Goal: Task Accomplishment & Management: Manage account settings

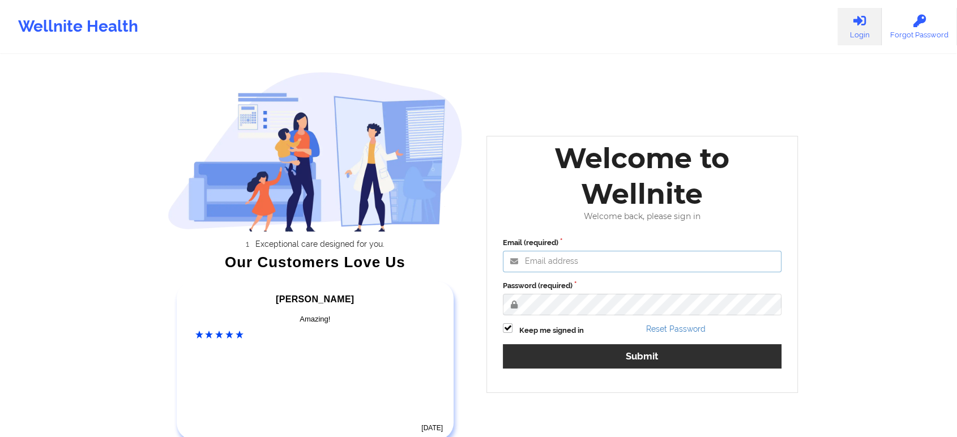
type input "edima@wellnite.com"
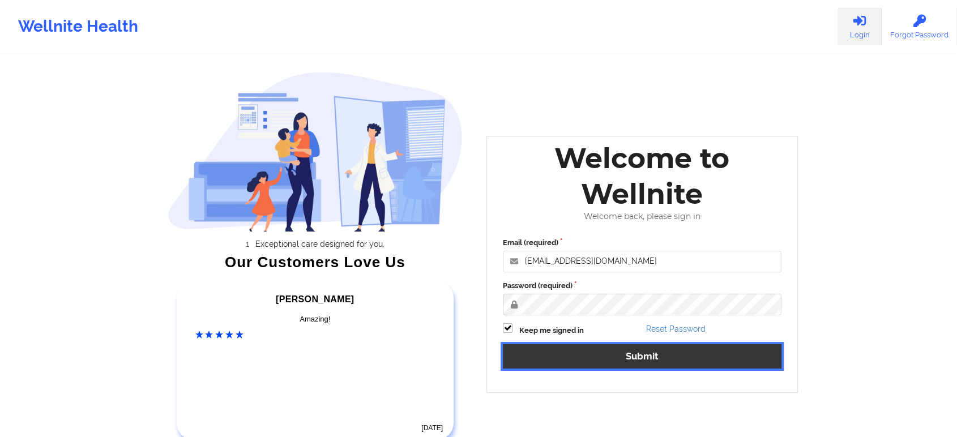
click at [591, 348] on button "Submit" at bounding box center [642, 356] width 278 height 24
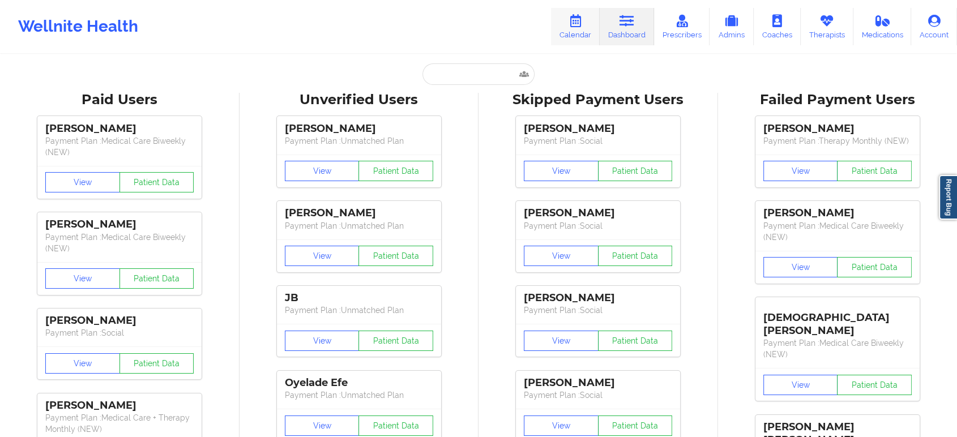
click at [575, 15] on icon at bounding box center [575, 21] width 15 height 12
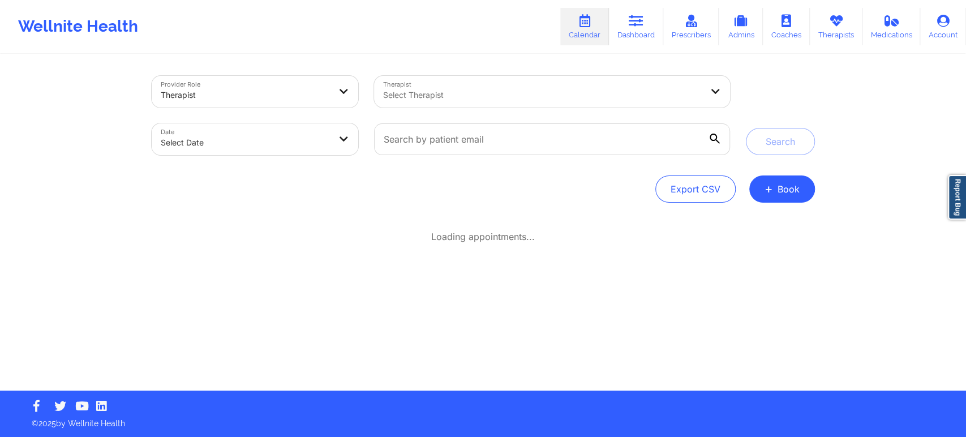
click at [246, 128] on body "Wellnite Health Calendar Dashboard Prescribers Admins Coaches Therapists Medica…" at bounding box center [483, 218] width 966 height 437
select select "2025-8"
select select "2025-9"
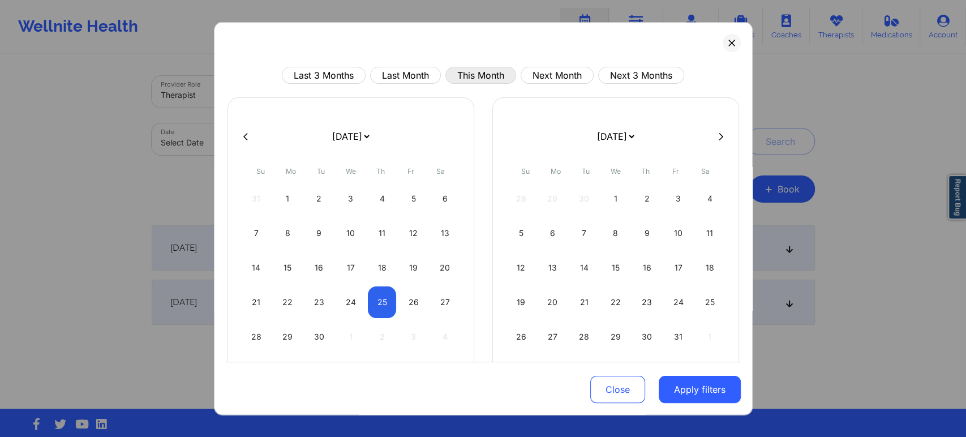
click at [478, 76] on button "This Month" at bounding box center [480, 75] width 71 height 17
select select "2025-8"
select select "2025-9"
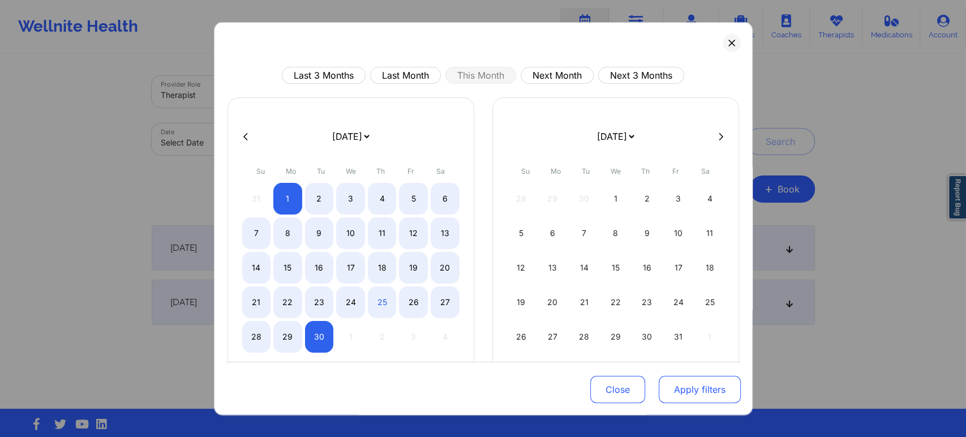
click at [674, 381] on button "Apply filters" at bounding box center [700, 389] width 82 height 27
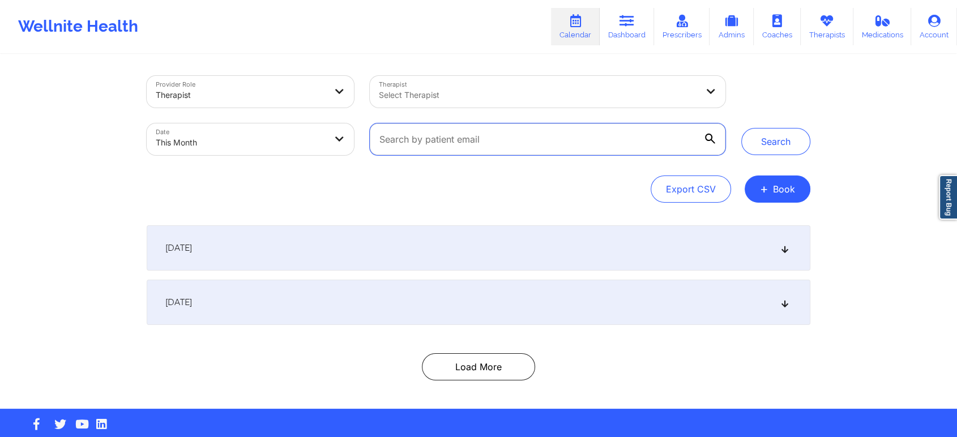
click at [479, 138] on input "text" at bounding box center [547, 139] width 355 height 32
click at [446, 148] on input "text" at bounding box center [547, 139] width 355 height 32
paste input "martineadelereyes@icloud.com"
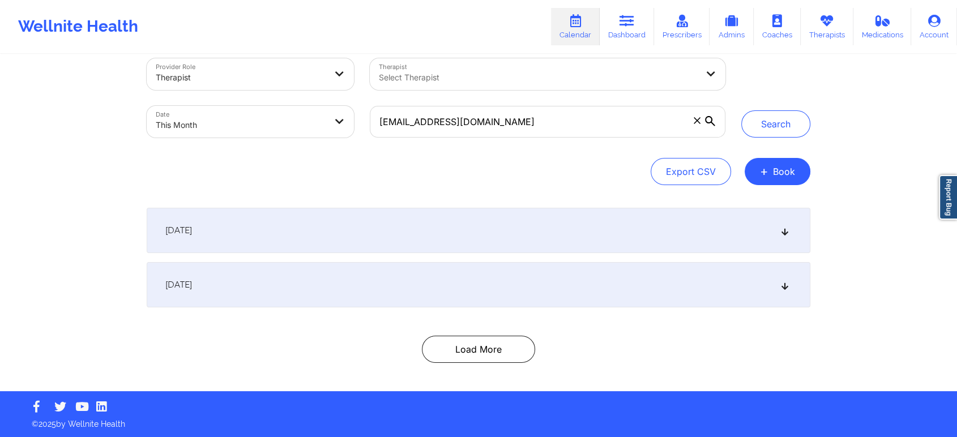
click at [548, 239] on div "[DATE]" at bounding box center [478, 230] width 663 height 45
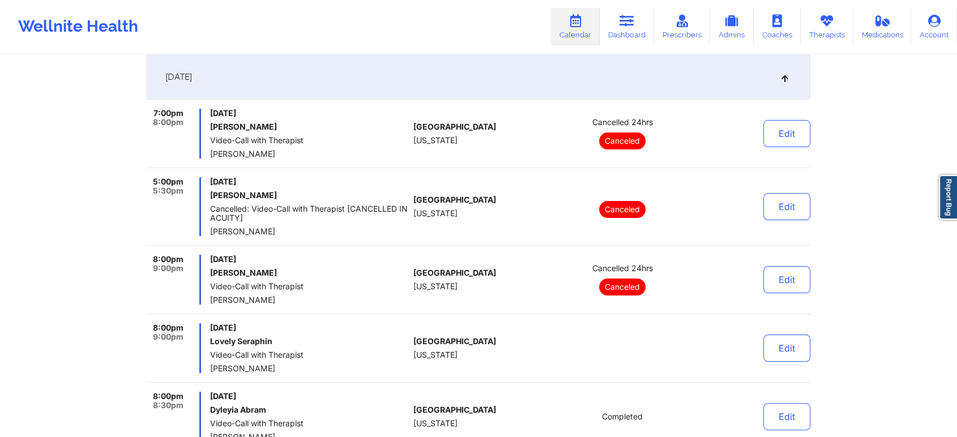
scroll to position [0, 0]
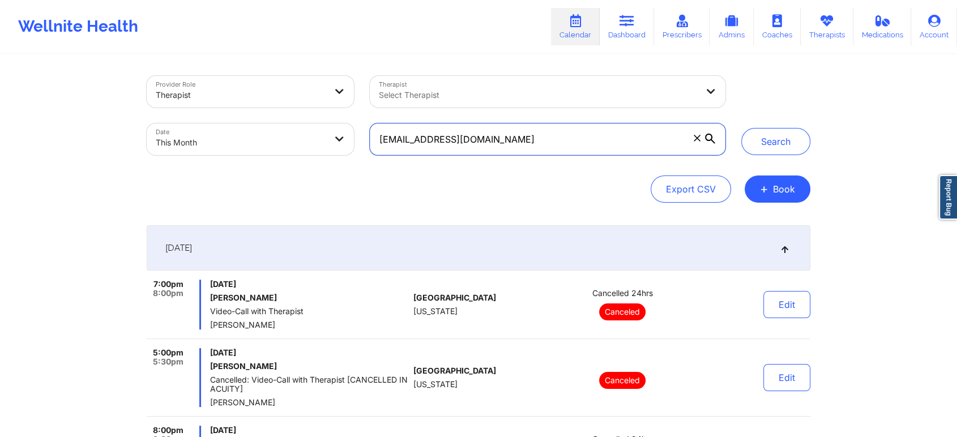
drag, startPoint x: 526, startPoint y: 128, endPoint x: 271, endPoint y: 118, distance: 255.5
click at [271, 118] on div "Provider Role Therapist Therapist Select Therapist Date This Month martineadele…" at bounding box center [436, 115] width 594 height 95
click at [741, 128] on button "Search" at bounding box center [775, 141] width 69 height 27
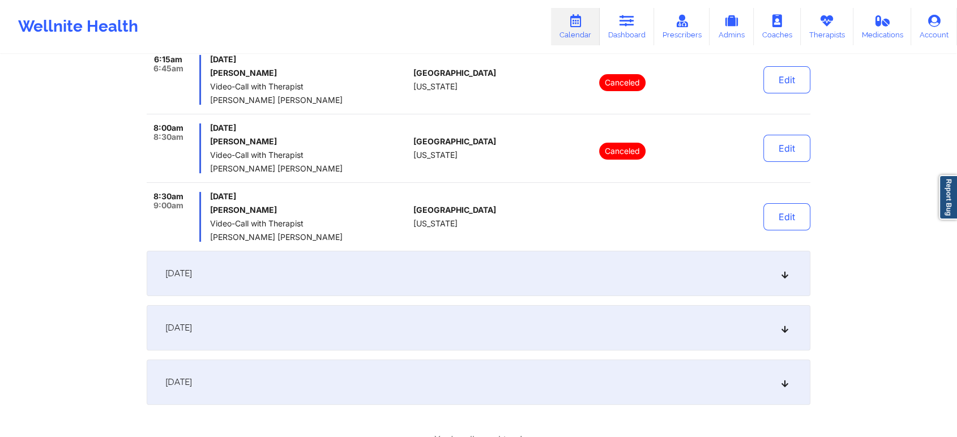
scroll to position [224, 0]
click at [471, 275] on div "[DATE]" at bounding box center [478, 274] width 663 height 45
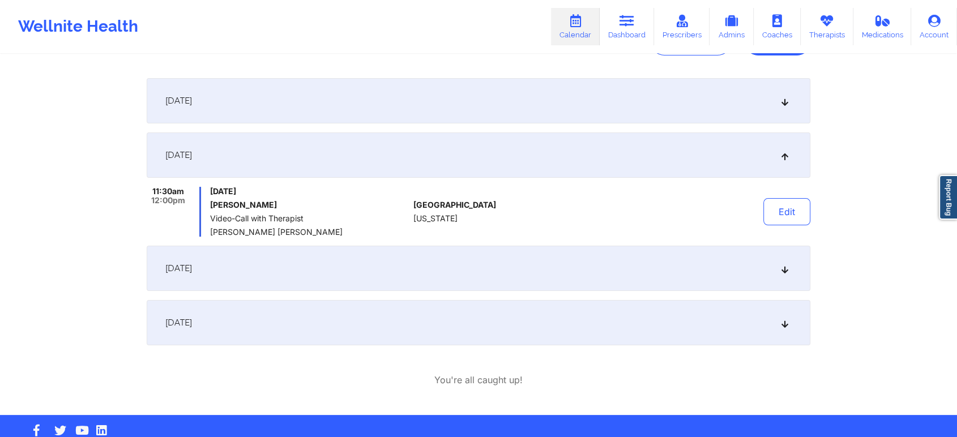
scroll to position [171, 0]
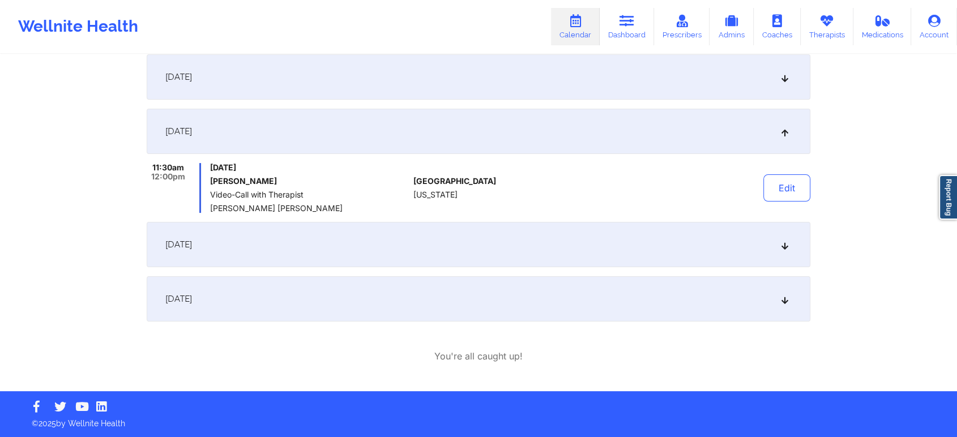
click at [418, 74] on div "[DATE]" at bounding box center [478, 76] width 663 height 45
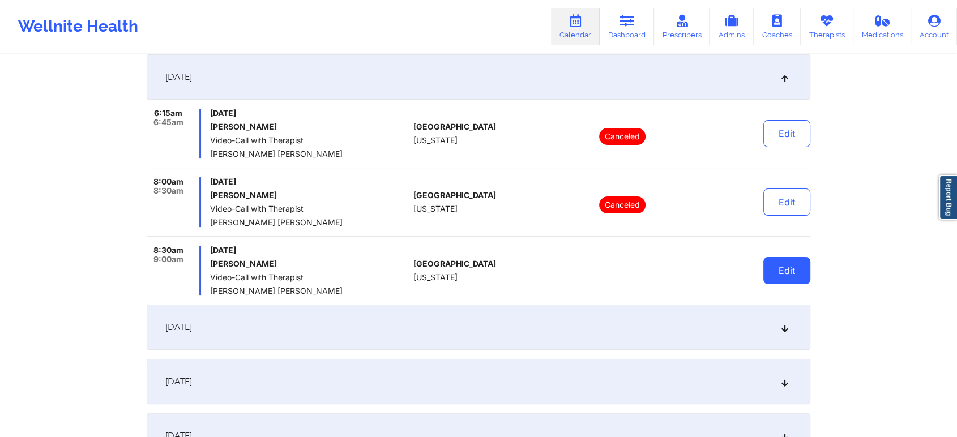
click at [792, 270] on button "Edit" at bounding box center [786, 270] width 47 height 27
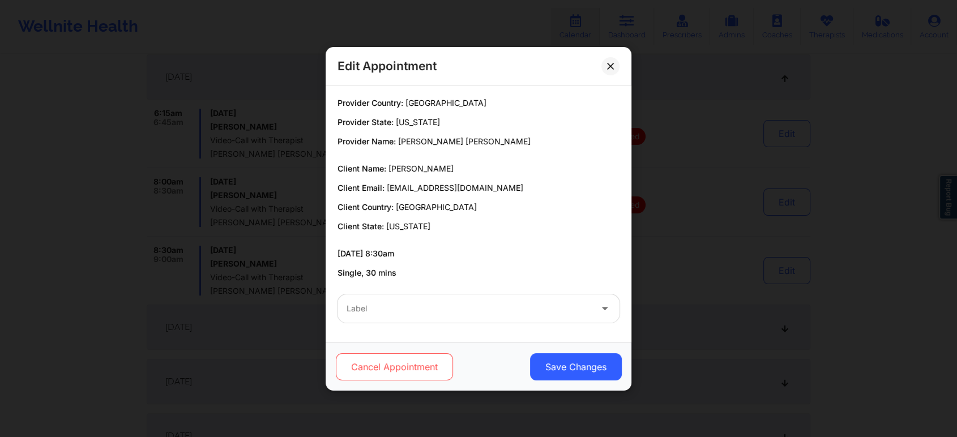
click at [422, 361] on button "Cancel Appointment" at bounding box center [394, 366] width 117 height 27
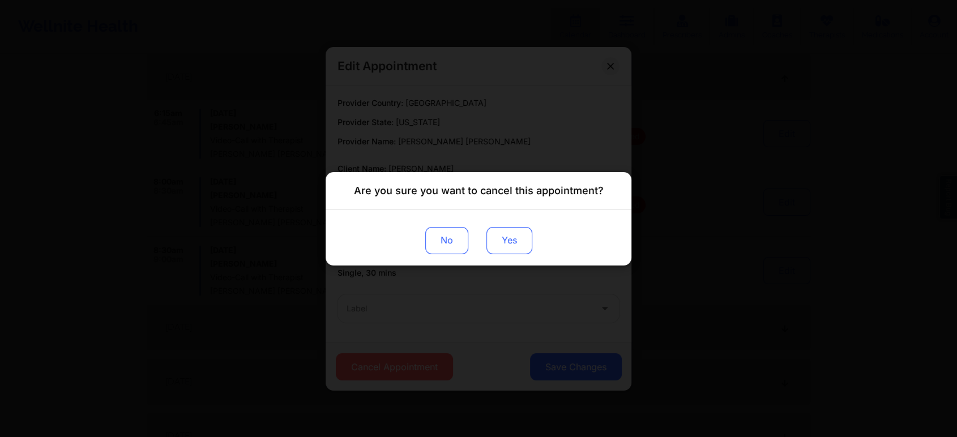
click at [520, 237] on button "Yes" at bounding box center [509, 239] width 46 height 27
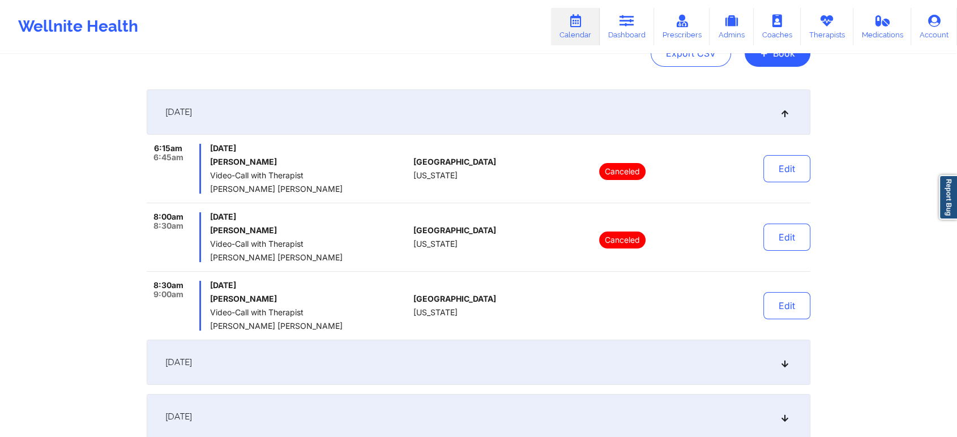
scroll to position [0, 0]
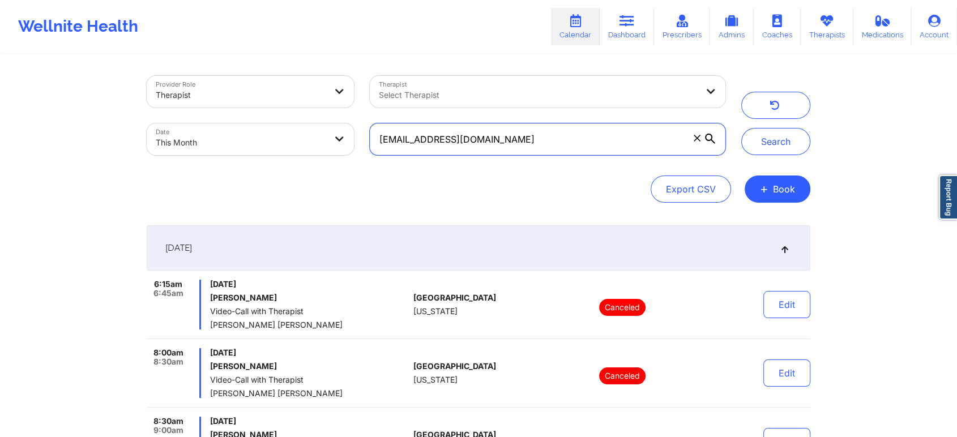
drag, startPoint x: 524, startPoint y: 131, endPoint x: 277, endPoint y: 120, distance: 247.0
click at [277, 120] on div "Provider Role Therapist Therapist Select Therapist Date This Month martineadele…" at bounding box center [436, 115] width 594 height 95
paste input "ciejayne@mac"
type input "marciejayne@mac.com"
click at [741, 128] on button "Search" at bounding box center [775, 141] width 69 height 27
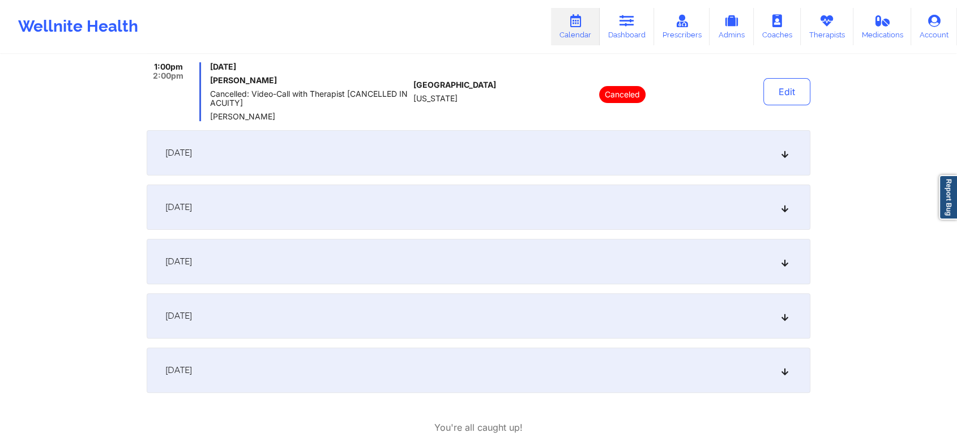
scroll to position [296, 0]
drag, startPoint x: 458, startPoint y: 178, endPoint x: 392, endPoint y: 155, distance: 70.2
click at [392, 155] on div "September 1, 2025 11:00am 12:00pm Monday, September 1, 2025 Marcie J Lakin Canc…" at bounding box center [478, 160] width 663 height 462
click at [392, 155] on div "[DATE]" at bounding box center [478, 151] width 663 height 45
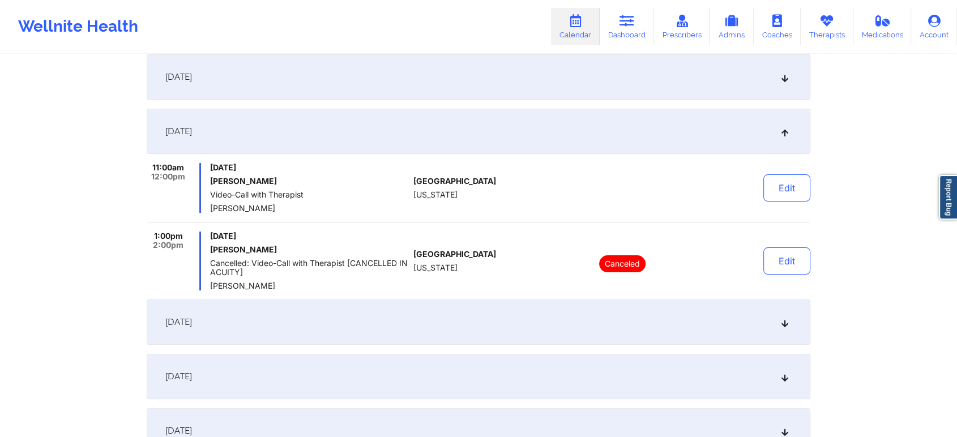
scroll to position [170, 0]
click at [788, 184] on button "Edit" at bounding box center [786, 188] width 47 height 27
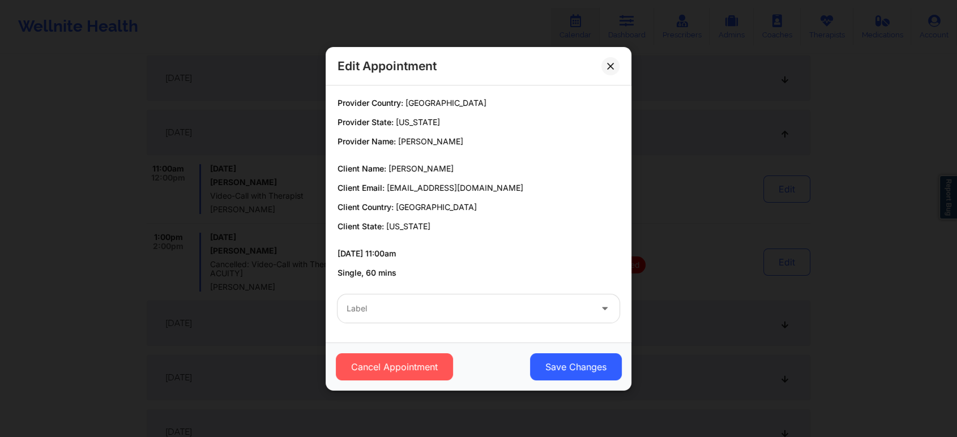
click at [486, 316] on div "Label" at bounding box center [464, 308] width 255 height 28
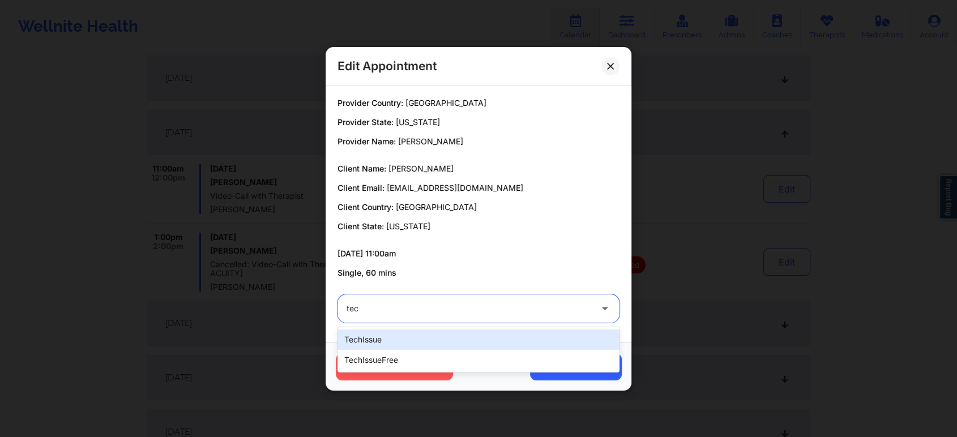
type input "tech"
click at [426, 329] on div "techIssue techIssueFree" at bounding box center [478, 349] width 282 height 45
click at [417, 332] on div "techIssue" at bounding box center [478, 339] width 282 height 20
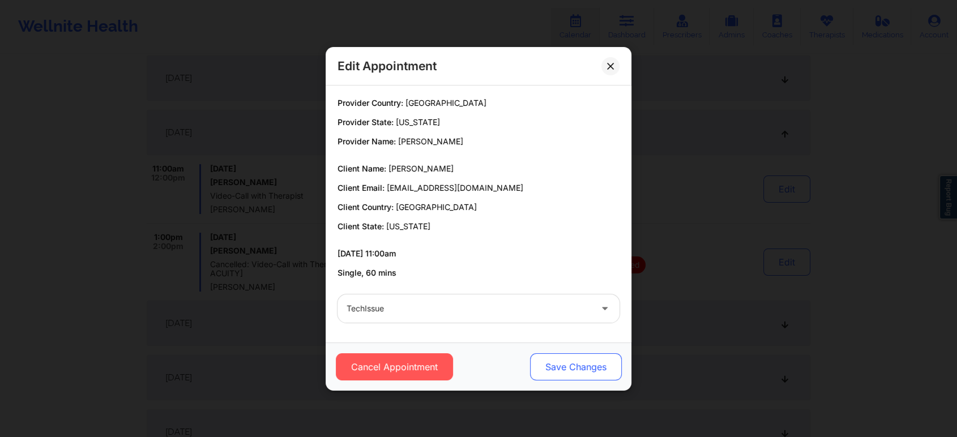
click at [590, 372] on button "Save Changes" at bounding box center [576, 366] width 92 height 27
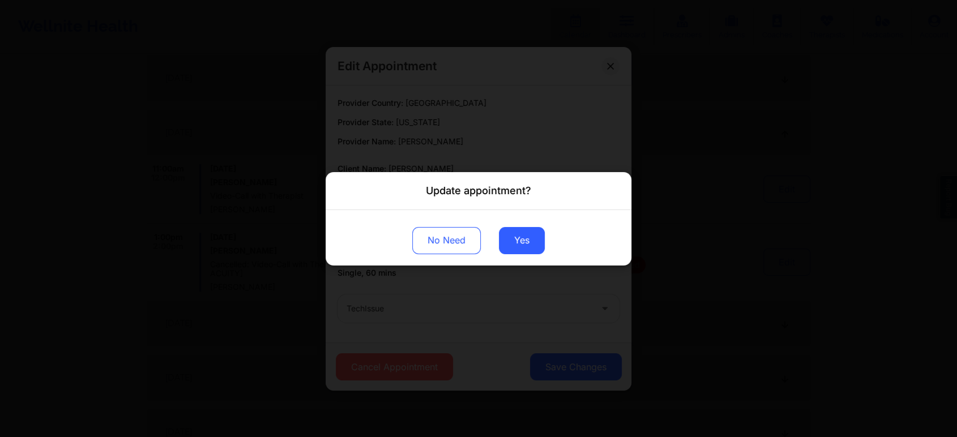
click at [524, 255] on div "No Need Yes" at bounding box center [478, 236] width 306 height 55
click at [520, 229] on button "Yes" at bounding box center [522, 239] width 46 height 27
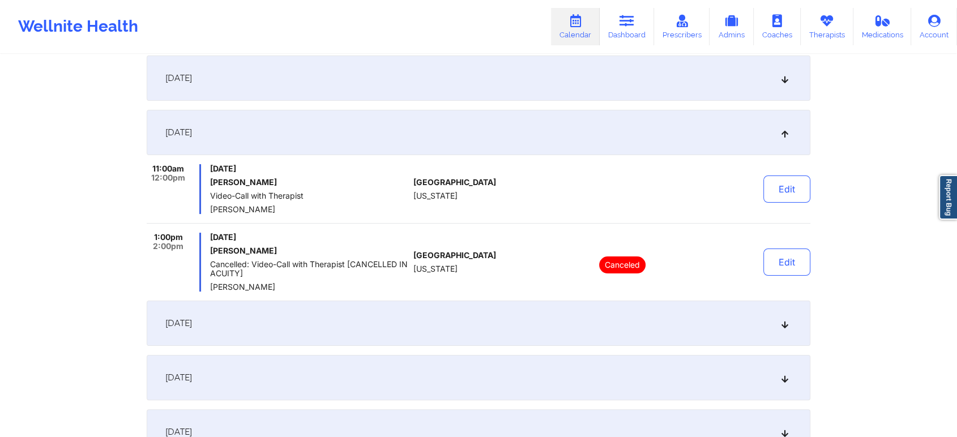
scroll to position [0, 0]
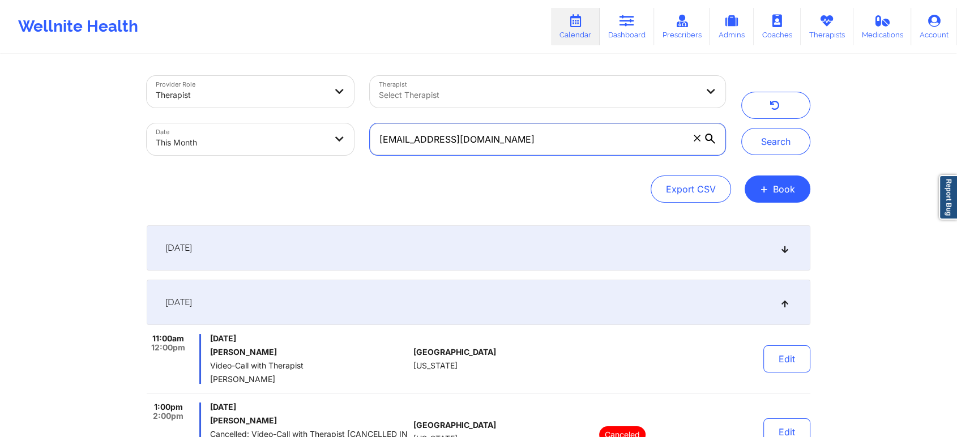
drag, startPoint x: 511, startPoint y: 132, endPoint x: 268, endPoint y: 146, distance: 243.2
click at [268, 146] on div "Provider Role Therapist Therapist Select Therapist Date This Month marciejayne@…" at bounding box center [436, 115] width 594 height 95
paste input "lportillo2197@icloud"
type input "lportillo2197@icloud.com"
click at [741, 128] on button "Search" at bounding box center [775, 141] width 69 height 27
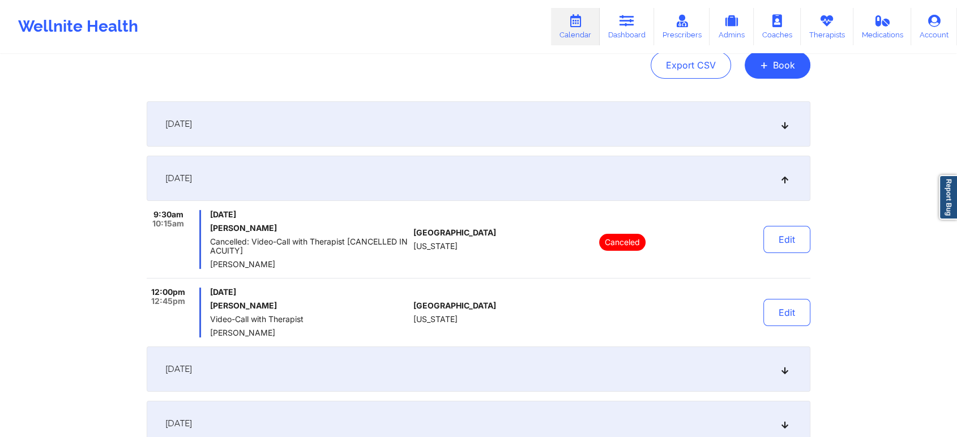
scroll to position [135, 0]
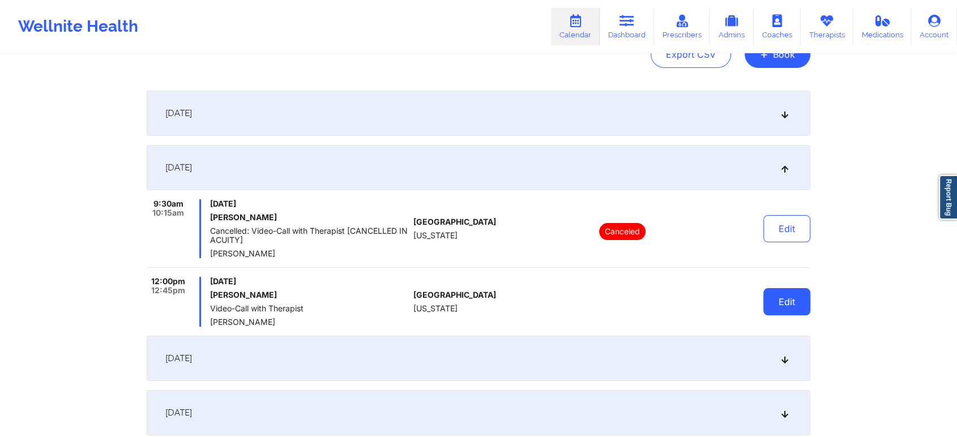
click at [800, 295] on button "Edit" at bounding box center [786, 301] width 47 height 27
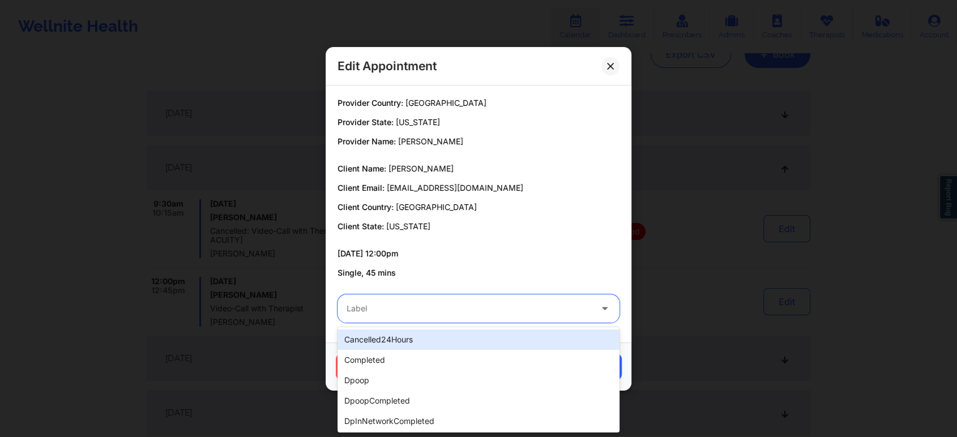
click at [399, 310] on div at bounding box center [468, 309] width 245 height 14
type input "no"
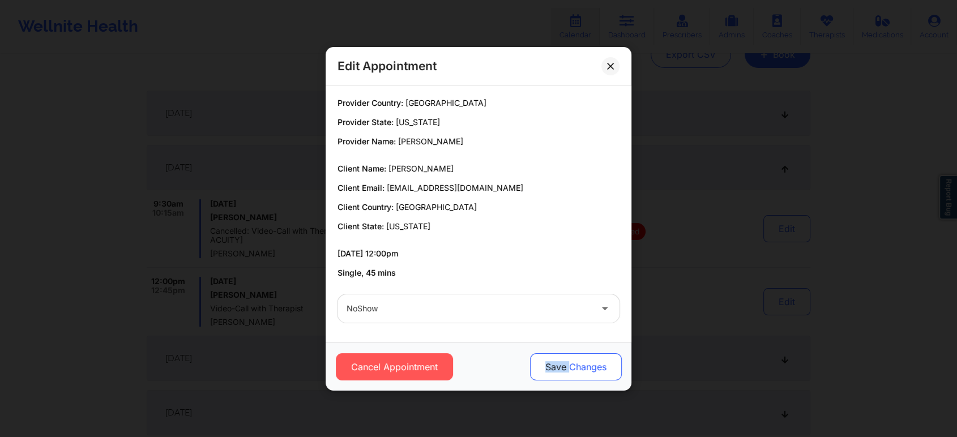
drag, startPoint x: 530, startPoint y: 352, endPoint x: 571, endPoint y: 364, distance: 43.0
click at [571, 364] on div "Cancel Appointment Save Changes" at bounding box center [478, 366] width 290 height 27
click at [571, 364] on button "Save Changes" at bounding box center [576, 366] width 92 height 27
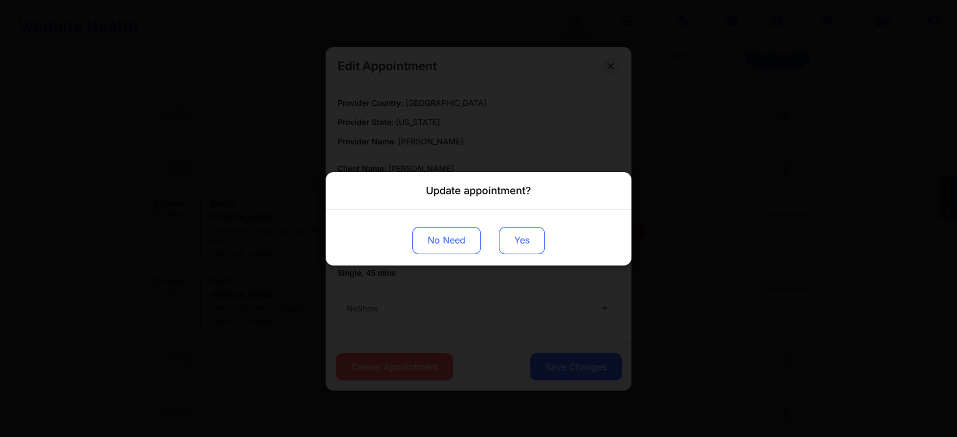
drag, startPoint x: 512, startPoint y: 225, endPoint x: 516, endPoint y: 239, distance: 14.7
click at [516, 239] on div "No Need Yes" at bounding box center [478, 236] width 306 height 55
click at [516, 239] on button "Yes" at bounding box center [522, 239] width 46 height 27
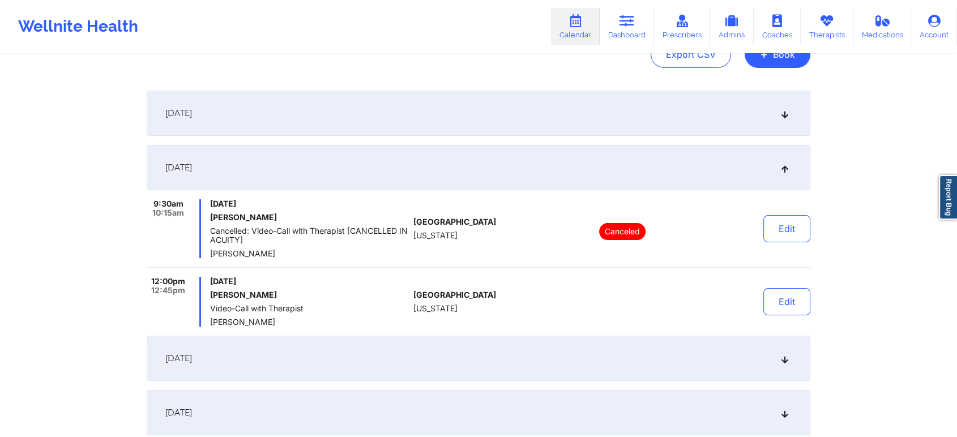
scroll to position [0, 0]
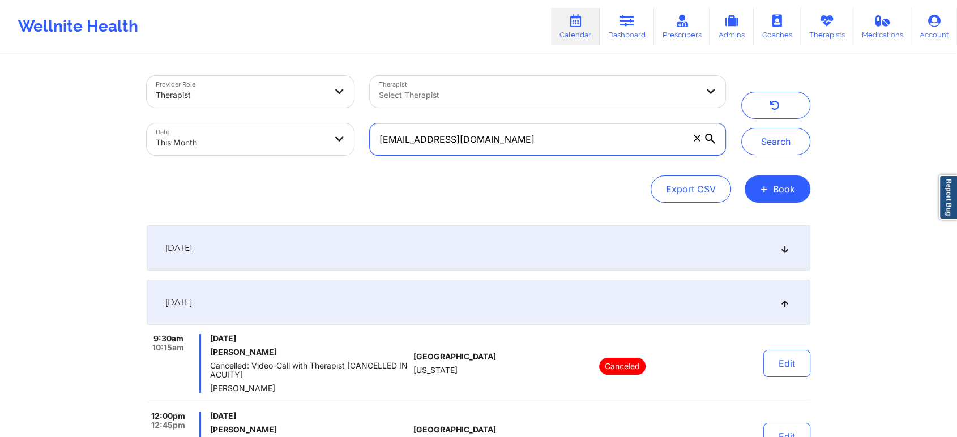
drag, startPoint x: 514, startPoint y: 138, endPoint x: 262, endPoint y: 115, distance: 252.9
click at [262, 115] on div "Provider Role Therapist Therapist Select Therapist Date This Month lportillo219…" at bounding box center [436, 115] width 594 height 95
paste input "tracetusa@yahoo"
click at [741, 128] on button "Search" at bounding box center [775, 141] width 69 height 27
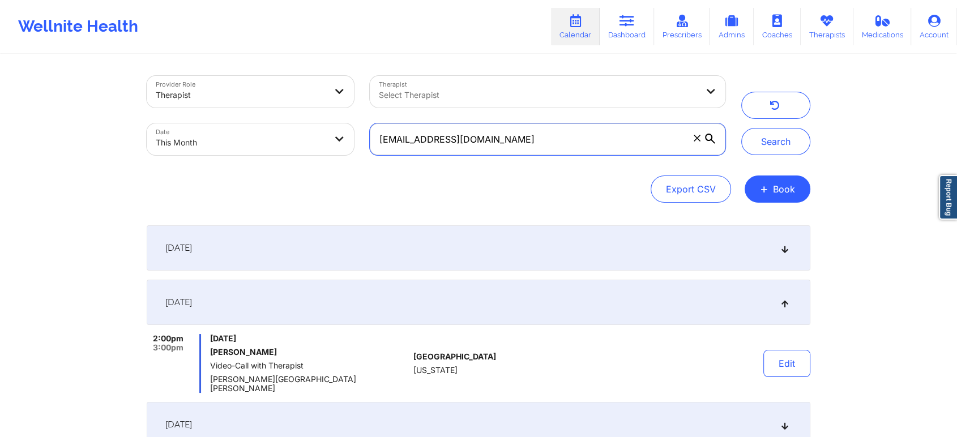
scroll to position [181, 0]
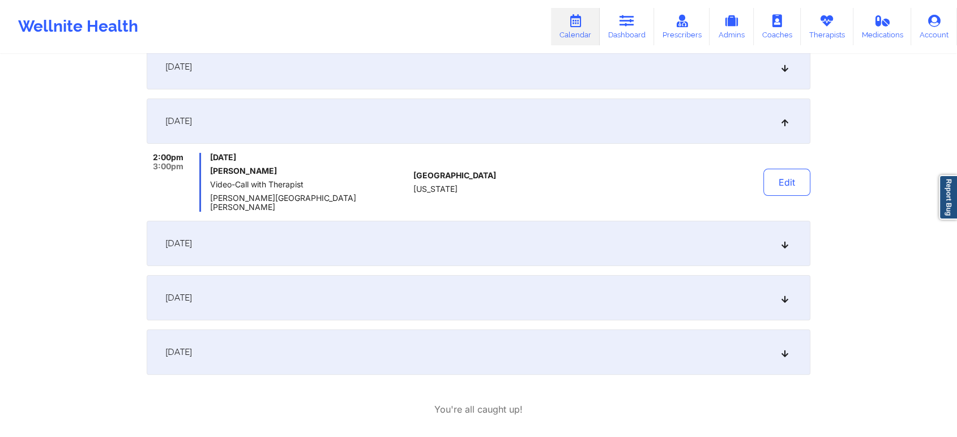
click at [341, 286] on div "[DATE]" at bounding box center [478, 297] width 663 height 45
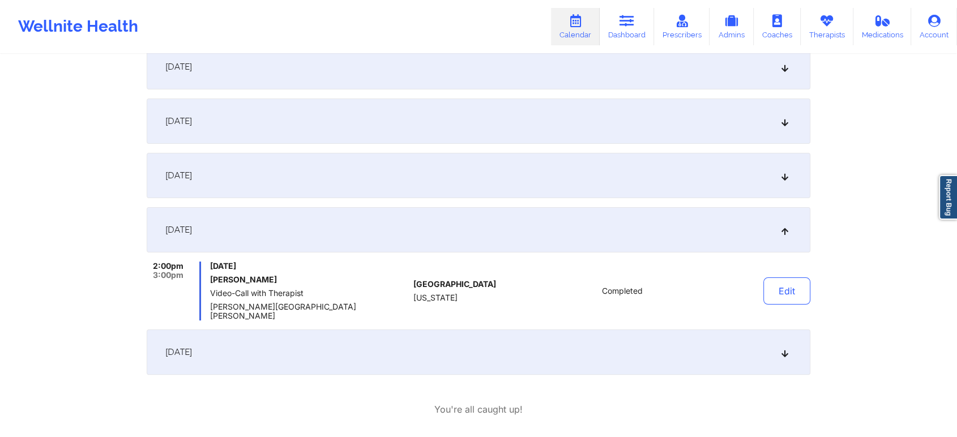
click at [294, 161] on div "[DATE]" at bounding box center [478, 175] width 663 height 45
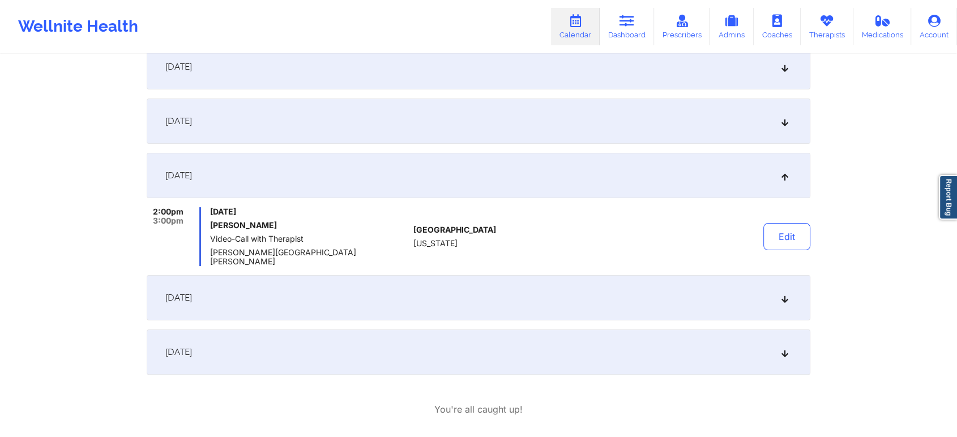
click at [259, 122] on div "[DATE]" at bounding box center [478, 120] width 663 height 45
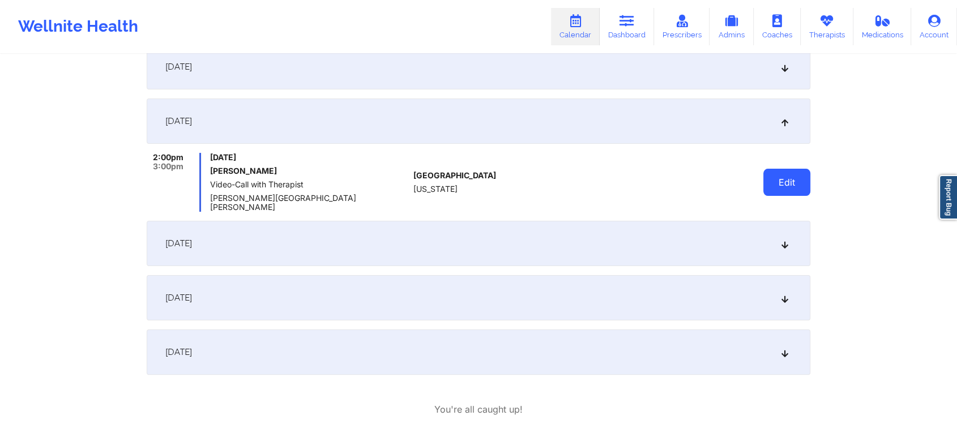
click at [790, 170] on button "Edit" at bounding box center [786, 182] width 47 height 27
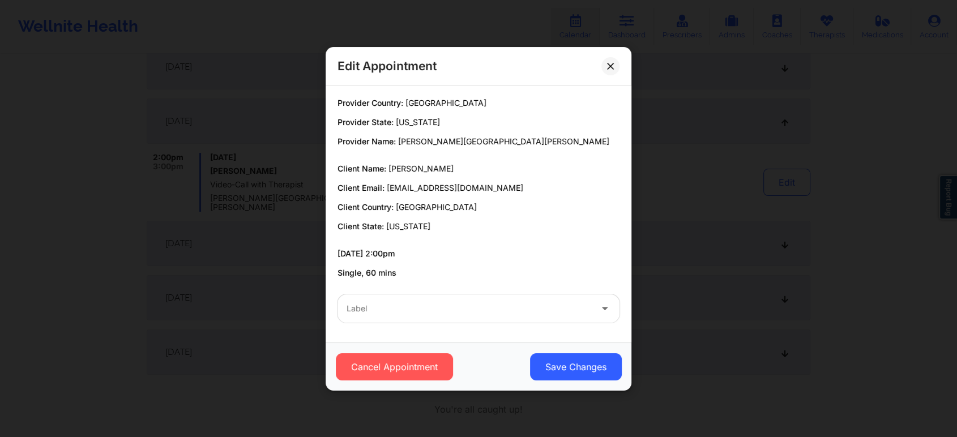
click at [414, 381] on div "Cancel Appointment Save Changes" at bounding box center [478, 366] width 306 height 48
click at [403, 367] on button "Cancel Appointment" at bounding box center [394, 366] width 117 height 27
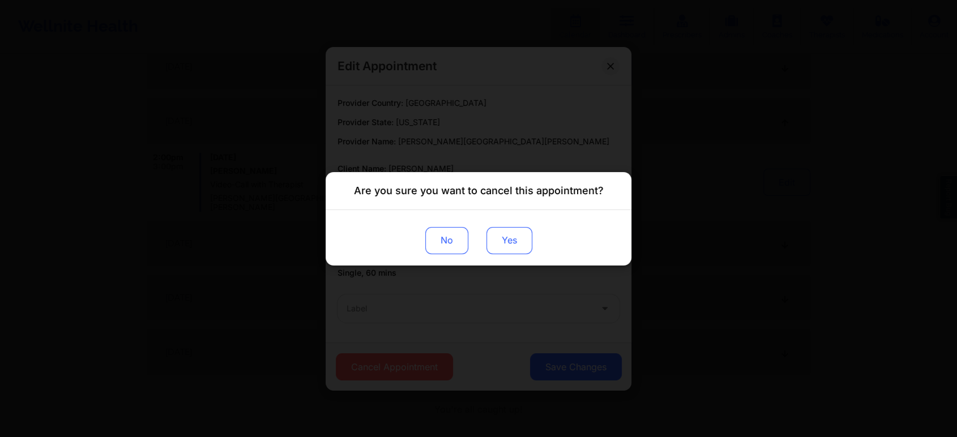
click at [503, 228] on button "Yes" at bounding box center [509, 239] width 46 height 27
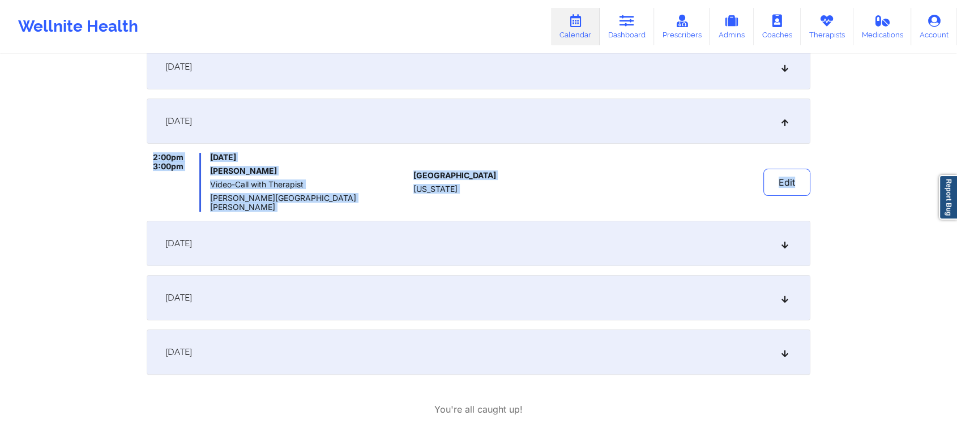
drag, startPoint x: 859, startPoint y: 103, endPoint x: 965, endPoint y: 201, distance: 144.2
click at [957, 201] on html "Wellnite Health Calendar Dashboard Prescribers Admins Coaches Therapists Medica…" at bounding box center [478, 37] width 957 height 437
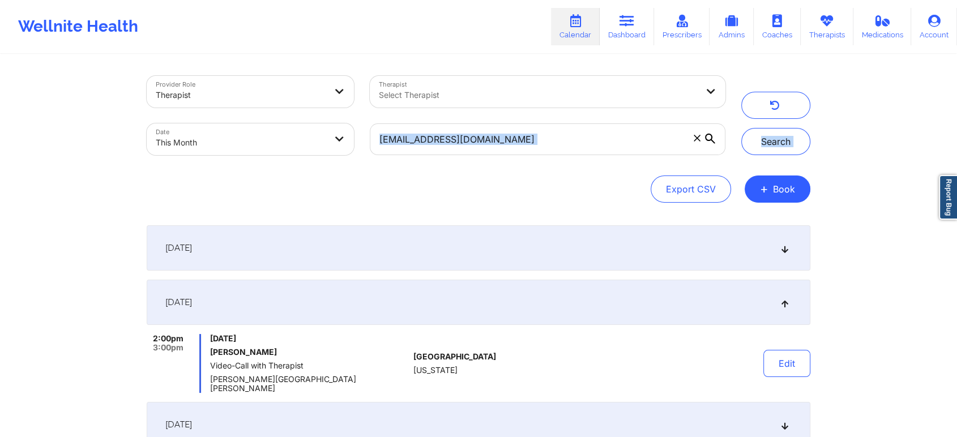
drag, startPoint x: 501, startPoint y: 168, endPoint x: 547, endPoint y: 144, distance: 51.1
click at [547, 144] on div "Provider Role Therapist Therapist Select Therapist Date This Month tracetusa@ya…" at bounding box center [478, 139] width 663 height 127
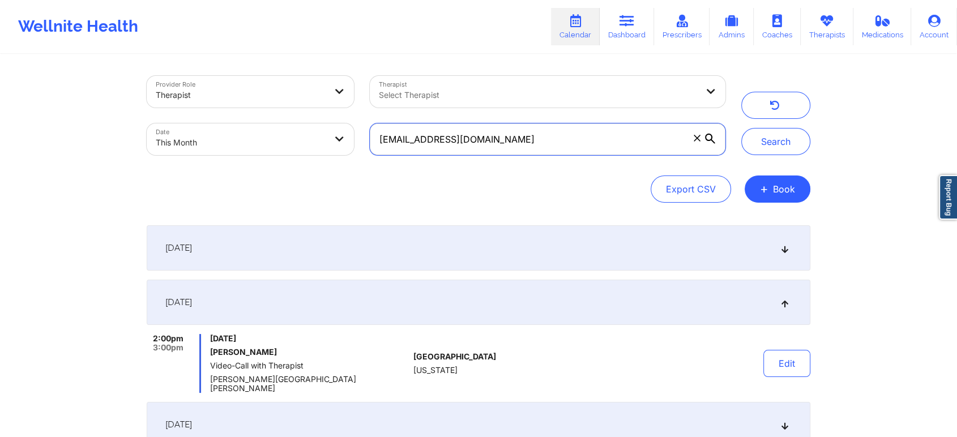
drag, startPoint x: 547, startPoint y: 144, endPoint x: 191, endPoint y: 145, distance: 356.0
click at [191, 145] on div "Provider Role Therapist Therapist Select Therapist Date This Month tracetusa@ya…" at bounding box center [436, 115] width 594 height 95
paste input "nyree.tangey@gmail"
click at [741, 128] on button "Search" at bounding box center [775, 141] width 69 height 27
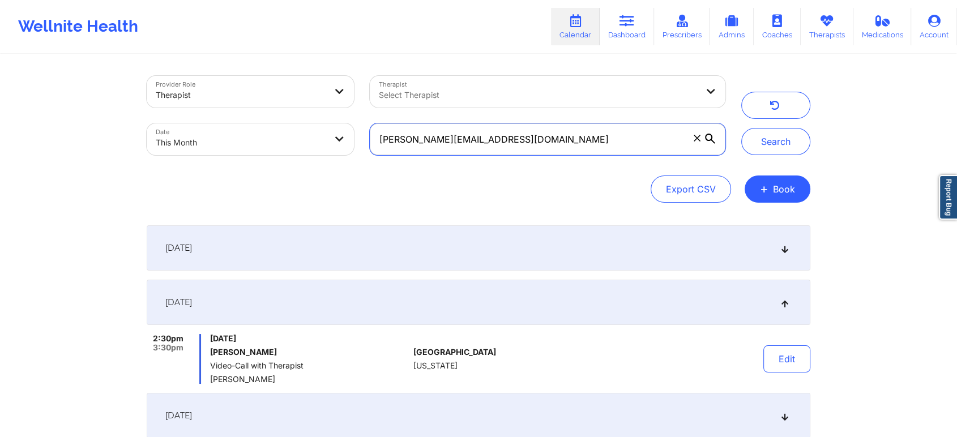
scroll to position [225, 0]
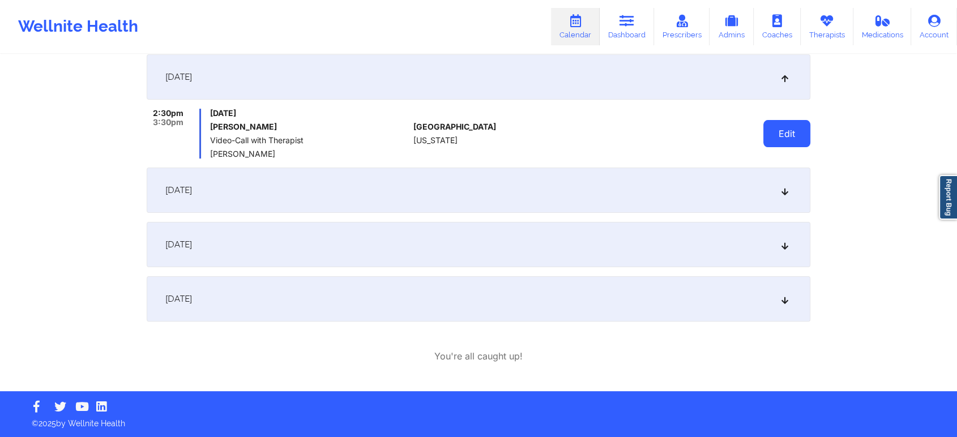
click at [804, 128] on button "Edit" at bounding box center [786, 133] width 47 height 27
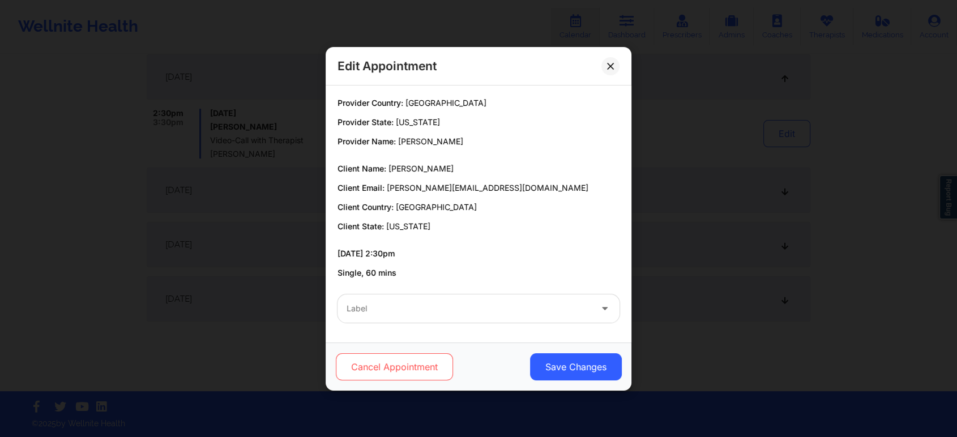
click at [426, 368] on button "Cancel Appointment" at bounding box center [394, 366] width 117 height 27
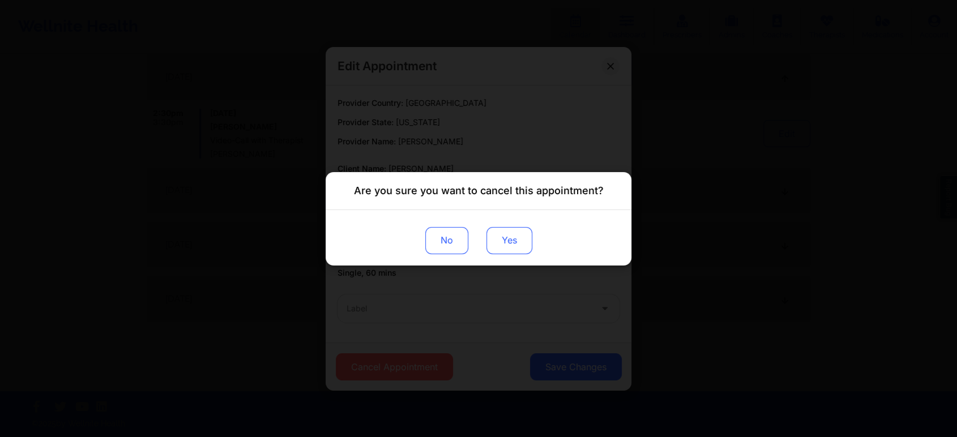
drag, startPoint x: 510, startPoint y: 225, endPoint x: 512, endPoint y: 253, distance: 28.4
click at [512, 253] on div "No Yes" at bounding box center [478, 236] width 306 height 55
click at [512, 253] on button "Yes" at bounding box center [509, 239] width 46 height 27
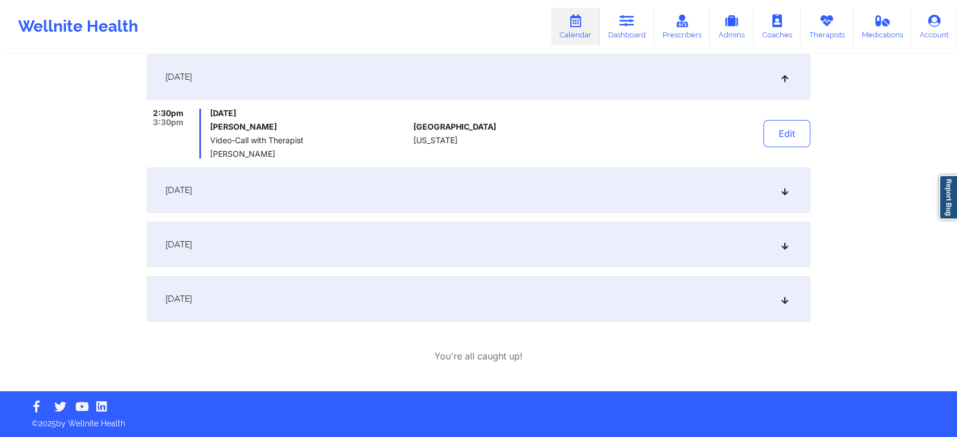
scroll to position [0, 0]
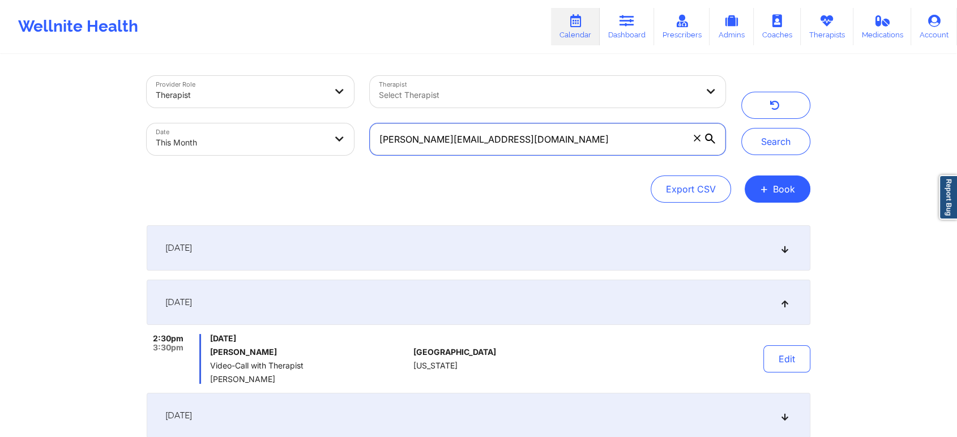
drag, startPoint x: 571, startPoint y: 139, endPoint x: 308, endPoint y: 131, distance: 262.8
click at [308, 131] on div "Provider Role Therapist Therapist Select Therapist Date This Month nyree.tangey…" at bounding box center [436, 115] width 594 height 95
paste input "johnna.mosby89"
click at [741, 128] on button "Search" at bounding box center [775, 141] width 69 height 27
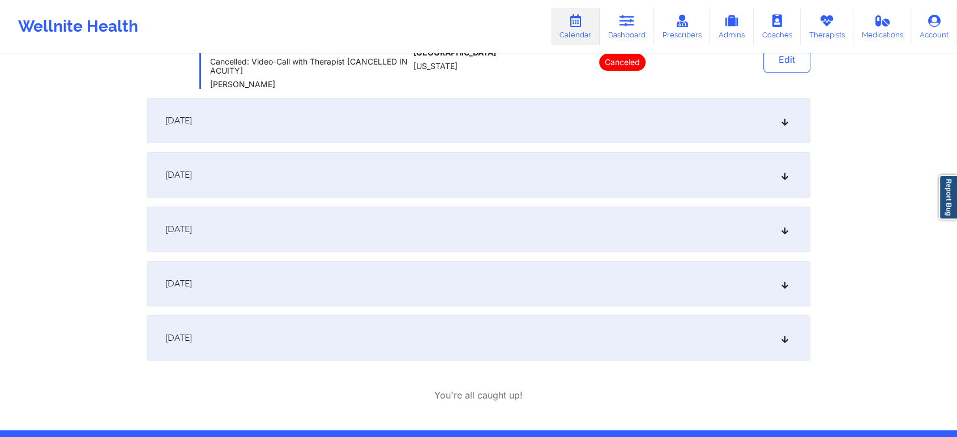
scroll to position [381, 0]
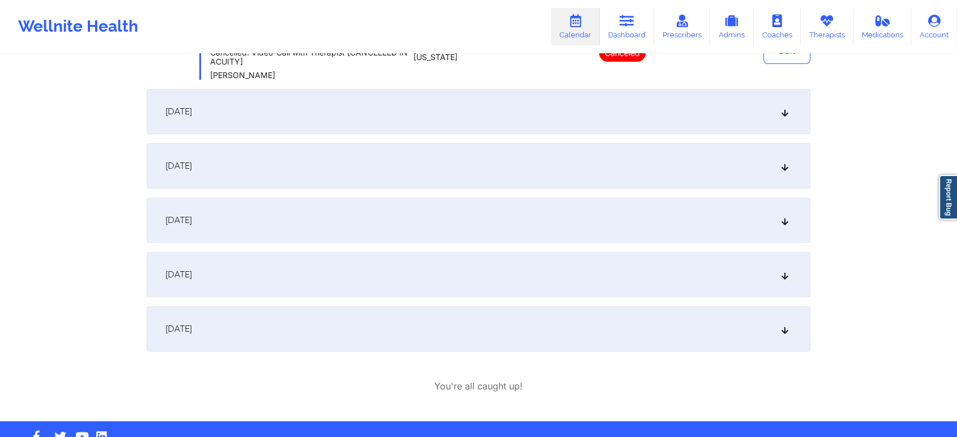
click at [338, 131] on div "[DATE]" at bounding box center [478, 111] width 663 height 45
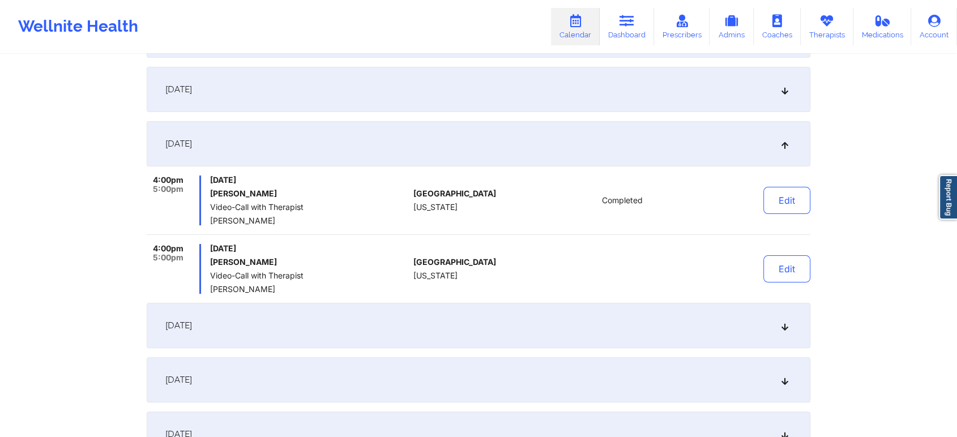
scroll to position [229, 0]
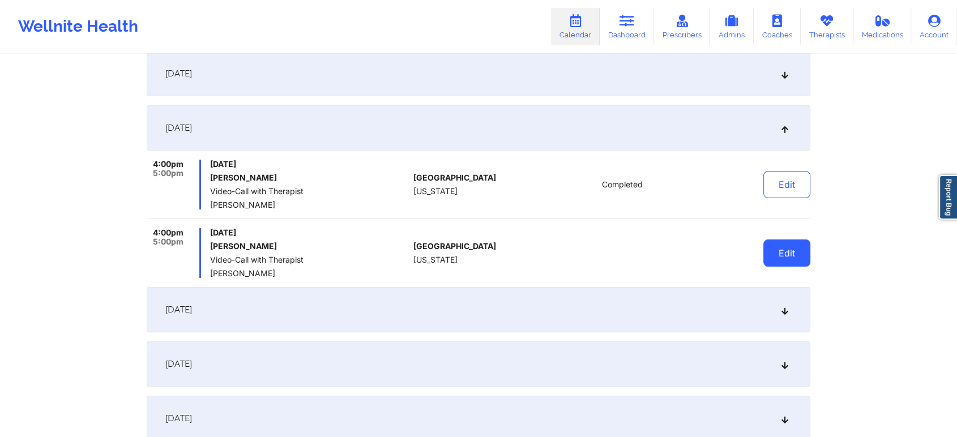
click at [801, 260] on button "Edit" at bounding box center [786, 252] width 47 height 27
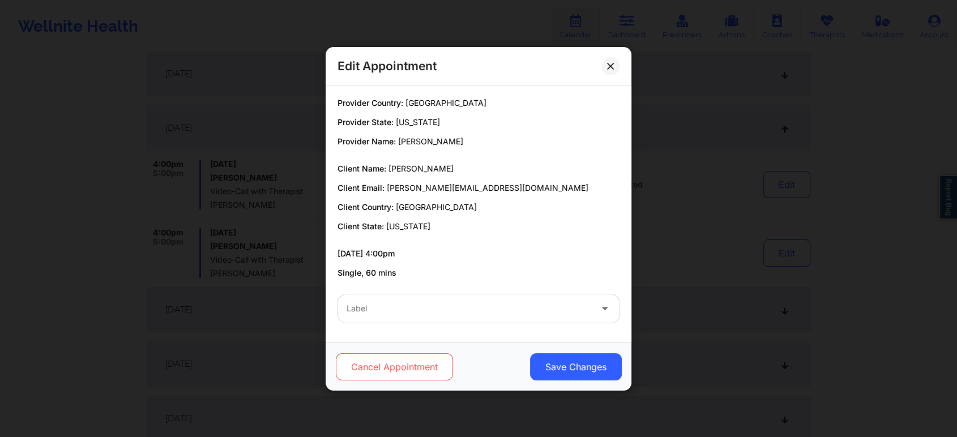
click at [411, 363] on button "Cancel Appointment" at bounding box center [394, 366] width 117 height 27
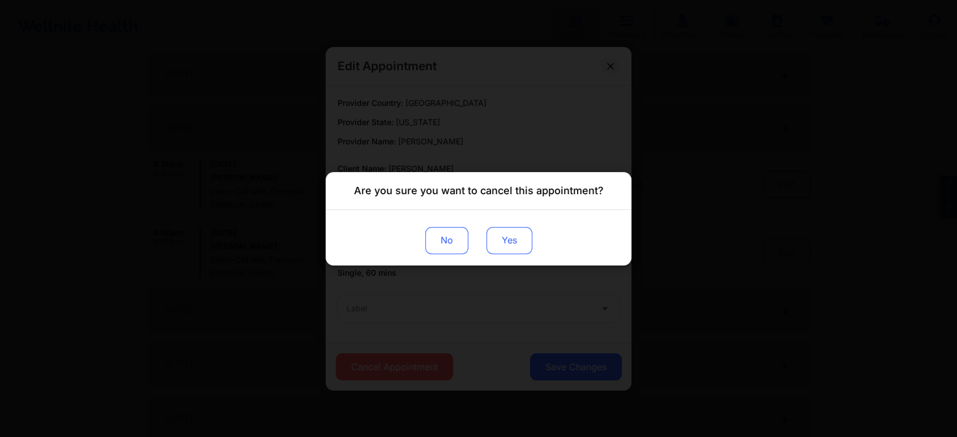
click at [501, 245] on button "Yes" at bounding box center [509, 239] width 46 height 27
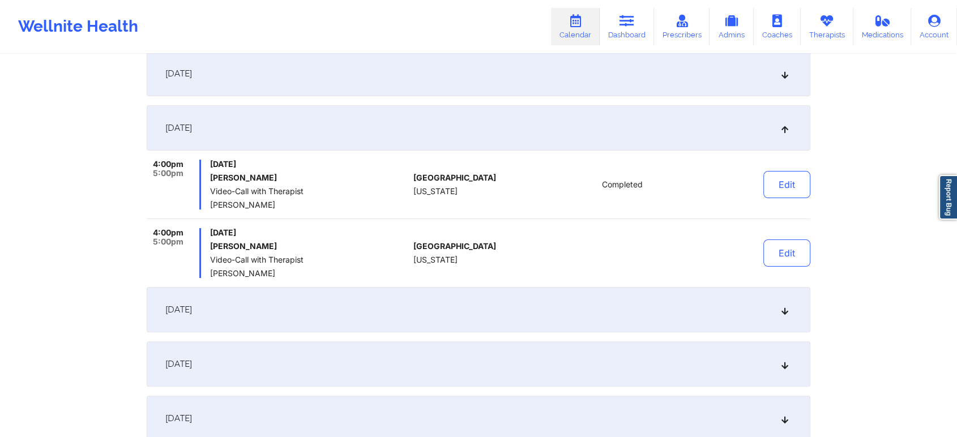
scroll to position [0, 0]
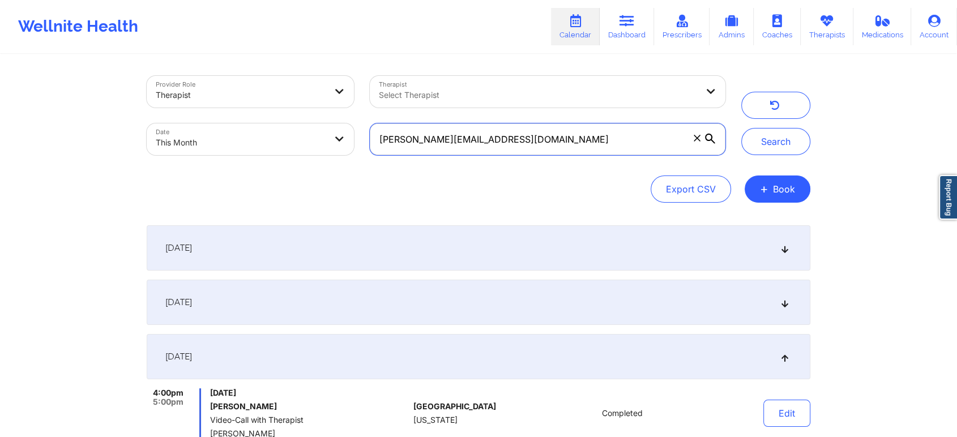
drag, startPoint x: 542, startPoint y: 138, endPoint x: 324, endPoint y: 103, distance: 220.7
click at [324, 103] on div "Provider Role Therapist Therapist Select Therapist Date This Month johnna.mosby…" at bounding box center [436, 115] width 594 height 95
paste input "garten22"
click at [741, 128] on button "Search" at bounding box center [775, 141] width 69 height 27
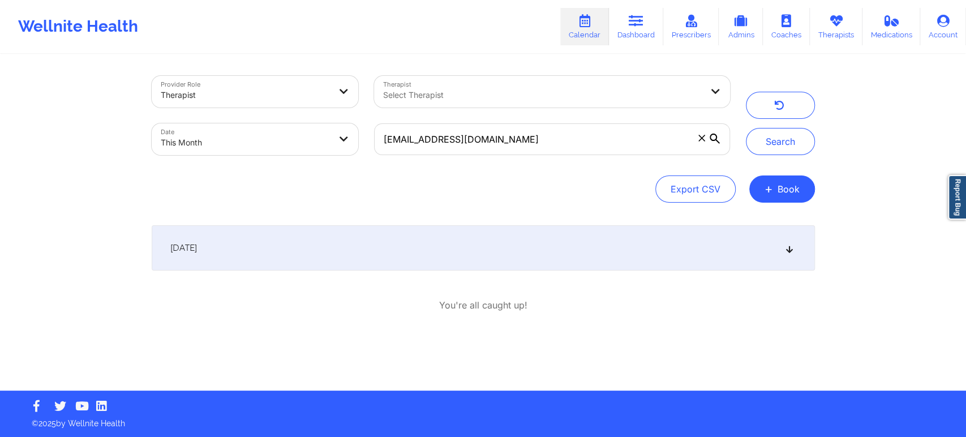
click at [353, 241] on div "[DATE]" at bounding box center [483, 247] width 663 height 45
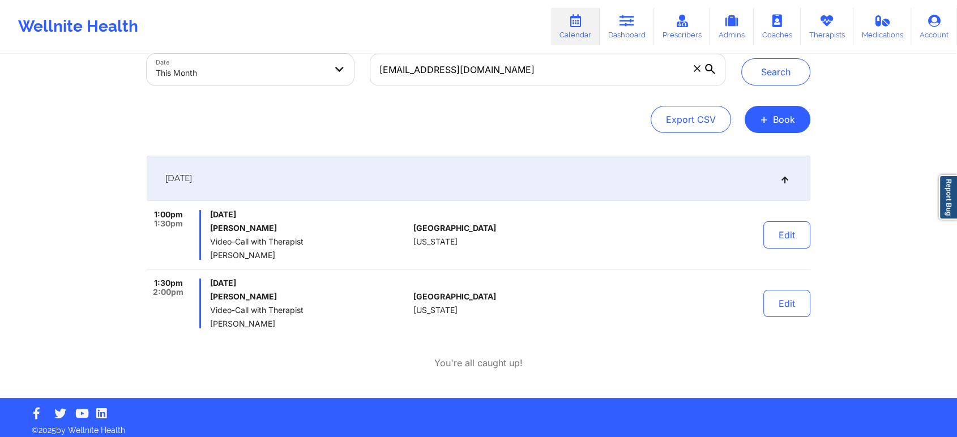
scroll to position [76, 0]
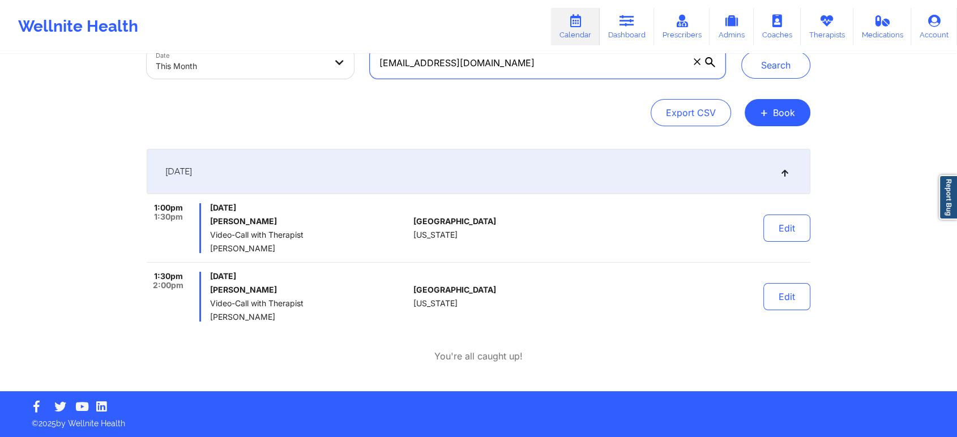
drag, startPoint x: 511, startPoint y: 62, endPoint x: 306, endPoint y: 88, distance: 206.6
click at [306, 88] on div "Provider Role Therapist Therapist Select Therapist Date This Month jgarten22@gm…" at bounding box center [478, 62] width 663 height 127
paste input "ppmG6WZuQVy1M9qzKZqXnh"
click at [741, 52] on button "Search" at bounding box center [775, 65] width 69 height 27
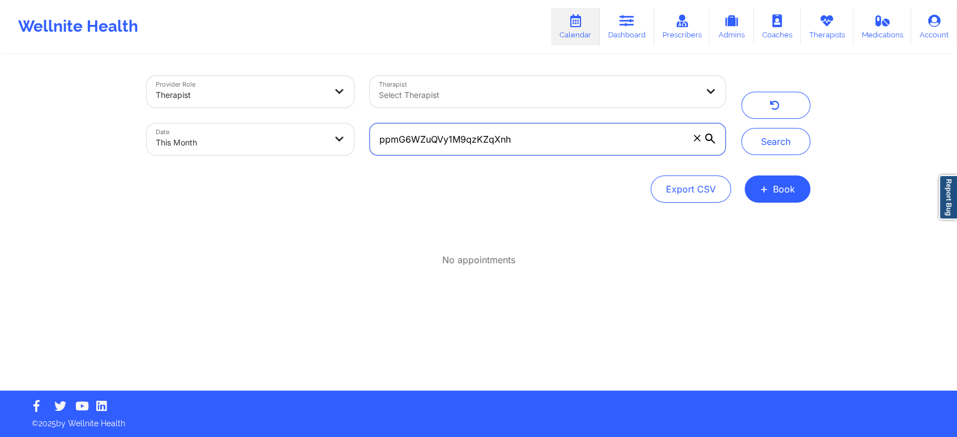
scroll to position [0, 0]
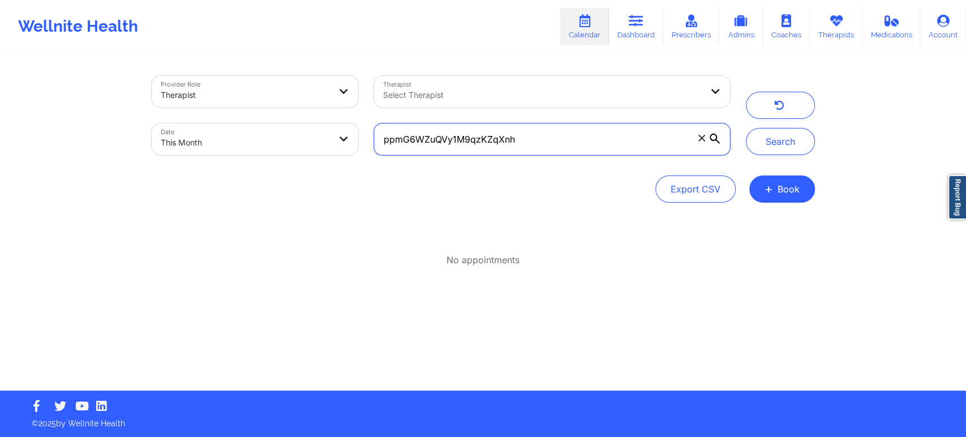
drag, startPoint x: 549, startPoint y: 144, endPoint x: 293, endPoint y: 140, distance: 255.9
click at [293, 140] on div "Provider Role Therapist Therapist Select Therapist Date This Month ppmG6WZuQVy1…" at bounding box center [441, 115] width 594 height 95
paste input "jbanos@msn.com"
click at [746, 128] on button "Search" at bounding box center [780, 141] width 69 height 27
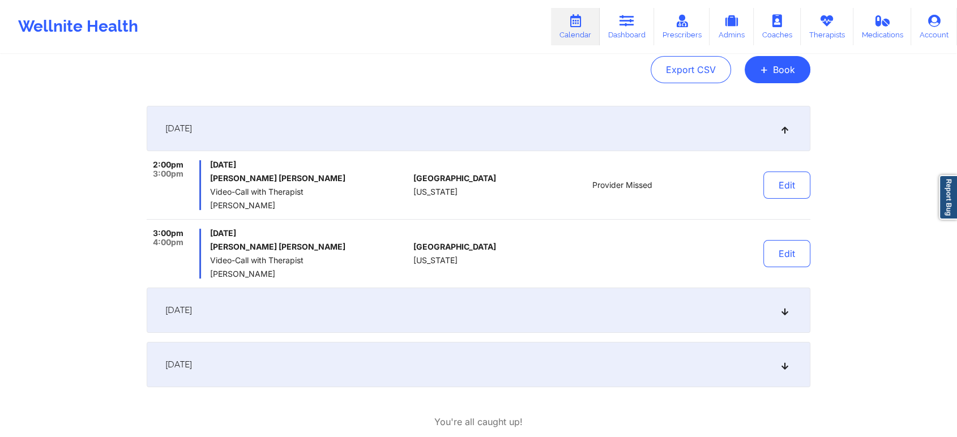
scroll to position [121, 0]
click at [426, 304] on div "[DATE]" at bounding box center [478, 308] width 663 height 45
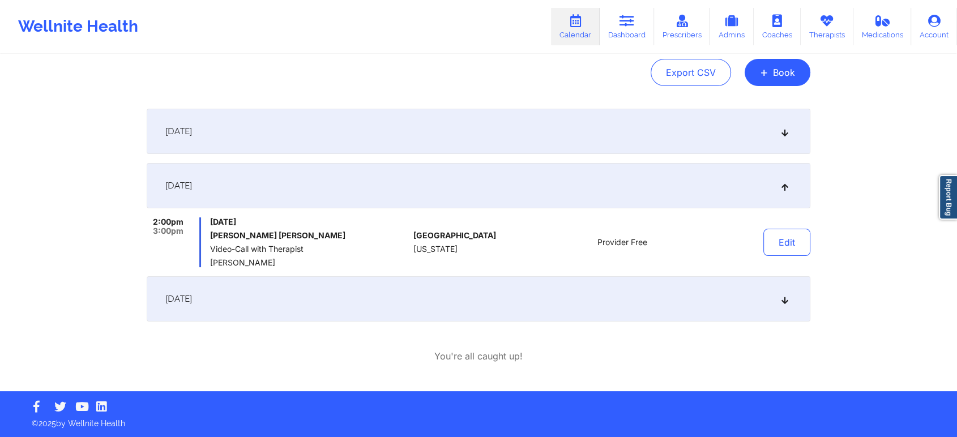
click at [489, 155] on div "September 2, 2025 2:00pm 3:00pm Tuesday, September 2, 2025 Javier Banos Machado…" at bounding box center [478, 215] width 663 height 213
click at [516, 124] on div "[DATE]" at bounding box center [478, 131] width 663 height 45
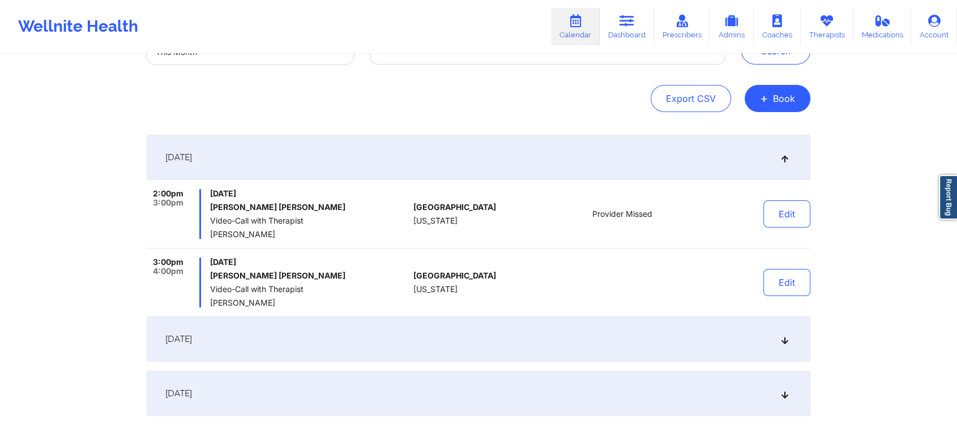
scroll to position [0, 0]
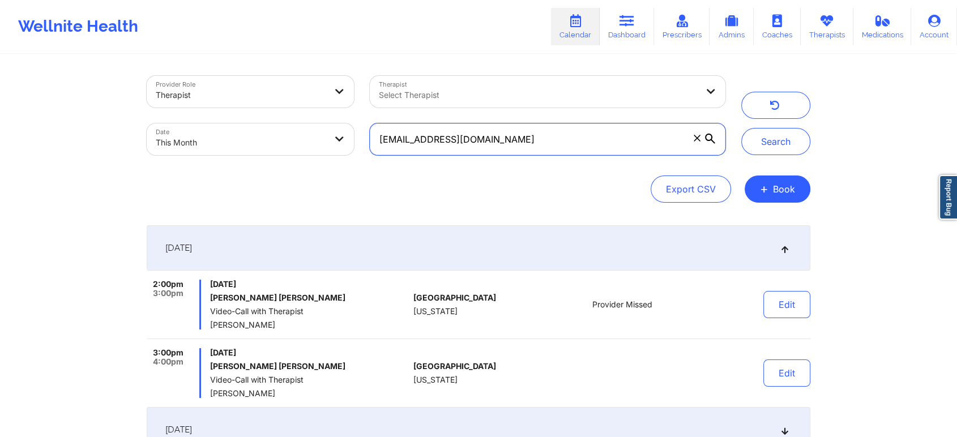
drag, startPoint x: 521, startPoint y: 135, endPoint x: 289, endPoint y: 122, distance: 232.4
click at [289, 122] on div "Provider Role Therapist Therapist Select Therapist Date This Month jbanos@msn.c…" at bounding box center [436, 115] width 594 height 95
paste input "1512032559"
click at [741, 128] on button "Search" at bounding box center [775, 141] width 69 height 27
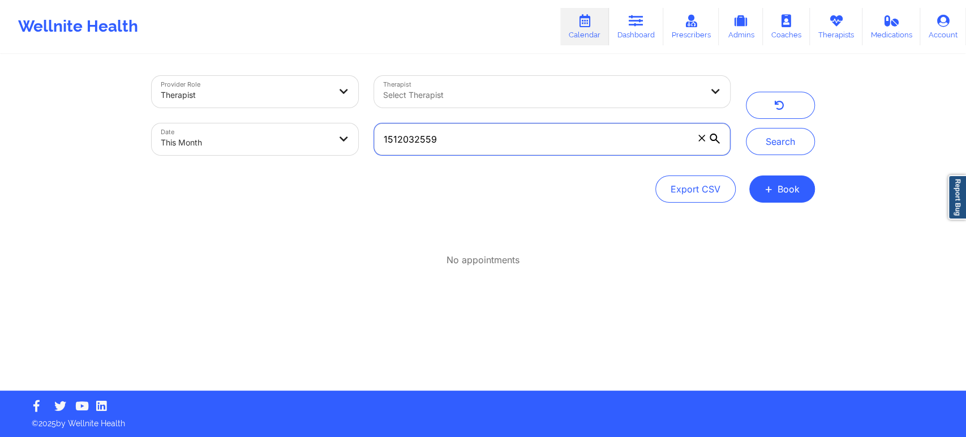
drag, startPoint x: 487, startPoint y: 152, endPoint x: 364, endPoint y: 157, distance: 123.5
click at [364, 157] on div "Provider Role Therapist Therapist Select Therapist Date This Month 1512032559" at bounding box center [441, 115] width 594 height 95
paste input "JANDACONCEPCION@GMAIL.COM"
click at [746, 128] on button "Search" at bounding box center [780, 141] width 69 height 27
drag, startPoint x: 538, startPoint y: 133, endPoint x: 346, endPoint y: 135, distance: 192.5
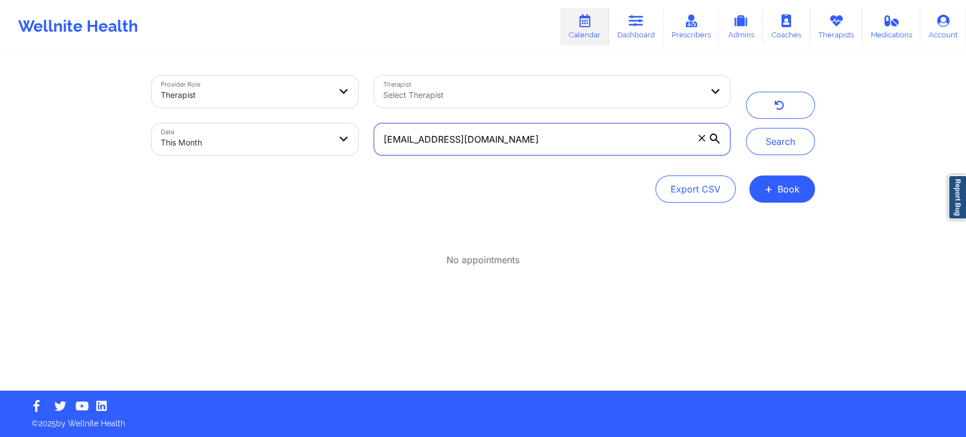
click at [346, 135] on div "Provider Role Therapist Therapist Select Therapist Date This Month JANDACONCEPC…" at bounding box center [441, 115] width 594 height 95
click at [582, 141] on input "JANDACONCEPCION@GMAIL.COM" at bounding box center [551, 139] width 355 height 32
drag, startPoint x: 582, startPoint y: 141, endPoint x: 292, endPoint y: 80, distance: 296.6
click at [292, 80] on div "Provider Role Therapist Therapist Select Therapist Date This Month JANDACONCEPC…" at bounding box center [441, 115] width 594 height 95
type input "jandaconcepcion@gmail.com"
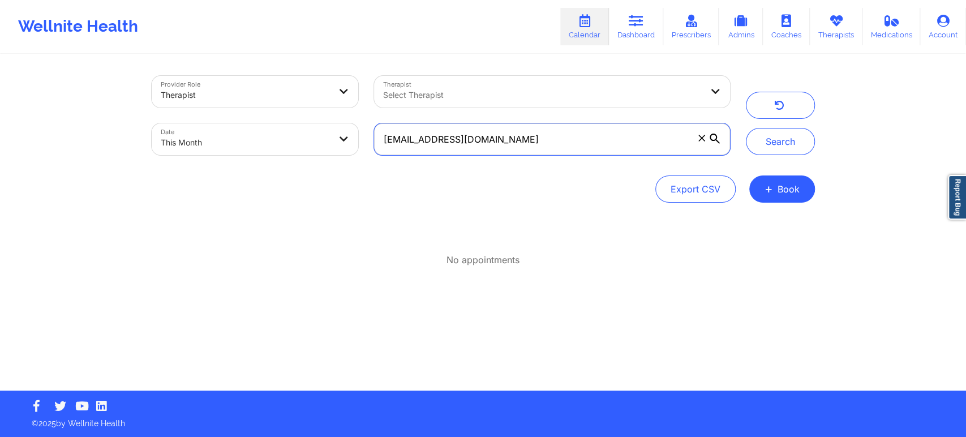
click at [746, 128] on button "Search" at bounding box center [780, 141] width 69 height 27
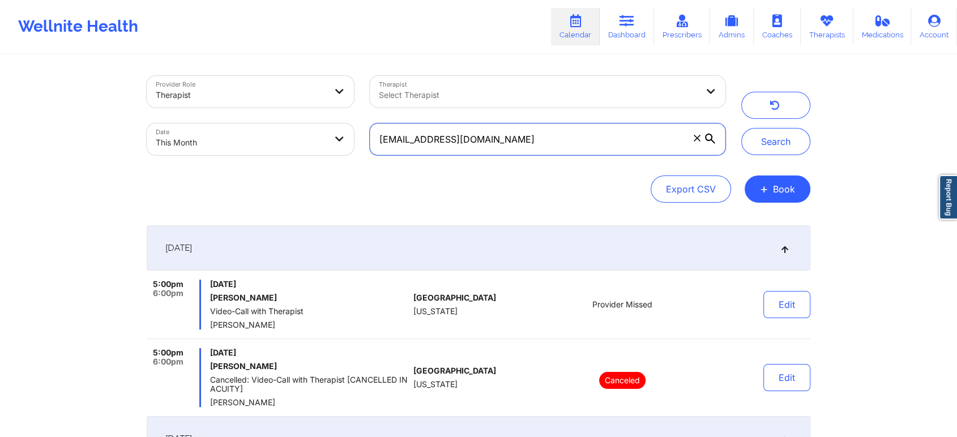
scroll to position [192, 0]
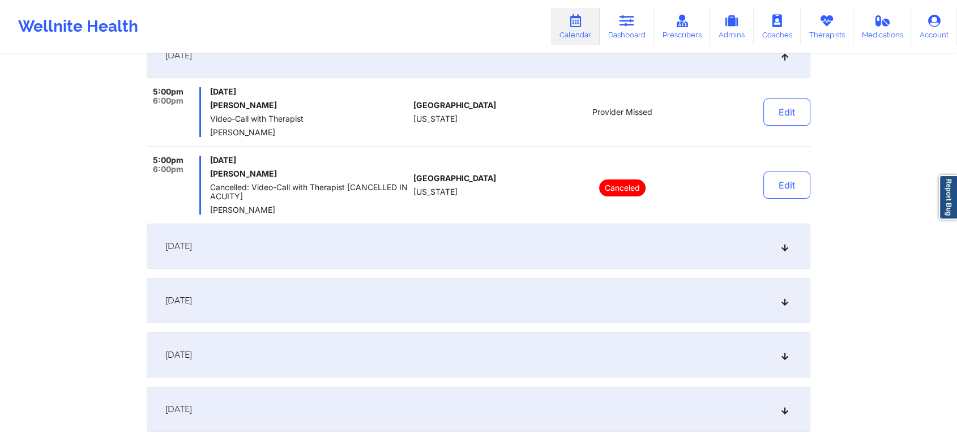
click at [263, 261] on div "[DATE]" at bounding box center [478, 246] width 663 height 45
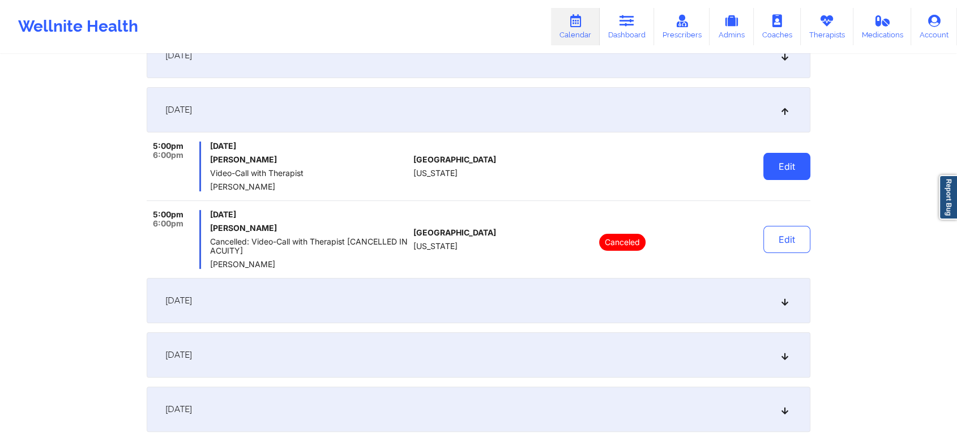
click at [783, 169] on button "Edit" at bounding box center [786, 166] width 47 height 27
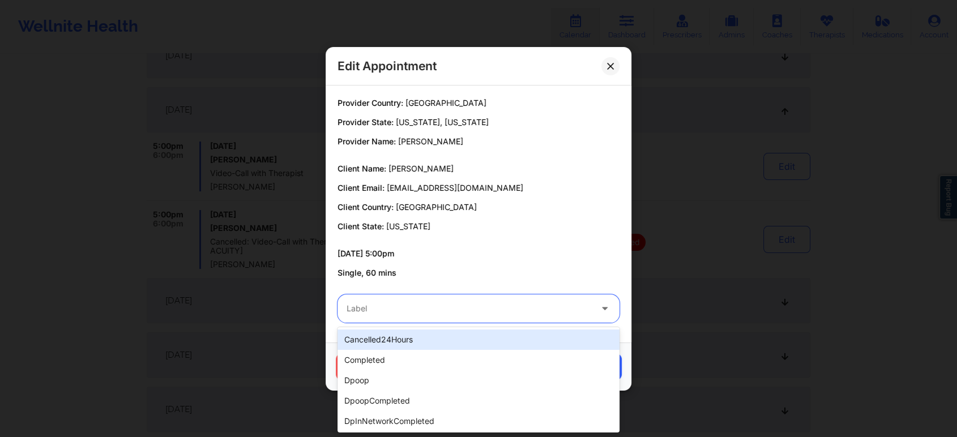
click at [399, 302] on div at bounding box center [468, 309] width 245 height 14
type input "no"
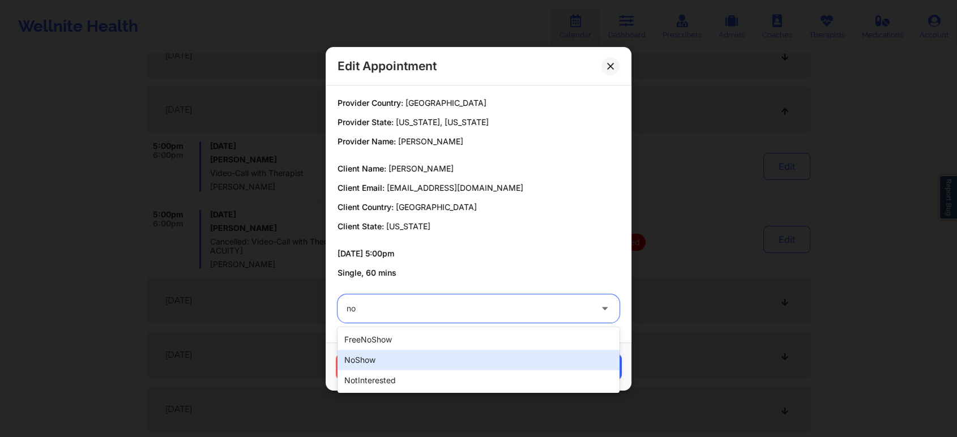
click at [358, 358] on div "noShow" at bounding box center [478, 360] width 282 height 20
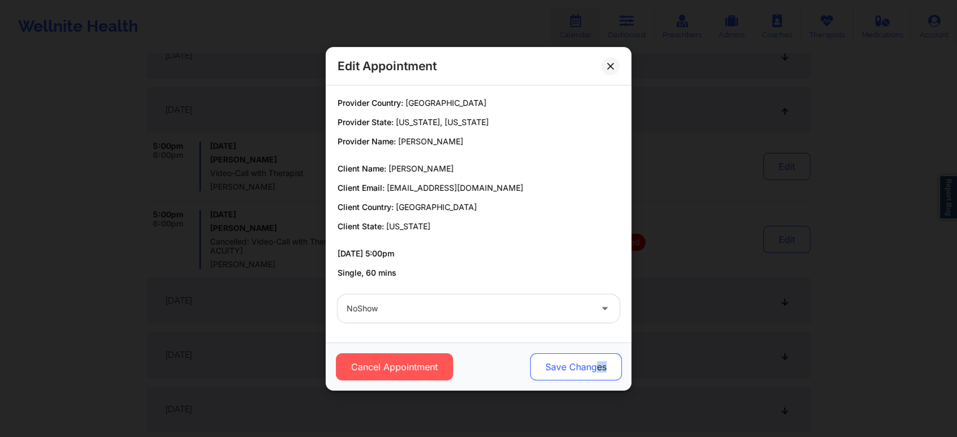
drag, startPoint x: 594, startPoint y: 384, endPoint x: 608, endPoint y: 358, distance: 28.9
click at [608, 358] on div "Cancel Appointment Save Changes" at bounding box center [478, 366] width 306 height 48
click at [608, 358] on button "Save Changes" at bounding box center [576, 366] width 92 height 27
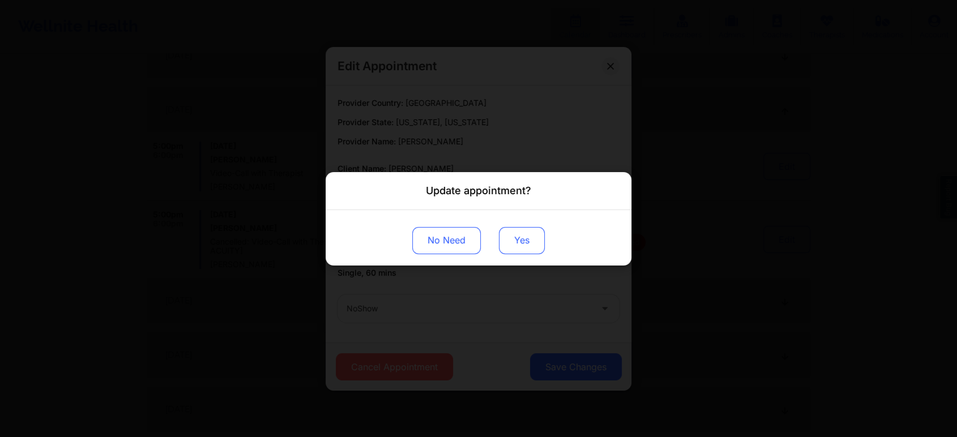
click at [517, 235] on button "Yes" at bounding box center [522, 239] width 46 height 27
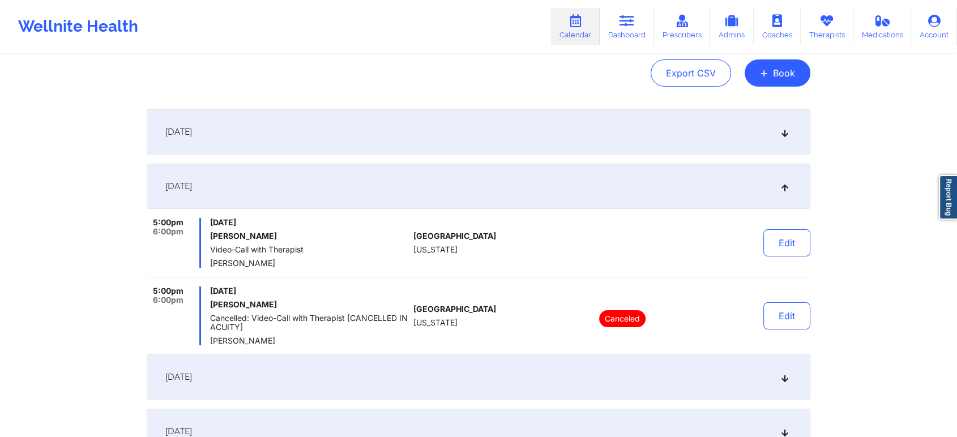
scroll to position [22, 0]
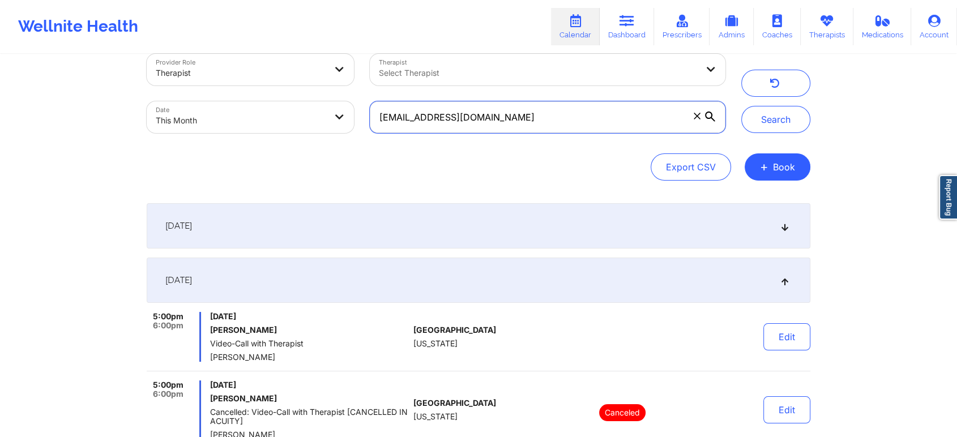
drag, startPoint x: 522, startPoint y: 114, endPoint x: 339, endPoint y: 100, distance: 183.4
click at [339, 100] on div "Provider Role Therapist Therapist Select Therapist Date This Month jandaconcepc…" at bounding box center [436, 93] width 594 height 95
paste input "alessandraplasa"
click at [741, 106] on button "Search" at bounding box center [775, 119] width 69 height 27
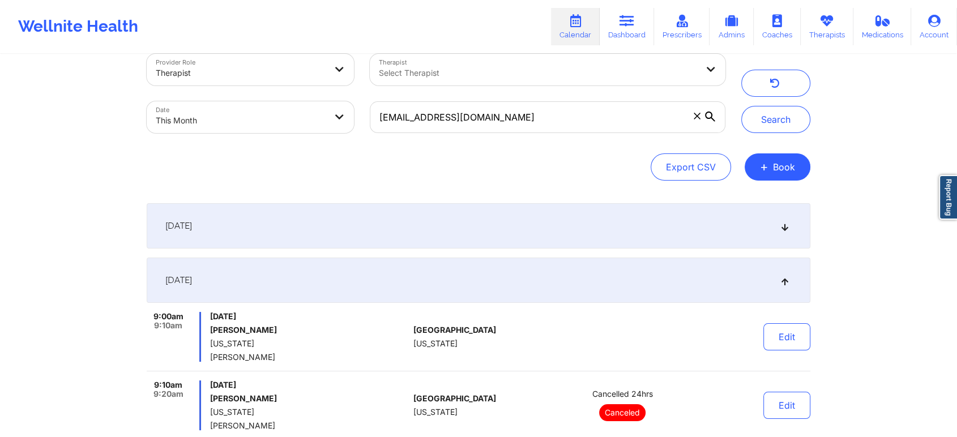
click at [662, 231] on div "[DATE]" at bounding box center [478, 225] width 663 height 45
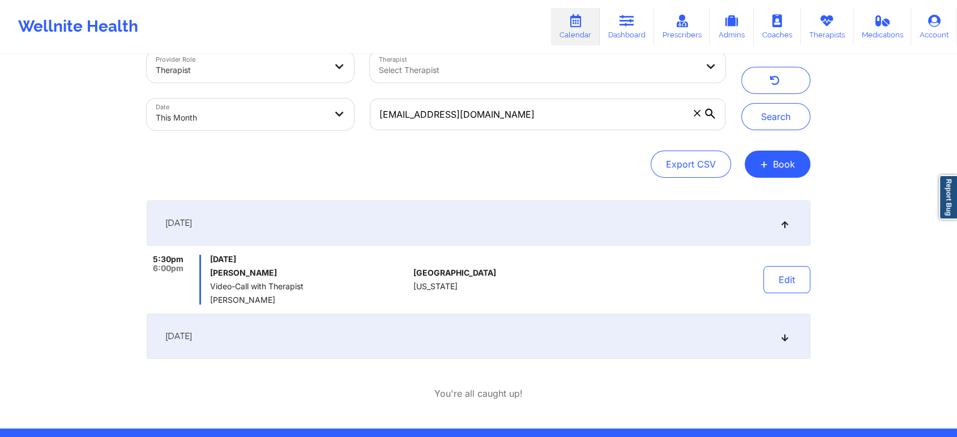
scroll to position [21, 0]
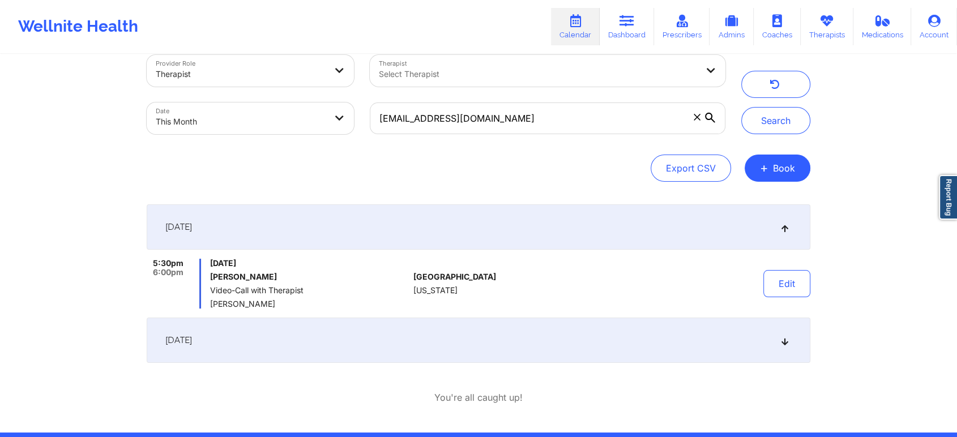
click at [563, 331] on div "[DATE]" at bounding box center [478, 340] width 663 height 45
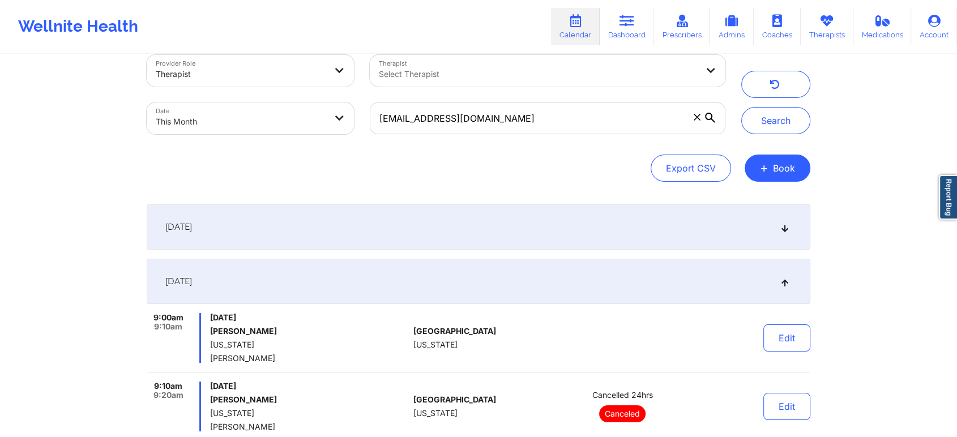
click at [584, 216] on div "[DATE]" at bounding box center [478, 226] width 663 height 45
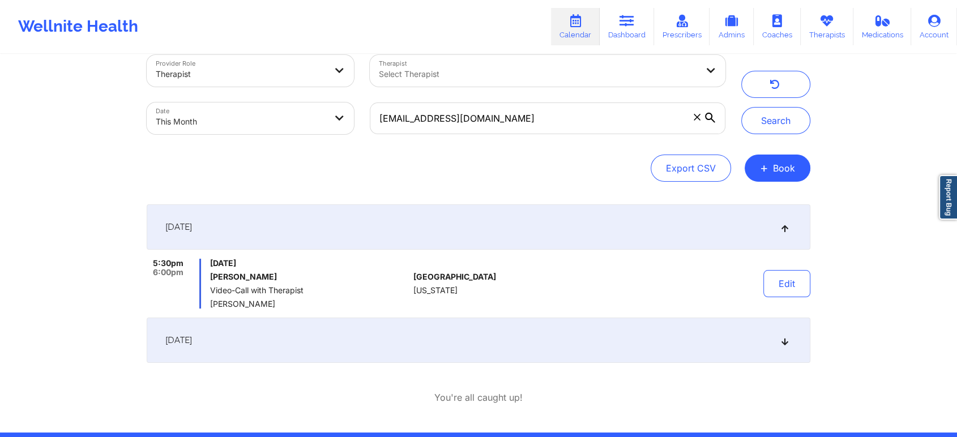
click at [584, 216] on div "[DATE]" at bounding box center [478, 226] width 663 height 45
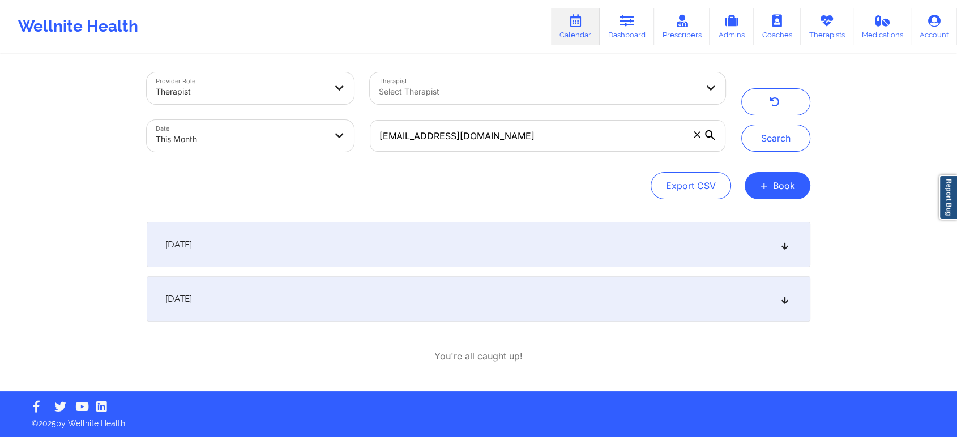
click at [564, 249] on div "[DATE]" at bounding box center [478, 244] width 663 height 45
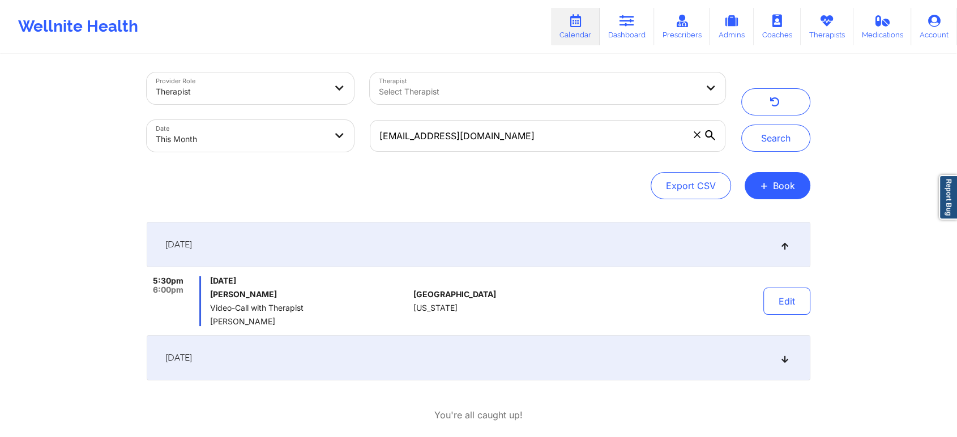
scroll to position [21, 0]
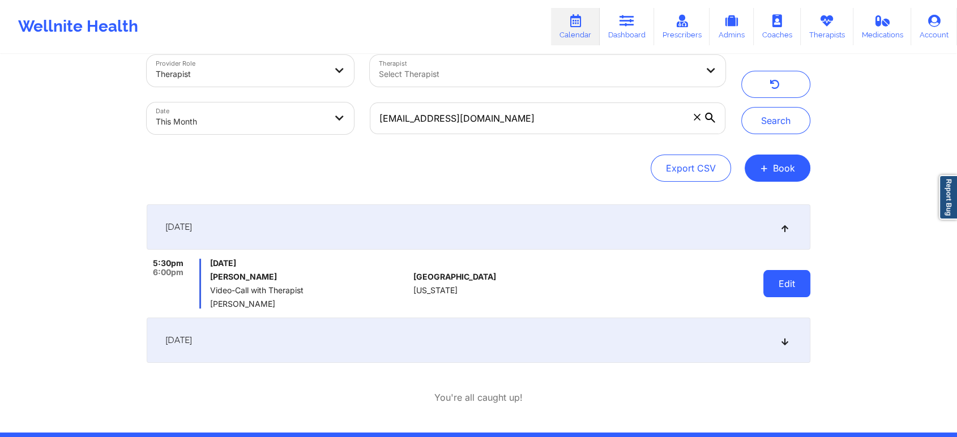
click at [797, 280] on button "Edit" at bounding box center [786, 283] width 47 height 27
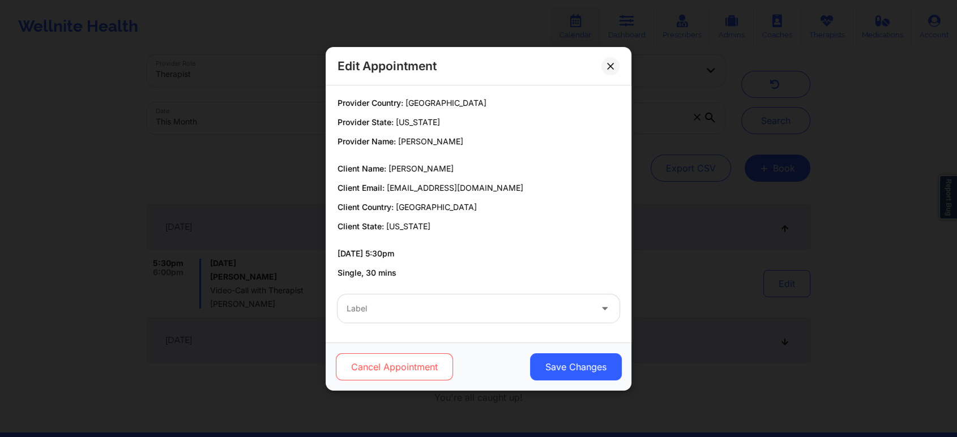
click at [395, 376] on button "Cancel Appointment" at bounding box center [394, 366] width 117 height 27
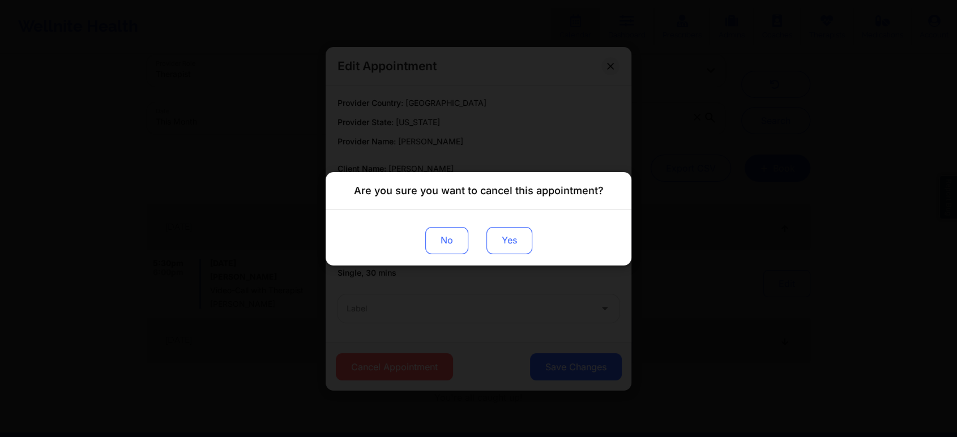
click at [503, 242] on button "Yes" at bounding box center [509, 239] width 46 height 27
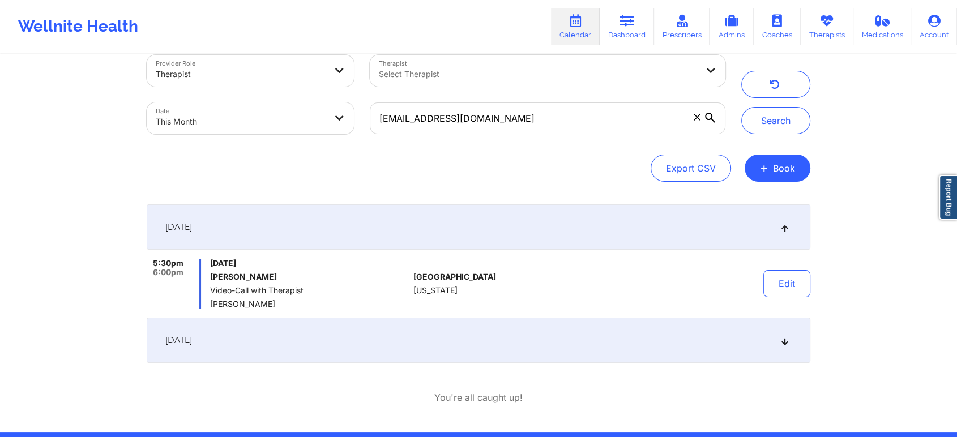
scroll to position [0, 0]
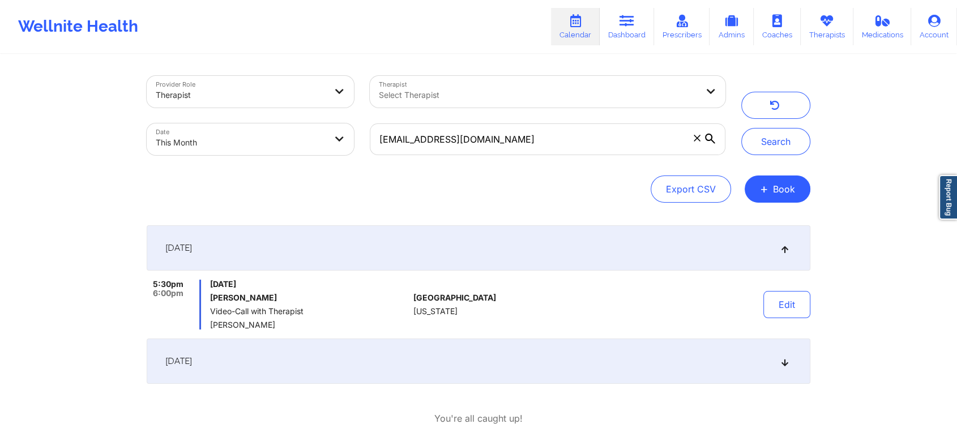
drag, startPoint x: 564, startPoint y: 157, endPoint x: 584, endPoint y: 147, distance: 22.0
click at [584, 147] on div "alessandraplasa@gmail.com" at bounding box center [547, 139] width 371 height 48
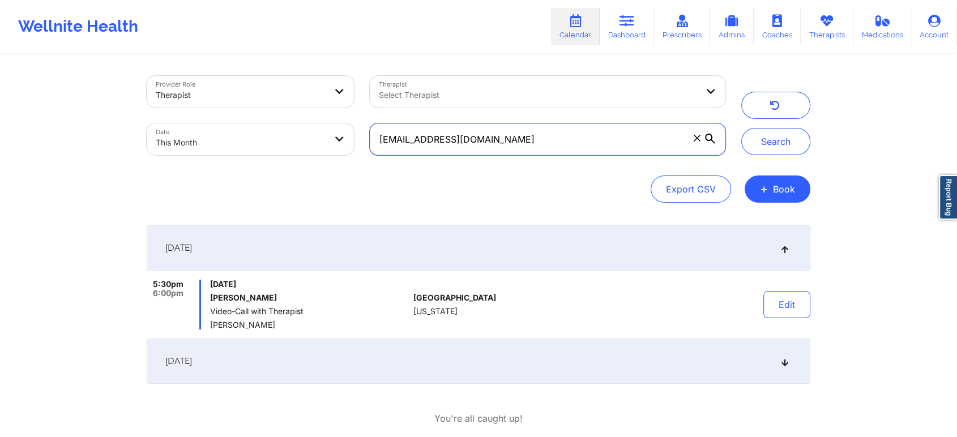
drag, startPoint x: 584, startPoint y: 147, endPoint x: 263, endPoint y: 117, distance: 322.9
click at [263, 117] on div "Provider Role Therapist Therapist Select Therapist Date This Month alessandrapl…" at bounding box center [436, 115] width 594 height 95
paste input "marciab18@hot"
click at [741, 128] on button "Search" at bounding box center [775, 141] width 69 height 27
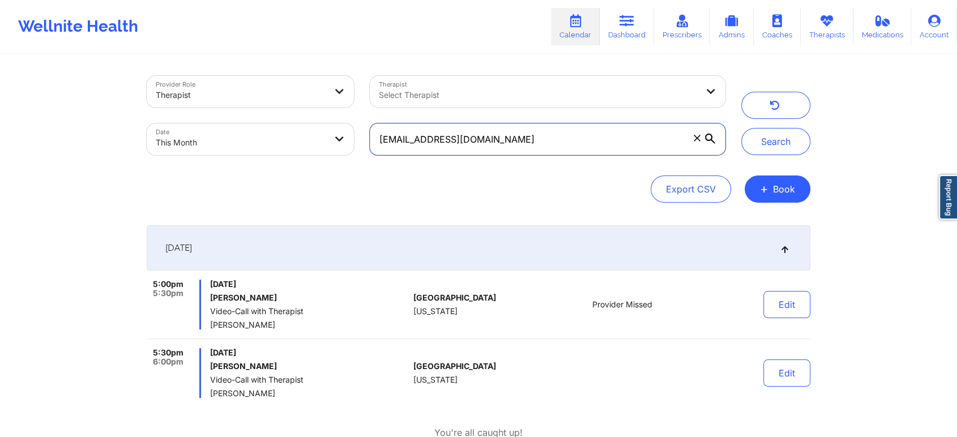
scroll to position [76, 0]
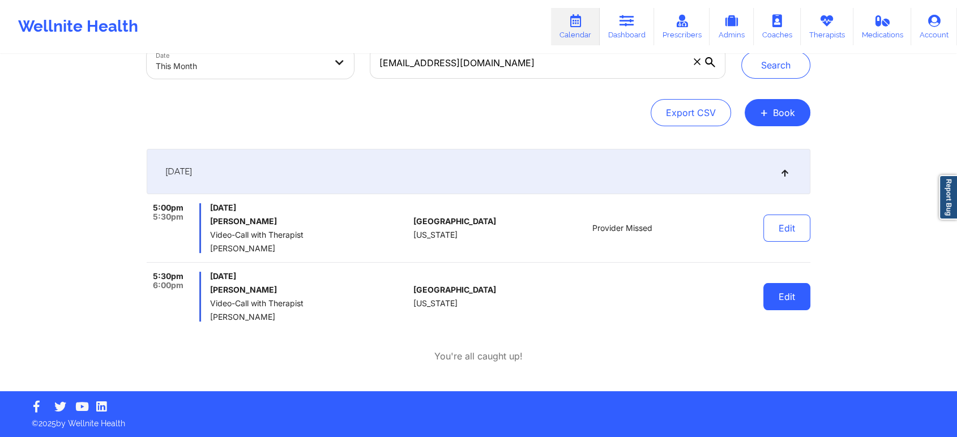
click at [792, 293] on button "Edit" at bounding box center [786, 296] width 47 height 27
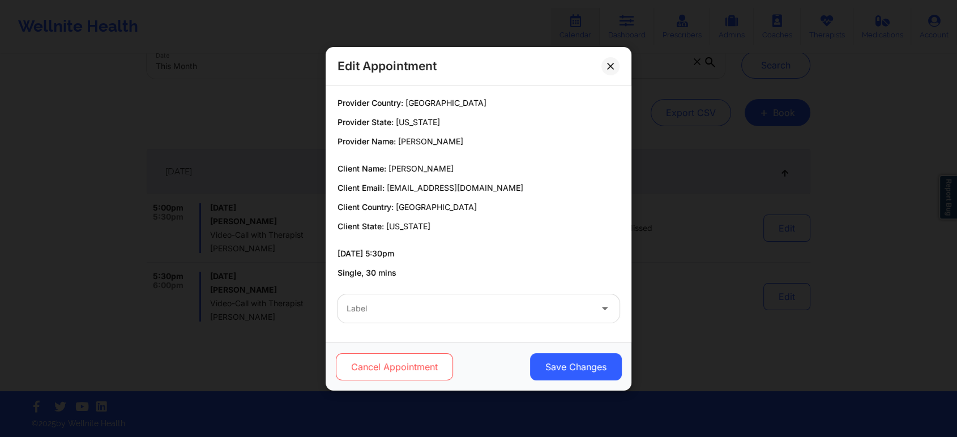
click at [421, 375] on button "Cancel Appointment" at bounding box center [394, 366] width 117 height 27
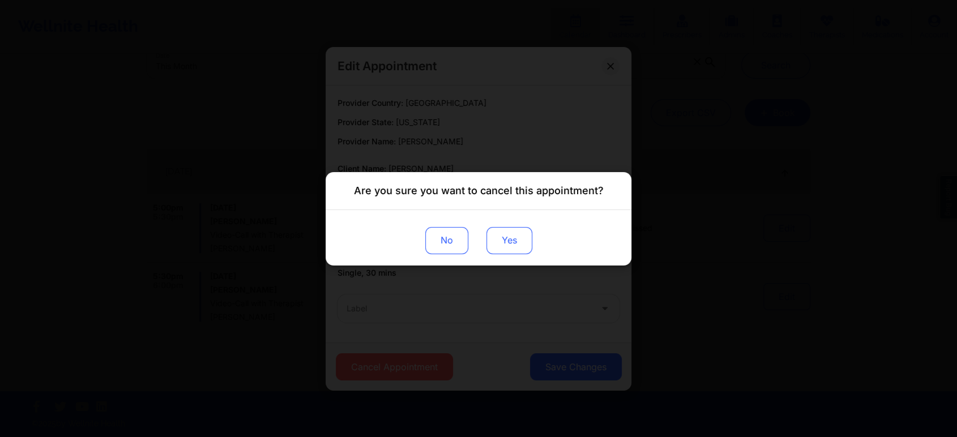
click at [503, 234] on button "Yes" at bounding box center [509, 239] width 46 height 27
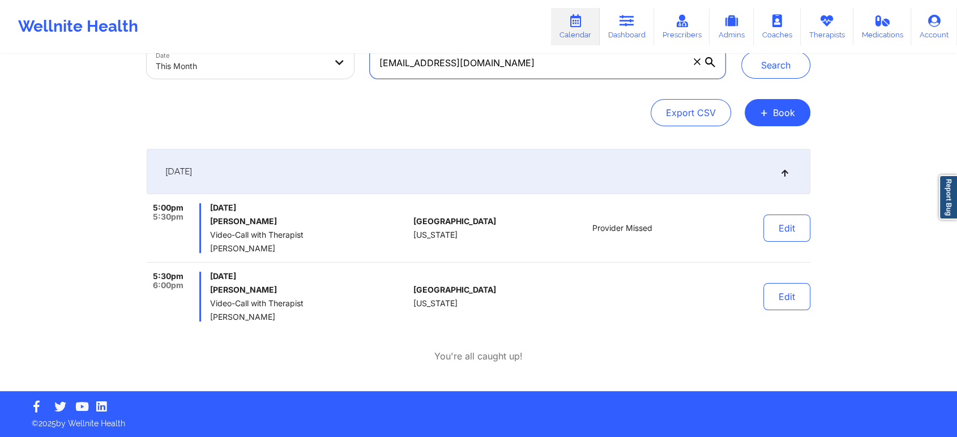
drag, startPoint x: 504, startPoint y: 65, endPoint x: 366, endPoint y: 64, distance: 138.1
click at [366, 64] on div "[EMAIL_ADDRESS][DOMAIN_NAME]" at bounding box center [547, 63] width 371 height 48
paste input "ike_norkin@yahoo"
click at [741, 52] on button "Search" at bounding box center [775, 65] width 69 height 27
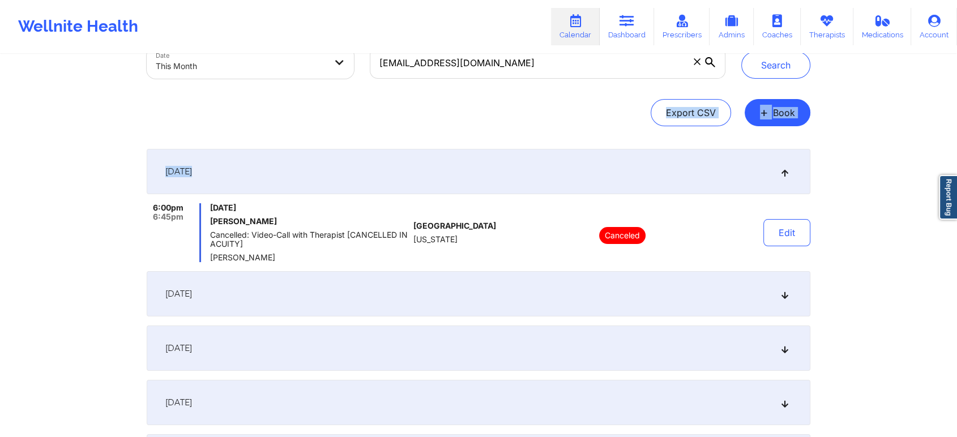
drag, startPoint x: 913, startPoint y: 88, endPoint x: 965, endPoint y: 136, distance: 70.9
click at [957, 136] on html "Wellnite Health Calendar Dashboard Prescribers Admins Coaches Therapists Medica…" at bounding box center [478, 142] width 957 height 437
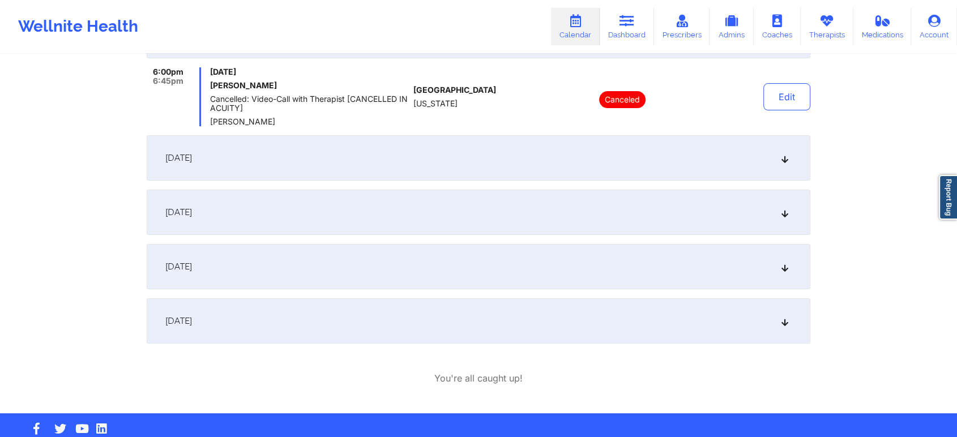
scroll to position [225, 0]
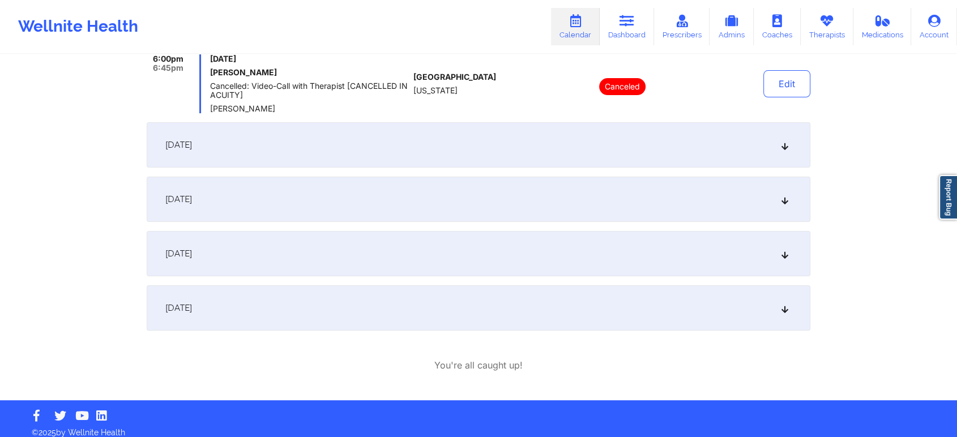
click at [361, 153] on div "[DATE]" at bounding box center [478, 144] width 663 height 45
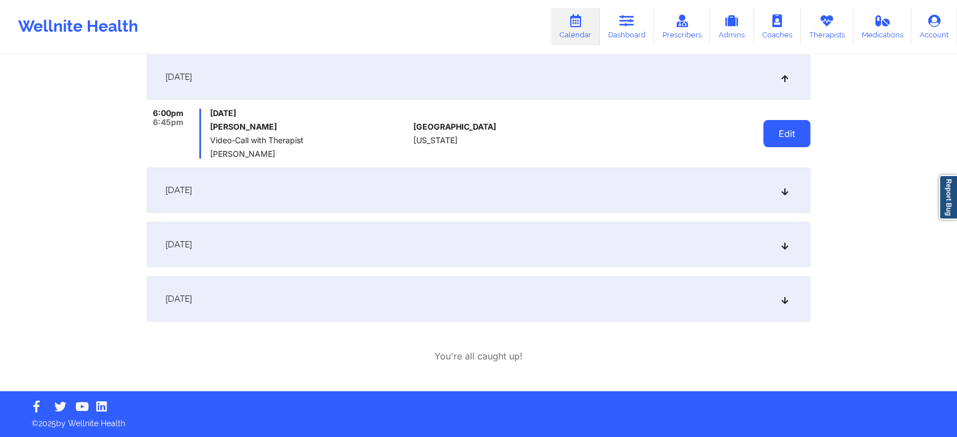
click at [771, 144] on button "Edit" at bounding box center [786, 133] width 47 height 27
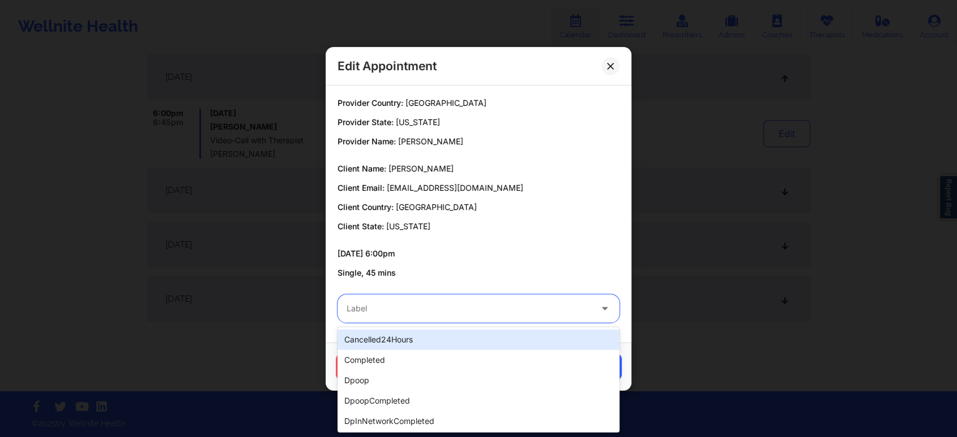
click at [442, 316] on div "Label" at bounding box center [464, 308] width 255 height 28
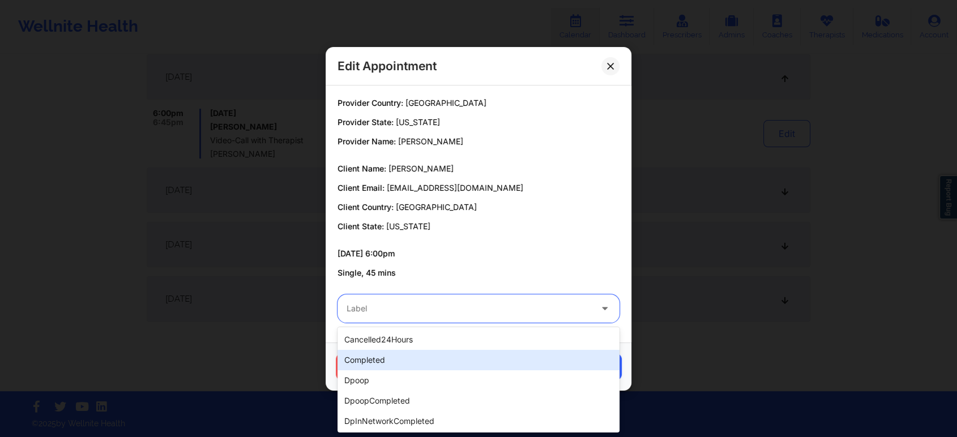
click at [374, 365] on div "completed" at bounding box center [478, 360] width 282 height 20
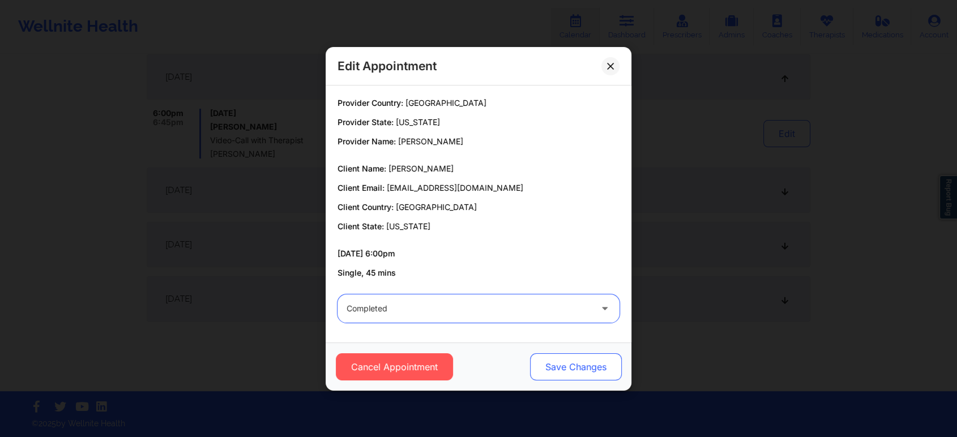
click at [577, 363] on button "Save Changes" at bounding box center [576, 366] width 92 height 27
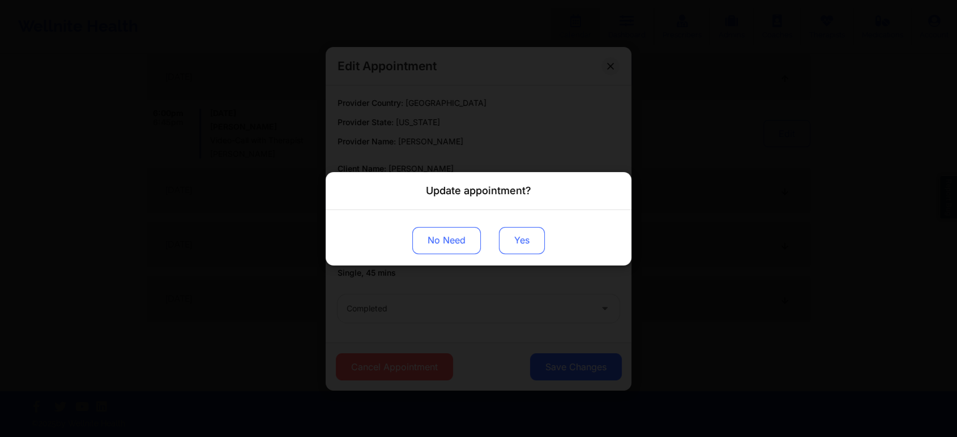
click at [516, 239] on button "Yes" at bounding box center [522, 239] width 46 height 27
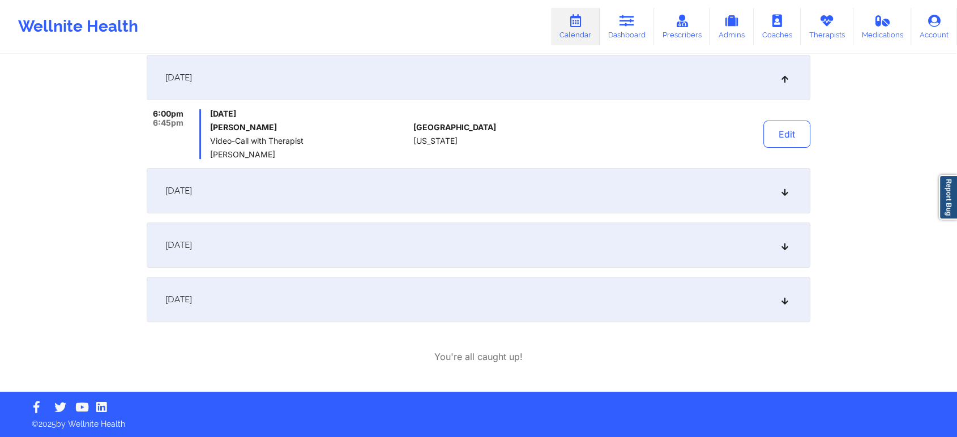
scroll to position [0, 0]
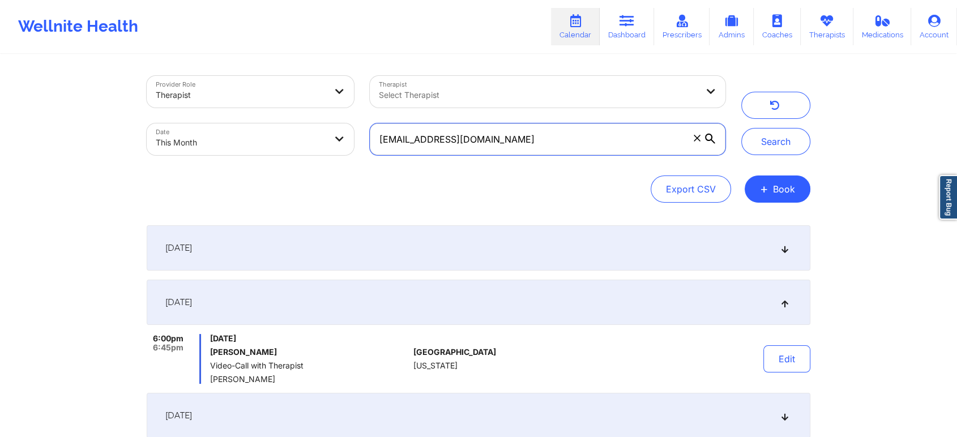
drag, startPoint x: 537, startPoint y: 136, endPoint x: 278, endPoint y: 134, distance: 259.2
click at [278, 134] on div "Provider Role Therapist Therapist Select Therapist Date This Month mike_norkin@…" at bounding box center [436, 115] width 594 height 95
paste input "shelleyrobertson@outlook"
click at [741, 128] on button "Search" at bounding box center [775, 141] width 69 height 27
drag, startPoint x: 581, startPoint y: 136, endPoint x: 305, endPoint y: 136, distance: 276.2
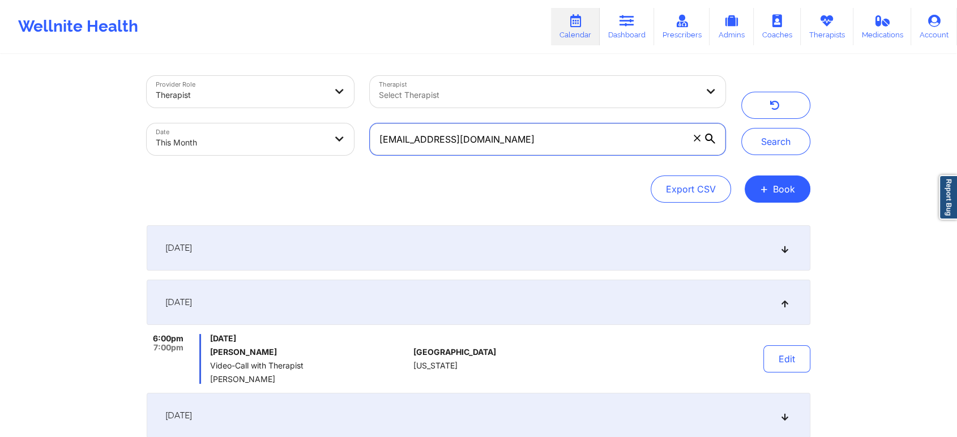
click at [305, 136] on div "Provider Role Therapist Therapist Select Therapist Date This Month shelleyrober…" at bounding box center [436, 115] width 594 height 95
paste input "1492736101"
click at [741, 128] on button "Search" at bounding box center [775, 141] width 69 height 27
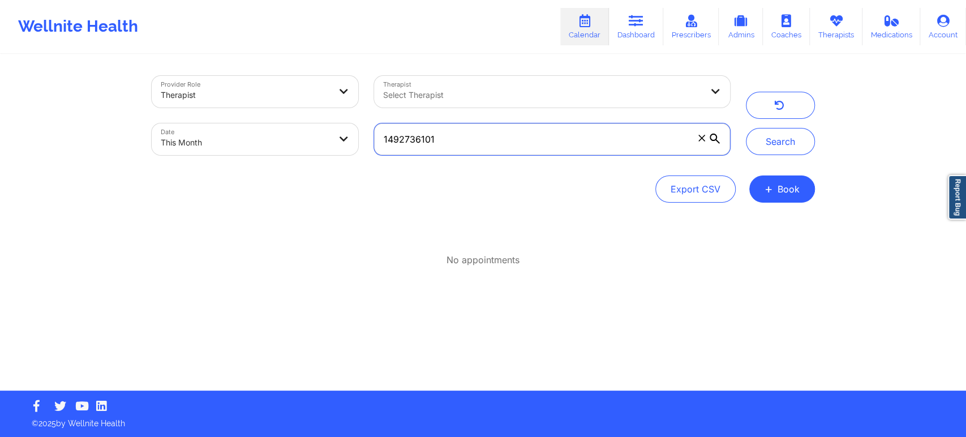
click at [472, 148] on input "1492736101" at bounding box center [551, 139] width 355 height 32
drag, startPoint x: 453, startPoint y: 138, endPoint x: 307, endPoint y: 130, distance: 145.7
click at [307, 130] on div "Provider Role Therapist Therapist Select Therapist Date This Month 1492736101" at bounding box center [441, 115] width 594 height 95
paste input "lwrayleigh@gmail.com"
click at [746, 128] on button "Search" at bounding box center [780, 141] width 69 height 27
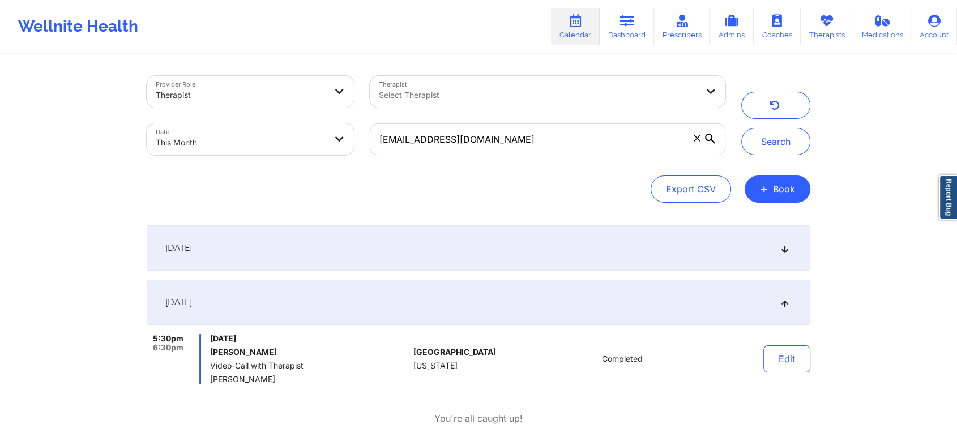
click at [668, 239] on div "[DATE]" at bounding box center [478, 247] width 663 height 45
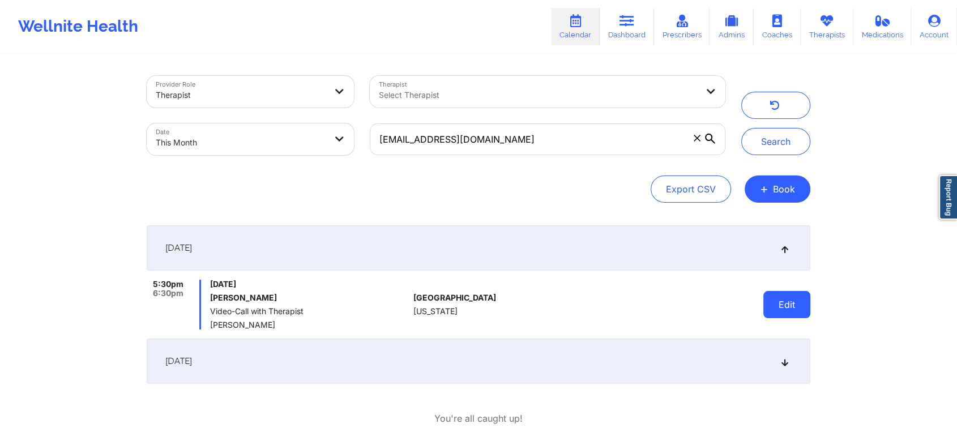
click at [806, 311] on button "Edit" at bounding box center [786, 304] width 47 height 27
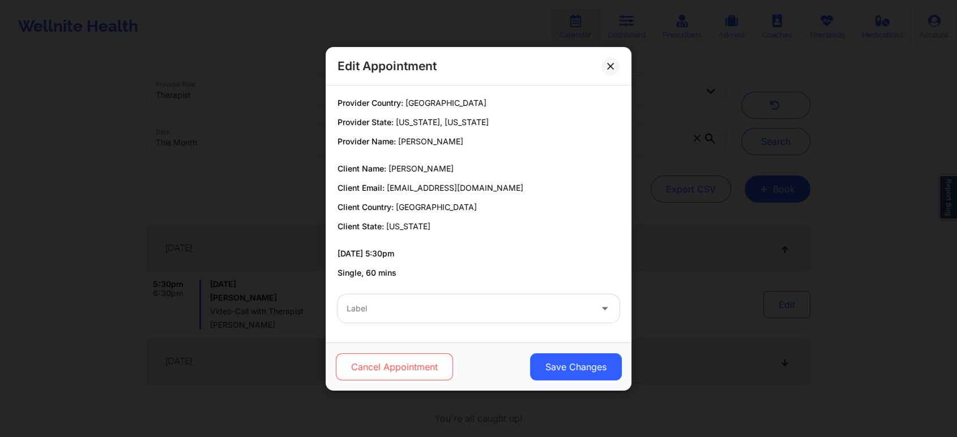
click at [413, 357] on button "Cancel Appointment" at bounding box center [394, 366] width 117 height 27
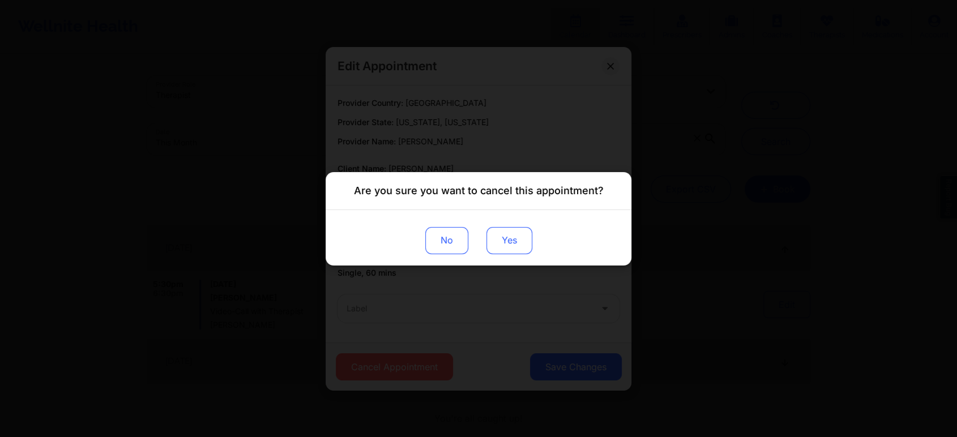
click at [500, 240] on button "Yes" at bounding box center [509, 239] width 46 height 27
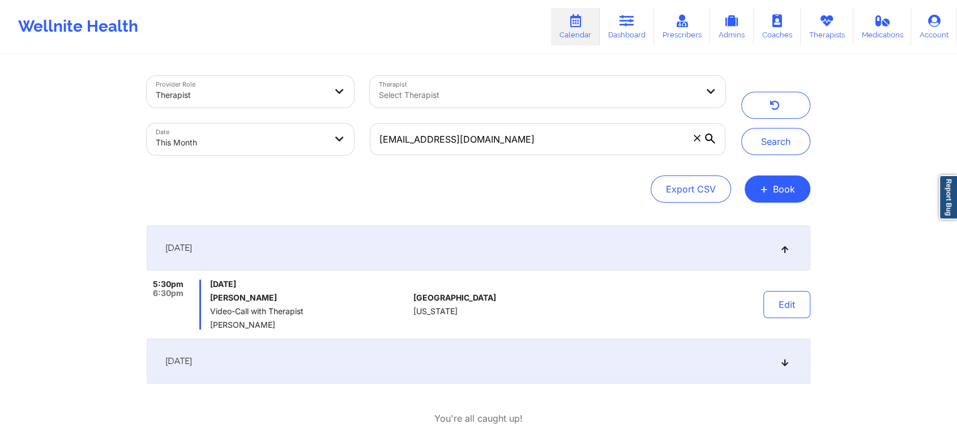
drag, startPoint x: 572, startPoint y: 122, endPoint x: 550, endPoint y: 143, distance: 30.4
click at [550, 143] on div "lwrayleigh@gmail.com" at bounding box center [547, 139] width 371 height 48
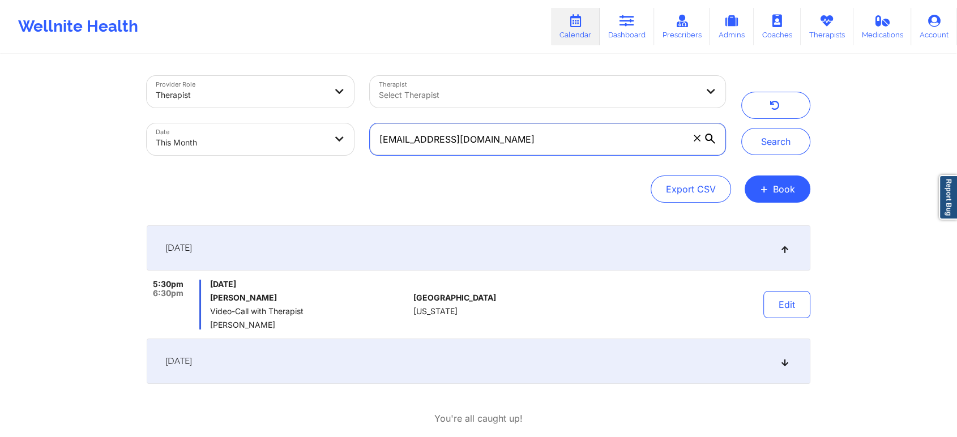
drag, startPoint x: 550, startPoint y: 143, endPoint x: 267, endPoint y: 79, distance: 290.1
click at [267, 79] on div "Provider Role Therapist Therapist Select Therapist Date This Month lwrayleigh@g…" at bounding box center [436, 115] width 594 height 95
click at [741, 128] on button "Search" at bounding box center [775, 141] width 69 height 27
paste input "1494628050"
drag, startPoint x: 515, startPoint y: 132, endPoint x: 338, endPoint y: 127, distance: 176.7
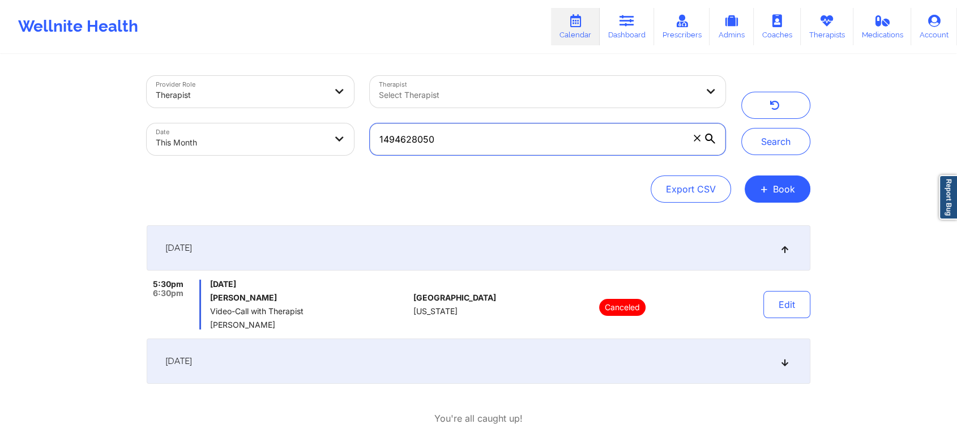
click at [338, 127] on div "Provider Role Therapist Therapist Select Therapist Date This Month 1494628050" at bounding box center [436, 115] width 594 height 95
paste input "novaprycemusic@gmail.com"
click at [741, 128] on button "Search" at bounding box center [775, 141] width 69 height 27
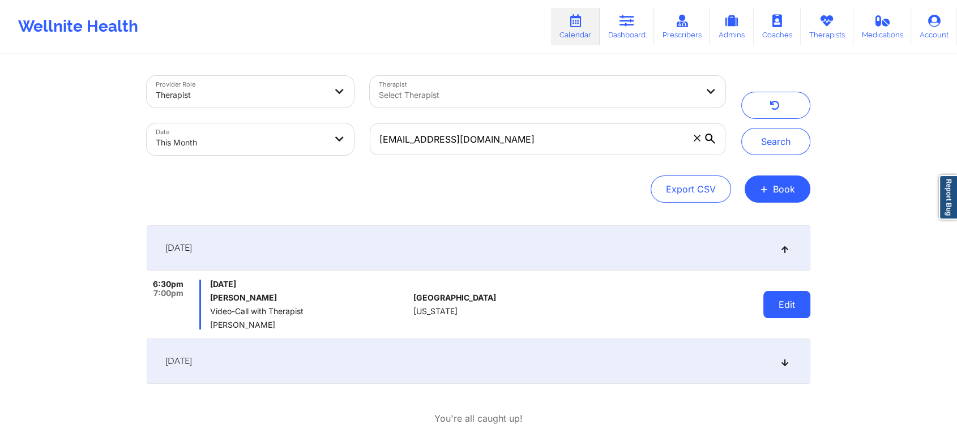
click at [788, 303] on button "Edit" at bounding box center [786, 304] width 47 height 27
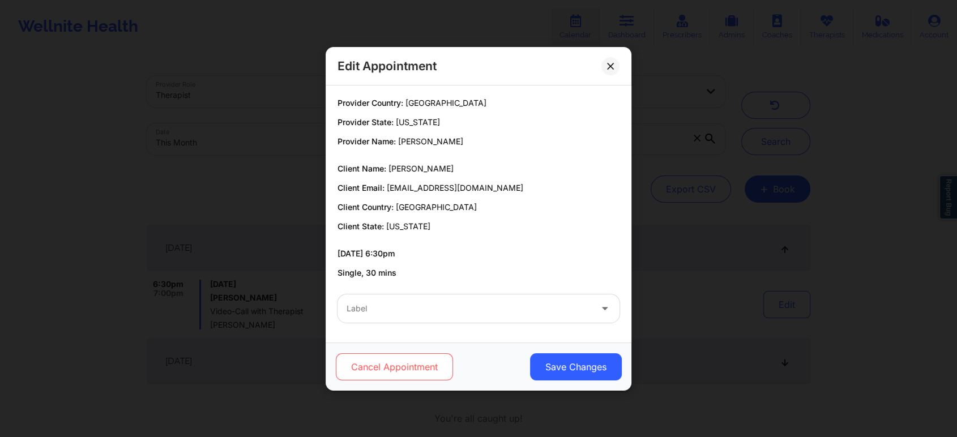
click at [408, 376] on button "Cancel Appointment" at bounding box center [394, 366] width 117 height 27
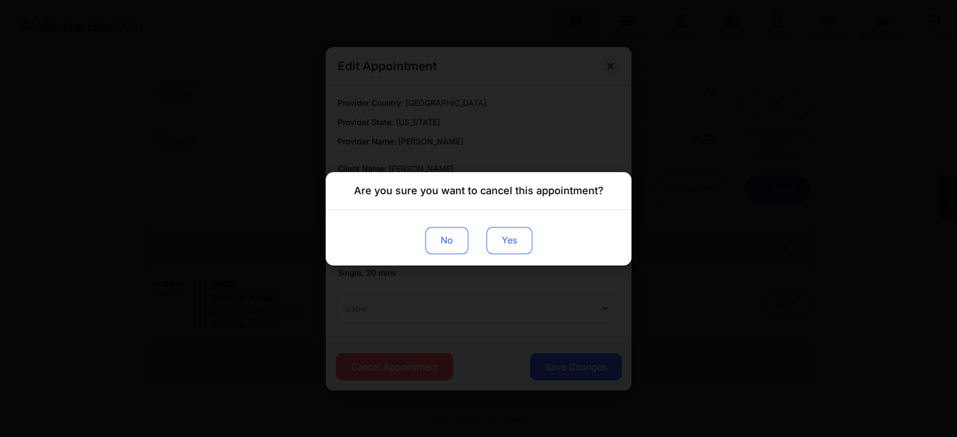
click at [516, 239] on button "Yes" at bounding box center [509, 239] width 46 height 27
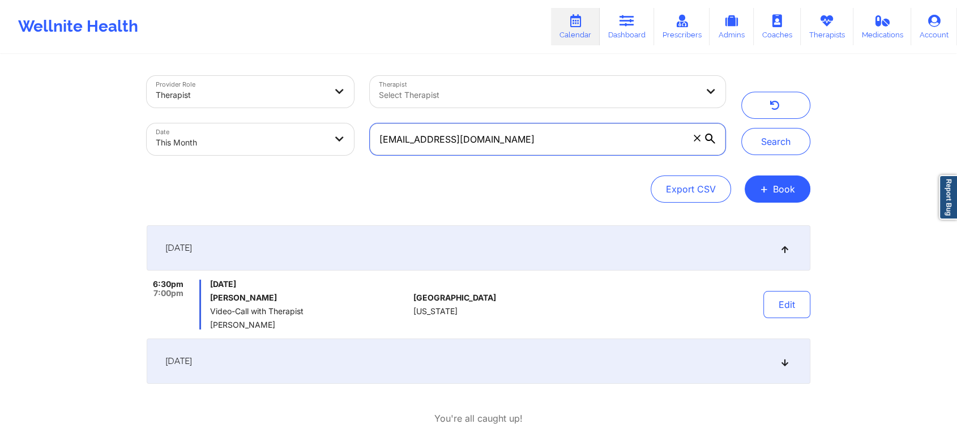
click at [440, 138] on input "novaprycemusic@gmail.com" at bounding box center [547, 139] width 355 height 32
drag, startPoint x: 533, startPoint y: 148, endPoint x: 377, endPoint y: 153, distance: 156.3
click at [377, 153] on input "novaprycemusic@gmail.com" at bounding box center [547, 139] width 355 height 32
paste input "georginaledezma19.gl"
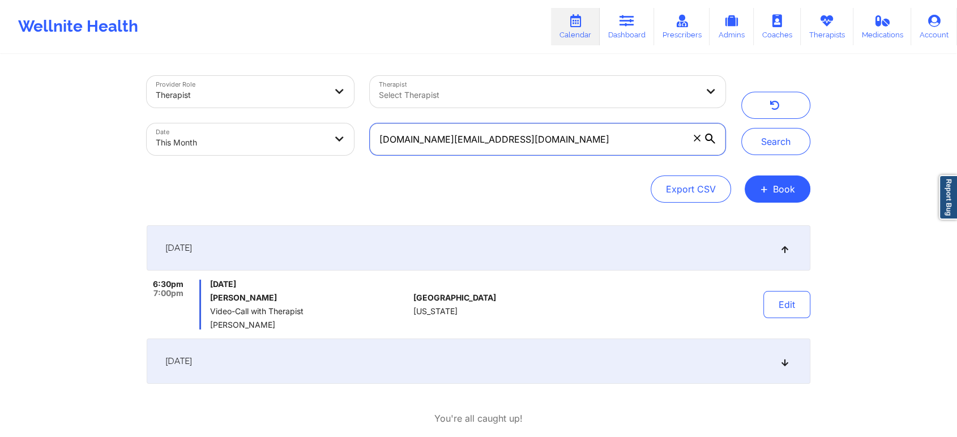
click at [741, 128] on button "Search" at bounding box center [775, 141] width 69 height 27
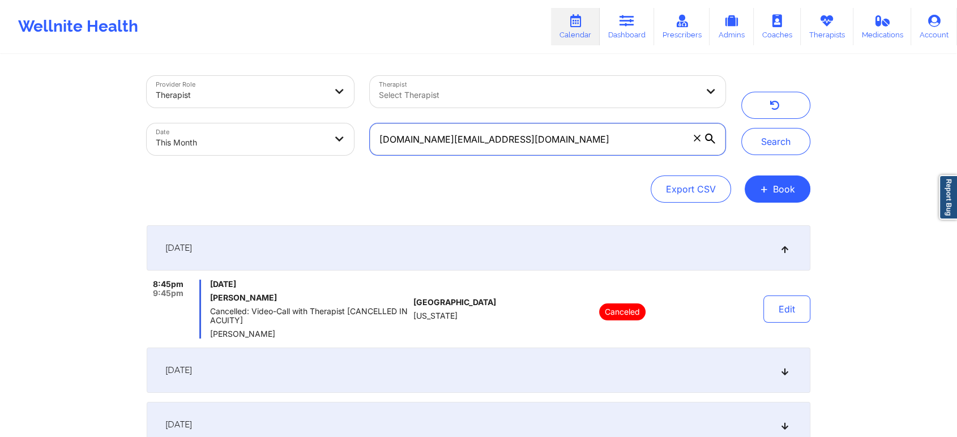
scroll to position [382, 0]
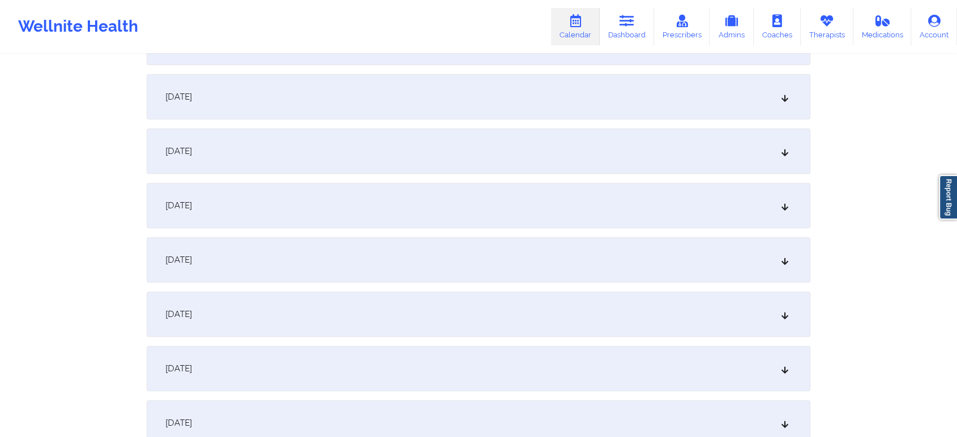
click at [456, 84] on div "[DATE]" at bounding box center [478, 96] width 663 height 45
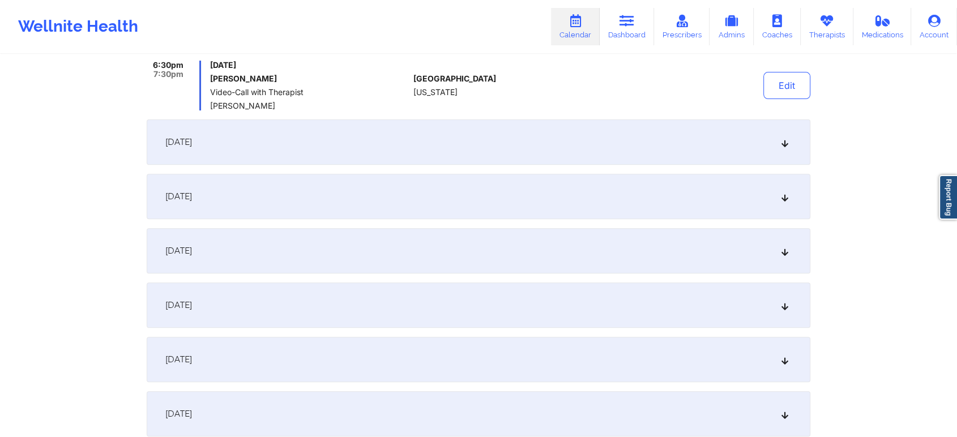
scroll to position [314, 0]
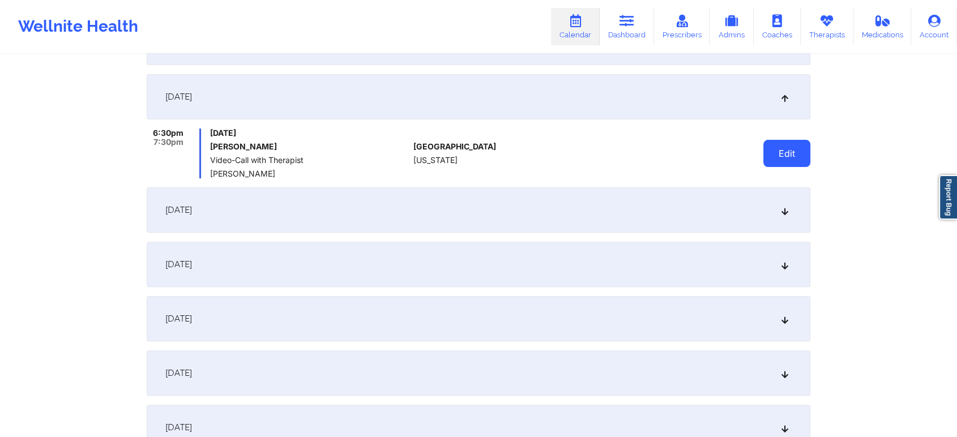
click at [785, 160] on button "Edit" at bounding box center [786, 153] width 47 height 27
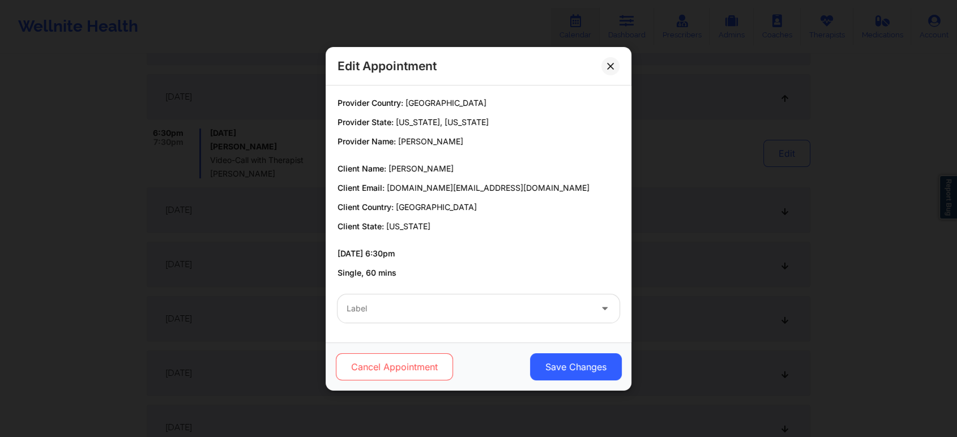
click at [401, 376] on button "Cancel Appointment" at bounding box center [394, 366] width 117 height 27
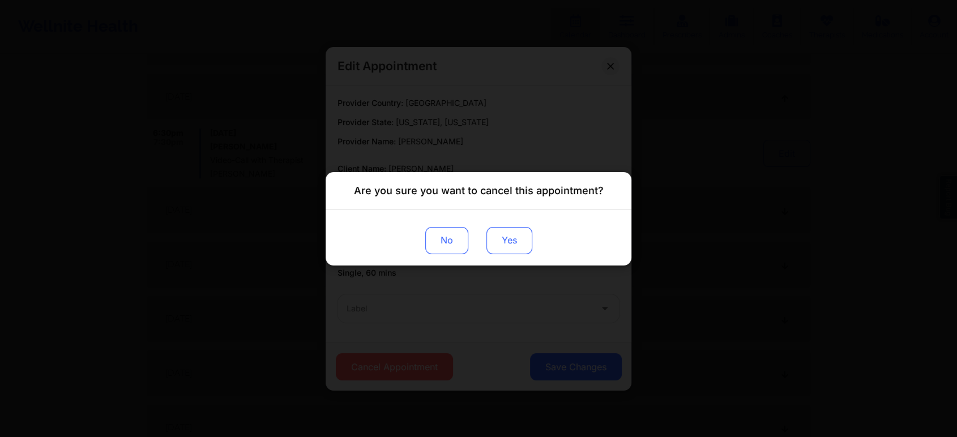
click at [501, 247] on button "Yes" at bounding box center [509, 239] width 46 height 27
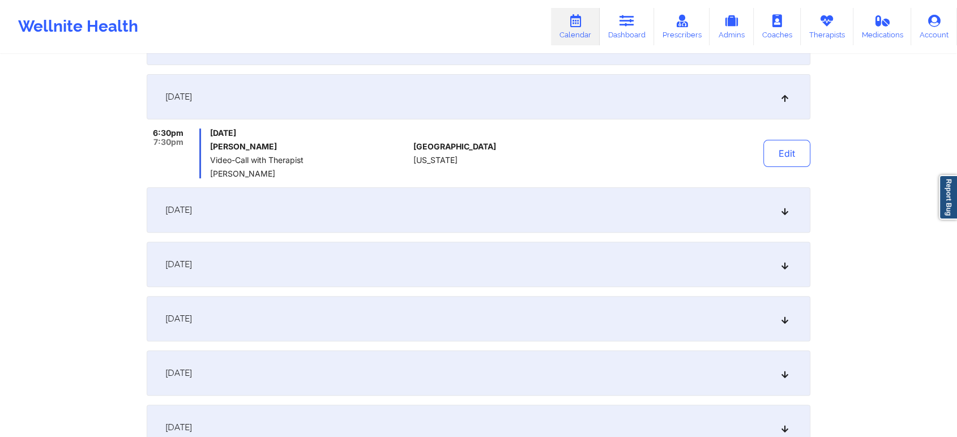
scroll to position [0, 0]
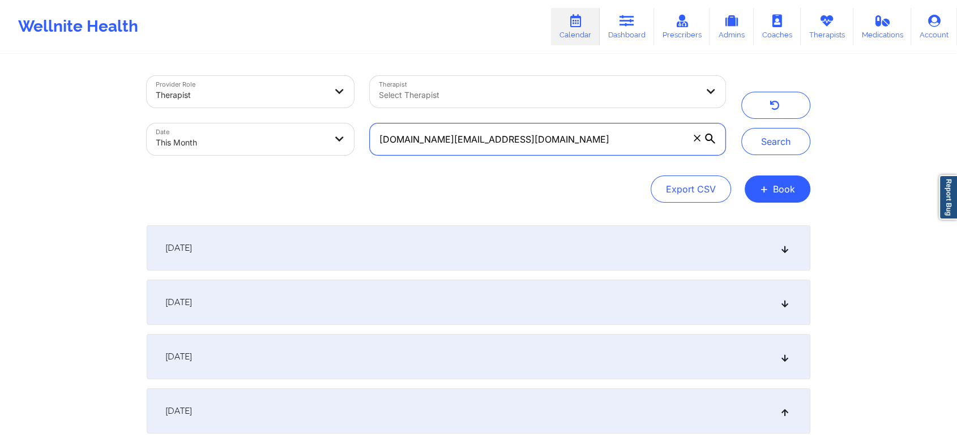
click at [471, 151] on input "georginaledezma19.gl@gmail.com" at bounding box center [547, 139] width 355 height 32
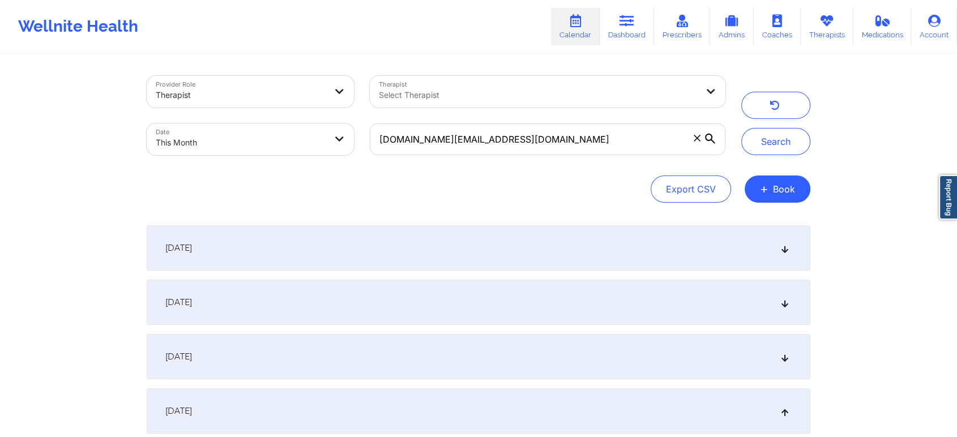
drag, startPoint x: 558, startPoint y: 122, endPoint x: 566, endPoint y: 135, distance: 15.7
click at [566, 135] on div "georginaledezma19.gl@gmail.com" at bounding box center [547, 139] width 371 height 48
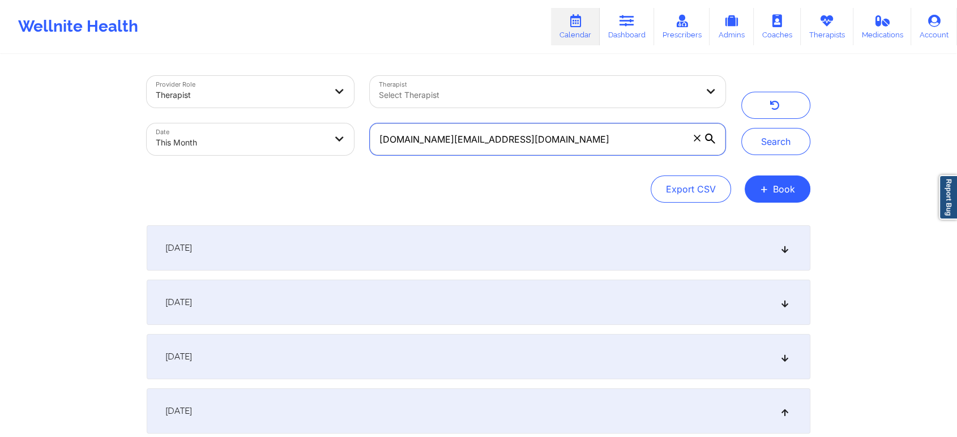
drag, startPoint x: 566, startPoint y: 135, endPoint x: 287, endPoint y: 113, distance: 280.0
click at [287, 113] on div "Provider Role Therapist Therapist Select Therapist Date This Month georginalede…" at bounding box center [436, 115] width 594 height 95
paste input "ivrt92"
click at [741, 128] on button "Search" at bounding box center [775, 141] width 69 height 27
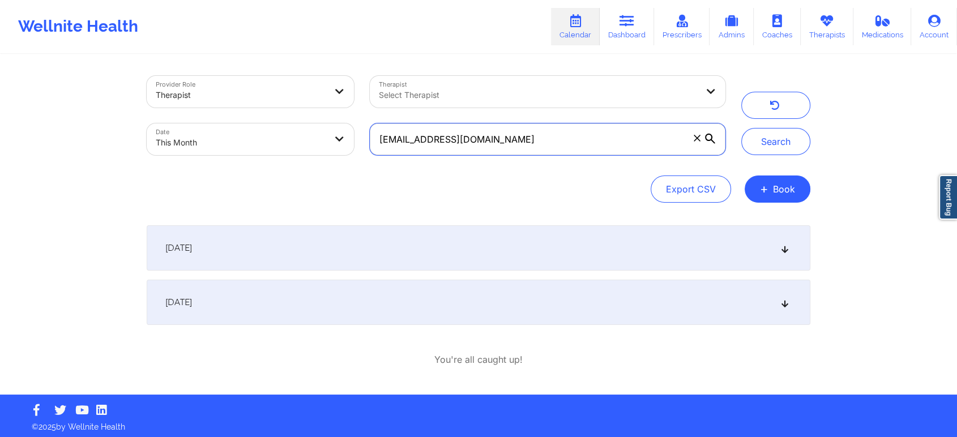
scroll to position [3, 0]
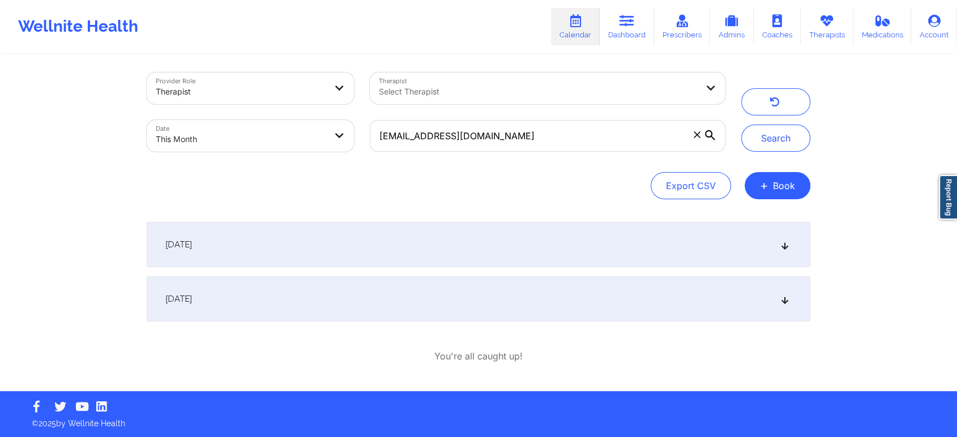
click at [368, 304] on div "[DATE]" at bounding box center [478, 298] width 663 height 45
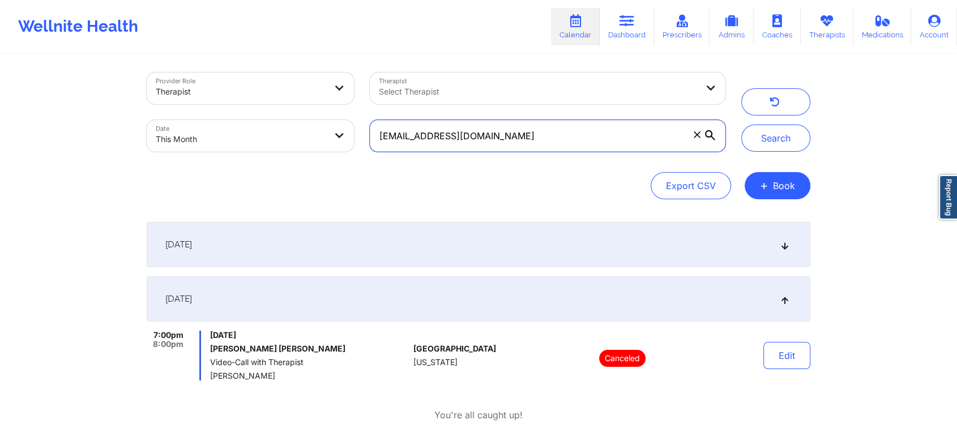
drag, startPoint x: 504, startPoint y: 136, endPoint x: 316, endPoint y: 114, distance: 189.3
click at [316, 114] on div "Provider Role Therapist Therapist Select Therapist Date This Month ivrt92@gmail…" at bounding box center [436, 112] width 594 height 95
paste input "wrighttouchministries"
click at [741, 125] on button "Search" at bounding box center [775, 138] width 69 height 27
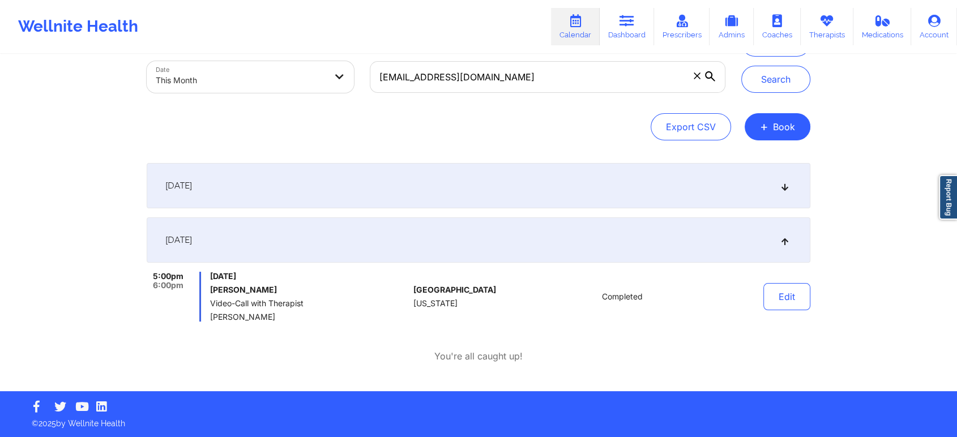
click at [507, 200] on div "[DATE]" at bounding box center [478, 185] width 663 height 45
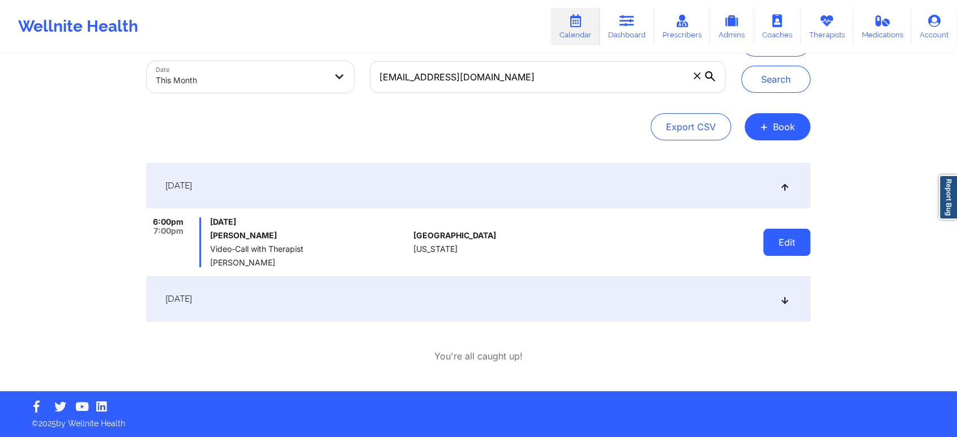
click at [777, 239] on button "Edit" at bounding box center [786, 242] width 47 height 27
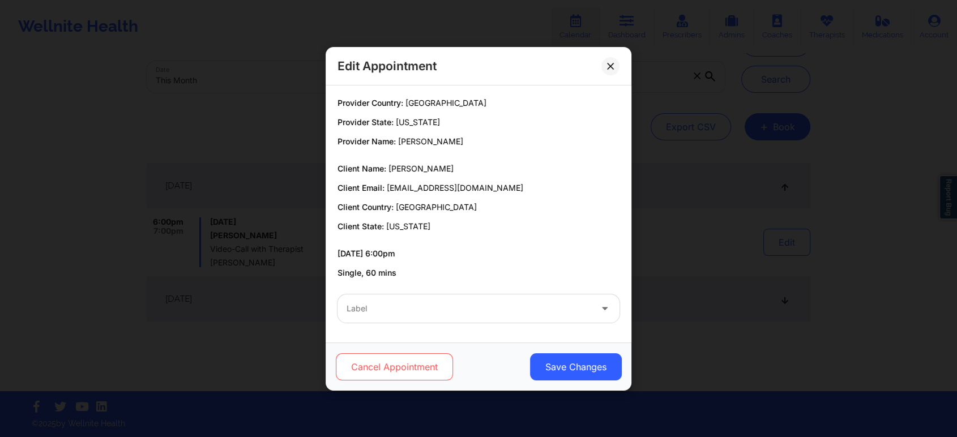
click at [410, 365] on button "Cancel Appointment" at bounding box center [394, 366] width 117 height 27
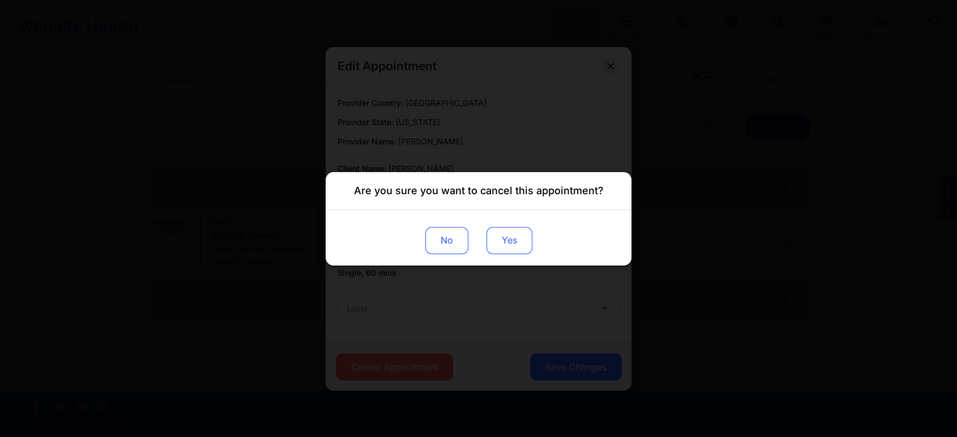
click at [504, 239] on button "Yes" at bounding box center [509, 239] width 46 height 27
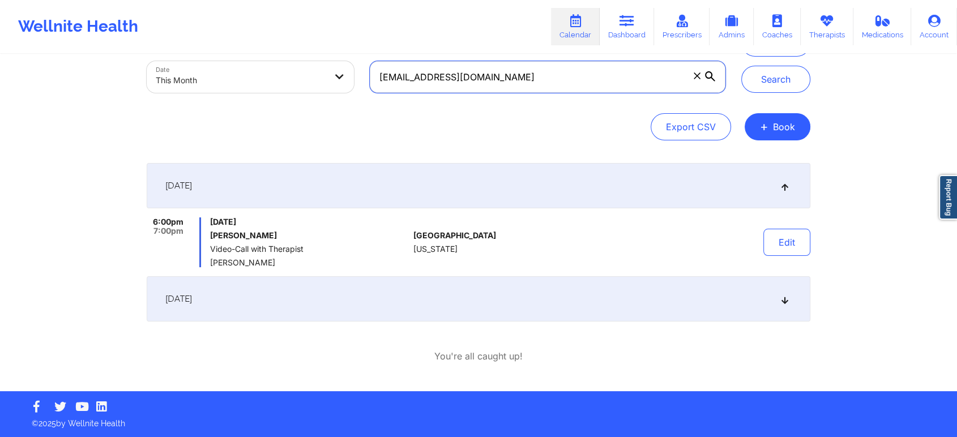
drag, startPoint x: 567, startPoint y: 85, endPoint x: 368, endPoint y: 71, distance: 199.7
click at [368, 71] on div "wrighttouchministries@gmail.com" at bounding box center [547, 77] width 371 height 48
paste input "norrinebrigg"
click at [741, 66] on button "Search" at bounding box center [775, 79] width 69 height 27
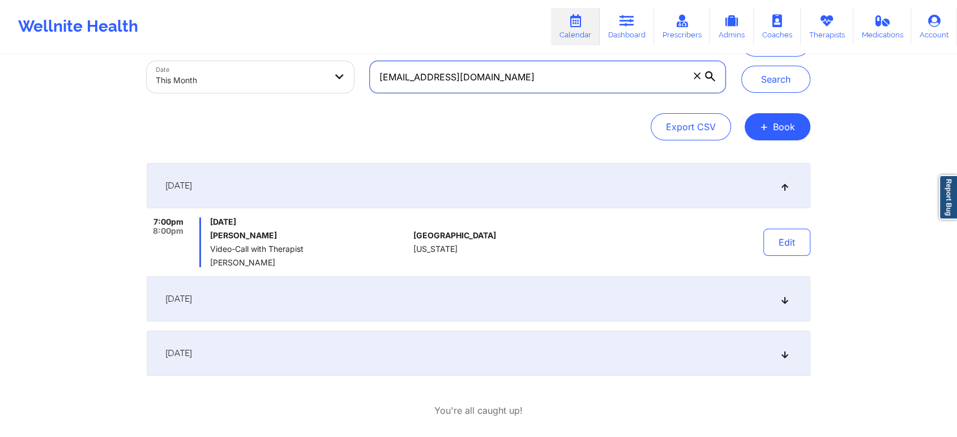
scroll to position [91, 0]
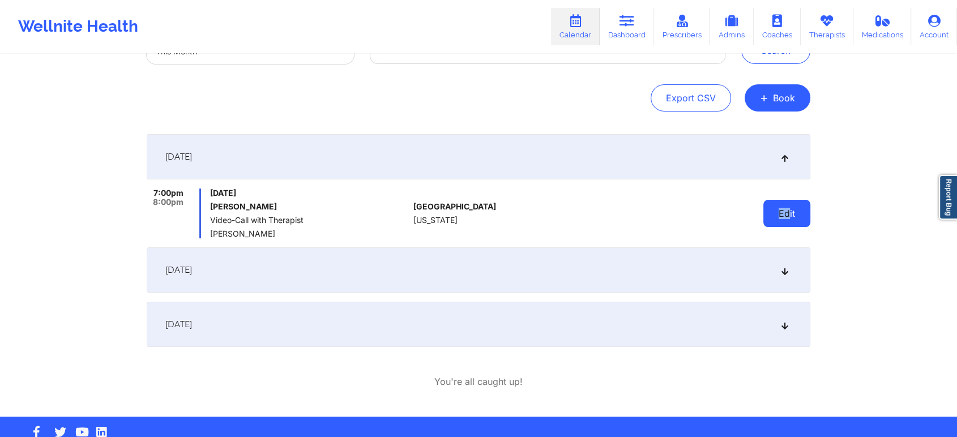
drag, startPoint x: 752, startPoint y: 208, endPoint x: 791, endPoint y: 212, distance: 39.3
click at [791, 212] on div "Edit" at bounding box center [757, 213] width 105 height 50
click at [791, 212] on button "Edit" at bounding box center [786, 213] width 47 height 27
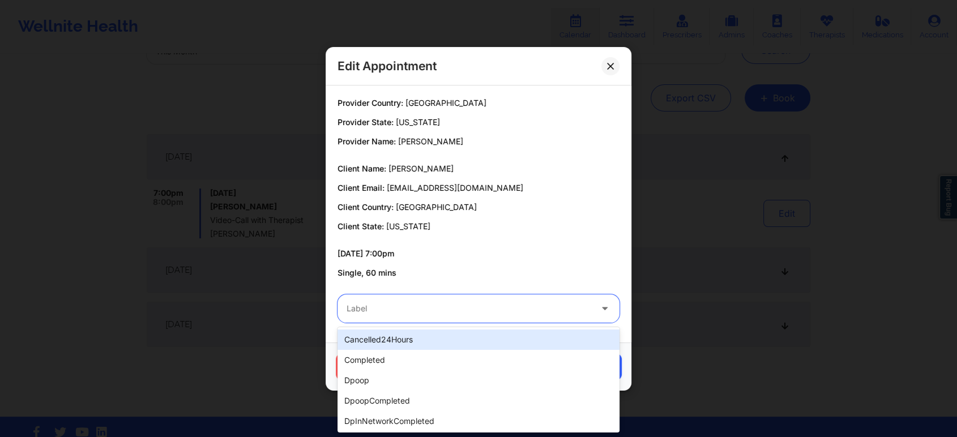
click at [426, 306] on div at bounding box center [468, 309] width 245 height 14
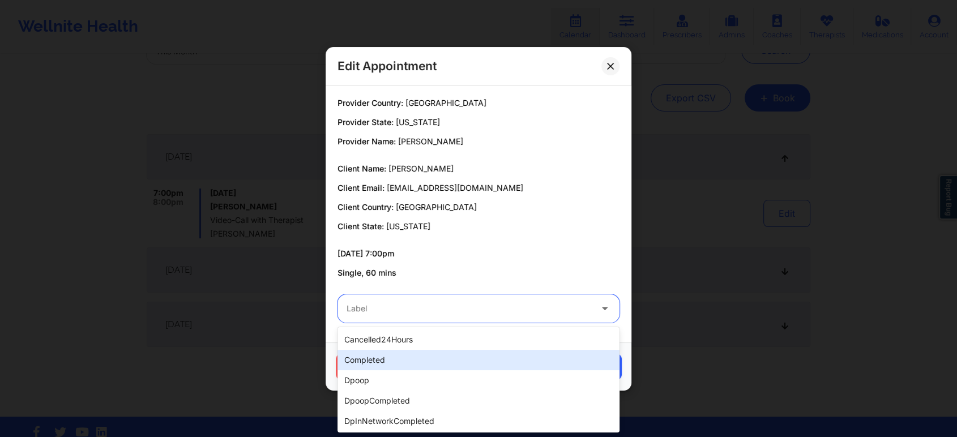
click at [361, 357] on div "completed" at bounding box center [478, 360] width 282 height 20
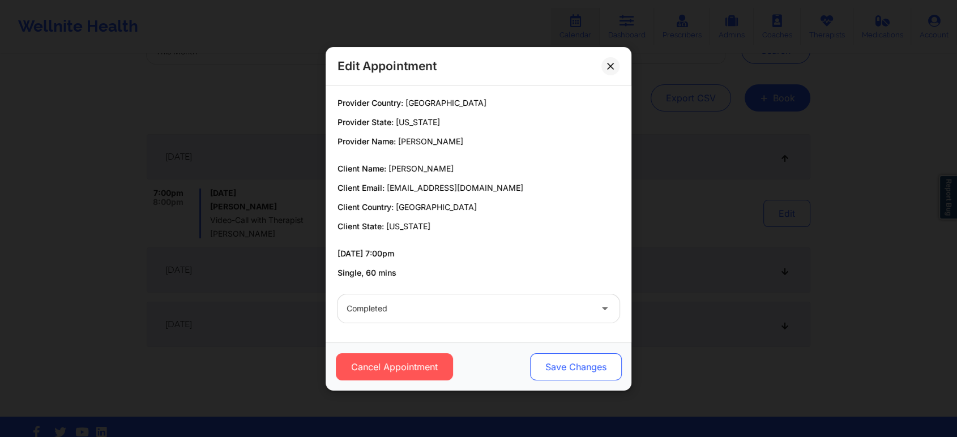
click at [552, 362] on button "Save Changes" at bounding box center [576, 366] width 92 height 27
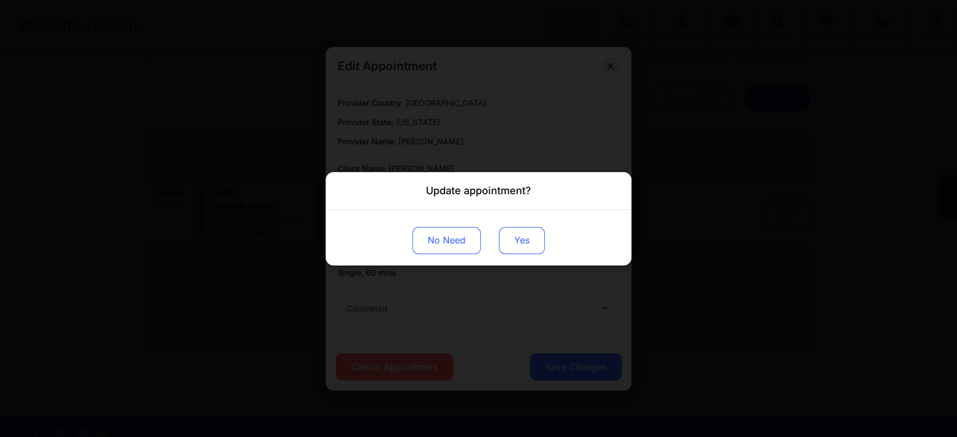
click at [509, 232] on button "Yes" at bounding box center [522, 239] width 46 height 27
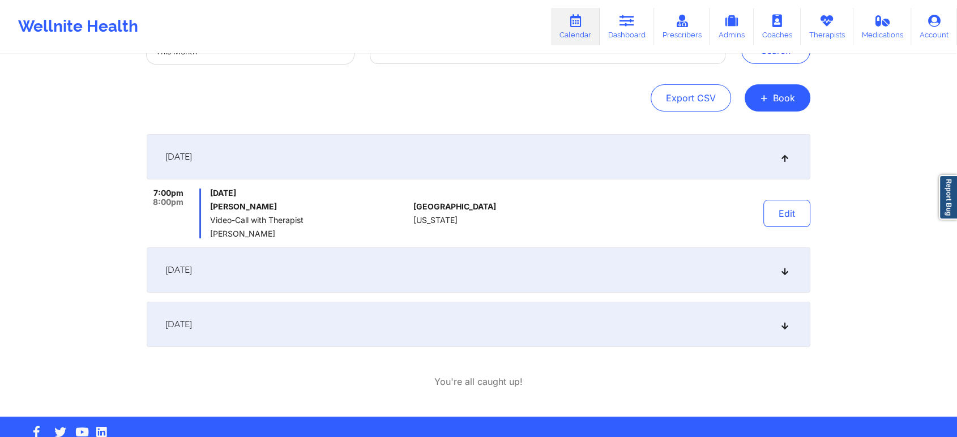
scroll to position [0, 0]
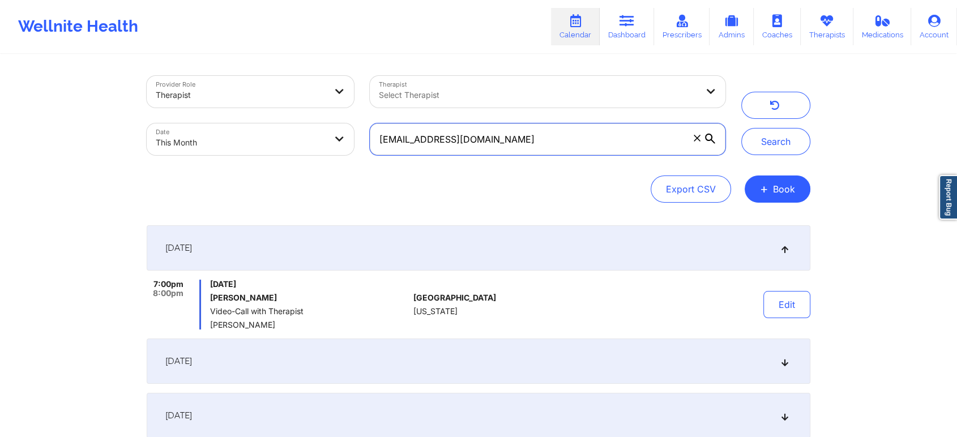
click at [433, 139] on input "norrinebriggs@gmail.com" at bounding box center [547, 139] width 355 height 32
drag, startPoint x: 530, startPoint y: 145, endPoint x: 338, endPoint y: 118, distance: 193.7
click at [338, 118] on div "Provider Role Therapist Therapist Select Therapist Date This Month norrinebrigg…" at bounding box center [436, 115] width 594 height 95
paste input "[PERSON_NAME].[PERSON_NAME]"
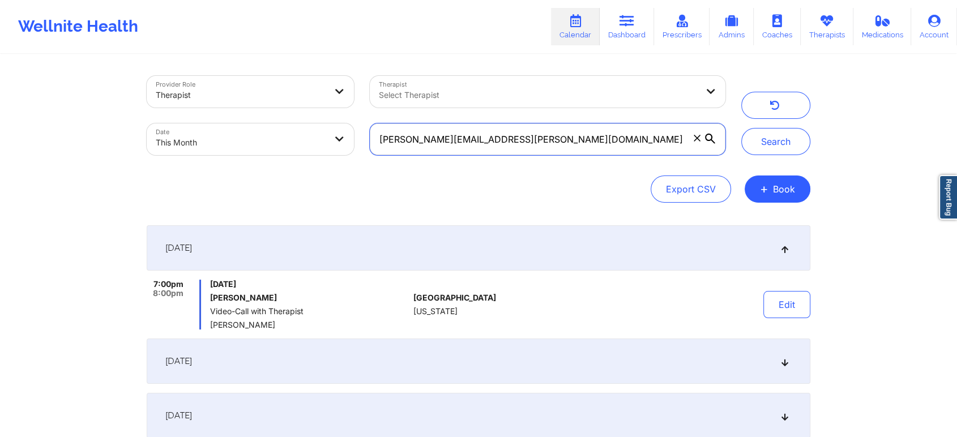
click at [741, 128] on button "Search" at bounding box center [775, 141] width 69 height 27
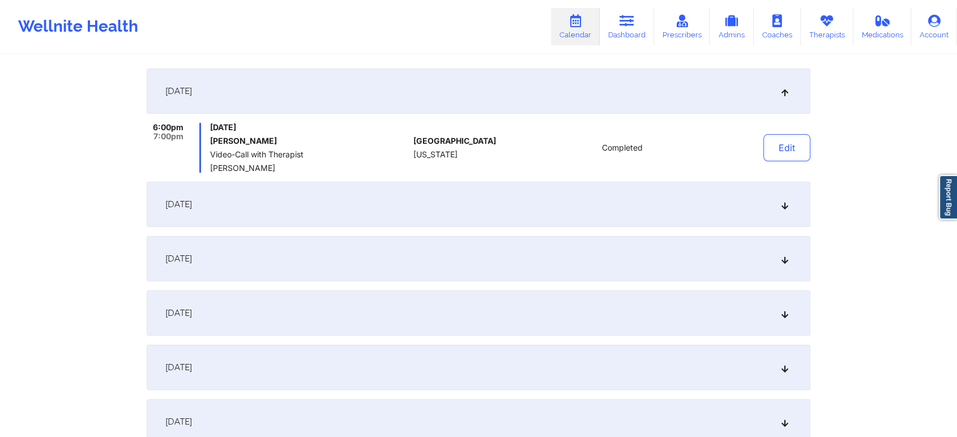
scroll to position [158, 0]
click at [441, 189] on div "[DATE]" at bounding box center [478, 203] width 663 height 45
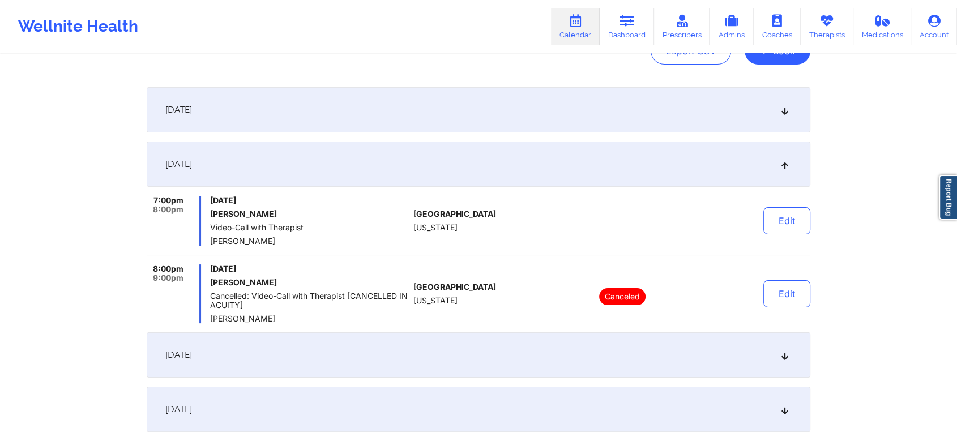
scroll to position [0, 0]
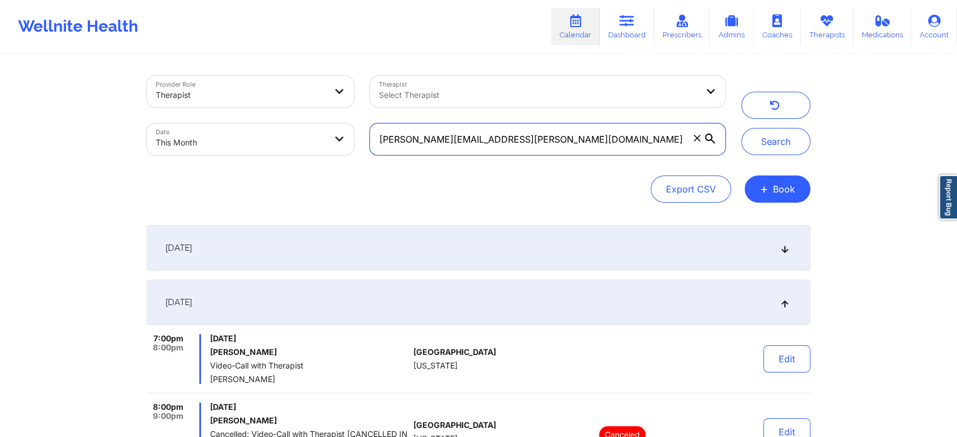
drag, startPoint x: 558, startPoint y: 123, endPoint x: 332, endPoint y: 126, distance: 225.8
click at [332, 126] on div "Provider Role Therapist Therapist Select Therapist Date This Month [PERSON_NAME…" at bounding box center [436, 115] width 594 height 95
paste input "phylisha9"
click at [741, 128] on button "Search" at bounding box center [775, 141] width 69 height 27
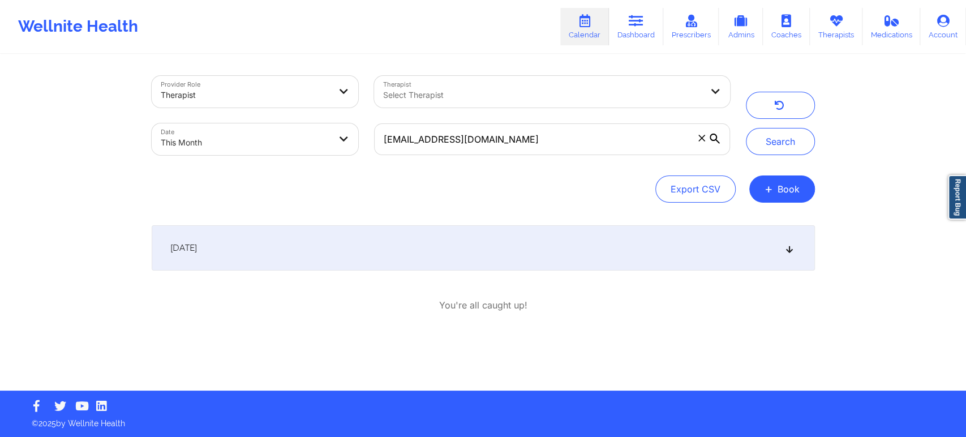
click at [447, 249] on div "[DATE]" at bounding box center [483, 247] width 663 height 45
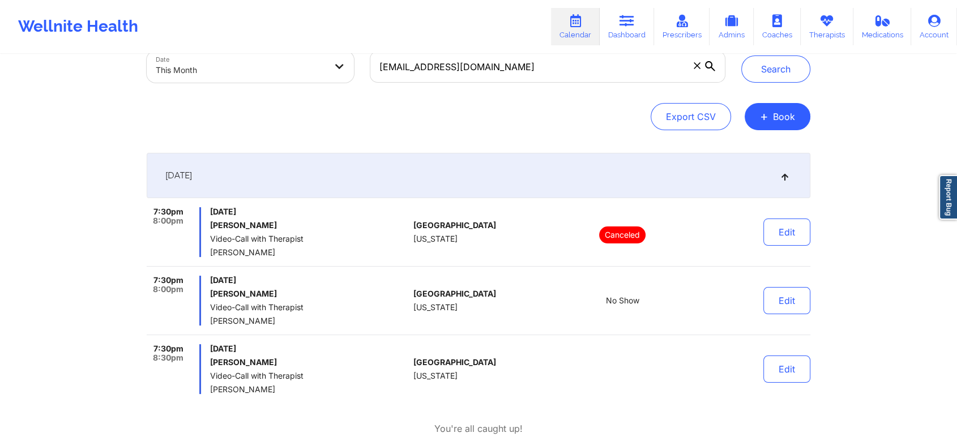
scroll to position [145, 0]
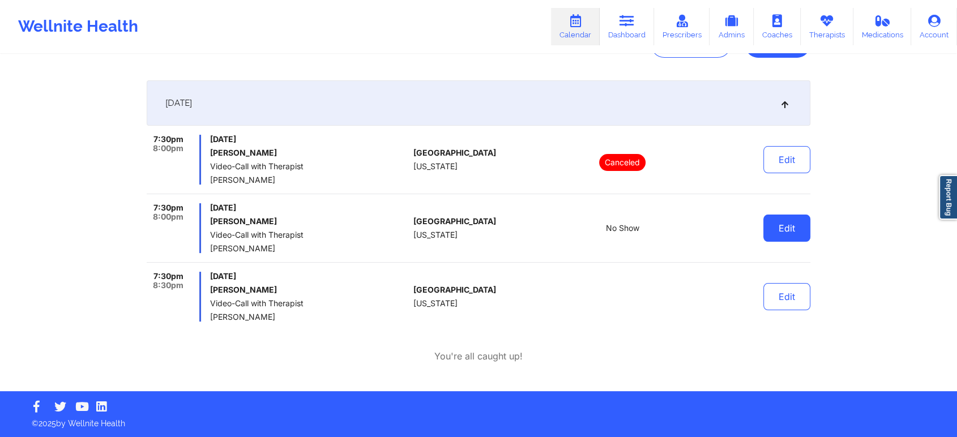
click at [779, 236] on button "Edit" at bounding box center [786, 228] width 47 height 27
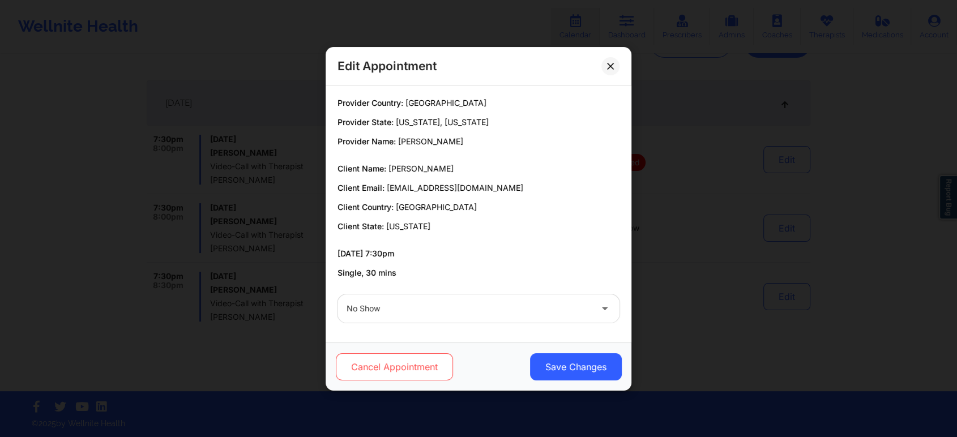
click at [426, 367] on button "Cancel Appointment" at bounding box center [394, 366] width 117 height 27
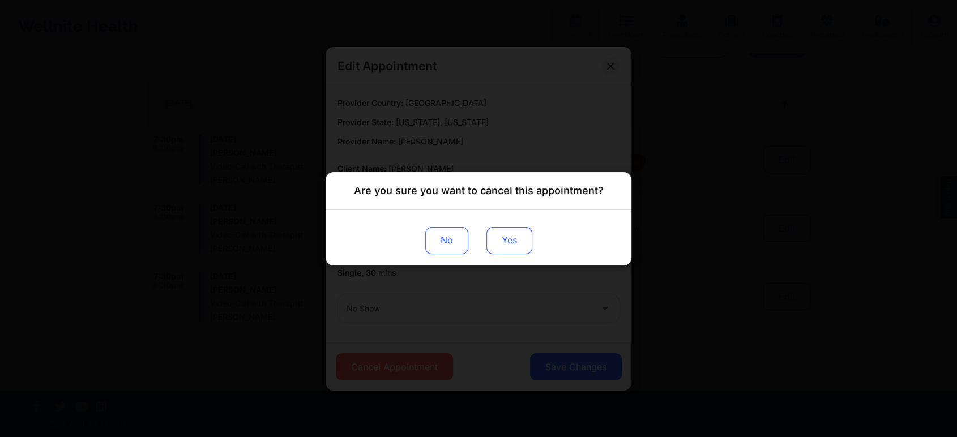
click at [516, 229] on button "Yes" at bounding box center [509, 239] width 46 height 27
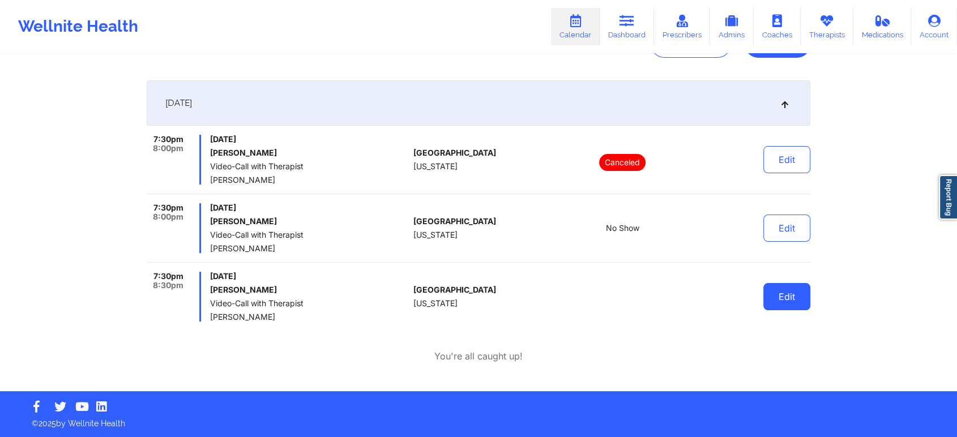
click at [779, 302] on button "Edit" at bounding box center [786, 296] width 47 height 27
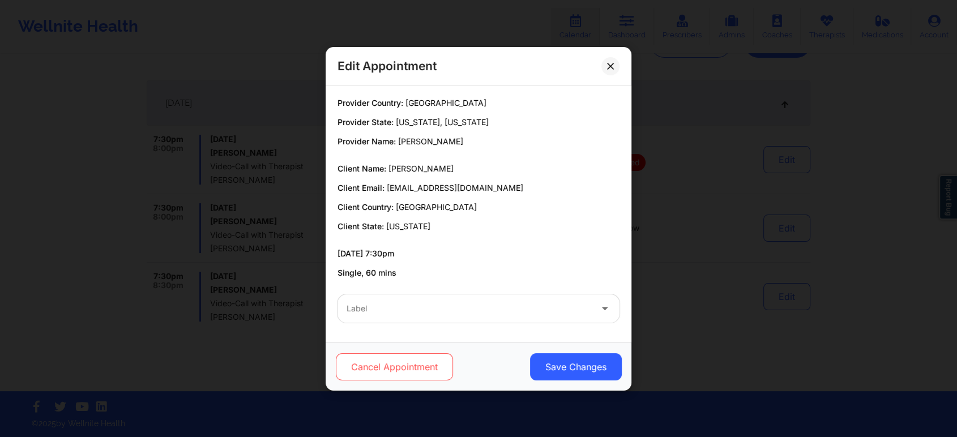
click at [395, 363] on button "Cancel Appointment" at bounding box center [394, 366] width 117 height 27
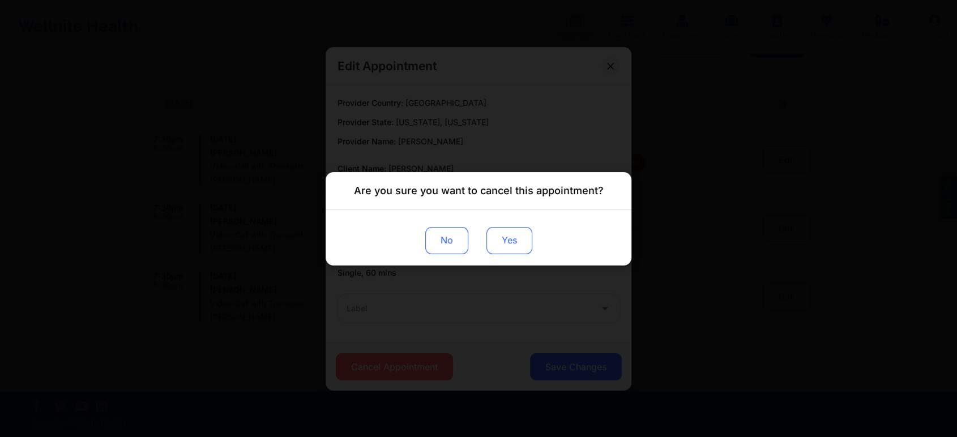
click at [512, 245] on button "Yes" at bounding box center [509, 239] width 46 height 27
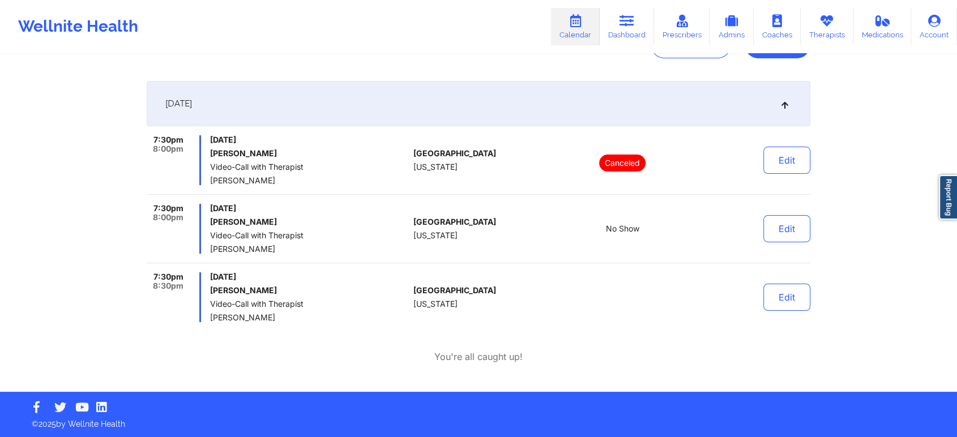
scroll to position [0, 0]
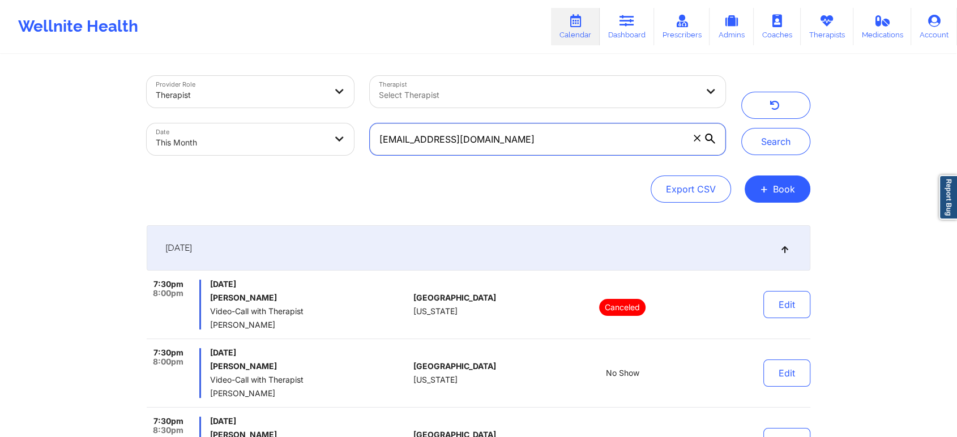
click at [408, 135] on input "phylisha9@gmail.com" at bounding box center [547, 139] width 355 height 32
drag, startPoint x: 484, startPoint y: 145, endPoint x: 349, endPoint y: 134, distance: 135.7
click at [349, 134] on div "Provider Role Therapist Therapist Select Therapist Date This Month phylisha9@gm…" at bounding box center [436, 115] width 594 height 95
paste input "dameian.knight"
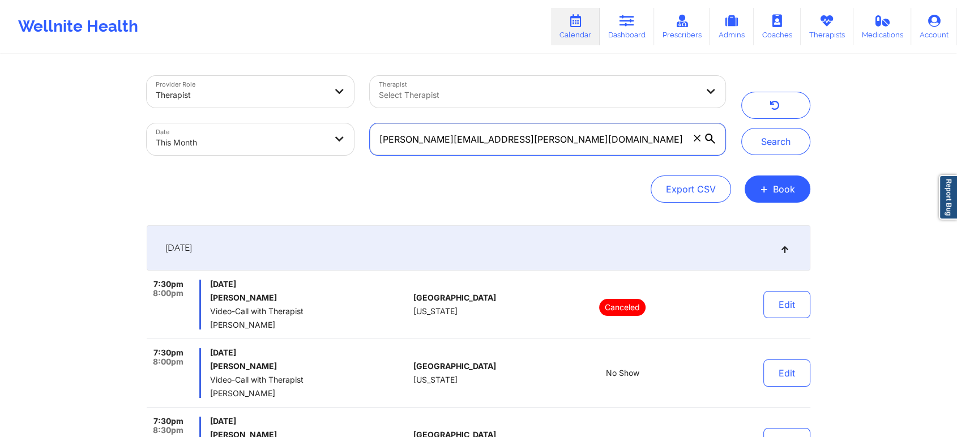
click at [741, 128] on button "Search" at bounding box center [775, 141] width 69 height 27
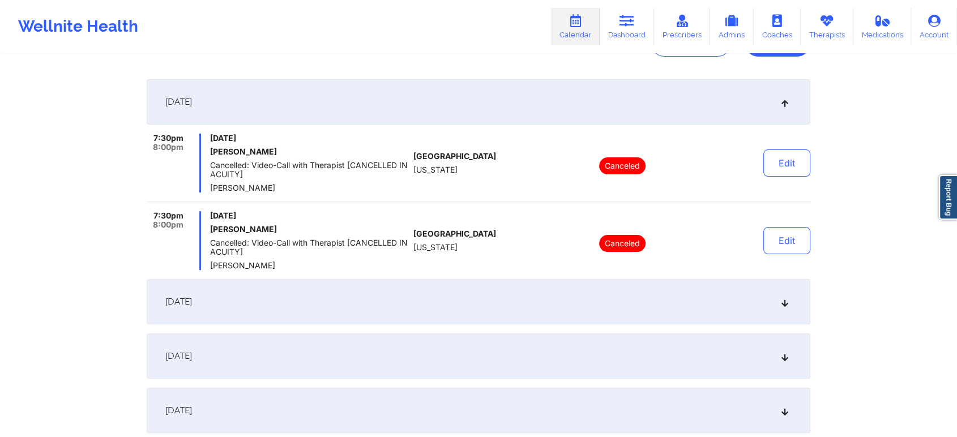
scroll to position [312, 0]
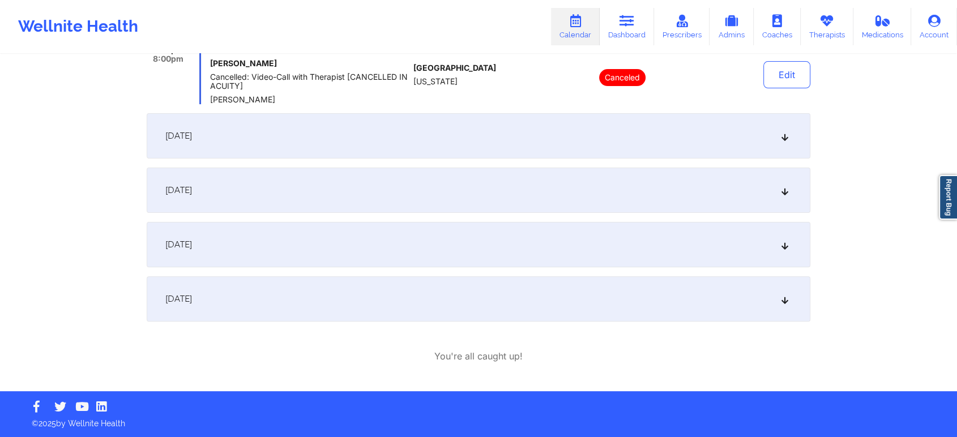
click at [479, 135] on div "[DATE]" at bounding box center [478, 135] width 663 height 45
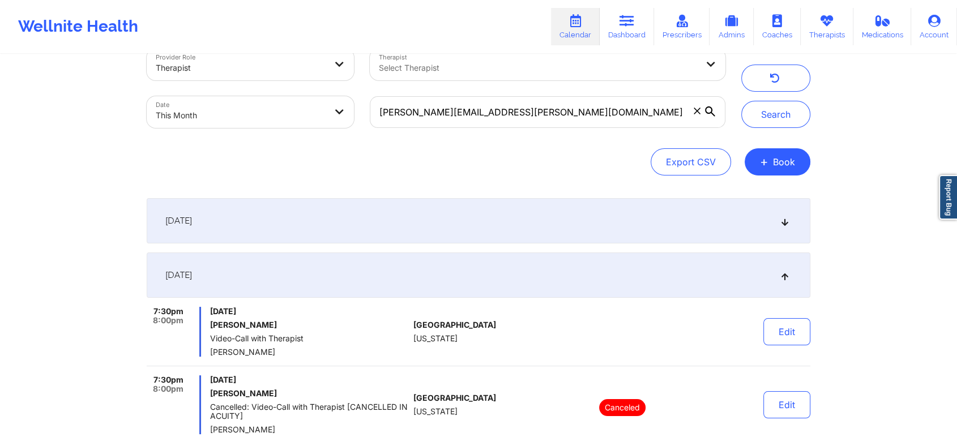
scroll to position [29, 0]
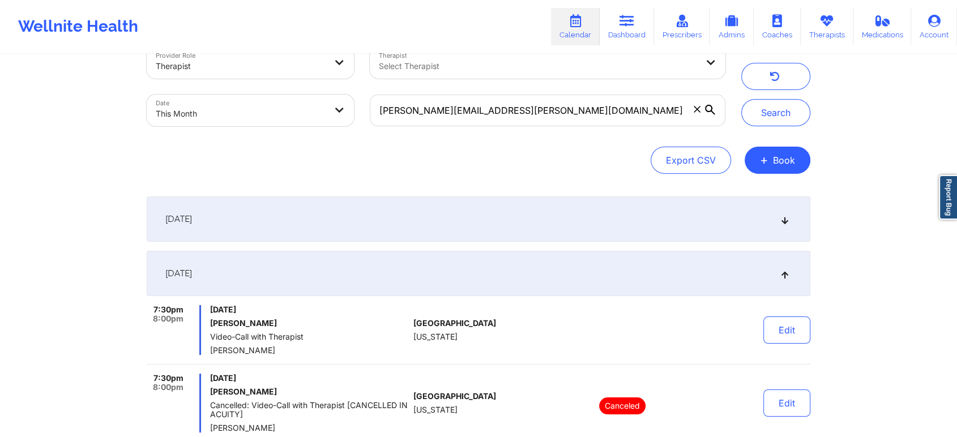
drag, startPoint x: 954, startPoint y: 94, endPoint x: 953, endPoint y: 127, distance: 32.9
click at [953, 127] on div "Provider Role Therapist Therapist Select Therapist Date This Month dameian.knig…" at bounding box center [478, 318] width 957 height 694
click at [773, 329] on button "Edit" at bounding box center [786, 329] width 47 height 27
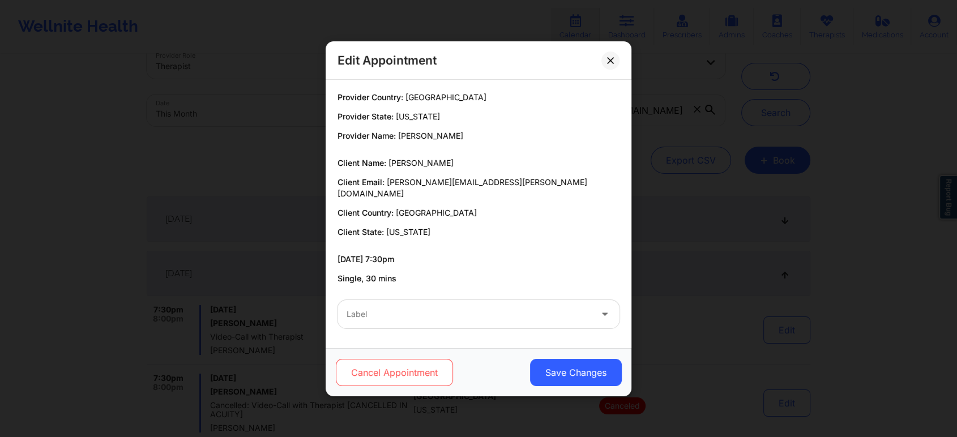
click at [413, 363] on button "Cancel Appointment" at bounding box center [394, 372] width 117 height 27
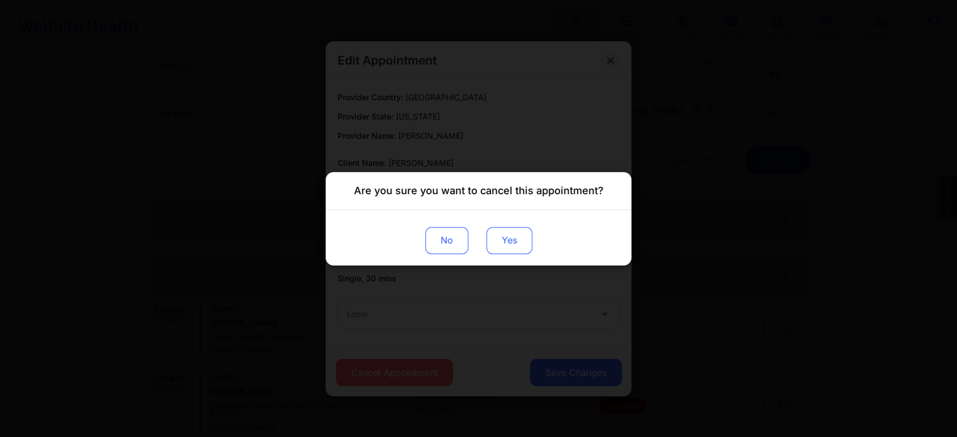
click at [510, 237] on button "Yes" at bounding box center [509, 239] width 46 height 27
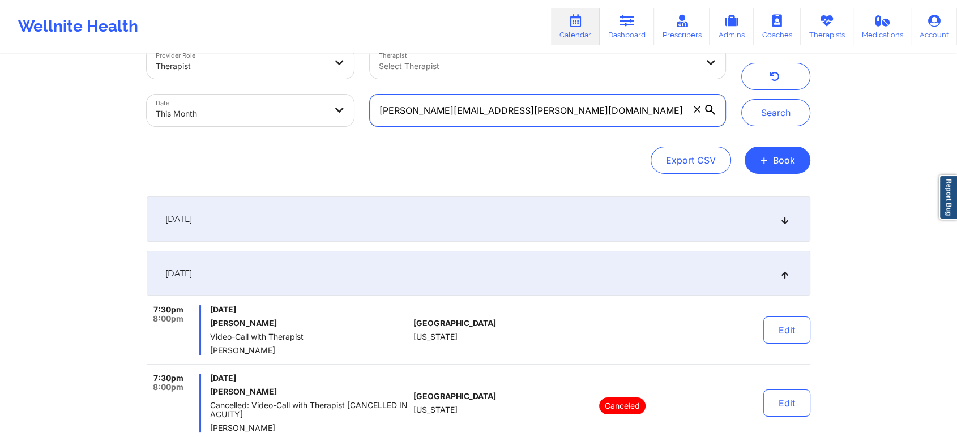
drag, startPoint x: 567, startPoint y: 120, endPoint x: 353, endPoint y: 88, distance: 215.8
click at [353, 88] on div "Provider Role Therapist Therapist Select Therapist Date This Month dameian.knig…" at bounding box center [436, 86] width 594 height 95
paste input "tagarcia101"
click at [741, 99] on button "Search" at bounding box center [775, 112] width 69 height 27
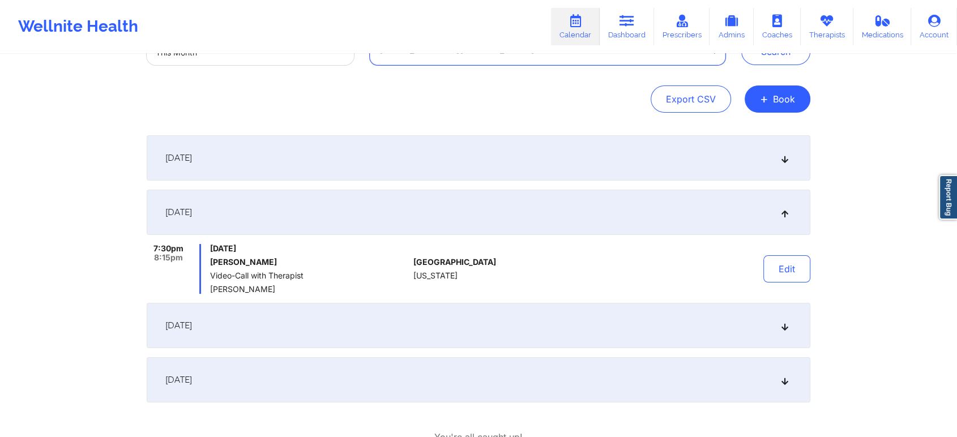
scroll to position [95, 0]
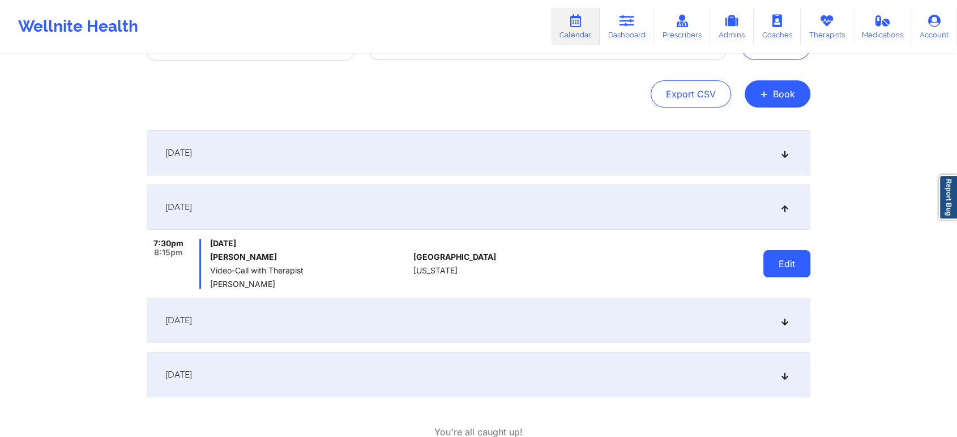
click at [771, 255] on button "Edit" at bounding box center [786, 263] width 47 height 27
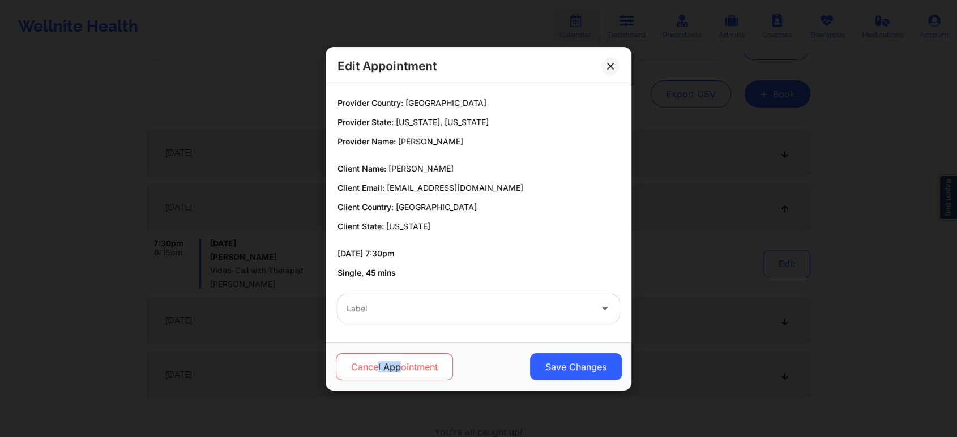
drag, startPoint x: 378, startPoint y: 384, endPoint x: 400, endPoint y: 365, distance: 29.7
click at [400, 365] on div "Cancel Appointment Save Changes" at bounding box center [478, 366] width 306 height 48
click at [400, 365] on button "Cancel Appointment" at bounding box center [394, 366] width 117 height 27
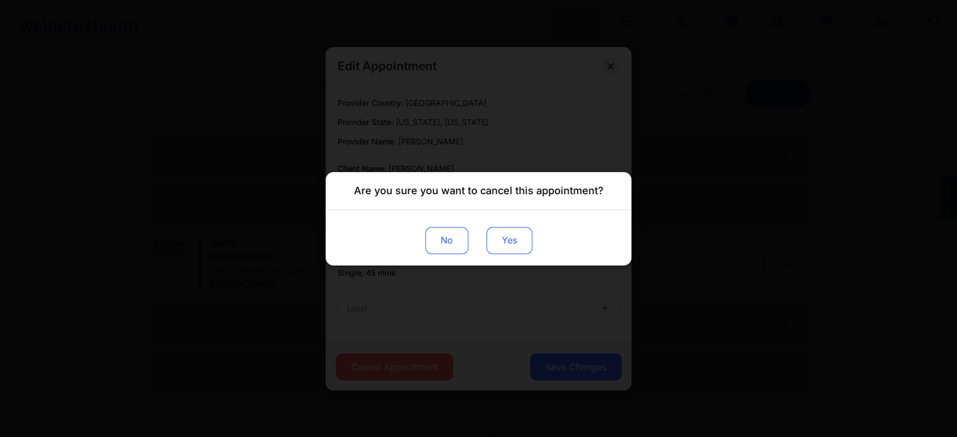
click at [506, 238] on button "Yes" at bounding box center [509, 239] width 46 height 27
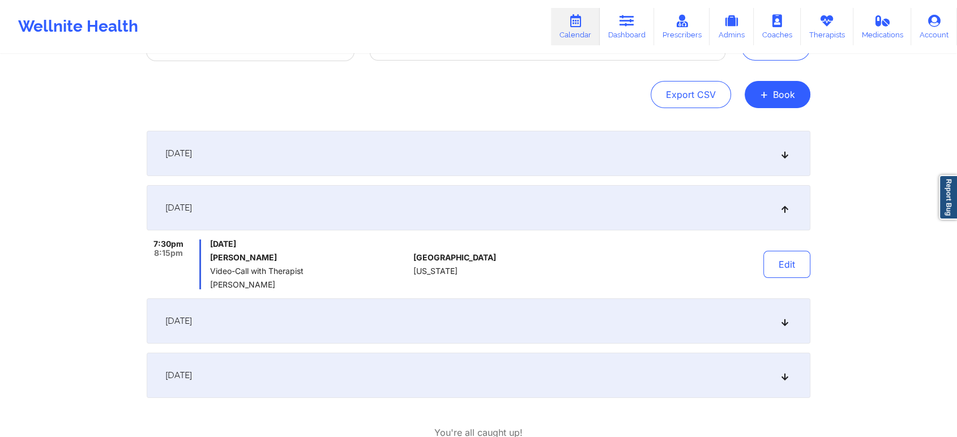
scroll to position [0, 0]
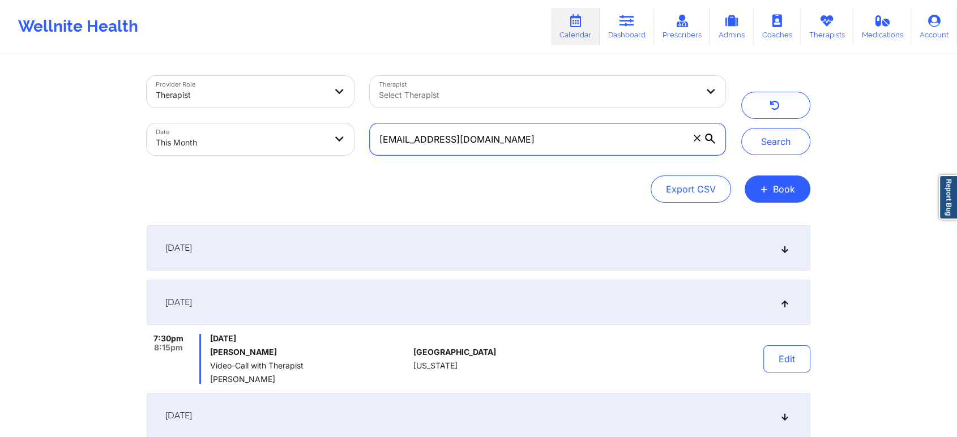
drag, startPoint x: 560, startPoint y: 144, endPoint x: 315, endPoint y: 139, distance: 245.7
click at [315, 139] on div "Provider Role Therapist Therapist Select Therapist Date This Month tagarcia101@…" at bounding box center [436, 115] width 594 height 95
paste input "jessstolz"
click at [741, 128] on button "Search" at bounding box center [775, 141] width 69 height 27
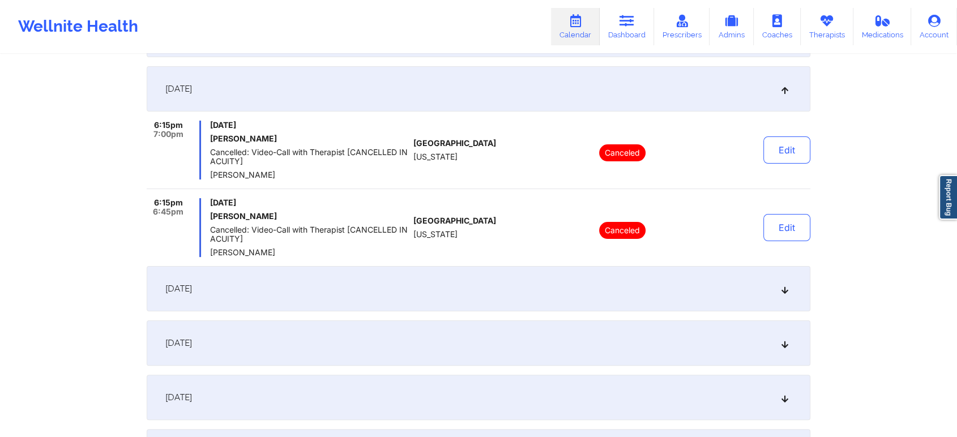
scroll to position [216, 0]
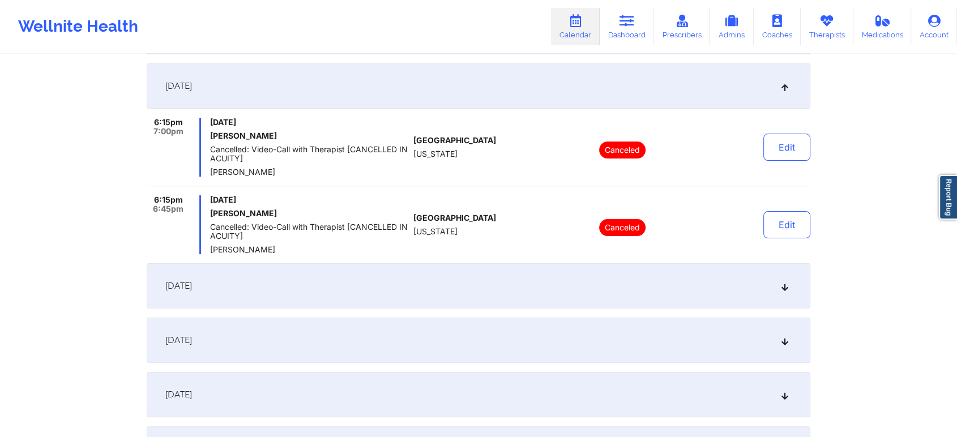
click at [457, 280] on div "[DATE]" at bounding box center [478, 285] width 663 height 45
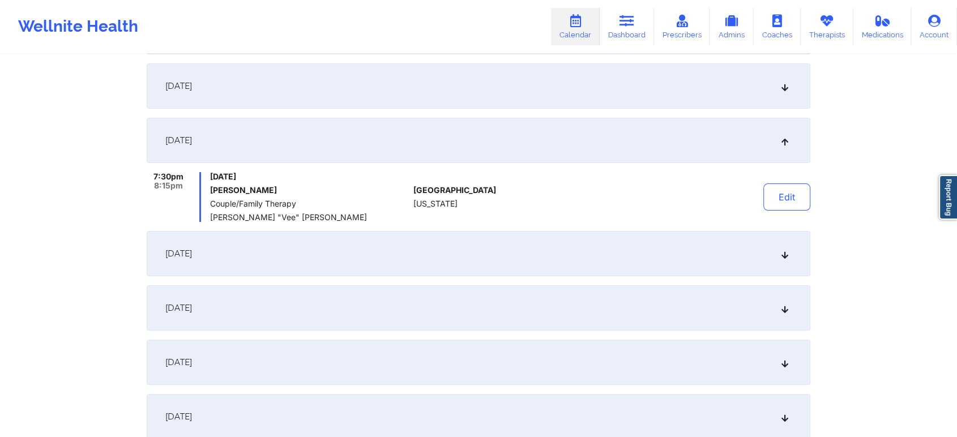
scroll to position [0, 0]
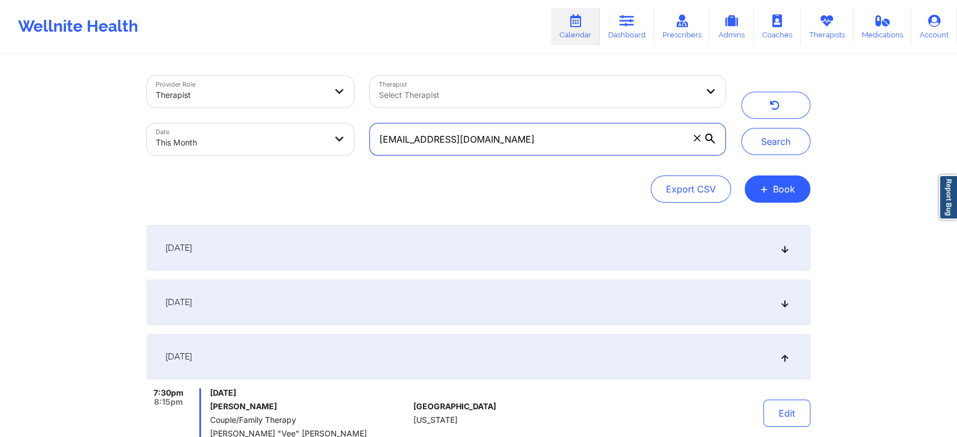
drag, startPoint x: 508, startPoint y: 142, endPoint x: 336, endPoint y: 121, distance: 172.7
click at [336, 121] on div "Provider Role Therapist Therapist Select Therapist Date This Month jessstolz@gm…" at bounding box center [436, 115] width 594 height 95
click at [741, 128] on button "Search" at bounding box center [775, 141] width 69 height 27
drag, startPoint x: 515, startPoint y: 131, endPoint x: 317, endPoint y: 112, distance: 199.0
click at [317, 112] on div "Provider Role Therapist Therapist Select Therapist Date This Month alfonzohensl…" at bounding box center [436, 115] width 594 height 95
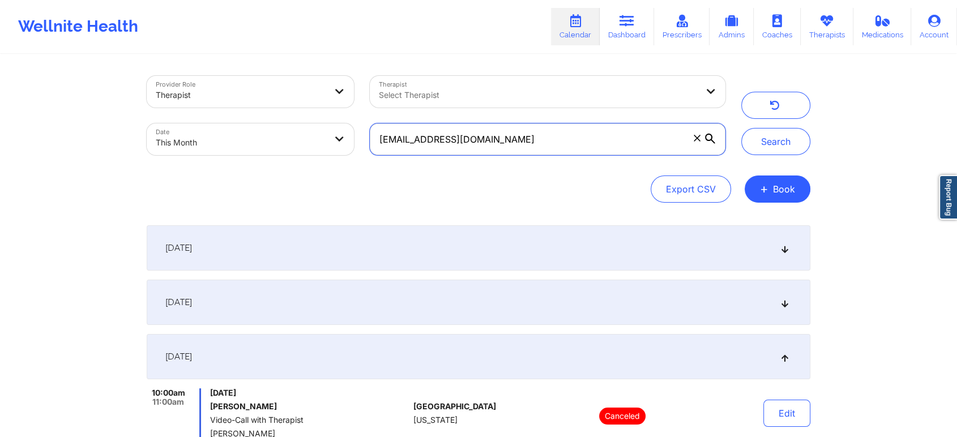
paste input "ndroesch6"
click at [741, 128] on button "Search" at bounding box center [775, 141] width 69 height 27
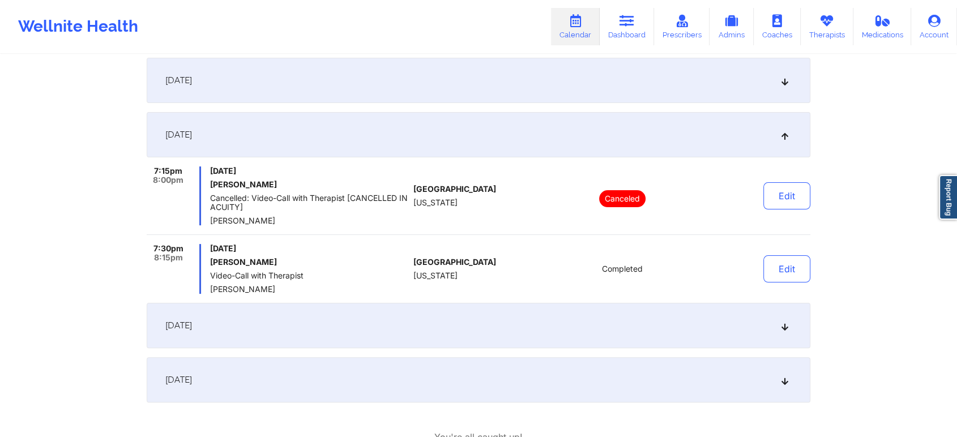
scroll to position [181, 0]
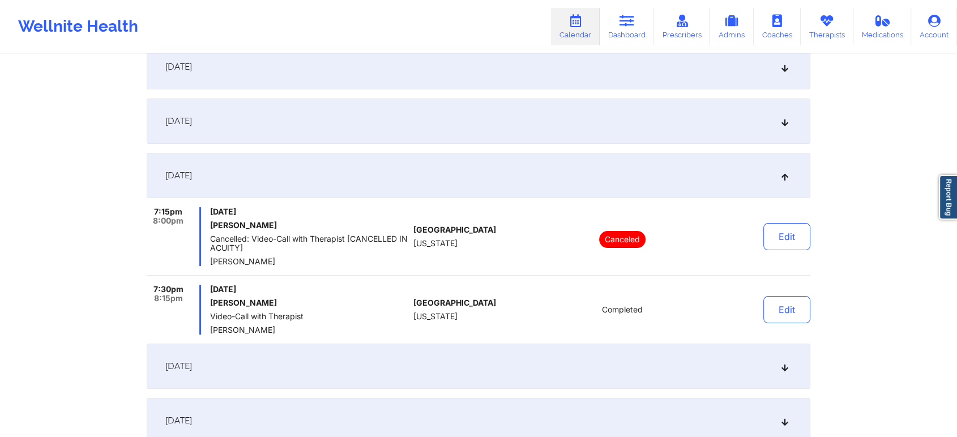
click at [457, 126] on div "[DATE]" at bounding box center [478, 120] width 663 height 45
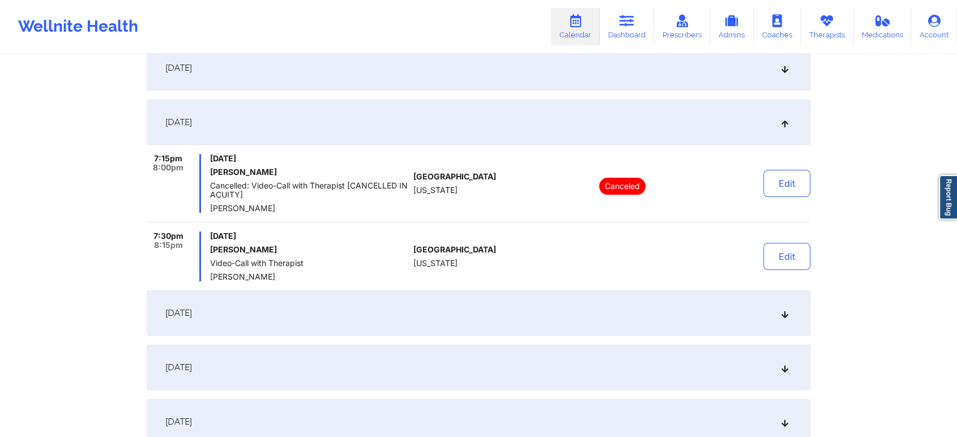
scroll to position [0, 0]
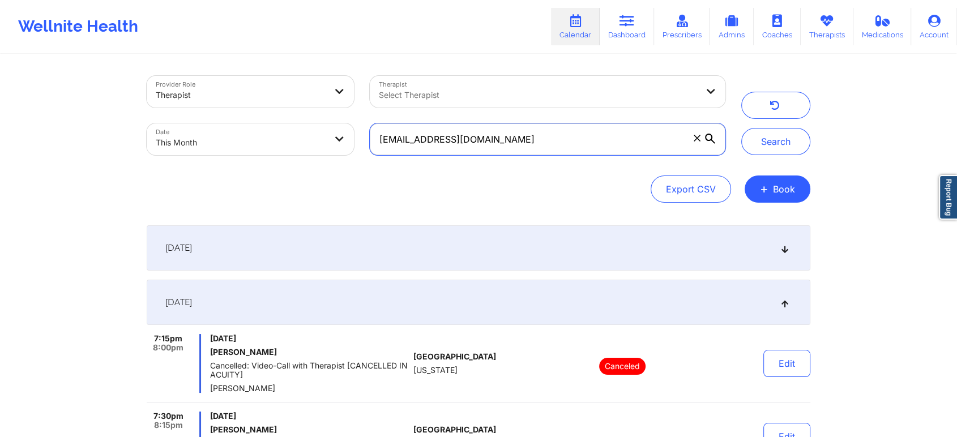
drag, startPoint x: 500, startPoint y: 139, endPoint x: 323, endPoint y: 102, distance: 180.4
click at [323, 102] on div "Provider Role Therapist Therapist Select Therapist Date This Month ndroesch6@gm…" at bounding box center [436, 115] width 594 height 95
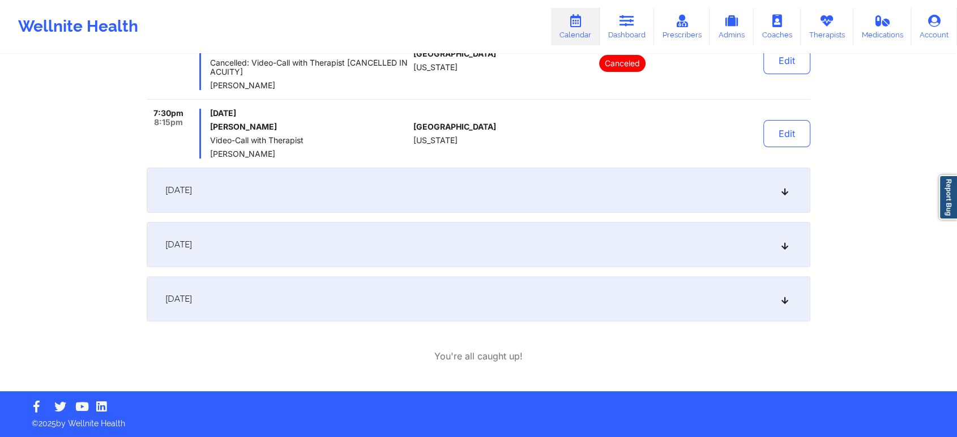
scroll to position [220, 0]
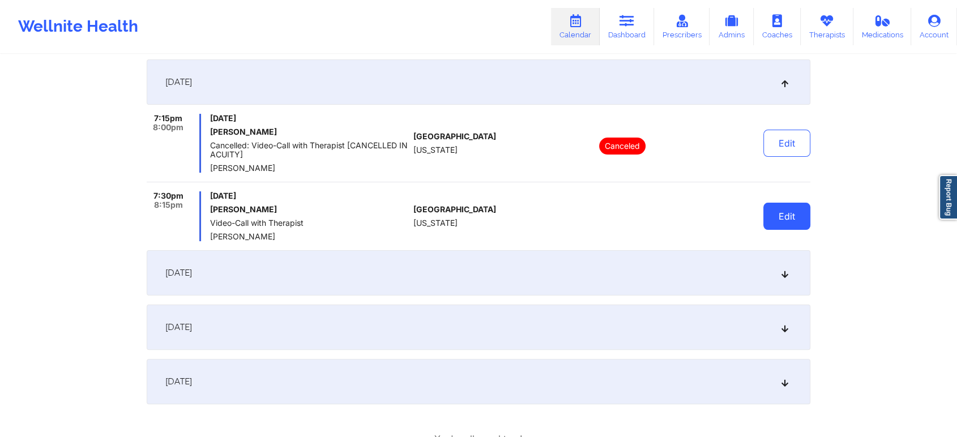
click at [792, 215] on button "Edit" at bounding box center [786, 216] width 47 height 27
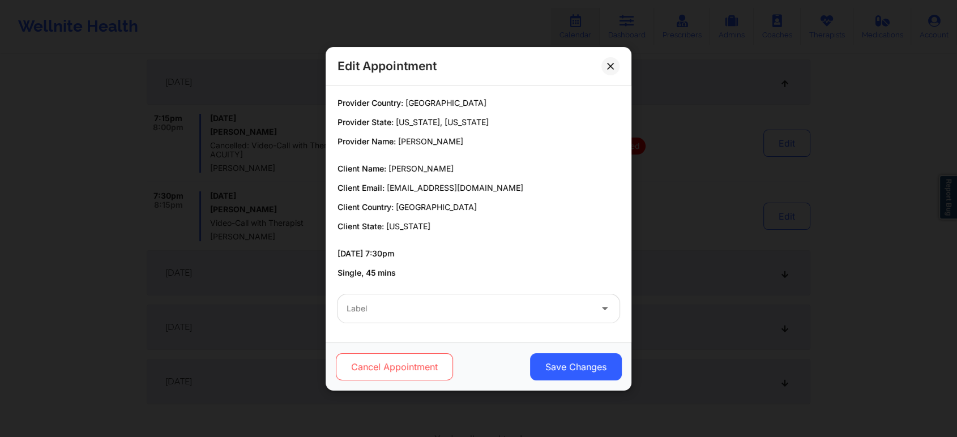
click at [409, 367] on button "Cancel Appointment" at bounding box center [394, 366] width 117 height 27
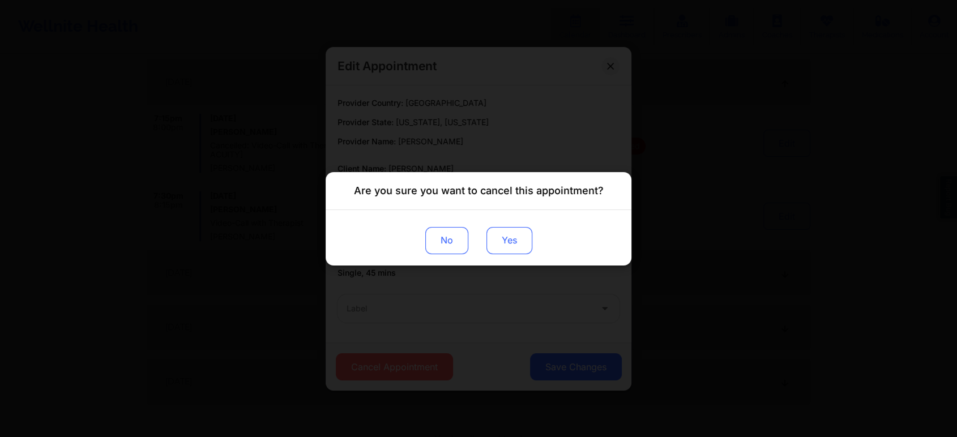
click at [512, 234] on button "Yes" at bounding box center [509, 239] width 46 height 27
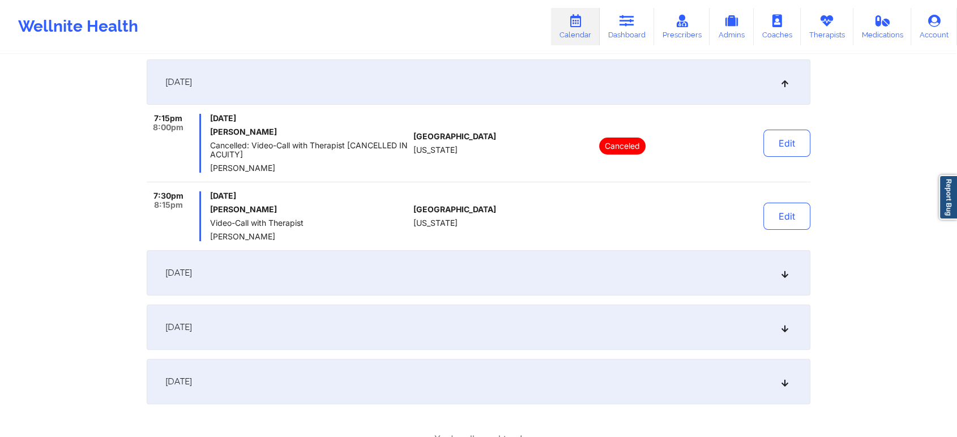
scroll to position [0, 0]
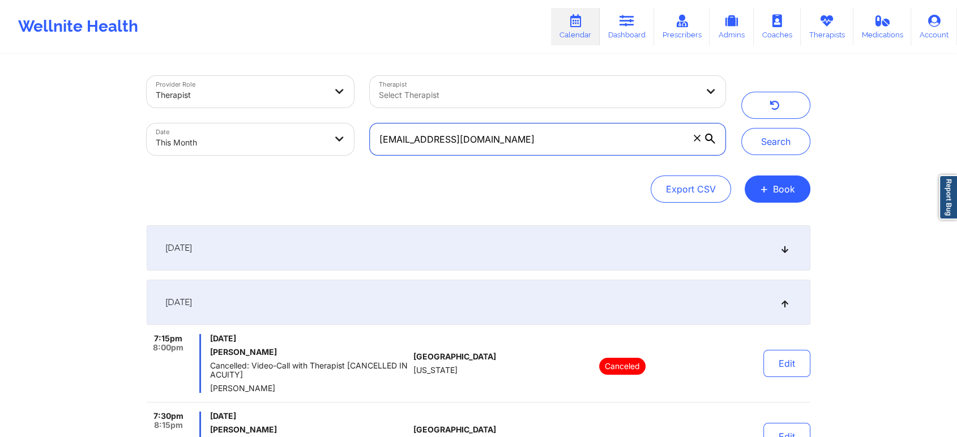
drag, startPoint x: 528, startPoint y: 145, endPoint x: 263, endPoint y: 114, distance: 267.2
click at [263, 114] on div "Provider Role Therapist Therapist Select Therapist Date This Month ndroesch6@gm…" at bounding box center [436, 115] width 594 height 95
paste input "alfonzohensley"
click at [741, 128] on button "Search" at bounding box center [775, 141] width 69 height 27
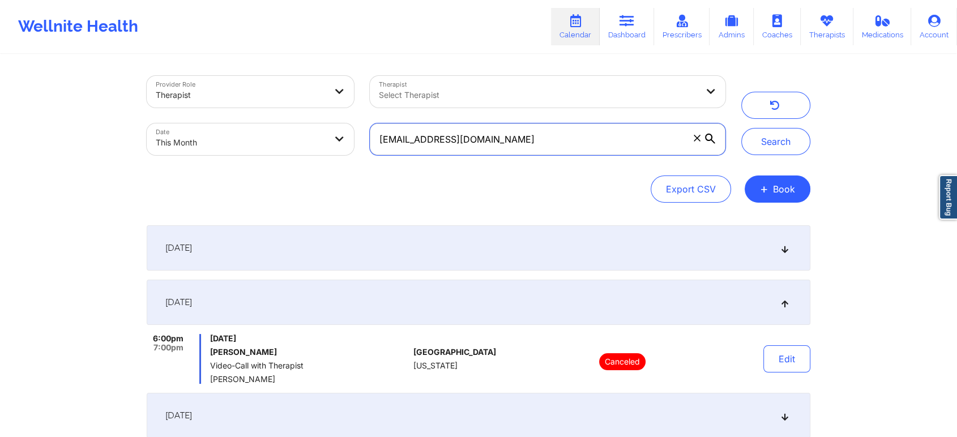
scroll to position [113, 0]
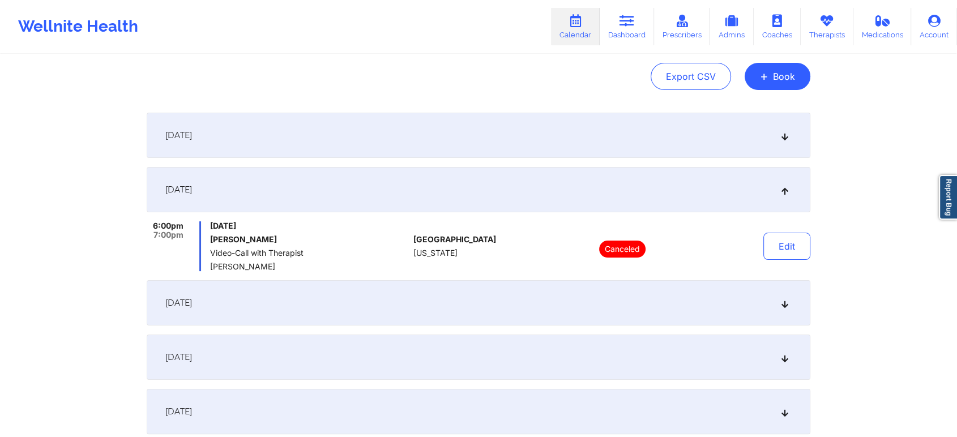
click at [403, 148] on div "[DATE]" at bounding box center [478, 135] width 663 height 45
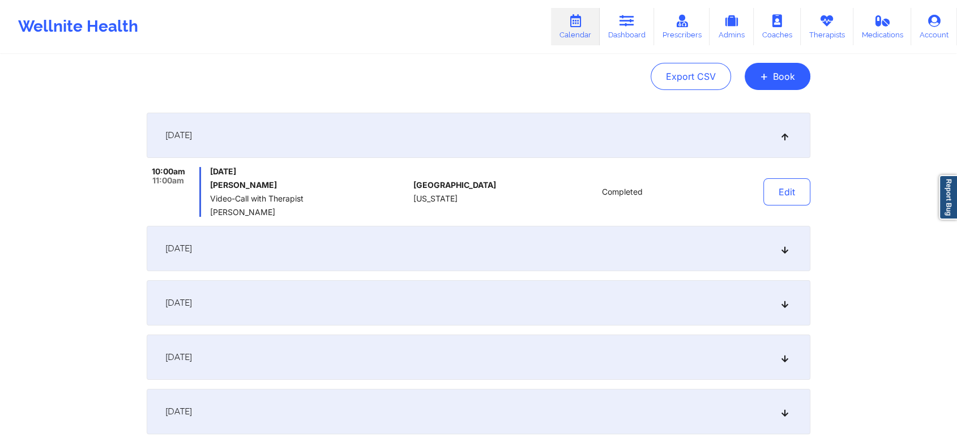
click at [384, 256] on div "[DATE]" at bounding box center [478, 248] width 663 height 45
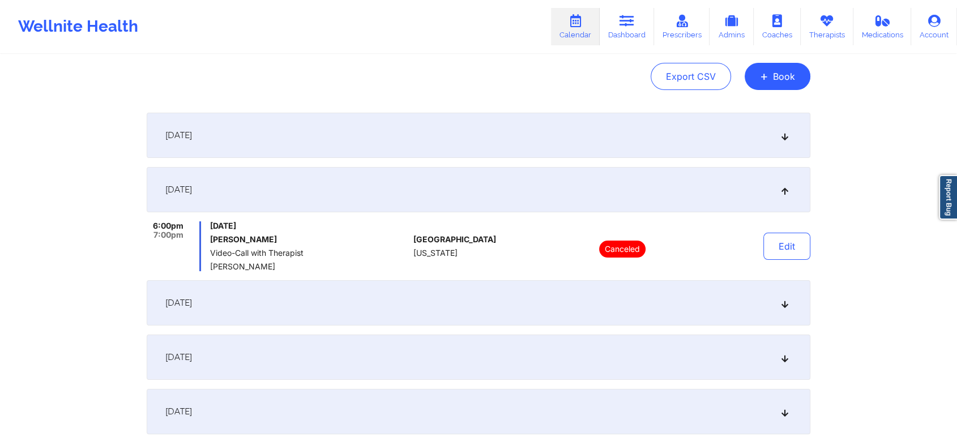
click at [349, 188] on div "[DATE]" at bounding box center [478, 189] width 663 height 45
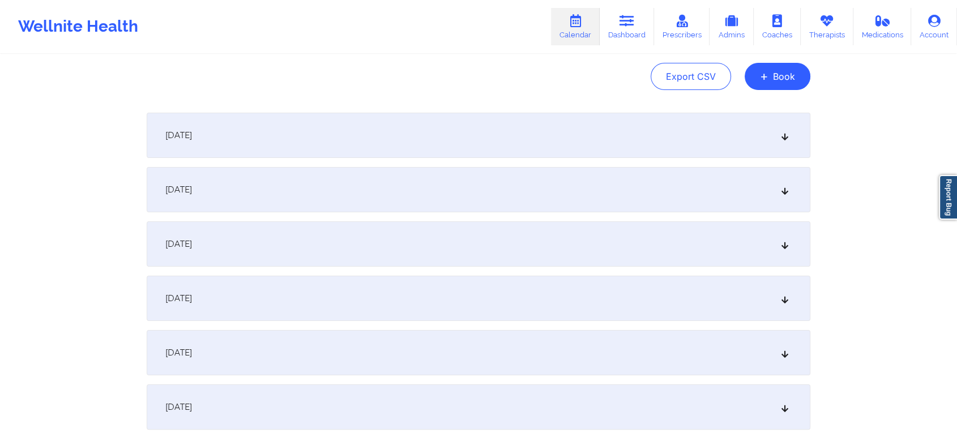
click at [349, 188] on div "[DATE]" at bounding box center [478, 189] width 663 height 45
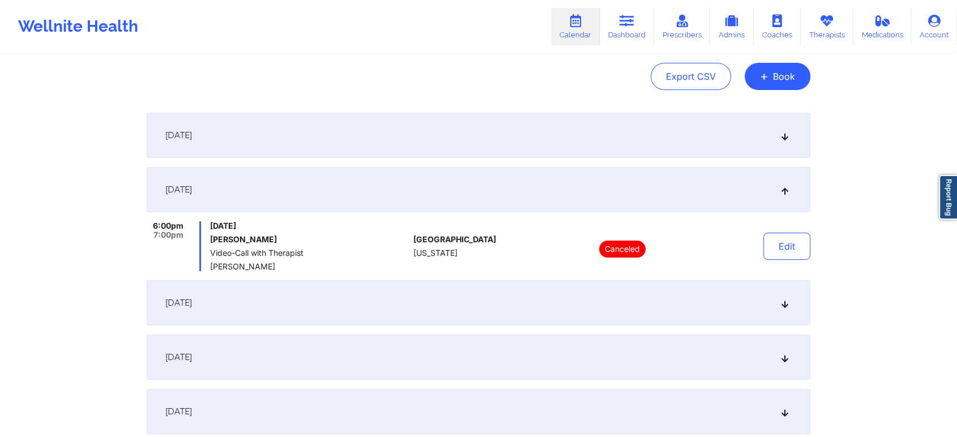
click at [376, 139] on div "[DATE]" at bounding box center [478, 135] width 663 height 45
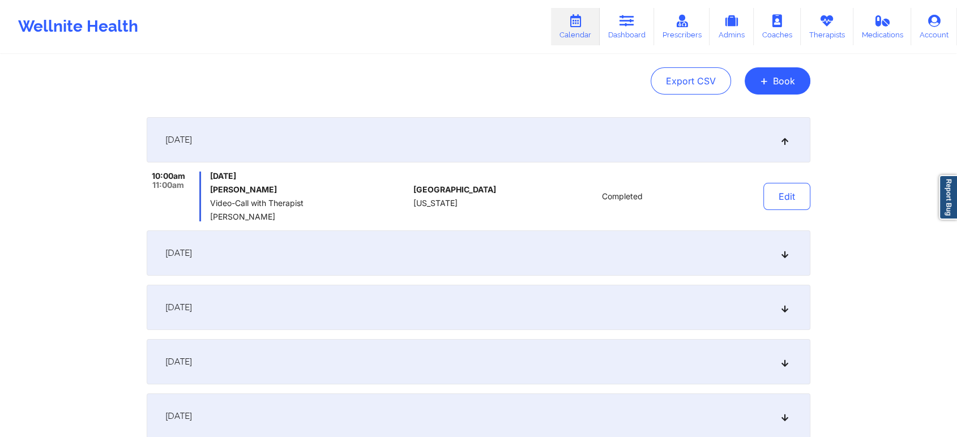
scroll to position [108, 0]
click at [783, 79] on button "+ Book" at bounding box center [777, 81] width 66 height 27
click at [760, 117] on button "Therapy Session" at bounding box center [758, 117] width 87 height 19
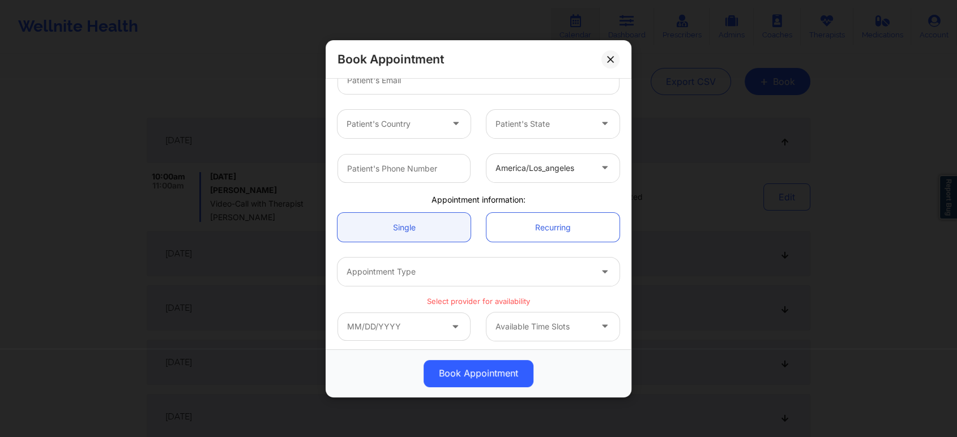
scroll to position [220, 0]
click at [370, 275] on div at bounding box center [468, 269] width 245 height 14
click at [367, 330] on input "text" at bounding box center [403, 323] width 133 height 28
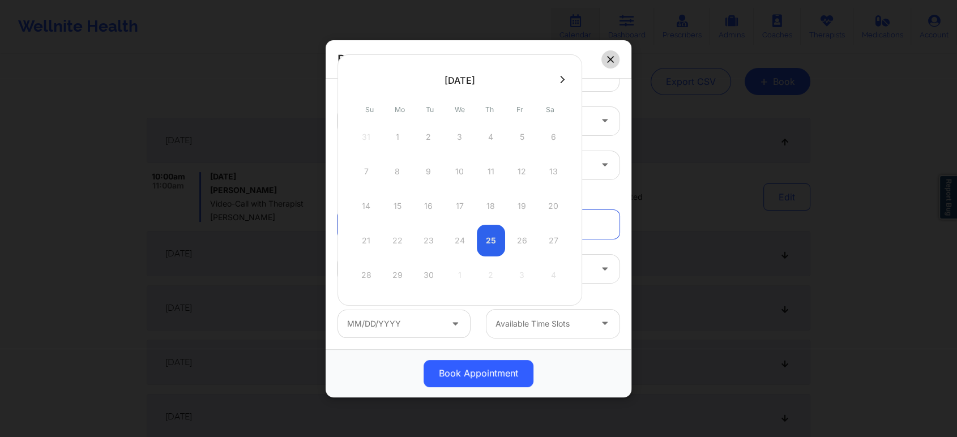
click at [604, 53] on button at bounding box center [610, 59] width 18 height 18
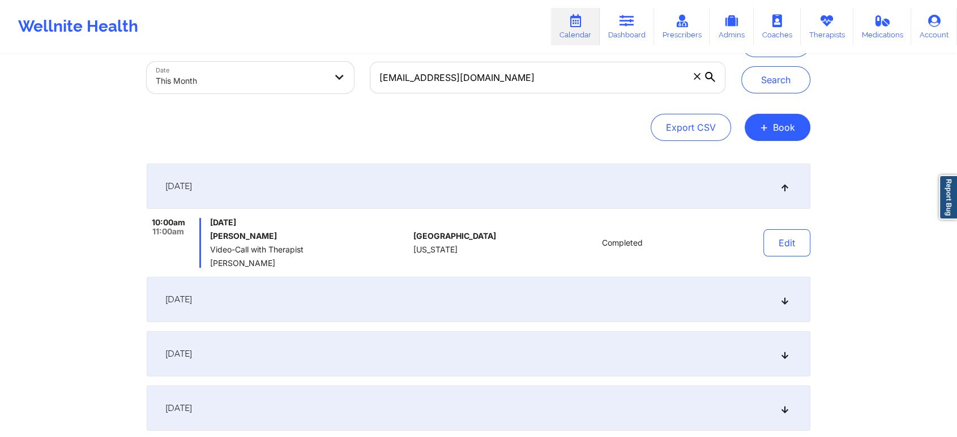
scroll to position [0, 0]
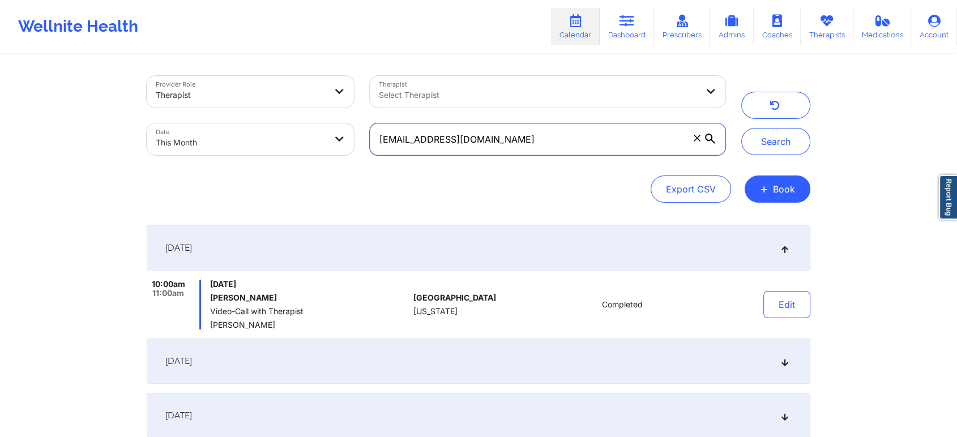
click at [503, 130] on input "alfonzohensley@gmail.com" at bounding box center [547, 139] width 355 height 32
drag, startPoint x: 545, startPoint y: 144, endPoint x: 345, endPoint y: 144, distance: 199.2
click at [345, 144] on div "Provider Role Therapist Therapist Select Therapist Date This Month alfonzohensl…" at bounding box center [436, 115] width 594 height 95
paste input "jbanos@msn"
click at [741, 128] on button "Search" at bounding box center [775, 141] width 69 height 27
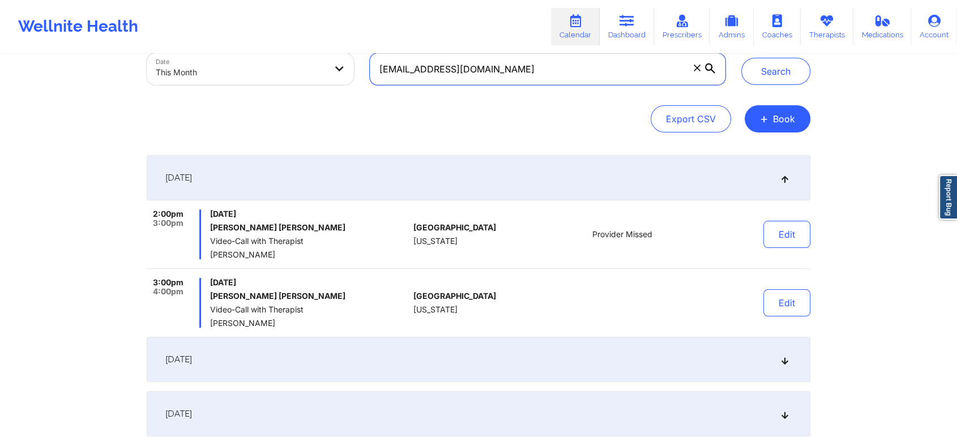
scroll to position [108, 0]
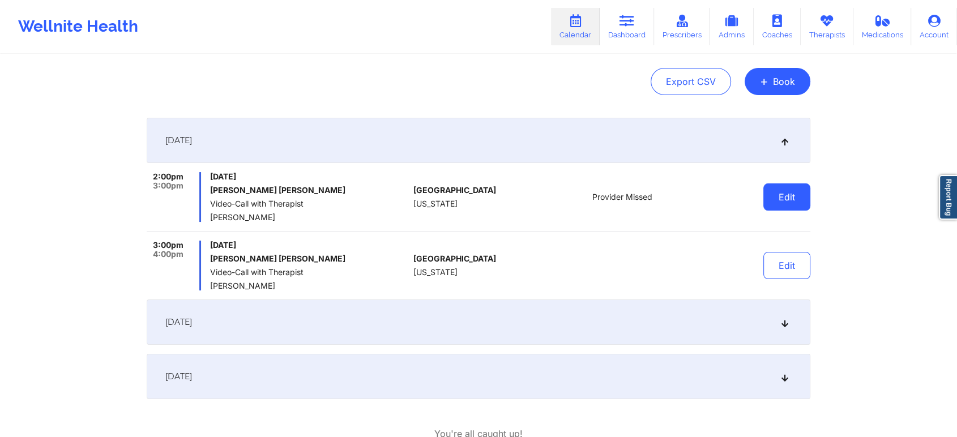
click at [778, 191] on button "Edit" at bounding box center [786, 196] width 47 height 27
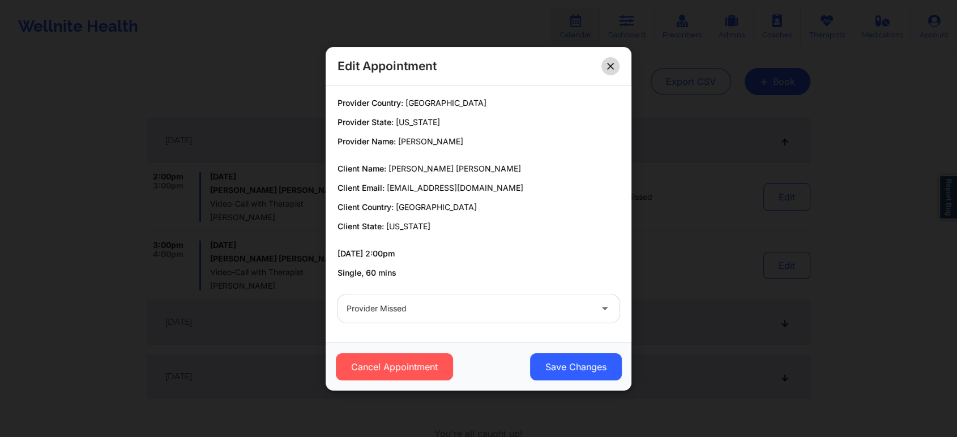
click at [605, 63] on button at bounding box center [610, 66] width 18 height 18
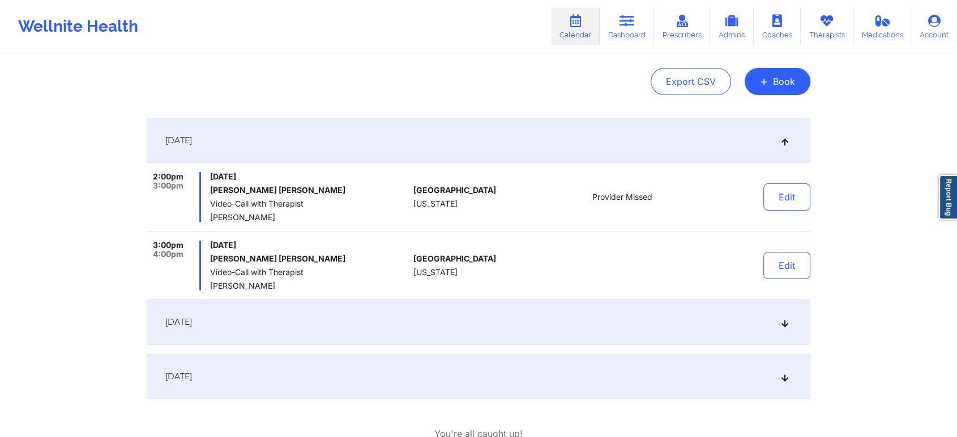
scroll to position [0, 0]
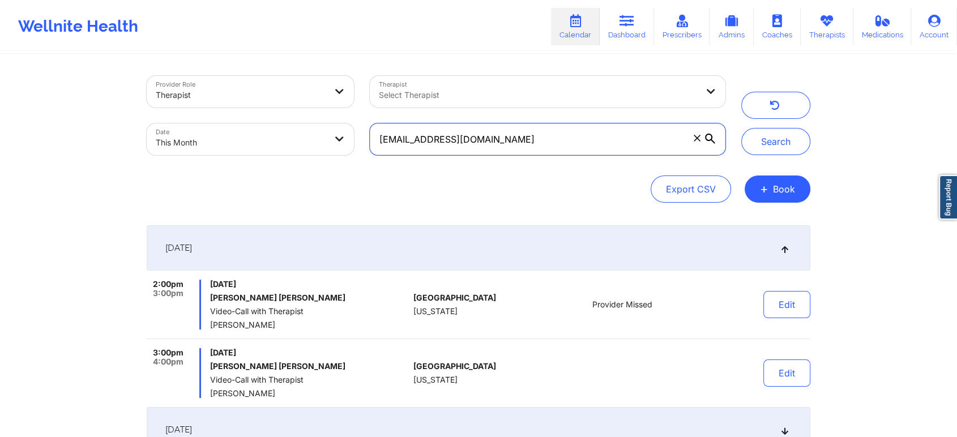
drag, startPoint x: 516, startPoint y: 136, endPoint x: 314, endPoint y: 147, distance: 202.4
click at [314, 147] on div "Provider Role Therapist Therapist Select Therapist Date This Month jbanos@msn.c…" at bounding box center [436, 115] width 594 height 95
paste input "oan.martinez498@gmail"
click at [741, 128] on button "Search" at bounding box center [775, 141] width 69 height 27
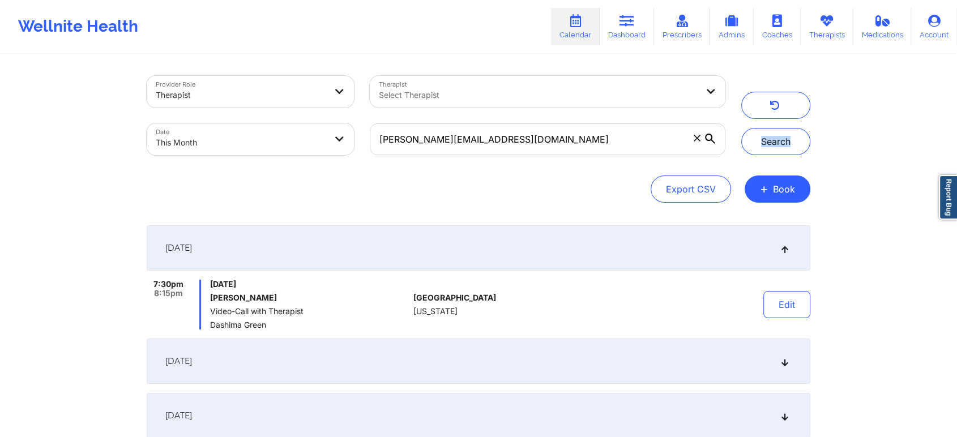
drag, startPoint x: 951, startPoint y: 101, endPoint x: 961, endPoint y: 157, distance: 57.0
click at [957, 157] on html "Wellnite Health Calendar Dashboard Prescribers Admins Coaches Therapists Medica…" at bounding box center [478, 218] width 957 height 437
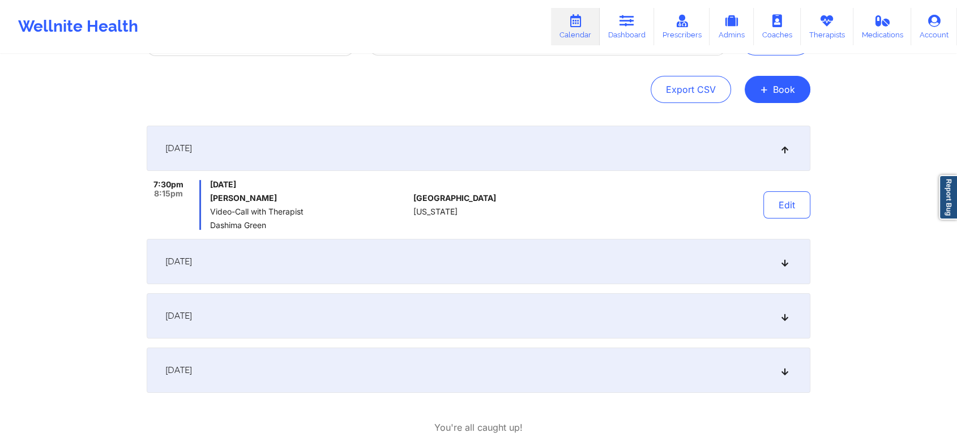
scroll to position [104, 0]
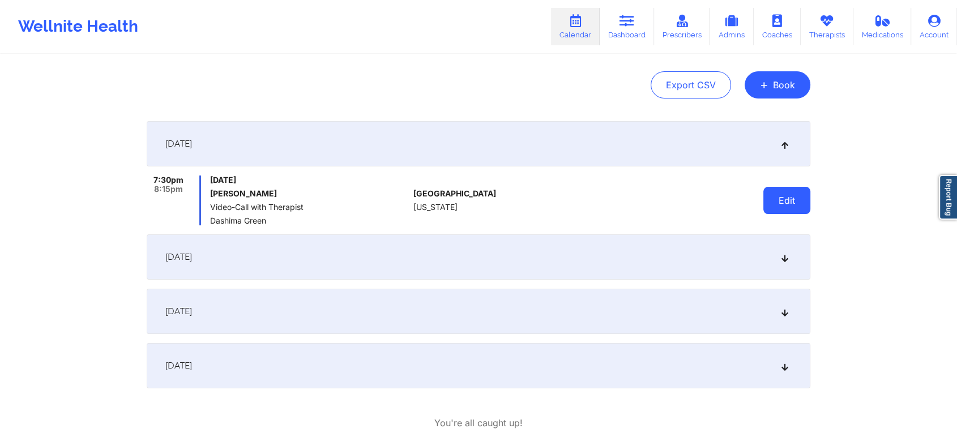
click at [780, 196] on button "Edit" at bounding box center [786, 200] width 47 height 27
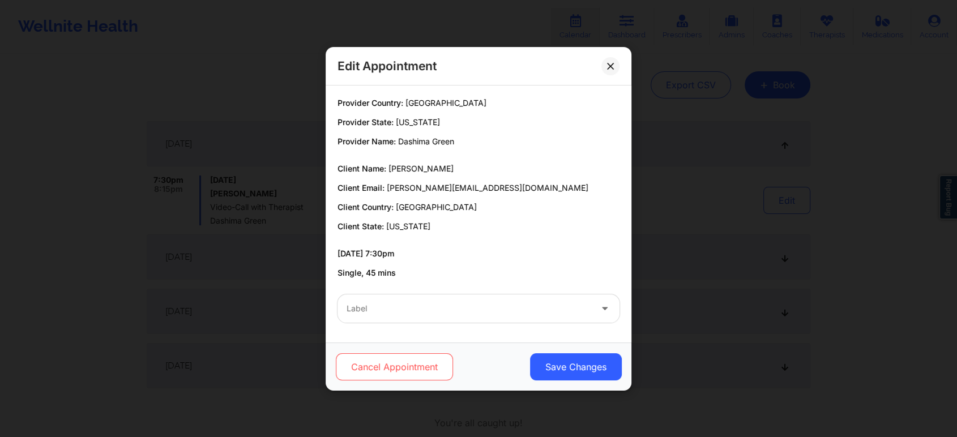
click at [408, 373] on button "Cancel Appointment" at bounding box center [394, 366] width 117 height 27
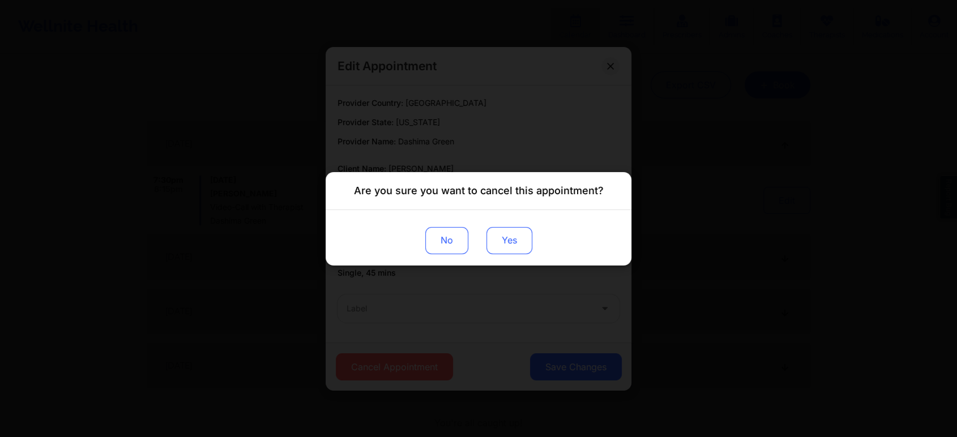
click at [516, 238] on button "Yes" at bounding box center [509, 239] width 46 height 27
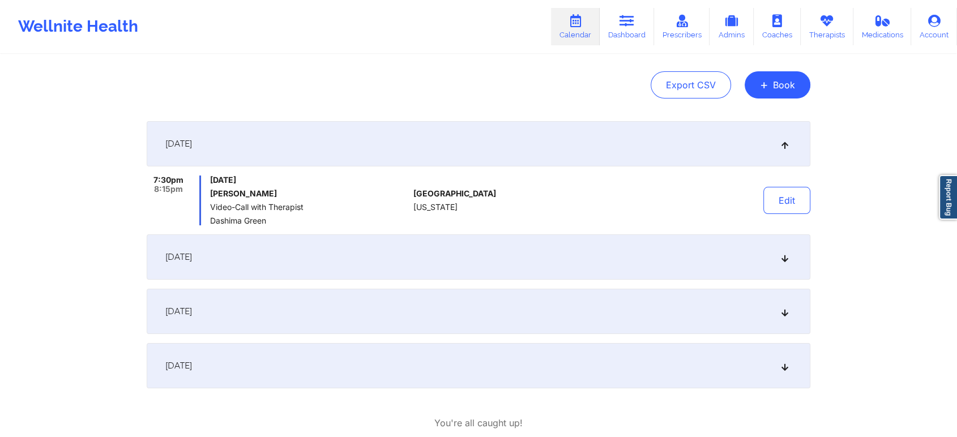
drag, startPoint x: 899, startPoint y: 197, endPoint x: 965, endPoint y: 211, distance: 67.0
click at [957, 211] on html "Wellnite Health Calendar Dashboard Prescribers Admins Coaches Therapists Medica…" at bounding box center [478, 114] width 957 height 437
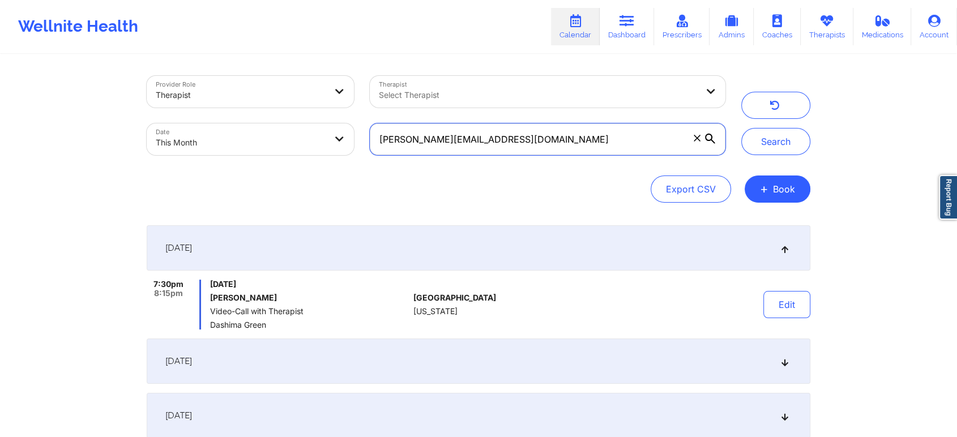
drag, startPoint x: 522, startPoint y: 145, endPoint x: 282, endPoint y: 117, distance: 241.2
click at [282, 117] on div "Provider Role Therapist Therapist Select Therapist Date This Month joan.martine…" at bounding box center [436, 115] width 594 height 95
paste input "[PERSON_NAME]"
click at [741, 128] on button "Search" at bounding box center [775, 141] width 69 height 27
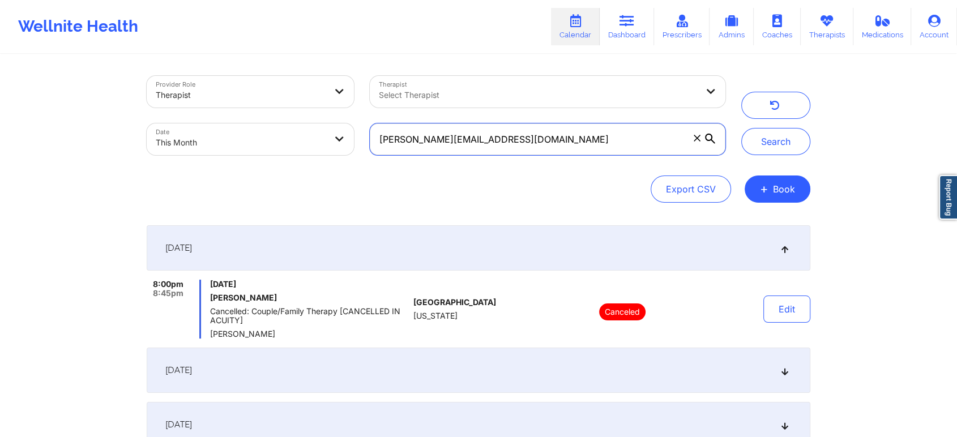
scroll to position [126, 0]
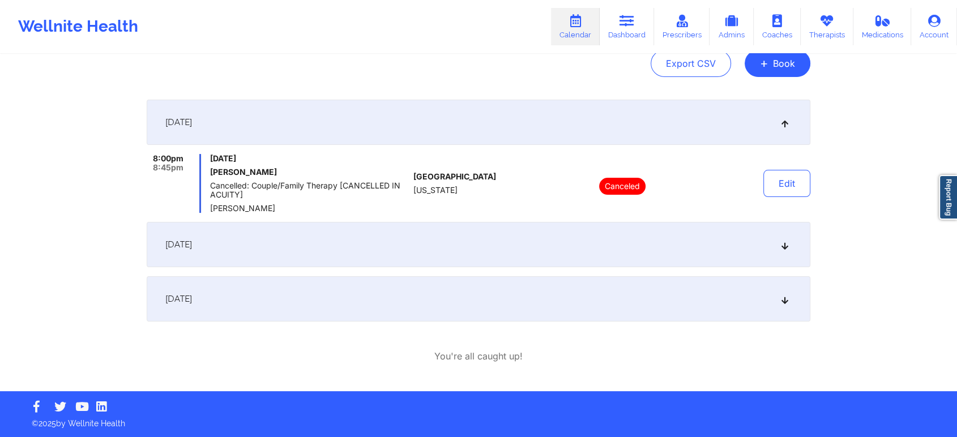
click at [245, 256] on div "[DATE]" at bounding box center [478, 244] width 663 height 45
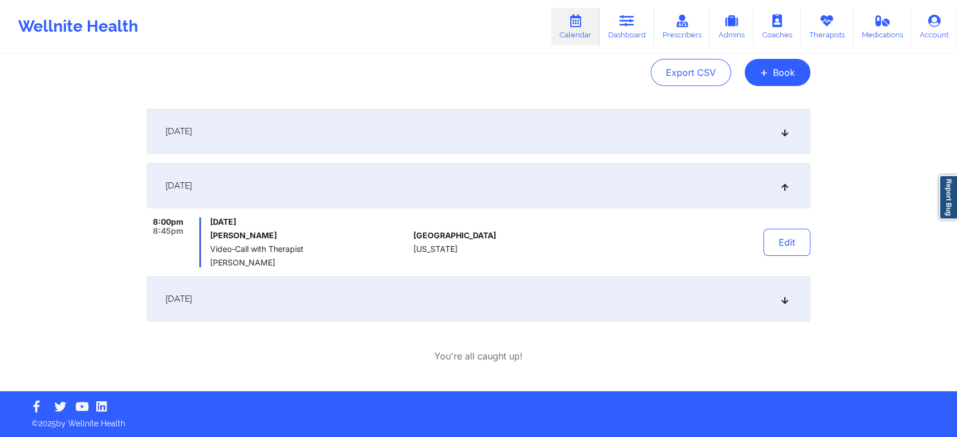
click at [308, 153] on div "[DATE]" at bounding box center [478, 131] width 663 height 45
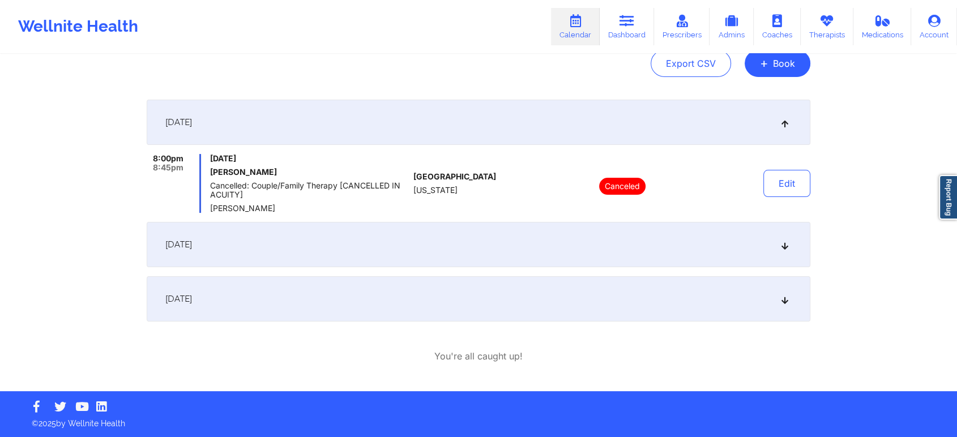
click at [425, 238] on div "[DATE]" at bounding box center [478, 244] width 663 height 45
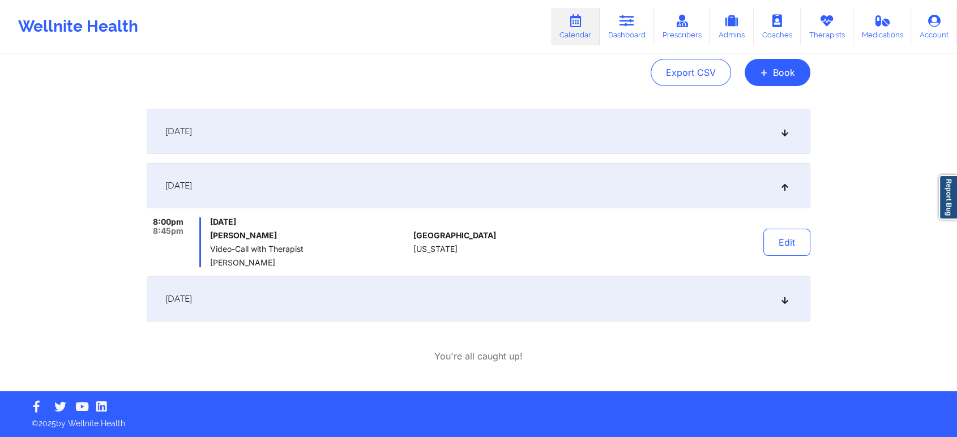
scroll to position [0, 0]
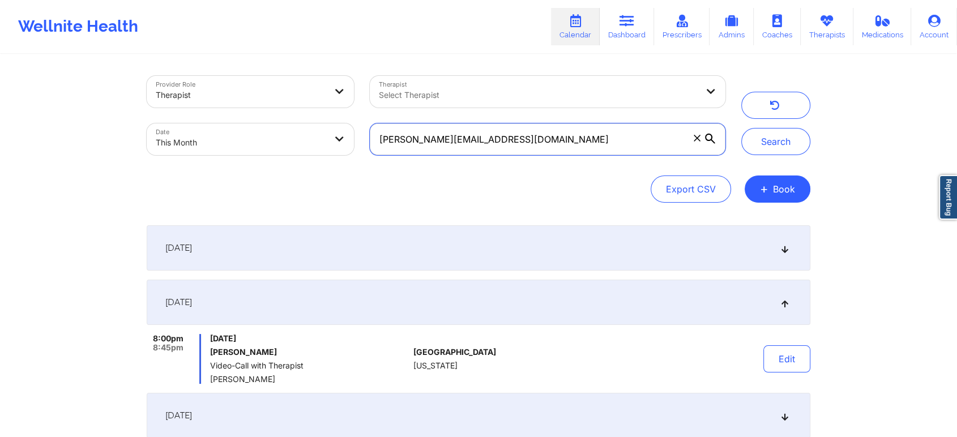
drag, startPoint x: 516, startPoint y: 135, endPoint x: 340, endPoint y: 132, distance: 176.0
click at [340, 132] on div "Provider Role Therapist Therapist Select Therapist Date This Month [PERSON_NAME…" at bounding box center [436, 115] width 594 height 95
paste input "nich125@yahoo"
click at [741, 128] on button "Search" at bounding box center [775, 141] width 69 height 27
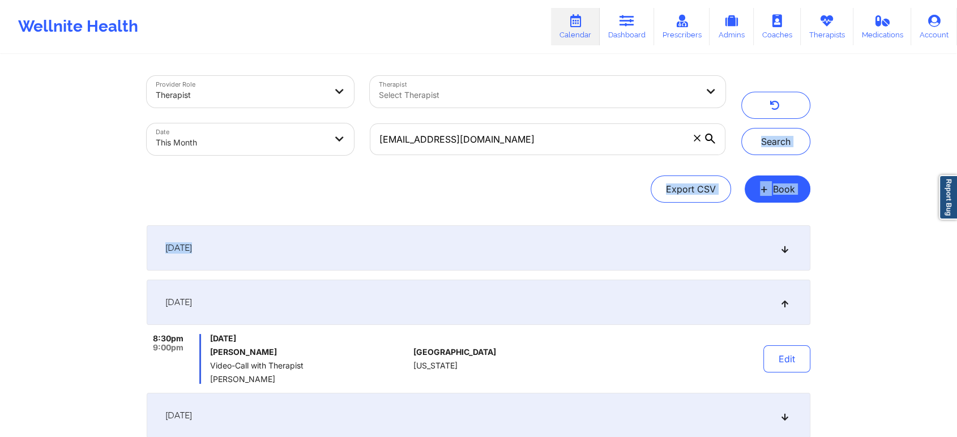
drag, startPoint x: 884, startPoint y: 115, endPoint x: 923, endPoint y: 243, distance: 133.7
click at [923, 243] on div "Provider Role Therapist Therapist Select Therapist Date This Month nich125@yaho…" at bounding box center [478, 281] width 957 height 562
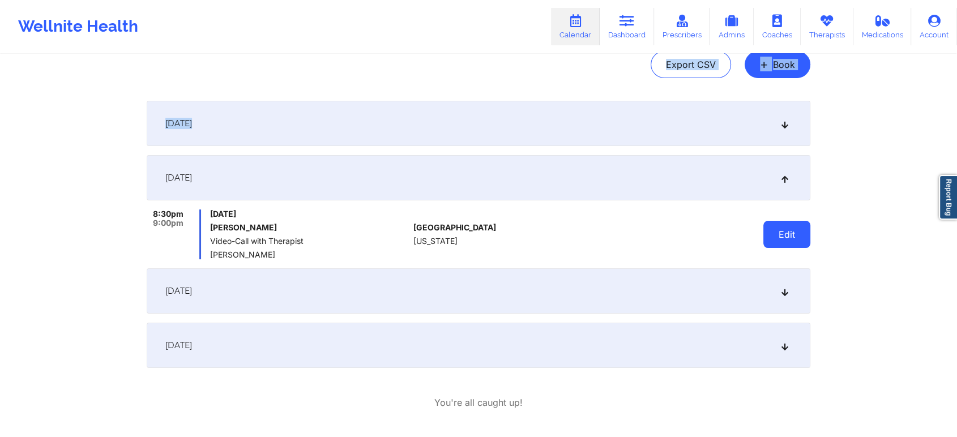
click at [788, 229] on button "Edit" at bounding box center [786, 234] width 47 height 27
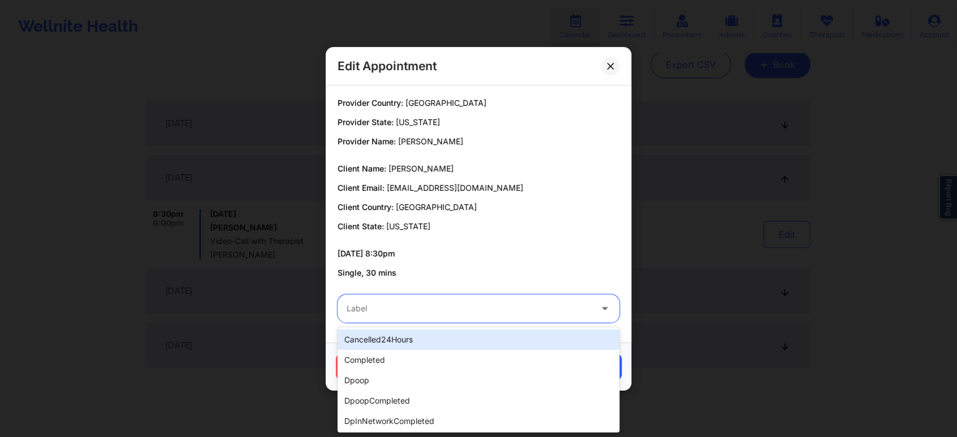
click at [392, 302] on div at bounding box center [468, 309] width 245 height 14
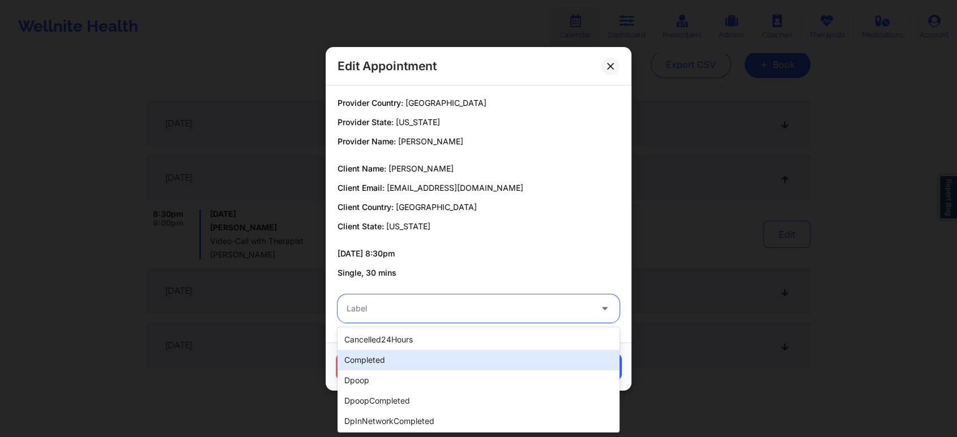
click at [367, 351] on div "completed" at bounding box center [478, 360] width 282 height 20
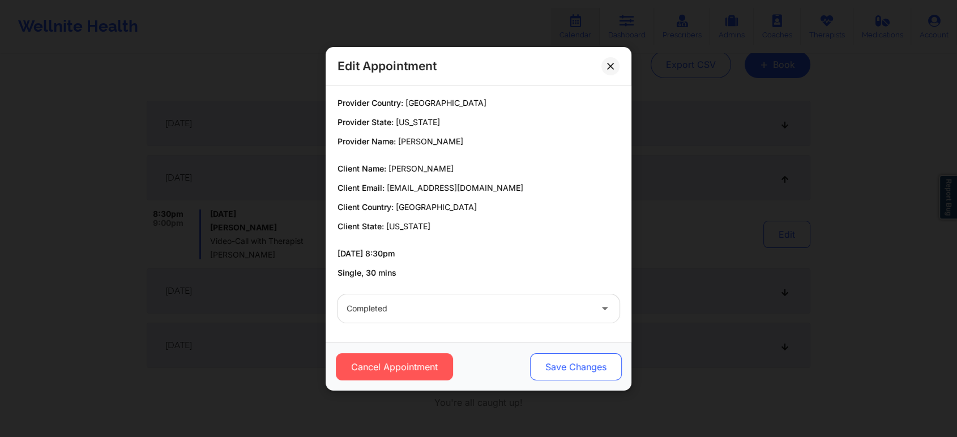
click at [569, 372] on button "Save Changes" at bounding box center [576, 366] width 92 height 27
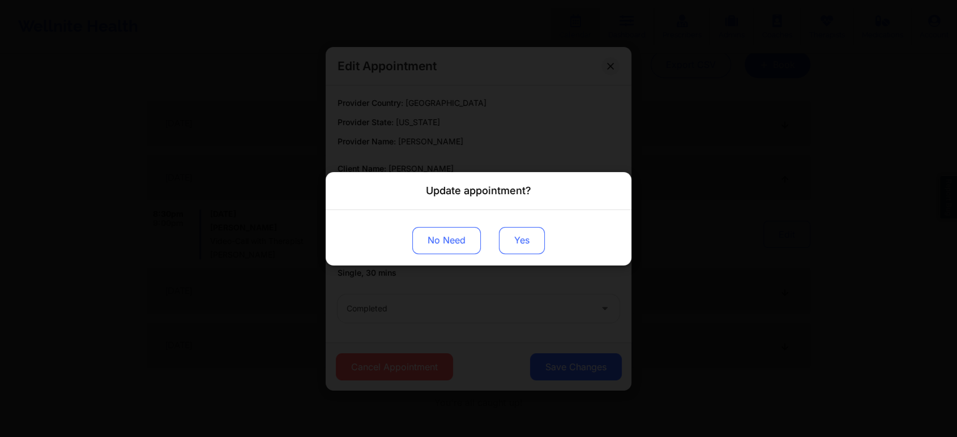
click at [525, 238] on button "Yes" at bounding box center [522, 239] width 46 height 27
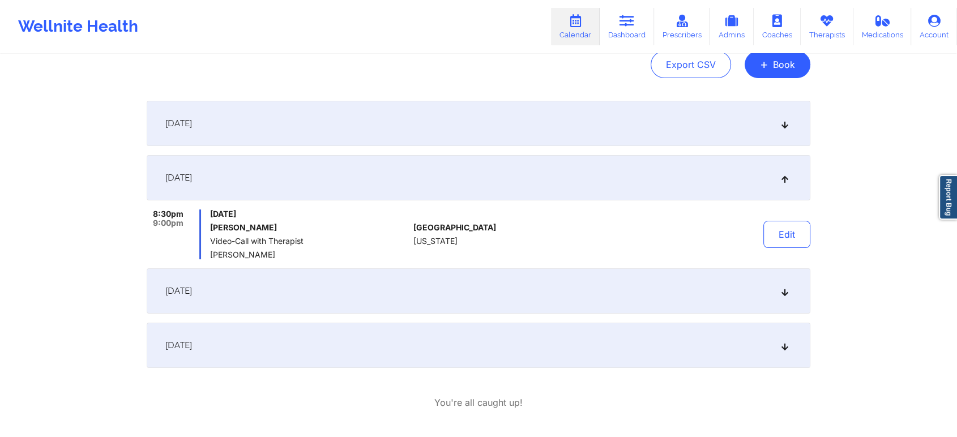
scroll to position [0, 0]
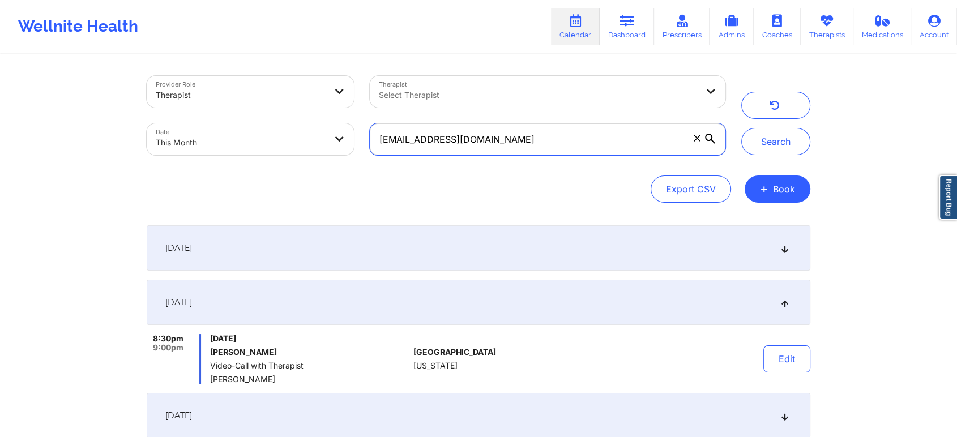
drag, startPoint x: 514, startPoint y: 149, endPoint x: 276, endPoint y: 125, distance: 239.5
click at [276, 125] on div "Provider Role Therapist Therapist Select Therapist Date This Month nich125@yaho…" at bounding box center [436, 115] width 594 height 95
paste input "austinmllewellyn@gmail"
click at [741, 128] on button "Search" at bounding box center [775, 141] width 69 height 27
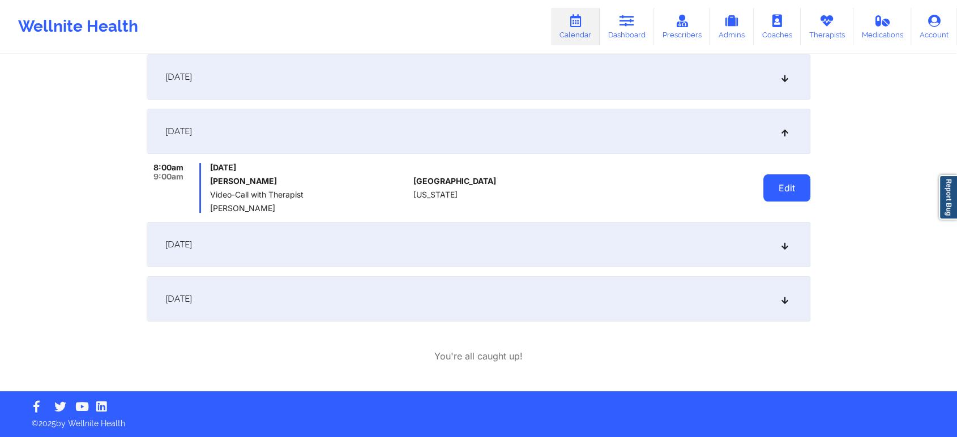
click at [780, 195] on button "Edit" at bounding box center [786, 187] width 47 height 27
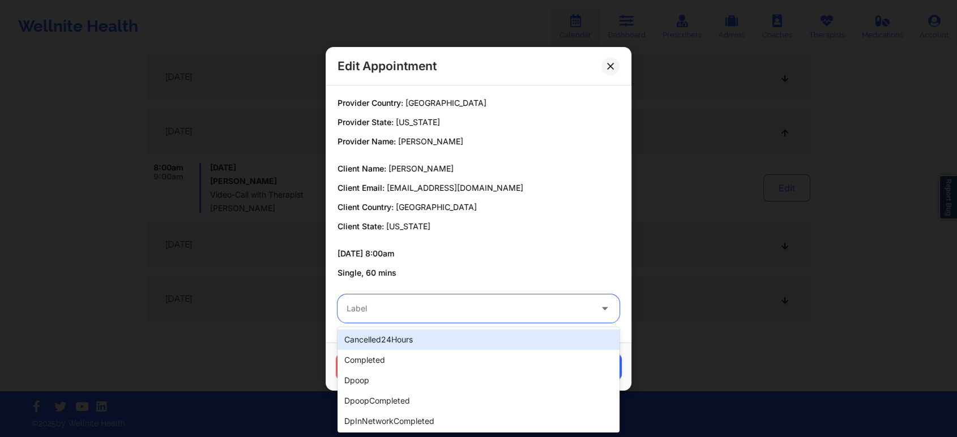
click at [485, 307] on div at bounding box center [468, 309] width 245 height 14
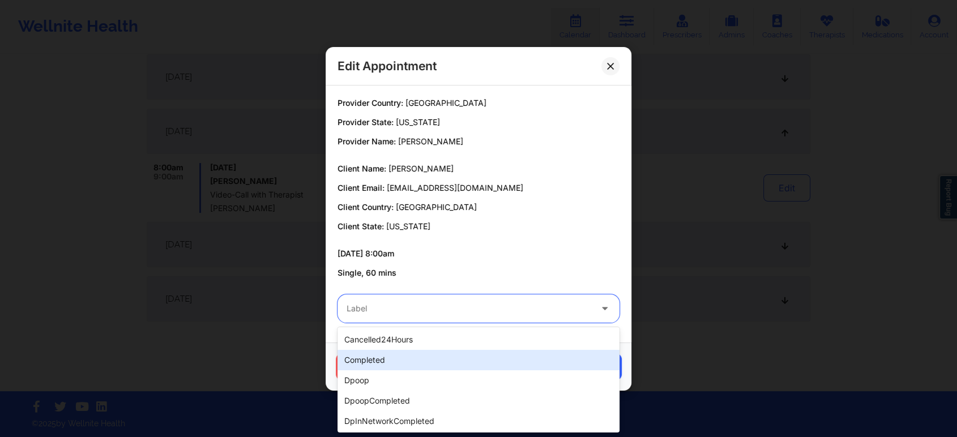
drag, startPoint x: 421, startPoint y: 346, endPoint x: 387, endPoint y: 367, distance: 39.7
click at [387, 367] on div "cancelled24Hours completed dpoop dpoopCompleted dpInNetworkCompleted freeNoShow…" at bounding box center [478, 379] width 282 height 105
click at [387, 367] on div "completed" at bounding box center [478, 360] width 282 height 20
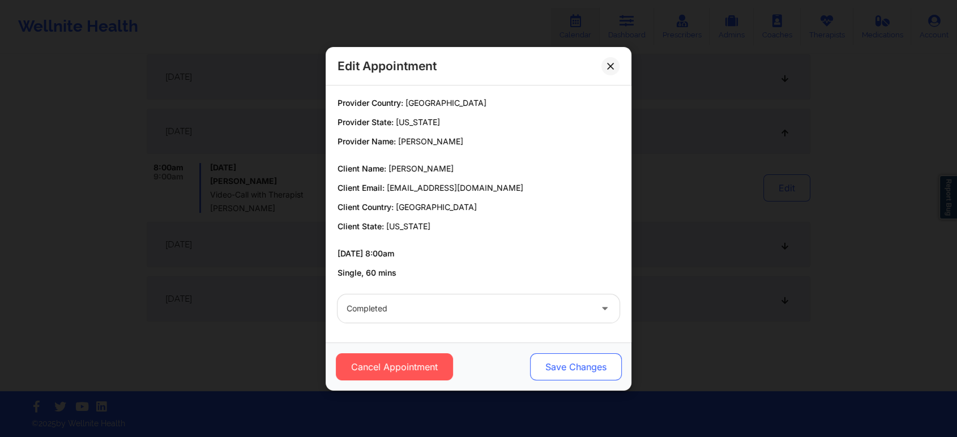
click at [592, 370] on button "Save Changes" at bounding box center [576, 366] width 92 height 27
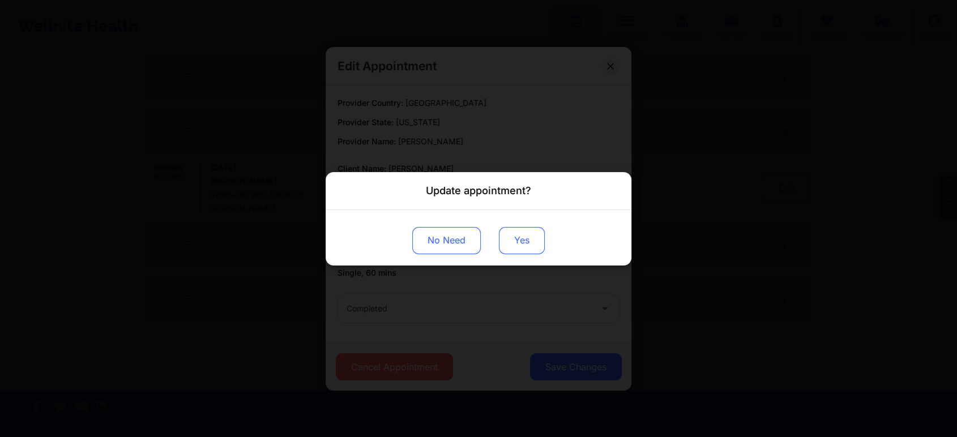
click at [523, 228] on button "Yes" at bounding box center [522, 239] width 46 height 27
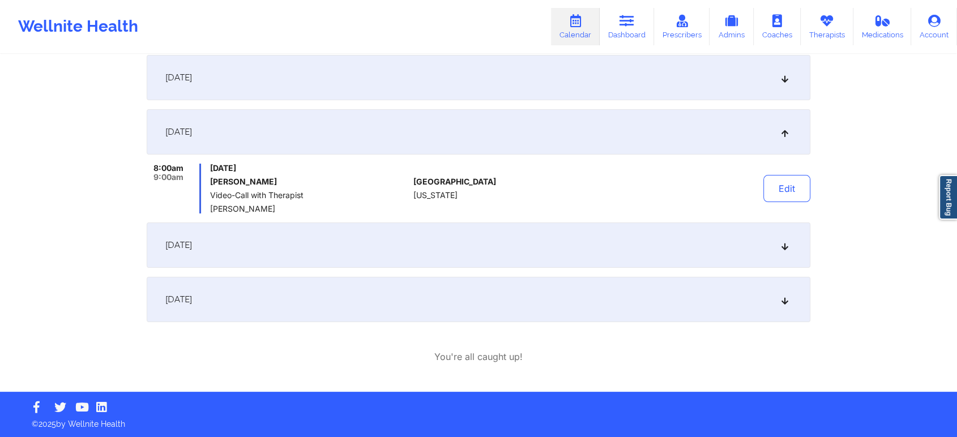
scroll to position [0, 0]
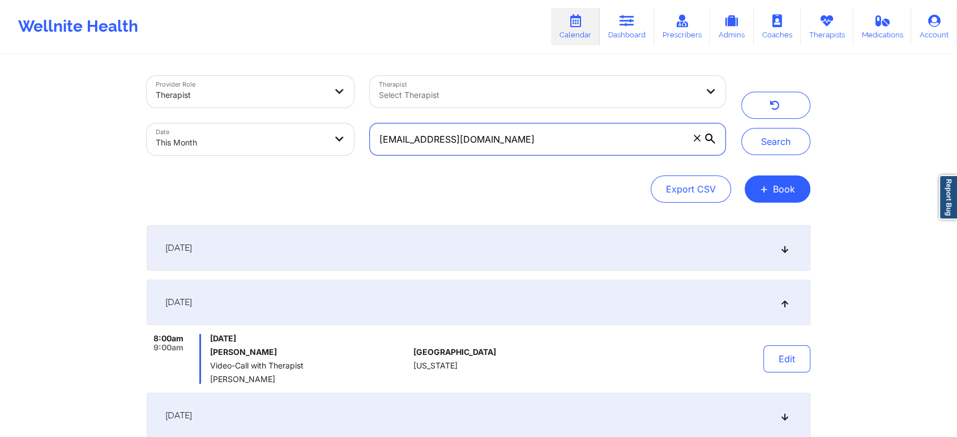
drag, startPoint x: 524, startPoint y: 135, endPoint x: 337, endPoint y: 125, distance: 187.1
click at [337, 125] on div "Provider Role Therapist Therapist Select Therapist Date This Month austinmllewe…" at bounding box center [436, 115] width 594 height 95
paste input "JENNV825@GMAIL.COM"
click at [741, 128] on button "Search" at bounding box center [775, 141] width 69 height 27
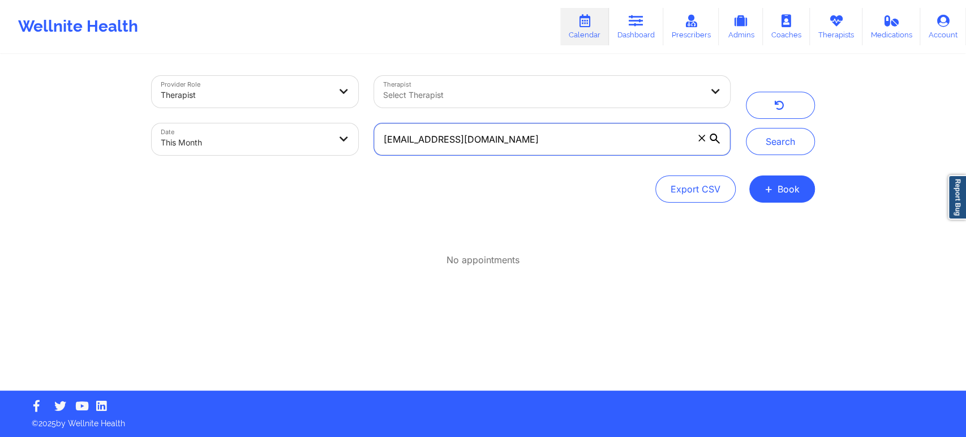
drag, startPoint x: 466, startPoint y: 143, endPoint x: 321, endPoint y: 122, distance: 146.4
click at [321, 122] on div "Provider Role Therapist Therapist Select Therapist Date This Month JENNV825@GMA…" at bounding box center [441, 115] width 594 height 95
drag, startPoint x: 563, startPoint y: 132, endPoint x: 349, endPoint y: 130, distance: 214.0
click at [349, 130] on div "Provider Role Therapist Therapist Select Therapist Date This Month JENNV825@GMA…" at bounding box center [441, 115] width 594 height 95
click at [746, 128] on button "Search" at bounding box center [780, 141] width 69 height 27
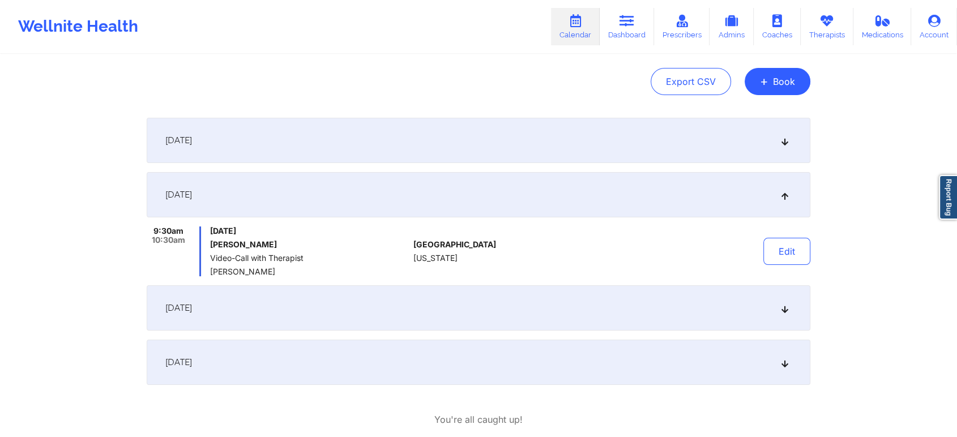
scroll to position [115, 0]
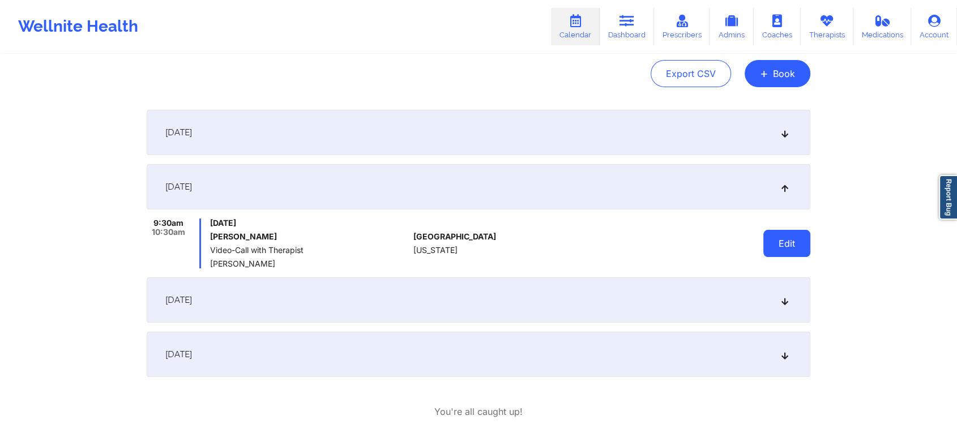
click at [792, 247] on button "Edit" at bounding box center [786, 243] width 47 height 27
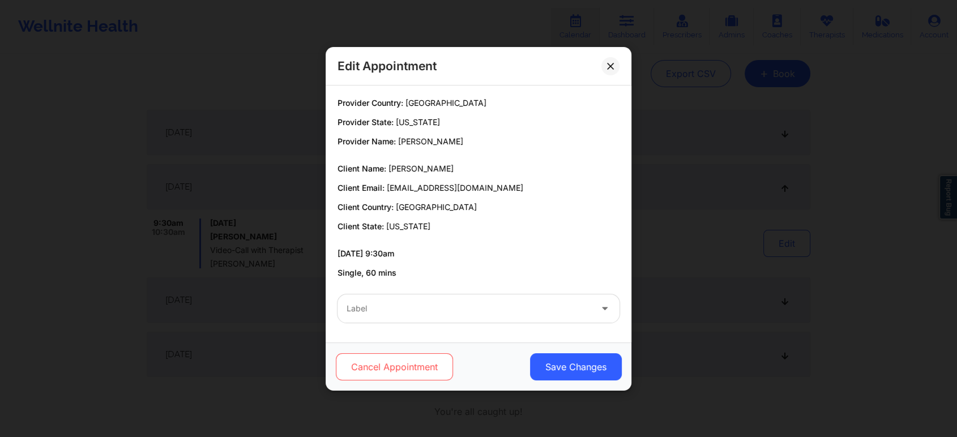
click at [403, 359] on button "Cancel Appointment" at bounding box center [394, 366] width 117 height 27
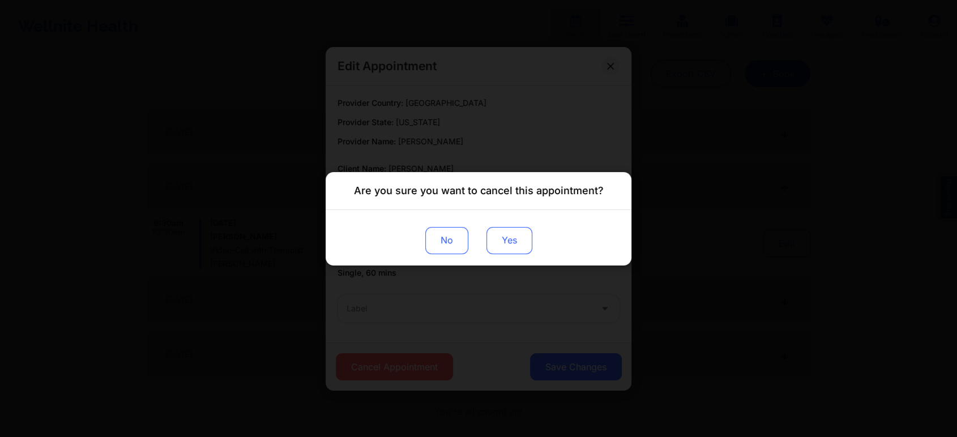
click at [501, 245] on button "Yes" at bounding box center [509, 239] width 46 height 27
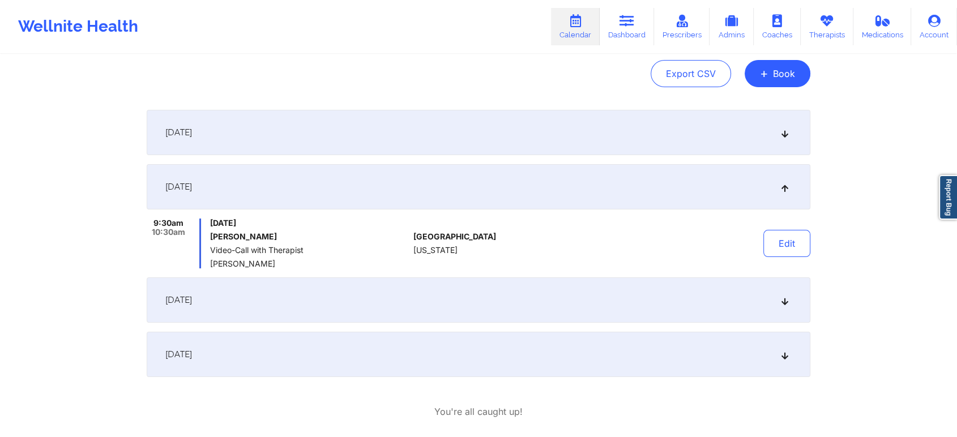
scroll to position [0, 0]
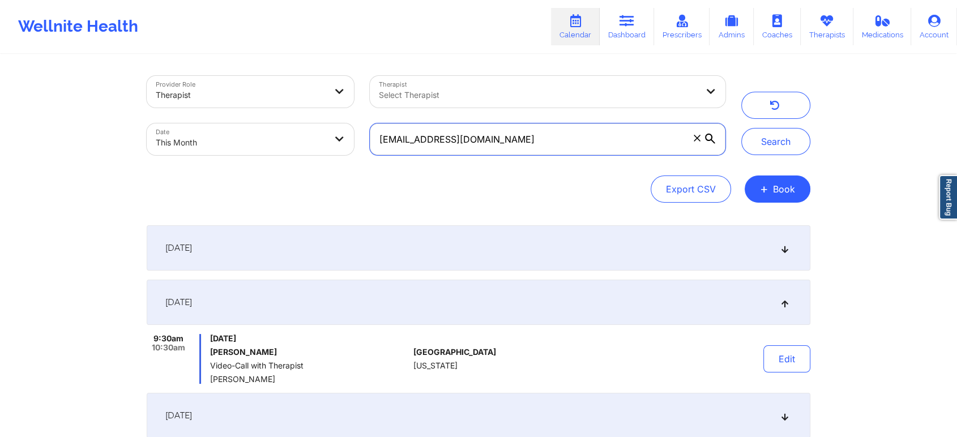
drag, startPoint x: 561, startPoint y: 148, endPoint x: 412, endPoint y: 114, distance: 153.2
click at [412, 114] on div "Provider Role Therapist Therapist Select Therapist Date This Month jennv825@gma…" at bounding box center [436, 115] width 594 height 95
type input "j"
paste input "kierra_burroughs@gmail.com"
click at [741, 128] on button "Search" at bounding box center [775, 141] width 69 height 27
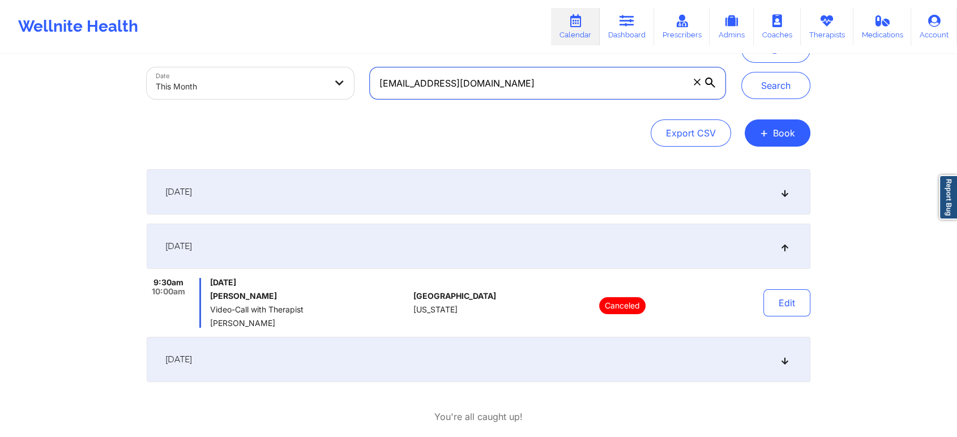
scroll to position [57, 0]
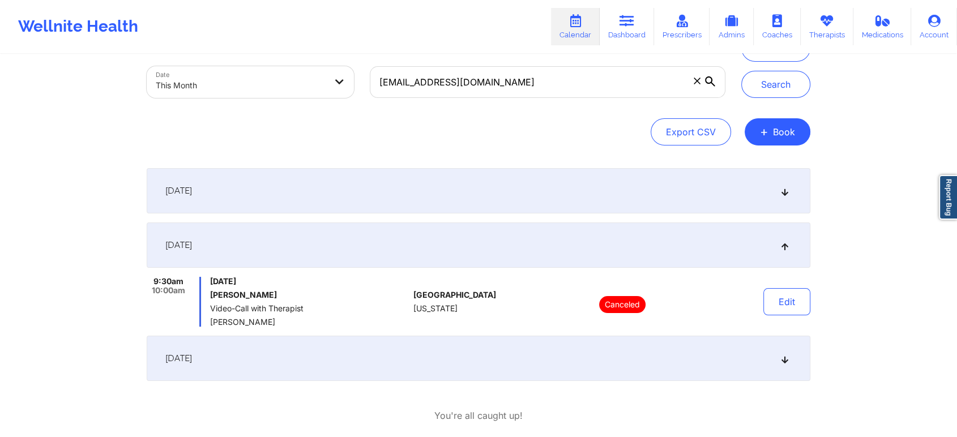
click at [530, 201] on div "[DATE]" at bounding box center [478, 190] width 663 height 45
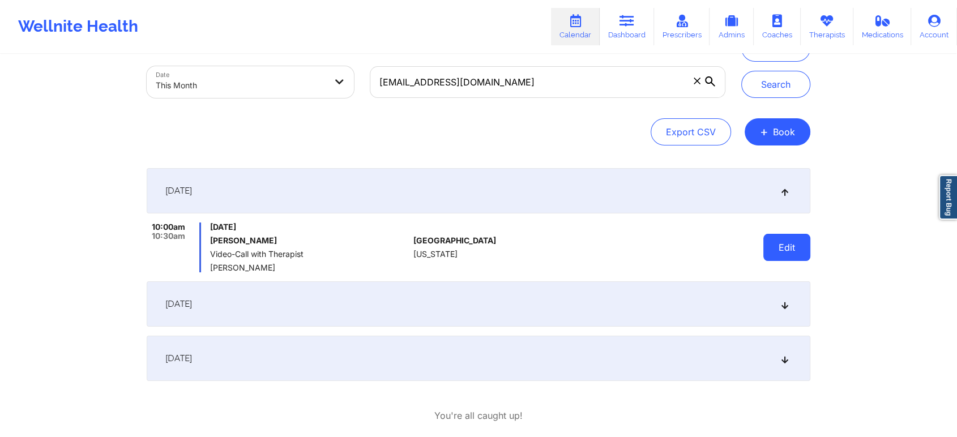
click at [792, 246] on button "Edit" at bounding box center [786, 247] width 47 height 27
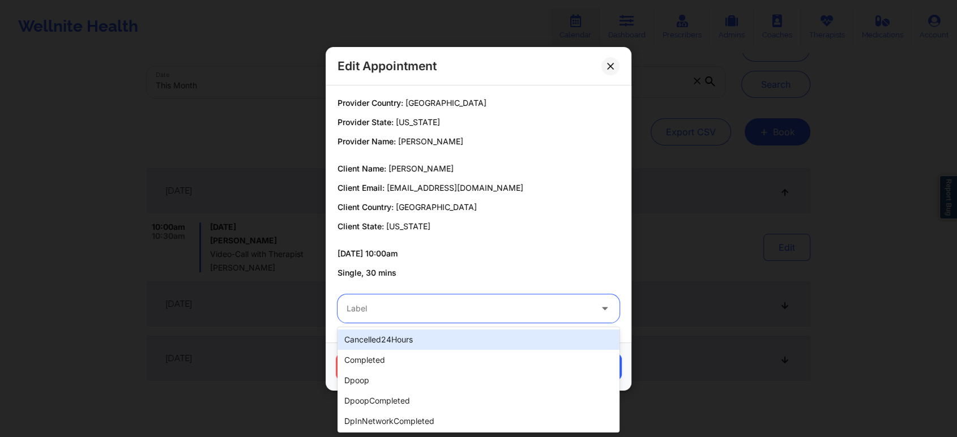
click at [480, 302] on div at bounding box center [468, 309] width 245 height 14
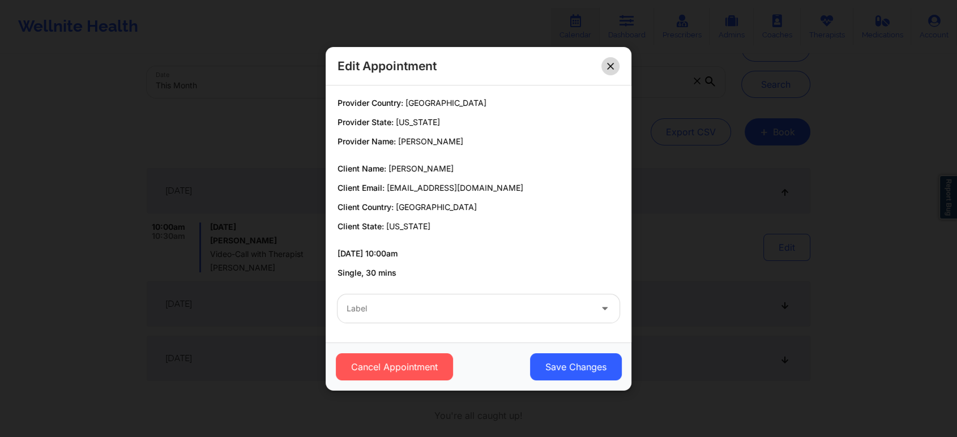
click at [606, 67] on button at bounding box center [610, 66] width 18 height 18
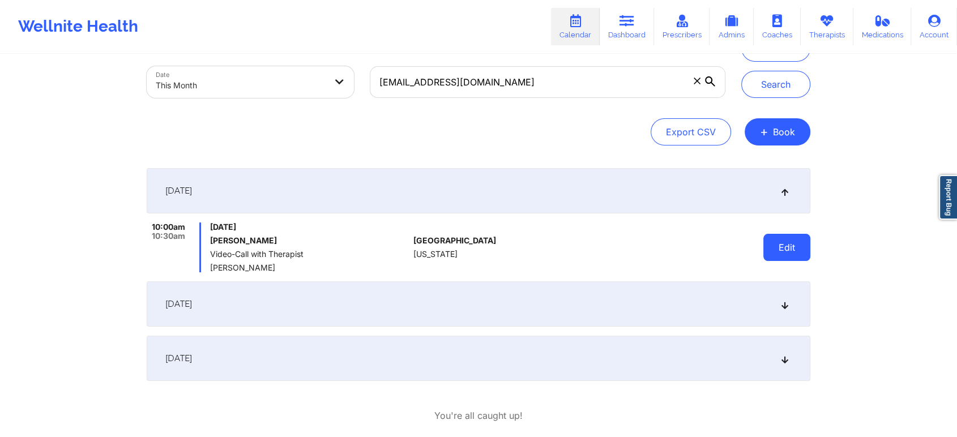
click at [776, 243] on button "Edit" at bounding box center [786, 247] width 47 height 27
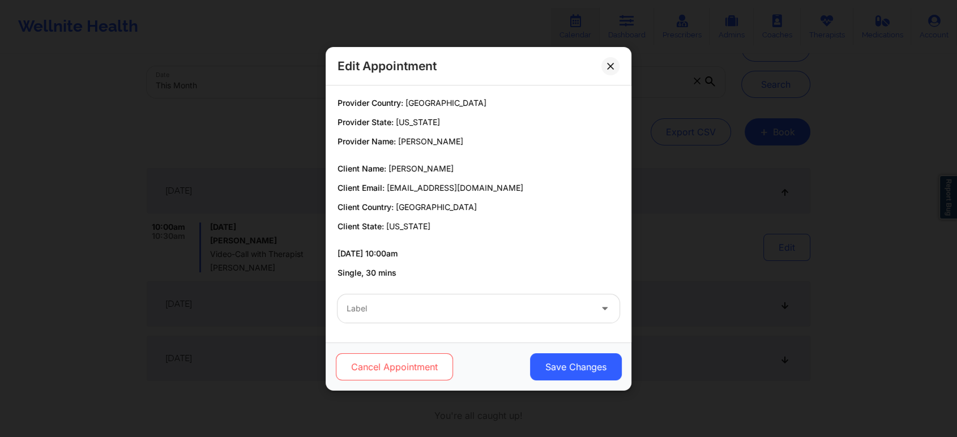
click at [403, 367] on button "Cancel Appointment" at bounding box center [394, 366] width 117 height 27
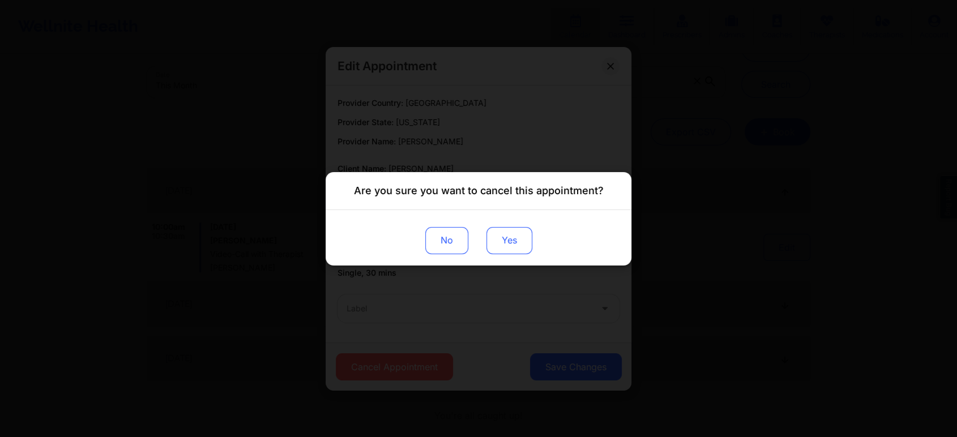
click at [509, 252] on button "Yes" at bounding box center [509, 239] width 46 height 27
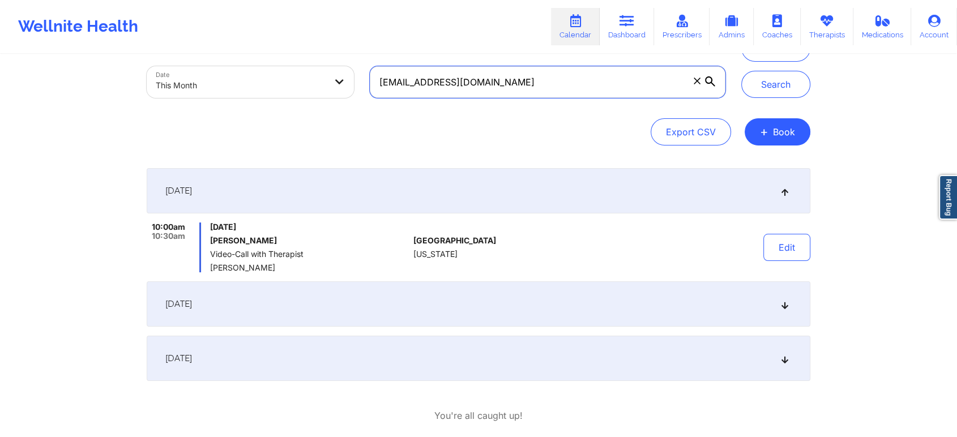
drag, startPoint x: 508, startPoint y: 87, endPoint x: 367, endPoint y: 86, distance: 140.9
click at [367, 86] on div "kierra_burroughs@gmail.com" at bounding box center [547, 82] width 371 height 48
paste input "areemabryant01"
click at [741, 71] on button "Search" at bounding box center [775, 84] width 69 height 27
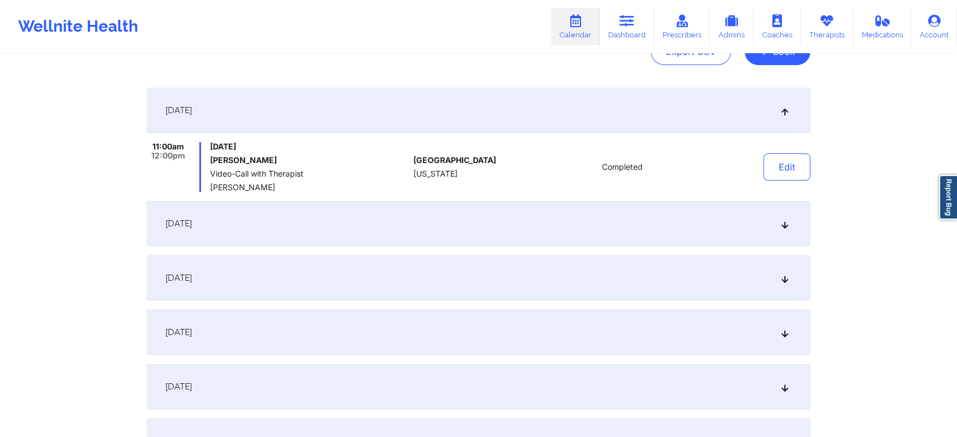
scroll to position [139, 0]
click at [521, 229] on div "[DATE]" at bounding box center [478, 222] width 663 height 45
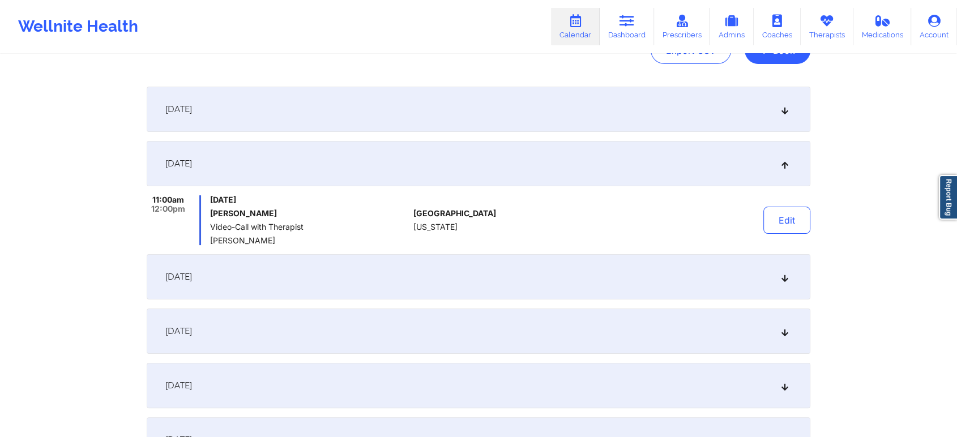
click at [433, 270] on div "[DATE]" at bounding box center [478, 276] width 663 height 45
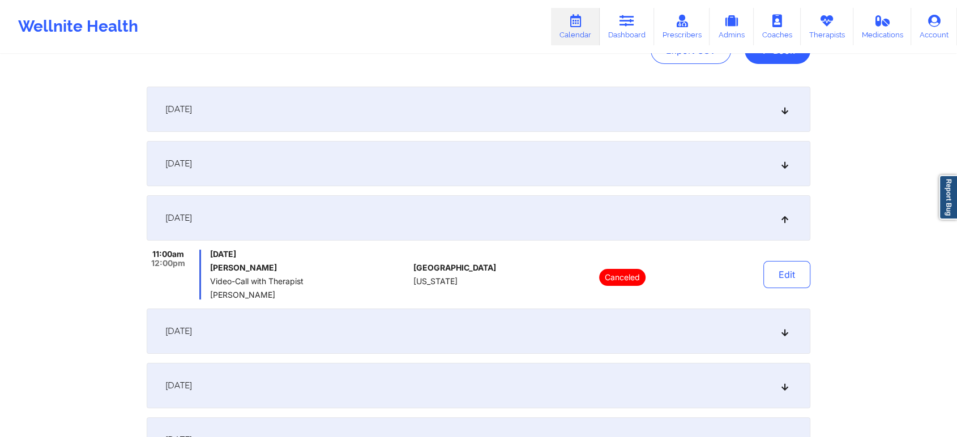
click at [352, 164] on div "[DATE]" at bounding box center [478, 163] width 663 height 45
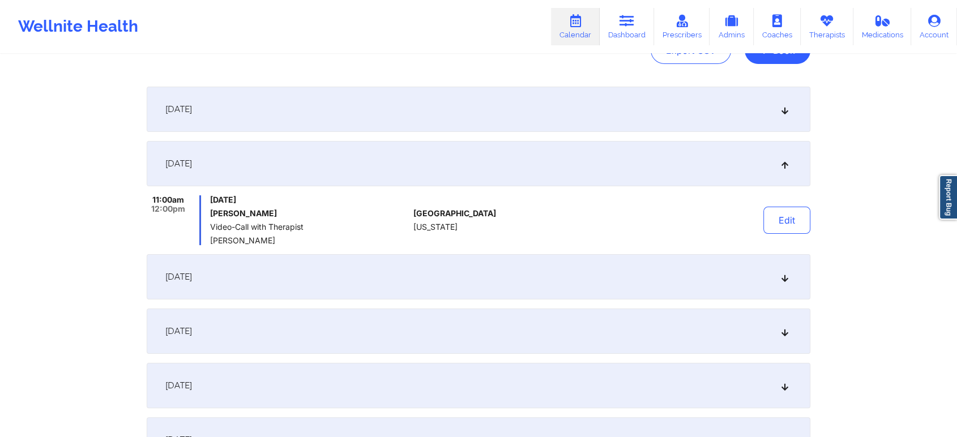
click at [440, 103] on div "[DATE]" at bounding box center [478, 109] width 663 height 45
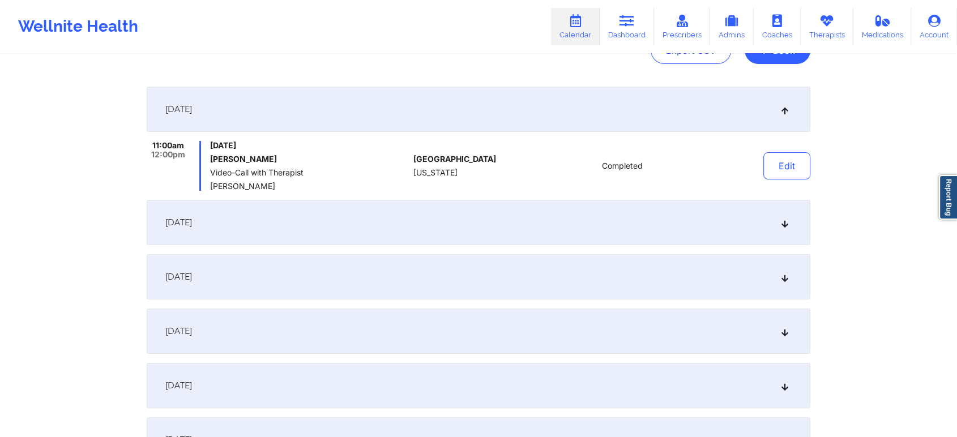
click at [372, 277] on div "[DATE]" at bounding box center [478, 276] width 663 height 45
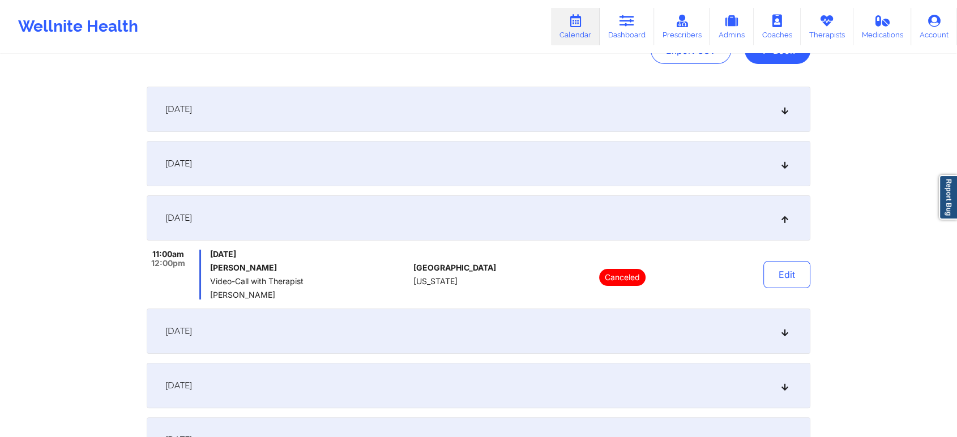
click at [326, 331] on div "[DATE]" at bounding box center [478, 330] width 663 height 45
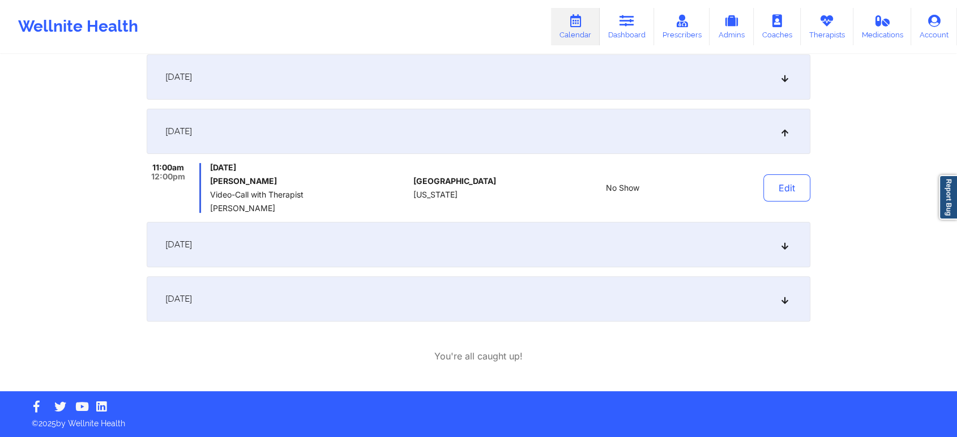
scroll to position [0, 0]
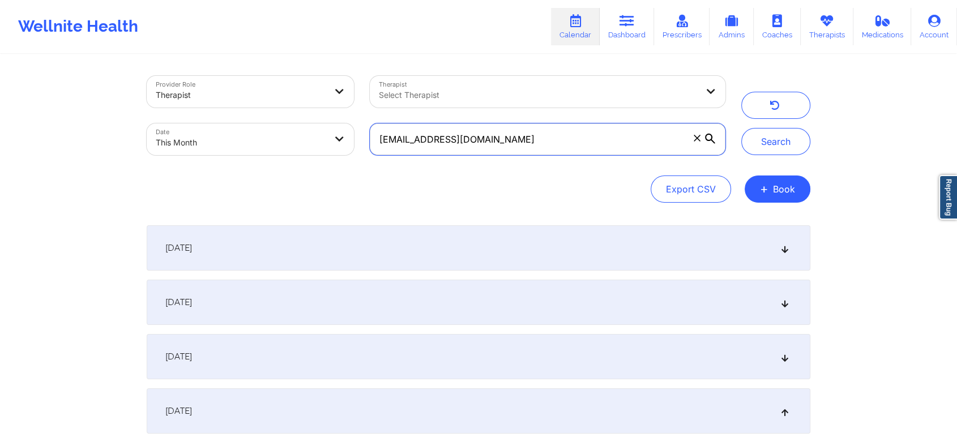
drag, startPoint x: 568, startPoint y: 145, endPoint x: 284, endPoint y: 92, distance: 289.7
click at [284, 92] on div "Provider Role Therapist Therapist Select Therapist Date This Month kareemabryan…" at bounding box center [436, 115] width 594 height 95
paste input "rsarkeesjr"
click at [741, 128] on button "Search" at bounding box center [775, 141] width 69 height 27
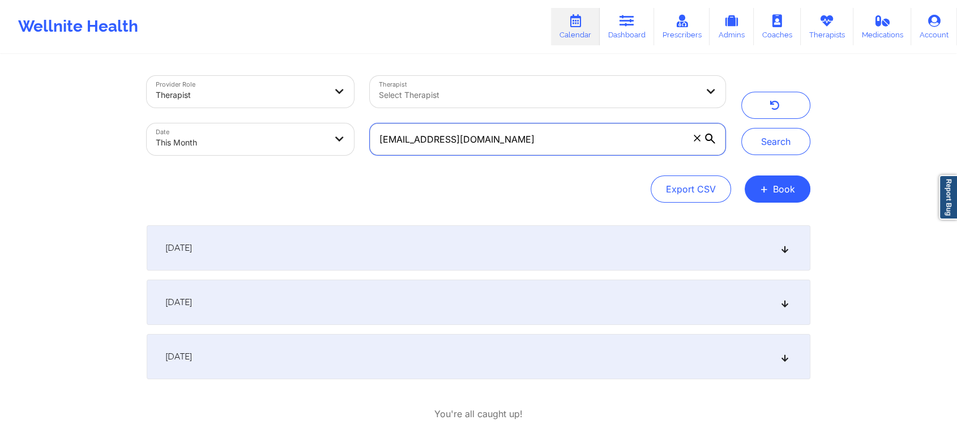
scroll to position [58, 0]
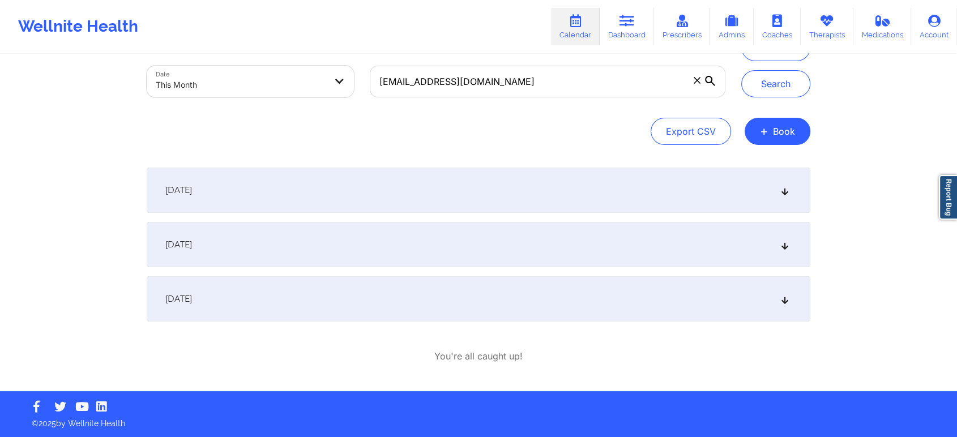
click at [347, 189] on div "[DATE]" at bounding box center [478, 190] width 663 height 45
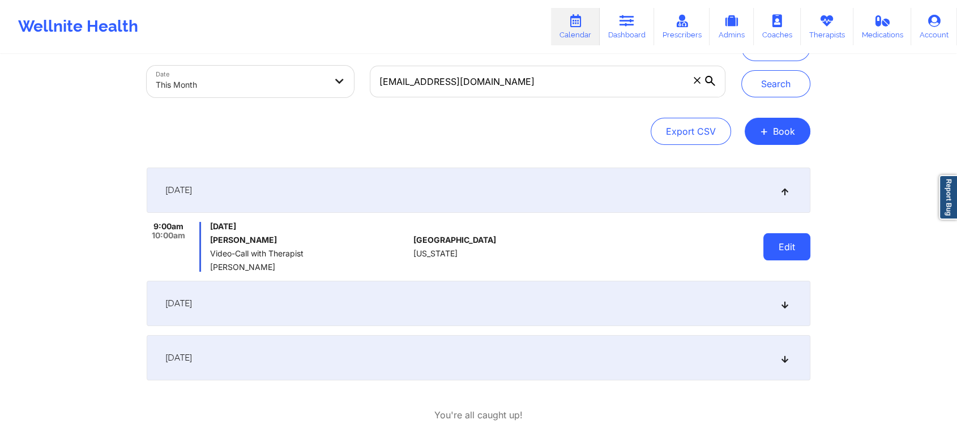
click at [779, 252] on button "Edit" at bounding box center [786, 246] width 47 height 27
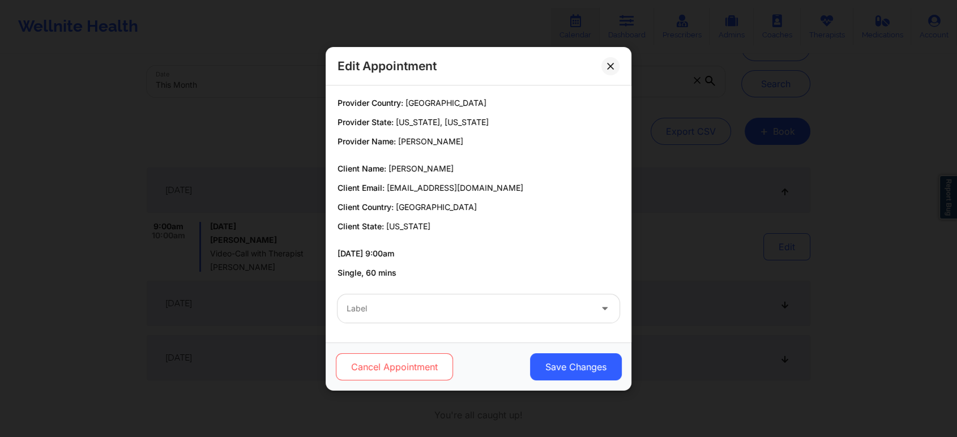
click at [434, 353] on button "Cancel Appointment" at bounding box center [394, 366] width 117 height 27
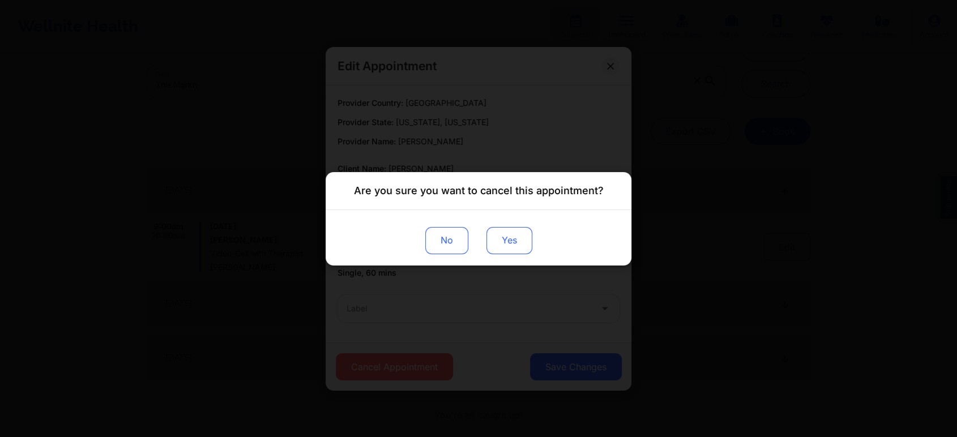
click at [508, 230] on button "Yes" at bounding box center [509, 239] width 46 height 27
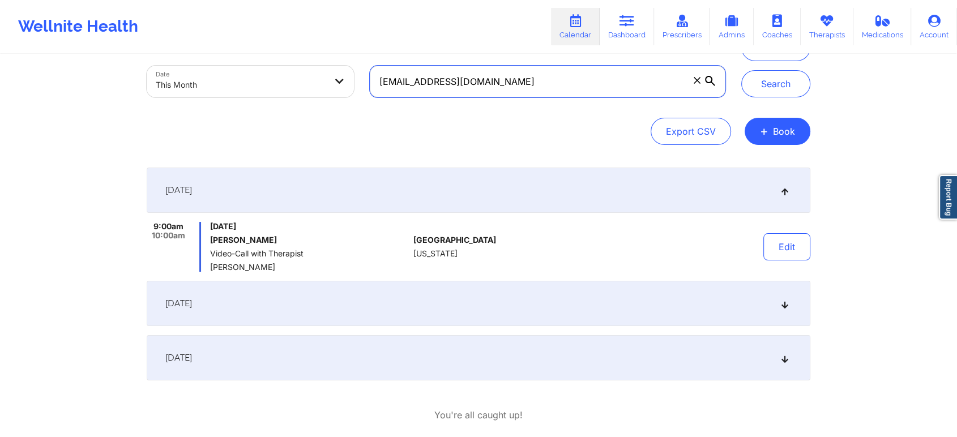
drag, startPoint x: 497, startPoint y: 80, endPoint x: 288, endPoint y: 67, distance: 209.2
click at [288, 67] on div "Provider Role Therapist Therapist Select Therapist Date This Month rsarkeesjr@g…" at bounding box center [436, 57] width 594 height 95
paste input "brenelizolmo30"
click at [741, 70] on button "Search" at bounding box center [775, 83] width 69 height 27
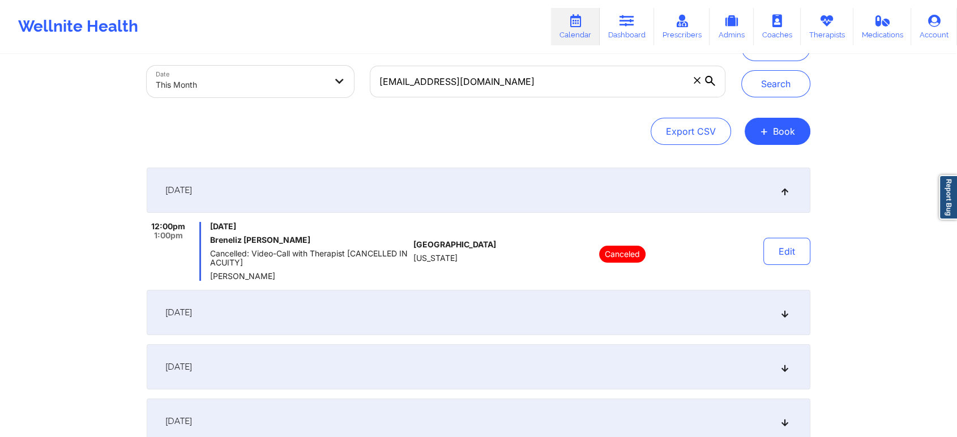
click at [472, 299] on div "[DATE]" at bounding box center [478, 312] width 663 height 45
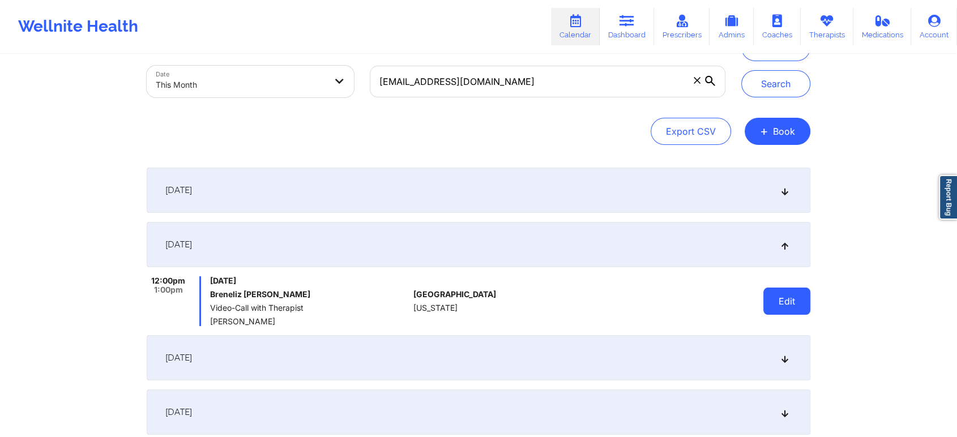
click at [798, 293] on button "Edit" at bounding box center [786, 301] width 47 height 27
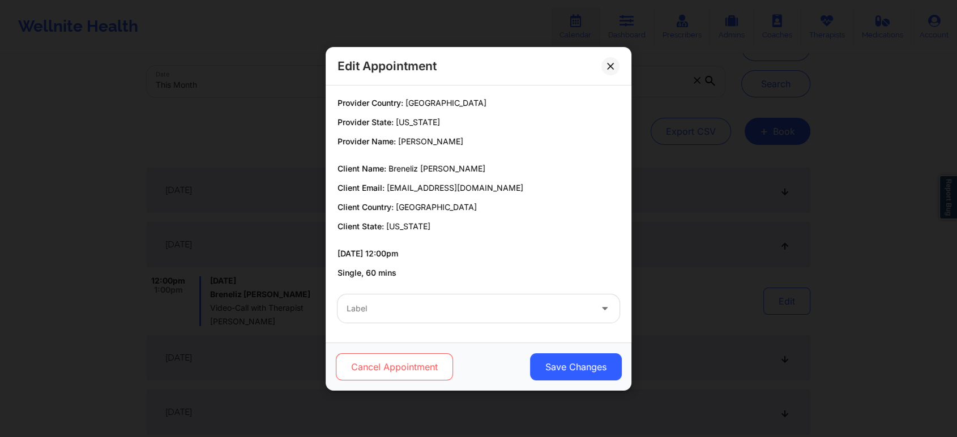
click at [401, 366] on button "Cancel Appointment" at bounding box center [394, 366] width 117 height 27
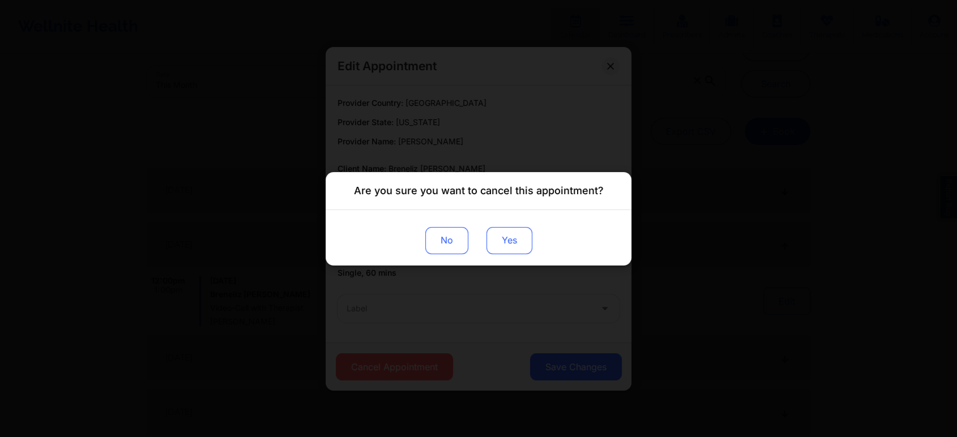
click at [512, 249] on button "Yes" at bounding box center [509, 239] width 46 height 27
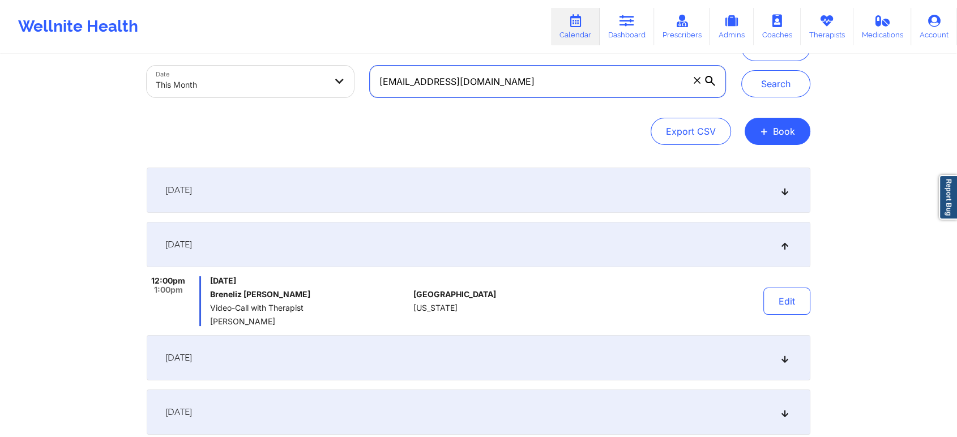
drag, startPoint x: 541, startPoint y: 84, endPoint x: 282, endPoint y: 72, distance: 258.4
click at [282, 72] on div "Provider Role Therapist Therapist Select Therapist Date This Month brenelizolmo…" at bounding box center [436, 57] width 594 height 95
paste input "nishsenthilkumar"
click at [741, 70] on button "Search" at bounding box center [775, 83] width 69 height 27
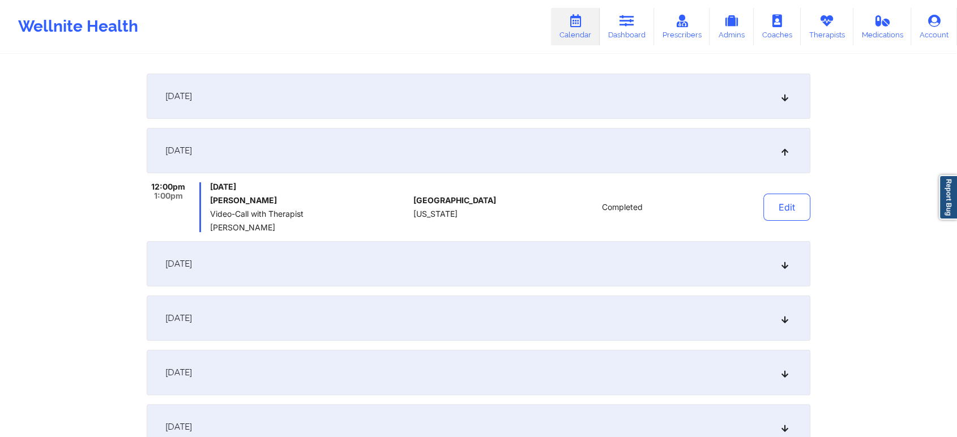
scroll to position [162, 0]
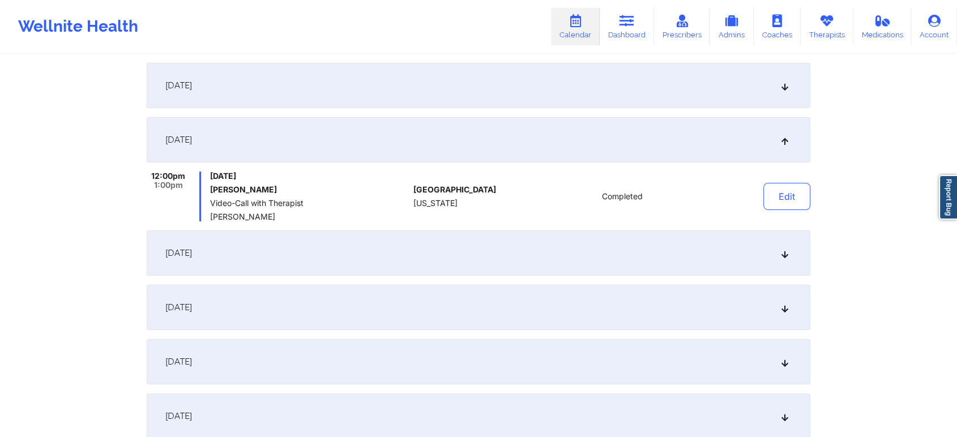
click at [497, 241] on div "[DATE]" at bounding box center [478, 252] width 663 height 45
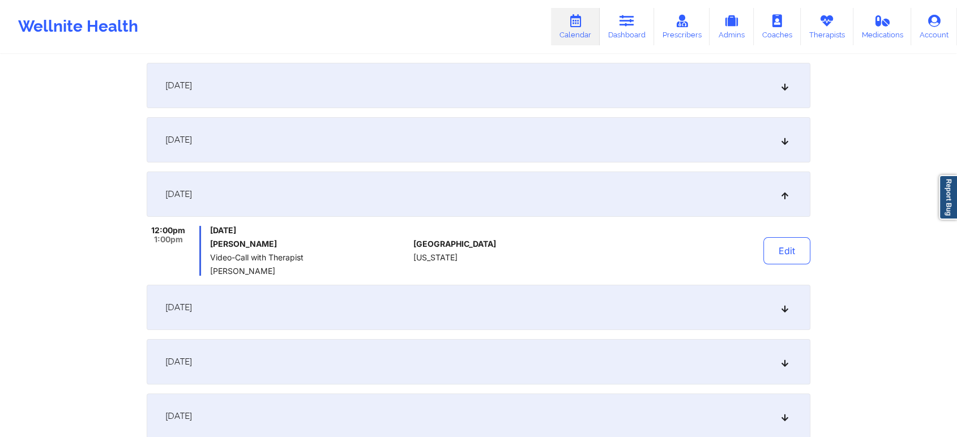
scroll to position [0, 0]
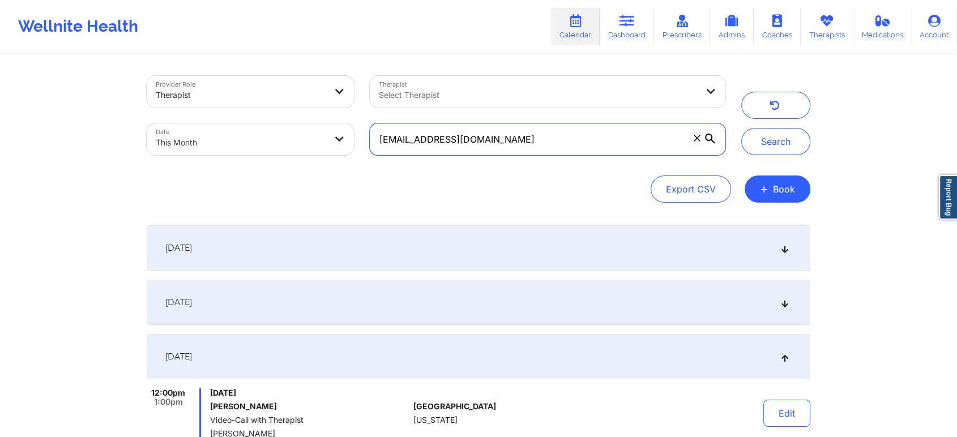
drag, startPoint x: 535, startPoint y: 137, endPoint x: 311, endPoint y: 130, distance: 224.2
click at [311, 130] on div "Provider Role Therapist Therapist Select Therapist Date This Month nishsenthilk…" at bounding box center [436, 115] width 594 height 95
paste input "katie096211"
type input "katie096211@gmail.com"
click at [741, 128] on button "Search" at bounding box center [775, 141] width 69 height 27
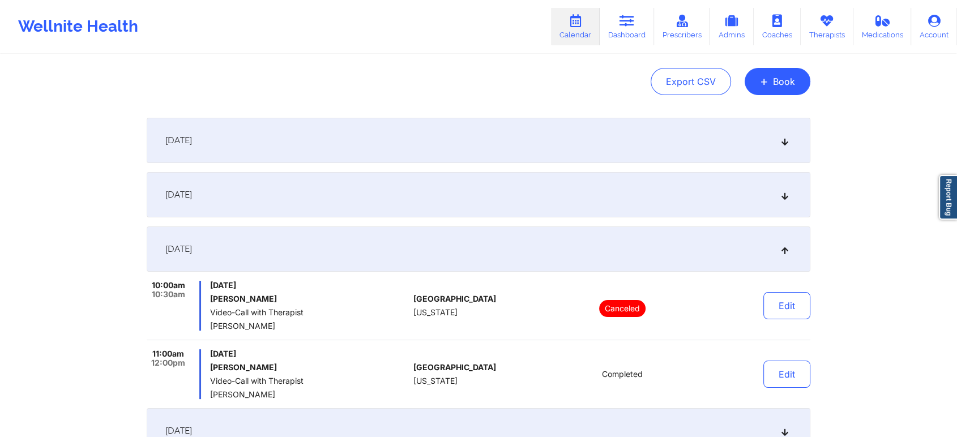
scroll to position [107, 0]
click at [385, 205] on div "[DATE]" at bounding box center [478, 195] width 663 height 45
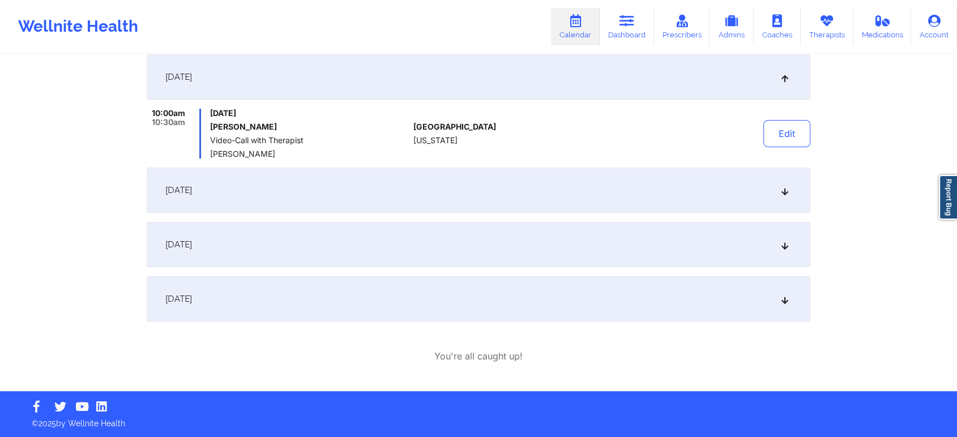
scroll to position [53, 0]
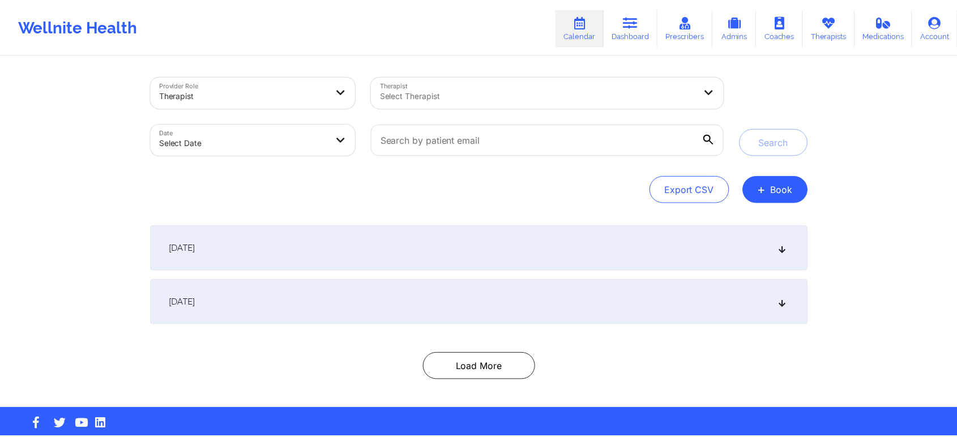
scroll to position [18, 0]
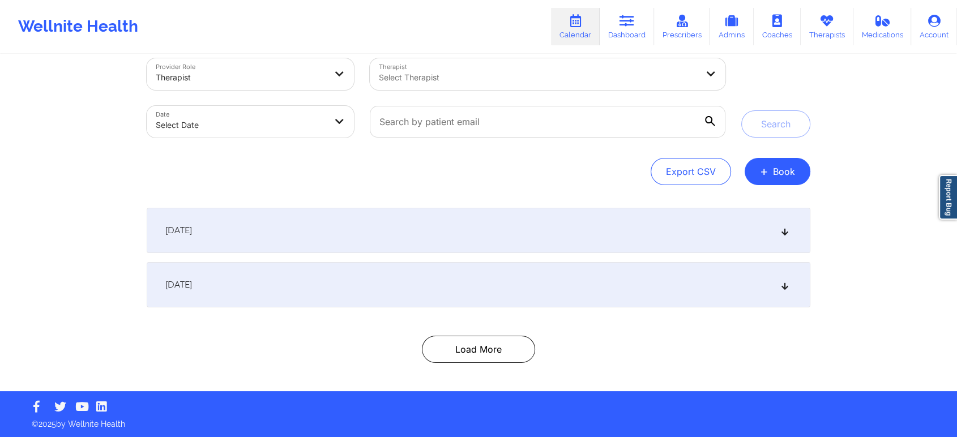
click at [268, 117] on body "Wellnite Health Calendar Dashboard Prescribers Admins Coaches Therapists Medica…" at bounding box center [478, 200] width 957 height 437
select select "2025-8"
select select "2025-9"
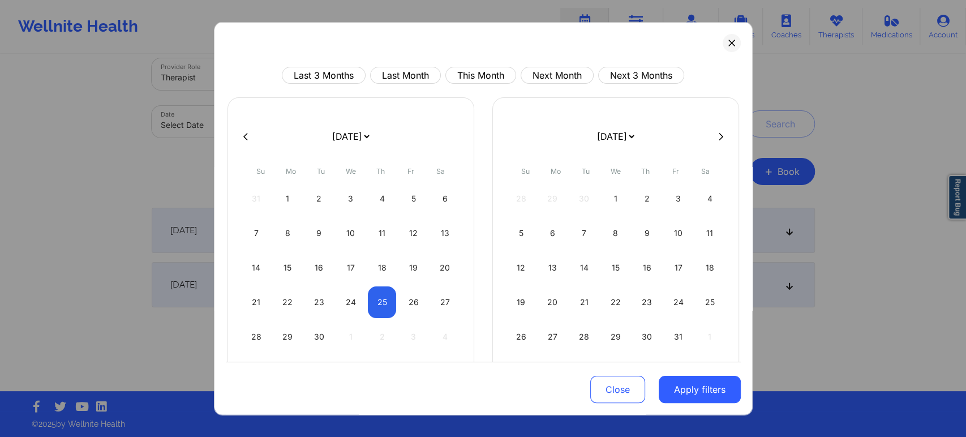
click at [489, 66] on div "Last 3 Months Last Month This Month Next Month Next 3 Months [DATE] [DATE] [DAT…" at bounding box center [483, 218] width 539 height 393
click at [486, 71] on button "This Month" at bounding box center [480, 75] width 71 height 17
select select "2025-8"
select select "2025-9"
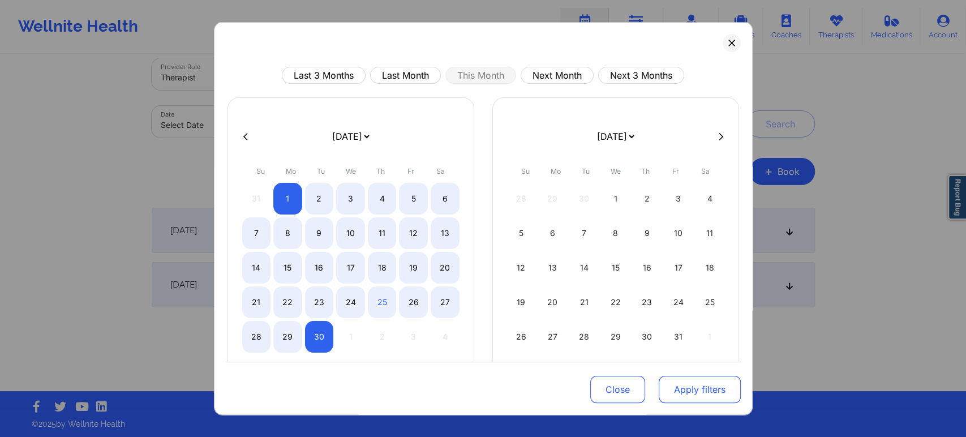
click at [691, 392] on button "Apply filters" at bounding box center [700, 389] width 82 height 27
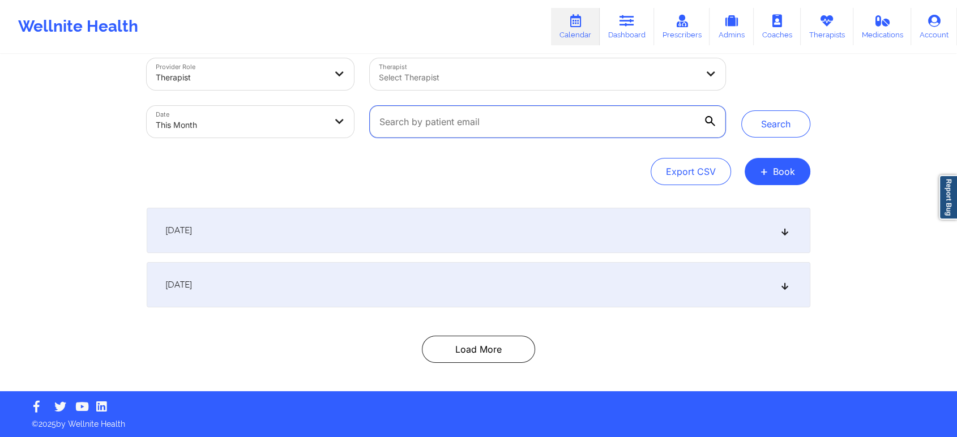
click at [507, 122] on input "text" at bounding box center [547, 122] width 355 height 32
paste input "[EMAIL_ADDRESS][DOMAIN_NAME]"
click at [741, 110] on button "Search" at bounding box center [775, 123] width 69 height 27
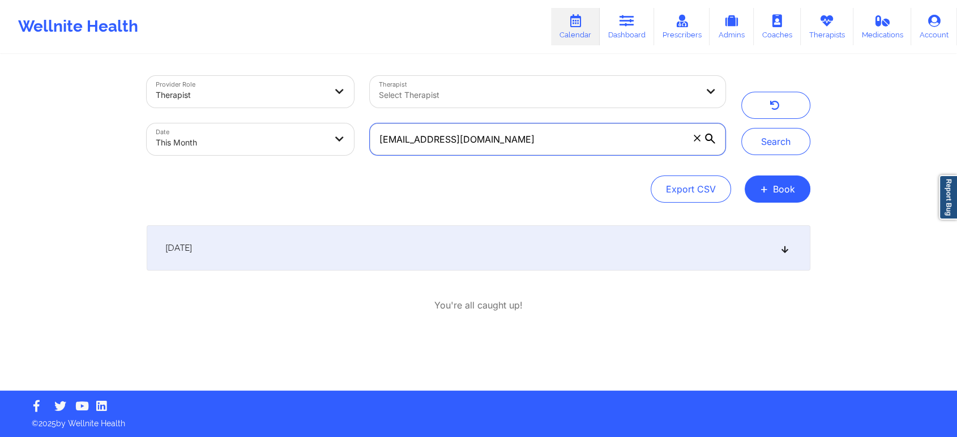
scroll to position [0, 0]
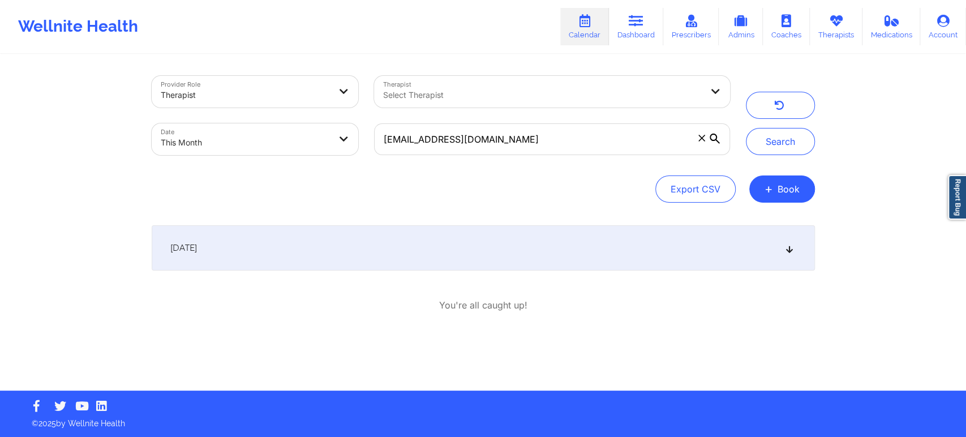
click at [383, 250] on div "[DATE]" at bounding box center [483, 247] width 663 height 45
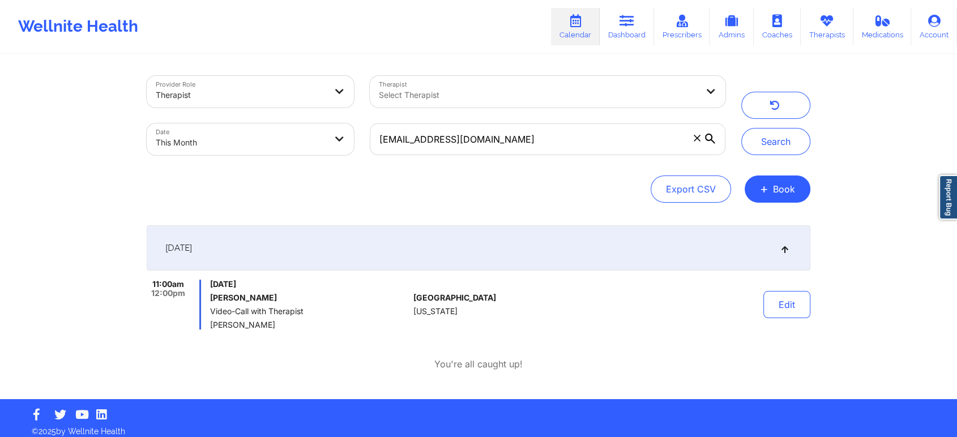
click at [383, 250] on div "[DATE]" at bounding box center [478, 247] width 663 height 45
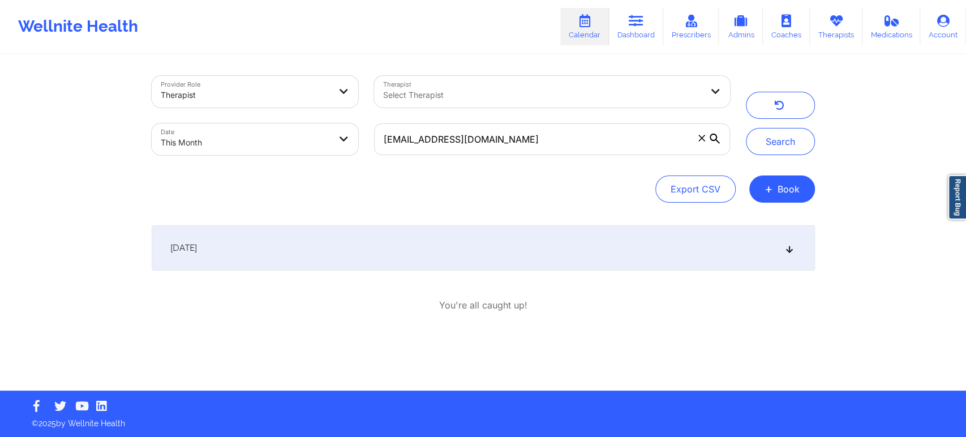
click at [383, 250] on div "[DATE]" at bounding box center [483, 247] width 663 height 45
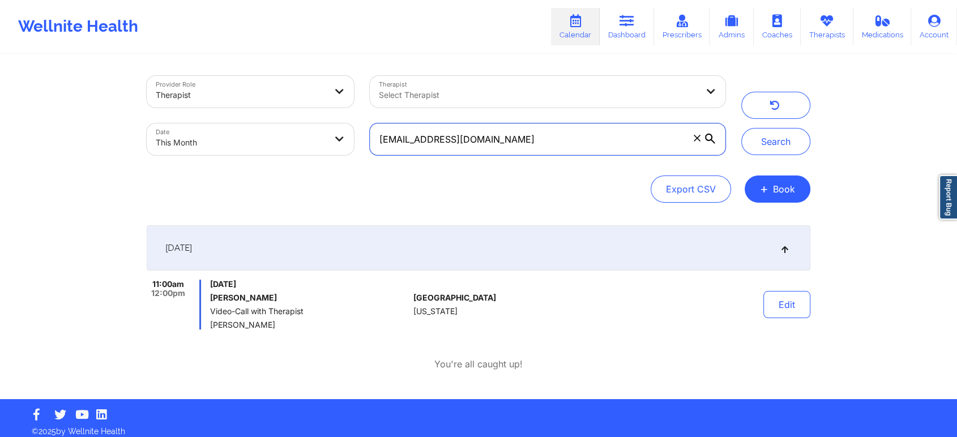
drag, startPoint x: 520, startPoint y: 144, endPoint x: 350, endPoint y: 145, distance: 170.4
click at [350, 145] on div "Provider Role Therapist Therapist Select Therapist Date This Month [EMAIL_ADDRE…" at bounding box center [436, 115] width 594 height 95
paste input "1525246659"
click at [741, 128] on button "Search" at bounding box center [775, 141] width 69 height 27
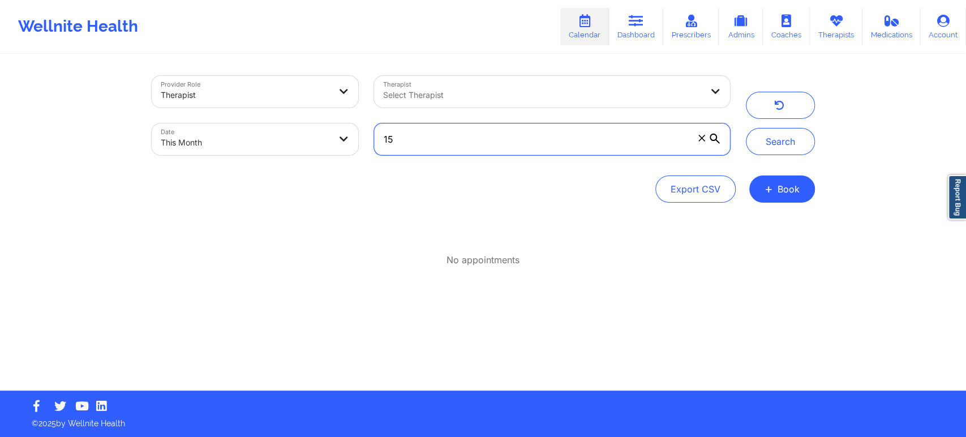
type input "1"
paste input "[EMAIL_ADDRESS][DOMAIN_NAME]"
click at [746, 128] on button "Search" at bounding box center [780, 141] width 69 height 27
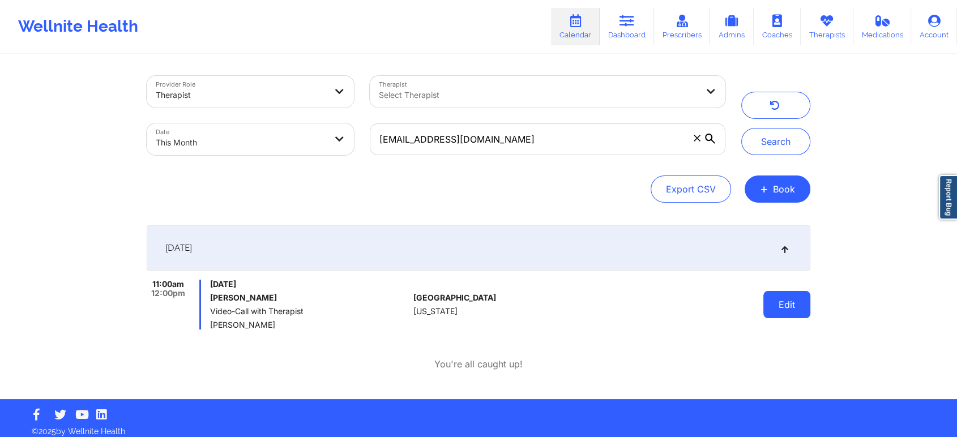
click at [790, 302] on button "Edit" at bounding box center [786, 304] width 47 height 27
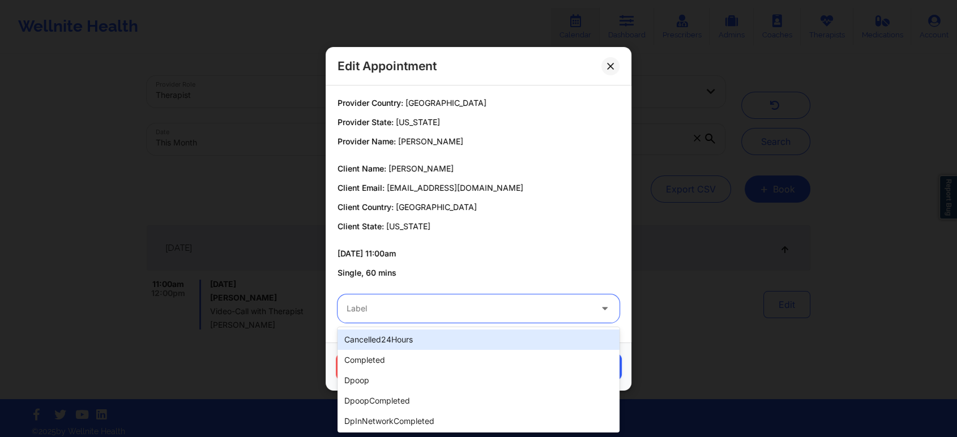
click at [370, 311] on div at bounding box center [468, 309] width 245 height 14
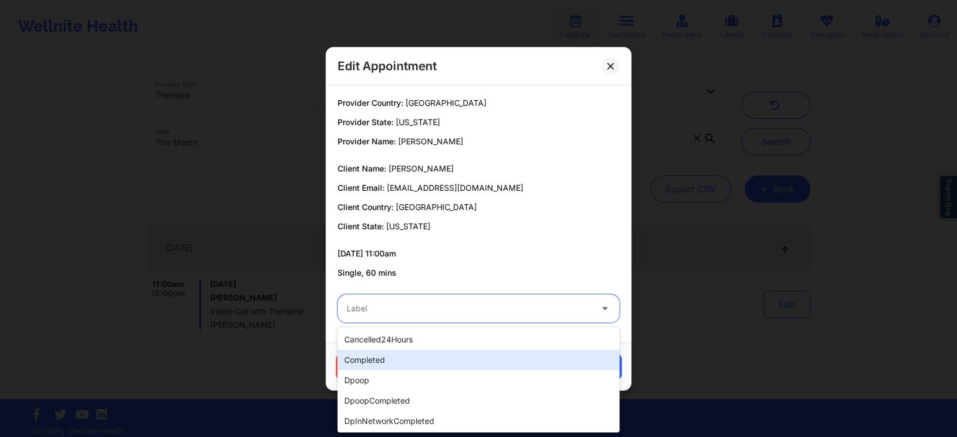
click at [366, 357] on div "completed" at bounding box center [478, 360] width 282 height 20
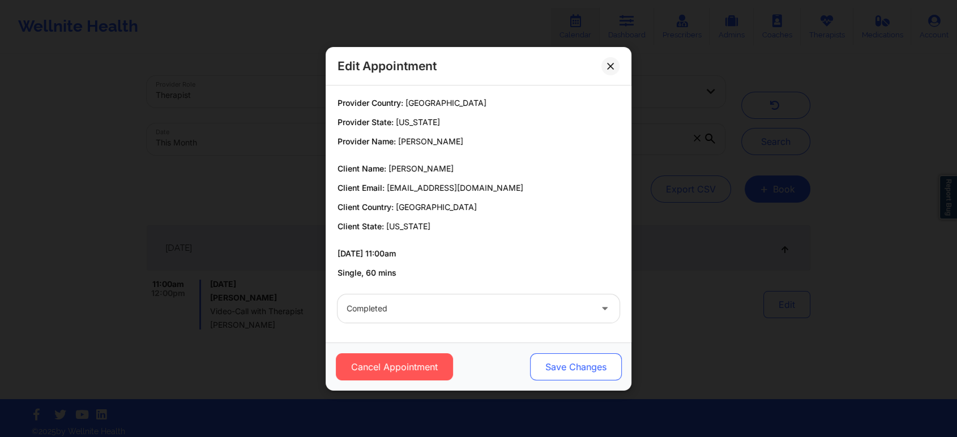
click at [566, 365] on button "Save Changes" at bounding box center [576, 366] width 92 height 27
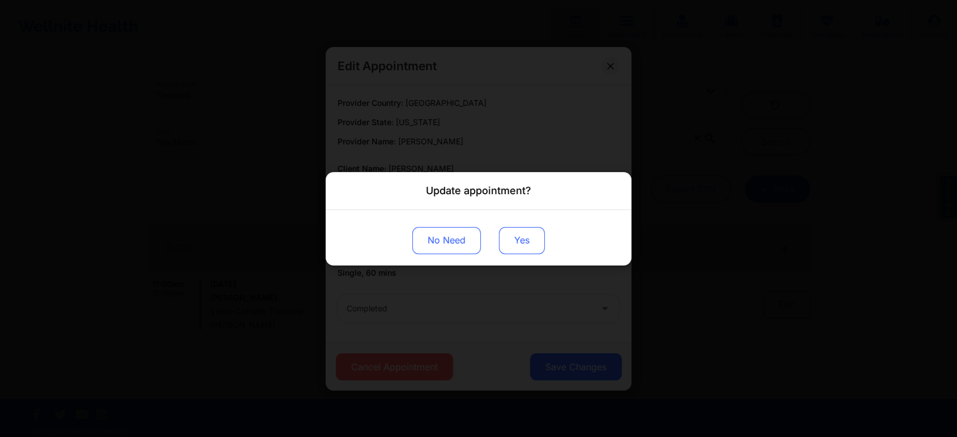
click at [530, 242] on button "Yes" at bounding box center [522, 239] width 46 height 27
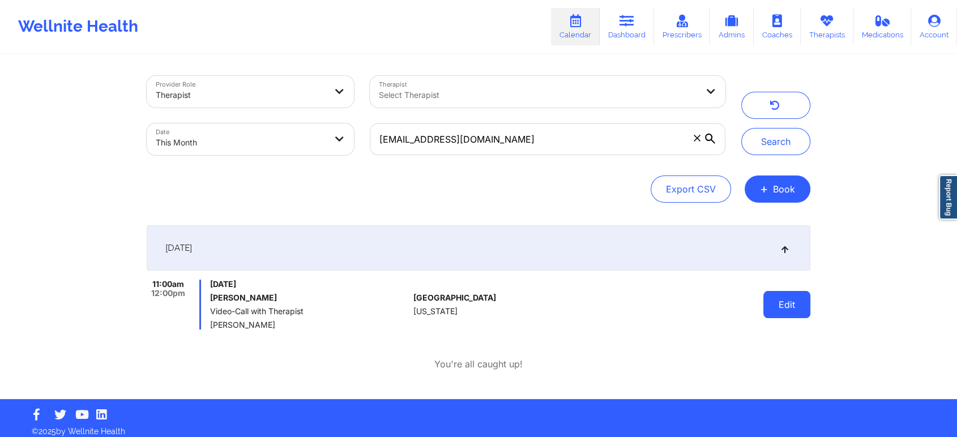
click at [784, 315] on button "Edit" at bounding box center [786, 304] width 47 height 27
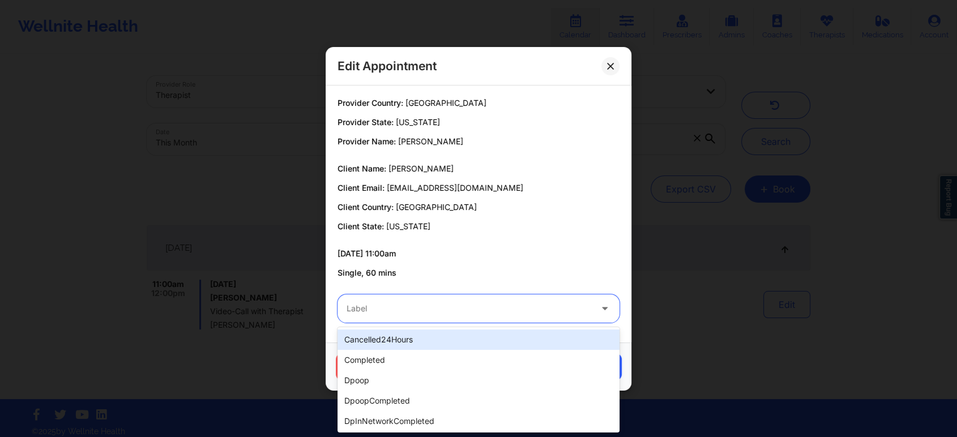
click at [401, 303] on div at bounding box center [468, 309] width 245 height 14
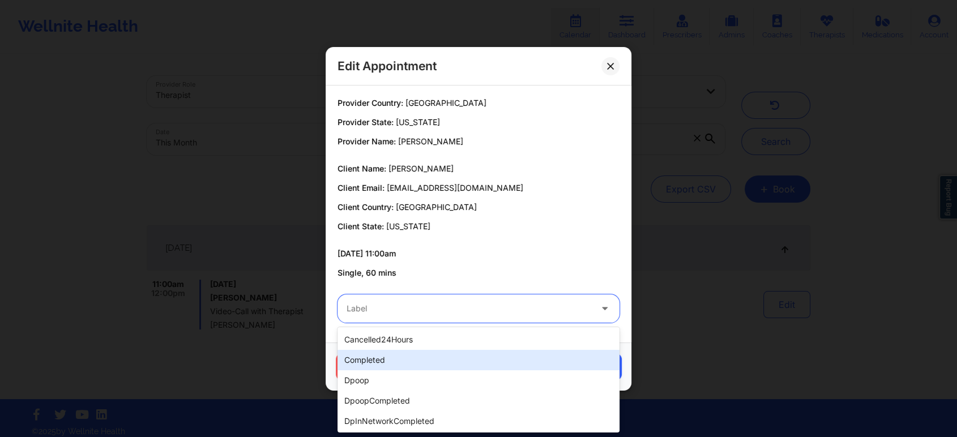
click at [371, 359] on div "completed" at bounding box center [478, 360] width 282 height 20
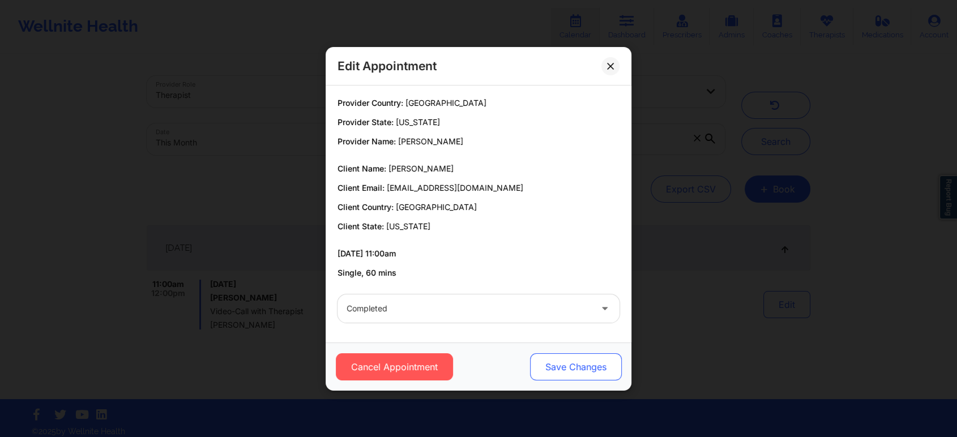
click at [563, 366] on button "Save Changes" at bounding box center [576, 366] width 92 height 27
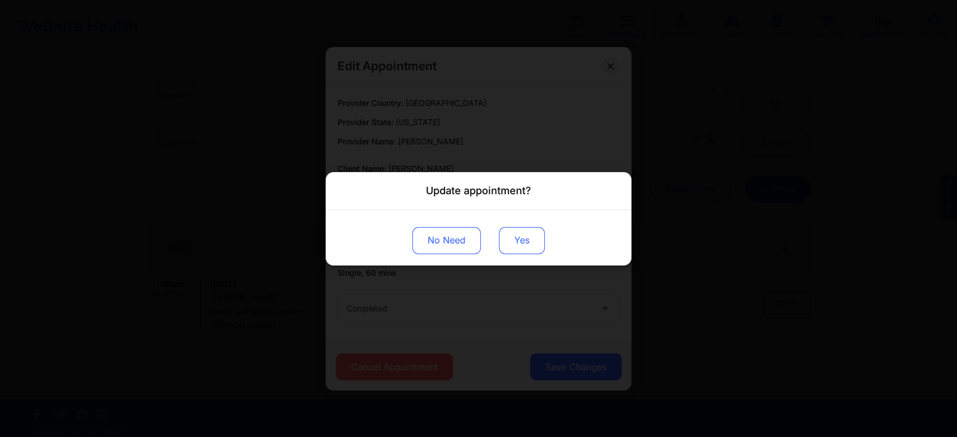
click at [516, 248] on button "Yes" at bounding box center [522, 239] width 46 height 27
click at [361, 160] on div "Update appointment? No Need" at bounding box center [478, 218] width 957 height 437
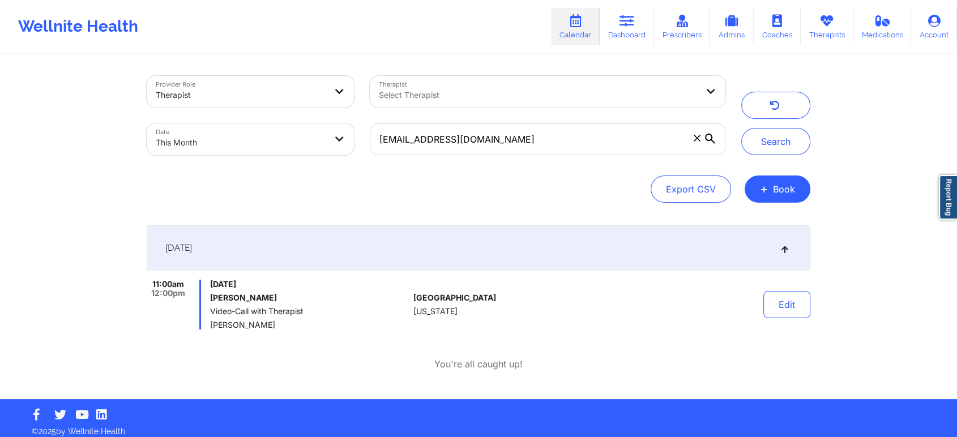
drag, startPoint x: 559, startPoint y: 119, endPoint x: 495, endPoint y: 141, distance: 67.1
click at [495, 141] on div "[EMAIL_ADDRESS][DOMAIN_NAME]" at bounding box center [547, 139] width 371 height 48
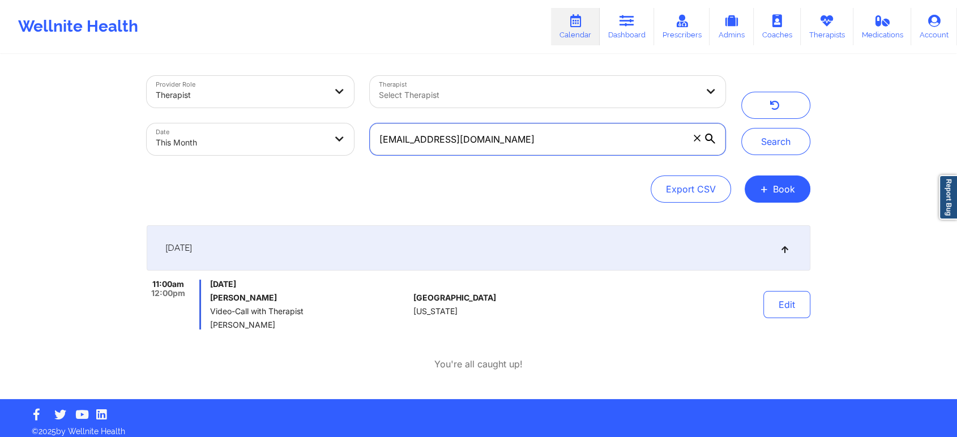
drag, startPoint x: 495, startPoint y: 141, endPoint x: 346, endPoint y: 155, distance: 149.5
click at [346, 155] on div "Provider Role Therapist Therapist Select Therapist Date This Month [EMAIL_ADDRE…" at bounding box center [436, 115] width 594 height 95
paste input "dawnpatt23"
click at [741, 128] on button "Search" at bounding box center [775, 141] width 69 height 27
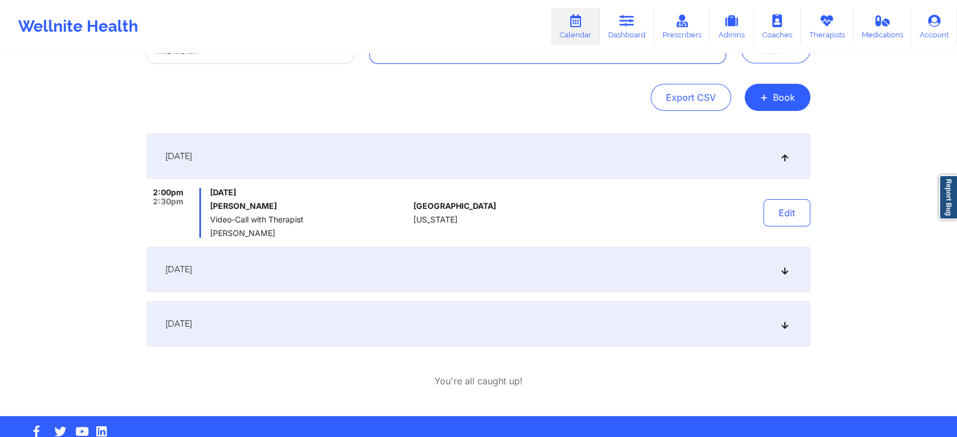
scroll to position [94, 0]
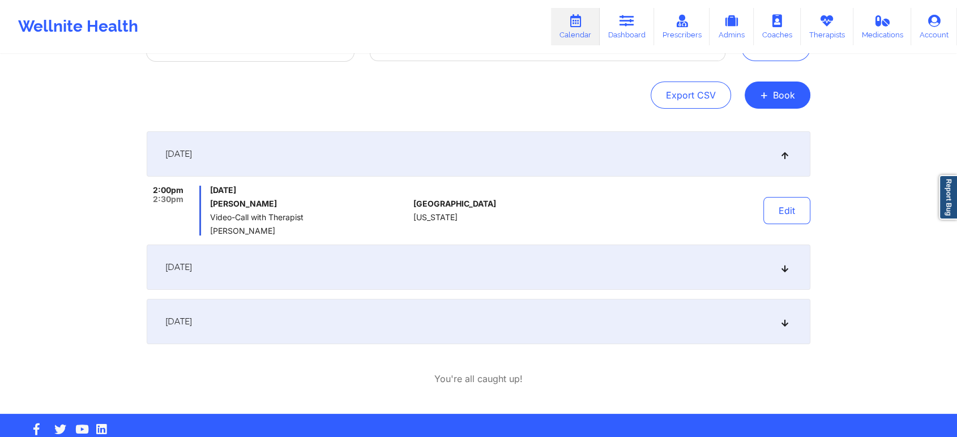
click at [430, 307] on div "[DATE]" at bounding box center [478, 321] width 663 height 45
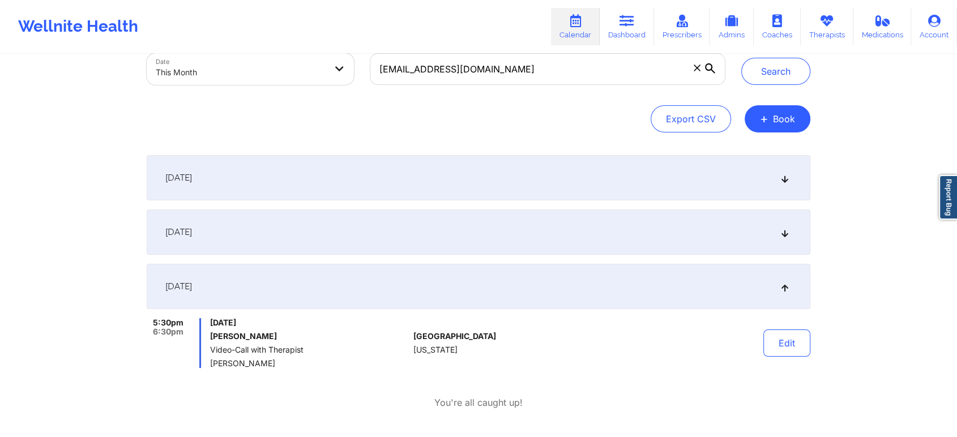
scroll to position [117, 0]
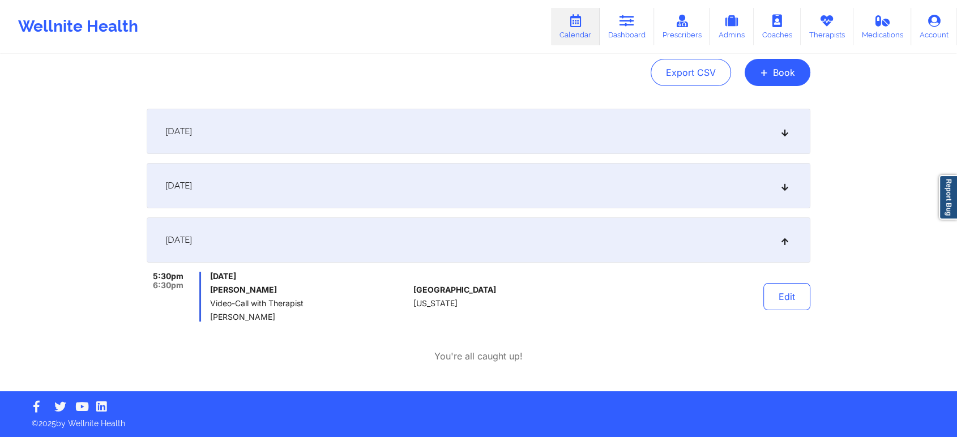
drag, startPoint x: 929, startPoint y: 131, endPoint x: 965, endPoint y: 140, distance: 37.3
click at [957, 140] on html "Wellnite Health Calendar Dashboard Prescribers Admins Coaches Therapists Medica…" at bounding box center [478, 101] width 957 height 437
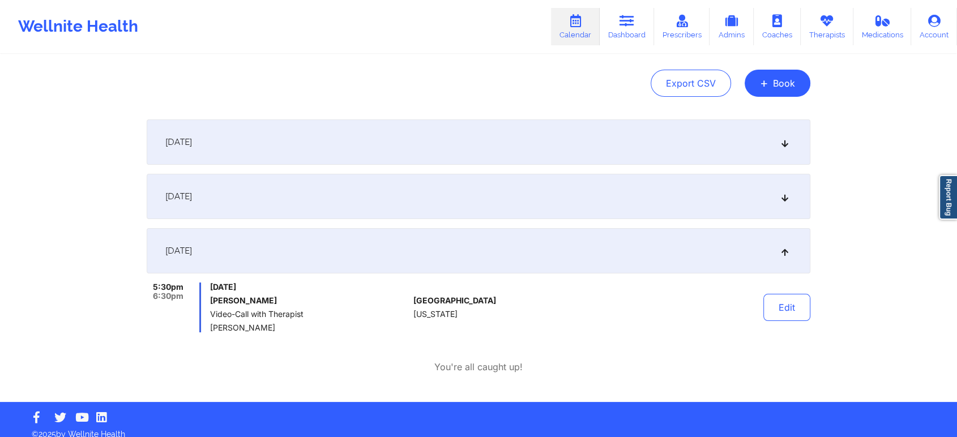
scroll to position [106, 0]
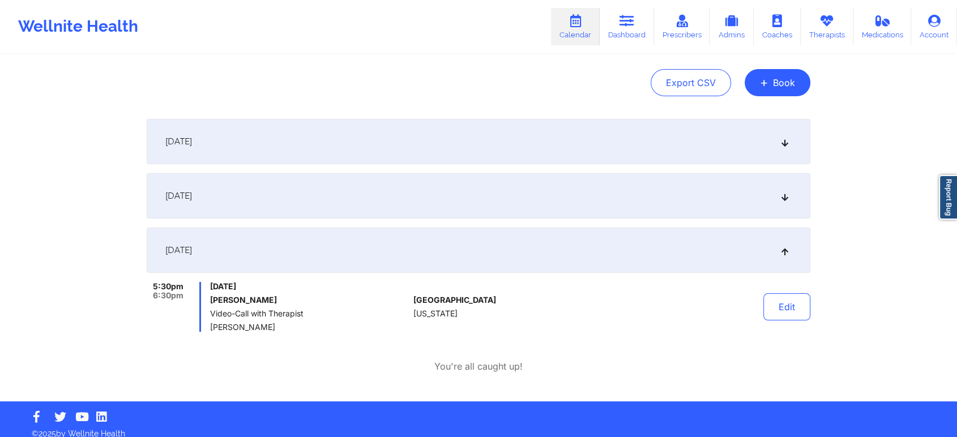
click at [192, 139] on span "[DATE]" at bounding box center [178, 141] width 27 height 11
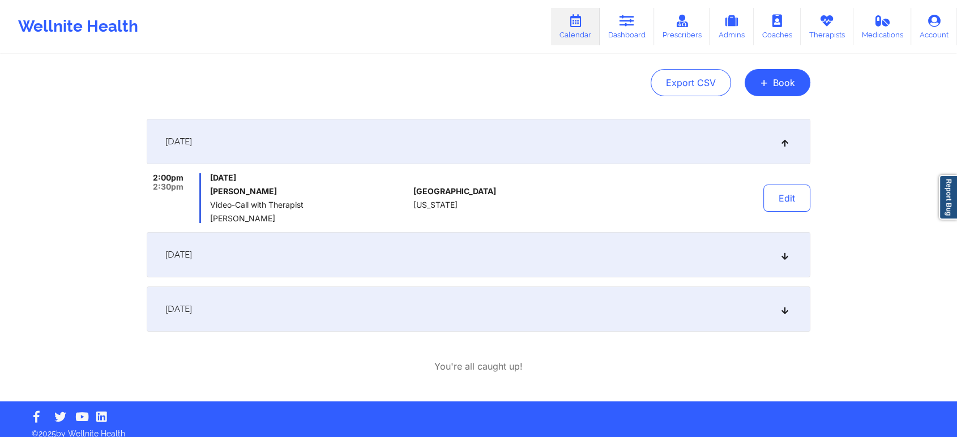
scroll to position [0, 0]
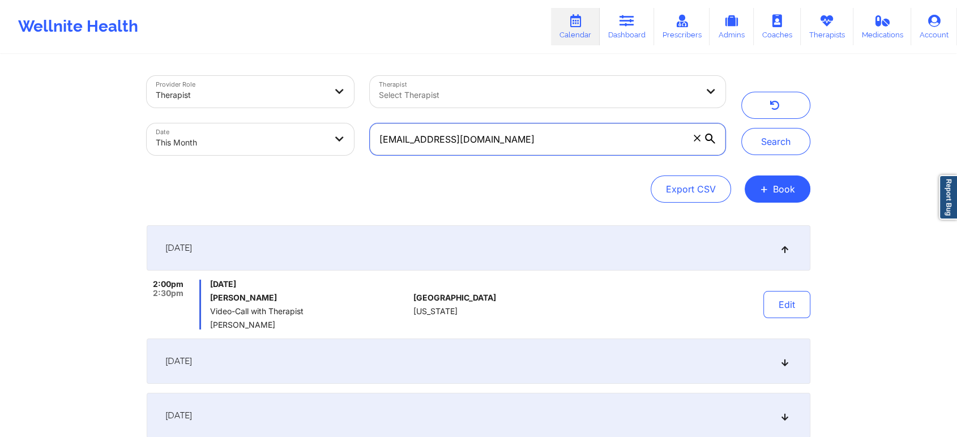
drag, startPoint x: 504, startPoint y: 151, endPoint x: 312, endPoint y: 105, distance: 197.1
click at [312, 105] on div "Provider Role Therapist Therapist Select Therapist Date This Month [EMAIL_ADDRE…" at bounding box center [436, 115] width 594 height 95
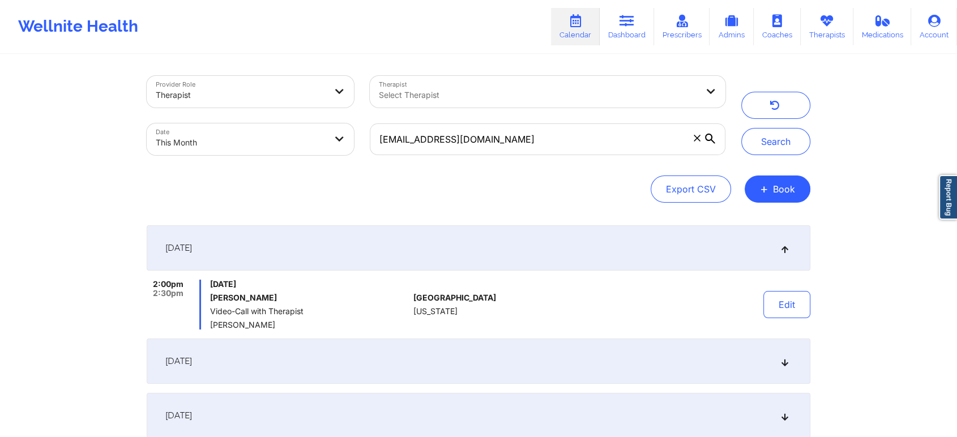
click at [539, 157] on div "[EMAIL_ADDRESS][DOMAIN_NAME]" at bounding box center [547, 139] width 371 height 48
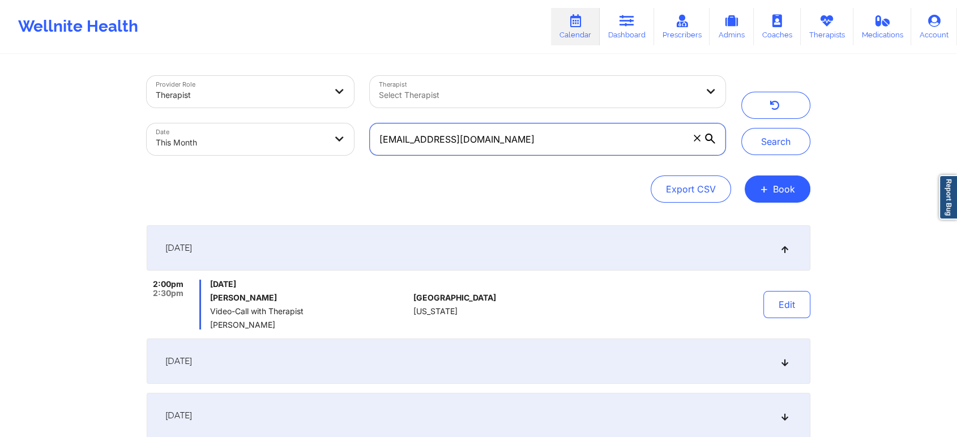
drag, startPoint x: 546, startPoint y: 151, endPoint x: 285, endPoint y: 157, distance: 261.0
click at [285, 157] on div "Provider Role Therapist Therapist Select Therapist Date This Month [EMAIL_ADDRE…" at bounding box center [436, 115] width 594 height 95
paste input "kidleo702"
click at [741, 128] on button "Search" at bounding box center [775, 141] width 69 height 27
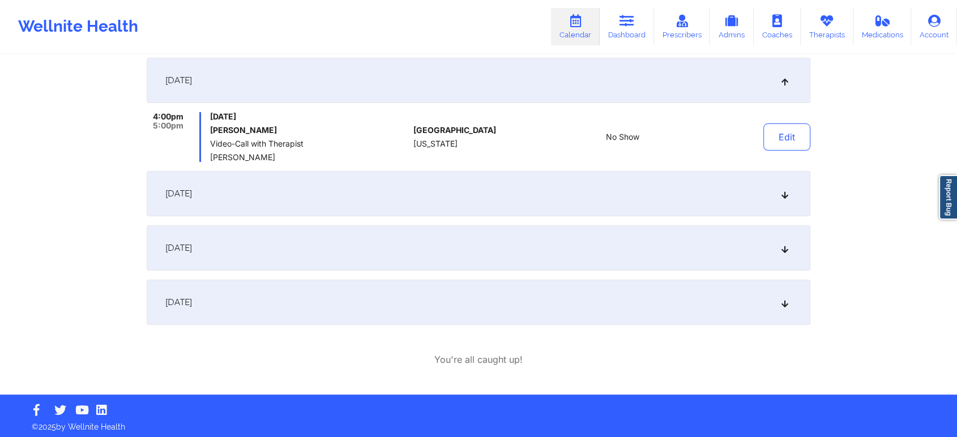
click at [414, 207] on div "[DATE]" at bounding box center [478, 193] width 663 height 45
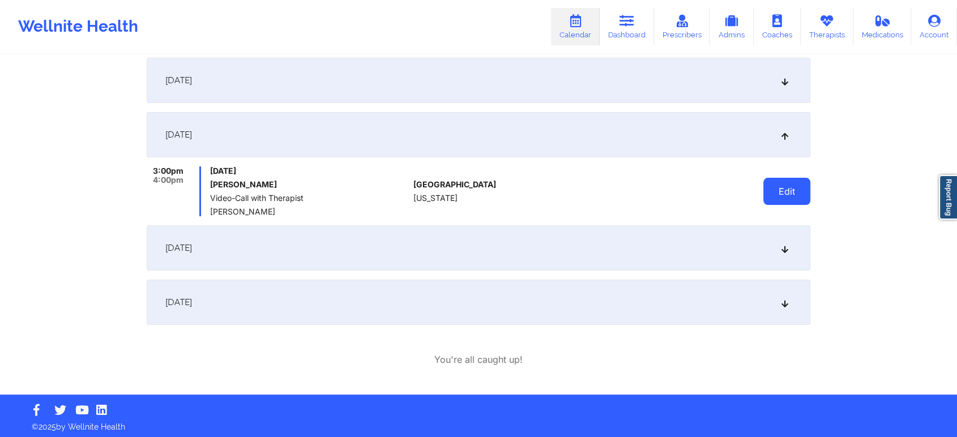
click at [781, 190] on button "Edit" at bounding box center [786, 191] width 47 height 27
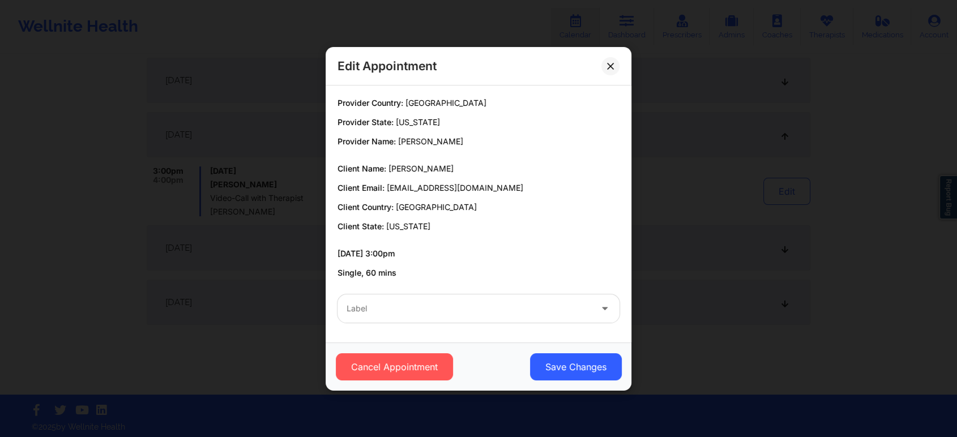
click at [398, 316] on div "Label" at bounding box center [464, 308] width 255 height 28
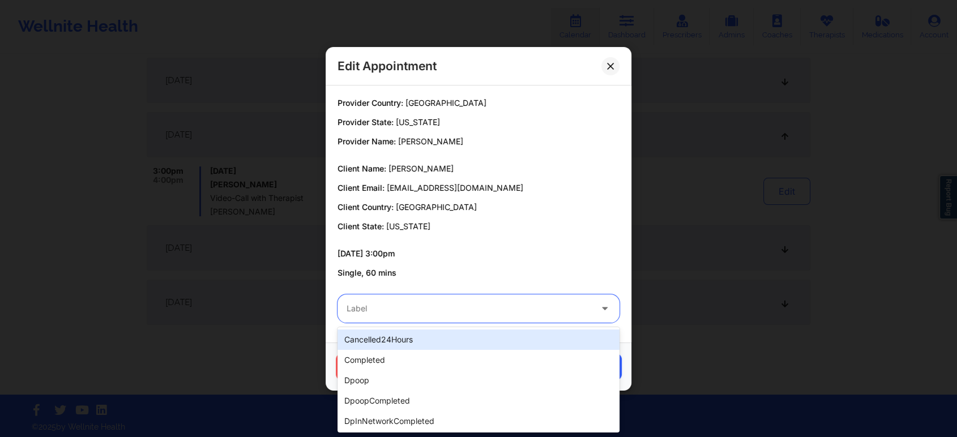
click at [386, 294] on div "Label" at bounding box center [464, 308] width 255 height 28
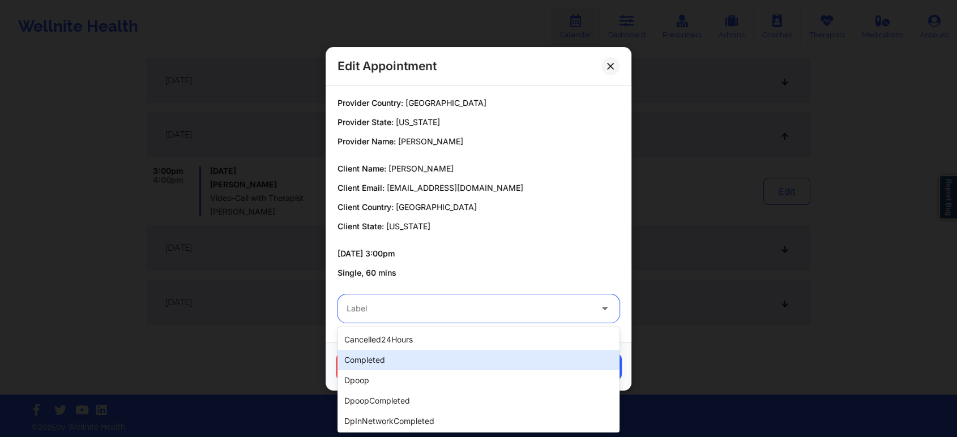
click at [381, 354] on div "completed" at bounding box center [478, 360] width 282 height 20
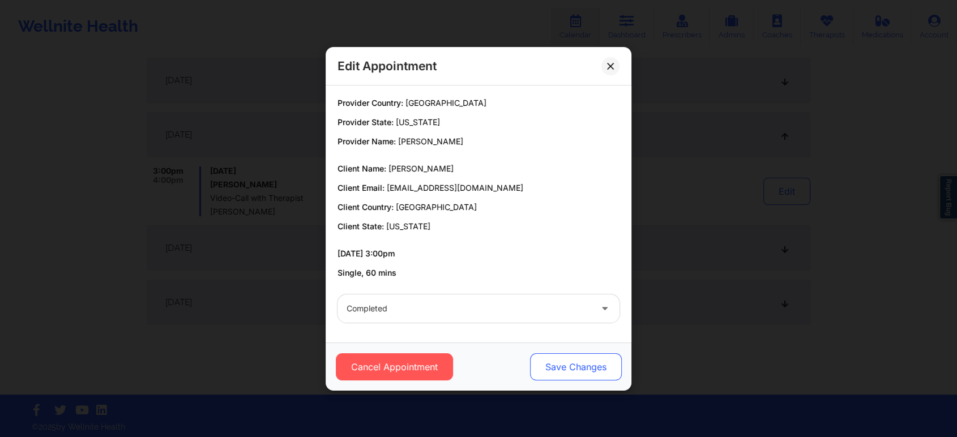
click at [609, 375] on button "Save Changes" at bounding box center [576, 366] width 92 height 27
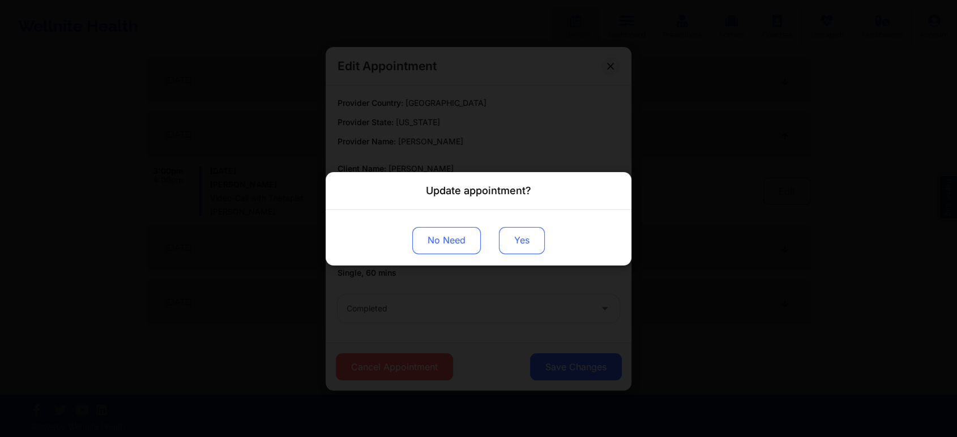
click at [519, 235] on button "Yes" at bounding box center [522, 239] width 46 height 27
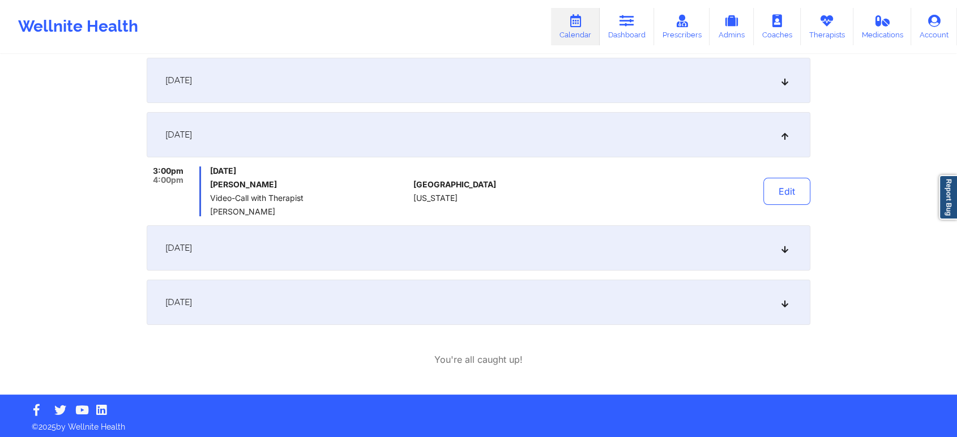
scroll to position [0, 0]
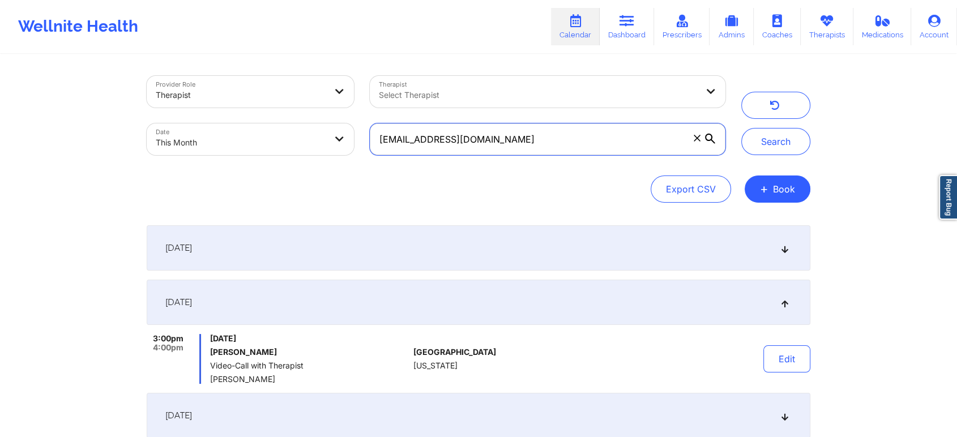
drag, startPoint x: 576, startPoint y: 140, endPoint x: 285, endPoint y: 152, distance: 291.2
click at [285, 152] on div "Provider Role Therapist Therapist Select Therapist Date This Month [EMAIL_ADDRE…" at bounding box center [436, 115] width 594 height 95
paste input "[PERSON_NAME].vazquez01"
click at [741, 128] on button "Search" at bounding box center [775, 141] width 69 height 27
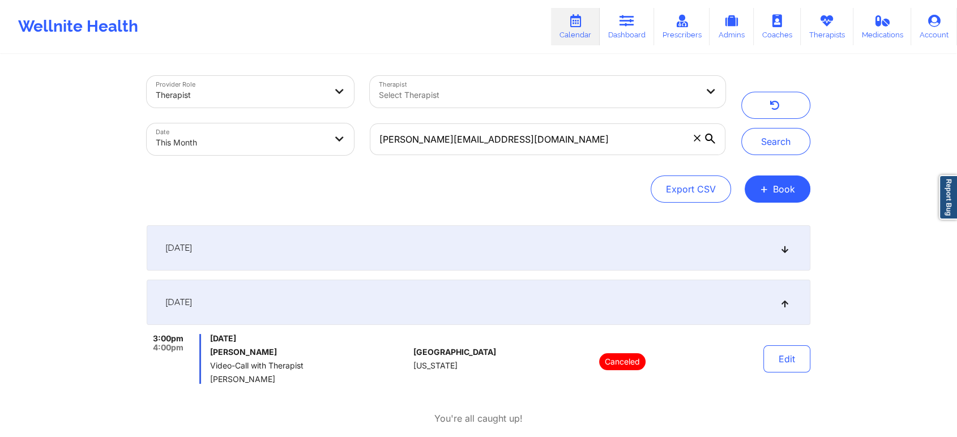
click at [553, 239] on div "[DATE]" at bounding box center [478, 247] width 663 height 45
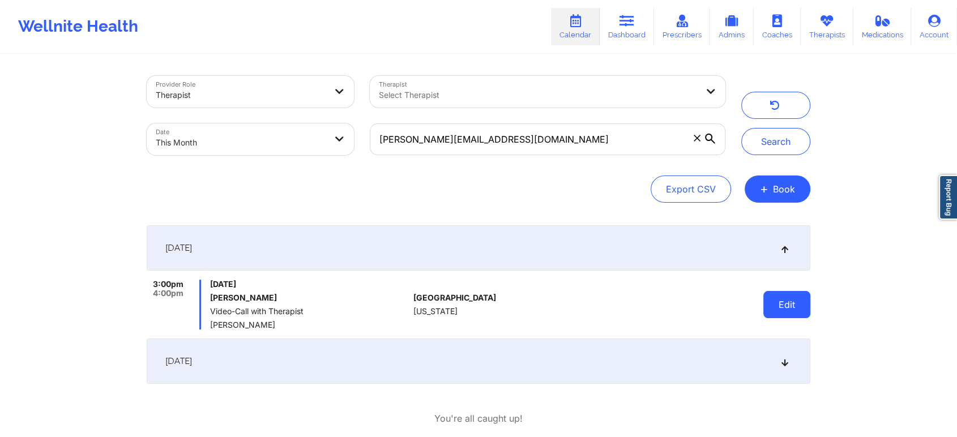
click at [782, 308] on button "Edit" at bounding box center [786, 304] width 47 height 27
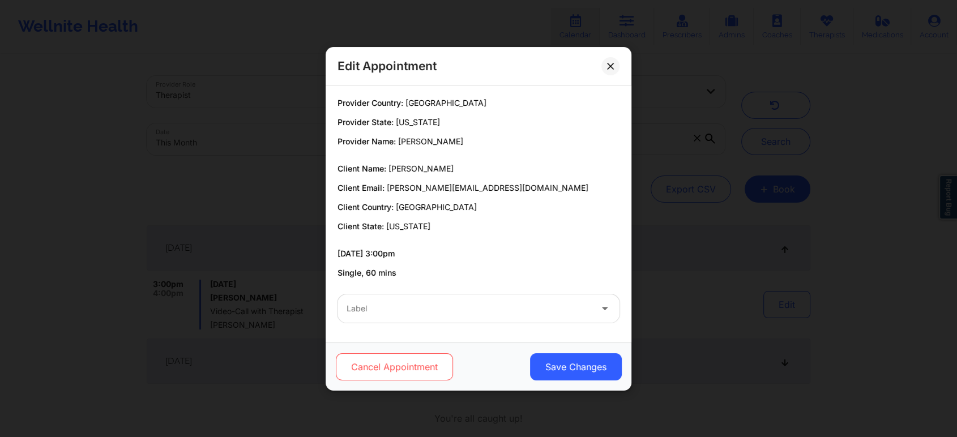
click at [385, 363] on button "Cancel Appointment" at bounding box center [394, 366] width 117 height 27
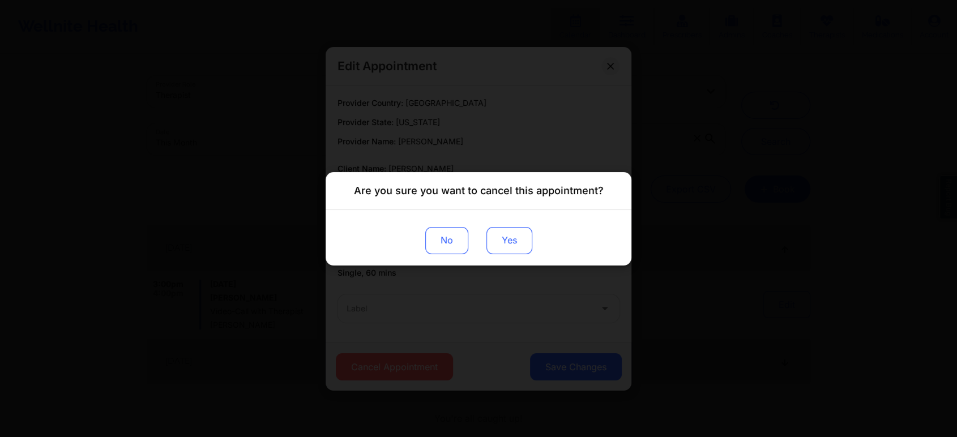
click at [505, 238] on button "Yes" at bounding box center [509, 239] width 46 height 27
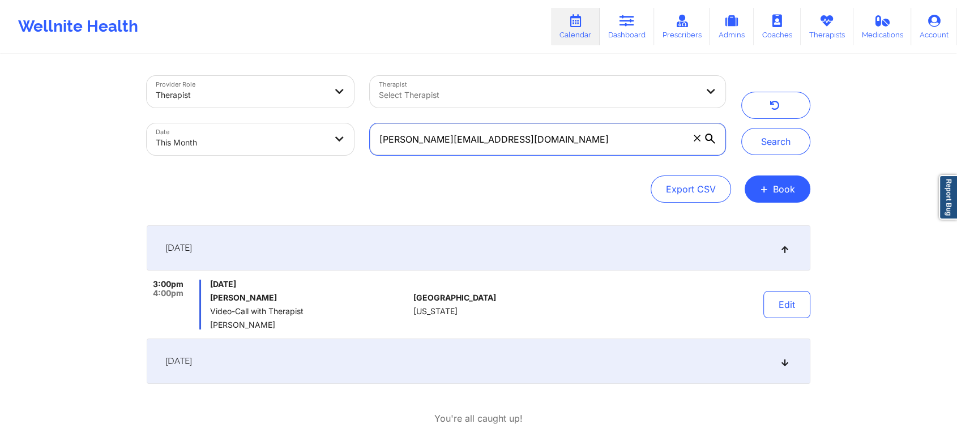
drag, startPoint x: 548, startPoint y: 134, endPoint x: 233, endPoint y: 152, distance: 316.4
click at [233, 152] on div "Provider Role Therapist Therapist Select Therapist Date This Month [PERSON_NAME…" at bounding box center [436, 115] width 594 height 95
paste input "miiv1467"
click at [741, 128] on button "Search" at bounding box center [775, 141] width 69 height 27
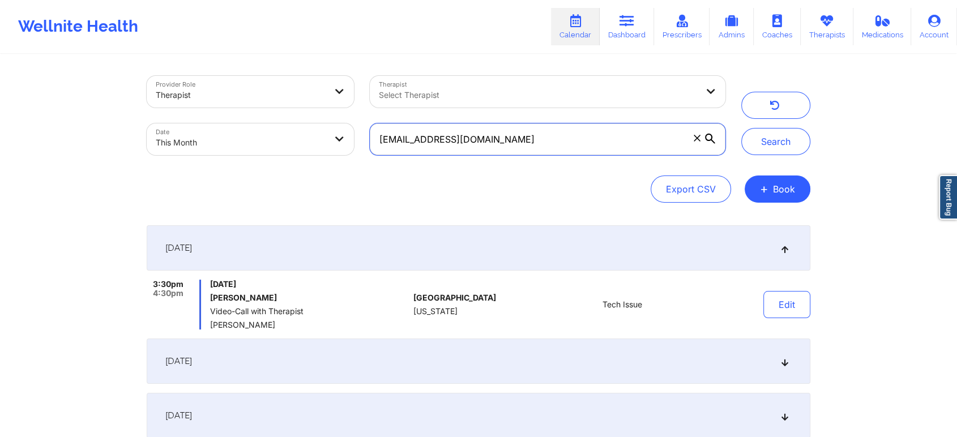
scroll to position [222, 0]
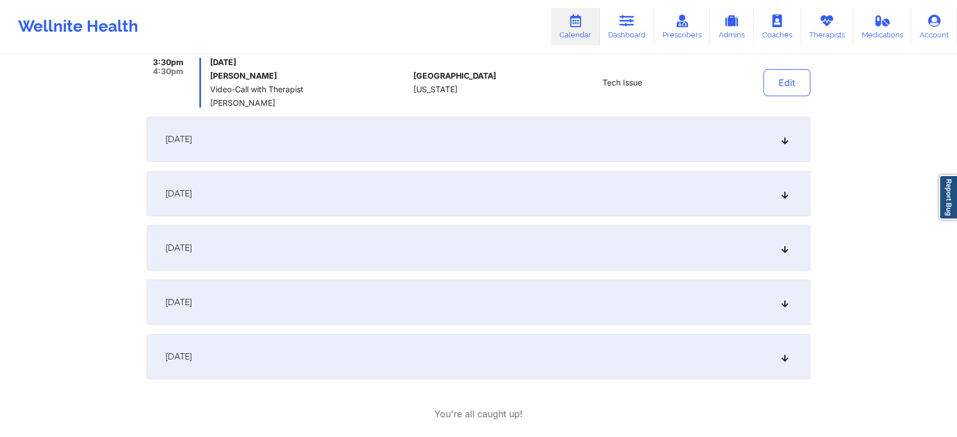
click at [324, 135] on div "[DATE]" at bounding box center [478, 139] width 663 height 45
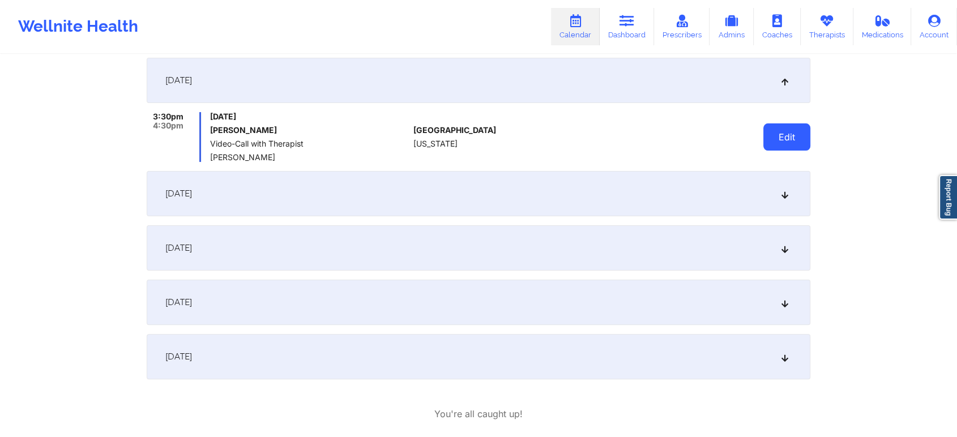
click at [781, 136] on button "Edit" at bounding box center [786, 136] width 47 height 27
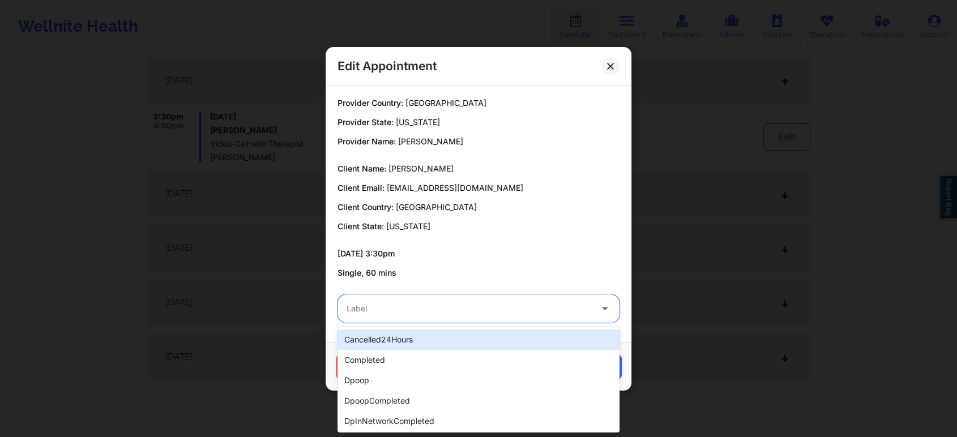
click at [425, 305] on div at bounding box center [468, 309] width 245 height 14
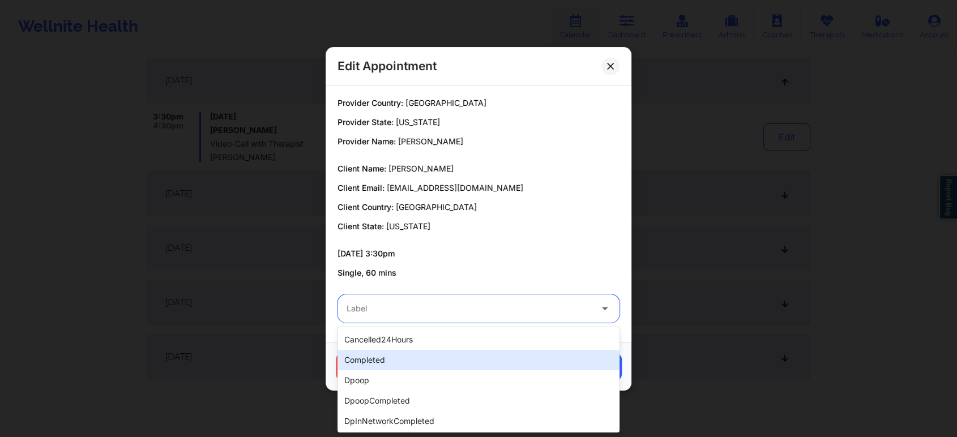
click at [368, 361] on div "completed" at bounding box center [478, 360] width 282 height 20
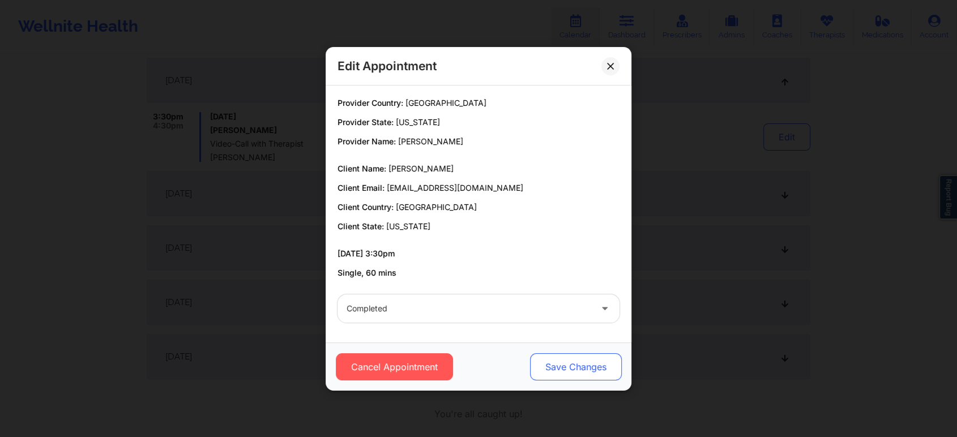
click at [572, 369] on button "Save Changes" at bounding box center [576, 366] width 92 height 27
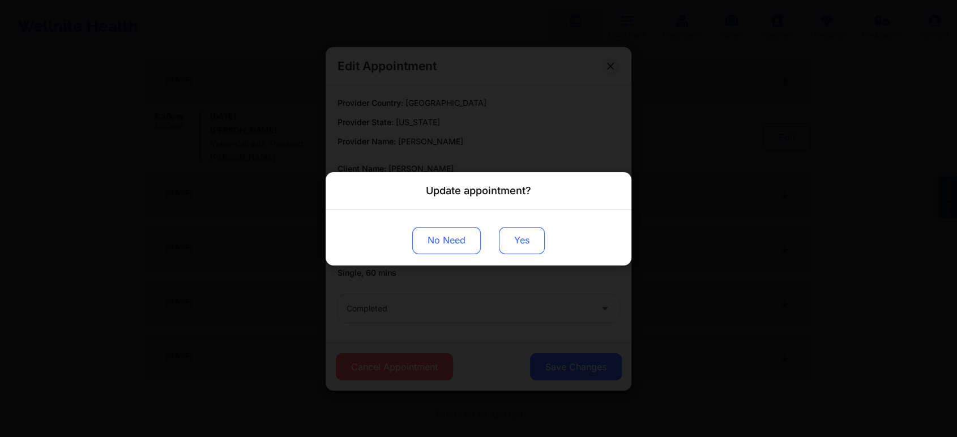
click at [528, 243] on button "Yes" at bounding box center [522, 239] width 46 height 27
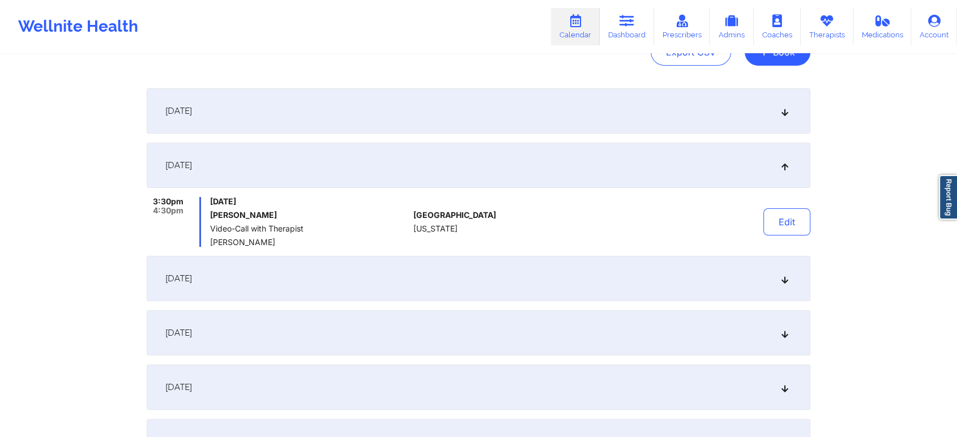
scroll to position [0, 0]
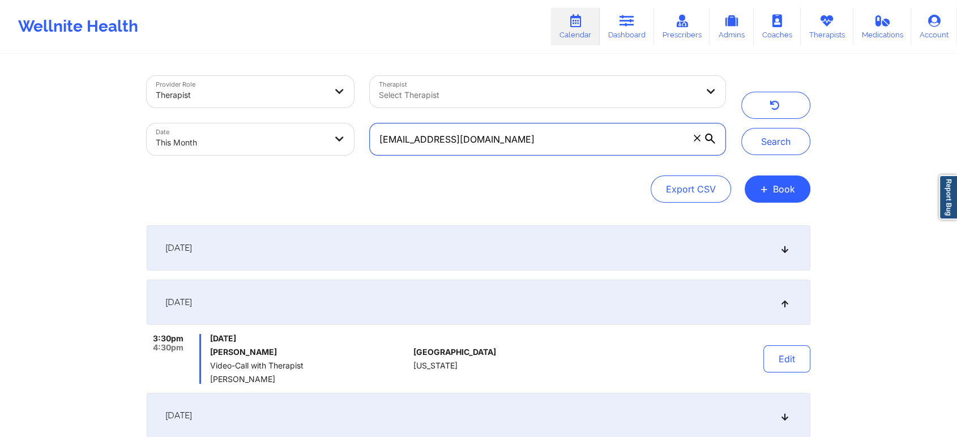
drag, startPoint x: 586, startPoint y: 132, endPoint x: 301, endPoint y: 144, distance: 285.0
click at [301, 144] on div "Provider Role Therapist Therapist Select Therapist Date This Month [EMAIL_ADDRE…" at bounding box center [436, 115] width 594 height 95
paste input "[EMAIL_ADDRESS][DOMAIN_NAME]"
click at [741, 128] on button "Search" at bounding box center [775, 141] width 69 height 27
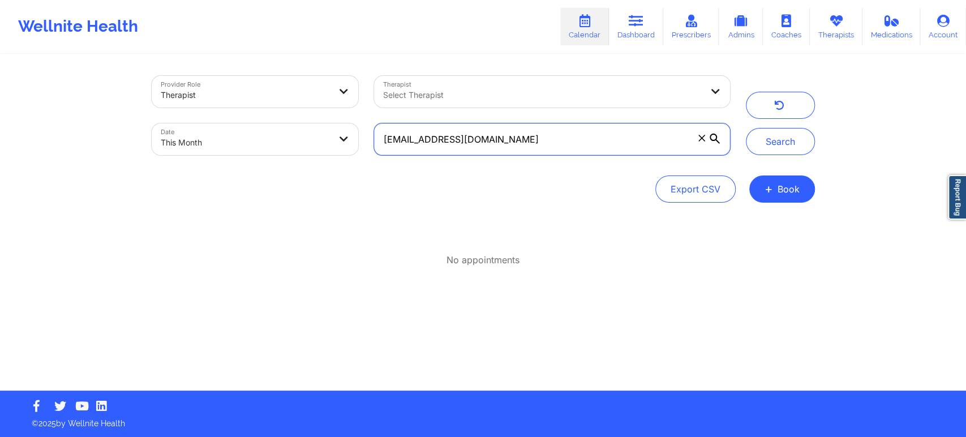
drag, startPoint x: 538, startPoint y: 139, endPoint x: 361, endPoint y: 138, distance: 176.6
click at [361, 138] on div "Provider Role Therapist Therapist Select Therapist Date This Month [EMAIL_ADDRE…" at bounding box center [441, 115] width 594 height 95
click at [500, 130] on input "[EMAIL_ADDRESS][DOMAIN_NAME]" at bounding box center [551, 139] width 355 height 32
click at [746, 128] on button "Search" at bounding box center [780, 141] width 69 height 27
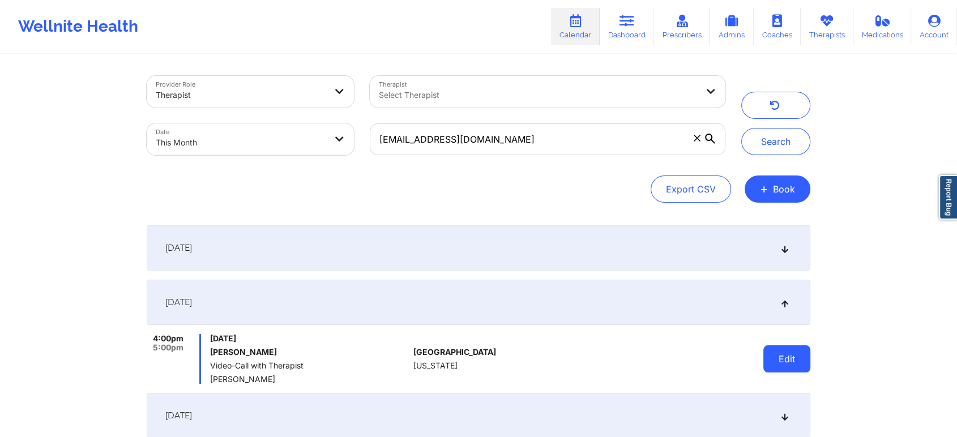
click at [771, 347] on button "Edit" at bounding box center [786, 358] width 47 height 27
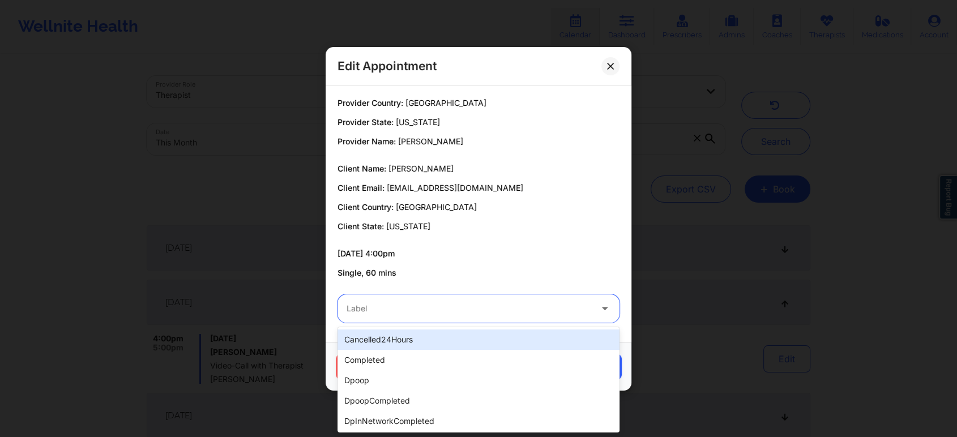
click at [373, 311] on div at bounding box center [468, 309] width 245 height 14
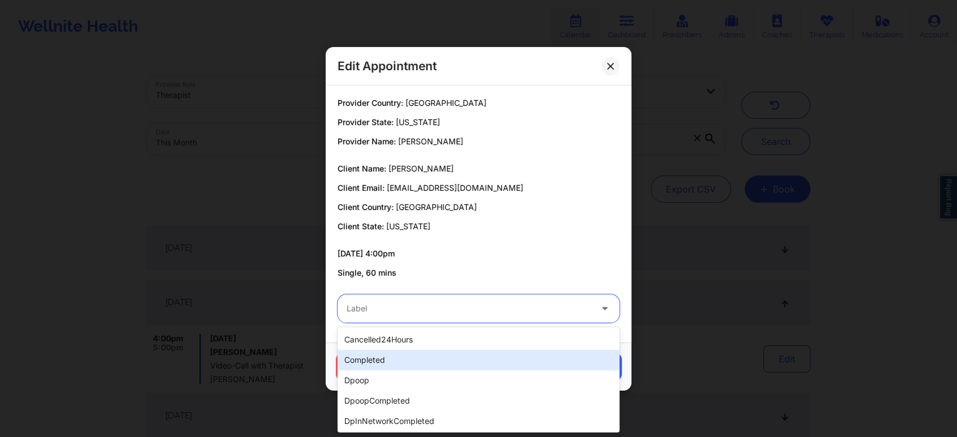
click at [352, 361] on div "completed" at bounding box center [478, 360] width 282 height 20
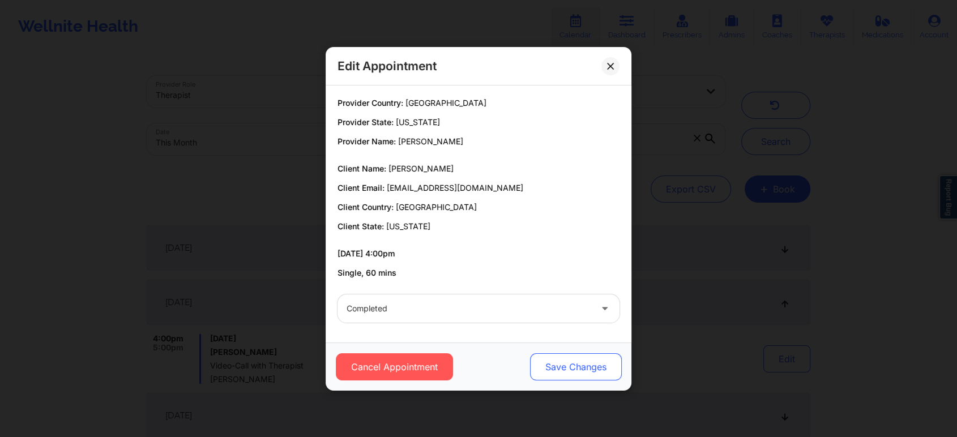
drag, startPoint x: 574, startPoint y: 352, endPoint x: 568, endPoint y: 363, distance: 12.2
click at [568, 363] on div "Cancel Appointment Save Changes" at bounding box center [478, 366] width 306 height 48
click at [568, 363] on button "Save Changes" at bounding box center [576, 366] width 92 height 27
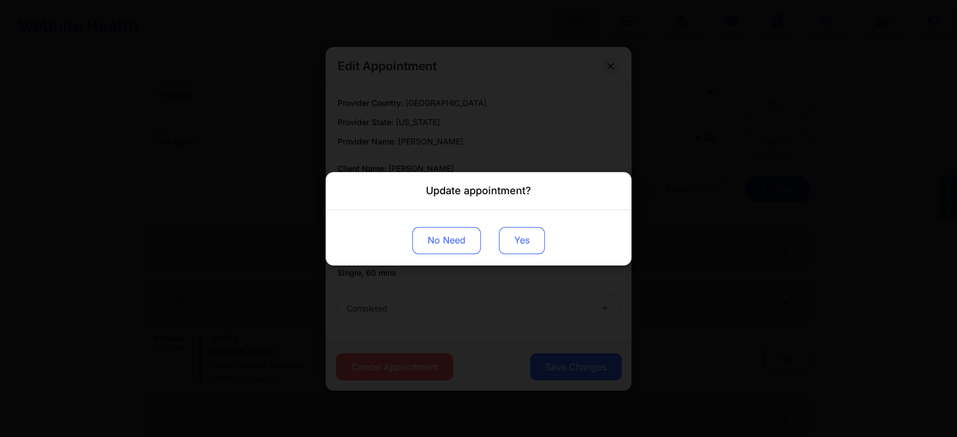
drag, startPoint x: 498, startPoint y: 223, endPoint x: 513, endPoint y: 243, distance: 25.1
click at [513, 243] on div "No Need Yes" at bounding box center [478, 236] width 306 height 55
click at [513, 243] on button "Yes" at bounding box center [522, 239] width 46 height 27
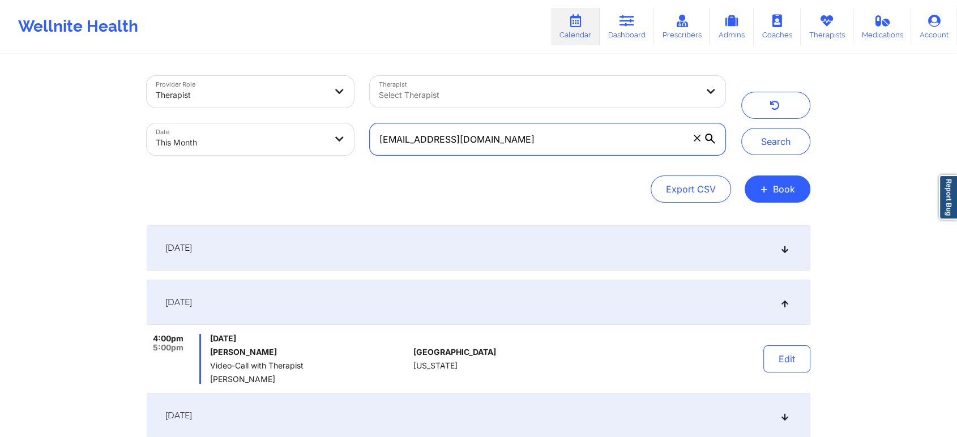
drag, startPoint x: 565, startPoint y: 151, endPoint x: 278, endPoint y: 188, distance: 288.8
click at [278, 188] on div "Provider Role Therapist Therapist Select Therapist Date This Month [EMAIL_ADDRE…" at bounding box center [478, 139] width 663 height 127
paste input "[EMAIL_ADDRESS]"
click at [741, 128] on button "Search" at bounding box center [775, 141] width 69 height 27
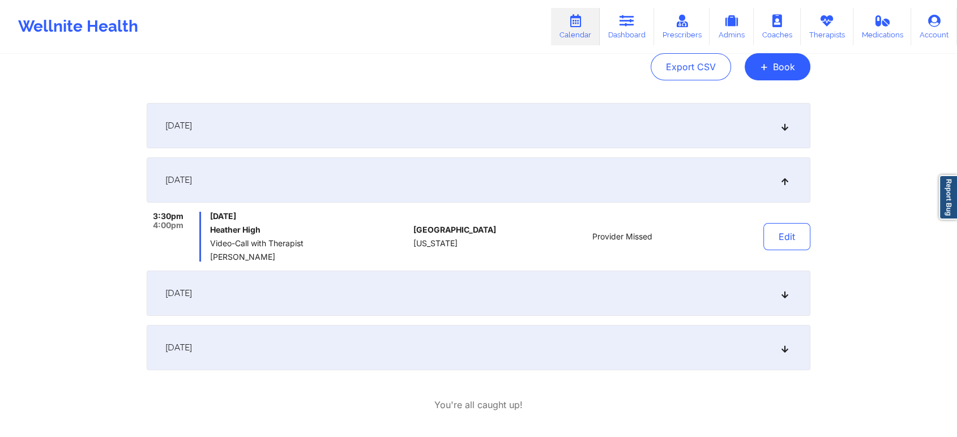
scroll to position [147, 0]
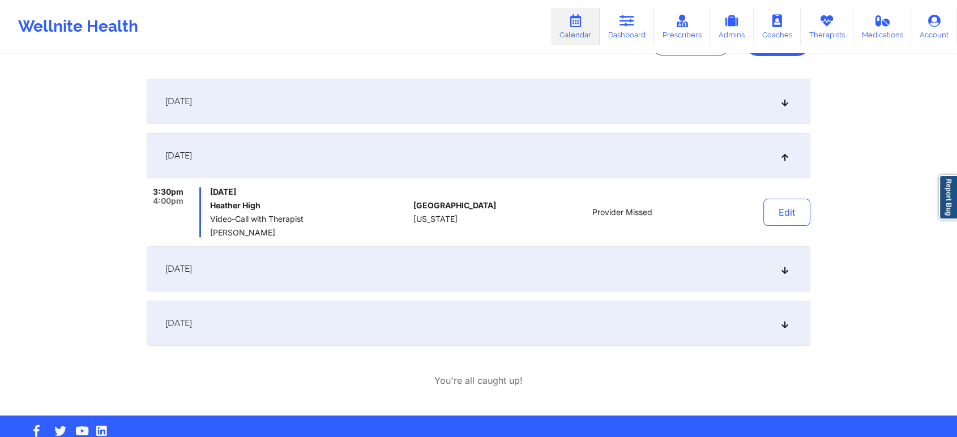
click at [409, 278] on div "[DATE]" at bounding box center [478, 268] width 663 height 45
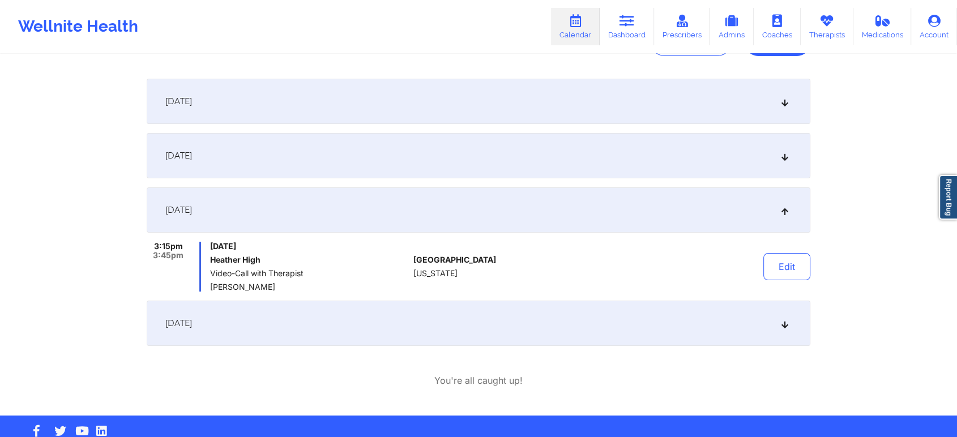
scroll to position [0, 0]
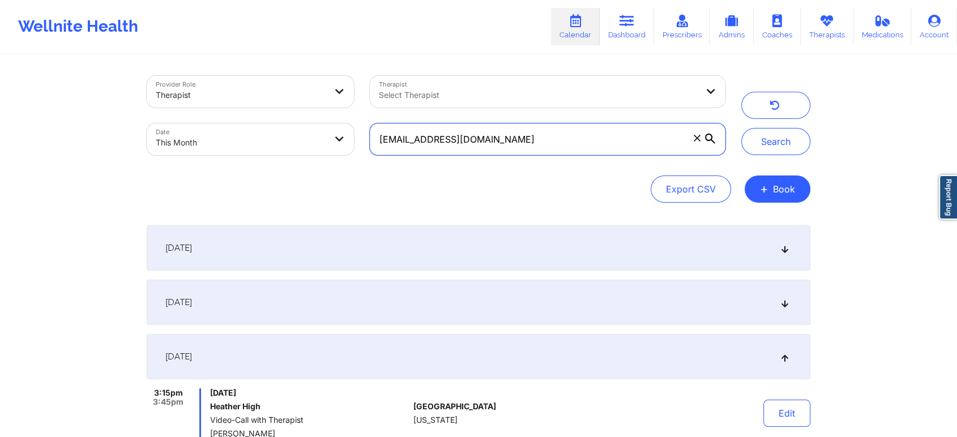
drag, startPoint x: 539, startPoint y: 144, endPoint x: 314, endPoint y: 139, distance: 225.3
click at [314, 139] on div "Provider Role Therapist Therapist Select Therapist Date This Month [EMAIL_ADDRE…" at bounding box center [436, 115] width 594 height 95
paste input "[EMAIL_ADDRESS]"
click at [741, 128] on button "Search" at bounding box center [775, 141] width 69 height 27
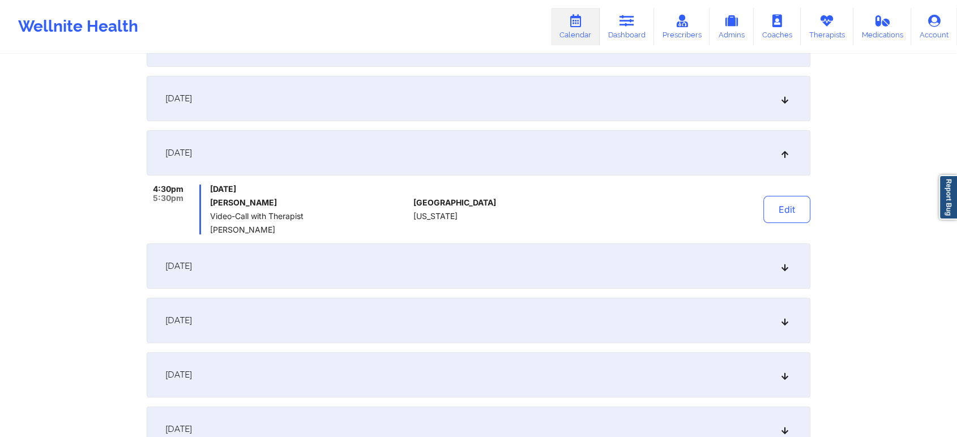
scroll to position [198, 0]
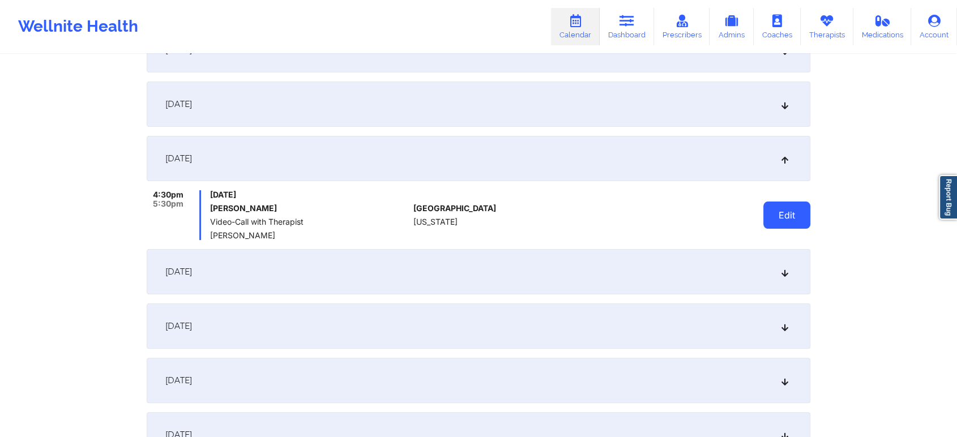
drag, startPoint x: 760, startPoint y: 211, endPoint x: 773, endPoint y: 212, distance: 13.0
click at [773, 212] on div "Edit" at bounding box center [757, 215] width 105 height 50
click at [773, 212] on button "Edit" at bounding box center [786, 214] width 47 height 27
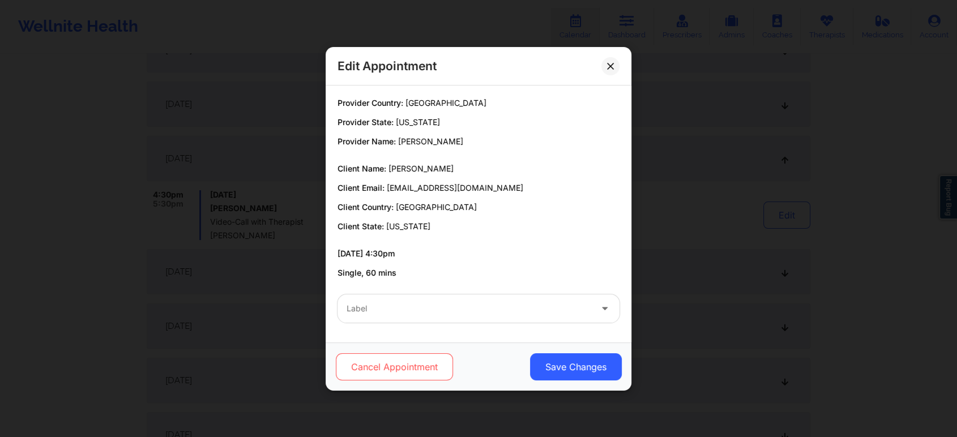
click at [419, 358] on button "Cancel Appointment" at bounding box center [394, 366] width 117 height 27
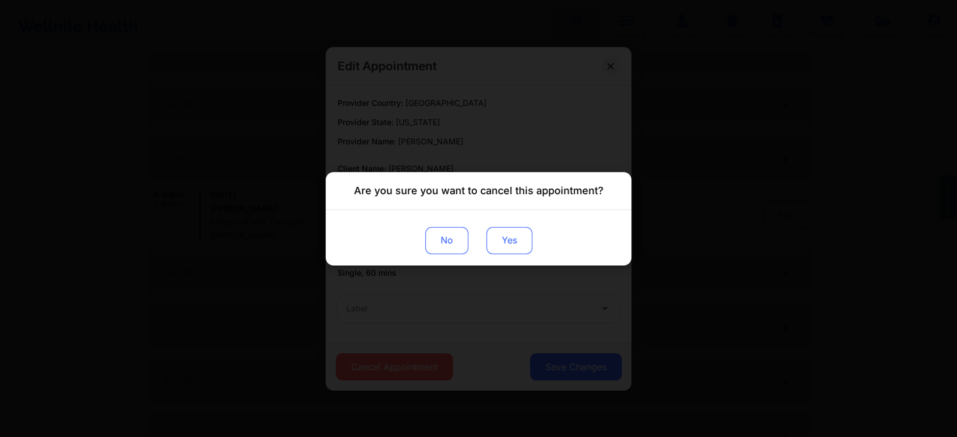
click at [513, 235] on button "Yes" at bounding box center [509, 239] width 46 height 27
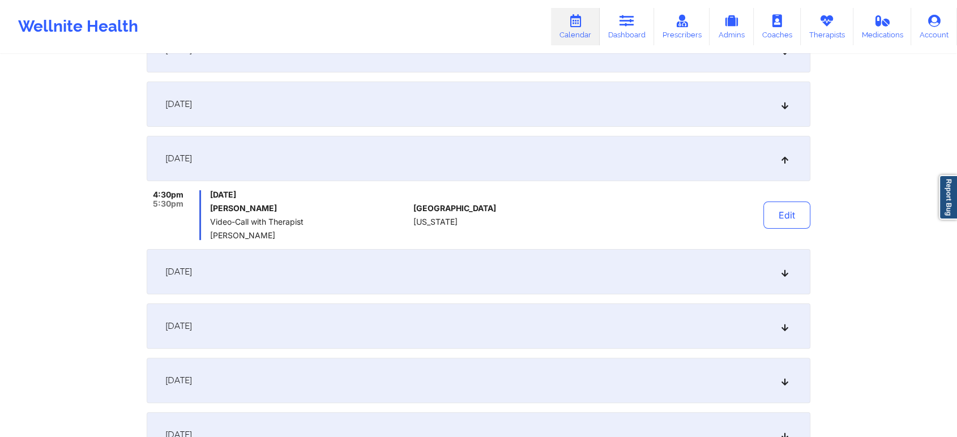
scroll to position [0, 0]
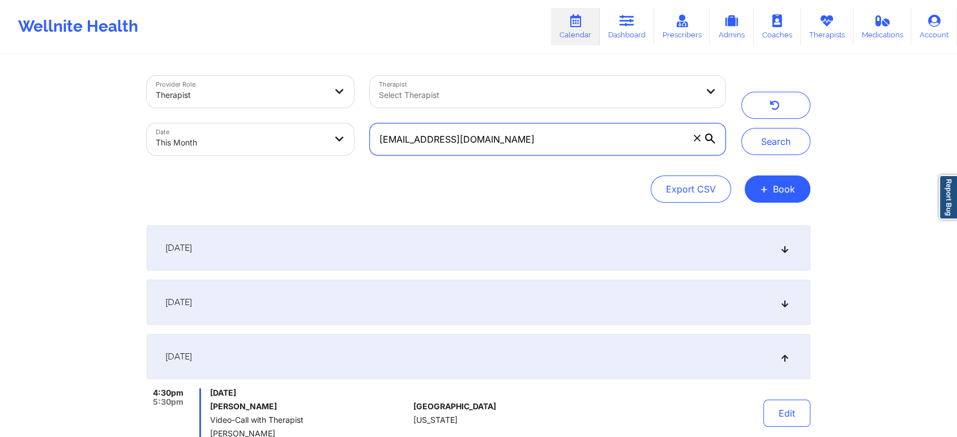
drag, startPoint x: 516, startPoint y: 138, endPoint x: 249, endPoint y: 104, distance: 269.3
click at [249, 104] on div "Provider Role Therapist Therapist Select Therapist Date This Month [EMAIL_ADDRE…" at bounding box center [436, 115] width 594 height 95
click at [741, 128] on button "Search" at bounding box center [775, 141] width 69 height 27
drag, startPoint x: 514, startPoint y: 145, endPoint x: 302, endPoint y: 130, distance: 212.8
click at [302, 130] on div "Provider Role Therapist Therapist Select Therapist Date This Month [EMAIL_ADDRE…" at bounding box center [436, 115] width 594 height 95
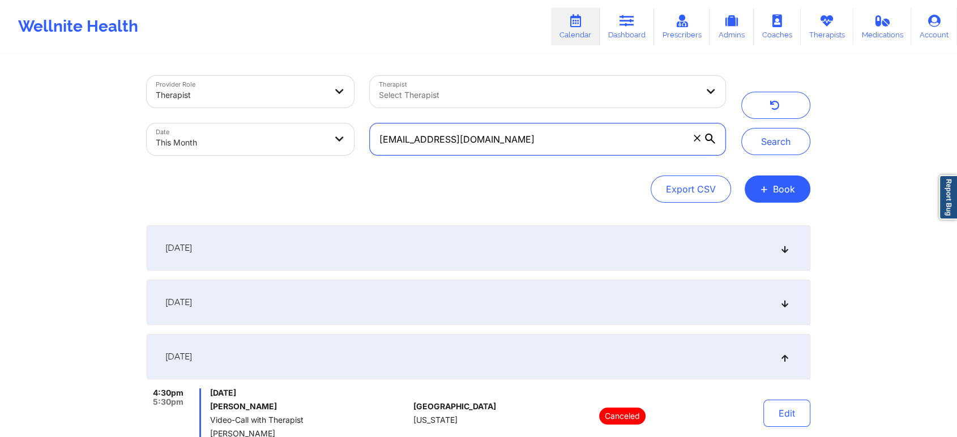
paste input "[PERSON_NAME].[PERSON_NAME].[PERSON_NAME]"
click at [741, 128] on button "Search" at bounding box center [775, 141] width 69 height 27
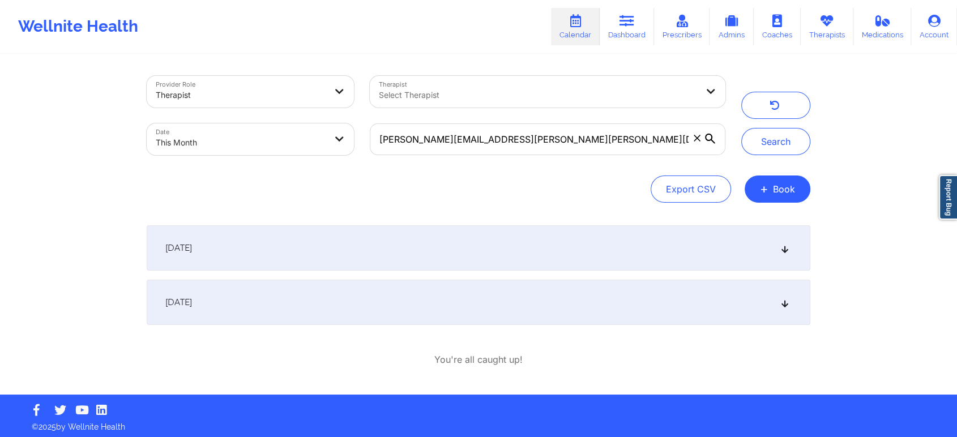
click at [192, 307] on span "[DATE]" at bounding box center [178, 302] width 27 height 11
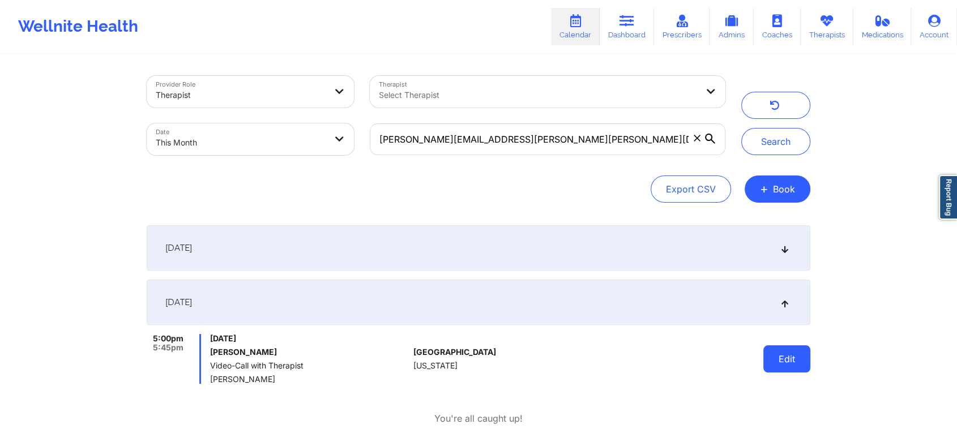
click at [765, 363] on button "Edit" at bounding box center [786, 358] width 47 height 27
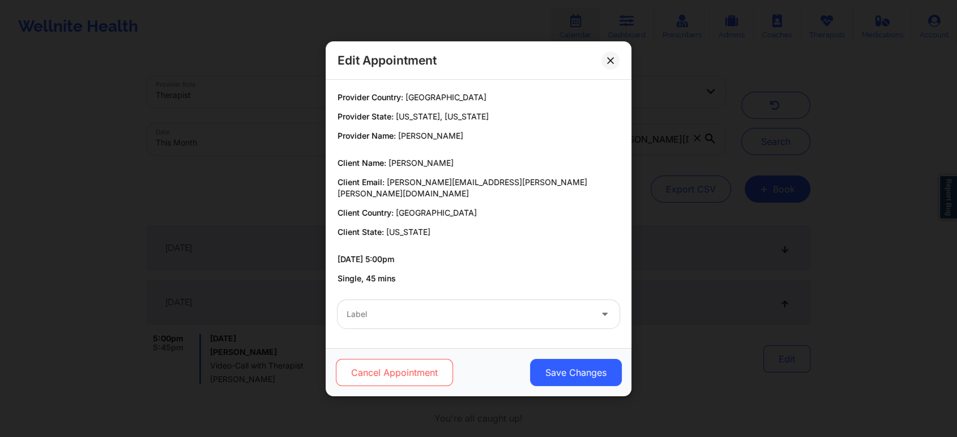
click at [413, 365] on button "Cancel Appointment" at bounding box center [394, 372] width 117 height 27
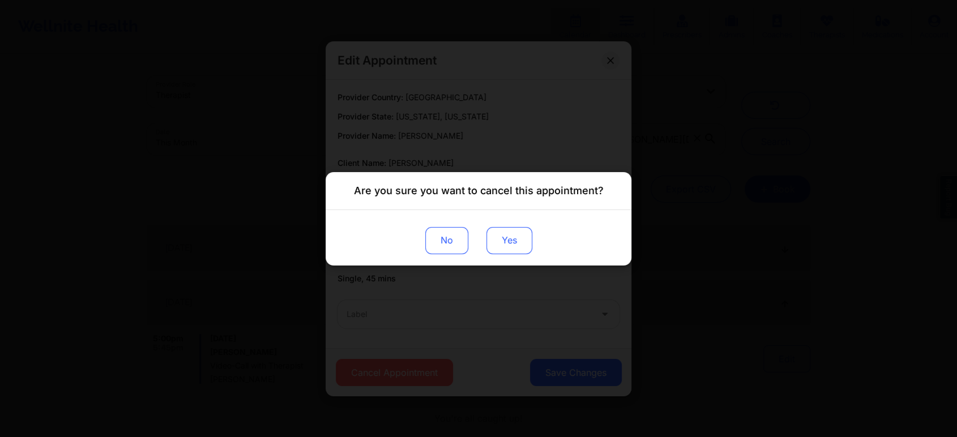
click at [524, 251] on button "Yes" at bounding box center [509, 239] width 46 height 27
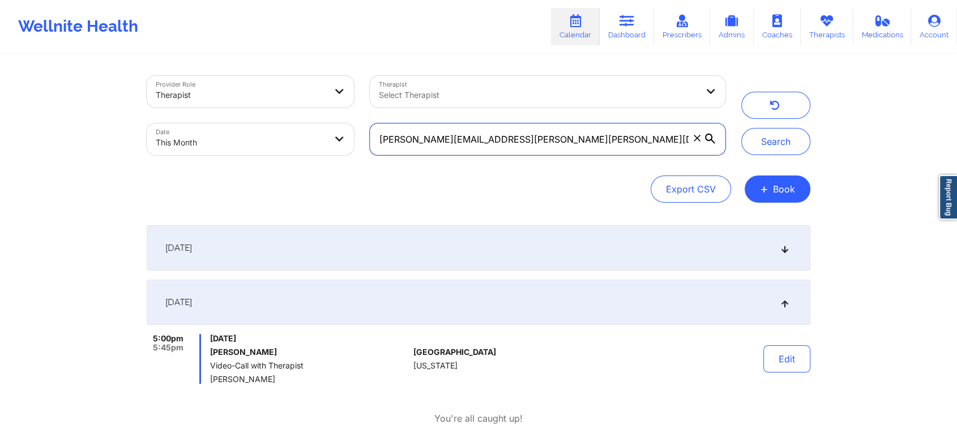
drag, startPoint x: 571, startPoint y: 135, endPoint x: 285, endPoint y: 118, distance: 286.9
click at [285, 118] on div "Provider Role Therapist Therapist Select Therapist Date This Month [PERSON_NAME…" at bounding box center [436, 115] width 594 height 95
paste input "dreaisabel2003"
click at [741, 128] on button "Search" at bounding box center [775, 141] width 69 height 27
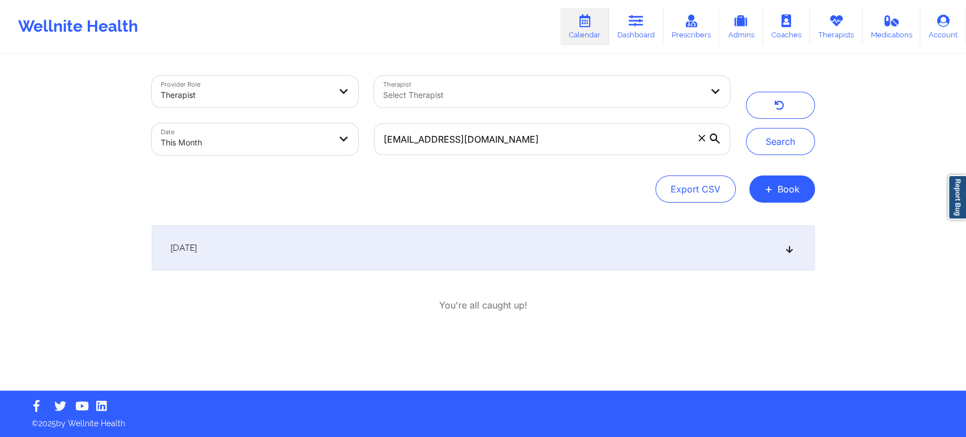
click at [430, 248] on div "[DATE]" at bounding box center [483, 247] width 663 height 45
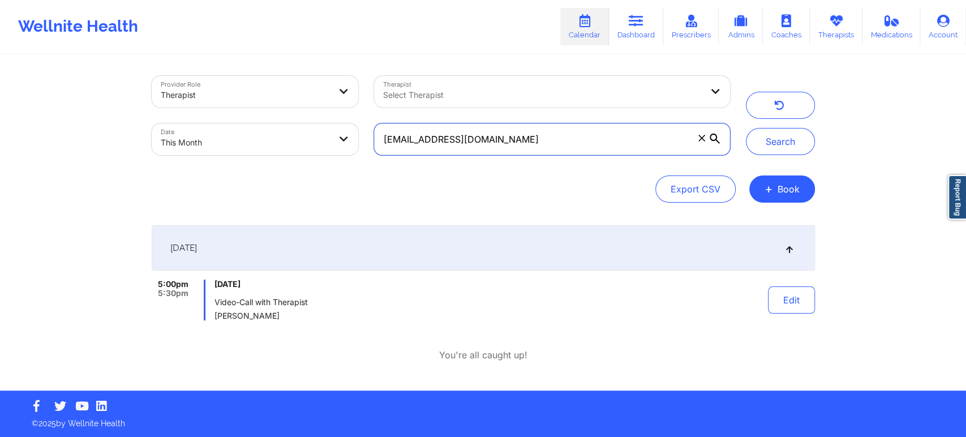
drag, startPoint x: 516, startPoint y: 149, endPoint x: 302, endPoint y: 130, distance: 214.2
click at [302, 130] on div "Provider Role Therapist Therapist Select Therapist Date This Month [EMAIL_ADDRE…" at bounding box center [441, 115] width 594 height 95
paste input "[EMAIL_ADDRESS]"
type input "[EMAIL_ADDRESS][DOMAIN_NAME]"
click at [746, 128] on button "Search" at bounding box center [780, 141] width 69 height 27
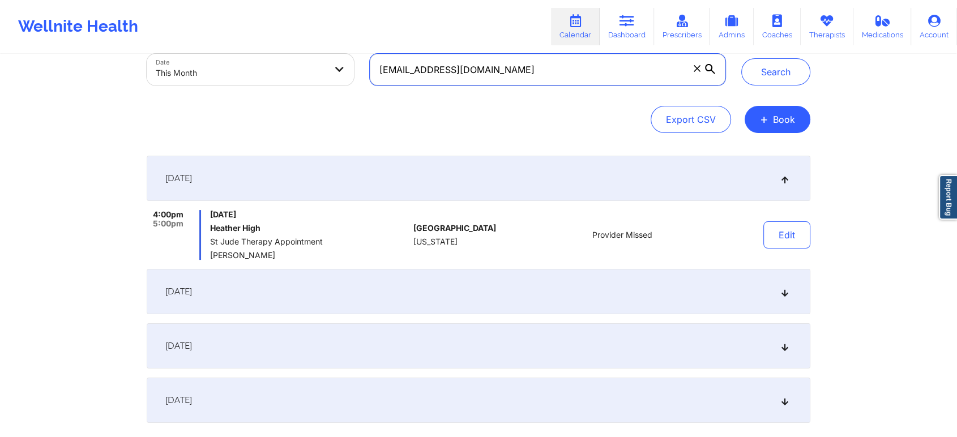
scroll to position [74, 0]
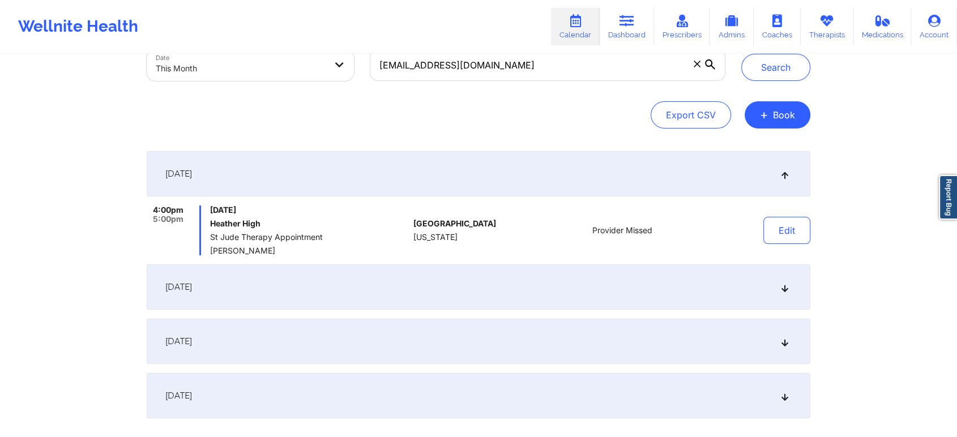
click at [624, 291] on div "[DATE]" at bounding box center [478, 286] width 663 height 45
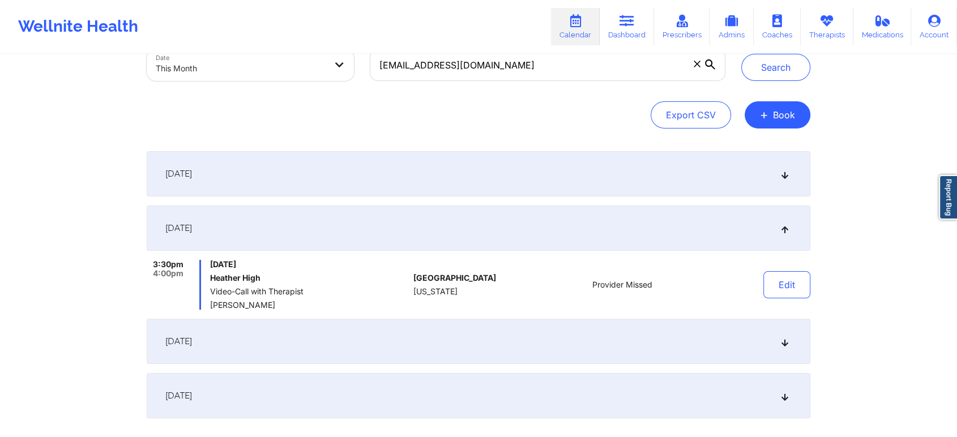
click at [474, 191] on div "[DATE]" at bounding box center [478, 173] width 663 height 45
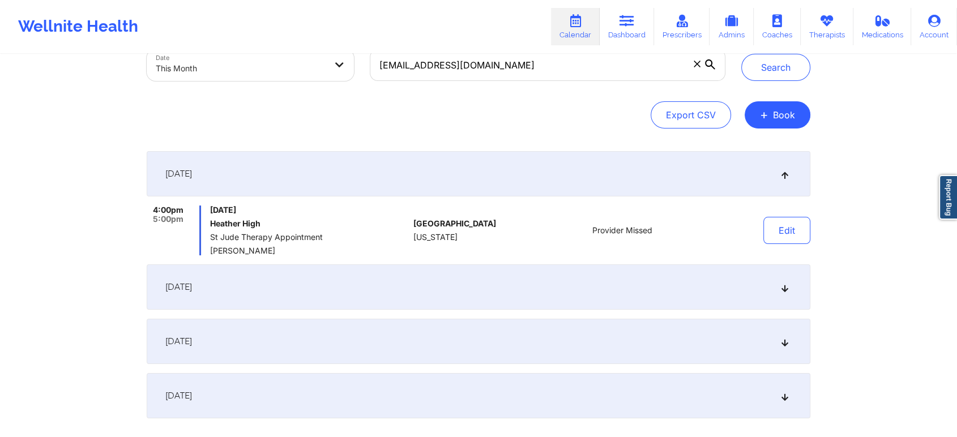
click at [475, 276] on div "[DATE]" at bounding box center [478, 286] width 663 height 45
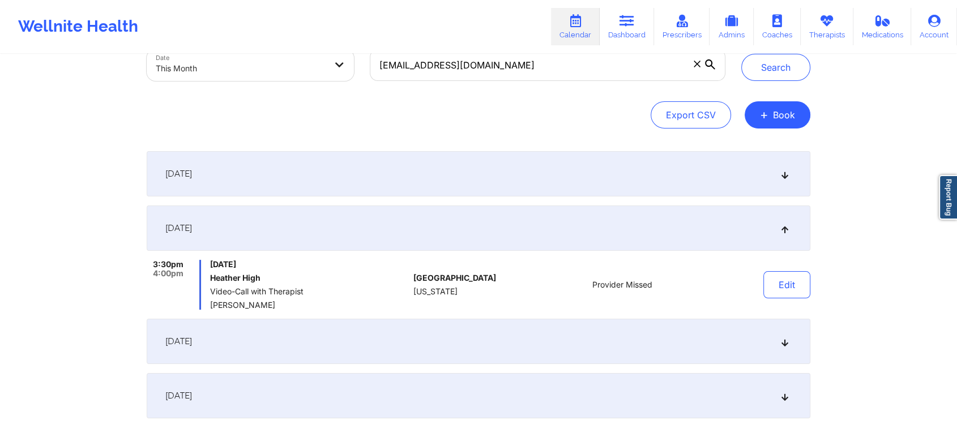
click at [468, 346] on div "[DATE]" at bounding box center [478, 341] width 663 height 45
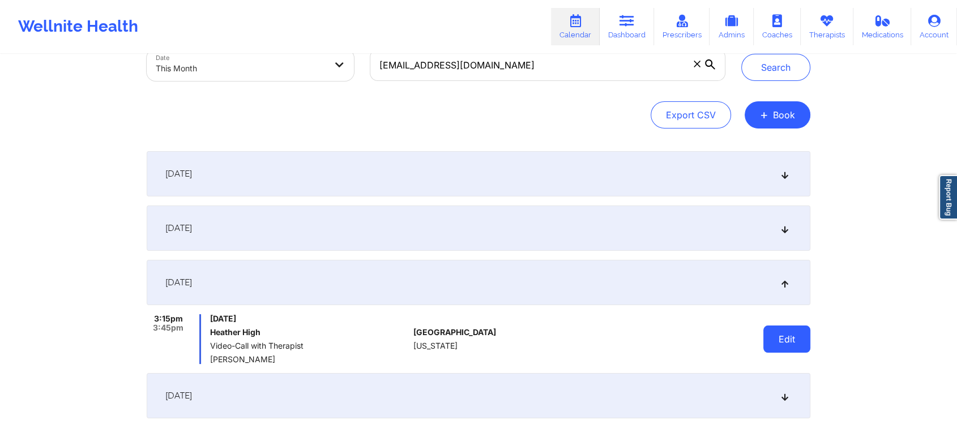
click at [783, 345] on button "Edit" at bounding box center [786, 338] width 47 height 27
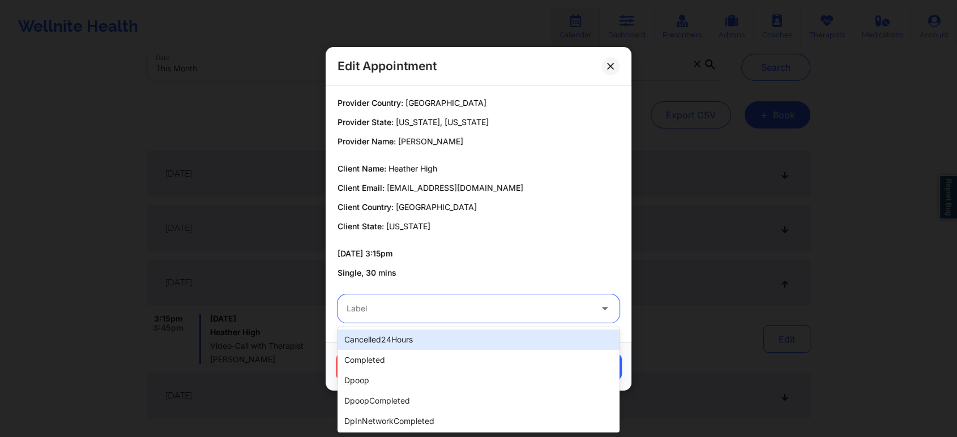
click at [404, 312] on div at bounding box center [468, 309] width 245 height 14
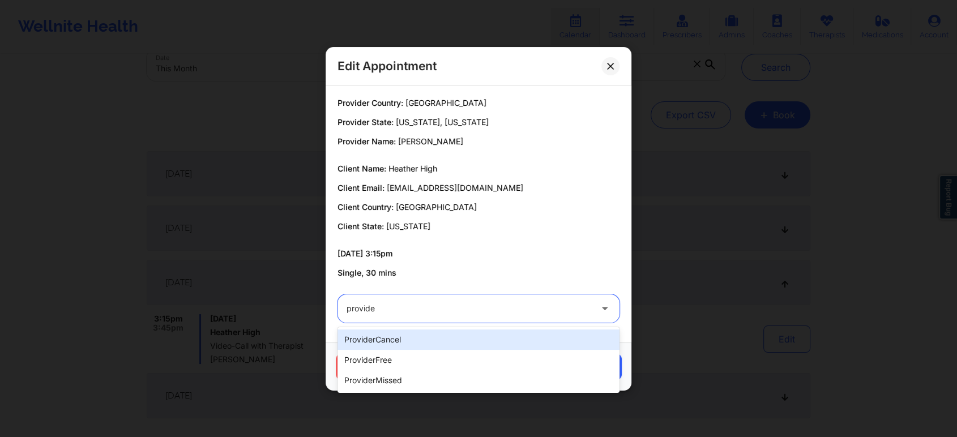
type input "provider"
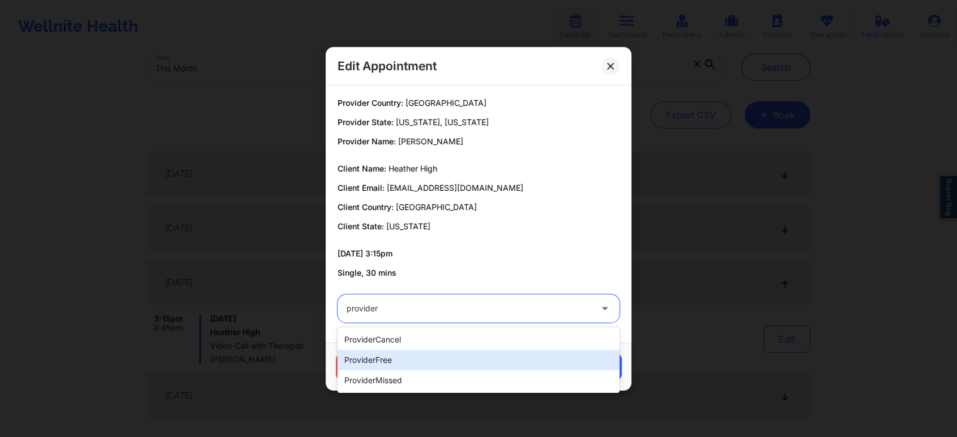
drag, startPoint x: 368, startPoint y: 370, endPoint x: 395, endPoint y: 353, distance: 32.0
click at [395, 353] on div "providerCancel providerFree providerMissed" at bounding box center [478, 360] width 282 height 66
click at [395, 353] on div "providerFree" at bounding box center [478, 360] width 282 height 20
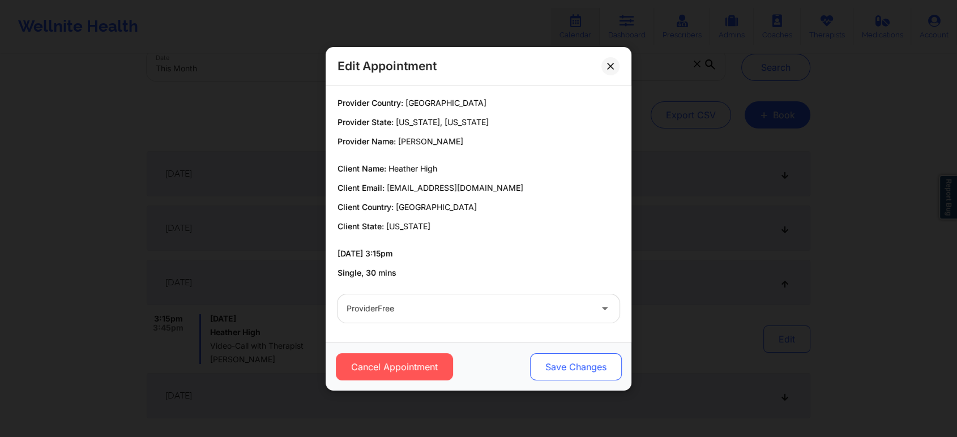
click at [552, 361] on button "Save Changes" at bounding box center [576, 366] width 92 height 27
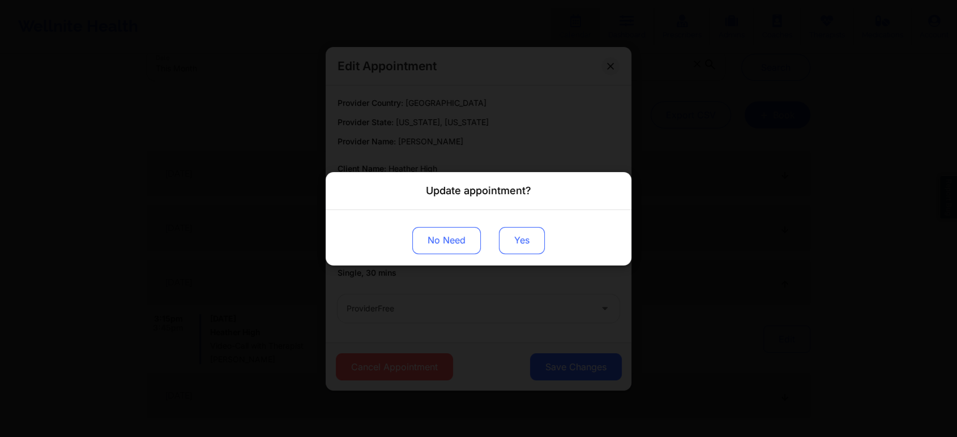
click at [518, 236] on button "Yes" at bounding box center [522, 239] width 46 height 27
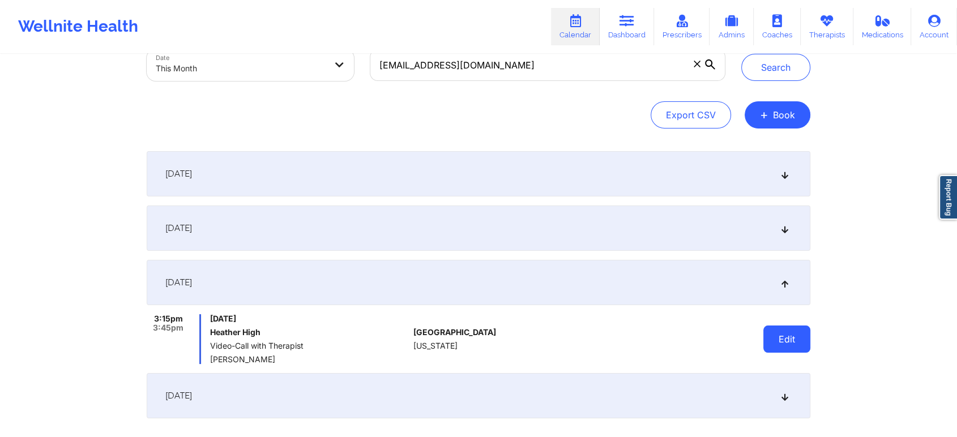
click at [786, 332] on button "Edit" at bounding box center [786, 338] width 47 height 27
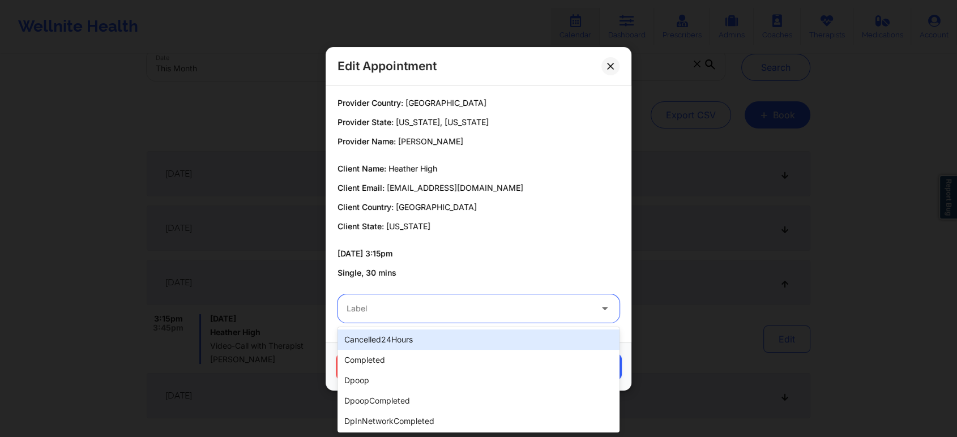
click at [426, 318] on div "Label" at bounding box center [464, 308] width 255 height 28
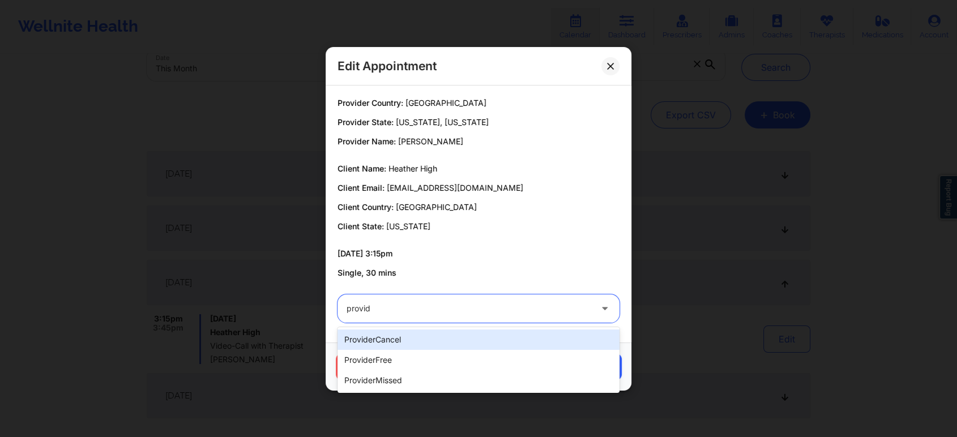
type input "provide"
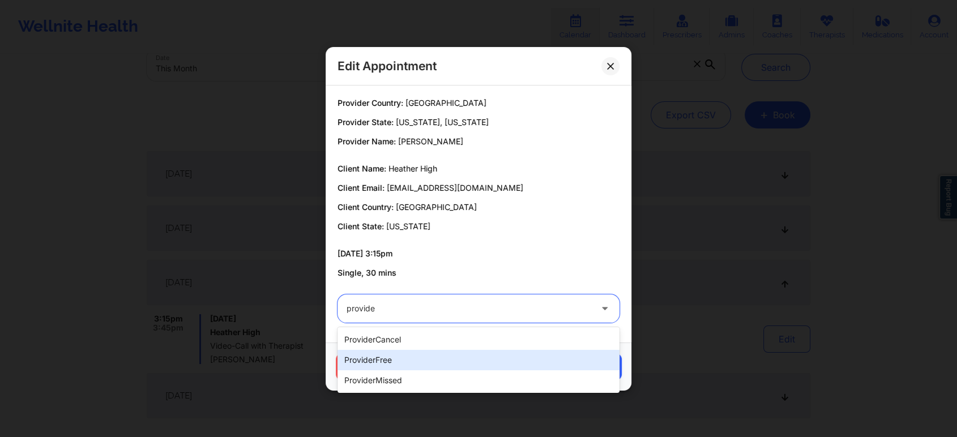
click at [385, 358] on div "providerFree" at bounding box center [478, 360] width 282 height 20
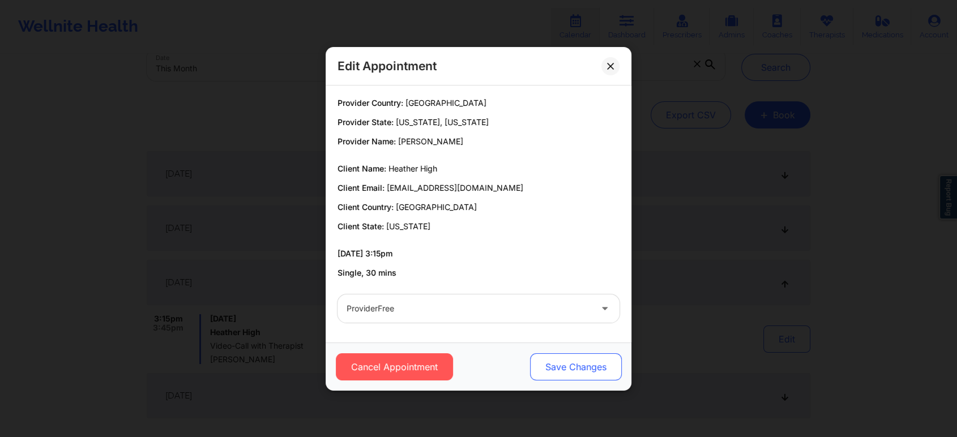
click at [555, 371] on button "Save Changes" at bounding box center [576, 366] width 92 height 27
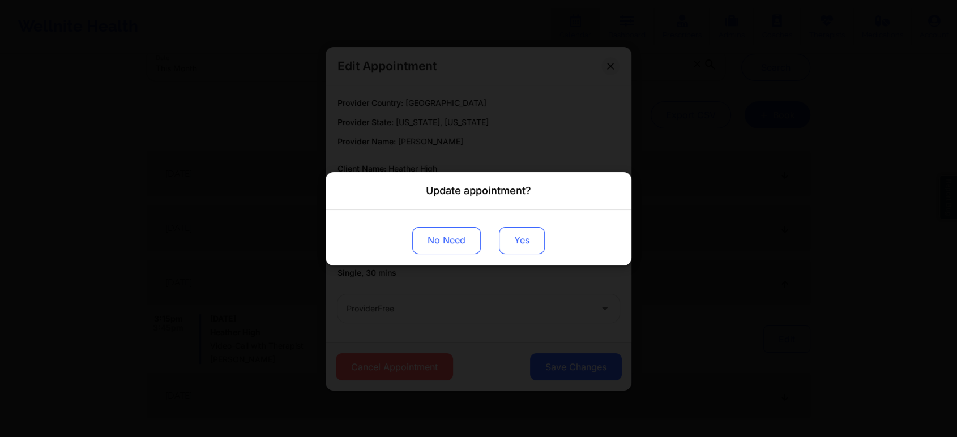
click at [519, 231] on button "Yes" at bounding box center [522, 239] width 46 height 27
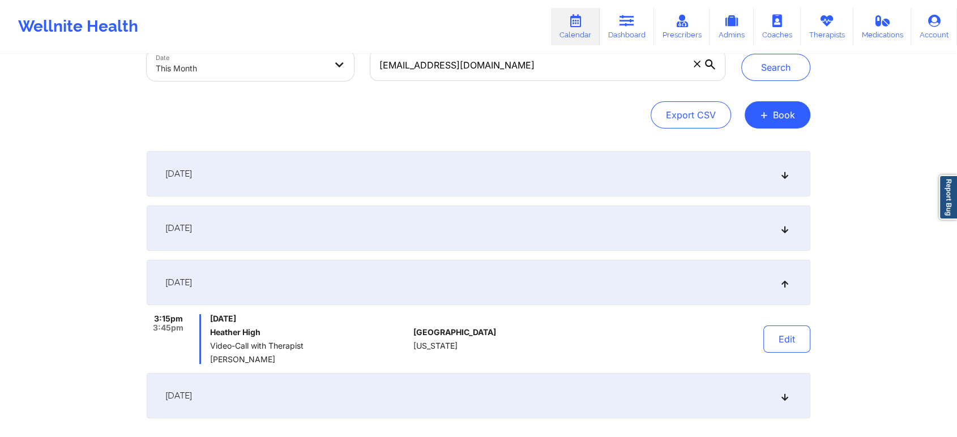
scroll to position [0, 0]
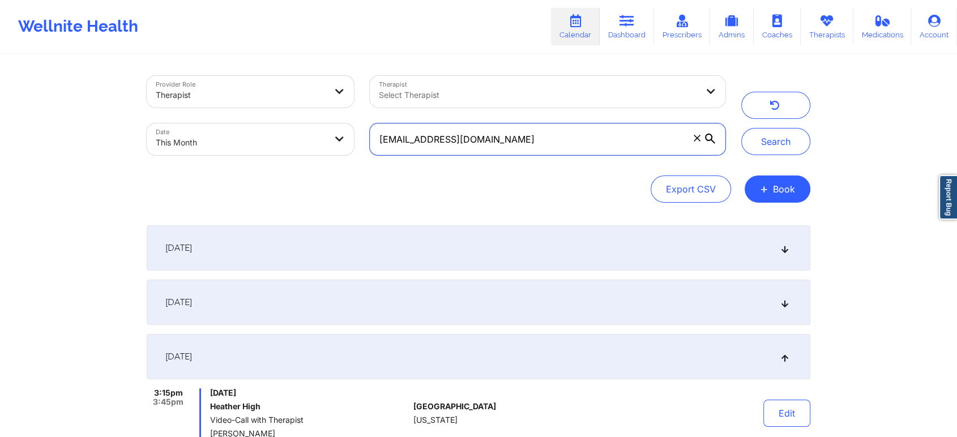
drag, startPoint x: 577, startPoint y: 147, endPoint x: 325, endPoint y: 125, distance: 252.9
click at [325, 125] on div "Provider Role Therapist Therapist Select Therapist Date This Month [EMAIL_ADDRE…" at bounding box center [436, 115] width 594 height 95
paste input "[EMAIL_ADDRESS]"
click at [741, 128] on button "Search" at bounding box center [775, 141] width 69 height 27
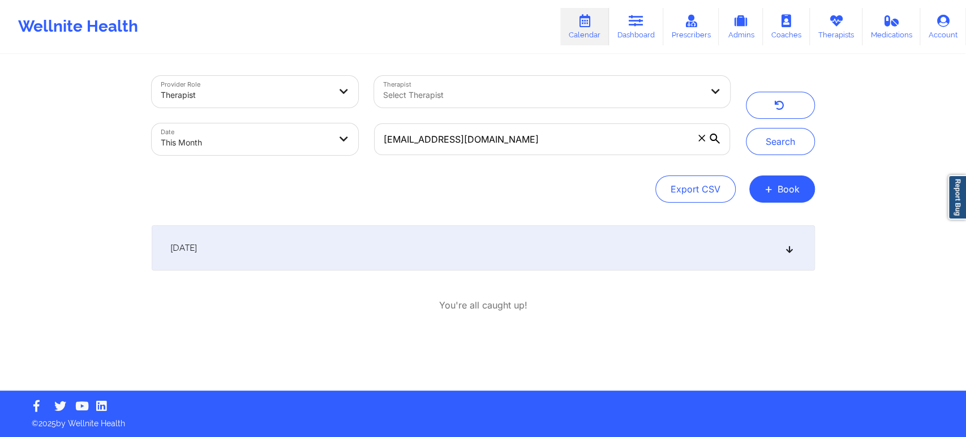
click at [597, 254] on div "[DATE]" at bounding box center [483, 247] width 663 height 45
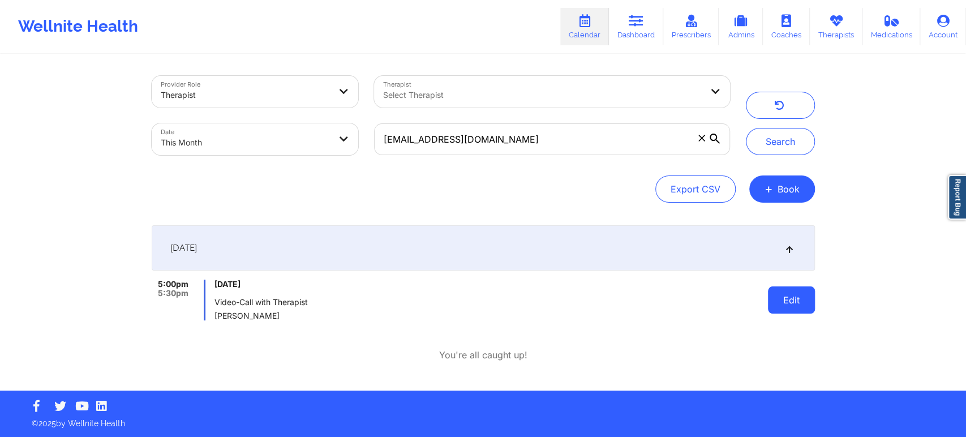
click at [785, 305] on button "Edit" at bounding box center [791, 299] width 47 height 27
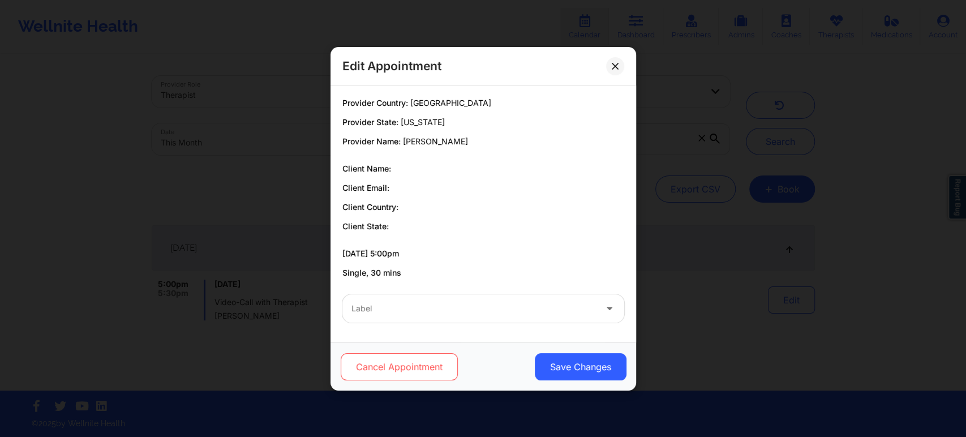
click at [435, 368] on button "Cancel Appointment" at bounding box center [398, 366] width 117 height 27
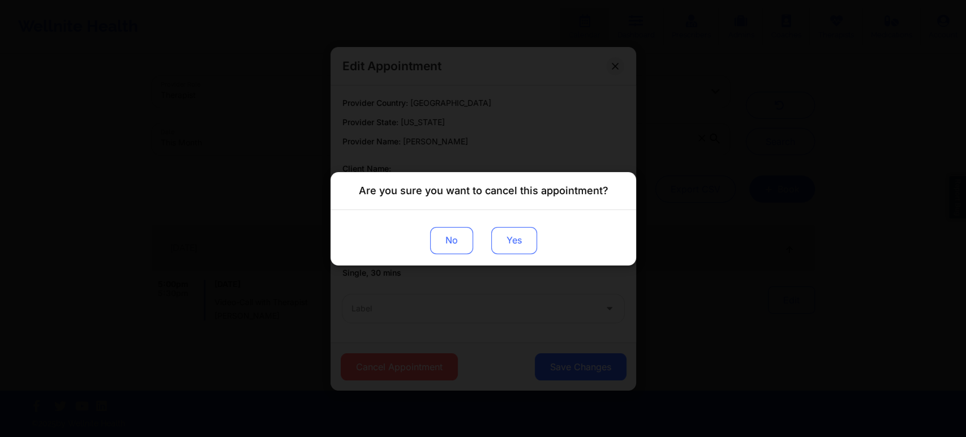
click at [522, 245] on button "Yes" at bounding box center [514, 239] width 46 height 27
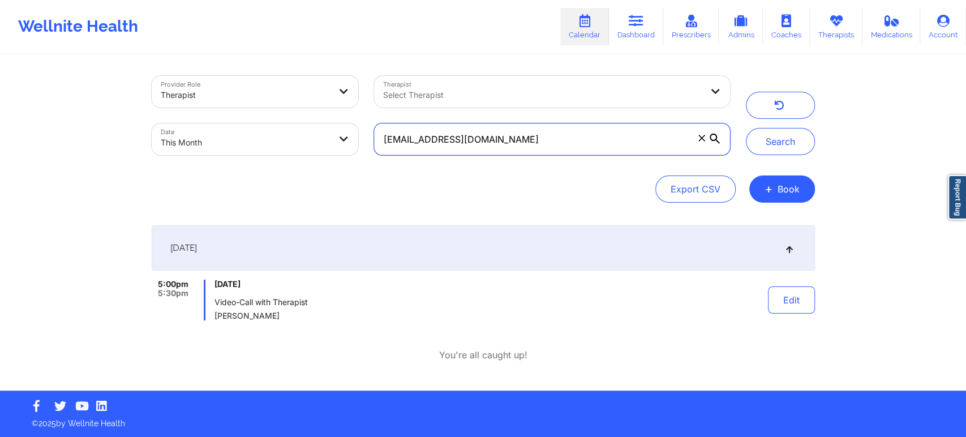
drag, startPoint x: 518, startPoint y: 144, endPoint x: 291, endPoint y: 127, distance: 227.6
click at [291, 127] on div "Provider Role Therapist Therapist Select Therapist Date This Month [EMAIL_ADDRE…" at bounding box center [441, 115] width 594 height 95
paste input "[PERSON_NAME]"
click at [746, 128] on button "Search" at bounding box center [780, 141] width 69 height 27
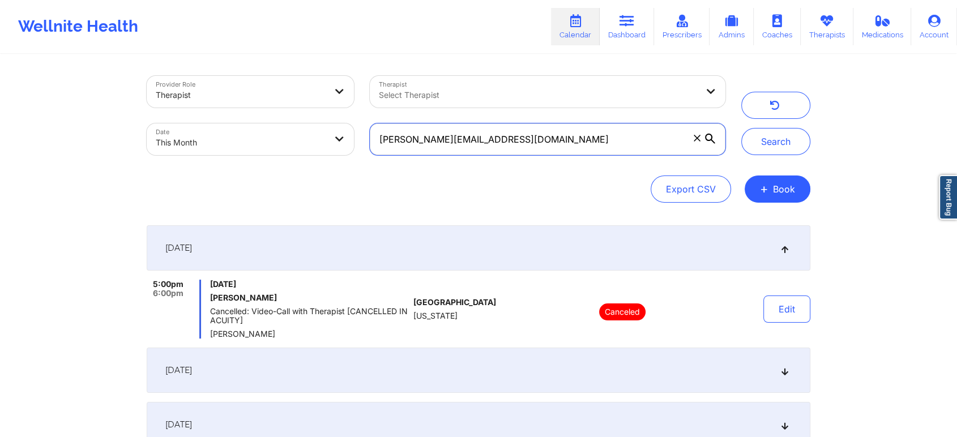
scroll to position [90, 0]
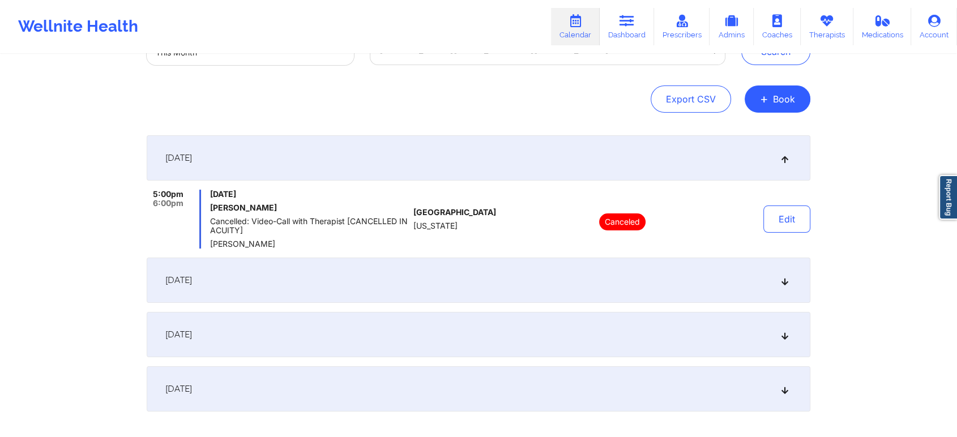
click at [482, 272] on div "[DATE]" at bounding box center [478, 280] width 663 height 45
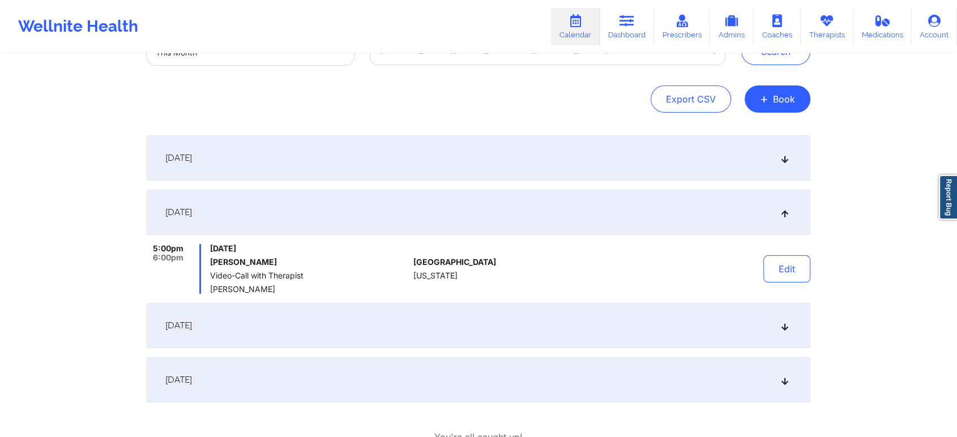
click at [348, 338] on div "[DATE]" at bounding box center [478, 325] width 663 height 45
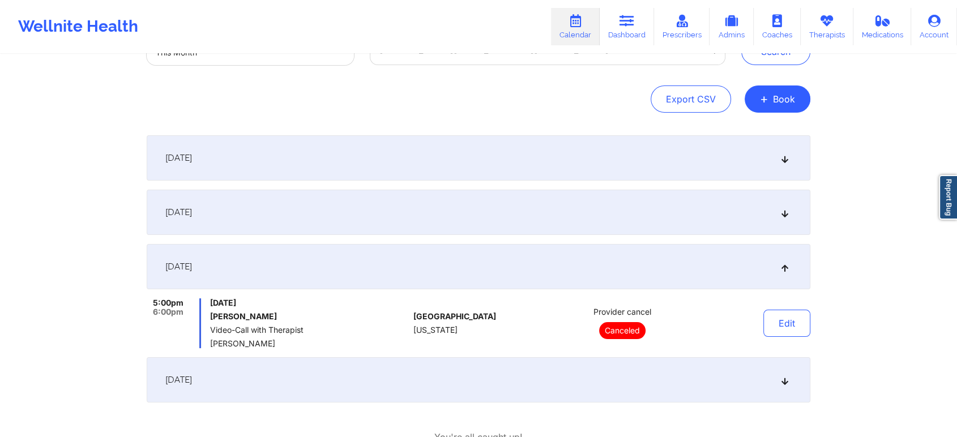
click at [337, 364] on div "[DATE]" at bounding box center [478, 379] width 663 height 45
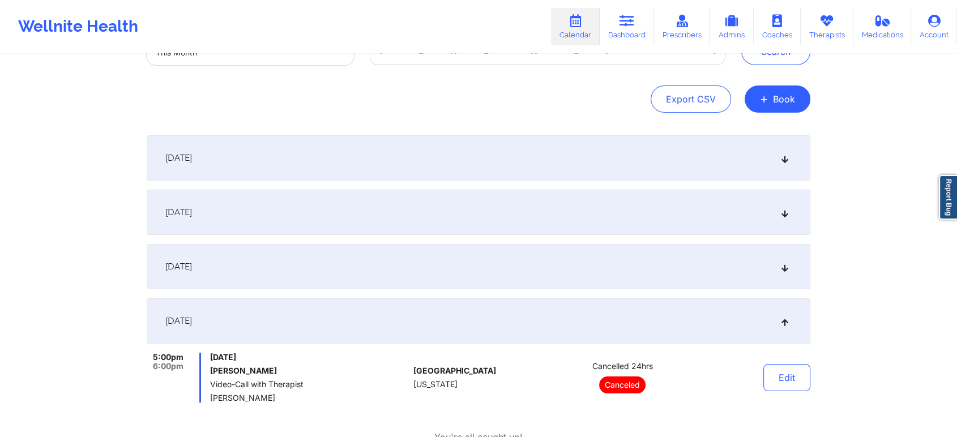
click at [463, 276] on div "[DATE]" at bounding box center [478, 266] width 663 height 45
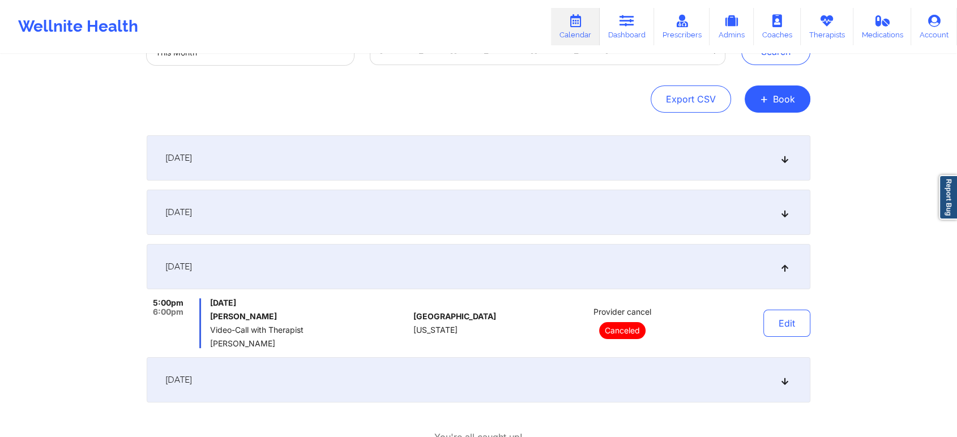
click at [494, 187] on div "[DATE] 5:00pm 6:00pm [DATE] [PERSON_NAME] Cancelled: Video-Call with Therapist …" at bounding box center [478, 268] width 663 height 267
click at [525, 153] on div "[DATE]" at bounding box center [478, 157] width 663 height 45
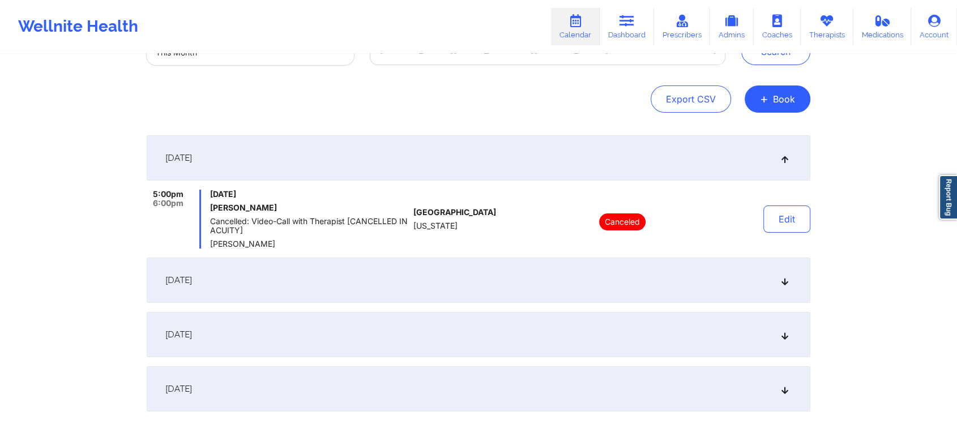
scroll to position [0, 0]
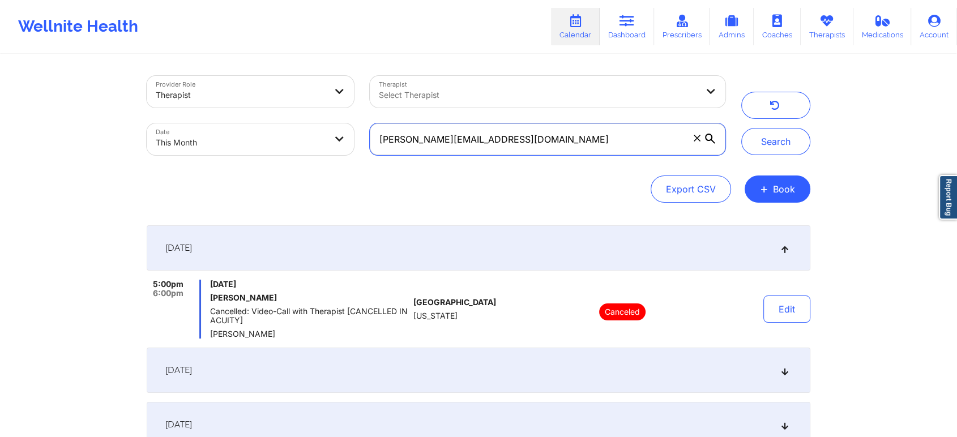
drag, startPoint x: 508, startPoint y: 132, endPoint x: 248, endPoint y: 109, distance: 260.3
click at [248, 109] on div "Provider Role Therapist Therapist Select Therapist Date This Month [PERSON_NAME…" at bounding box center [436, 115] width 594 height 95
paste input "[EMAIL_ADDRESS]"
click at [741, 128] on button "Search" at bounding box center [775, 141] width 69 height 27
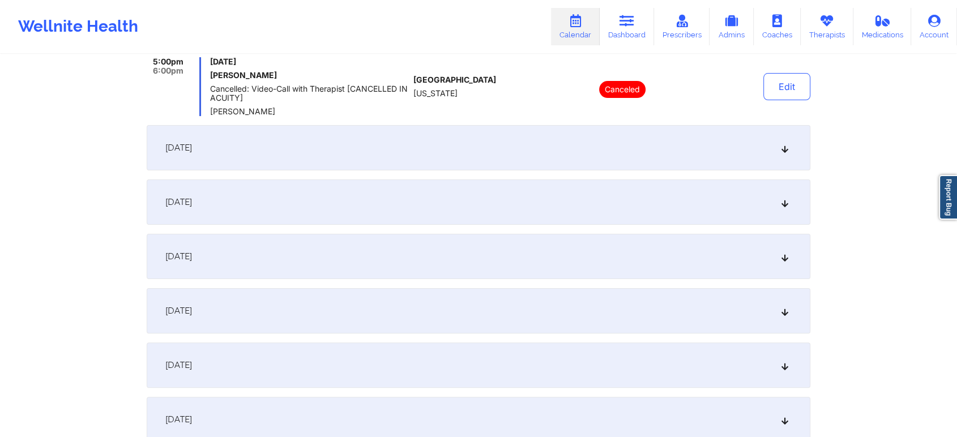
click at [282, 250] on div "[DATE]" at bounding box center [478, 256] width 663 height 45
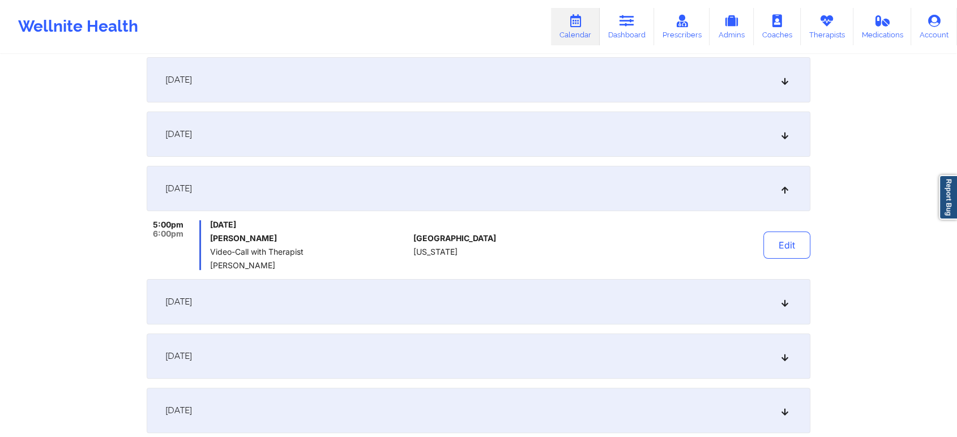
click at [267, 298] on div "[DATE]" at bounding box center [478, 301] width 663 height 45
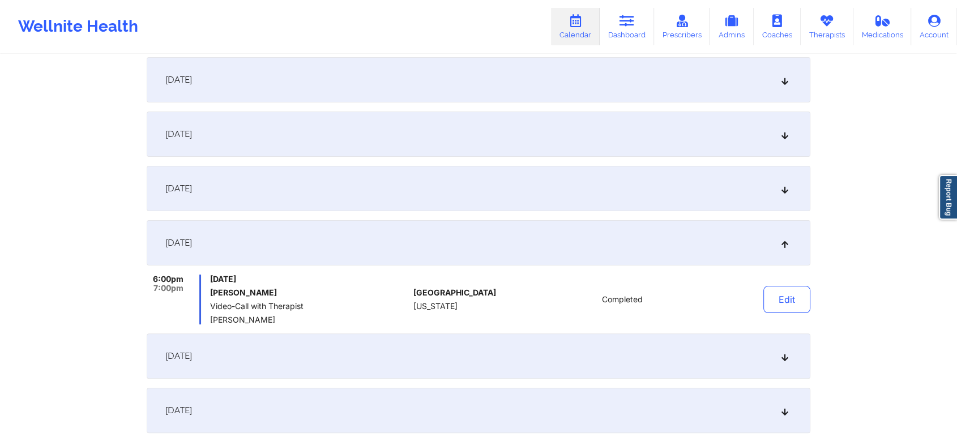
click at [275, 195] on div "[DATE]" at bounding box center [478, 188] width 663 height 45
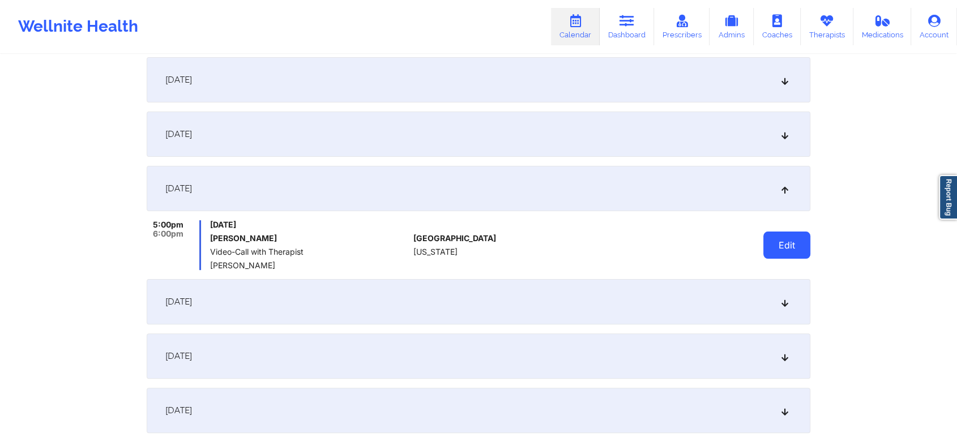
click at [804, 252] on button "Edit" at bounding box center [786, 244] width 47 height 27
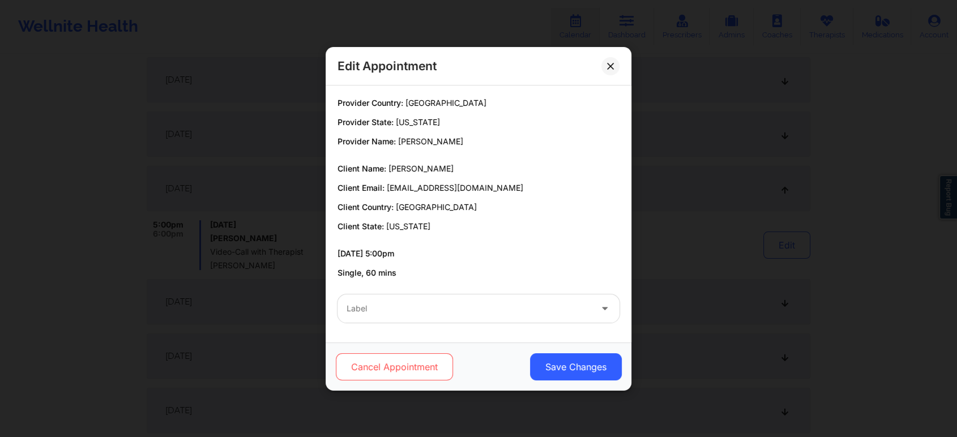
click at [411, 366] on button "Cancel Appointment" at bounding box center [394, 366] width 117 height 27
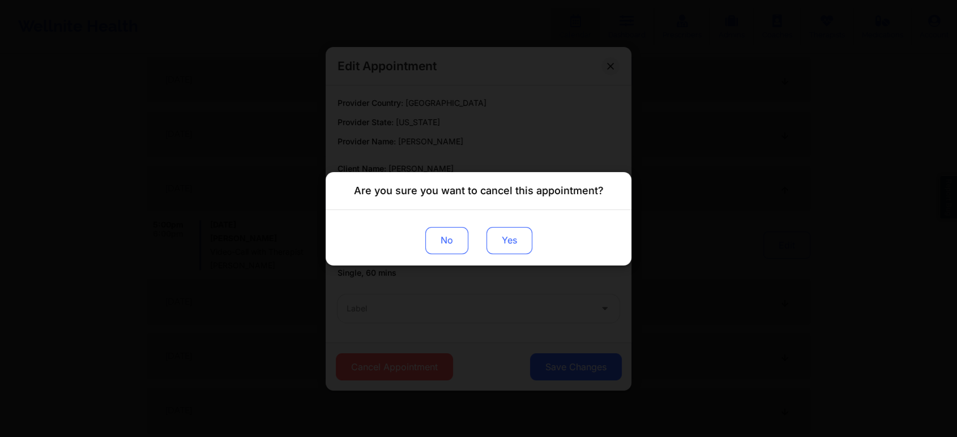
click at [502, 246] on button "Yes" at bounding box center [509, 239] width 46 height 27
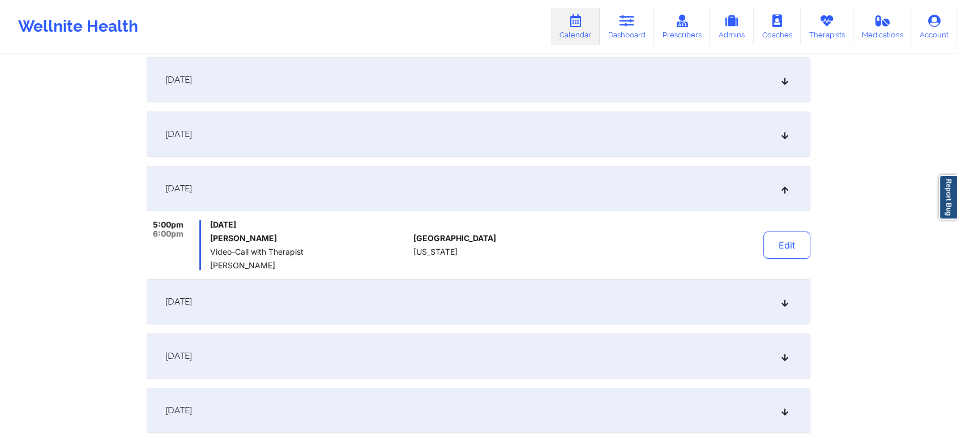
scroll to position [0, 0]
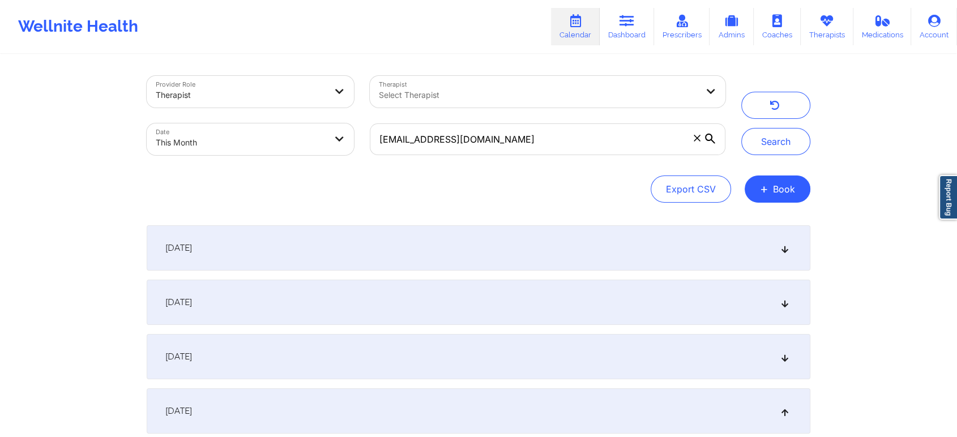
drag, startPoint x: 593, startPoint y: 117, endPoint x: 572, endPoint y: 134, distance: 26.9
click at [572, 134] on div "[EMAIL_ADDRESS][DOMAIN_NAME]" at bounding box center [547, 139] width 371 height 48
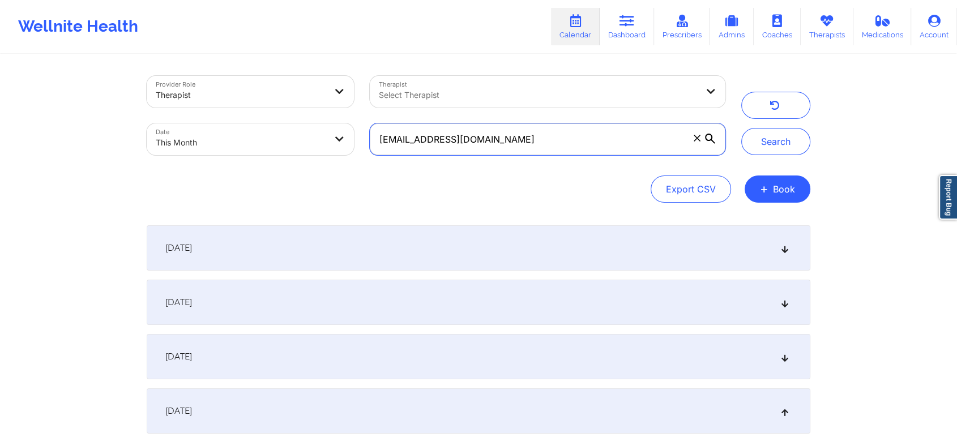
drag, startPoint x: 572, startPoint y: 134, endPoint x: 225, endPoint y: 88, distance: 350.1
click at [225, 88] on div "Provider Role Therapist Therapist Select Therapist Date This Month [EMAIL_ADDRE…" at bounding box center [436, 115] width 594 height 95
paste input "[EMAIL_ADDRESS]"
click at [741, 128] on button "Search" at bounding box center [775, 141] width 69 height 27
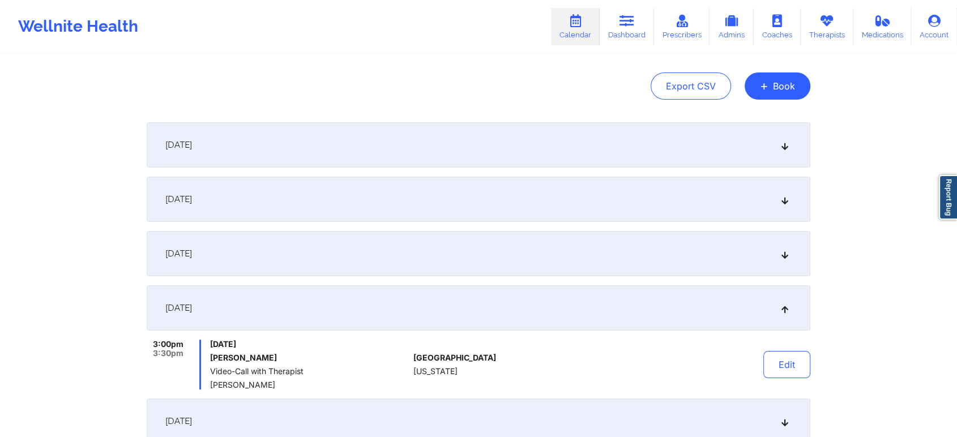
scroll to position [91, 0]
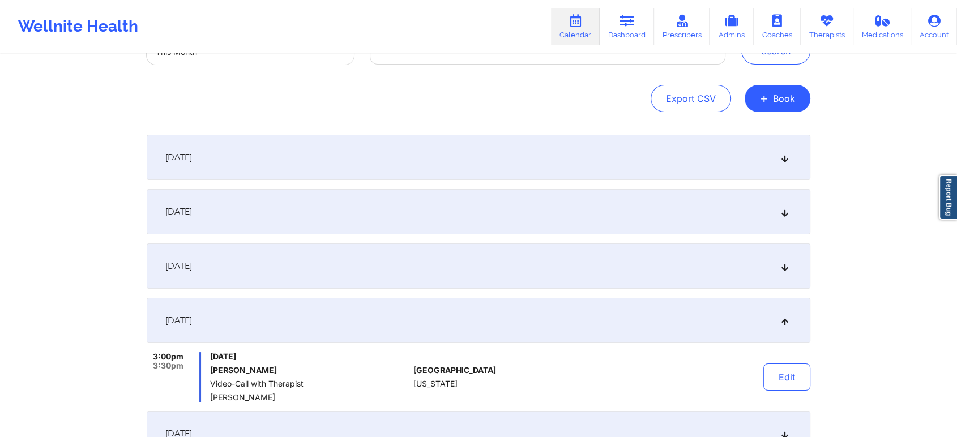
click at [368, 218] on div "[DATE]" at bounding box center [478, 211] width 663 height 45
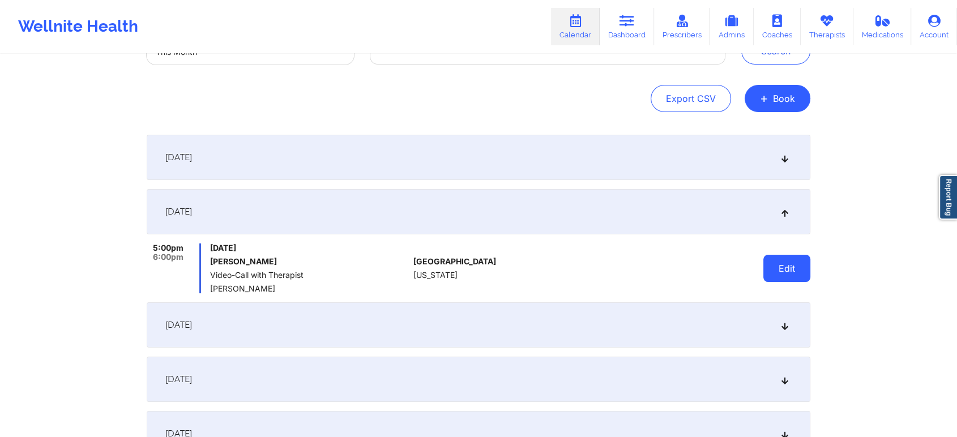
click at [782, 265] on button "Edit" at bounding box center [786, 268] width 47 height 27
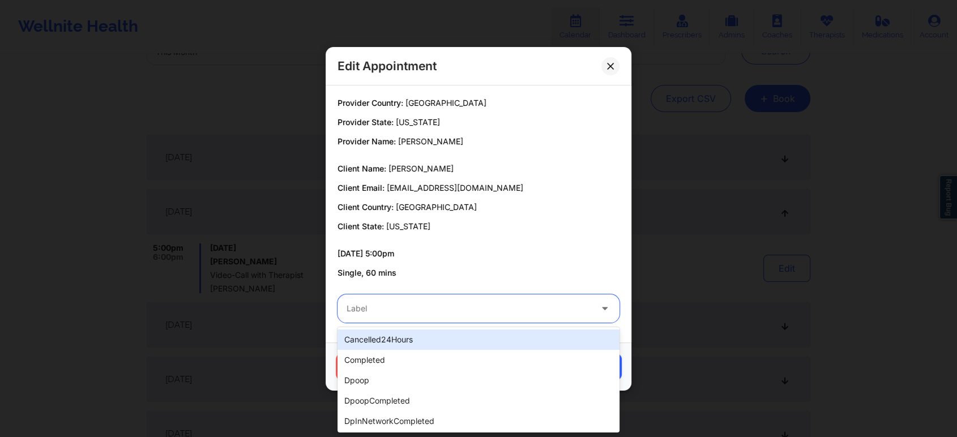
click at [407, 312] on div at bounding box center [468, 309] width 245 height 14
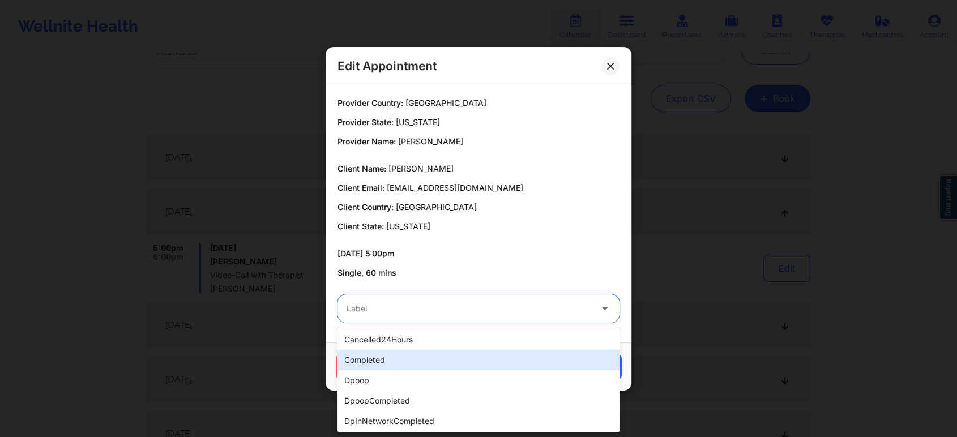
click at [353, 353] on div "completed" at bounding box center [478, 360] width 282 height 20
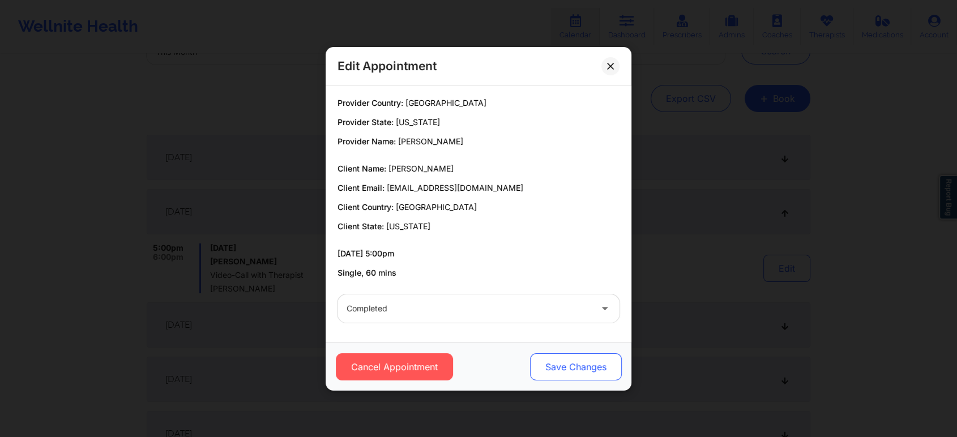
click at [530, 372] on button "Save Changes" at bounding box center [576, 366] width 92 height 27
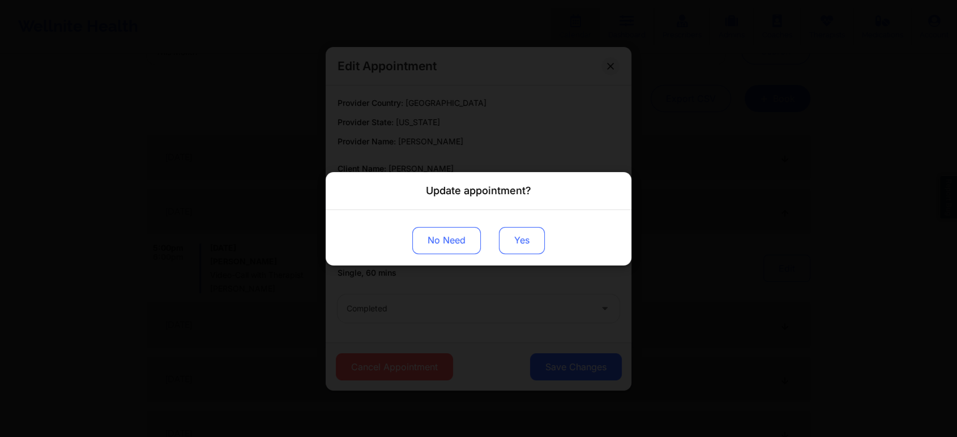
click at [513, 246] on button "Yes" at bounding box center [522, 239] width 46 height 27
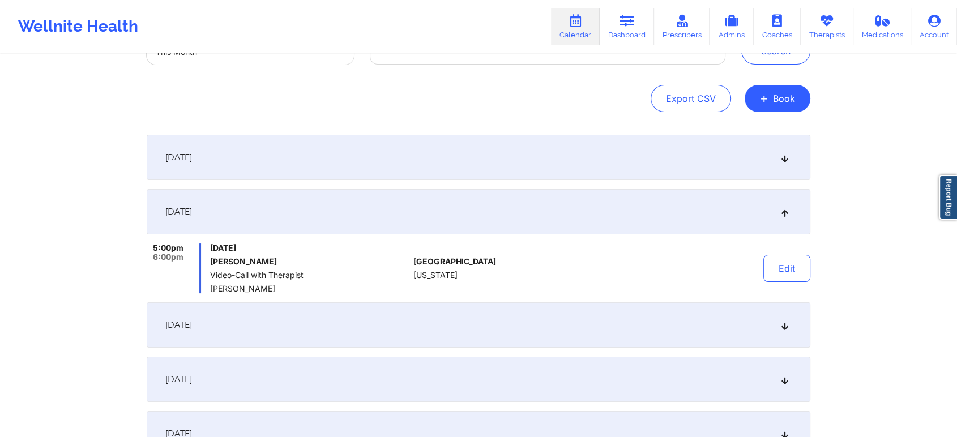
scroll to position [0, 0]
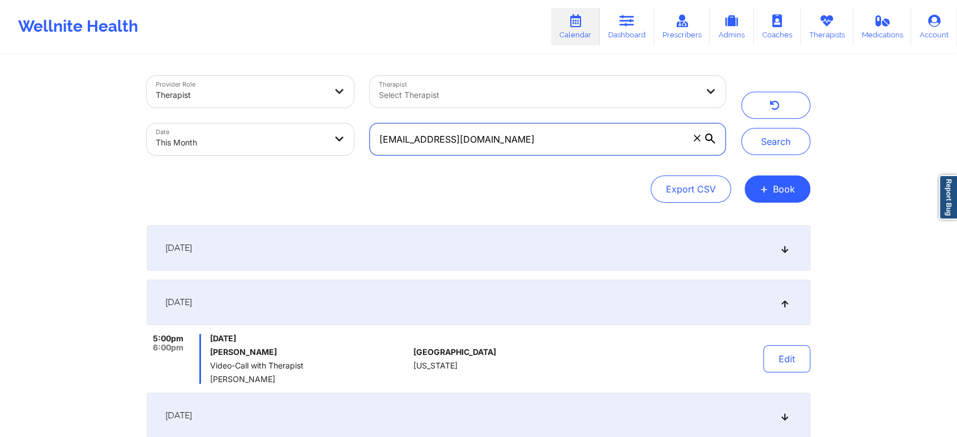
drag, startPoint x: 515, startPoint y: 134, endPoint x: 310, endPoint y: 108, distance: 206.5
click at [310, 108] on div "Provider Role Therapist Therapist Select Therapist Date This Month [EMAIL_ADDRE…" at bounding box center [436, 115] width 594 height 95
paste input "[EMAIL_ADDRESS]"
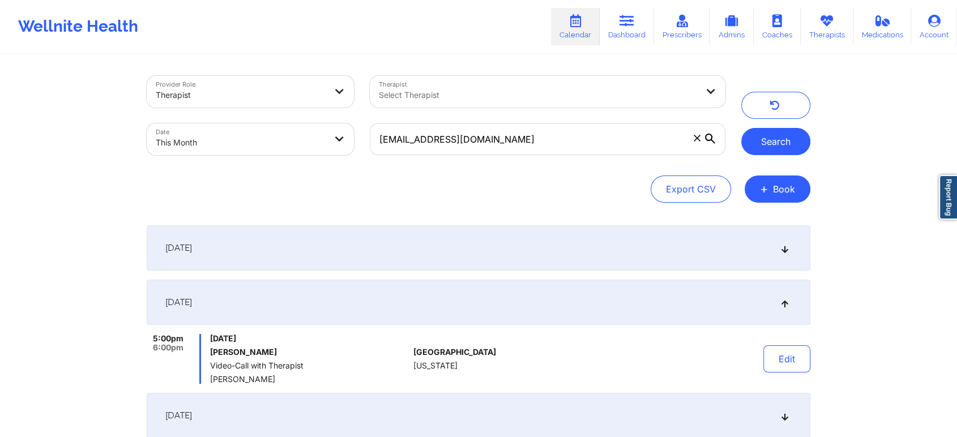
click at [761, 134] on button "Search" at bounding box center [775, 141] width 69 height 27
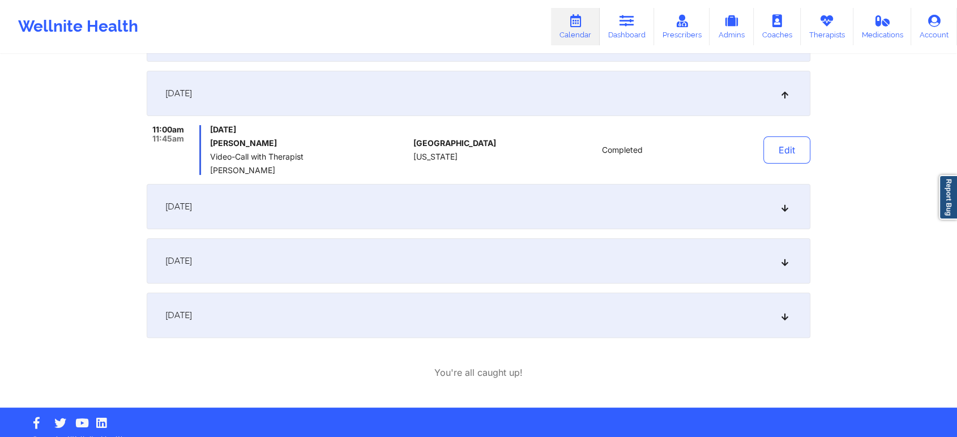
scroll to position [212, 0]
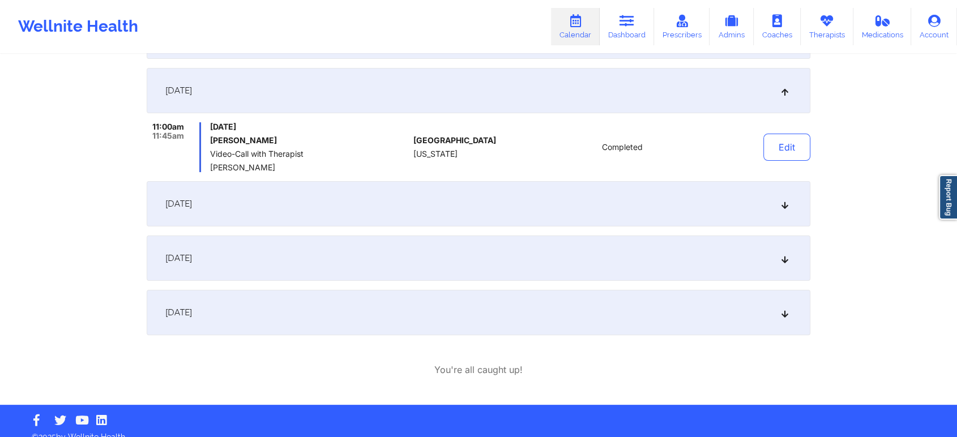
click at [406, 212] on div "[DATE]" at bounding box center [478, 203] width 663 height 45
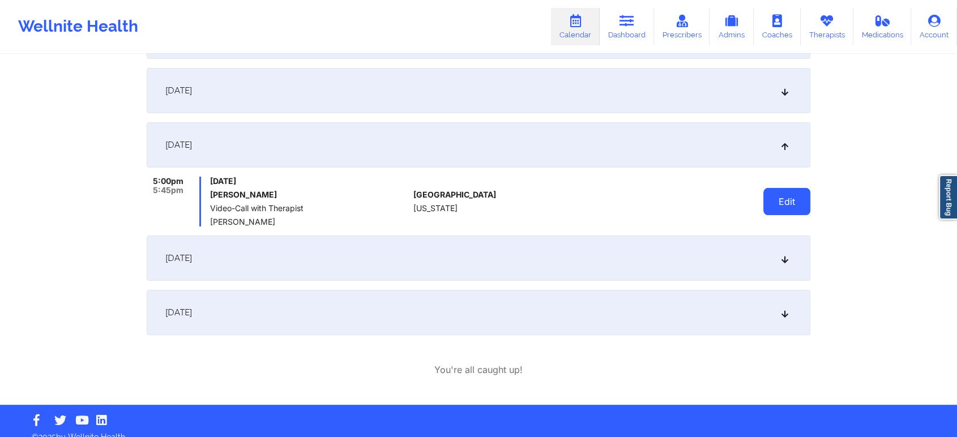
click at [786, 195] on button "Edit" at bounding box center [786, 201] width 47 height 27
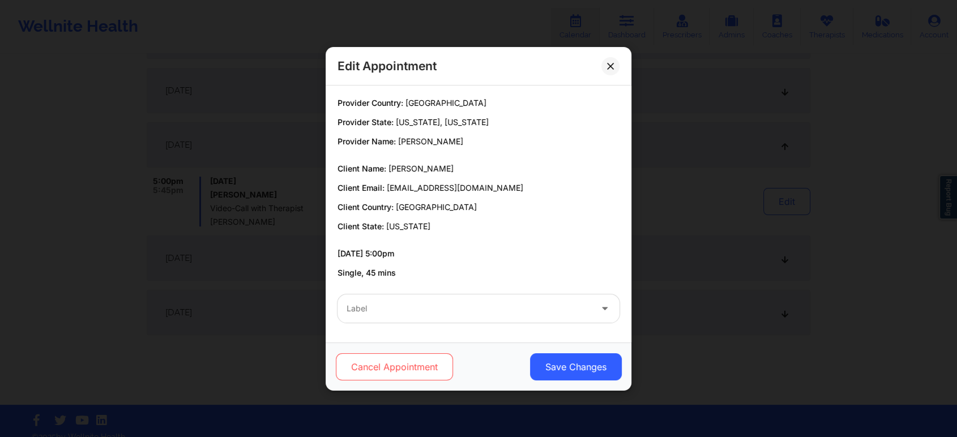
click at [406, 370] on button "Cancel Appointment" at bounding box center [394, 366] width 117 height 27
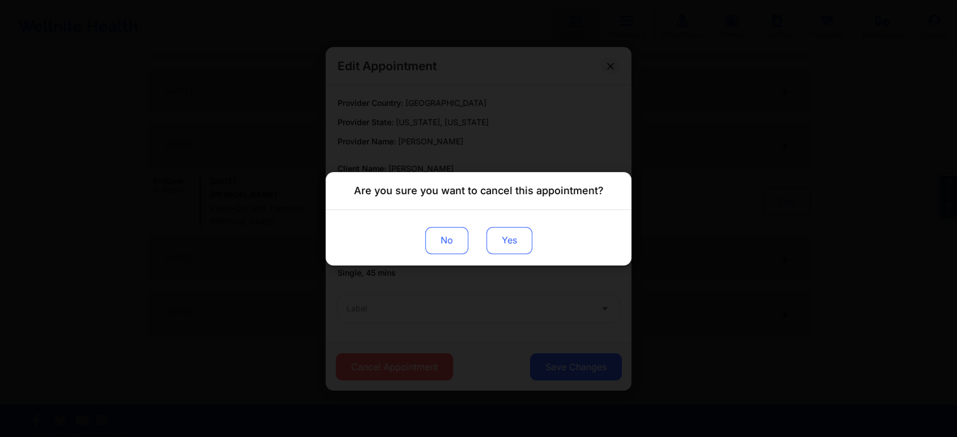
click at [512, 247] on button "Yes" at bounding box center [509, 239] width 46 height 27
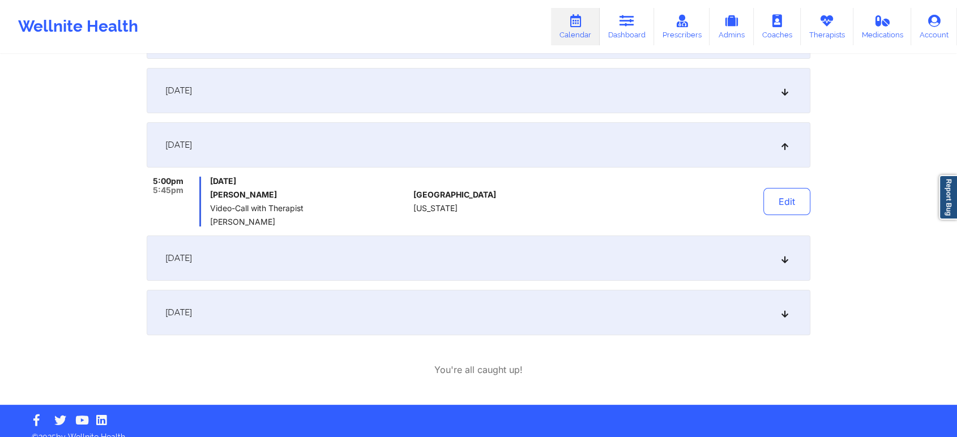
scroll to position [0, 0]
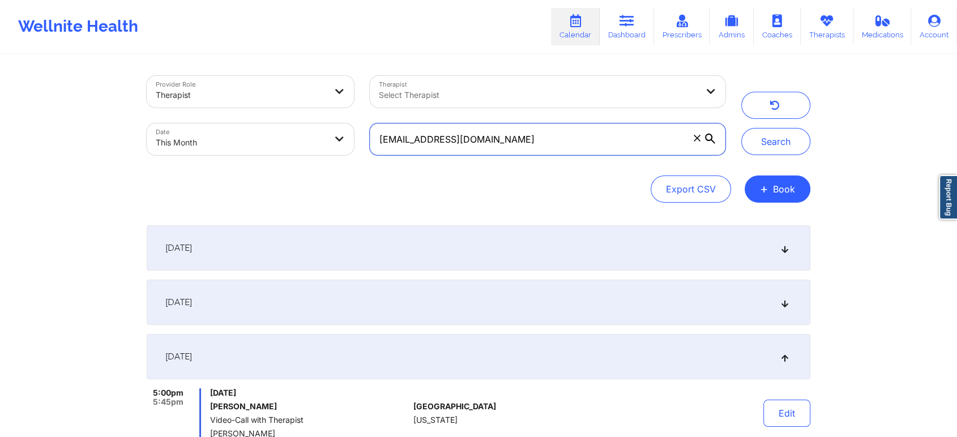
drag, startPoint x: 494, startPoint y: 137, endPoint x: 319, endPoint y: 101, distance: 179.2
click at [319, 101] on div "Provider Role Therapist Therapist Select Therapist Date This Month [EMAIL_ADDRE…" at bounding box center [436, 115] width 594 height 95
paste input "marciab18@hot"
click at [741, 128] on button "Search" at bounding box center [775, 141] width 69 height 27
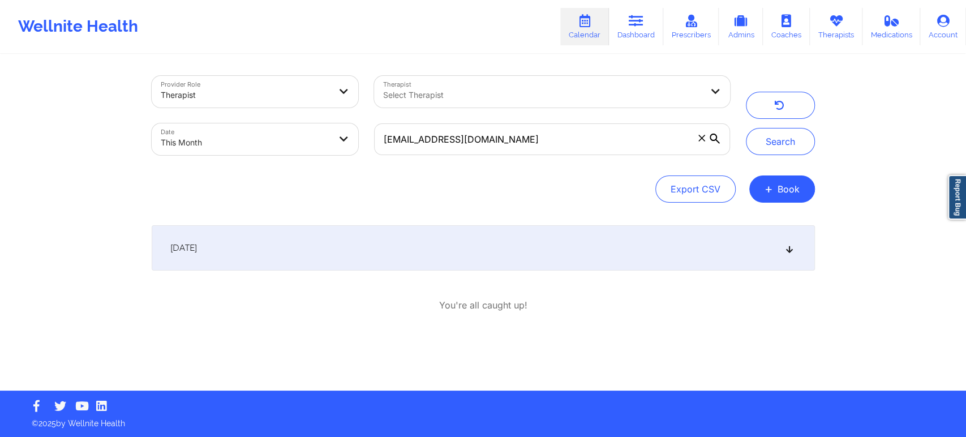
click at [666, 230] on div "[DATE]" at bounding box center [483, 247] width 663 height 45
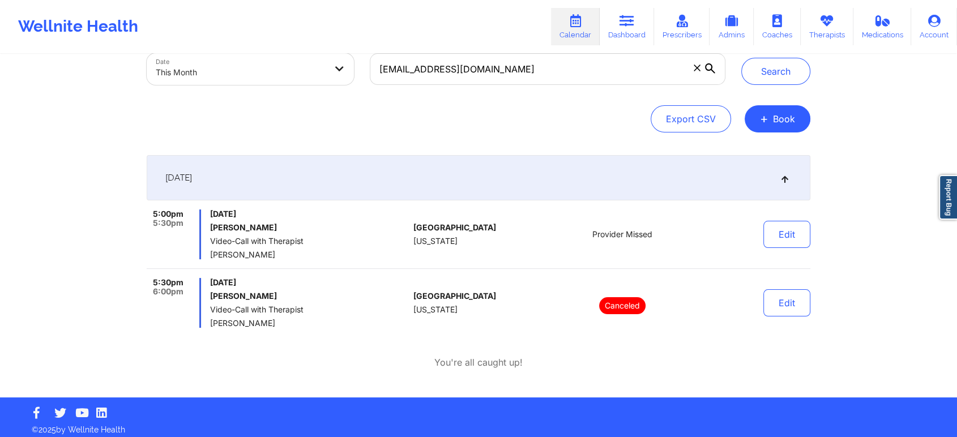
scroll to position [71, 0]
drag, startPoint x: 489, startPoint y: 71, endPoint x: 272, endPoint y: 44, distance: 219.1
click at [272, 44] on div "Wellnite Health Calendar Dashboard Prescribers Admins Coaches Therapists Medica…" at bounding box center [478, 163] width 957 height 468
paste input "kelseymcilraith@g"
click at [741, 57] on button "Search" at bounding box center [775, 70] width 69 height 27
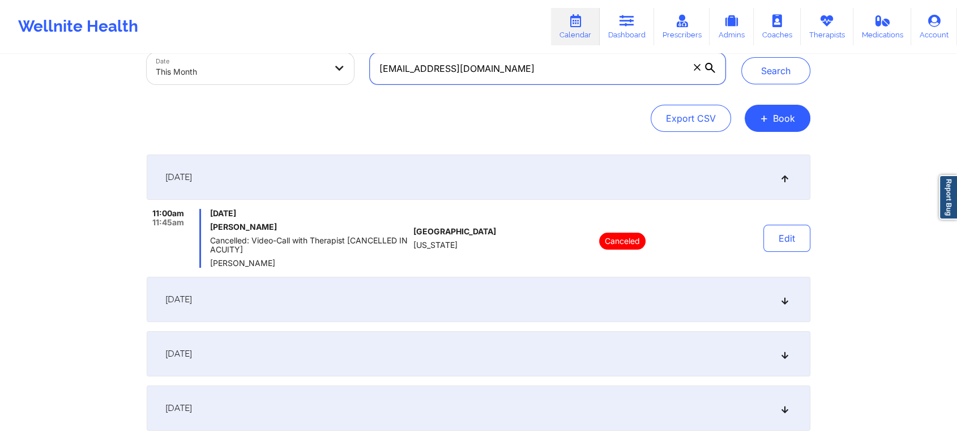
scroll to position [215, 0]
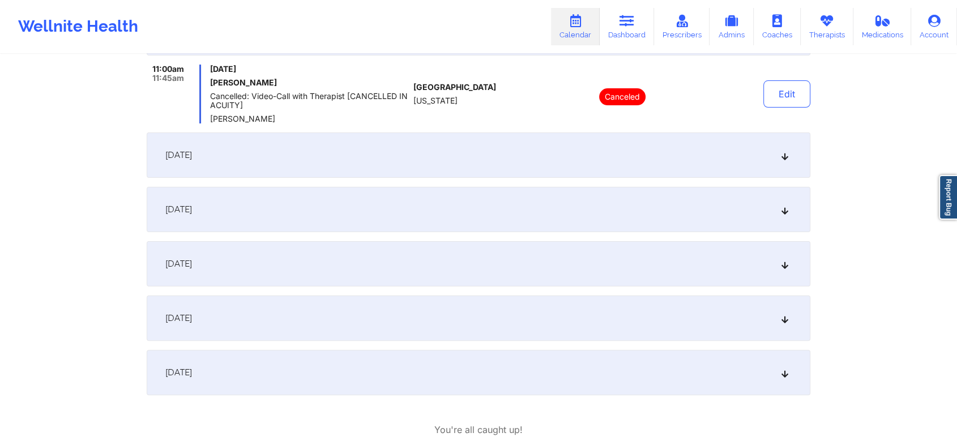
click at [443, 211] on div "[DATE]" at bounding box center [478, 209] width 663 height 45
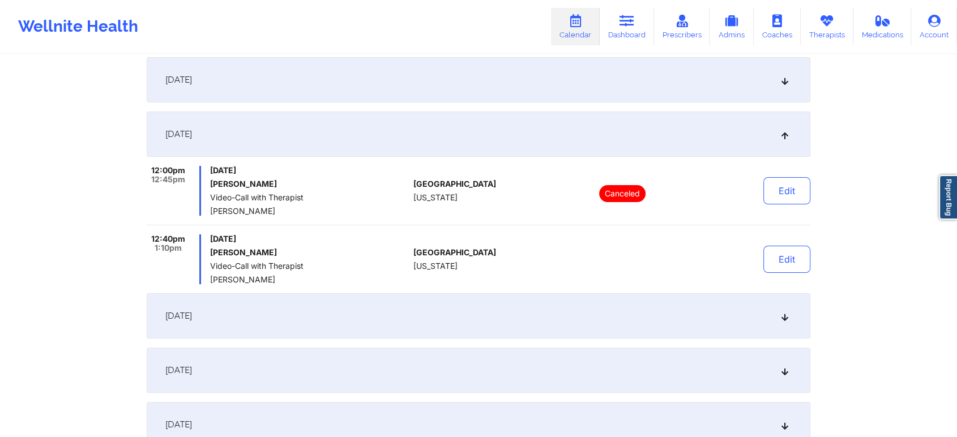
scroll to position [247, 0]
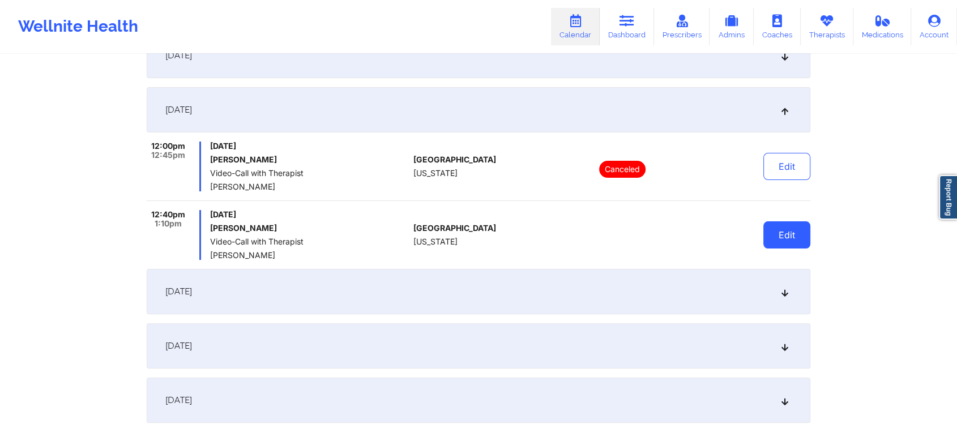
click at [777, 222] on button "Edit" at bounding box center [786, 234] width 47 height 27
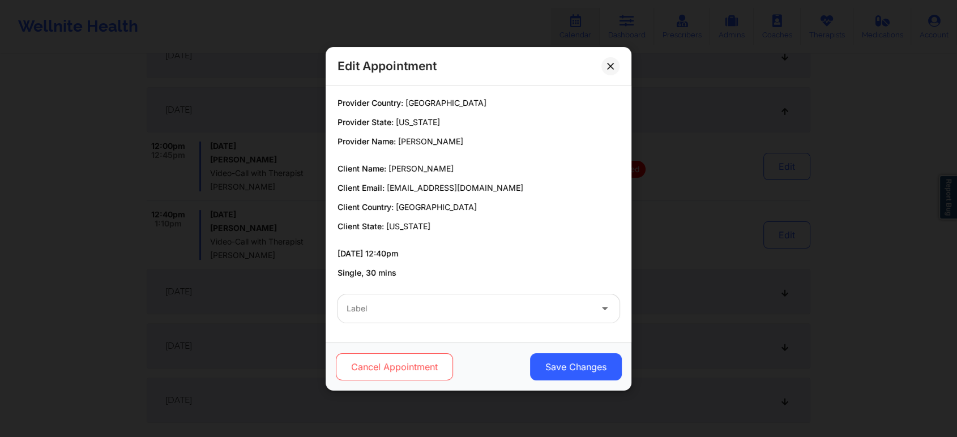
click at [422, 363] on button "Cancel Appointment" at bounding box center [394, 366] width 117 height 27
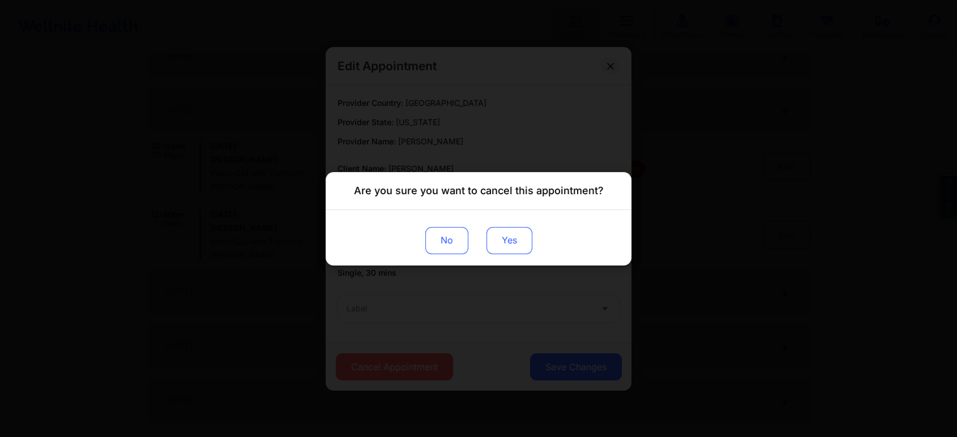
click at [514, 252] on button "Yes" at bounding box center [509, 239] width 46 height 27
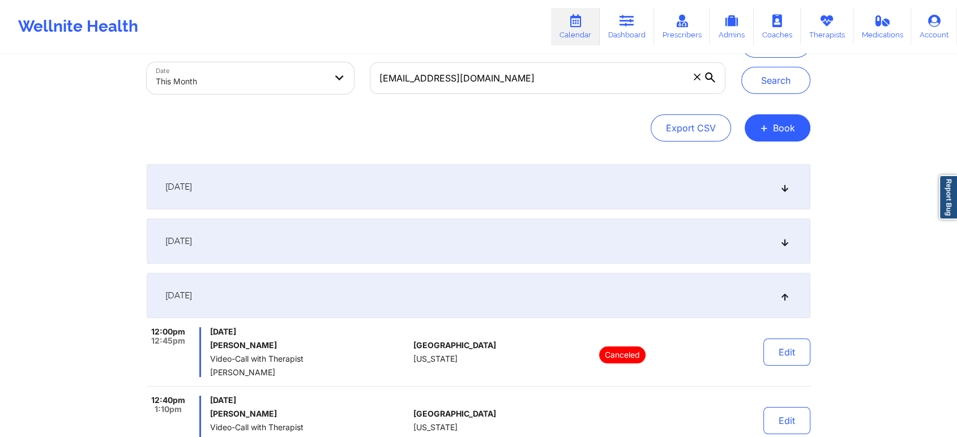
scroll to position [21, 0]
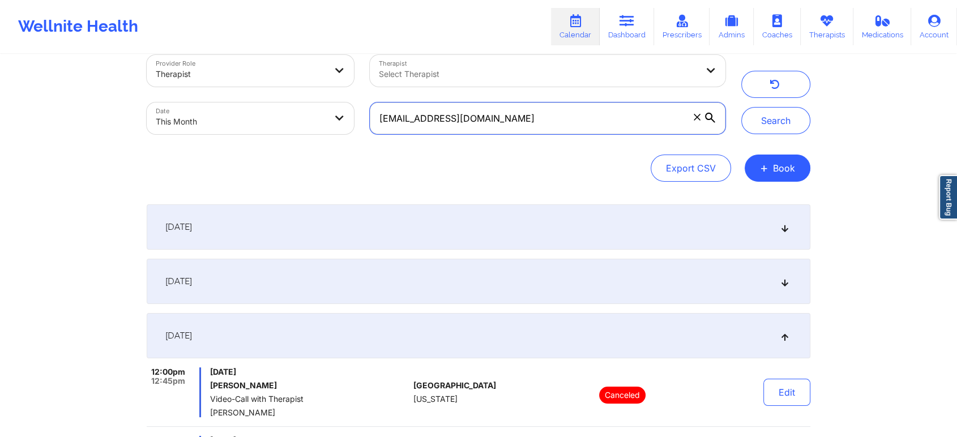
drag, startPoint x: 578, startPoint y: 117, endPoint x: 307, endPoint y: 94, distance: 272.6
click at [307, 94] on div "Provider Role Therapist Therapist Select Therapist Date This Month [EMAIL_ADDRE…" at bounding box center [436, 94] width 594 height 95
paste input "[PERSON_NAME].[PERSON_NAME]"
click at [741, 107] on button "Search" at bounding box center [775, 120] width 69 height 27
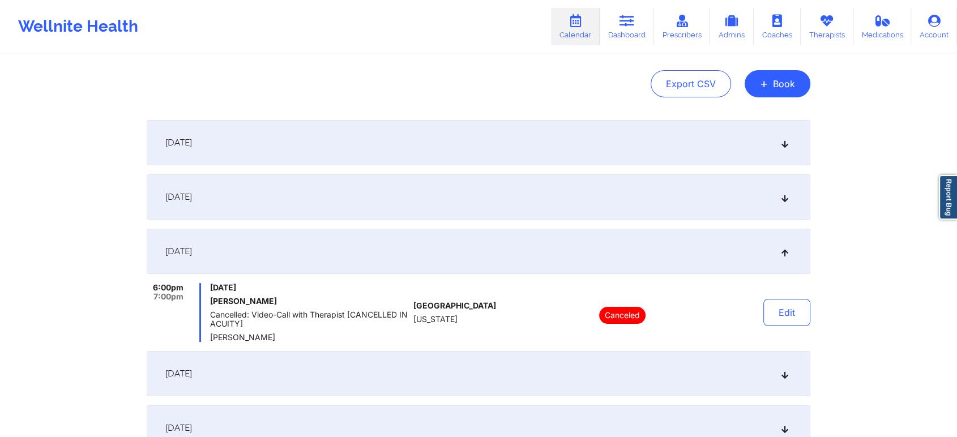
scroll to position [104, 0]
click at [320, 199] on div "[DATE]" at bounding box center [478, 197] width 663 height 45
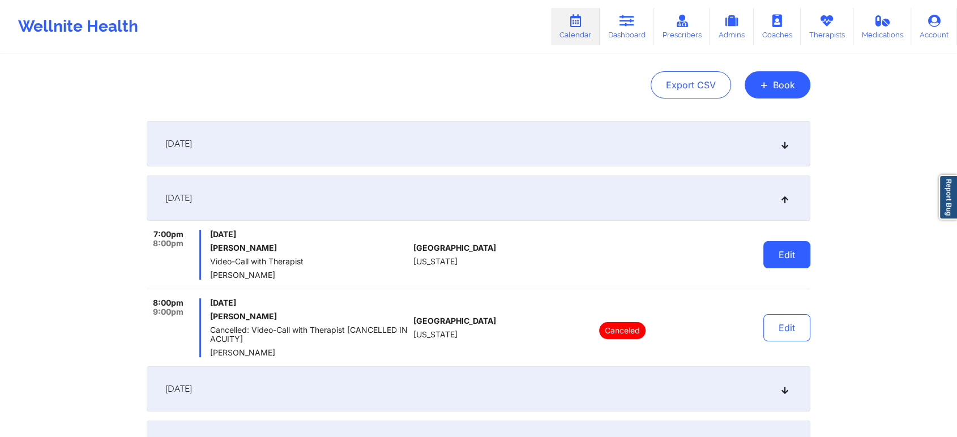
click at [801, 250] on button "Edit" at bounding box center [786, 254] width 47 height 27
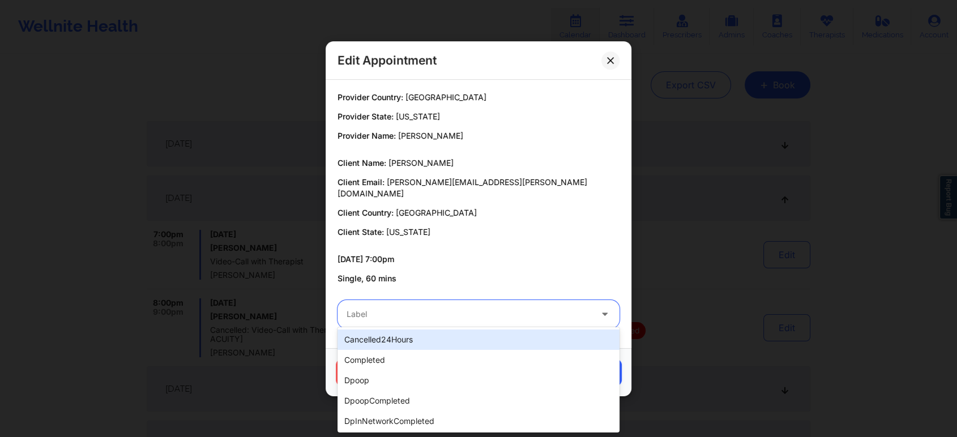
click at [498, 310] on div at bounding box center [468, 314] width 245 height 14
drag, startPoint x: 419, startPoint y: 348, endPoint x: 400, endPoint y: 357, distance: 21.3
click at [400, 357] on div "cancelled24Hours completed dpoop dpoopCompleted dpInNetworkCompleted freeNoShow…" at bounding box center [478, 379] width 282 height 105
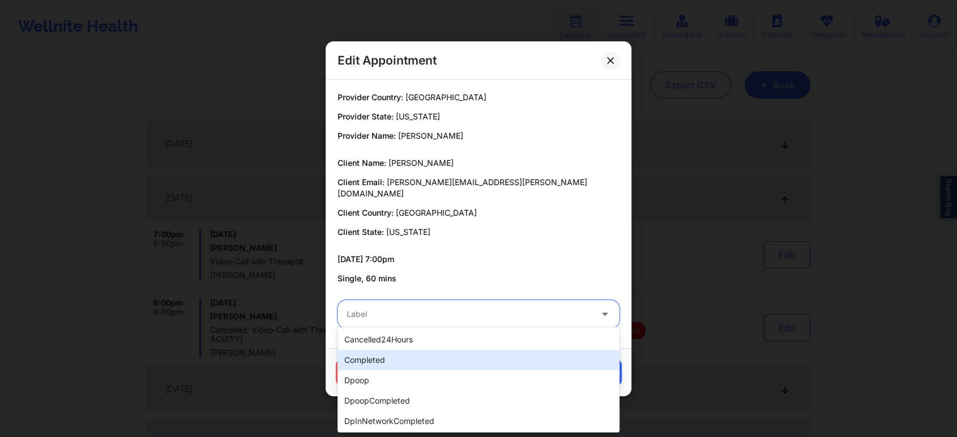
click at [400, 357] on div "completed" at bounding box center [478, 360] width 282 height 20
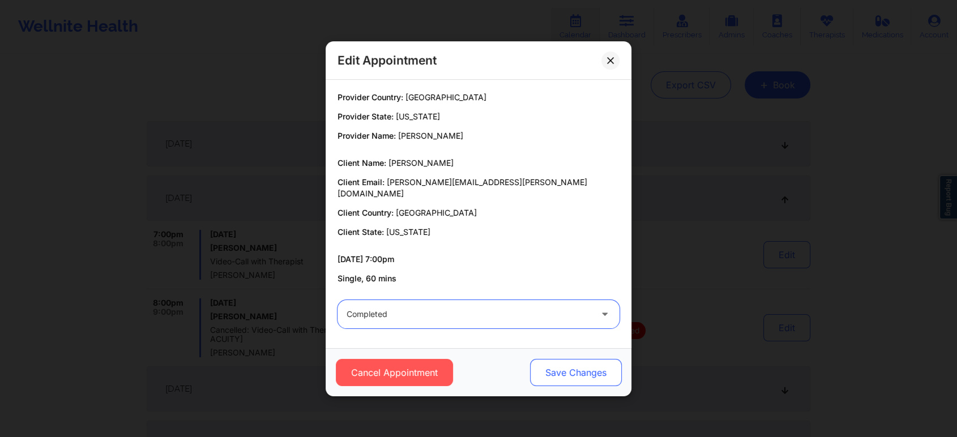
click at [580, 359] on button "Save Changes" at bounding box center [576, 372] width 92 height 27
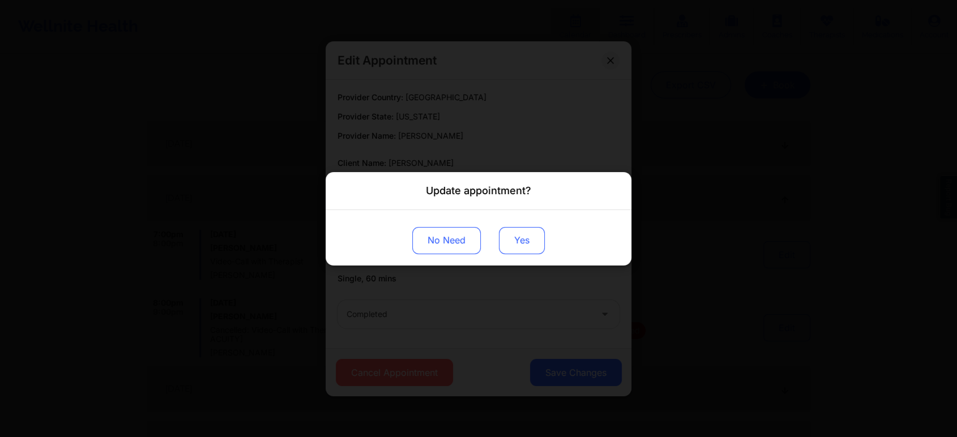
click at [516, 238] on button "Yes" at bounding box center [522, 239] width 46 height 27
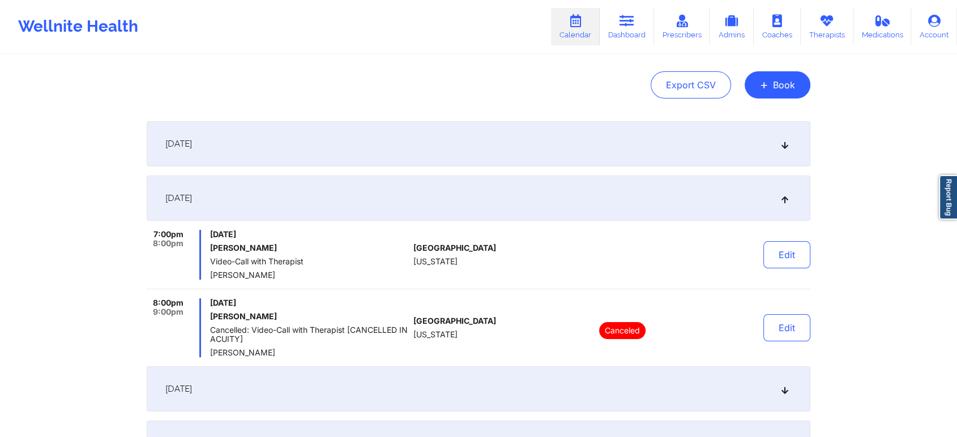
scroll to position [0, 0]
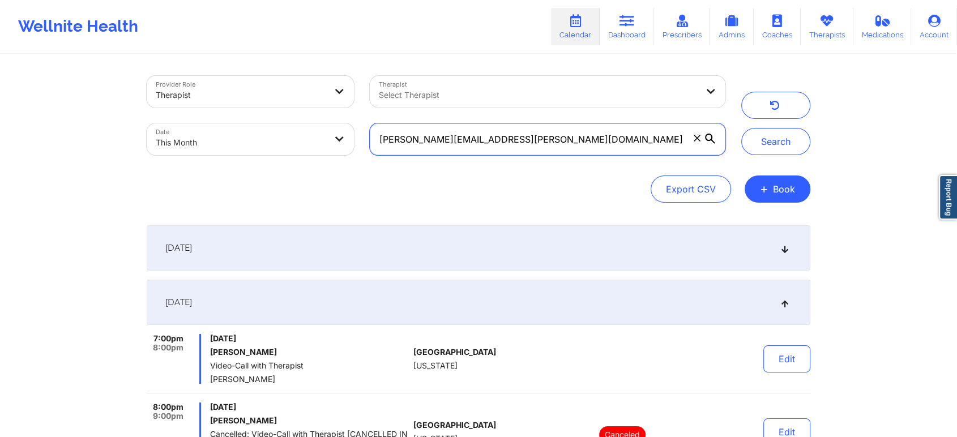
drag, startPoint x: 533, startPoint y: 140, endPoint x: 259, endPoint y: 125, distance: 274.4
click at [259, 125] on div "Provider Role Therapist Therapist Select Therapist Date This Month [PERSON_NAME…" at bounding box center [436, 115] width 594 height 95
paste input "[PERSON_NAME]"
click at [741, 128] on button "Search" at bounding box center [775, 141] width 69 height 27
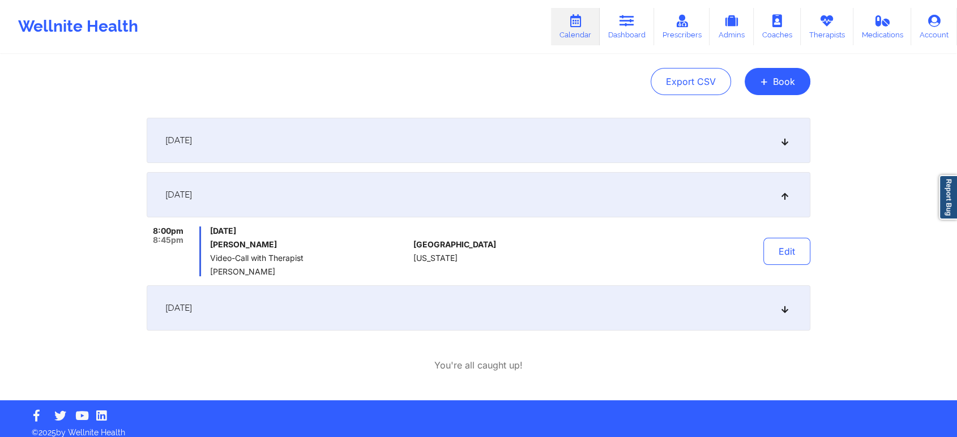
scroll to position [108, 0]
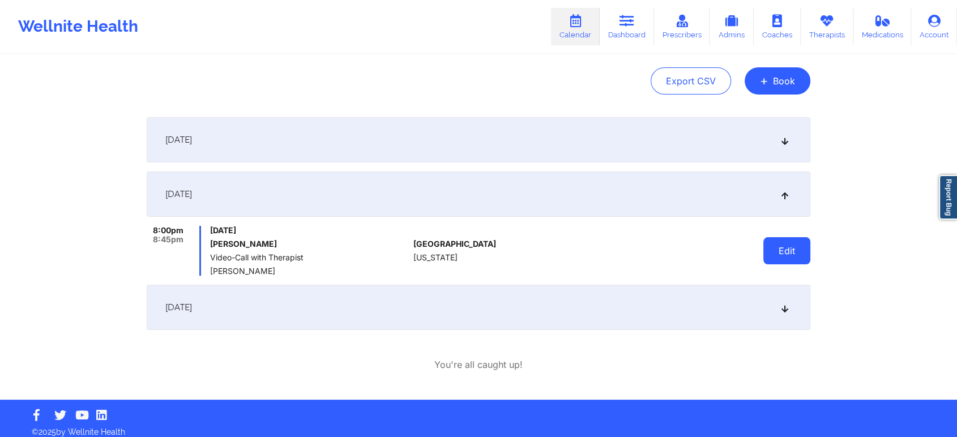
click at [801, 241] on button "Edit" at bounding box center [786, 250] width 47 height 27
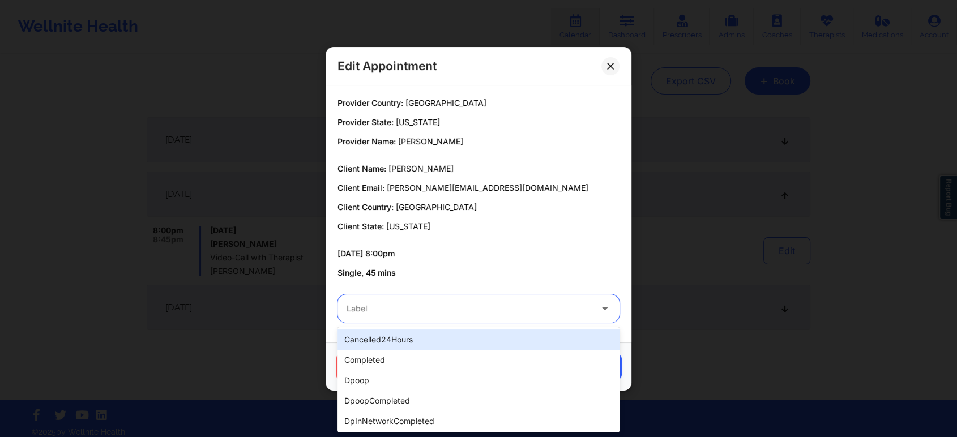
click at [504, 311] on div at bounding box center [468, 309] width 245 height 14
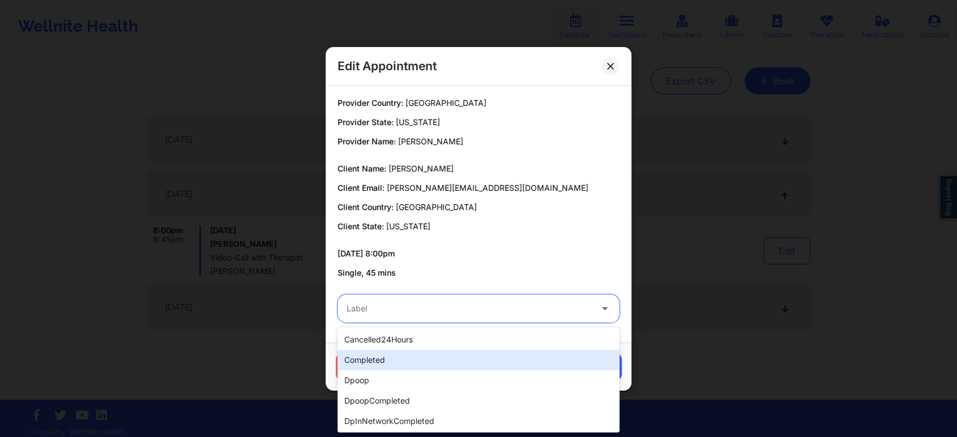
click at [402, 363] on div "completed" at bounding box center [478, 360] width 282 height 20
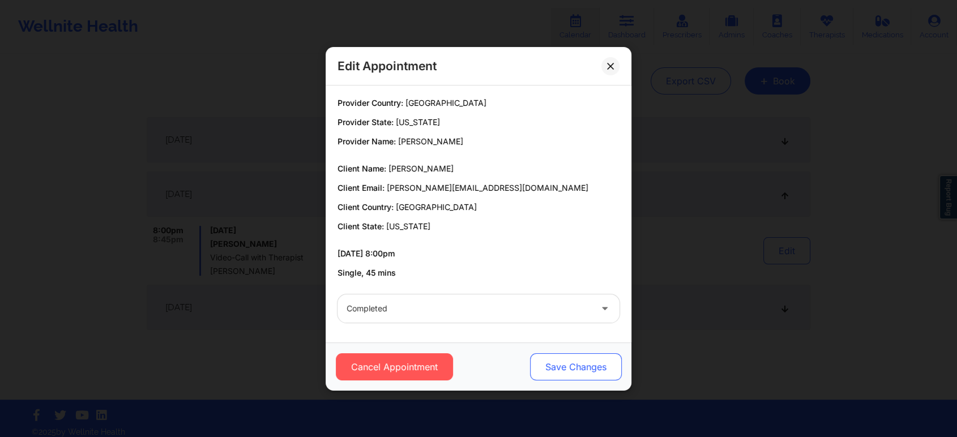
click at [582, 360] on button "Save Changes" at bounding box center [576, 366] width 92 height 27
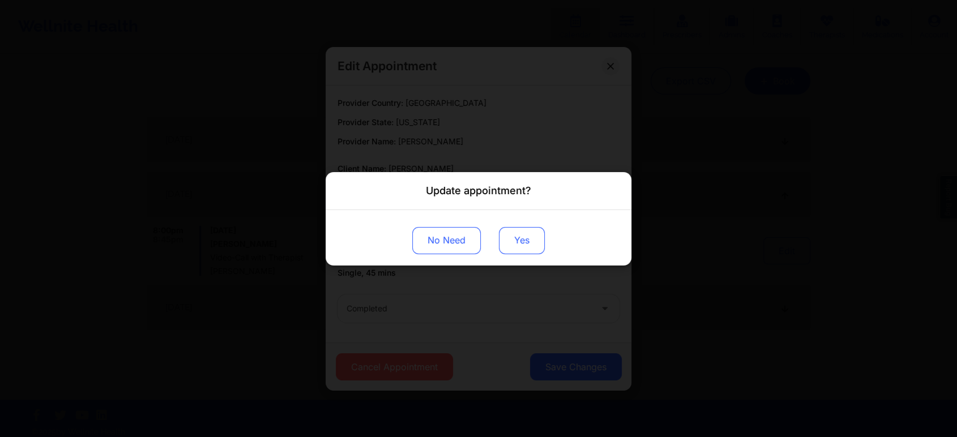
click at [518, 247] on button "Yes" at bounding box center [522, 239] width 46 height 27
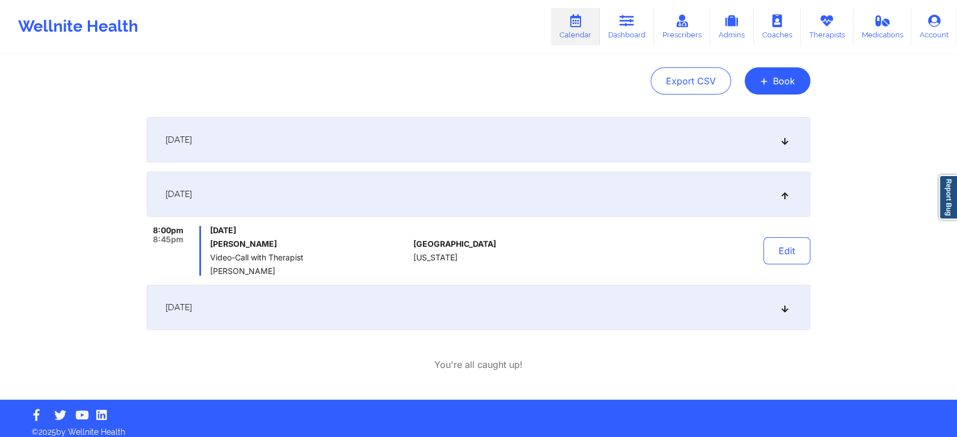
scroll to position [0, 0]
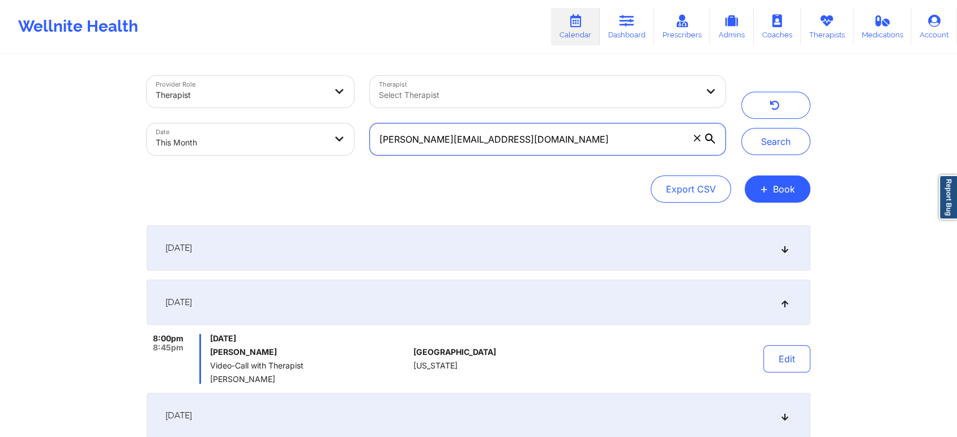
drag, startPoint x: 521, startPoint y: 134, endPoint x: 190, endPoint y: 112, distance: 331.3
click at [190, 112] on div "Provider Role Therapist Therapist Select Therapist Date This Month [PERSON_NAME…" at bounding box center [436, 115] width 594 height 95
click at [741, 128] on button "Search" at bounding box center [775, 141] width 69 height 27
click at [501, 142] on input "[PERSON_NAME][EMAIL_ADDRESS][DOMAIN_NAME]" at bounding box center [547, 139] width 355 height 32
drag, startPoint x: 541, startPoint y: 128, endPoint x: 403, endPoint y: 135, distance: 137.7
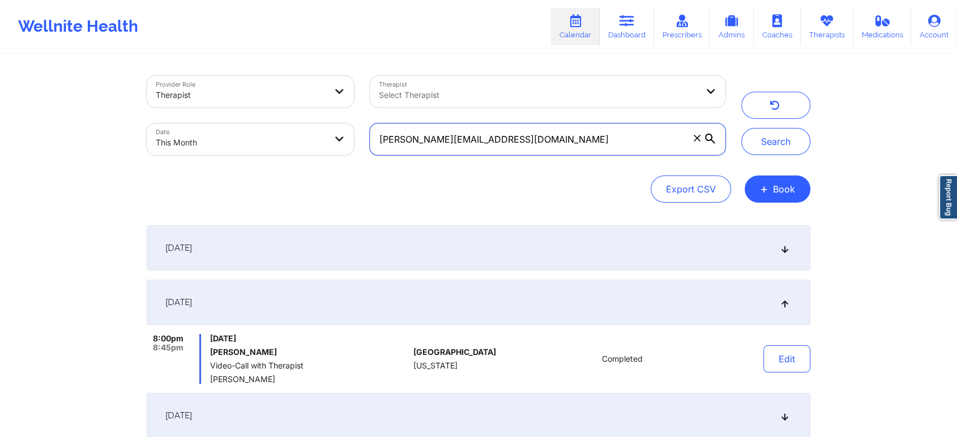
click at [403, 135] on input "[PERSON_NAME][EMAIL_ADDRESS][DOMAIN_NAME]" at bounding box center [547, 139] width 355 height 32
type input "c"
paste input "[EMAIL_ADDRESS][DOMAIN_NAME]"
click at [741, 128] on button "Search" at bounding box center [775, 141] width 69 height 27
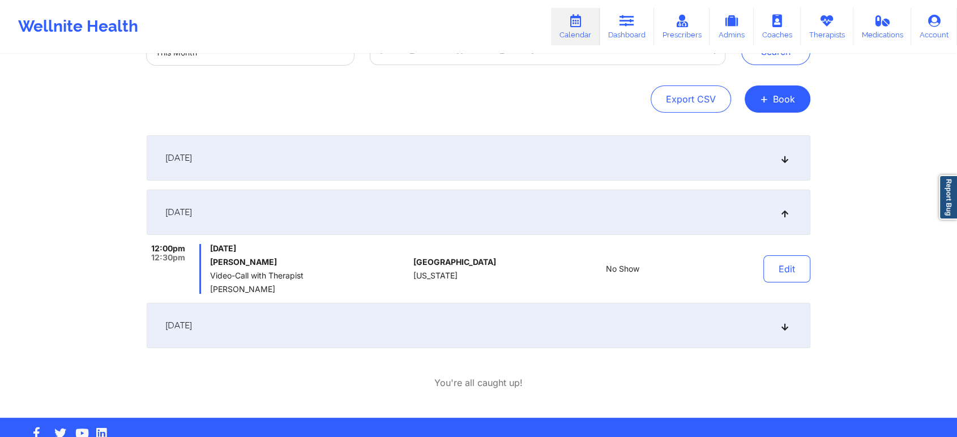
click at [480, 340] on div "[DATE]" at bounding box center [478, 325] width 663 height 45
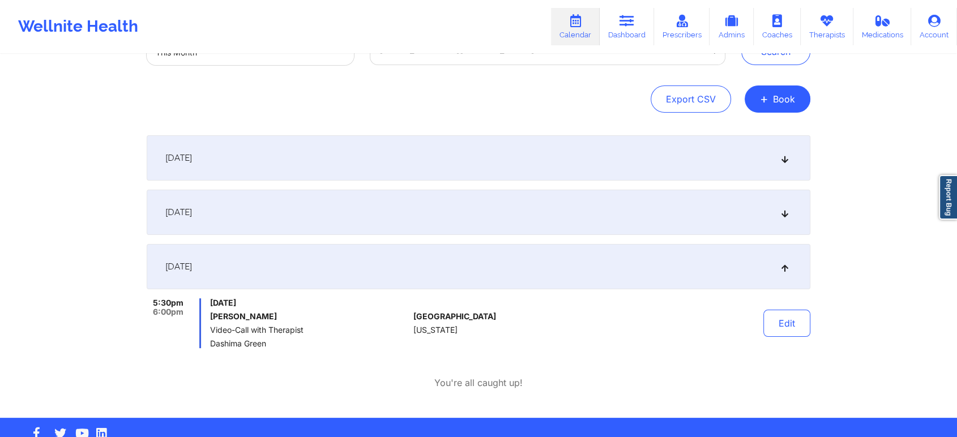
scroll to position [0, 0]
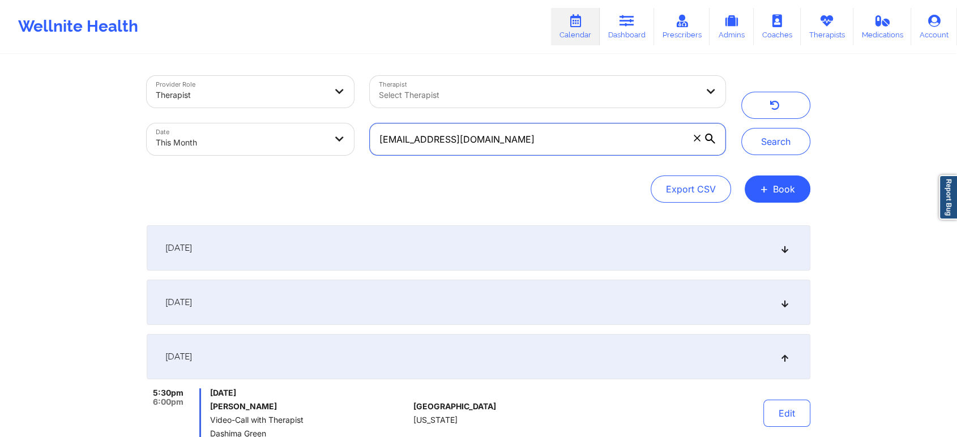
drag, startPoint x: 509, startPoint y: 132, endPoint x: 310, endPoint y: 128, distance: 199.3
click at [310, 128] on div "Provider Role Therapist Therapist Select Therapist Date This Month [EMAIL_ADDRE…" at bounding box center [436, 115] width 594 height 95
paste input "[PERSON_NAME].[PERSON_NAME]@me"
click at [741, 128] on button "Search" at bounding box center [775, 141] width 69 height 27
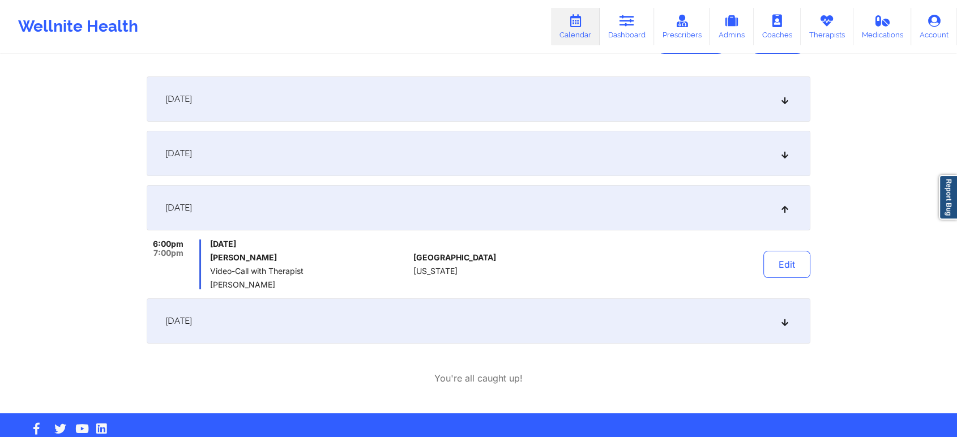
scroll to position [149, 0]
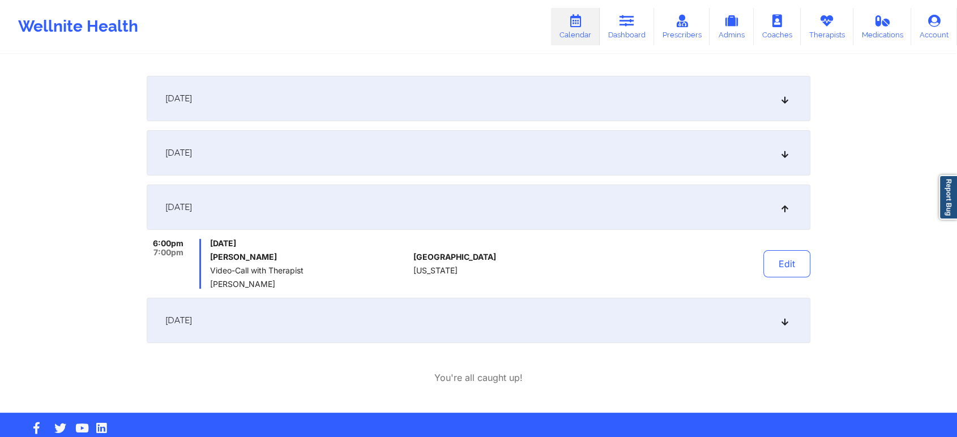
click at [349, 141] on div "[DATE]" at bounding box center [478, 152] width 663 height 45
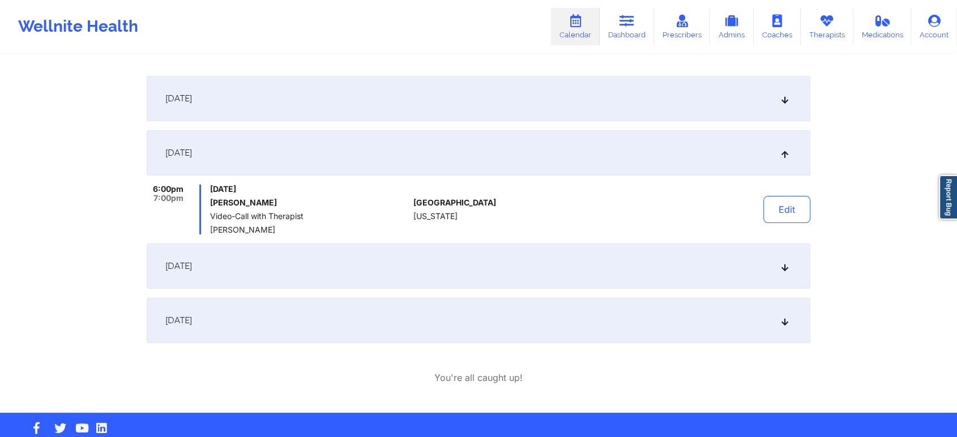
click at [346, 97] on div "[DATE]" at bounding box center [478, 98] width 663 height 45
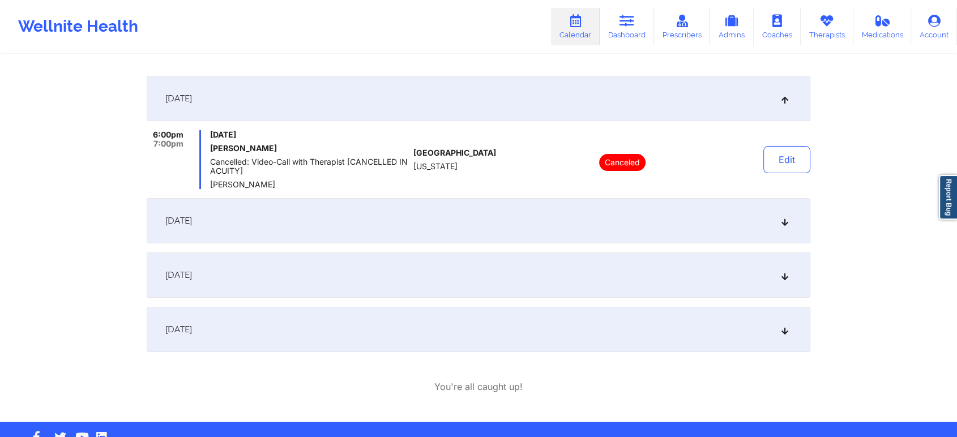
click at [316, 210] on div "[DATE]" at bounding box center [478, 220] width 663 height 45
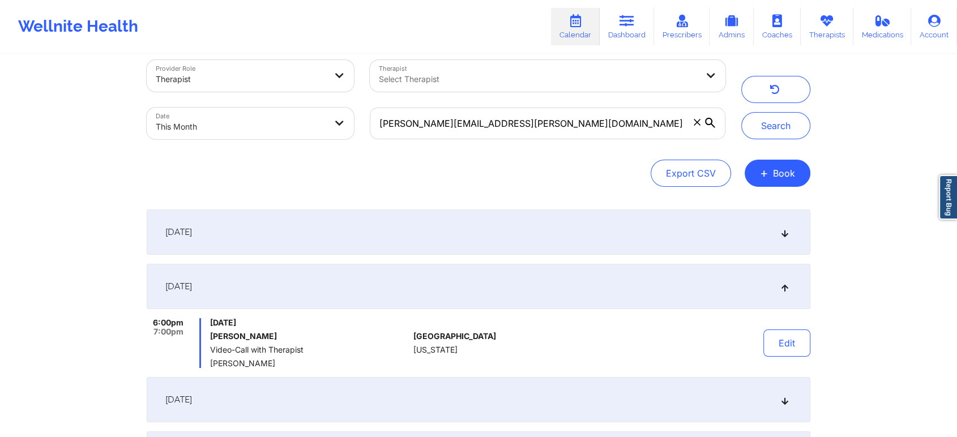
scroll to position [0, 0]
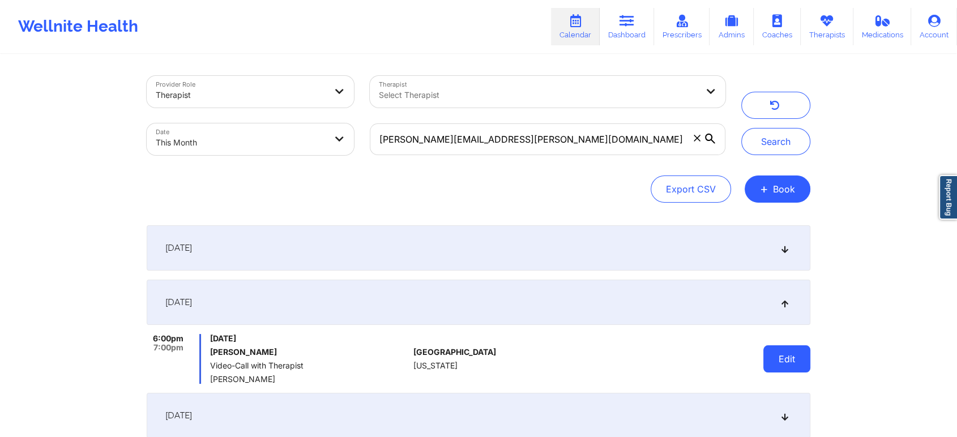
click at [768, 348] on button "Edit" at bounding box center [786, 358] width 47 height 27
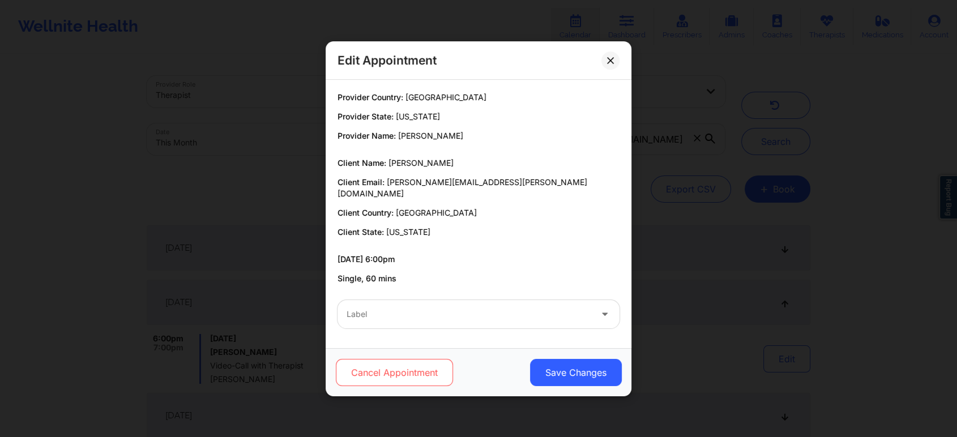
click at [403, 367] on button "Cancel Appointment" at bounding box center [394, 372] width 117 height 27
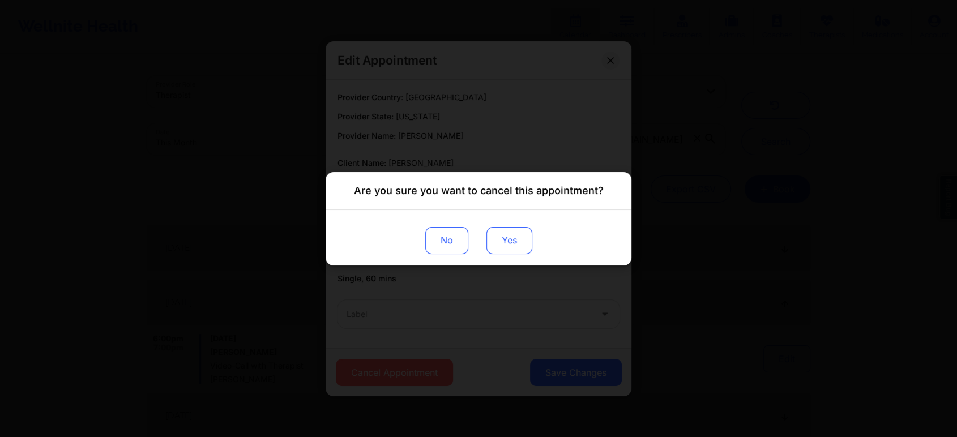
click at [507, 242] on button "Yes" at bounding box center [509, 239] width 46 height 27
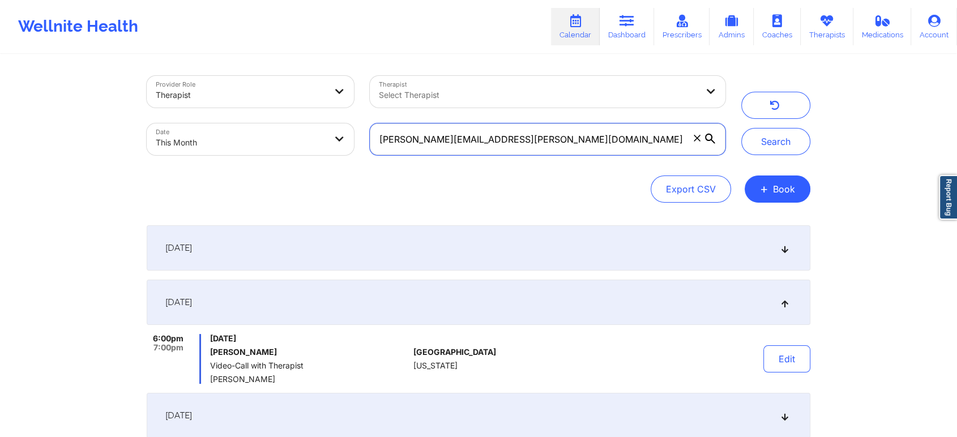
drag, startPoint x: 523, startPoint y: 135, endPoint x: 351, endPoint y: 113, distance: 173.4
click at [351, 113] on div "Provider Role Therapist Therapist Select Therapist Date This Month [PERSON_NAME…" at bounding box center [436, 115] width 594 height 95
paste input "[EMAIL_ADDRESS]"
click at [741, 128] on button "Search" at bounding box center [775, 141] width 69 height 27
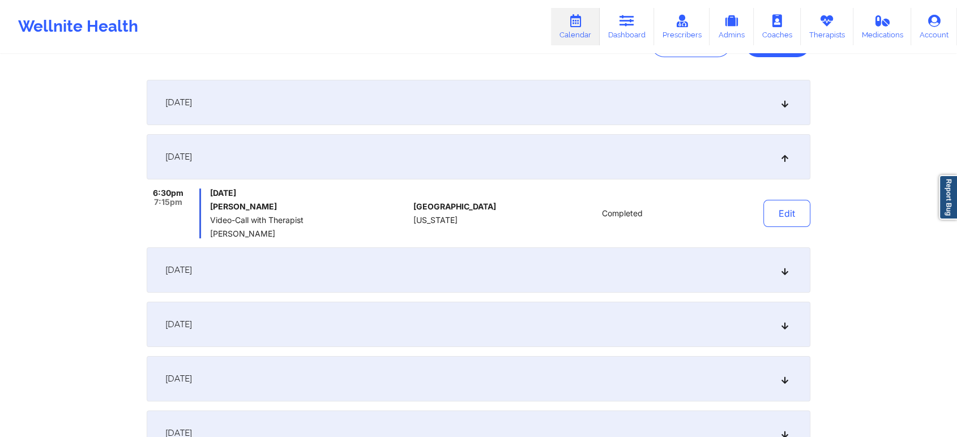
click at [531, 264] on div "[DATE]" at bounding box center [478, 269] width 663 height 45
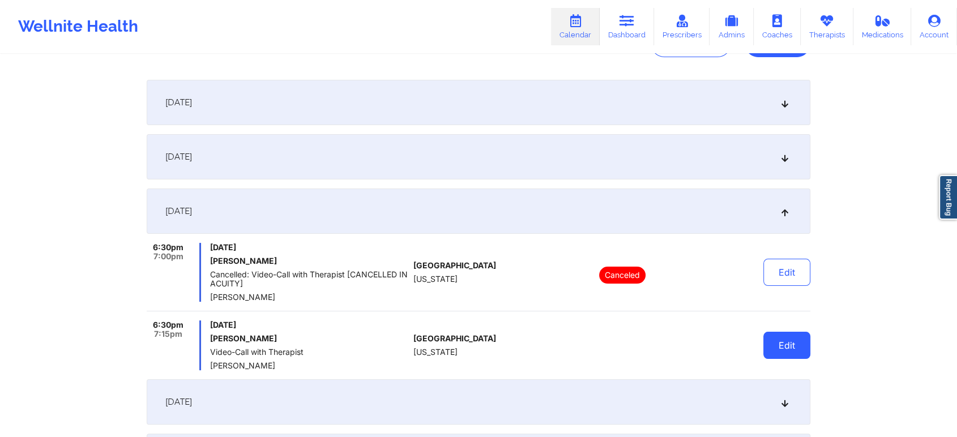
click at [787, 342] on button "Edit" at bounding box center [786, 345] width 47 height 27
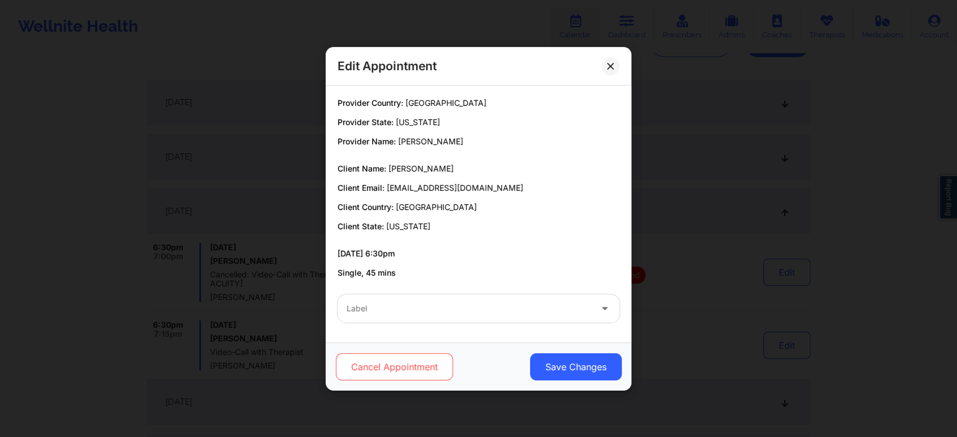
click at [409, 360] on button "Cancel Appointment" at bounding box center [394, 366] width 117 height 27
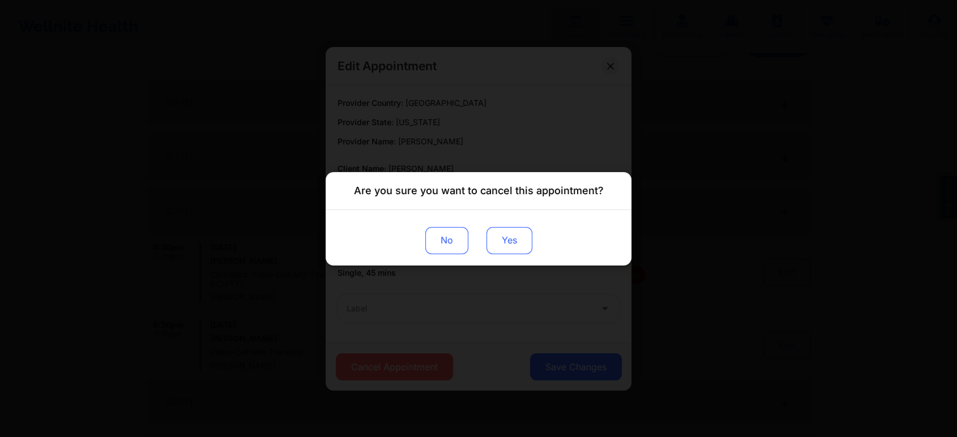
click at [516, 240] on button "Yes" at bounding box center [509, 239] width 46 height 27
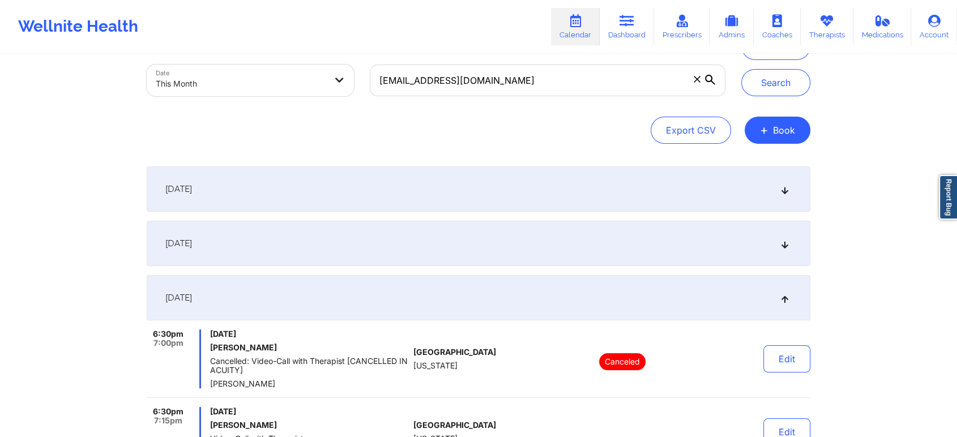
scroll to position [0, 0]
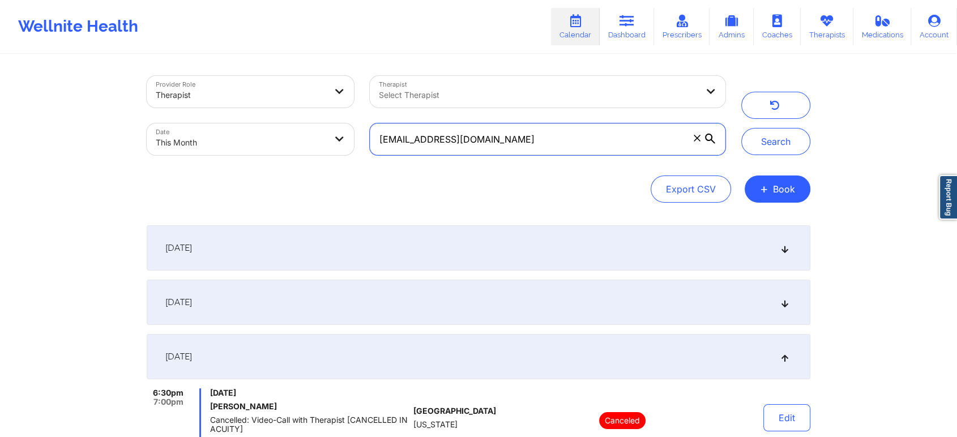
drag, startPoint x: 544, startPoint y: 139, endPoint x: 269, endPoint y: 135, distance: 274.5
click at [269, 135] on div "Provider Role Therapist Therapist Select Therapist Date This Month [EMAIL_ADDRE…" at bounding box center [436, 115] width 594 height 95
paste input "[EMAIL_ADDRESS]"
click at [741, 128] on button "Search" at bounding box center [775, 141] width 69 height 27
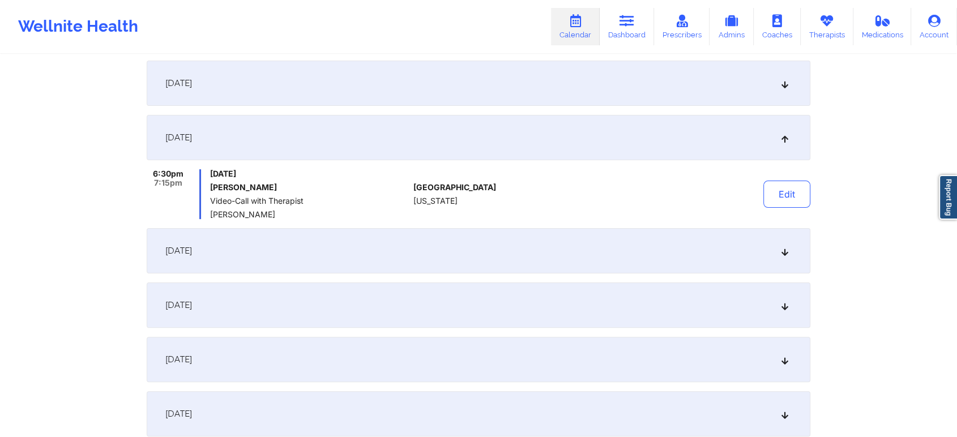
scroll to position [208, 0]
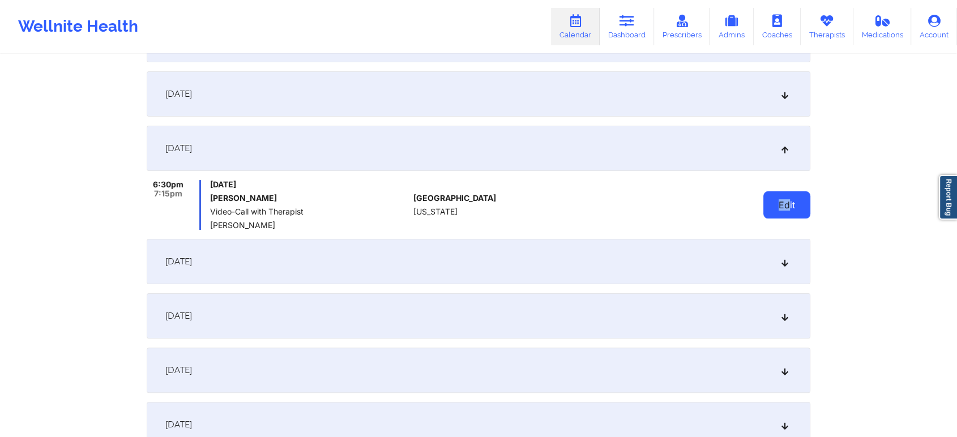
drag, startPoint x: 788, startPoint y: 190, endPoint x: 770, endPoint y: 212, distance: 28.2
click at [770, 212] on div "Edit" at bounding box center [757, 205] width 105 height 50
click at [770, 212] on button "Edit" at bounding box center [786, 204] width 47 height 27
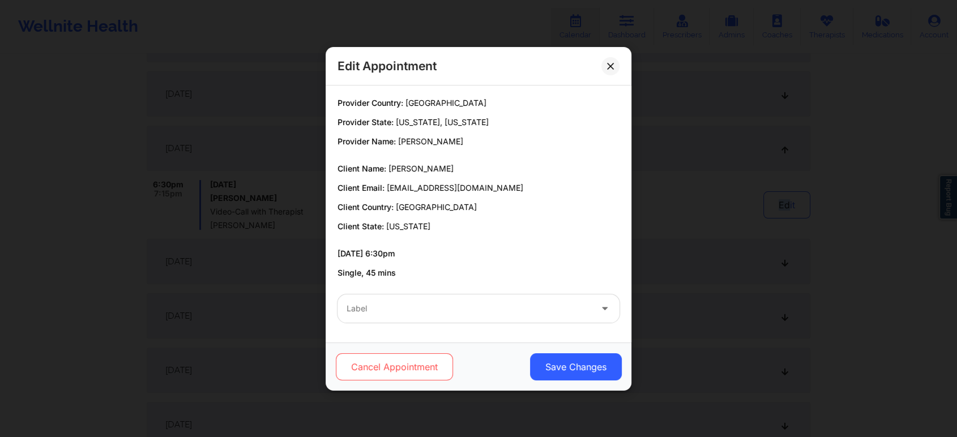
click at [395, 357] on button "Cancel Appointment" at bounding box center [394, 366] width 117 height 27
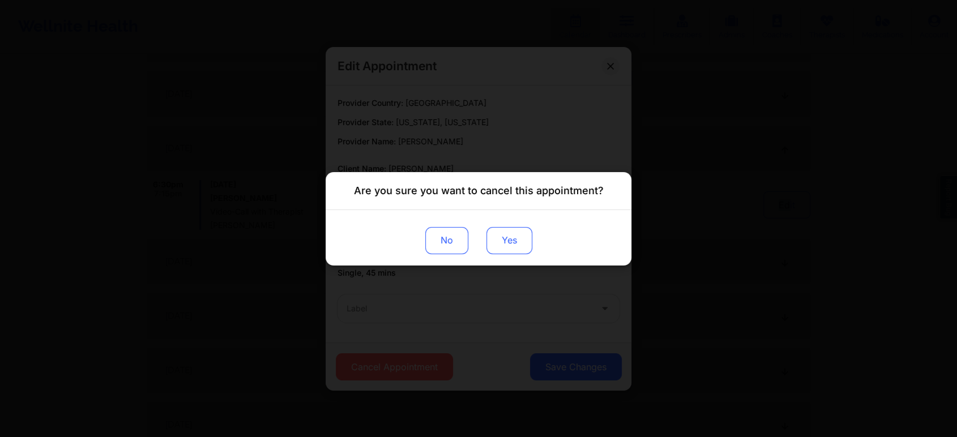
click at [502, 231] on button "Yes" at bounding box center [509, 239] width 46 height 27
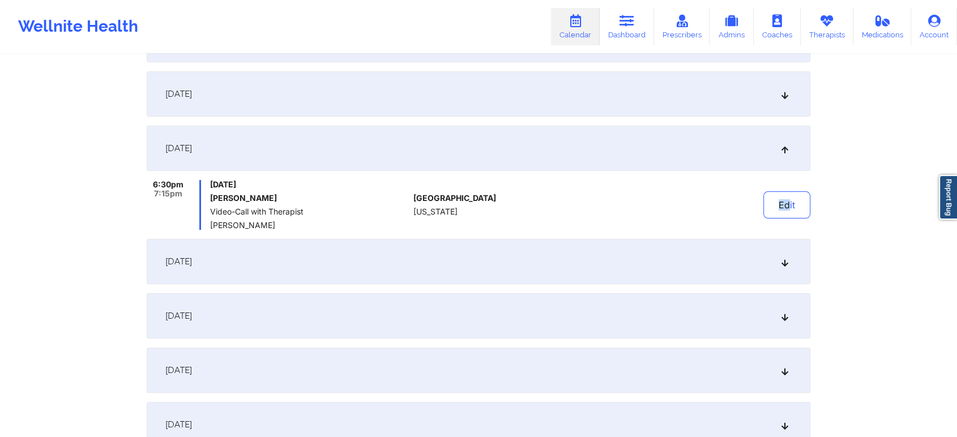
scroll to position [0, 0]
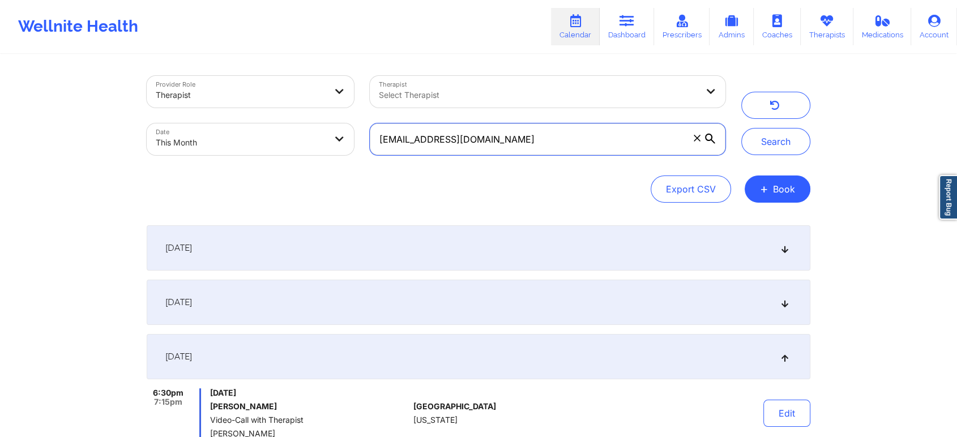
click at [439, 142] on input "[EMAIL_ADDRESS][DOMAIN_NAME]" at bounding box center [547, 139] width 355 height 32
drag, startPoint x: 480, startPoint y: 148, endPoint x: 303, endPoint y: 122, distance: 179.1
click at [303, 122] on div "Provider Role Therapist Therapist Select Therapist Date This Month [EMAIL_ADDRE…" at bounding box center [436, 115] width 594 height 95
type input "m"
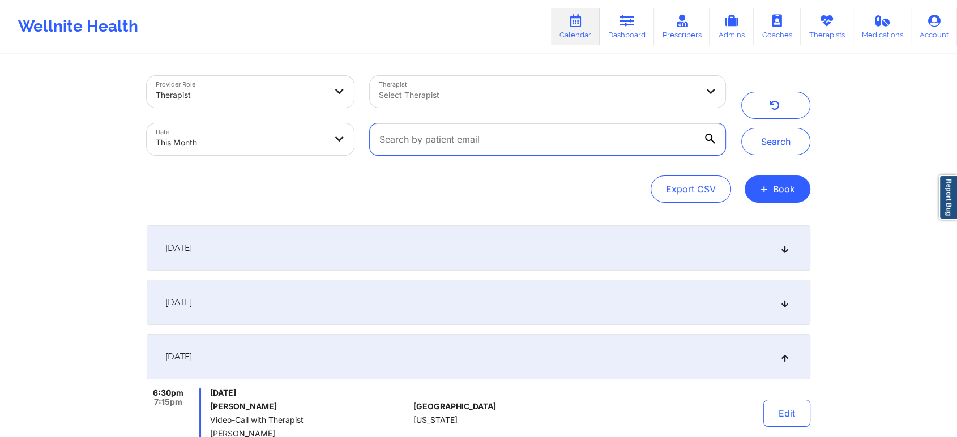
paste input "[EMAIL_ADDRESS][DOMAIN_NAME]"
click at [741, 128] on button "Search" at bounding box center [775, 141] width 69 height 27
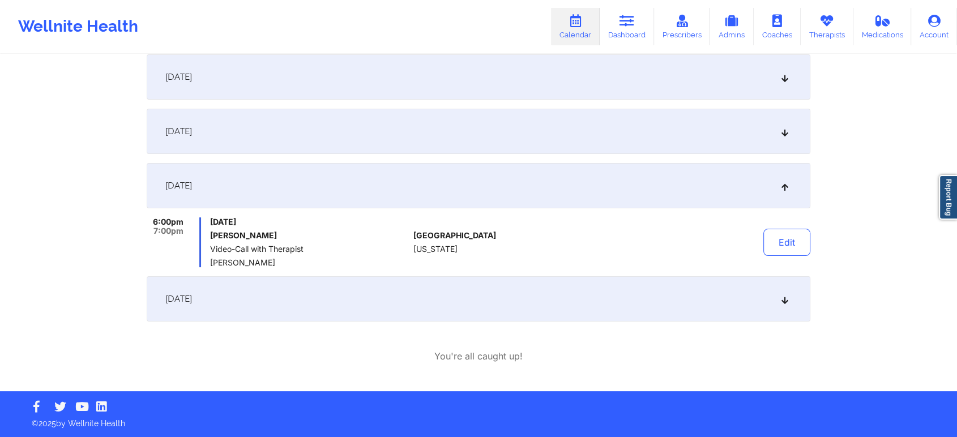
click at [326, 119] on div "[DATE]" at bounding box center [478, 131] width 663 height 45
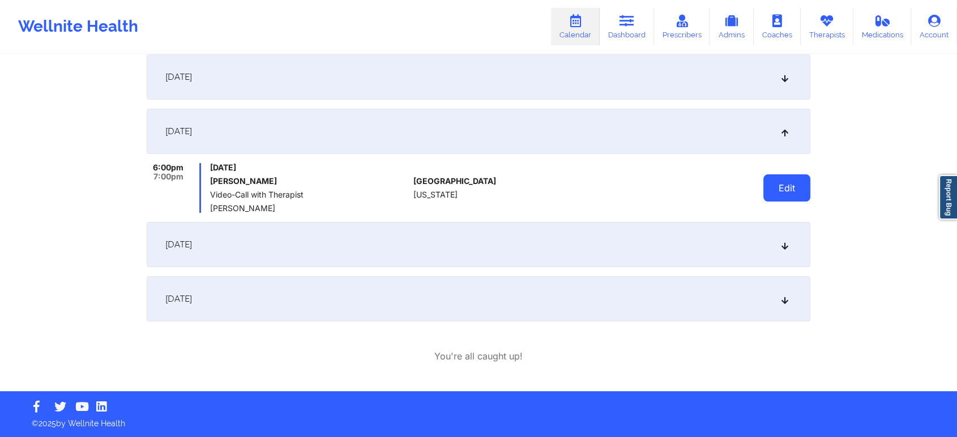
click at [791, 179] on button "Edit" at bounding box center [786, 187] width 47 height 27
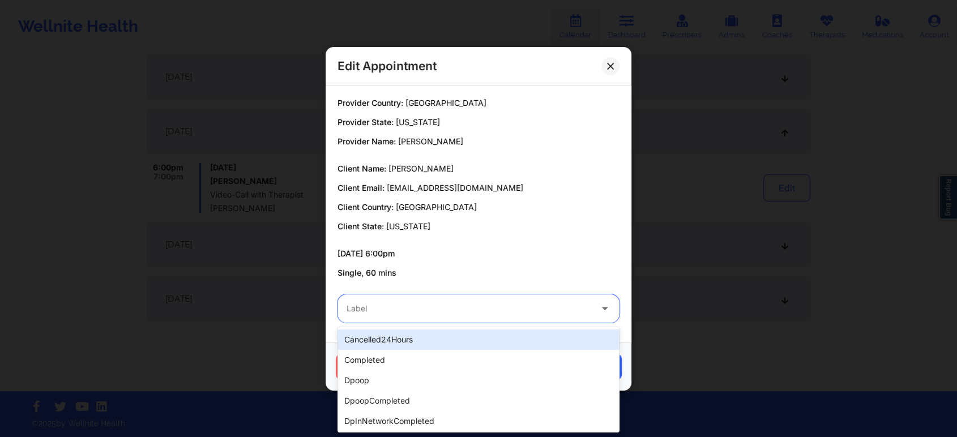
click at [402, 316] on div "Label" at bounding box center [464, 308] width 255 height 28
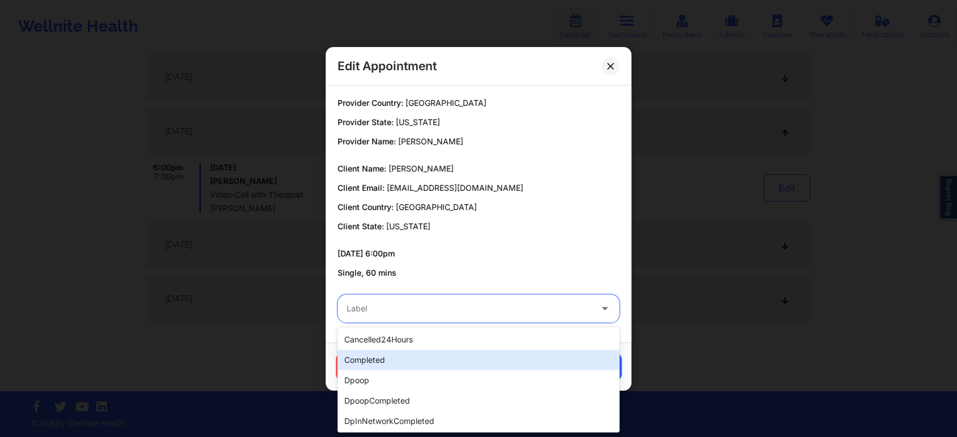
click at [358, 359] on div "completed" at bounding box center [478, 360] width 282 height 20
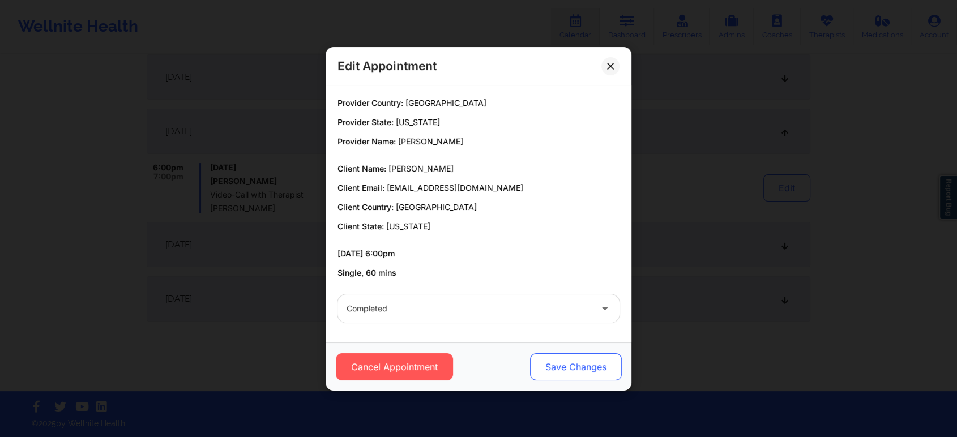
click at [564, 366] on button "Save Changes" at bounding box center [576, 366] width 92 height 27
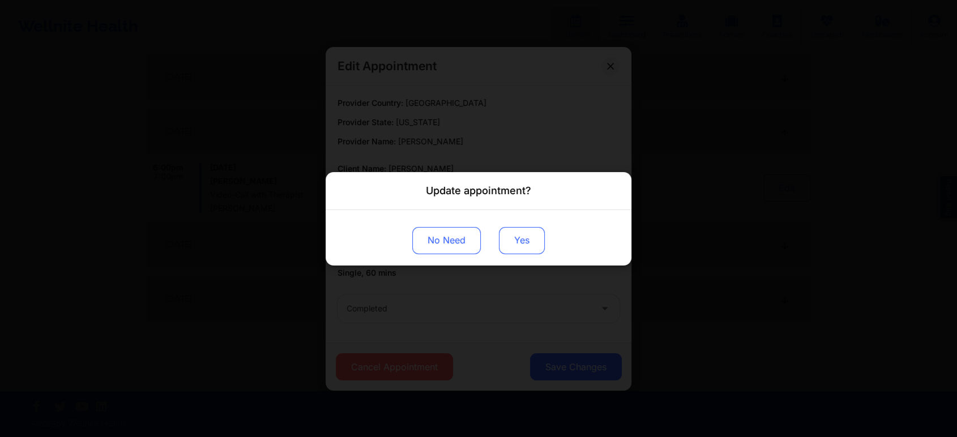
click at [516, 226] on button "Yes" at bounding box center [522, 239] width 46 height 27
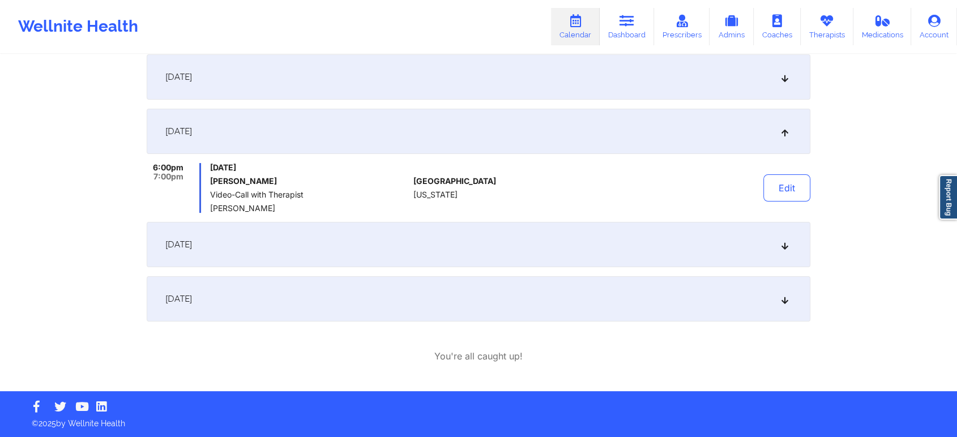
scroll to position [0, 0]
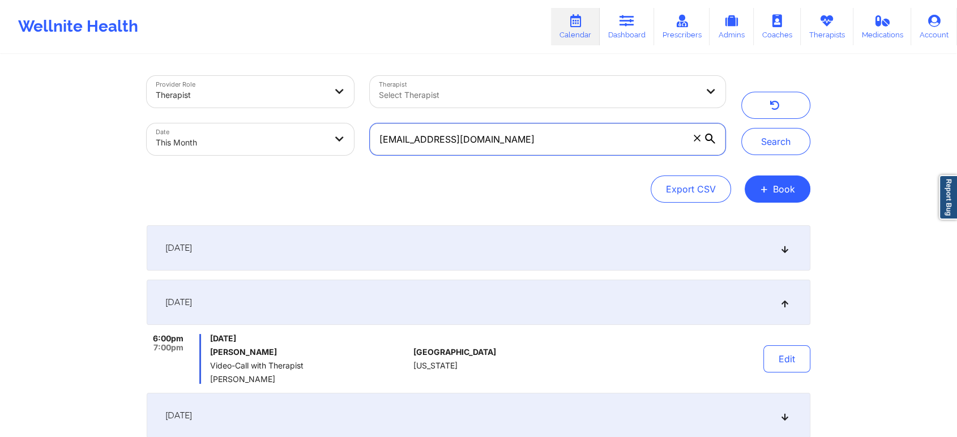
drag, startPoint x: 528, startPoint y: 132, endPoint x: 303, endPoint y: 143, distance: 224.9
click at [303, 143] on div "Provider Role Therapist Therapist Select Therapist Date This Month [EMAIL_ADDRE…" at bounding box center [436, 115] width 594 height 95
click at [741, 128] on button "Search" at bounding box center [775, 141] width 69 height 27
paste input "dens712"
click at [488, 130] on input "[EMAIL_ADDRESS][DOMAIN_NAME]" at bounding box center [547, 139] width 355 height 32
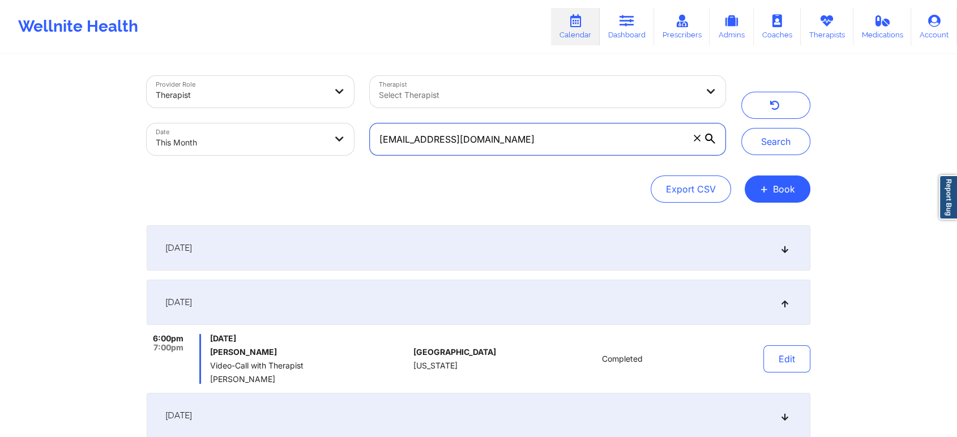
click at [741, 128] on button "Search" at bounding box center [775, 141] width 69 height 27
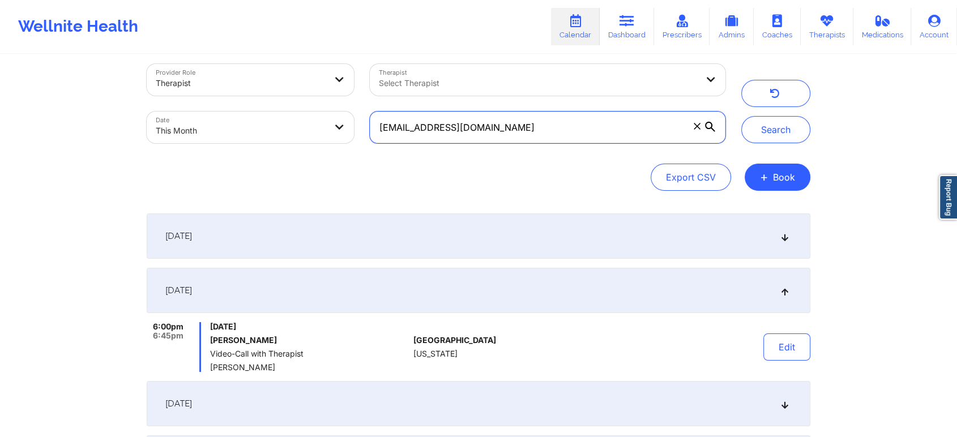
scroll to position [139, 0]
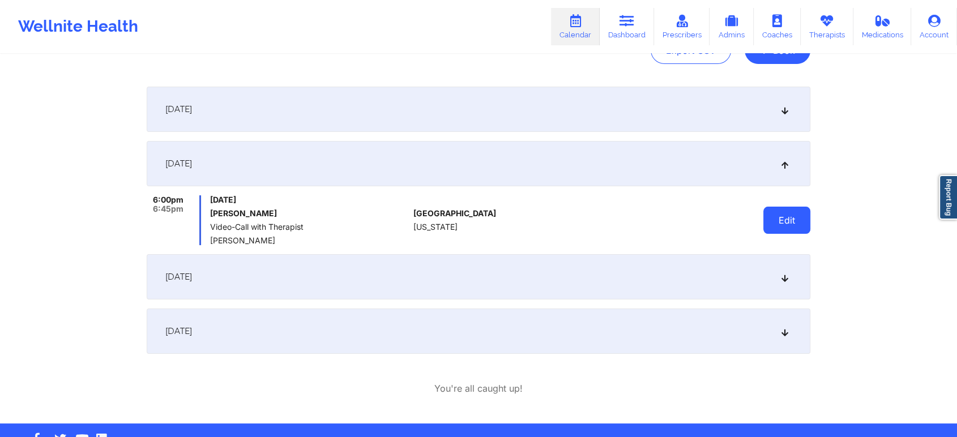
click at [799, 218] on button "Edit" at bounding box center [786, 220] width 47 height 27
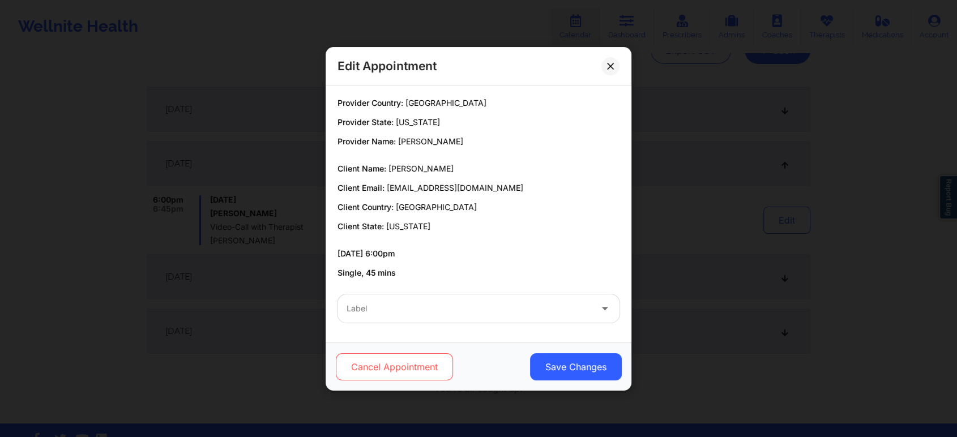
click at [418, 355] on button "Cancel Appointment" at bounding box center [394, 366] width 117 height 27
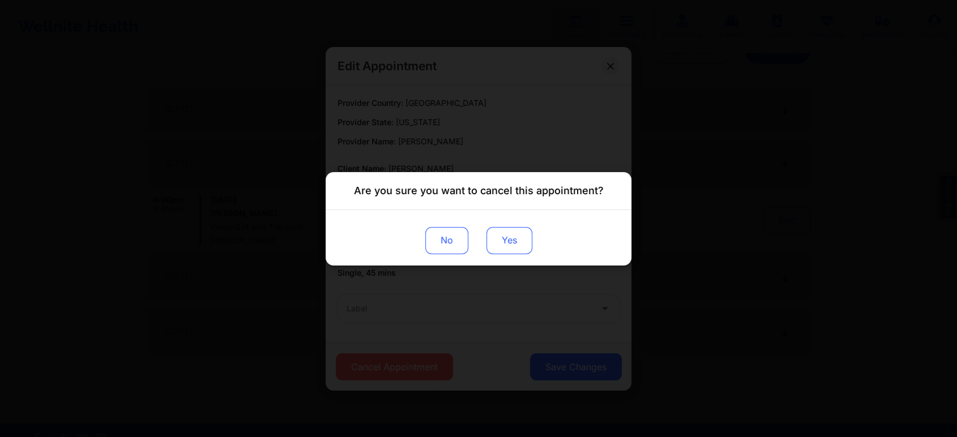
click at [514, 235] on button "Yes" at bounding box center [509, 239] width 46 height 27
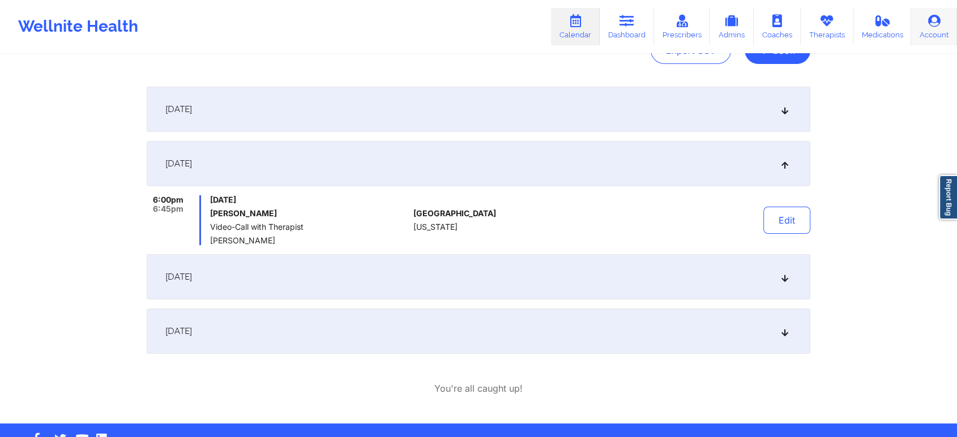
scroll to position [0, 0]
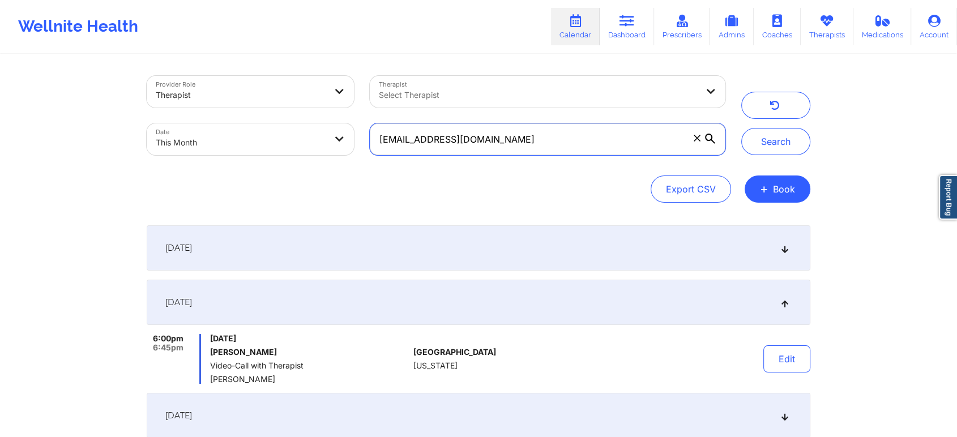
drag, startPoint x: 551, startPoint y: 145, endPoint x: 330, endPoint y: 151, distance: 220.8
click at [330, 151] on div "Provider Role Therapist Therapist Select Therapist Date This Month [EMAIL_ADDRE…" at bounding box center [436, 115] width 594 height 95
paste input "omiengabby"
click at [741, 128] on button "Search" at bounding box center [775, 141] width 69 height 27
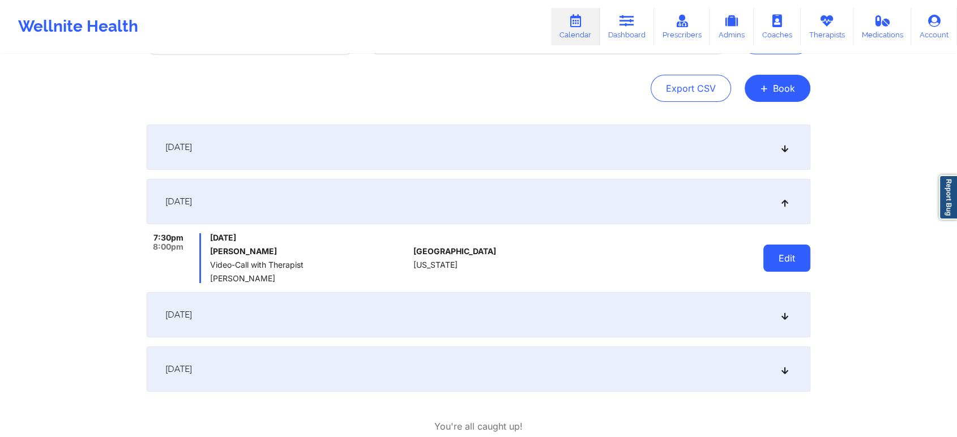
click at [805, 266] on button "Edit" at bounding box center [786, 258] width 47 height 27
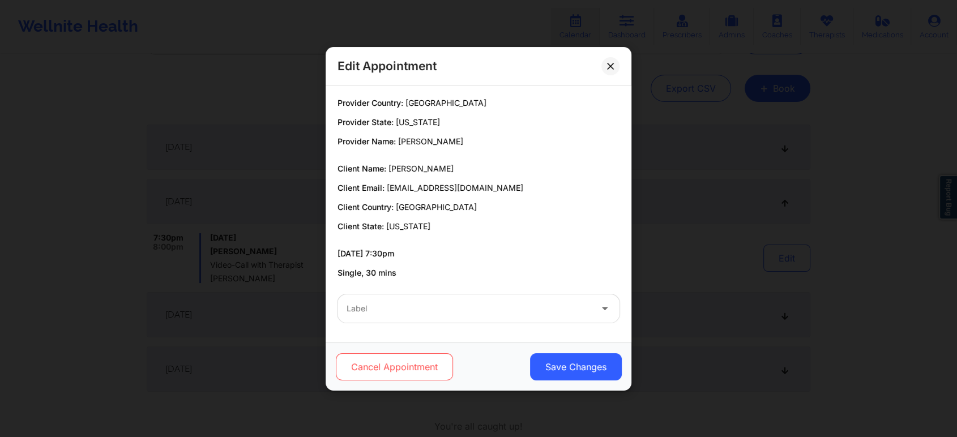
click at [354, 366] on button "Cancel Appointment" at bounding box center [394, 366] width 117 height 27
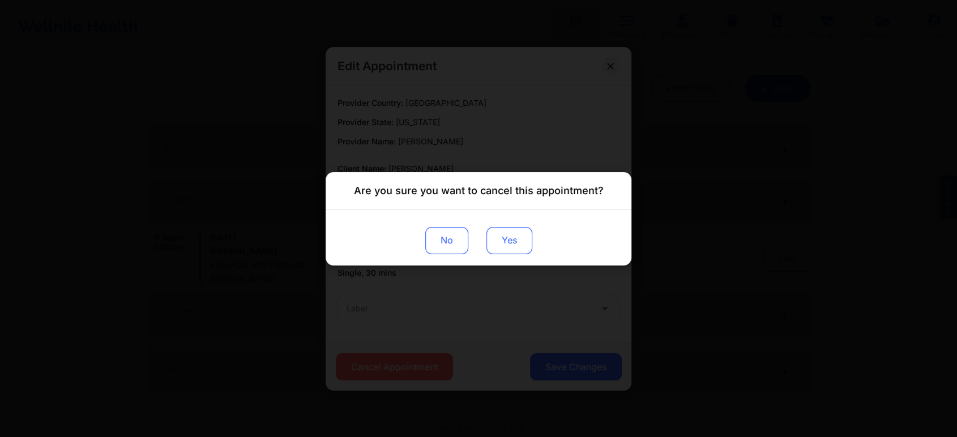
click at [501, 250] on button "Yes" at bounding box center [509, 239] width 46 height 27
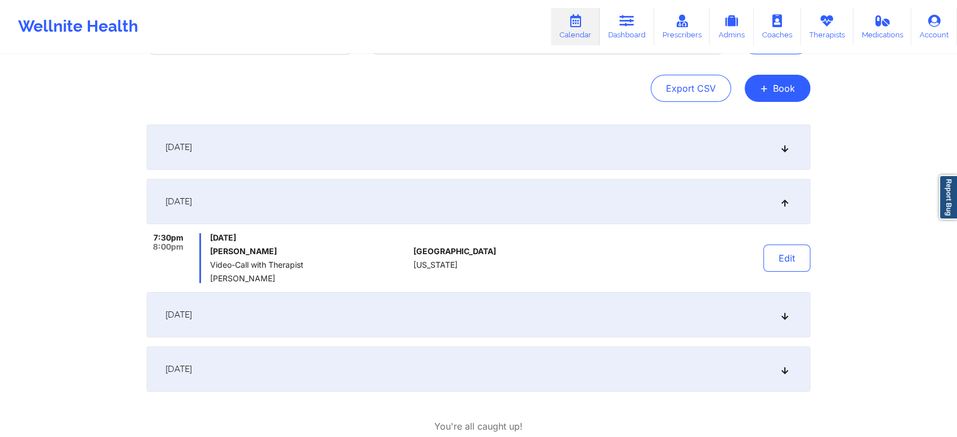
scroll to position [0, 0]
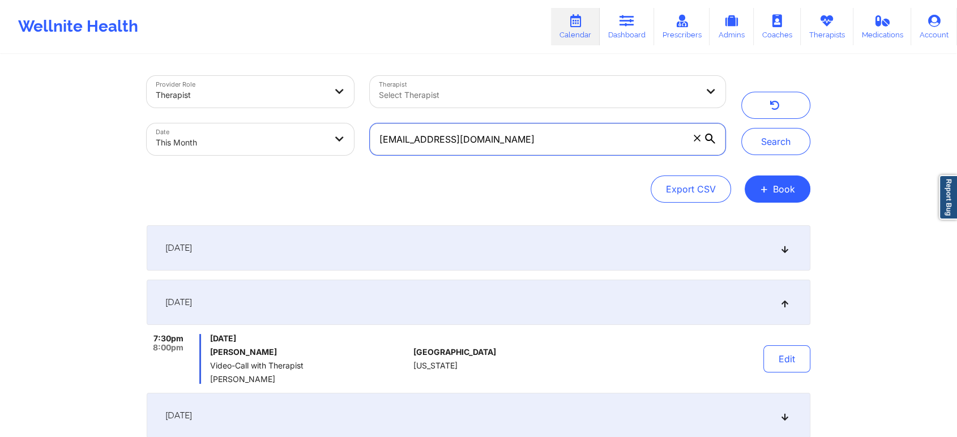
drag, startPoint x: 542, startPoint y: 147, endPoint x: 340, endPoint y: 143, distance: 202.7
click at [340, 143] on div "Provider Role Therapist Therapist Select Therapist Date This Month [EMAIL_ADDRE…" at bounding box center [436, 115] width 594 height 95
paste input "[PERSON_NAME].west7314"
click at [741, 128] on button "Search" at bounding box center [775, 141] width 69 height 27
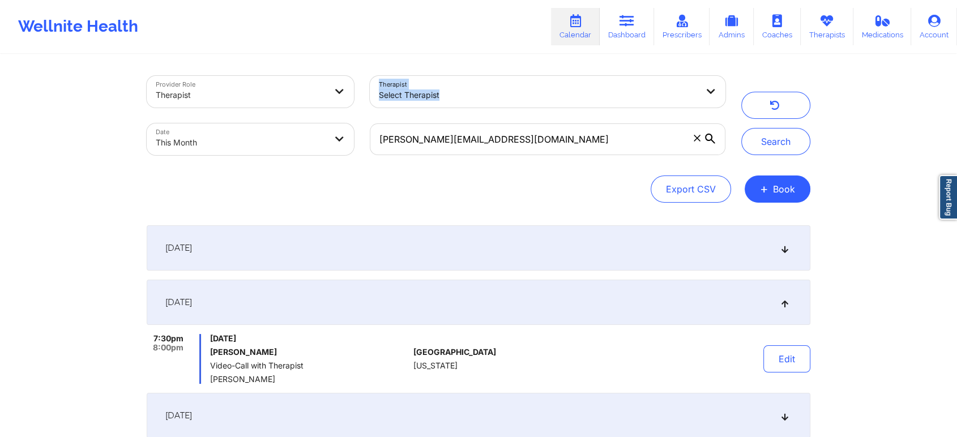
drag, startPoint x: 550, startPoint y: 120, endPoint x: 340, endPoint y: 114, distance: 210.6
click at [340, 114] on div "Provider Role Therapist Therapist Select Therapist Date This Month [PERSON_NAME…" at bounding box center [436, 115] width 594 height 95
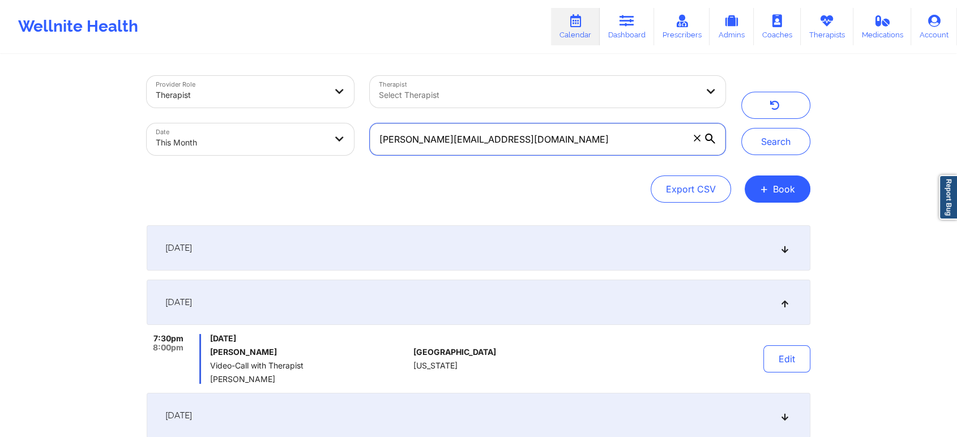
drag, startPoint x: 521, startPoint y: 135, endPoint x: 249, endPoint y: 157, distance: 273.2
click at [249, 157] on div "Provider Role Therapist Therapist Select Therapist Date This Month [PERSON_NAME…" at bounding box center [436, 115] width 594 height 95
paste input "troypittman13t"
type input "[EMAIL_ADDRESS][DOMAIN_NAME]"
click at [741, 128] on button "Search" at bounding box center [775, 141] width 69 height 27
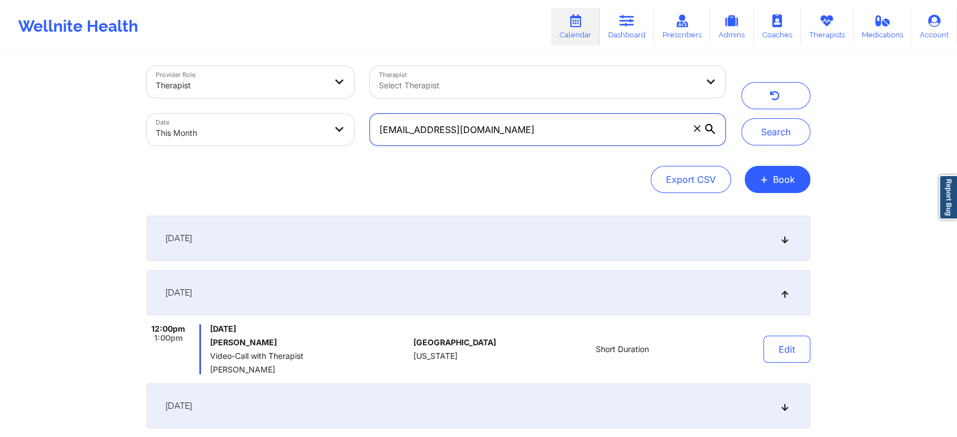
scroll to position [117, 0]
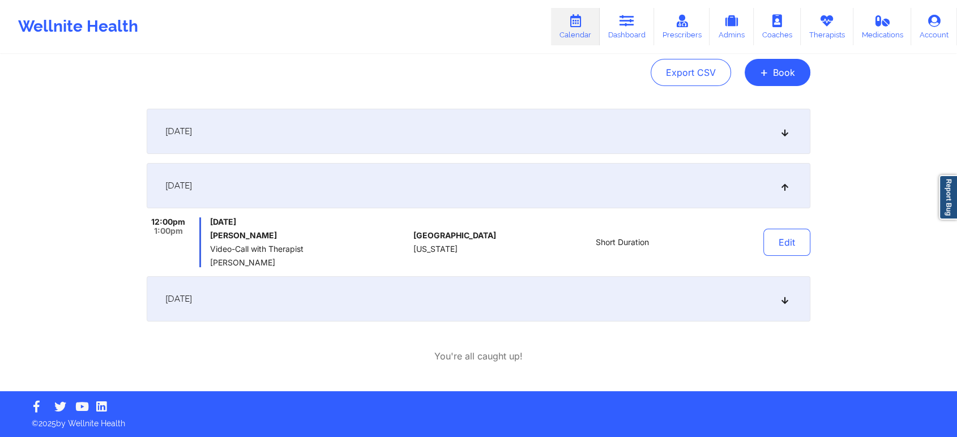
click at [311, 136] on div "[DATE]" at bounding box center [478, 131] width 663 height 45
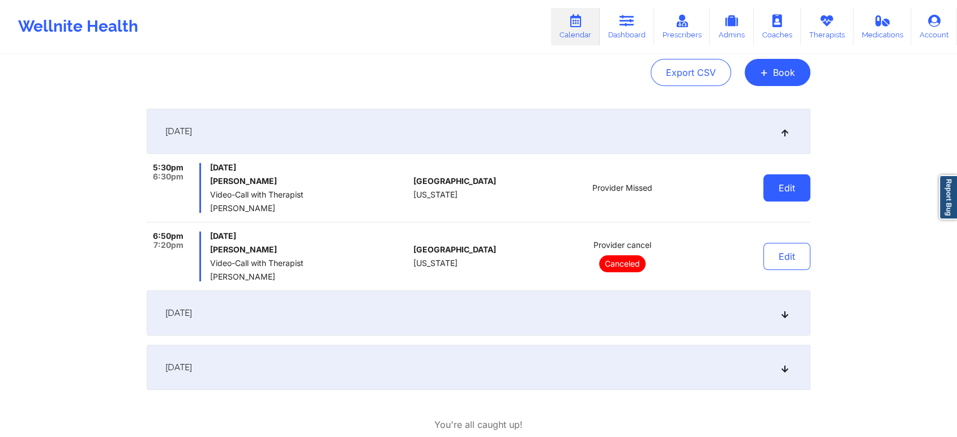
click at [786, 183] on button "Edit" at bounding box center [786, 187] width 47 height 27
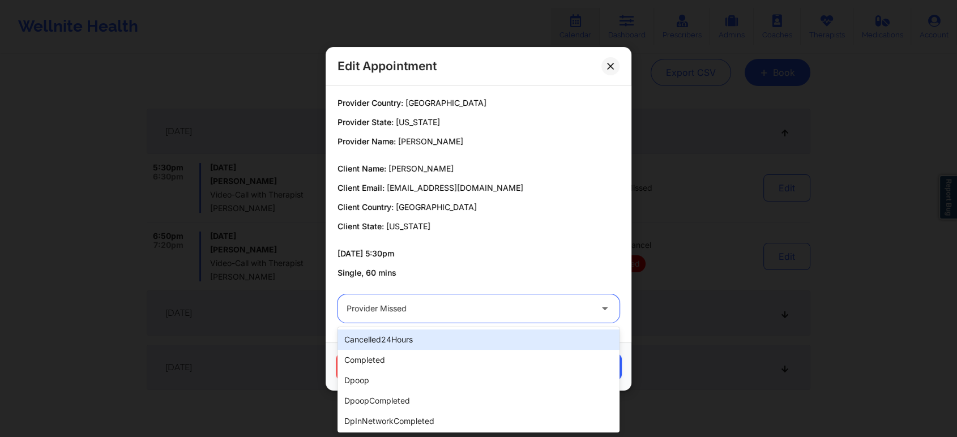
click at [481, 304] on div at bounding box center [468, 309] width 245 height 14
type input "tech"
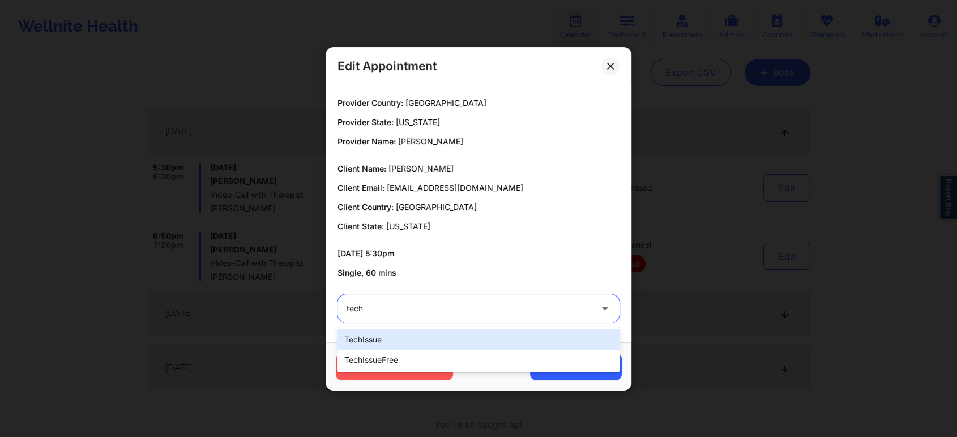
click at [371, 340] on div "techIssue" at bounding box center [478, 339] width 282 height 20
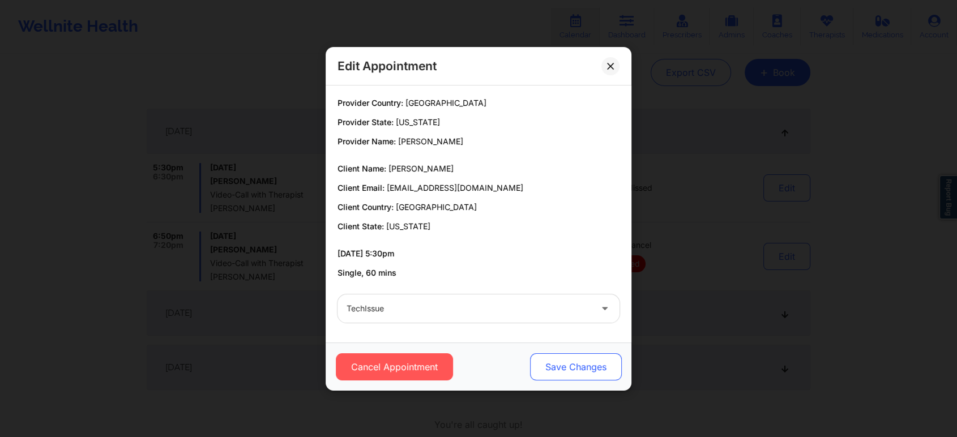
click at [585, 374] on button "Save Changes" at bounding box center [576, 366] width 92 height 27
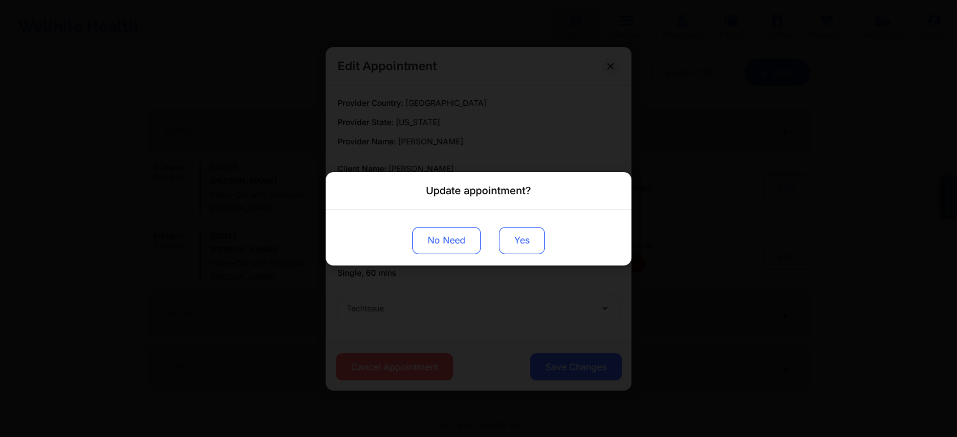
click at [515, 248] on button "Yes" at bounding box center [522, 239] width 46 height 27
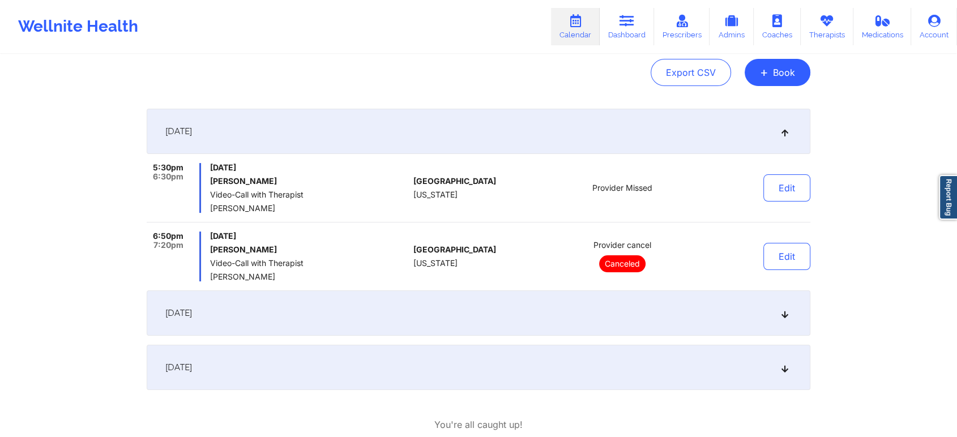
scroll to position [0, 0]
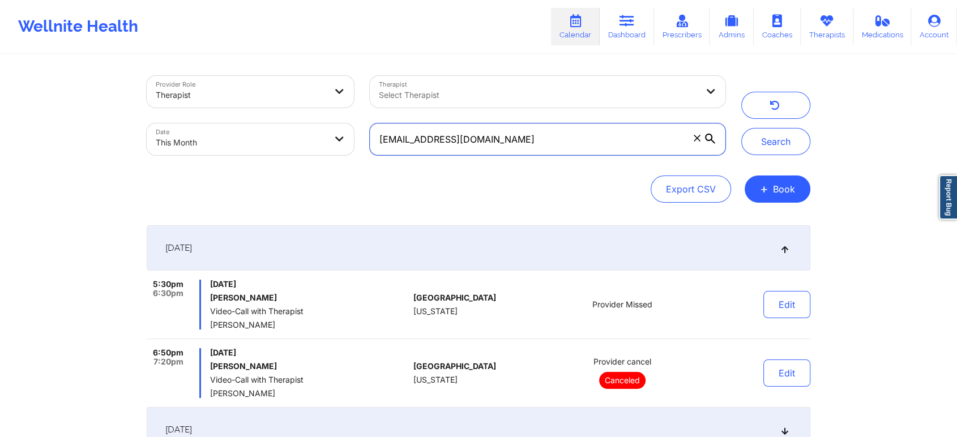
drag, startPoint x: 500, startPoint y: 139, endPoint x: 258, endPoint y: 101, distance: 245.7
click at [258, 101] on div "Provider Role Therapist Therapist Select Therapist Date This Month [EMAIL_ADDRE…" at bounding box center [436, 115] width 594 height 95
paste input "[PERSON_NAME].charles01"
click at [741, 128] on button "Search" at bounding box center [775, 141] width 69 height 27
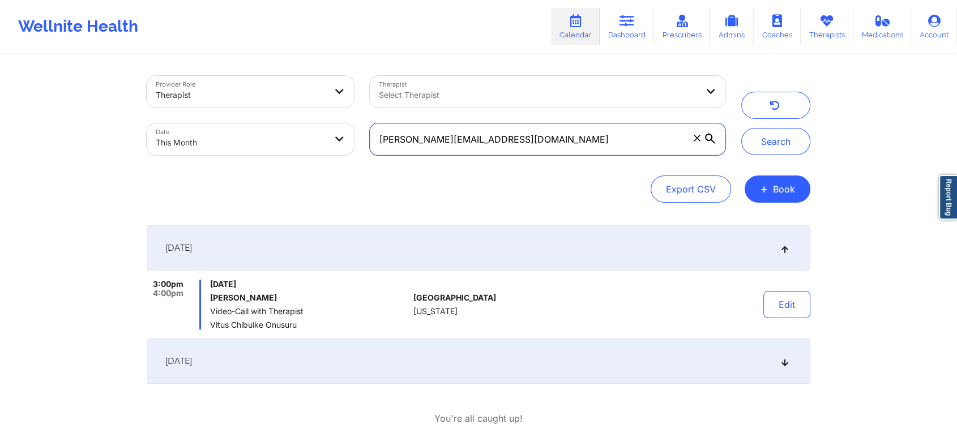
scroll to position [62, 0]
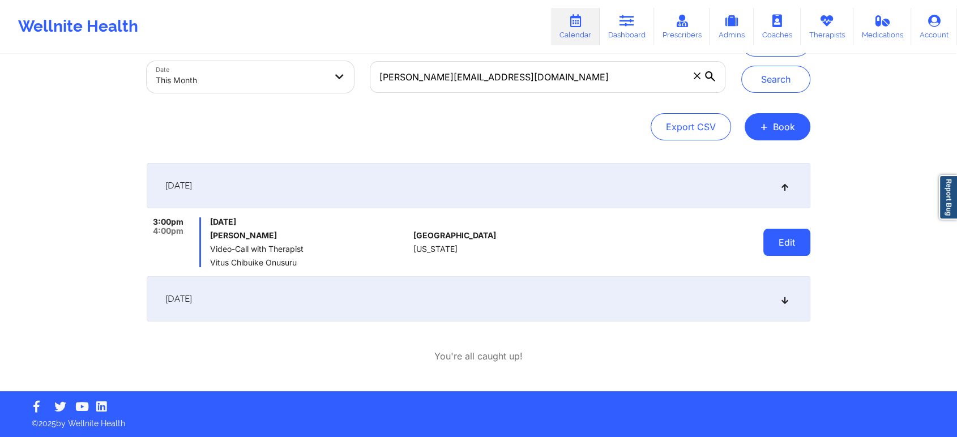
click at [765, 248] on button "Edit" at bounding box center [786, 242] width 47 height 27
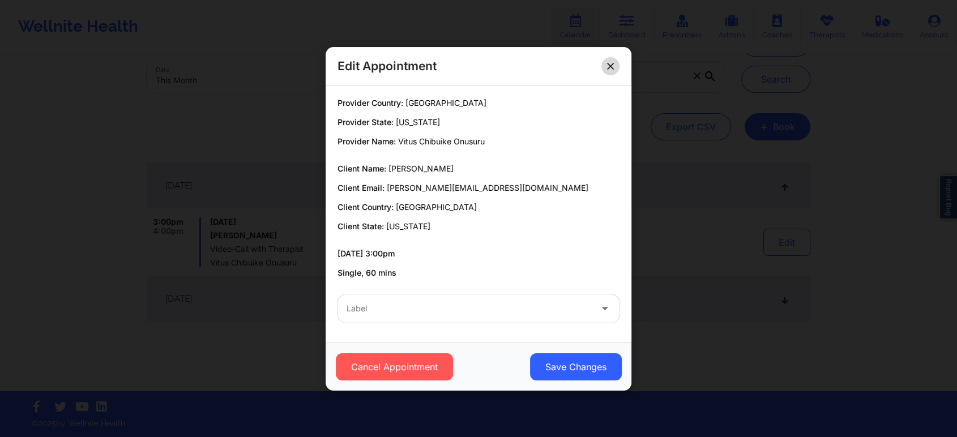
click at [602, 63] on button at bounding box center [610, 66] width 18 height 18
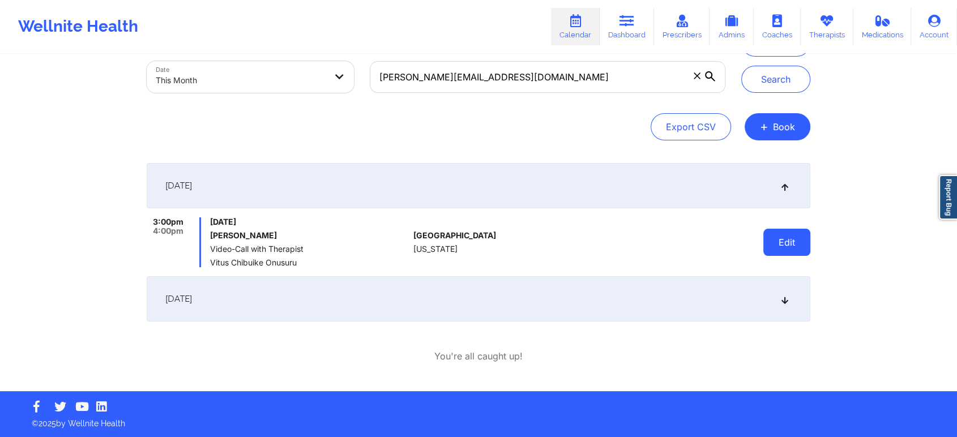
click at [791, 255] on button "Edit" at bounding box center [786, 242] width 47 height 27
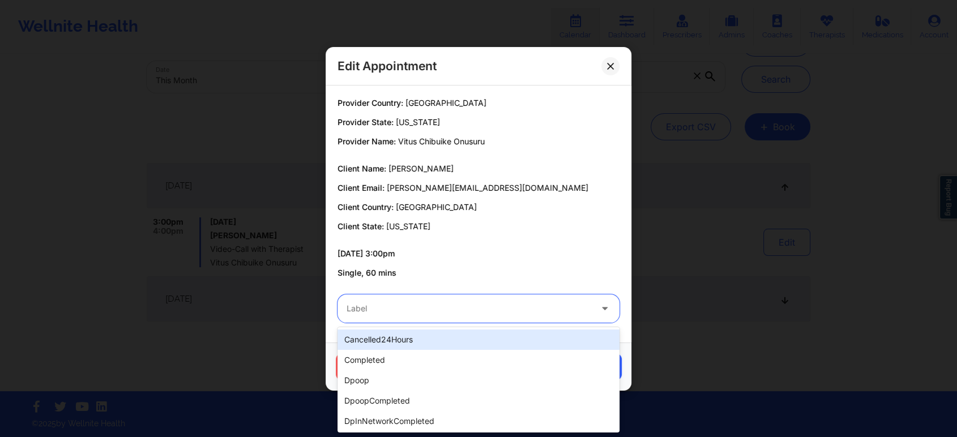
click at [428, 305] on div at bounding box center [468, 309] width 245 height 14
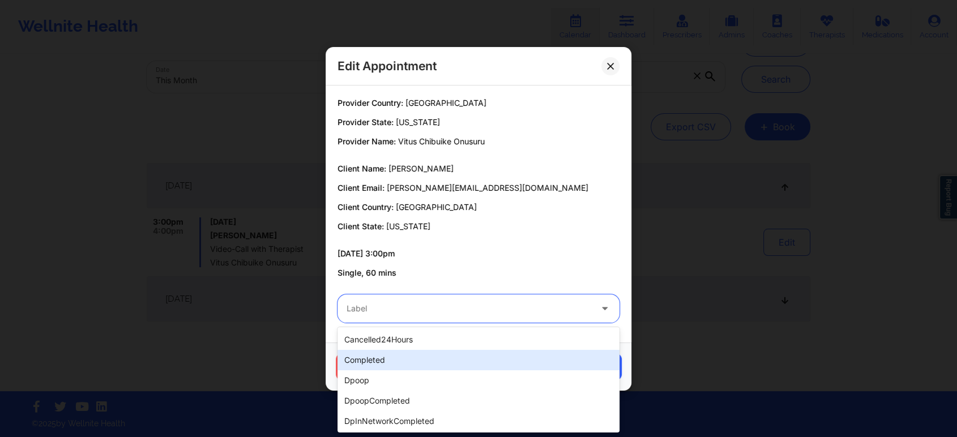
click at [359, 355] on div "completed" at bounding box center [478, 360] width 282 height 20
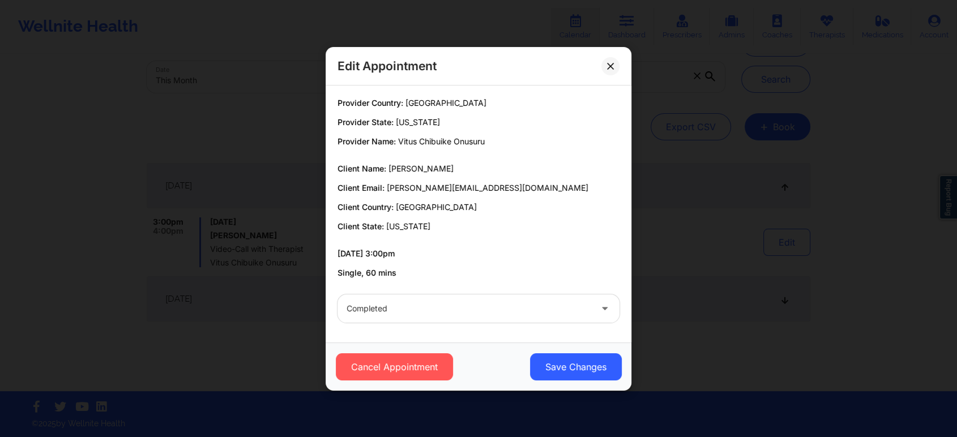
click at [578, 384] on div "Cancel Appointment Save Changes" at bounding box center [478, 366] width 306 height 48
click at [593, 368] on button "Save Changes" at bounding box center [576, 366] width 92 height 27
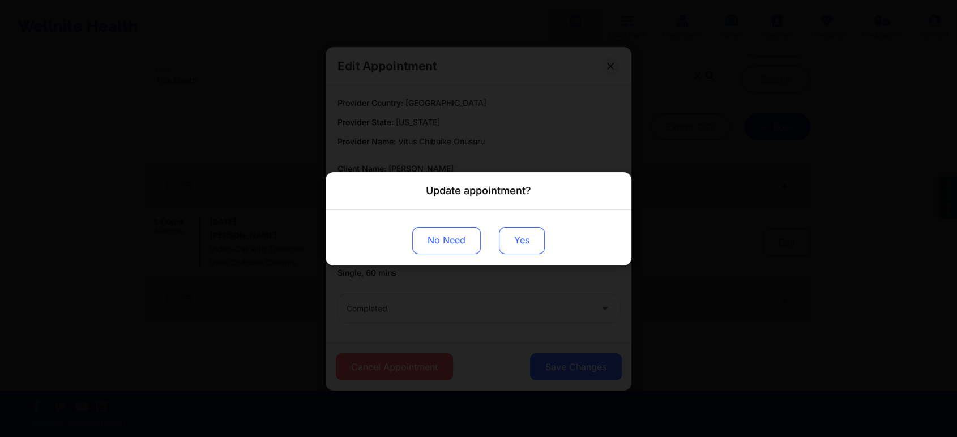
click at [516, 240] on button "Yes" at bounding box center [522, 239] width 46 height 27
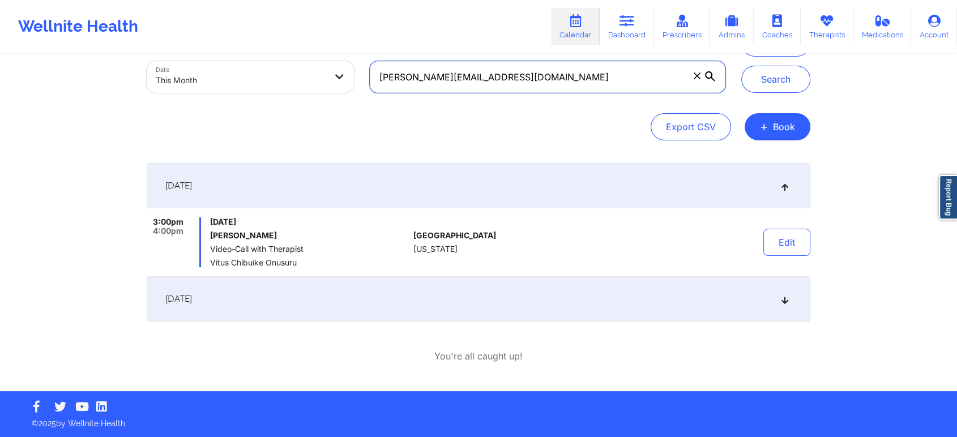
drag, startPoint x: 525, startPoint y: 77, endPoint x: 265, endPoint y: 61, distance: 260.3
click at [265, 61] on div "Provider Role Therapist Therapist Select Therapist Date This Month [PERSON_NAME…" at bounding box center [436, 53] width 594 height 95
paste input "[EMAIL_ADDRESS]"
click at [741, 66] on button "Search" at bounding box center [775, 79] width 69 height 27
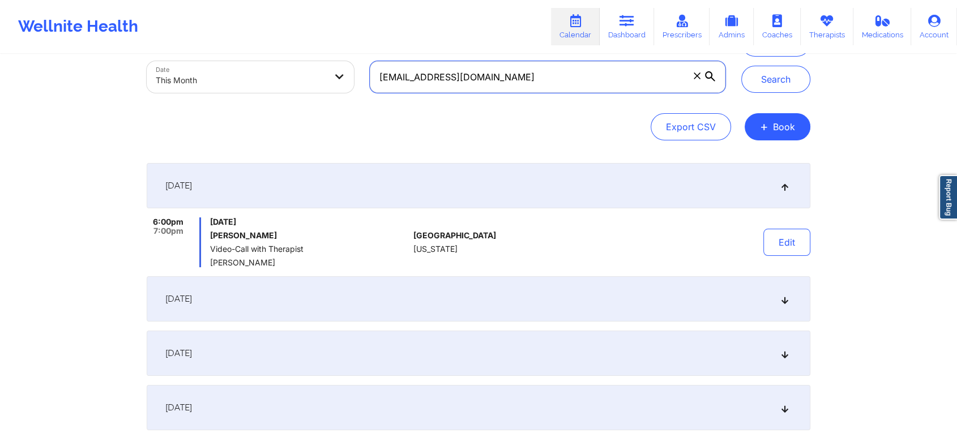
scroll to position [95, 0]
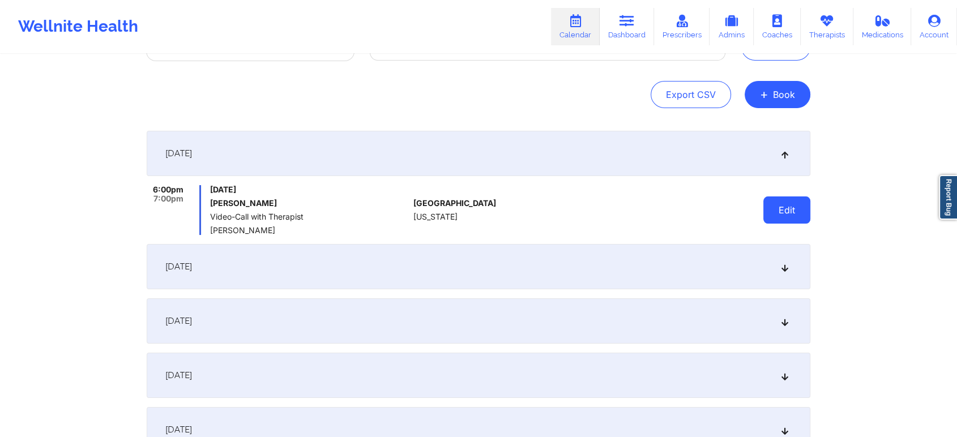
click at [794, 215] on button "Edit" at bounding box center [786, 209] width 47 height 27
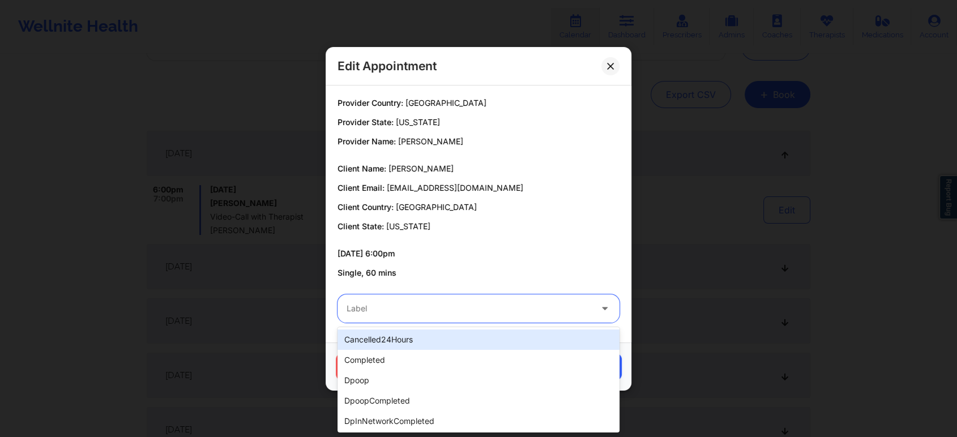
click at [476, 305] on div at bounding box center [468, 309] width 245 height 14
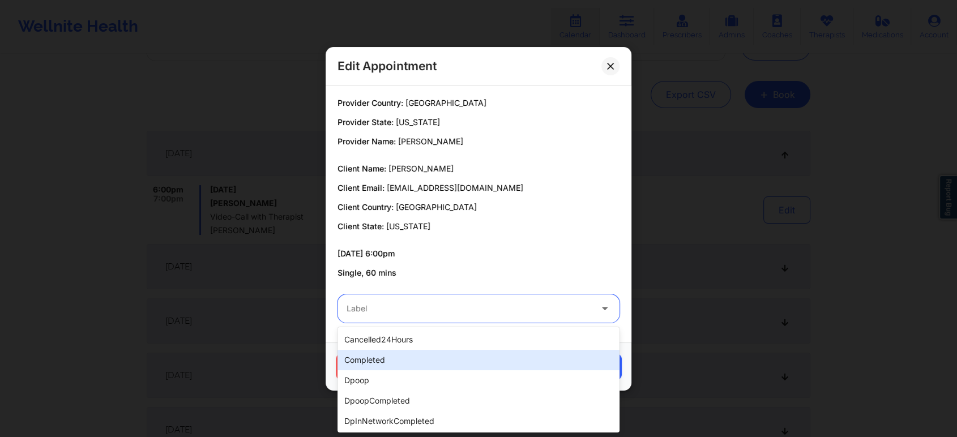
click at [367, 359] on div "completed" at bounding box center [478, 360] width 282 height 20
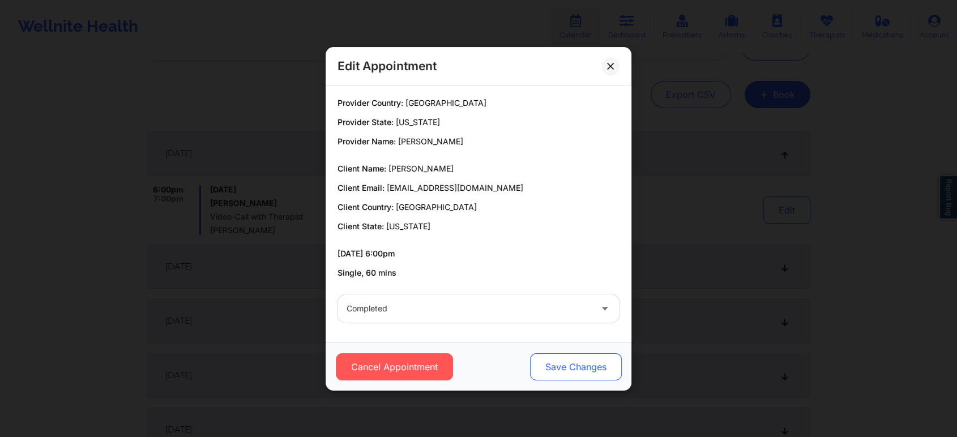
click at [561, 357] on button "Save Changes" at bounding box center [576, 366] width 92 height 27
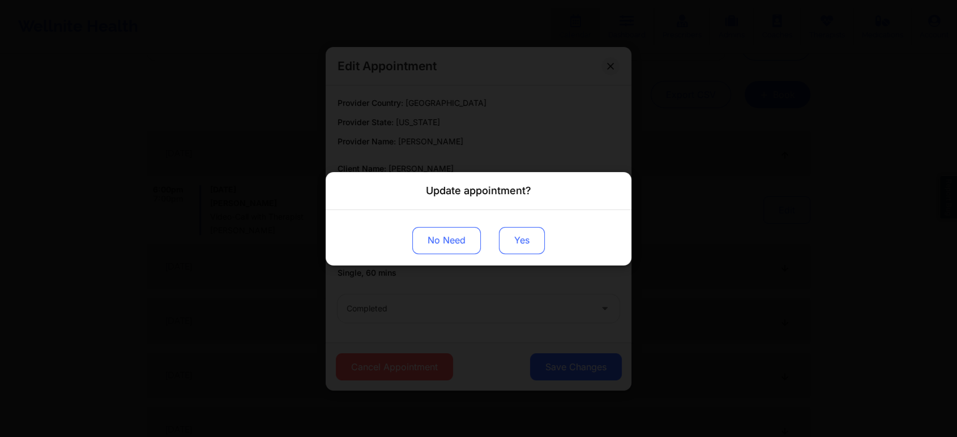
click at [525, 234] on button "Yes" at bounding box center [522, 239] width 46 height 27
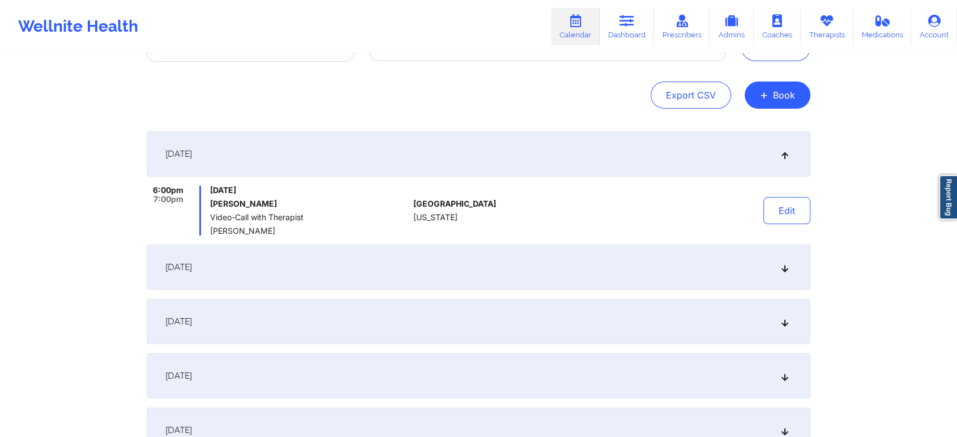
scroll to position [0, 0]
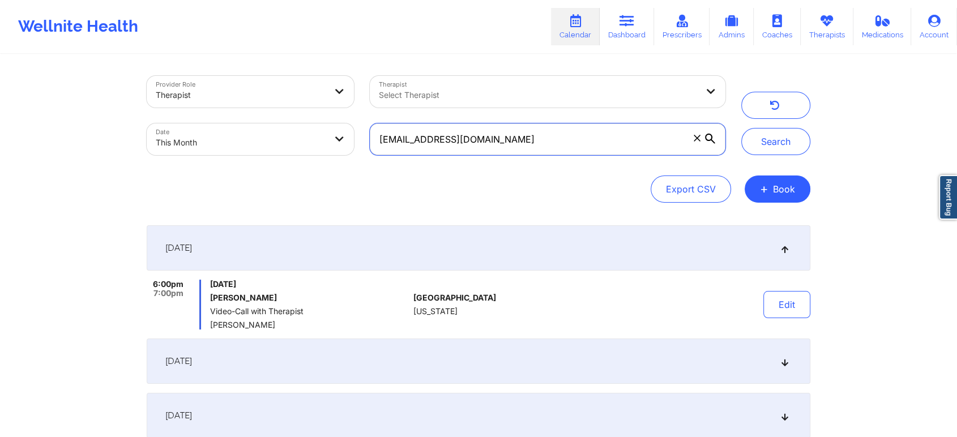
drag, startPoint x: 520, startPoint y: 138, endPoint x: 280, endPoint y: 139, distance: 240.0
click at [280, 139] on div "Provider Role Therapist Therapist Select Therapist Date This Month [EMAIL_ADDRE…" at bounding box center [436, 115] width 594 height 95
paste input "[EMAIL_ADDRESS]"
click at [741, 128] on button "Search" at bounding box center [775, 141] width 69 height 27
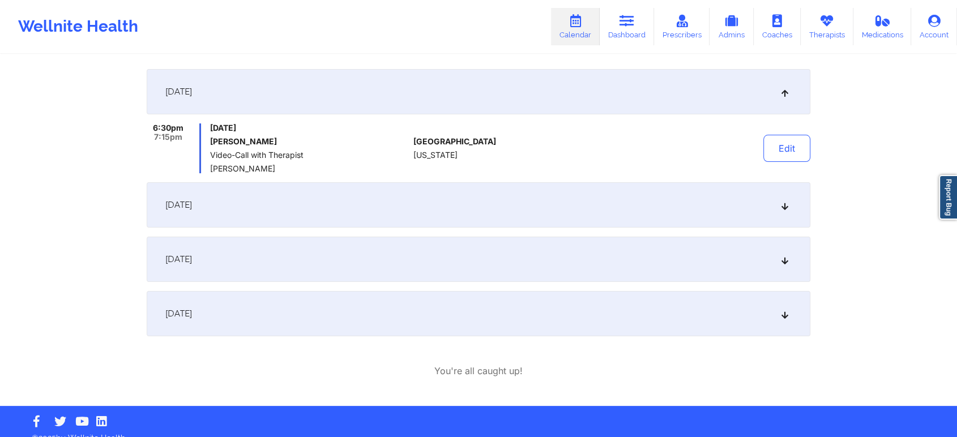
scroll to position [157, 0]
click at [784, 149] on button "Edit" at bounding box center [786, 147] width 47 height 27
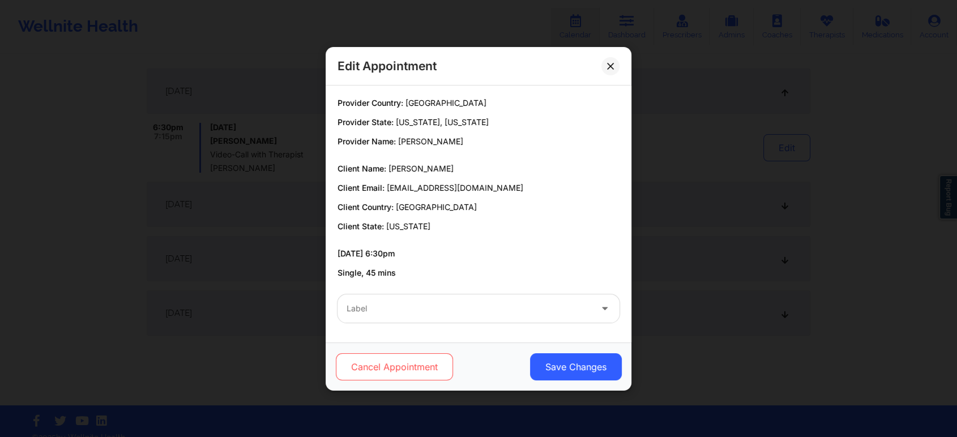
click at [430, 354] on button "Cancel Appointment" at bounding box center [394, 366] width 117 height 27
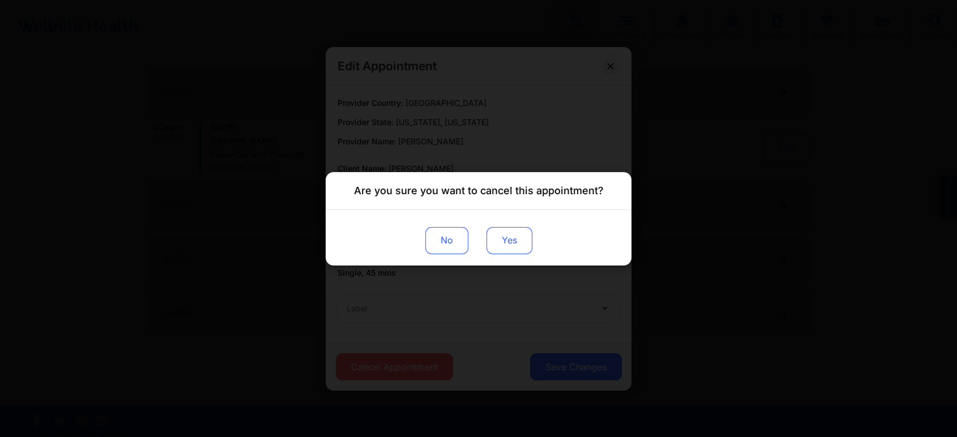
click at [531, 233] on button "Yes" at bounding box center [509, 239] width 46 height 27
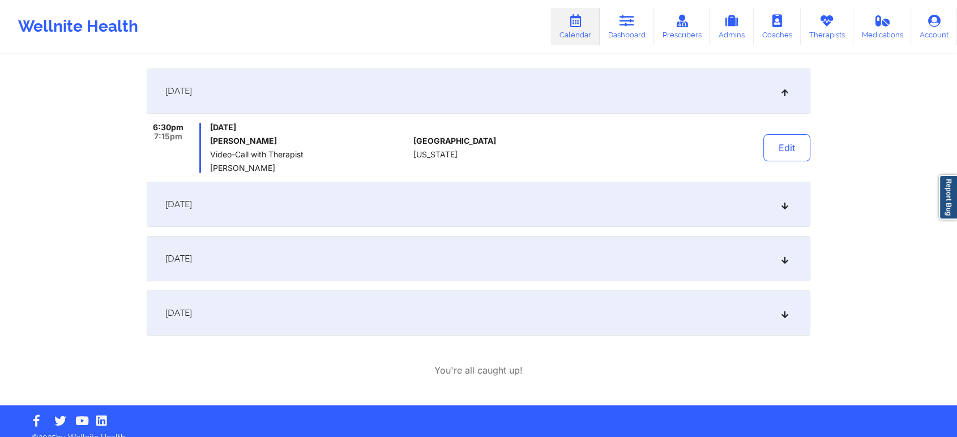
scroll to position [0, 0]
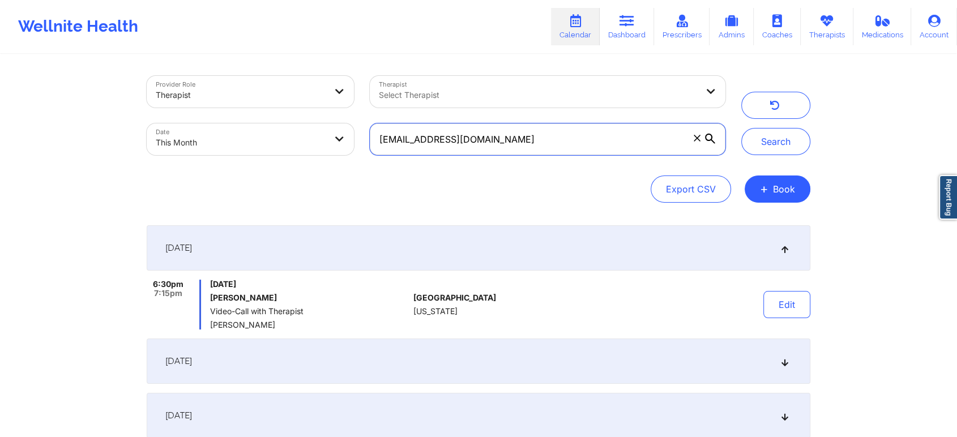
drag, startPoint x: 496, startPoint y: 134, endPoint x: 306, endPoint y: 126, distance: 190.3
click at [306, 126] on div "Provider Role Therapist Therapist Select Therapist Date This Month [EMAIL_ADDRE…" at bounding box center [436, 115] width 594 height 95
paste input "nicholasmccullough"
click at [741, 128] on button "Search" at bounding box center [775, 141] width 69 height 27
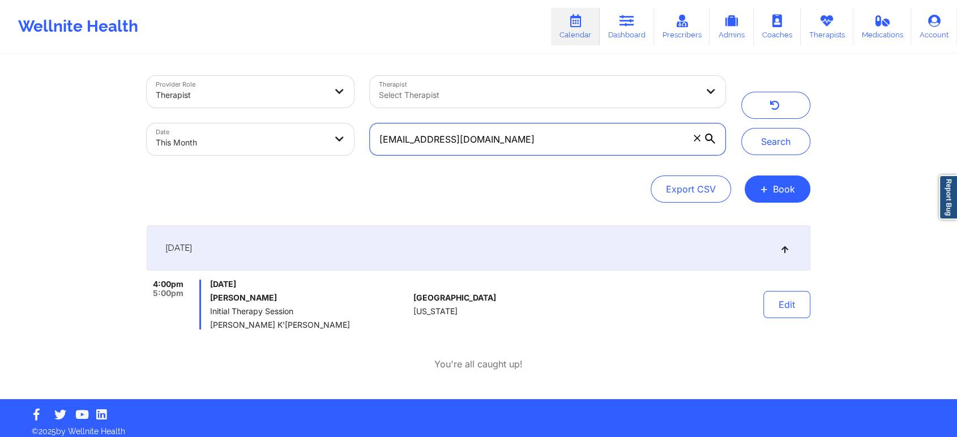
scroll to position [8, 0]
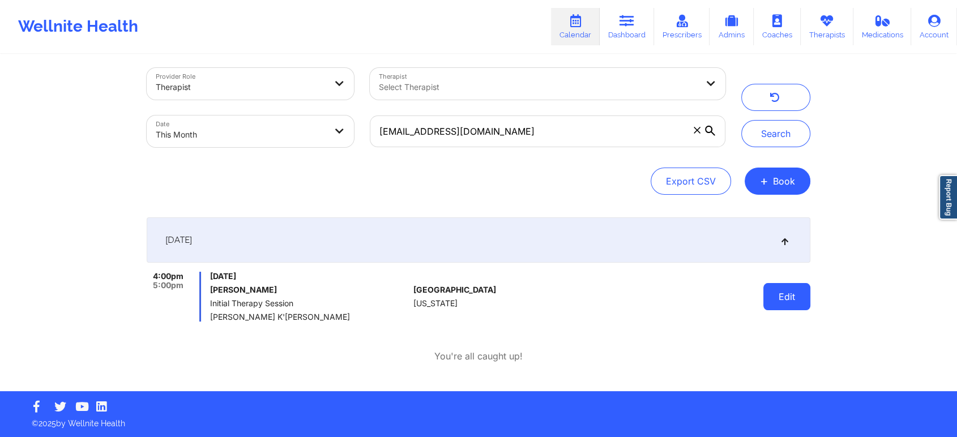
click at [777, 301] on button "Edit" at bounding box center [786, 296] width 47 height 27
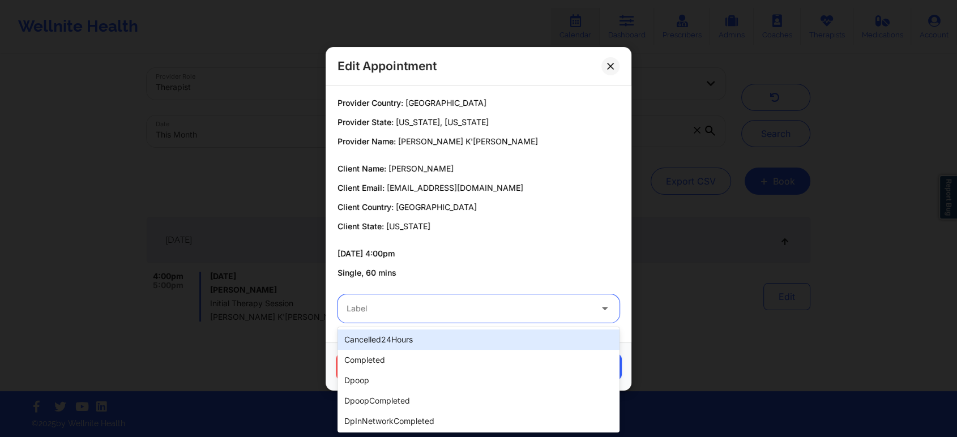
click at [471, 317] on div "Label" at bounding box center [464, 308] width 255 height 28
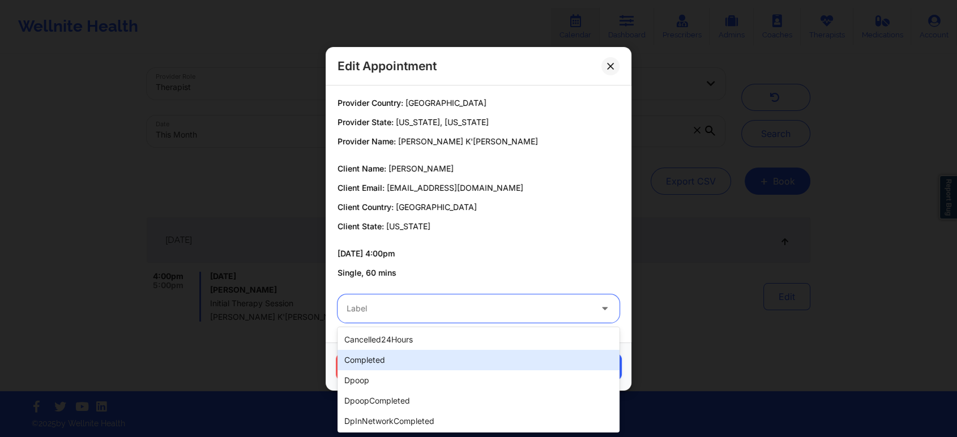
click at [354, 369] on div "completed" at bounding box center [478, 360] width 282 height 20
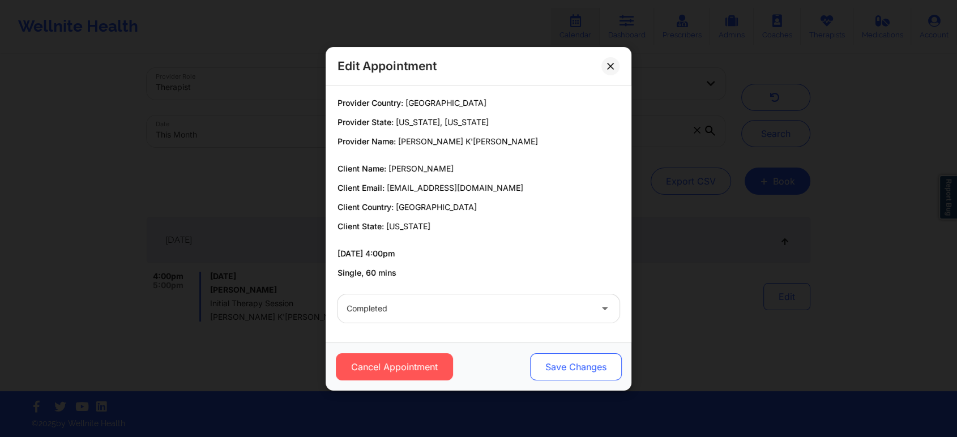
click at [548, 363] on button "Save Changes" at bounding box center [576, 366] width 92 height 27
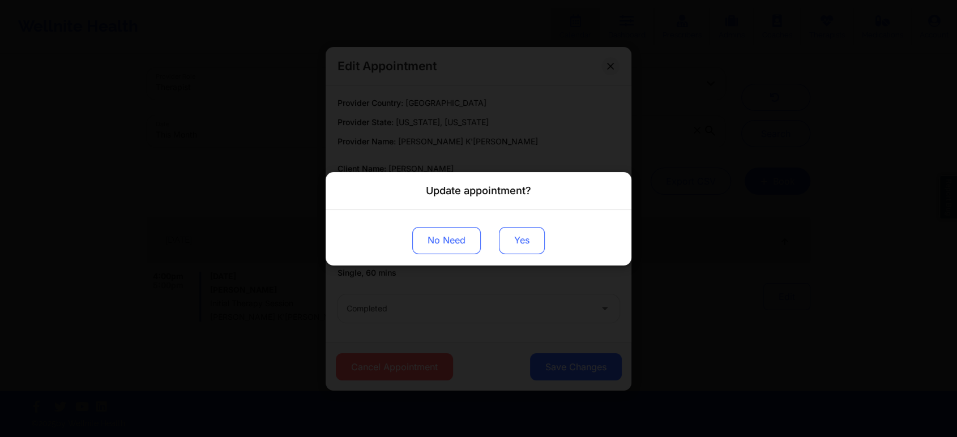
drag, startPoint x: 494, startPoint y: 225, endPoint x: 515, endPoint y: 239, distance: 25.0
click at [515, 239] on div "No Need Yes" at bounding box center [478, 236] width 306 height 55
click at [515, 239] on button "Yes" at bounding box center [522, 239] width 46 height 27
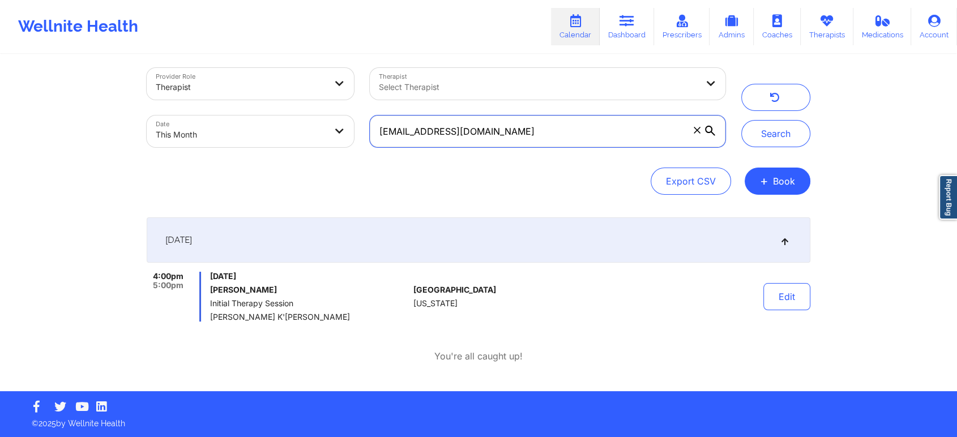
drag, startPoint x: 548, startPoint y: 139, endPoint x: 266, endPoint y: 117, distance: 282.7
click at [266, 117] on div "Provider Role Therapist Therapist Select Therapist Date This Month [EMAIL_ADDRE…" at bounding box center [436, 107] width 594 height 95
paste input "mareesasantos91"
click at [741, 120] on button "Search" at bounding box center [775, 133] width 69 height 27
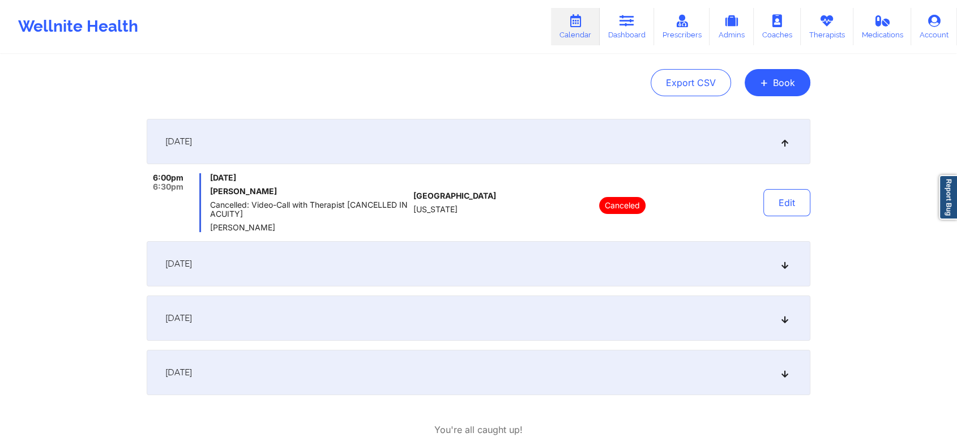
scroll to position [109, 0]
click at [554, 271] on div "[DATE]" at bounding box center [478, 261] width 663 height 45
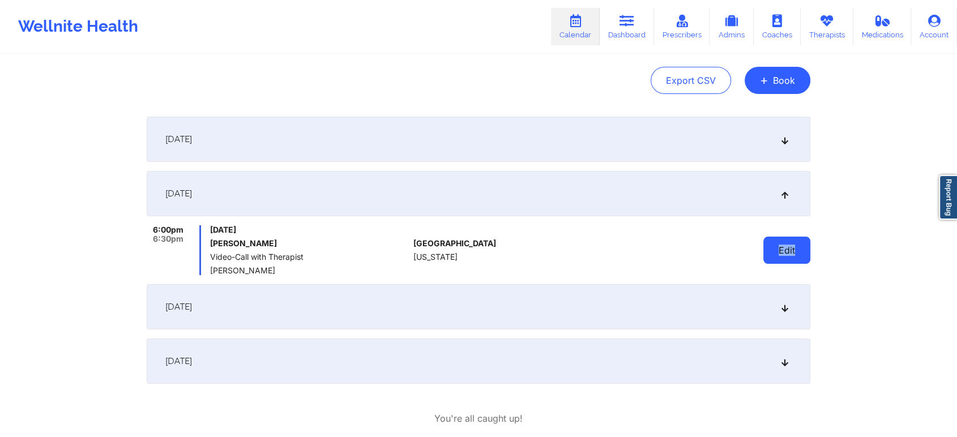
drag, startPoint x: 761, startPoint y: 254, endPoint x: 797, endPoint y: 246, distance: 37.0
click at [797, 246] on div "Edit" at bounding box center [757, 250] width 105 height 50
click at [797, 246] on button "Edit" at bounding box center [786, 250] width 47 height 27
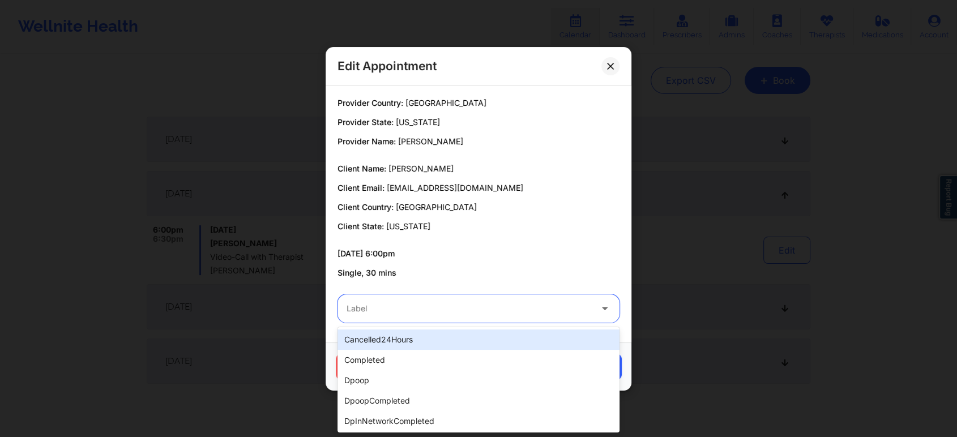
click at [438, 310] on div at bounding box center [468, 309] width 245 height 14
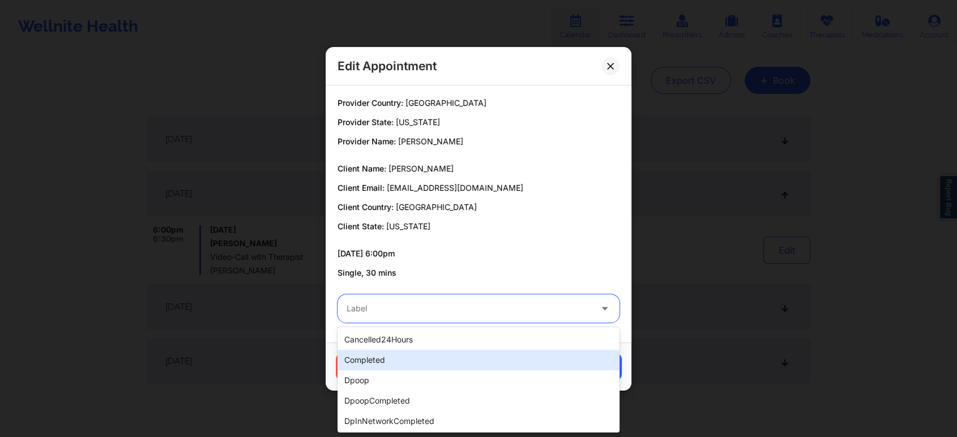
click at [370, 358] on div "completed" at bounding box center [478, 360] width 282 height 20
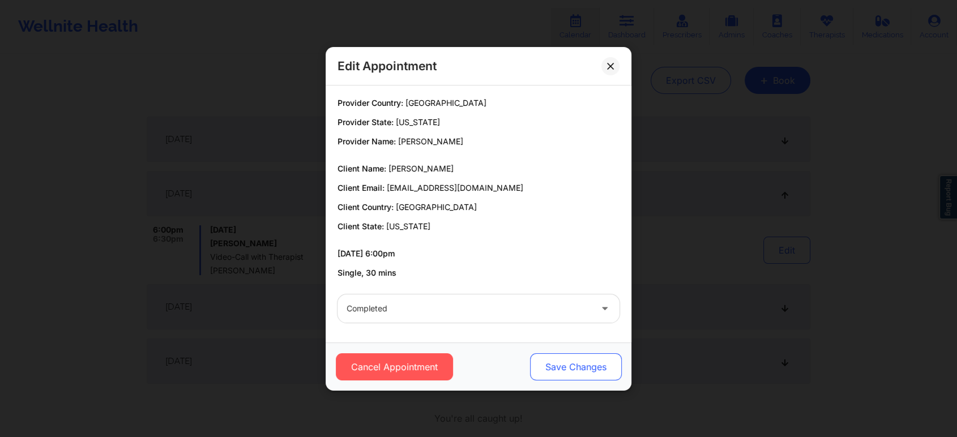
click at [557, 354] on button "Save Changes" at bounding box center [576, 366] width 92 height 27
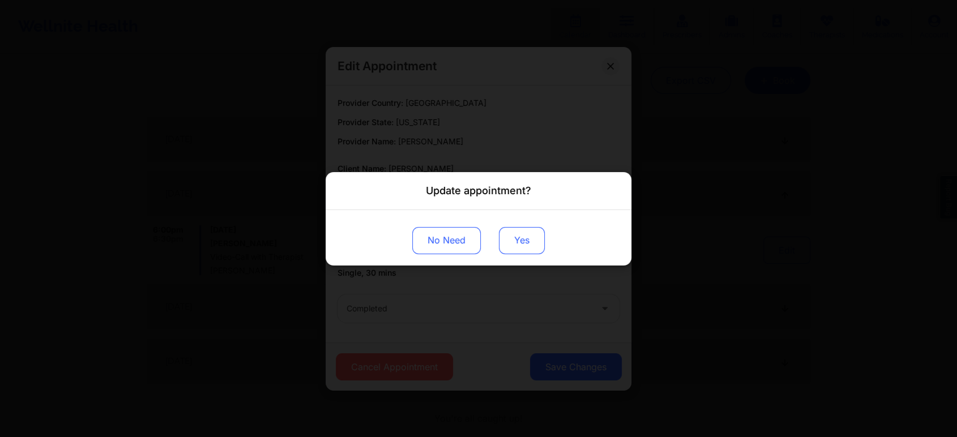
click at [516, 230] on button "Yes" at bounding box center [522, 239] width 46 height 27
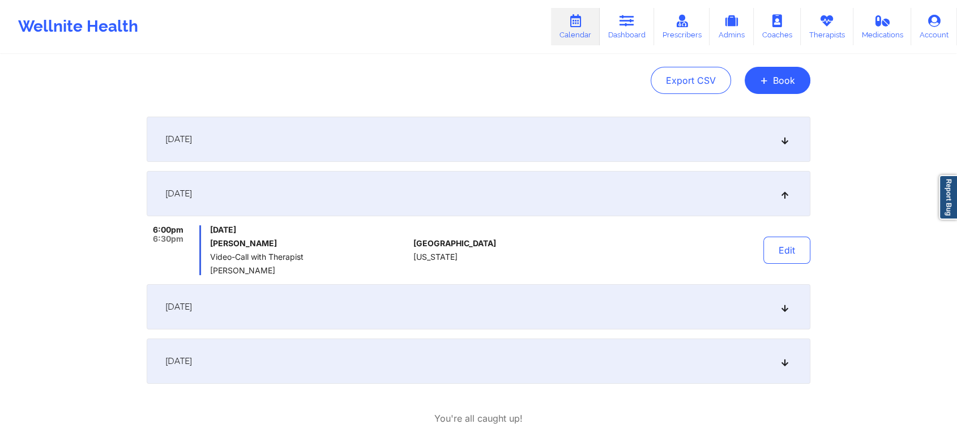
scroll to position [0, 0]
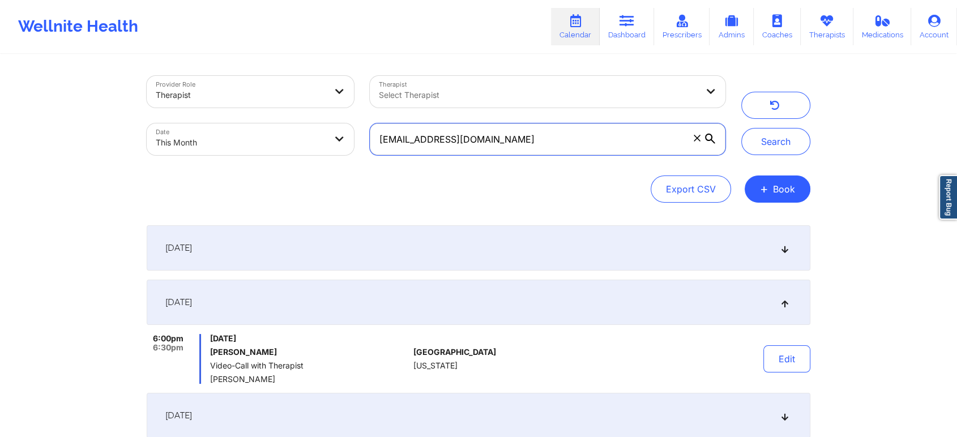
drag, startPoint x: 543, startPoint y: 139, endPoint x: 232, endPoint y: 86, distance: 315.2
click at [232, 86] on div "Provider Role Therapist Therapist Select Therapist Date This Month [EMAIL_ADDRE…" at bounding box center [436, 115] width 594 height 95
click at [741, 128] on button "Search" at bounding box center [775, 141] width 69 height 27
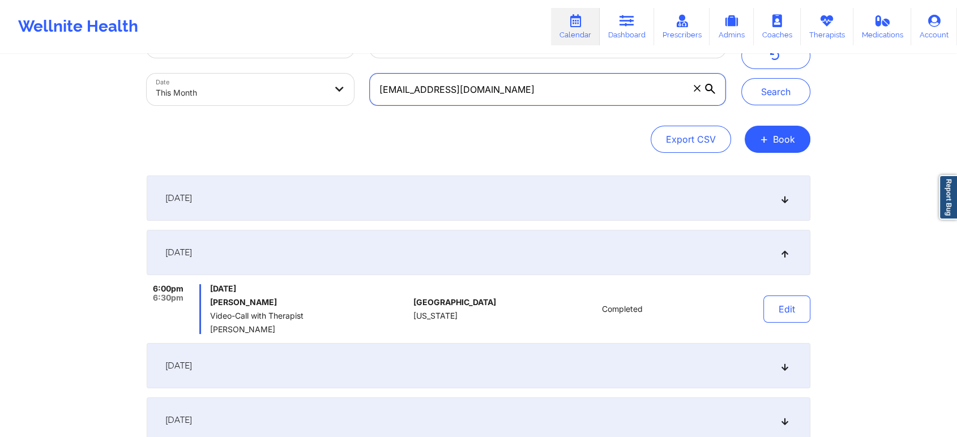
drag, startPoint x: 595, startPoint y: 85, endPoint x: 290, endPoint y: 95, distance: 305.8
click at [290, 95] on div "Provider Role Therapist Therapist Select Therapist Date This Month [EMAIL_ADDRE…" at bounding box center [436, 65] width 594 height 95
paste input "wpgrace88"
click at [741, 78] on button "Search" at bounding box center [775, 91] width 69 height 27
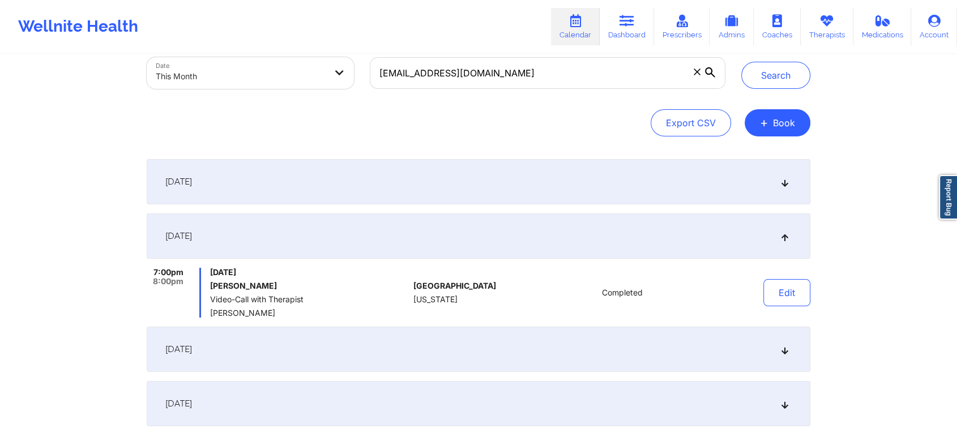
click at [501, 192] on div "[DATE]" at bounding box center [478, 181] width 663 height 45
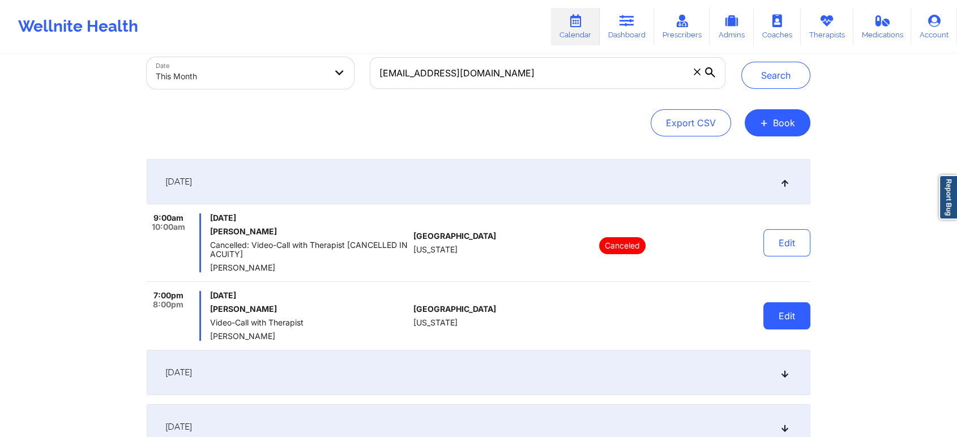
click at [784, 329] on button "Edit" at bounding box center [786, 315] width 47 height 27
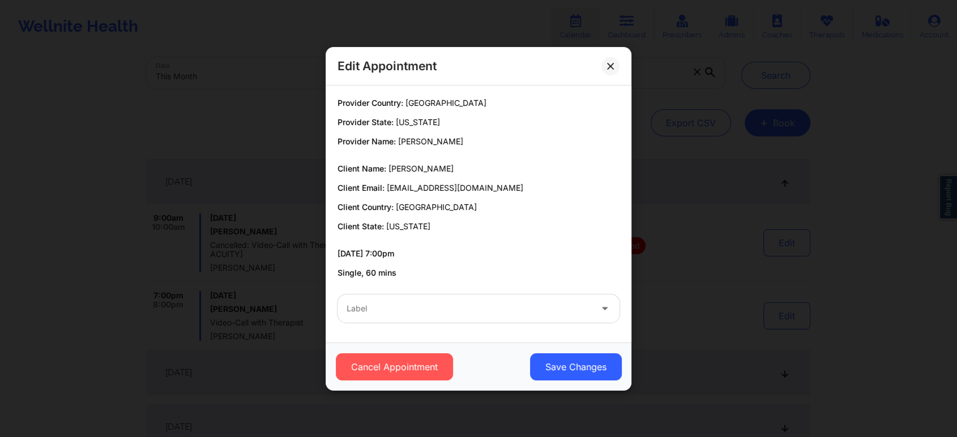
click at [459, 306] on div at bounding box center [468, 309] width 245 height 14
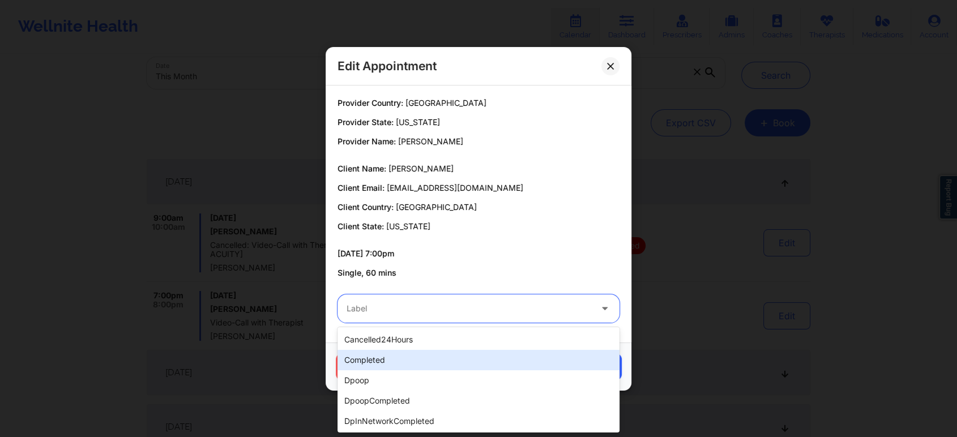
click at [385, 350] on div "completed" at bounding box center [478, 360] width 282 height 20
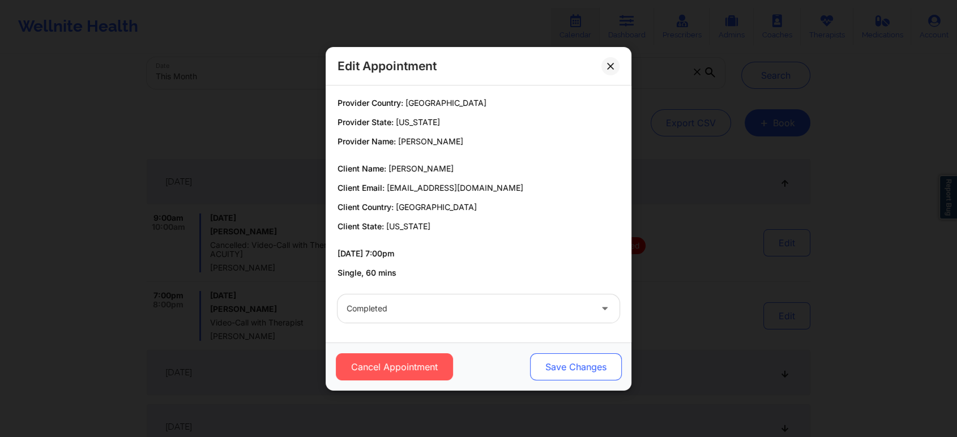
click at [548, 363] on button "Save Changes" at bounding box center [576, 366] width 92 height 27
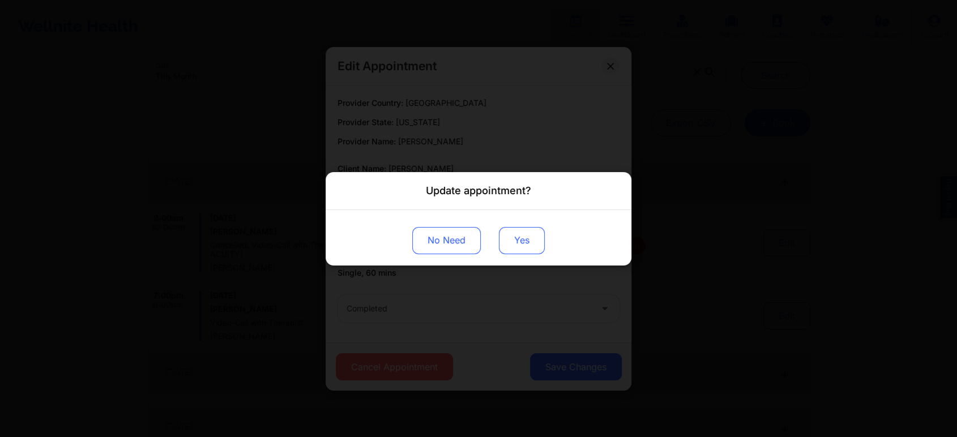
click at [516, 239] on button "Yes" at bounding box center [522, 239] width 46 height 27
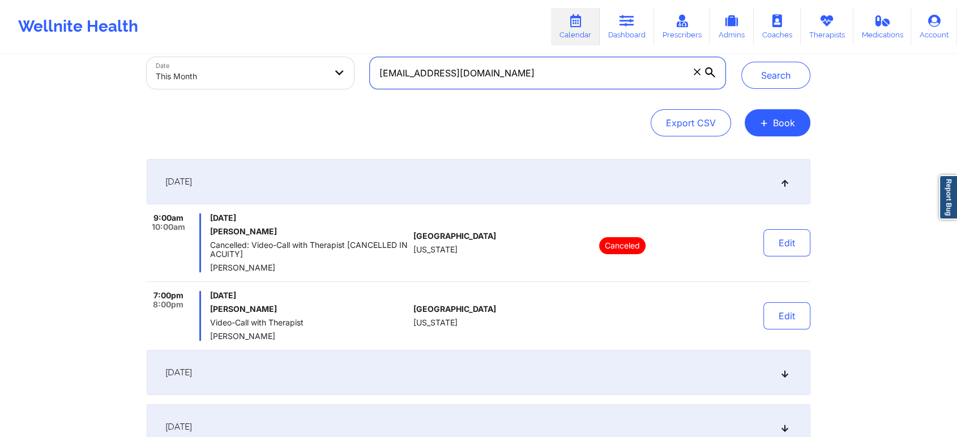
drag, startPoint x: 554, startPoint y: 88, endPoint x: 305, endPoint y: 64, distance: 250.7
click at [305, 64] on div "Provider Role Therapist Therapist Select Therapist Date This Month [EMAIL_ADDRE…" at bounding box center [436, 49] width 594 height 95
paste input "niemina.burns"
click at [741, 62] on button "Search" at bounding box center [775, 75] width 69 height 27
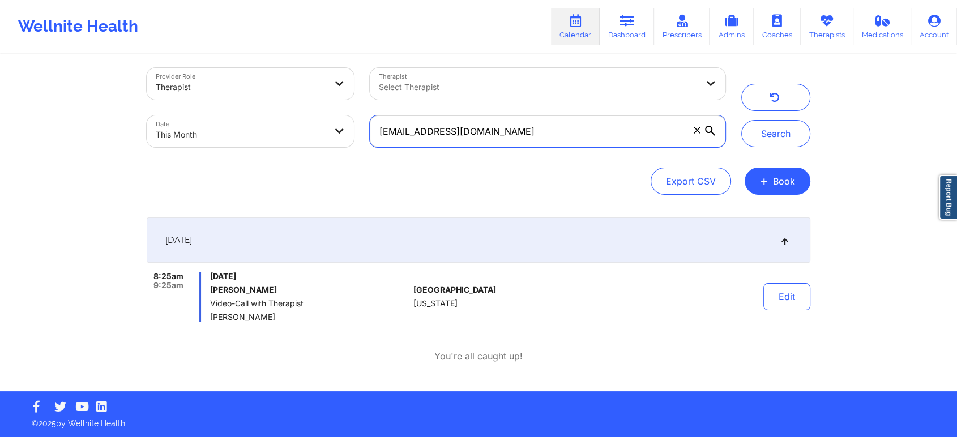
scroll to position [8, 0]
click at [795, 285] on button "Edit" at bounding box center [786, 296] width 47 height 27
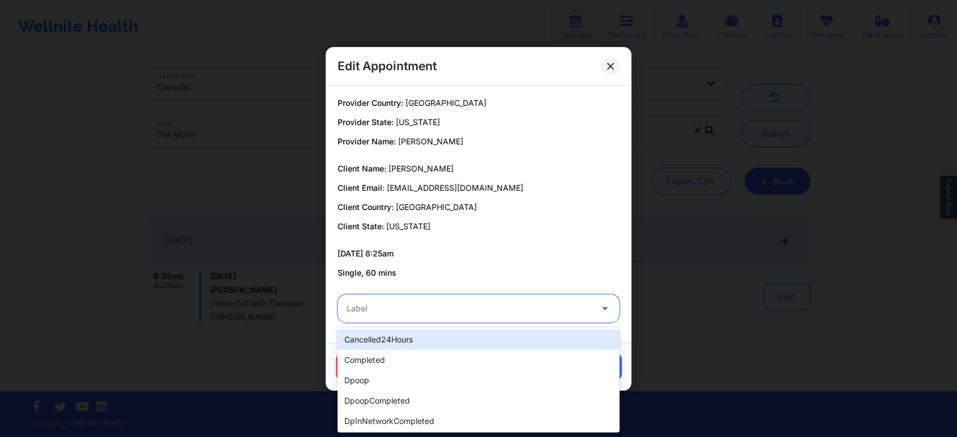
click at [416, 308] on div at bounding box center [468, 309] width 245 height 14
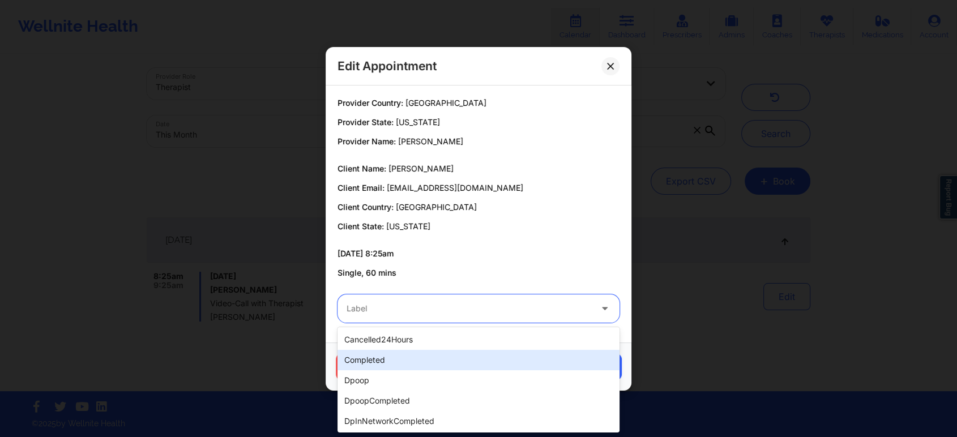
click at [350, 357] on div "completed" at bounding box center [478, 360] width 282 height 20
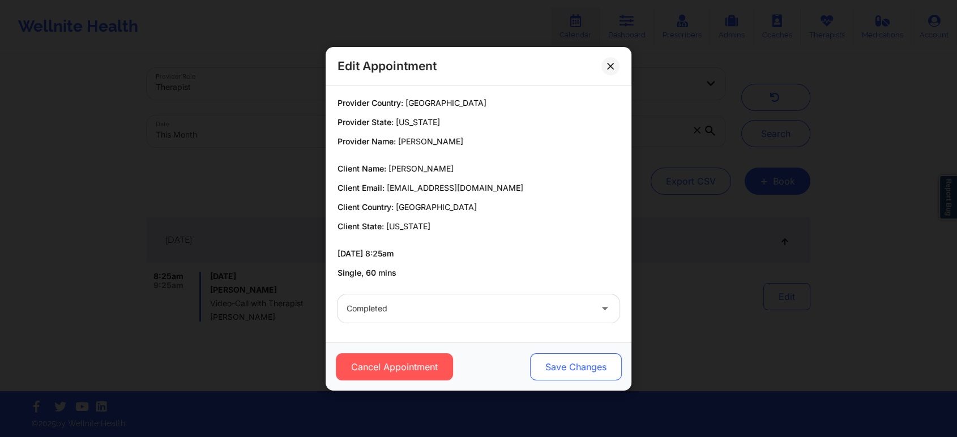
click at [568, 355] on button "Save Changes" at bounding box center [576, 366] width 92 height 27
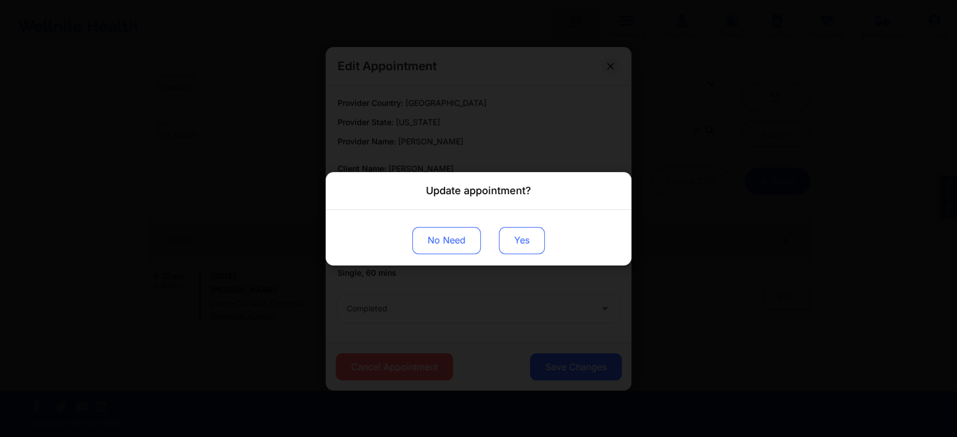
drag, startPoint x: 512, startPoint y: 255, endPoint x: 524, endPoint y: 243, distance: 16.4
click at [524, 243] on div "No Need Yes" at bounding box center [478, 236] width 306 height 55
click at [524, 243] on button "Yes" at bounding box center [522, 239] width 46 height 27
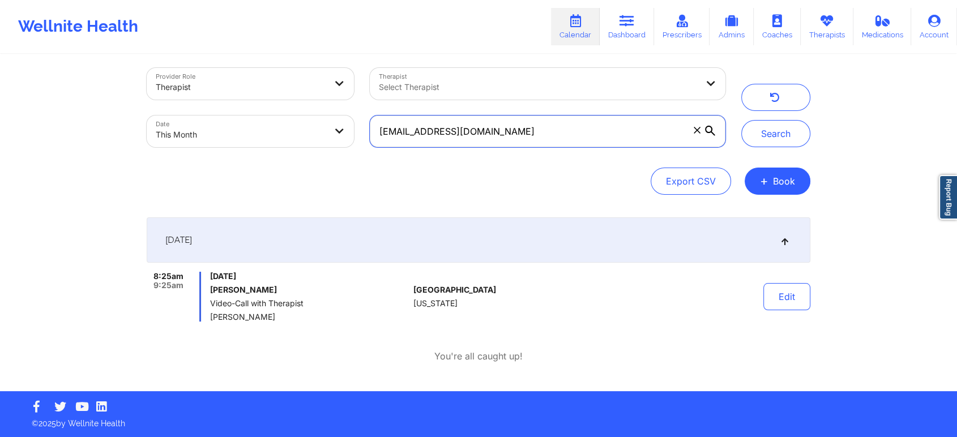
drag, startPoint x: 517, startPoint y: 130, endPoint x: 226, endPoint y: 80, distance: 295.2
click at [226, 80] on div "Provider Role Therapist Therapist Select Therapist Date This Month [EMAIL_ADDRE…" at bounding box center [436, 107] width 594 height 95
paste input "[PERSON_NAME]@roggedunngroup"
type input "[PERSON_NAME][EMAIL_ADDRESS][DOMAIN_NAME]"
click at [741, 120] on button "Search" at bounding box center [775, 133] width 69 height 27
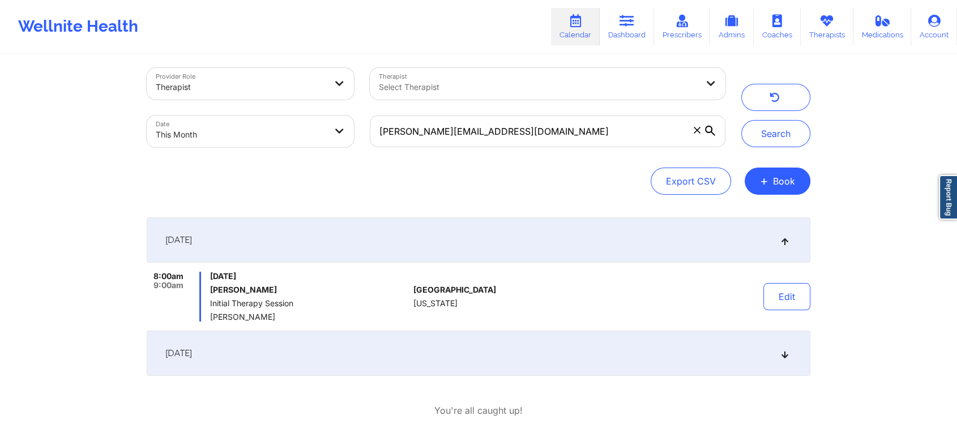
click at [521, 322] on div "[DATE] 8:00am 9:00am [DATE] [PERSON_NAME] Initial Therapy Session [PERSON_NAME]…" at bounding box center [478, 296] width 663 height 158
click at [644, 354] on div "[DATE]" at bounding box center [478, 353] width 663 height 45
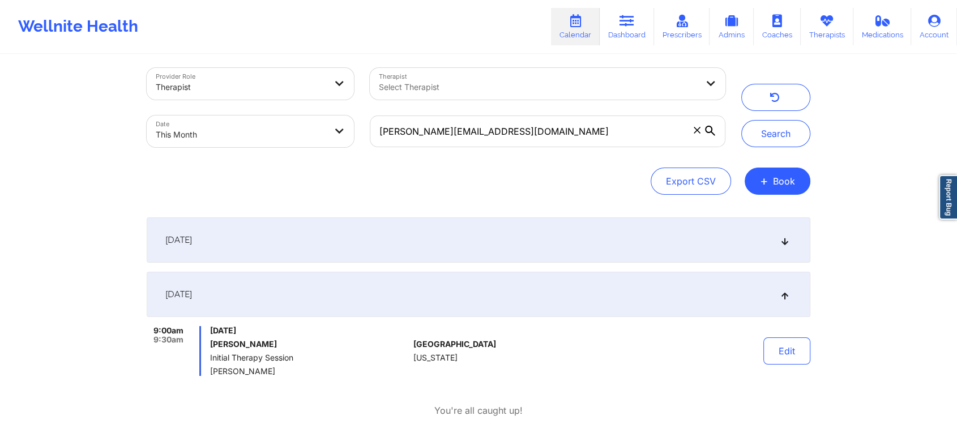
click at [634, 289] on div "[DATE]" at bounding box center [478, 294] width 663 height 45
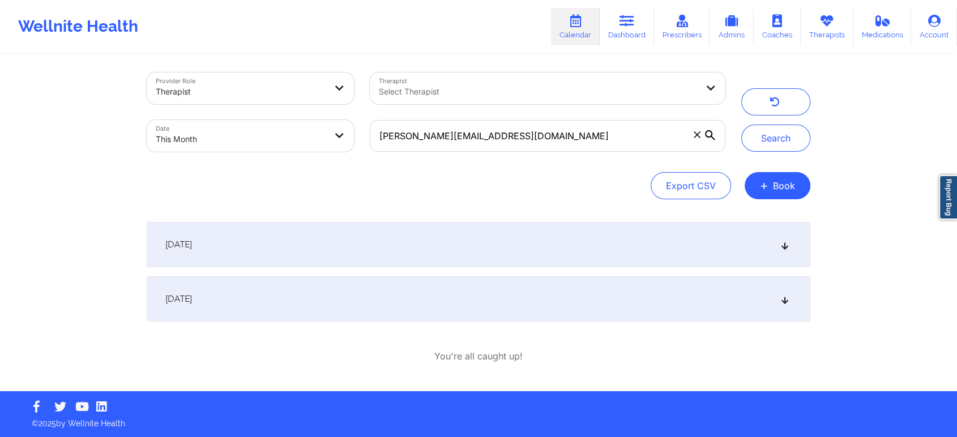
click at [740, 243] on div "[DATE]" at bounding box center [478, 244] width 663 height 45
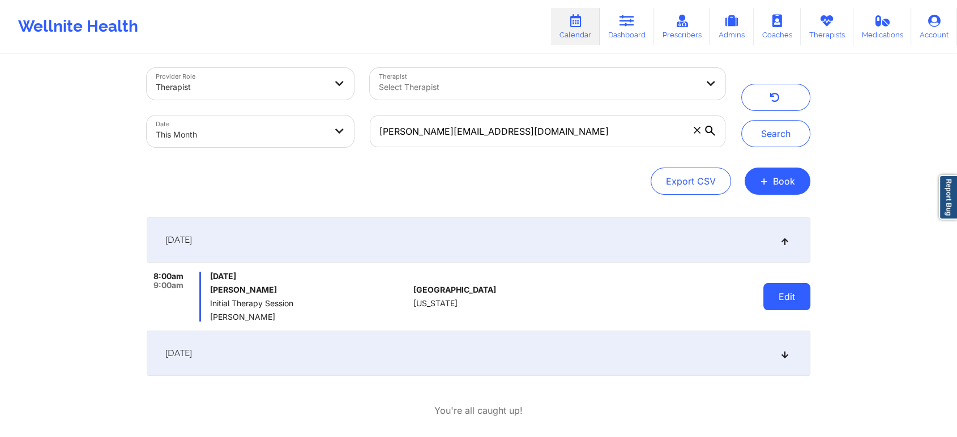
click at [782, 295] on button "Edit" at bounding box center [786, 296] width 47 height 27
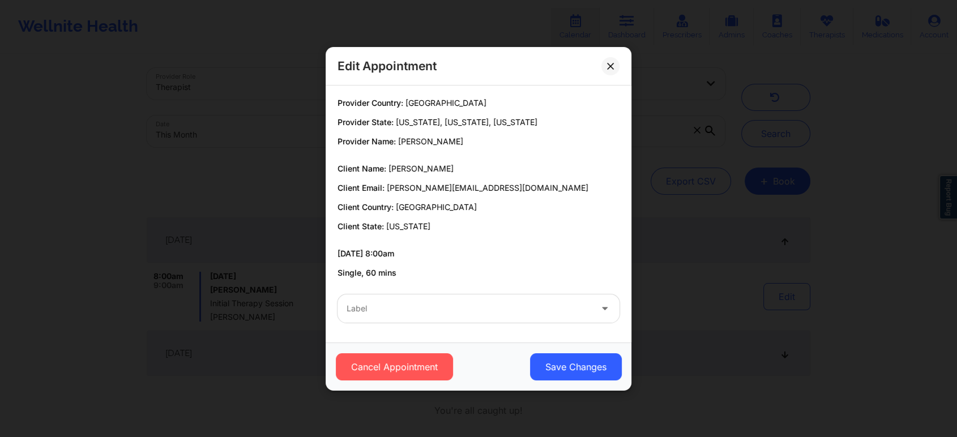
click at [448, 316] on div "Label" at bounding box center [464, 308] width 255 height 28
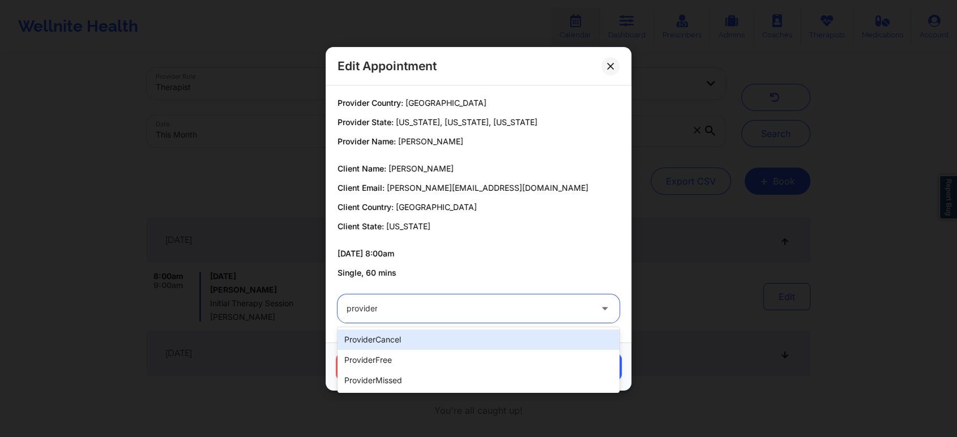
type input "provider"
click at [380, 339] on div "providerCancel" at bounding box center [478, 339] width 282 height 20
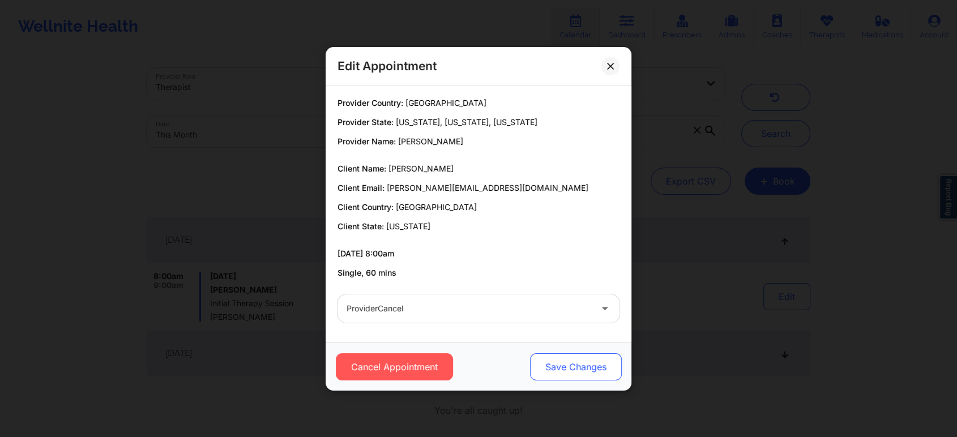
click at [550, 364] on button "Save Changes" at bounding box center [576, 366] width 92 height 27
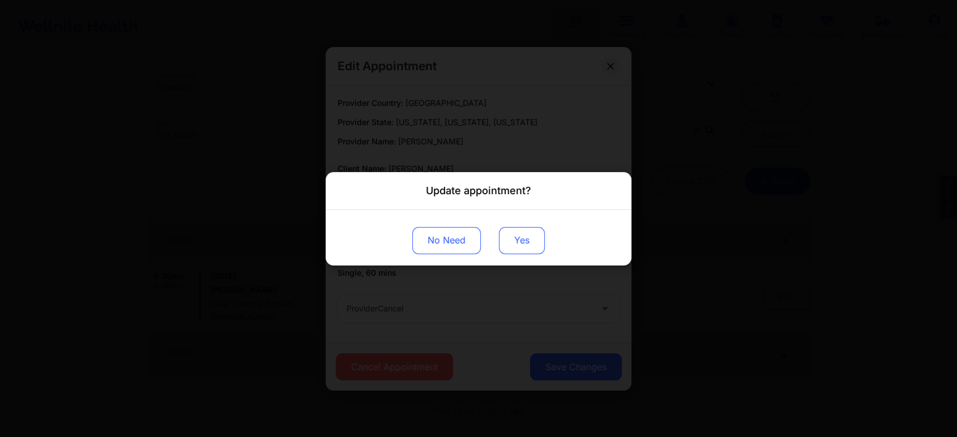
click at [534, 230] on button "Yes" at bounding box center [522, 239] width 46 height 27
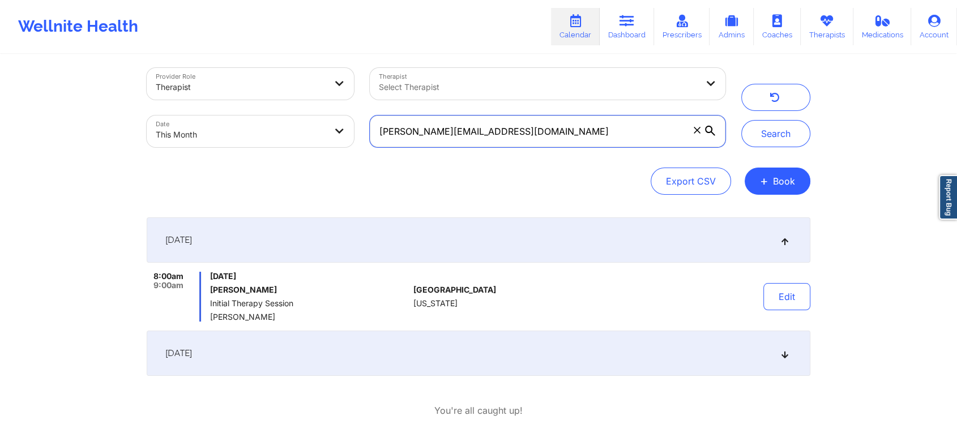
drag, startPoint x: 534, startPoint y: 129, endPoint x: 324, endPoint y: 123, distance: 210.1
click at [324, 123] on div "Provider Role Therapist Therapist Select Therapist Date This Month [PERSON_NAME…" at bounding box center [436, 107] width 594 height 95
paste input "[EMAIL_ADDRESS]"
click at [741, 120] on button "Search" at bounding box center [775, 133] width 69 height 27
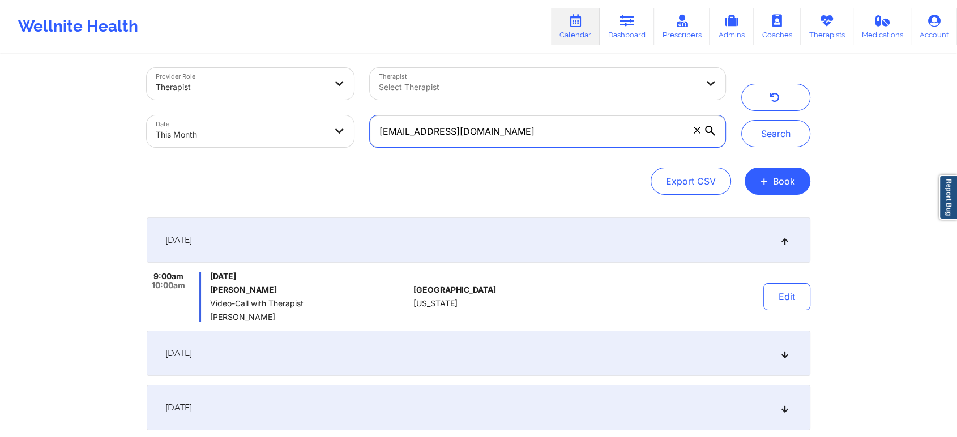
scroll to position [138, 0]
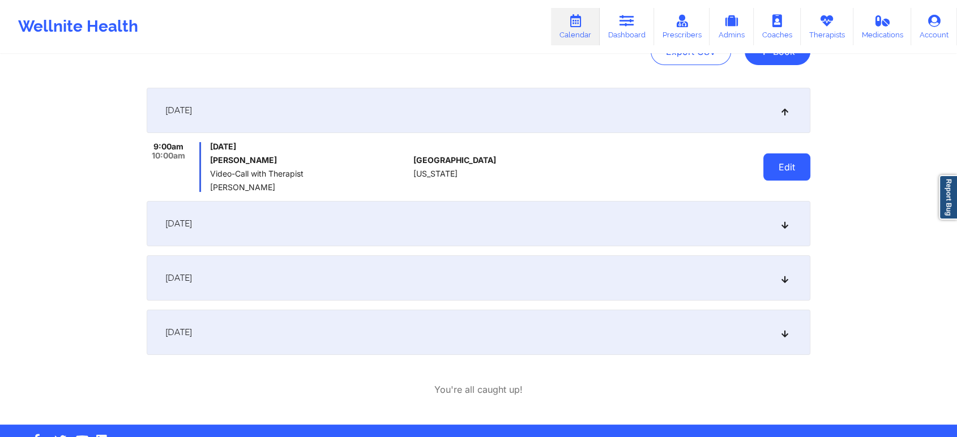
click at [788, 174] on button "Edit" at bounding box center [786, 166] width 47 height 27
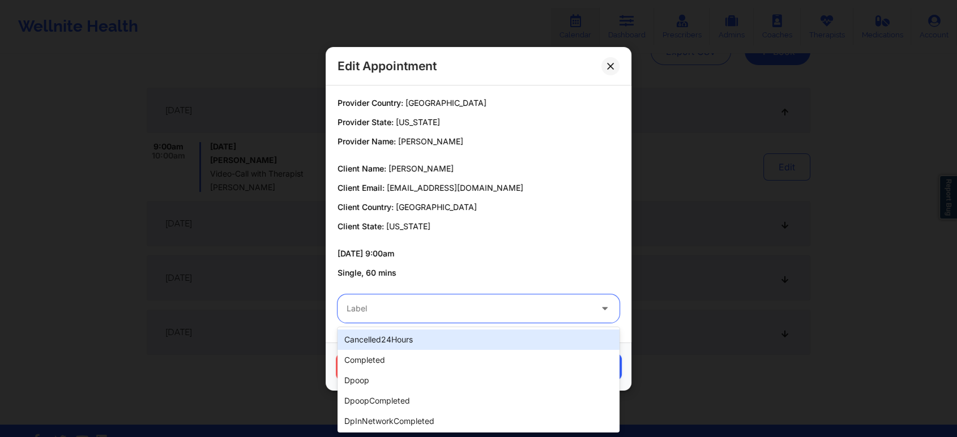
click at [513, 298] on div "Label" at bounding box center [464, 308] width 255 height 28
drag, startPoint x: 352, startPoint y: 370, endPoint x: 374, endPoint y: 361, distance: 23.3
click at [374, 361] on div "cancelled24Hours completed dpoop dpoopCompleted dpInNetworkCompleted freeNoShow…" at bounding box center [478, 379] width 282 height 105
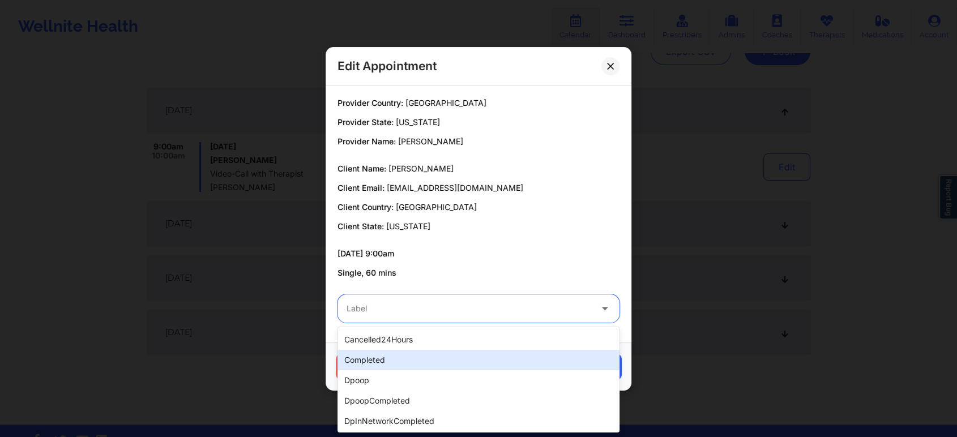
click at [374, 361] on div "completed" at bounding box center [478, 360] width 282 height 20
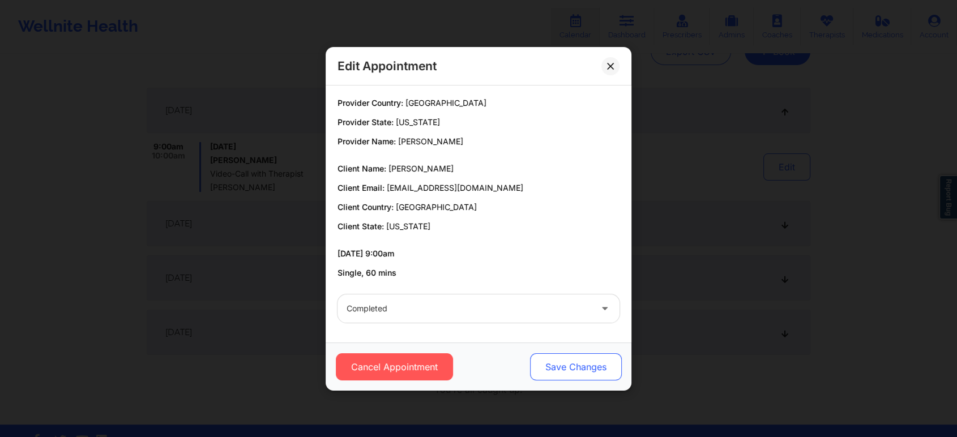
click at [582, 367] on button "Save Changes" at bounding box center [576, 366] width 92 height 27
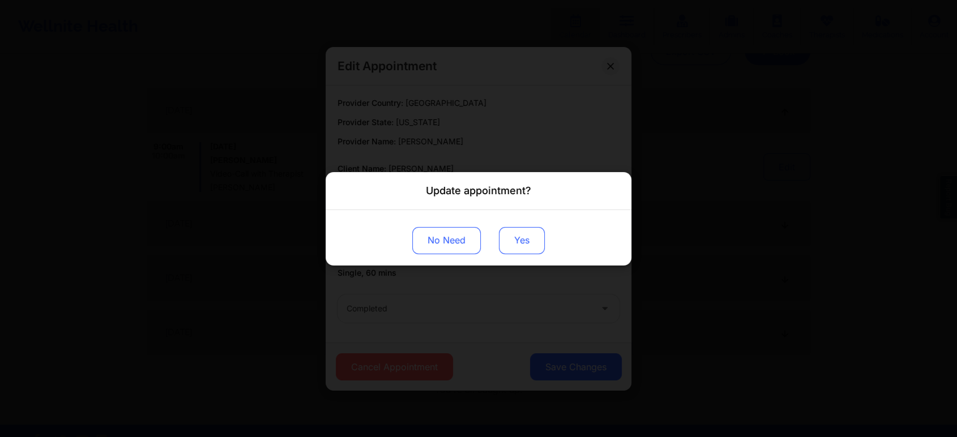
click at [511, 247] on button "Yes" at bounding box center [522, 239] width 46 height 27
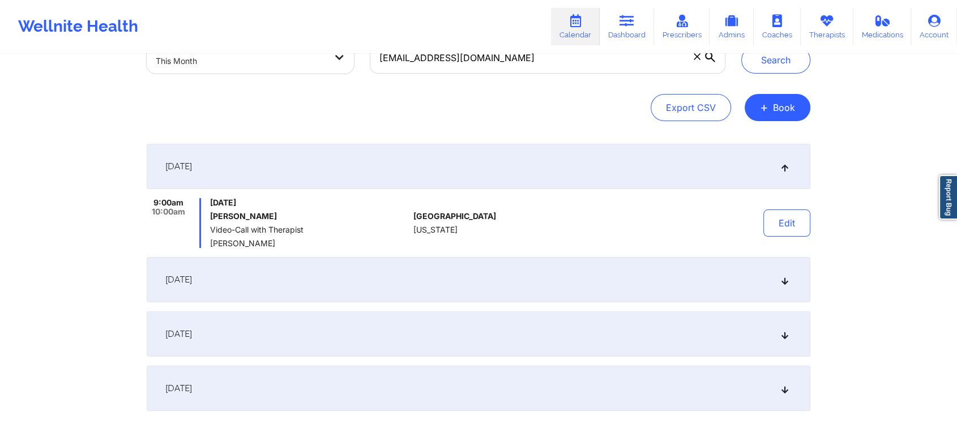
scroll to position [81, 0]
click at [786, 229] on button "Edit" at bounding box center [786, 223] width 47 height 27
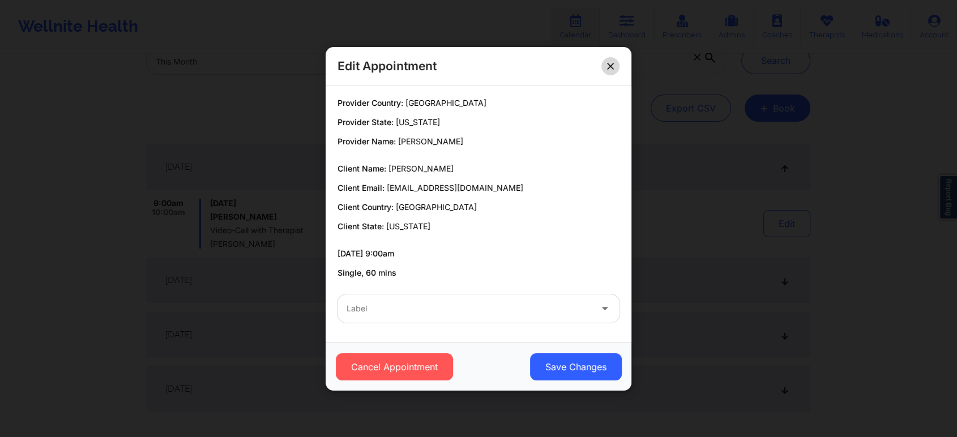
click at [614, 64] on button at bounding box center [610, 66] width 18 height 18
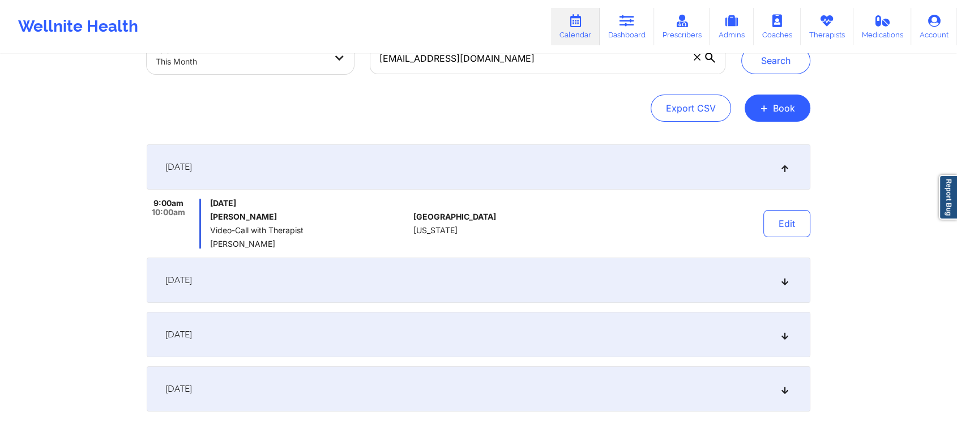
scroll to position [0, 0]
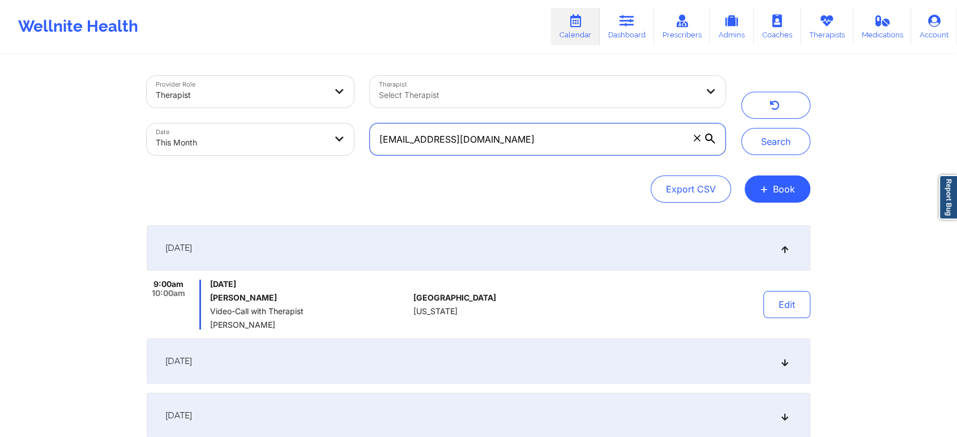
drag, startPoint x: 488, startPoint y: 115, endPoint x: 502, endPoint y: 147, distance: 35.2
click at [502, 147] on div "[EMAIL_ADDRESS][DOMAIN_NAME]" at bounding box center [547, 139] width 371 height 48
drag, startPoint x: 502, startPoint y: 147, endPoint x: 267, endPoint y: 139, distance: 235.6
click at [267, 139] on div "Provider Role Therapist Therapist Select Therapist Date This Month [EMAIL_ADDRE…" at bounding box center [436, 115] width 594 height 95
paste input "[EMAIL_ADDRESS]"
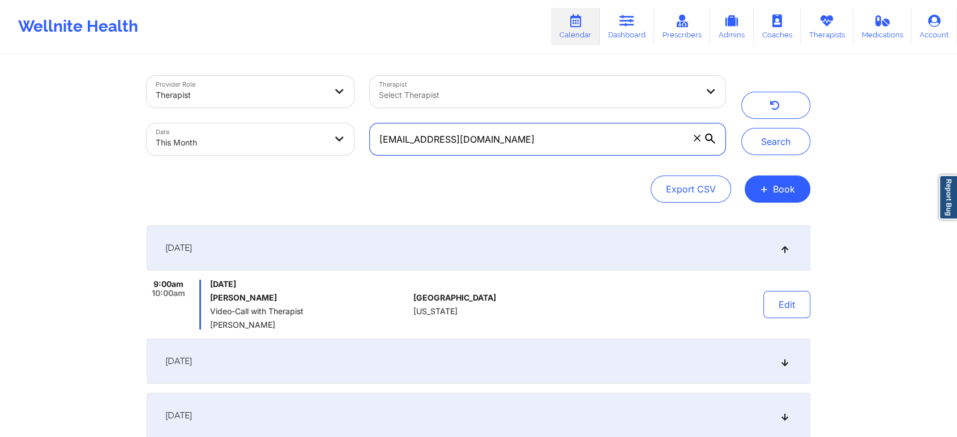
click at [741, 128] on button "Search" at bounding box center [775, 141] width 69 height 27
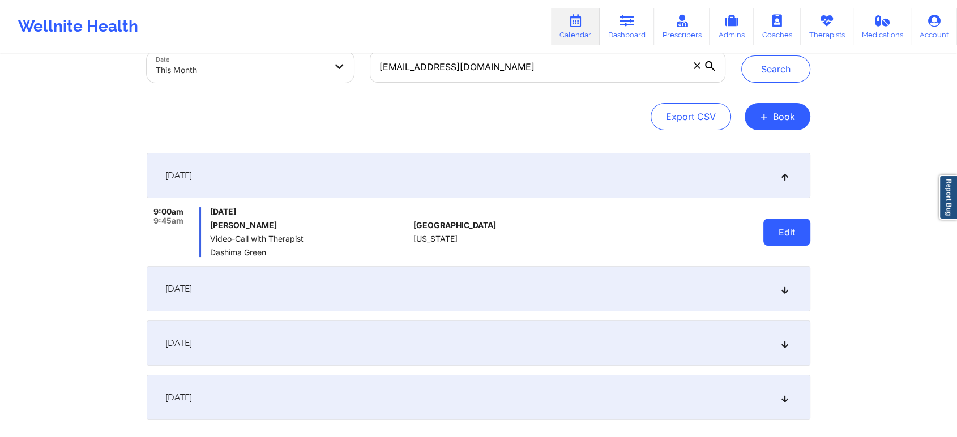
drag, startPoint x: 777, startPoint y: 212, endPoint x: 774, endPoint y: 229, distance: 17.1
click at [774, 229] on div "Edit" at bounding box center [757, 232] width 105 height 50
click at [774, 229] on button "Edit" at bounding box center [786, 231] width 47 height 27
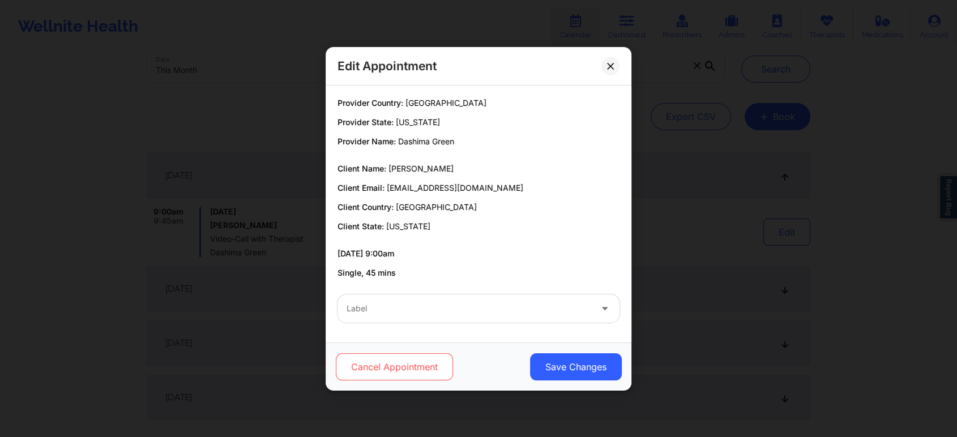
click at [393, 368] on button "Cancel Appointment" at bounding box center [394, 366] width 117 height 27
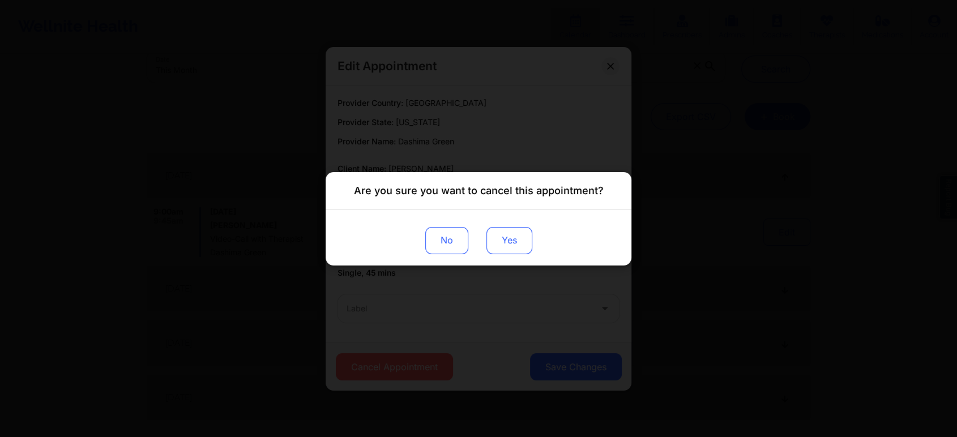
click at [503, 235] on button "Yes" at bounding box center [509, 239] width 46 height 27
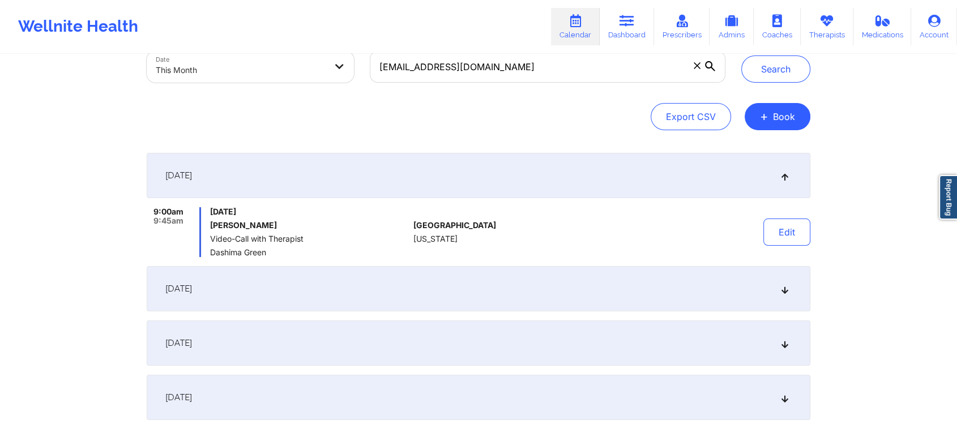
scroll to position [0, 0]
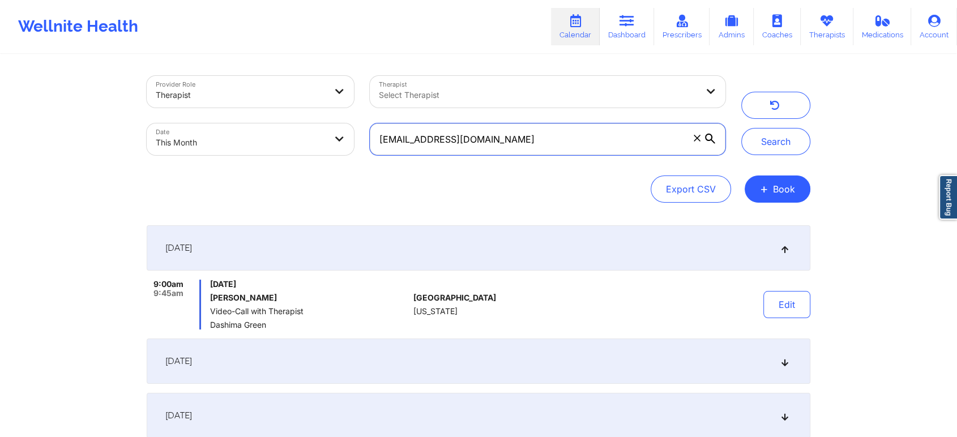
drag, startPoint x: 549, startPoint y: 141, endPoint x: 307, endPoint y: 137, distance: 241.7
click at [307, 137] on div "Provider Role Therapist Therapist Select Therapist Date This Month [EMAIL_ADDRE…" at bounding box center [436, 115] width 594 height 95
paste input "[EMAIL_ADDRESS]"
click at [741, 128] on button "Search" at bounding box center [775, 141] width 69 height 27
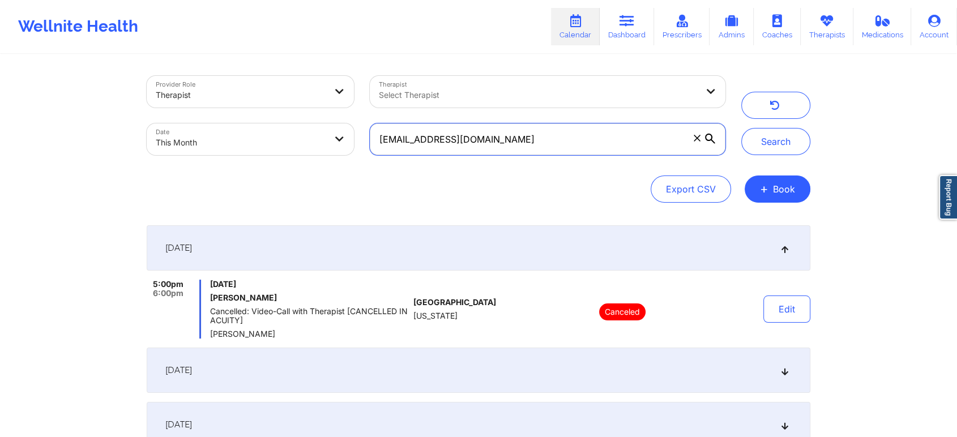
scroll to position [72, 0]
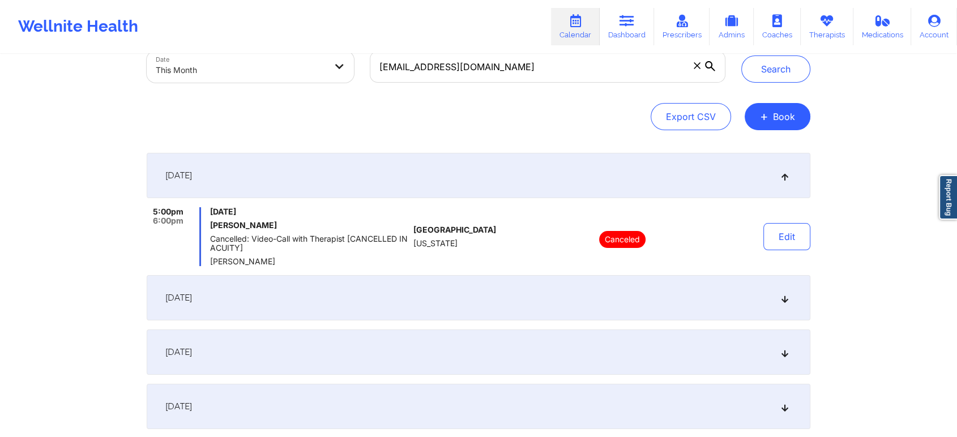
click at [562, 300] on div "[DATE]" at bounding box center [478, 297] width 663 height 45
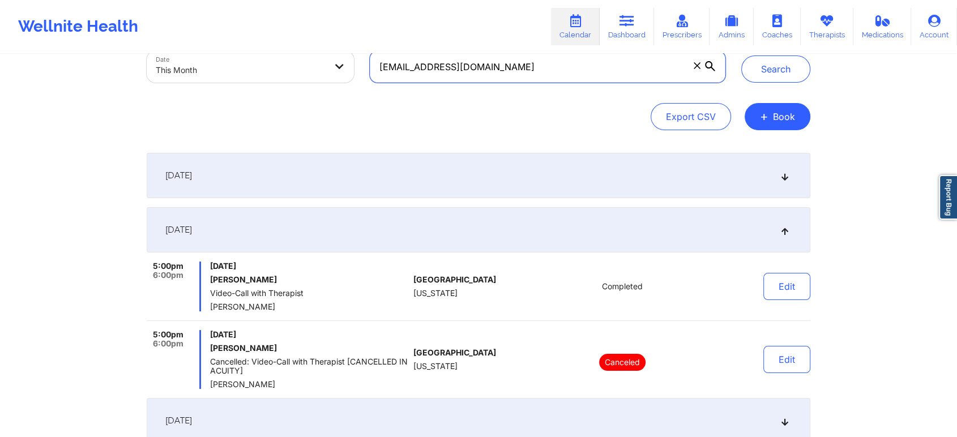
drag, startPoint x: 487, startPoint y: 70, endPoint x: 329, endPoint y: 52, distance: 159.5
click at [329, 52] on div "Wellnite Health Calendar Dashboard Prescribers Admins Coaches Therapists Medica…" at bounding box center [478, 275] width 957 height 694
paste input "melody.[PERSON_NAME]@gmai"
click at [741, 55] on button "Search" at bounding box center [775, 68] width 69 height 27
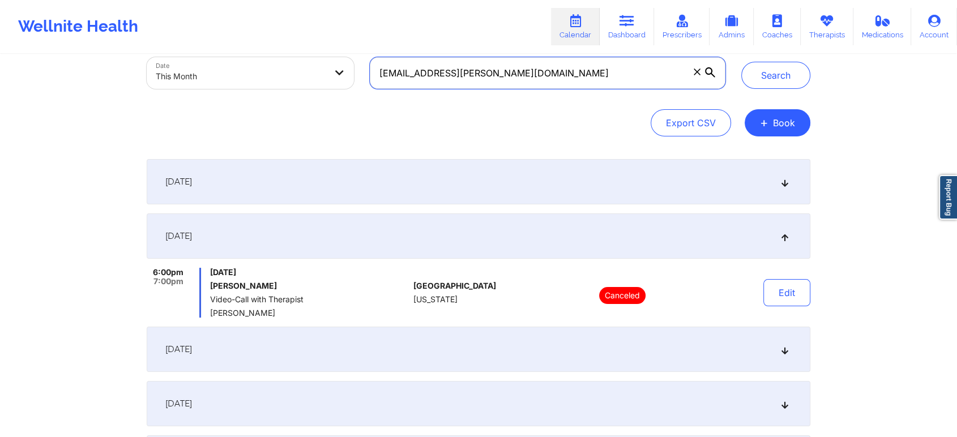
scroll to position [52, 0]
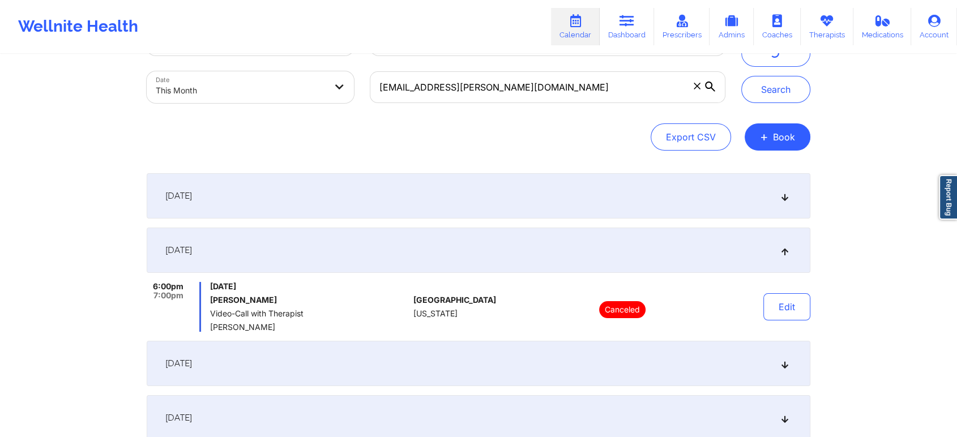
click at [365, 188] on div "[DATE]" at bounding box center [478, 195] width 663 height 45
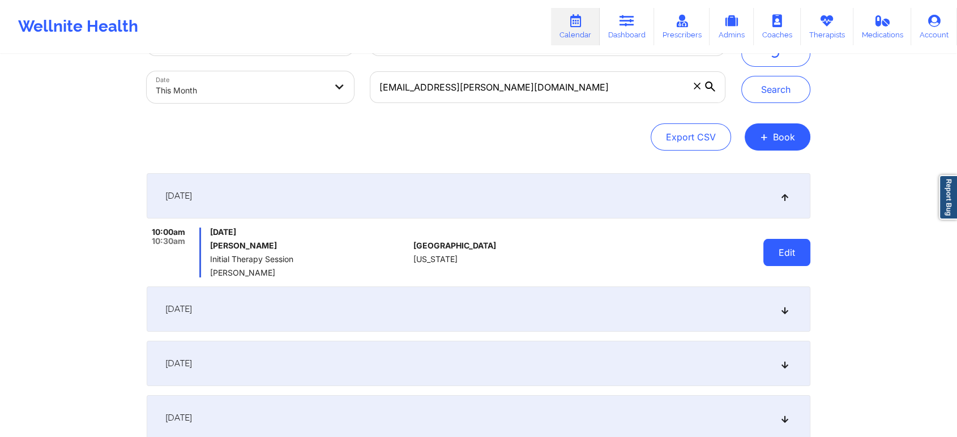
click at [775, 246] on button "Edit" at bounding box center [786, 252] width 47 height 27
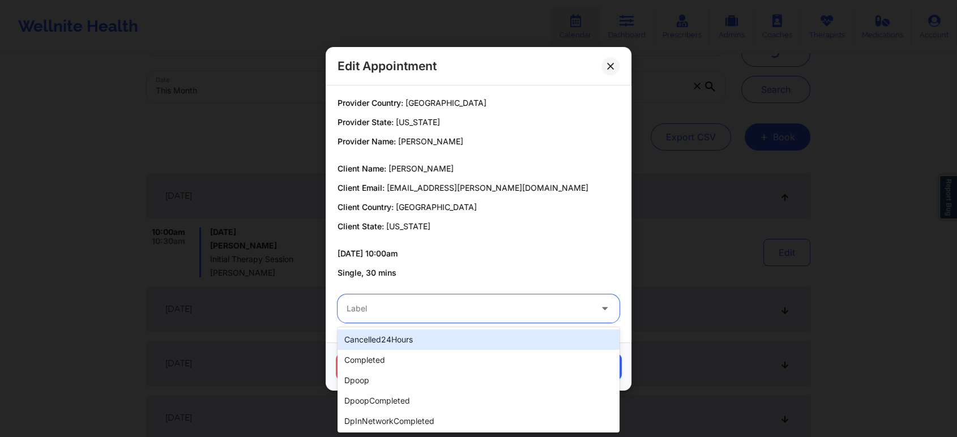
click at [393, 303] on div at bounding box center [468, 309] width 245 height 14
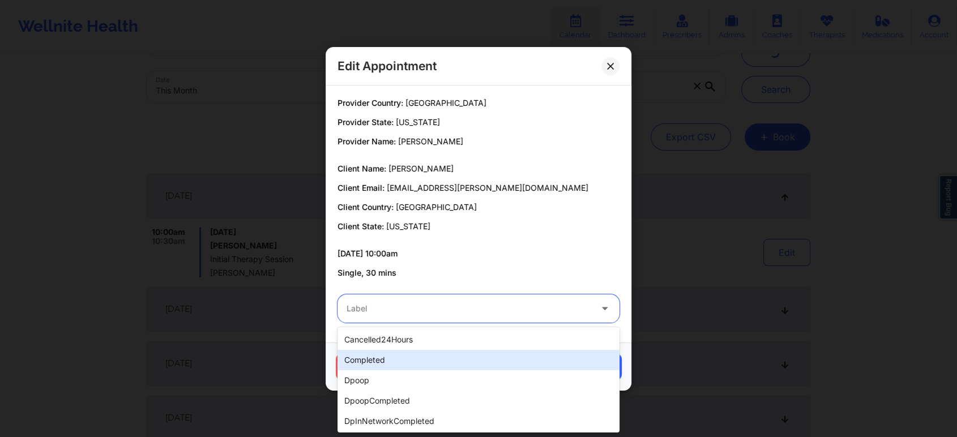
click at [366, 362] on div "completed" at bounding box center [478, 360] width 282 height 20
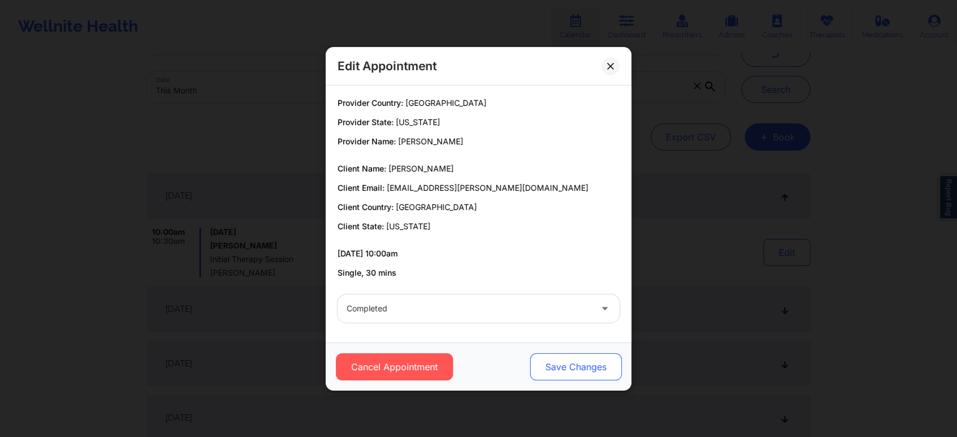
click at [573, 358] on button "Save Changes" at bounding box center [576, 366] width 92 height 27
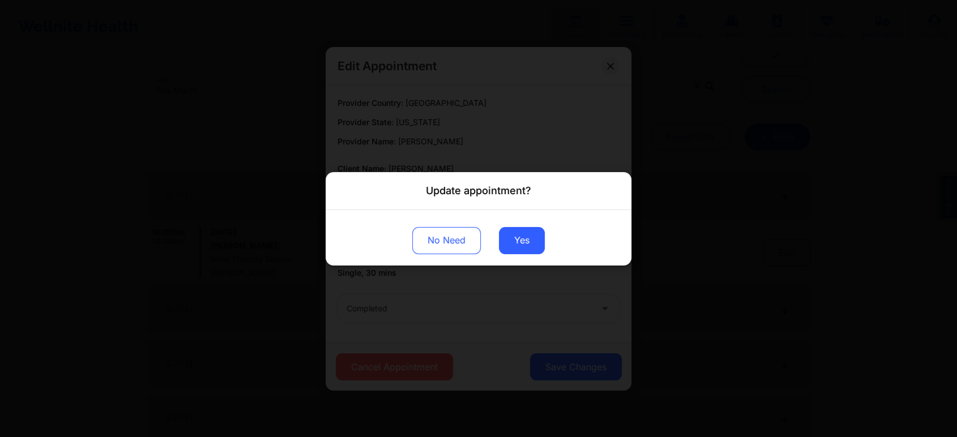
click at [538, 225] on div "No Need Yes" at bounding box center [478, 236] width 306 height 55
click at [520, 243] on button "Yes" at bounding box center [522, 239] width 46 height 27
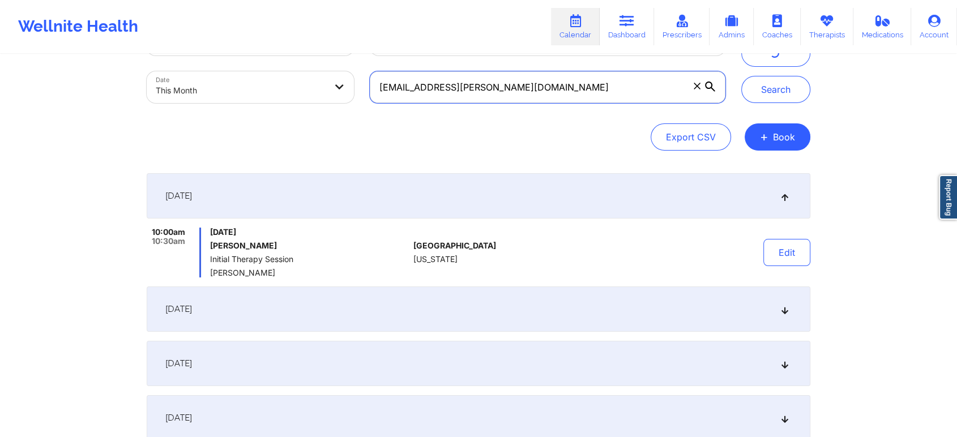
drag, startPoint x: 532, startPoint y: 74, endPoint x: 291, endPoint y: 65, distance: 241.3
click at [291, 65] on div "Provider Role Therapist Therapist Select Therapist Date This Month [EMAIL_ADDRE…" at bounding box center [436, 63] width 594 height 95
paste input "practicalgrasp"
click at [741, 76] on button "Search" at bounding box center [775, 89] width 69 height 27
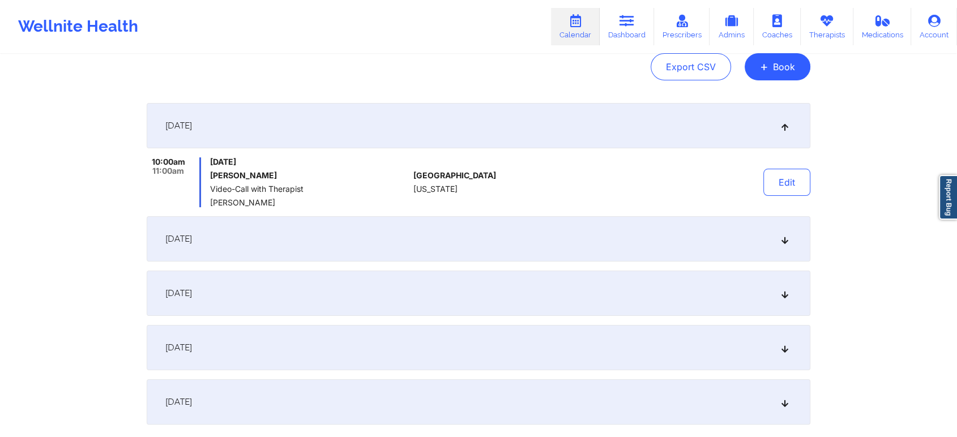
scroll to position [124, 0]
click at [788, 166] on div "Edit" at bounding box center [757, 181] width 105 height 50
click at [783, 178] on button "Edit" at bounding box center [786, 180] width 47 height 27
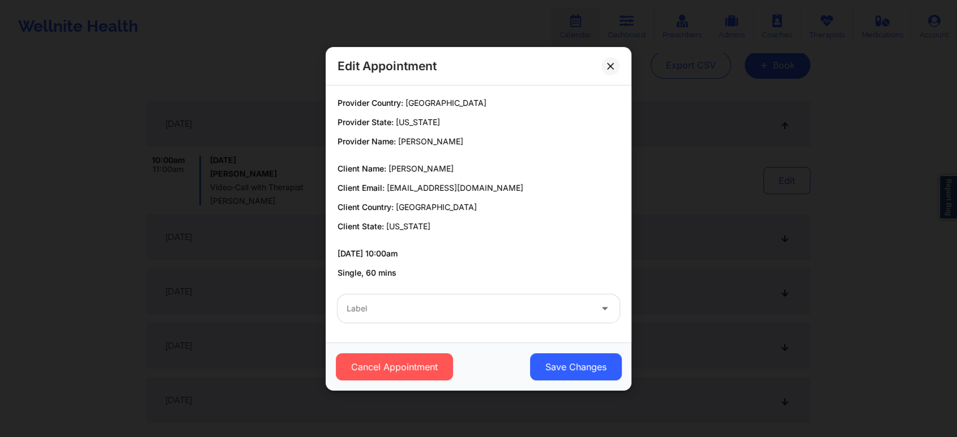
click at [601, 62] on div "Edit Appointment" at bounding box center [478, 66] width 306 height 38
click at [602, 62] on button at bounding box center [610, 66] width 18 height 18
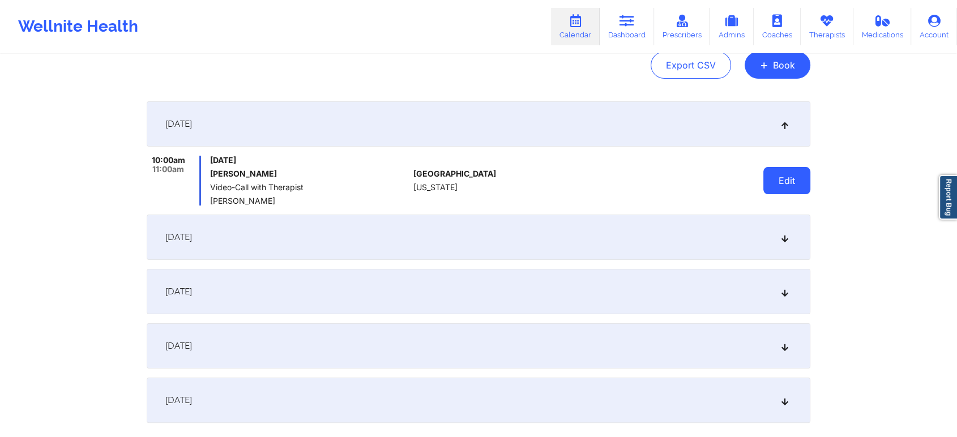
click at [798, 190] on button "Edit" at bounding box center [786, 180] width 47 height 27
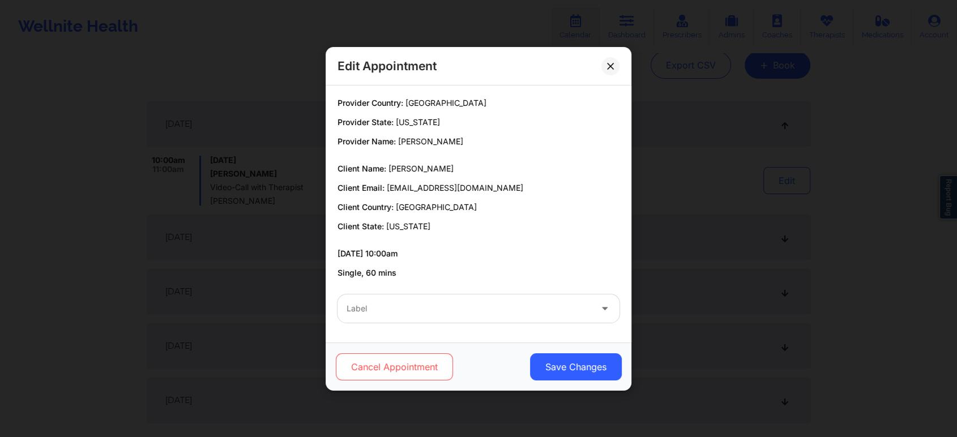
click at [417, 370] on button "Cancel Appointment" at bounding box center [394, 366] width 117 height 27
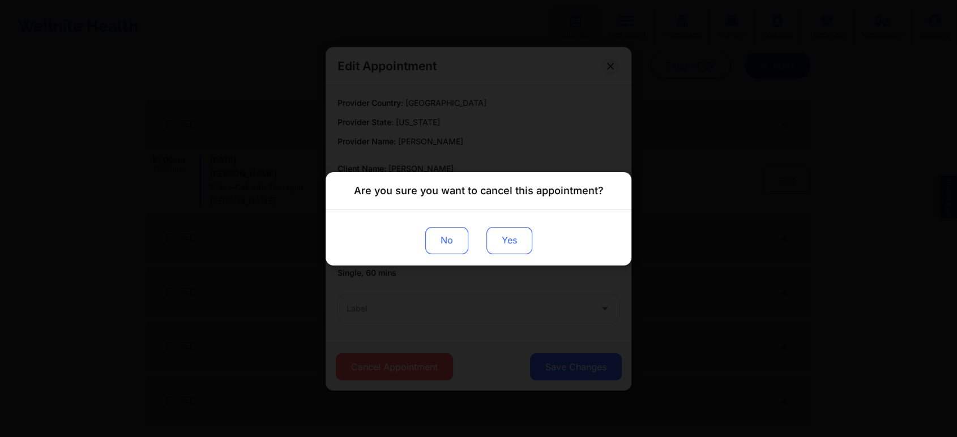
click at [520, 250] on button "Yes" at bounding box center [509, 239] width 46 height 27
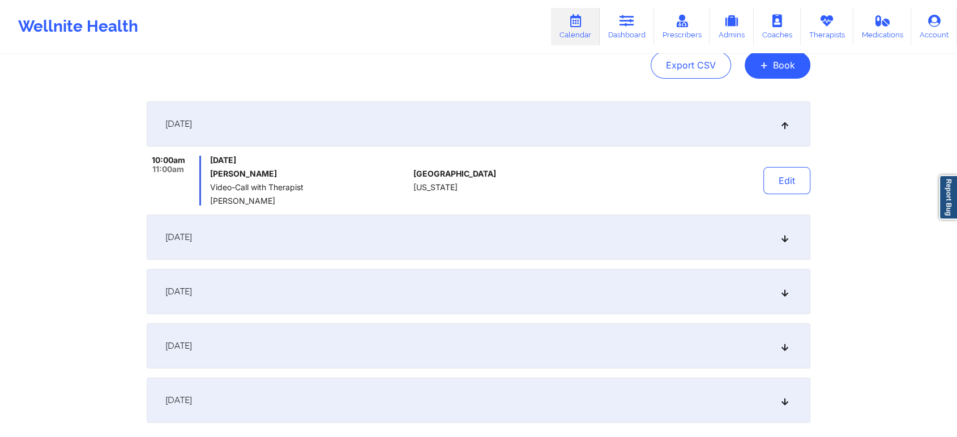
scroll to position [0, 0]
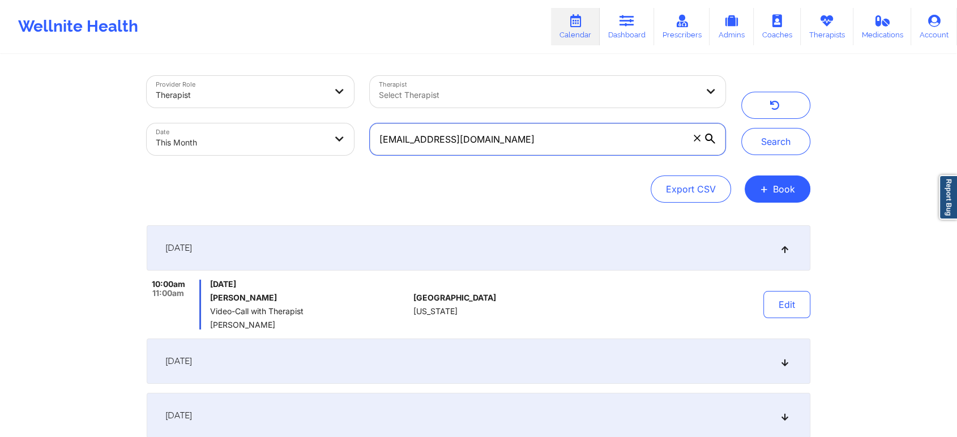
drag, startPoint x: 516, startPoint y: 144, endPoint x: 164, endPoint y: 80, distance: 357.7
click at [164, 80] on div "Provider Role Therapist Therapist Select Therapist Date This Month [EMAIL_ADDRE…" at bounding box center [436, 115] width 594 height 95
paste input "b.kevin312"
click at [741, 128] on button "Search" at bounding box center [775, 141] width 69 height 27
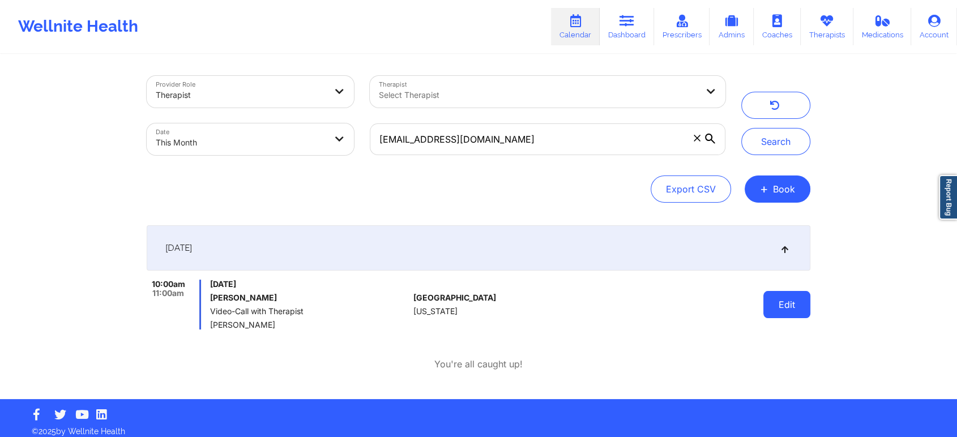
click at [767, 310] on button "Edit" at bounding box center [786, 304] width 47 height 27
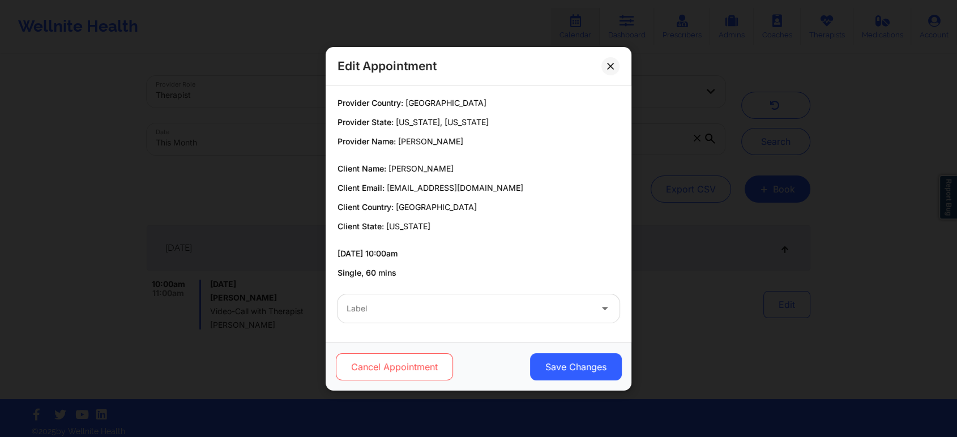
click at [410, 367] on button "Cancel Appointment" at bounding box center [394, 366] width 117 height 27
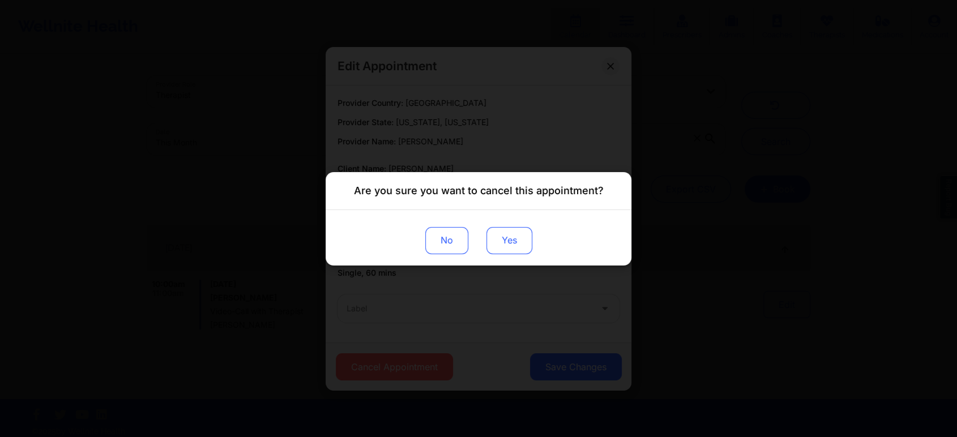
click at [507, 247] on button "Yes" at bounding box center [509, 239] width 46 height 27
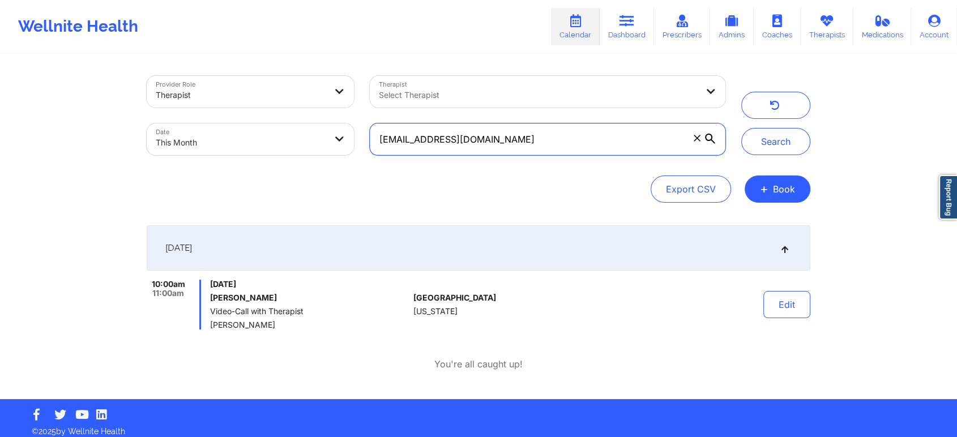
click at [531, 149] on input "[EMAIL_ADDRESS][DOMAIN_NAME]" at bounding box center [547, 139] width 355 height 32
drag, startPoint x: 505, startPoint y: 137, endPoint x: 237, endPoint y: 113, distance: 268.8
click at [237, 113] on div "Provider Role Therapist Therapist Select Therapist Date This Month [EMAIL_ADDRE…" at bounding box center [436, 115] width 594 height 95
paste input "natti3.n"
click at [741, 128] on button "Search" at bounding box center [775, 141] width 69 height 27
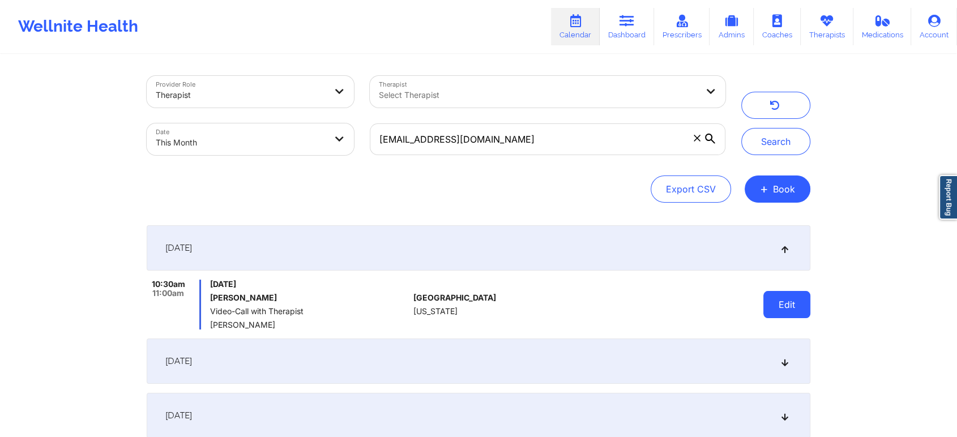
click at [777, 316] on button "Edit" at bounding box center [786, 304] width 47 height 27
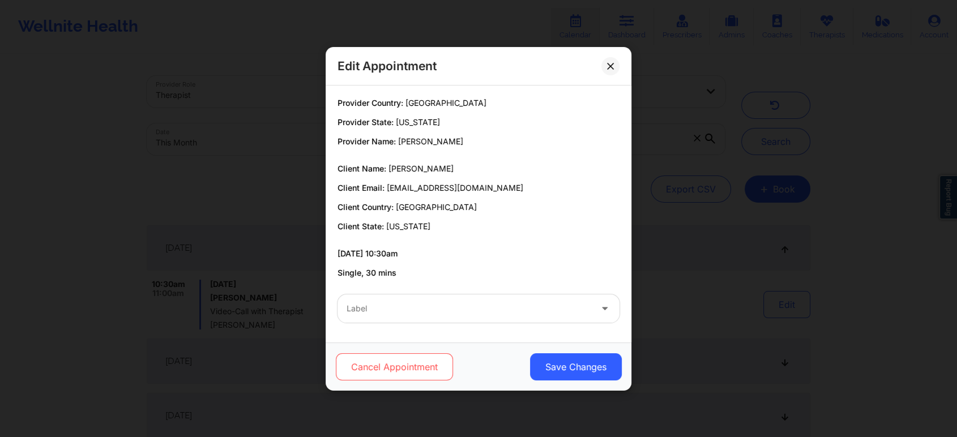
click at [441, 370] on button "Cancel Appointment" at bounding box center [394, 366] width 117 height 27
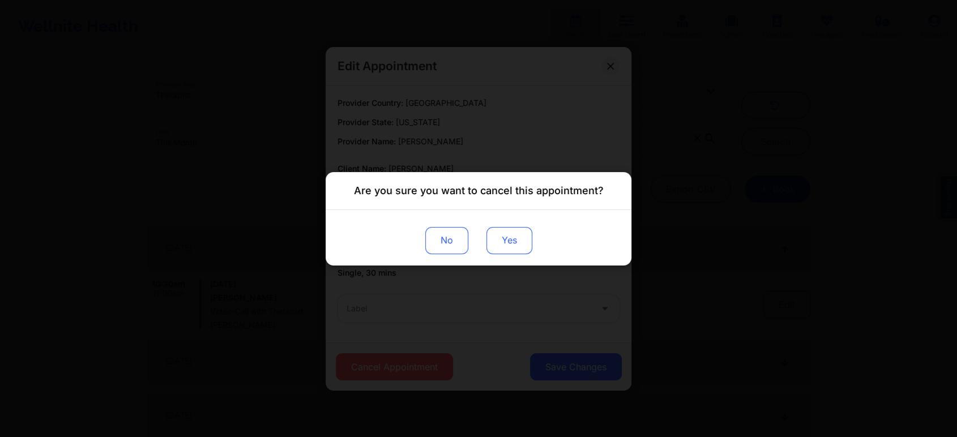
click at [506, 240] on button "Yes" at bounding box center [509, 239] width 46 height 27
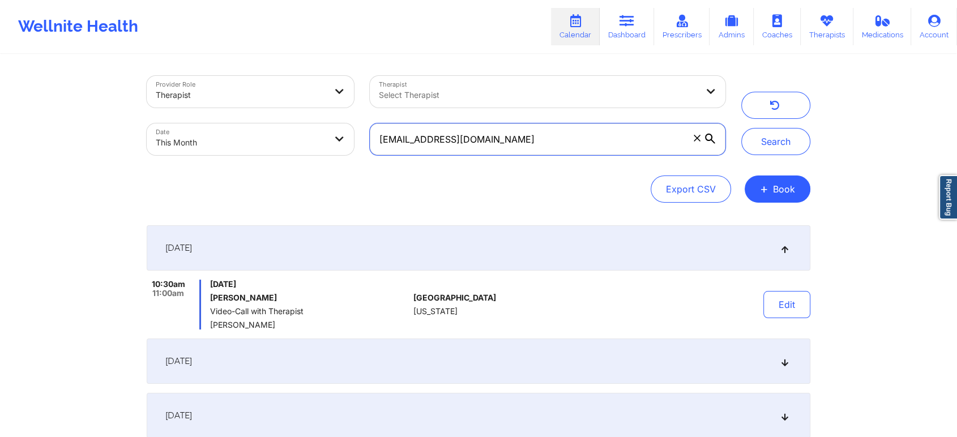
drag, startPoint x: 527, startPoint y: 149, endPoint x: 331, endPoint y: 102, distance: 201.4
click at [331, 102] on div "Provider Role Therapist Therapist Select Therapist Date This Month [EMAIL_ADDRE…" at bounding box center [436, 115] width 594 height 95
paste input "kbrentuo@me"
click at [741, 128] on button "Search" at bounding box center [775, 141] width 69 height 27
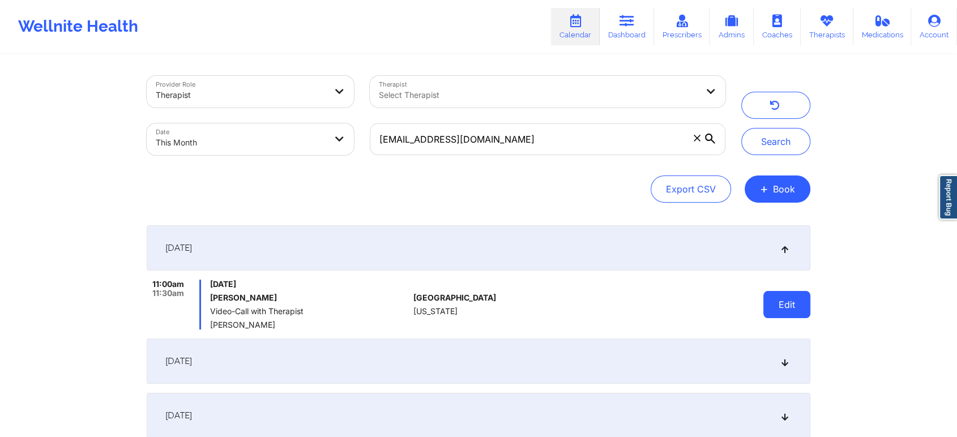
click at [769, 293] on button "Edit" at bounding box center [786, 304] width 47 height 27
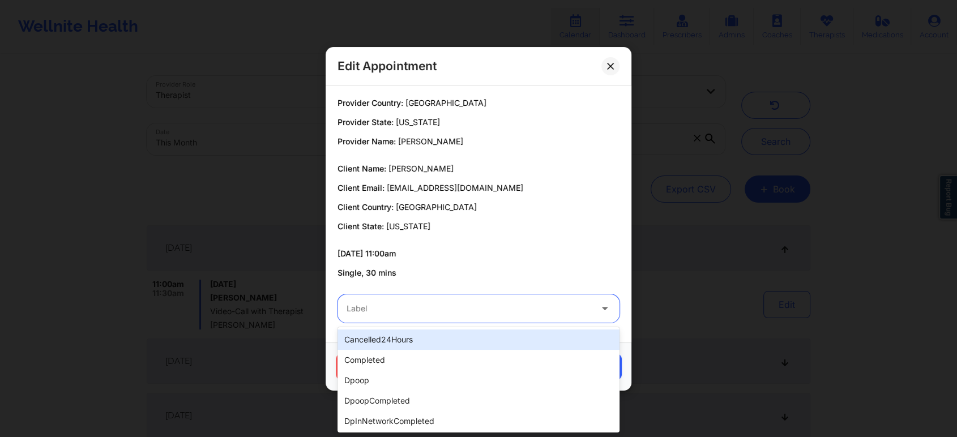
click at [415, 305] on div at bounding box center [468, 309] width 245 height 14
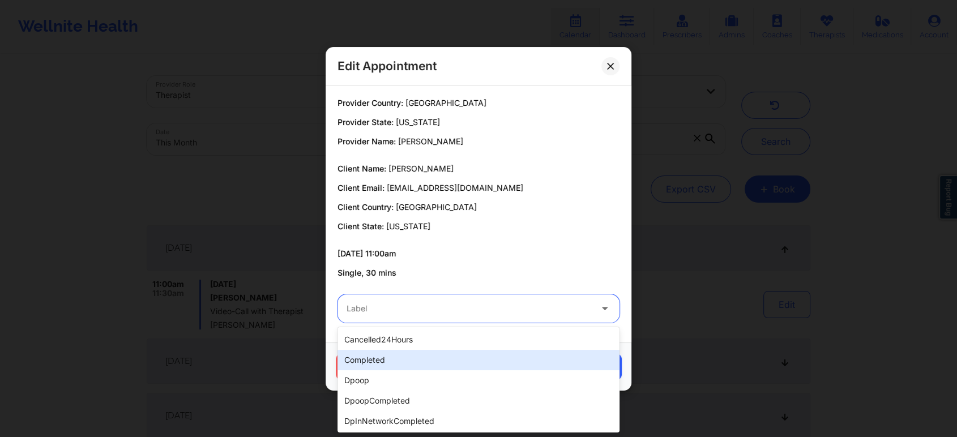
click at [370, 367] on div "completed" at bounding box center [478, 360] width 282 height 20
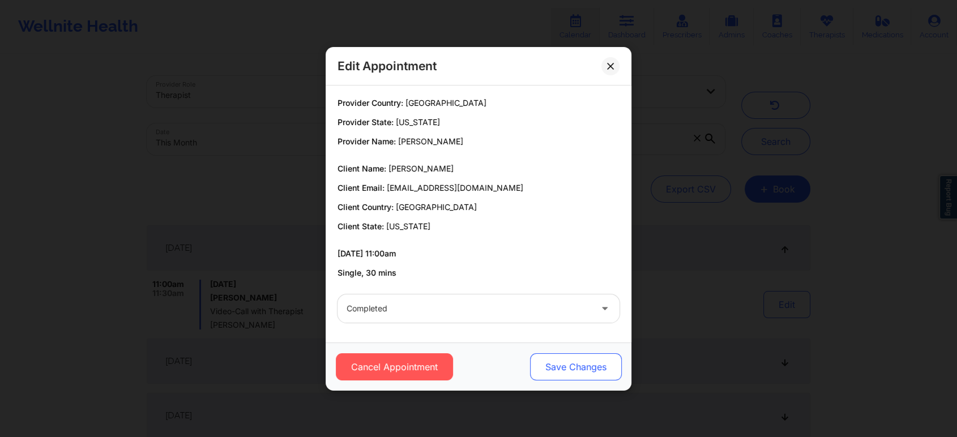
click at [554, 358] on button "Save Changes" at bounding box center [576, 366] width 92 height 27
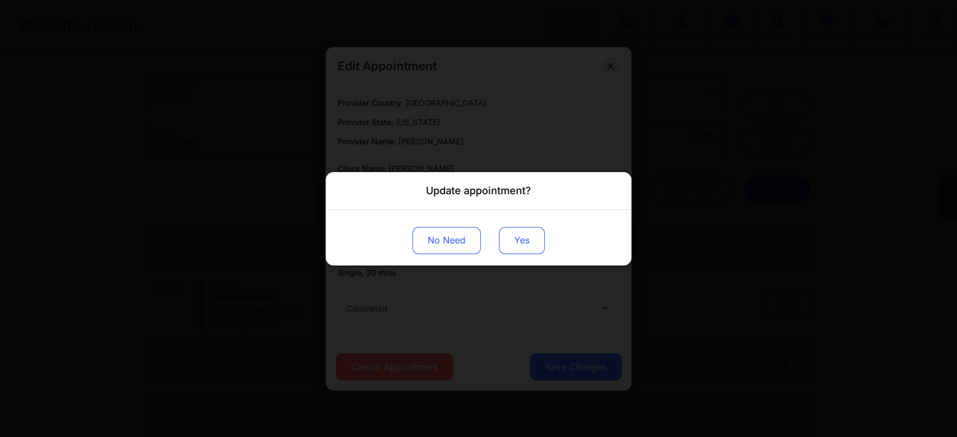
click at [516, 246] on button "Yes" at bounding box center [522, 239] width 46 height 27
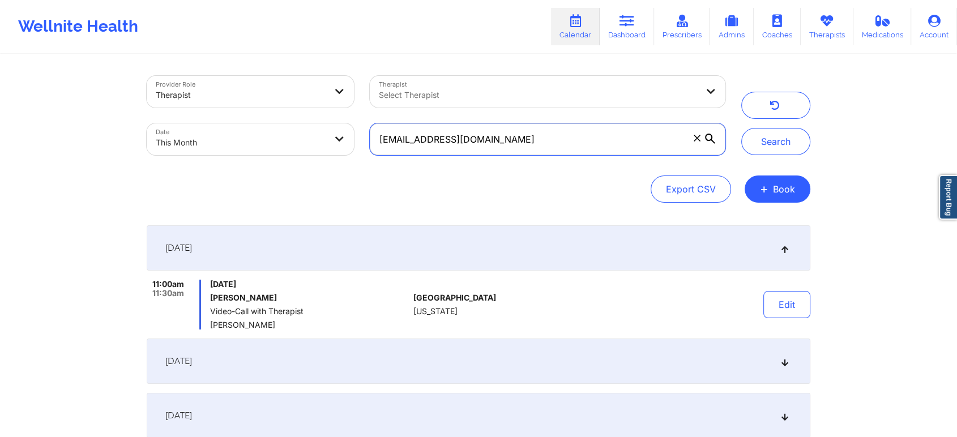
drag, startPoint x: 512, startPoint y: 150, endPoint x: 294, endPoint y: 118, distance: 219.6
click at [294, 118] on div "Provider Role Therapist Therapist Select Therapist Date This Month [EMAIL_ADDRE…" at bounding box center [436, 115] width 594 height 95
paste input "[EMAIL_ADDRESS]"
click at [741, 128] on button "Search" at bounding box center [775, 141] width 69 height 27
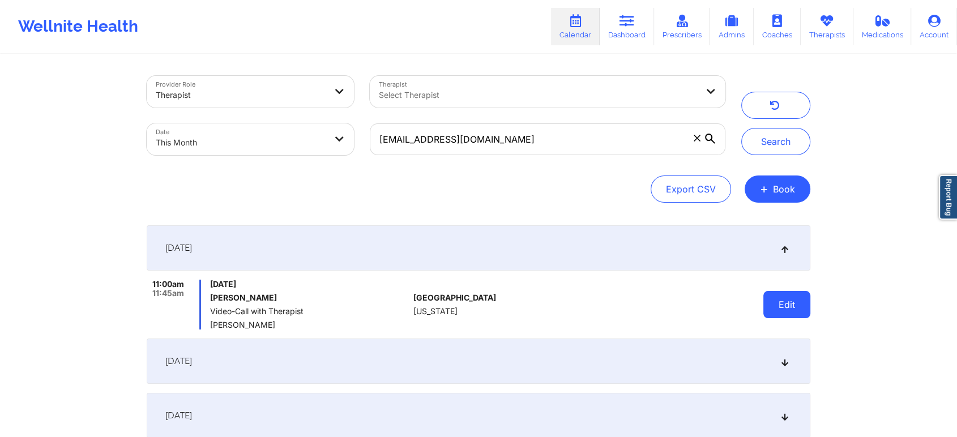
click at [770, 316] on button "Edit" at bounding box center [786, 304] width 47 height 27
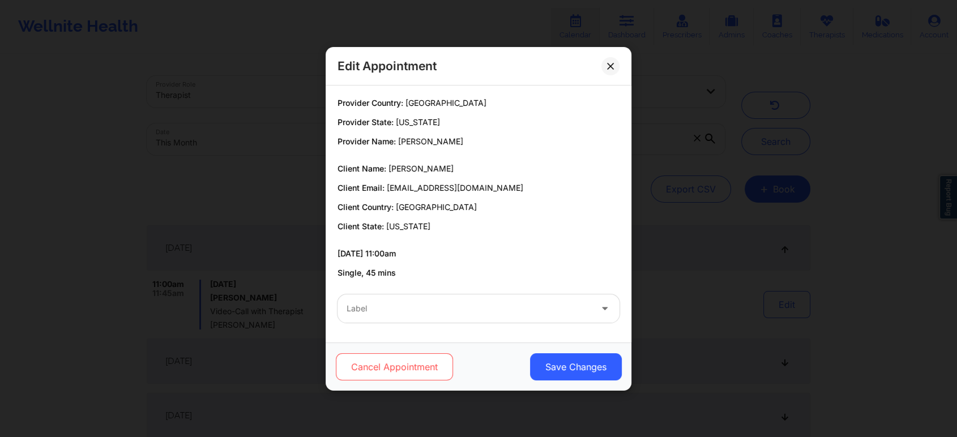
click at [423, 362] on button "Cancel Appointment" at bounding box center [394, 366] width 117 height 27
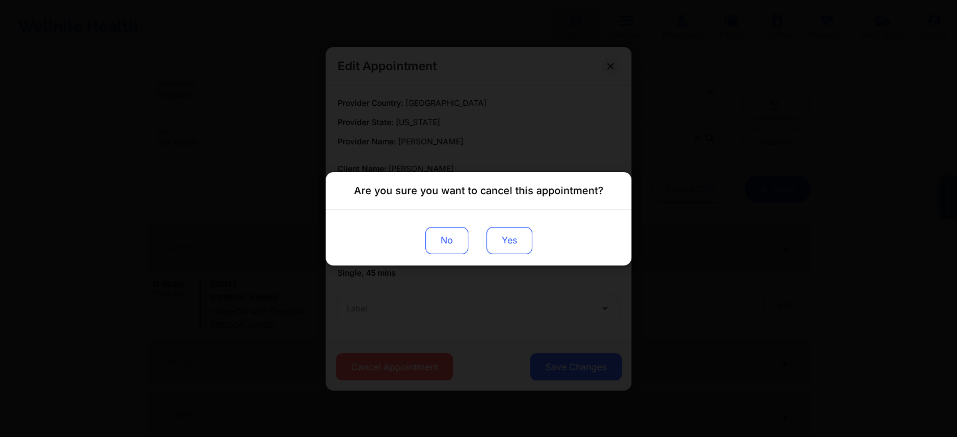
click at [507, 247] on button "Yes" at bounding box center [509, 239] width 46 height 27
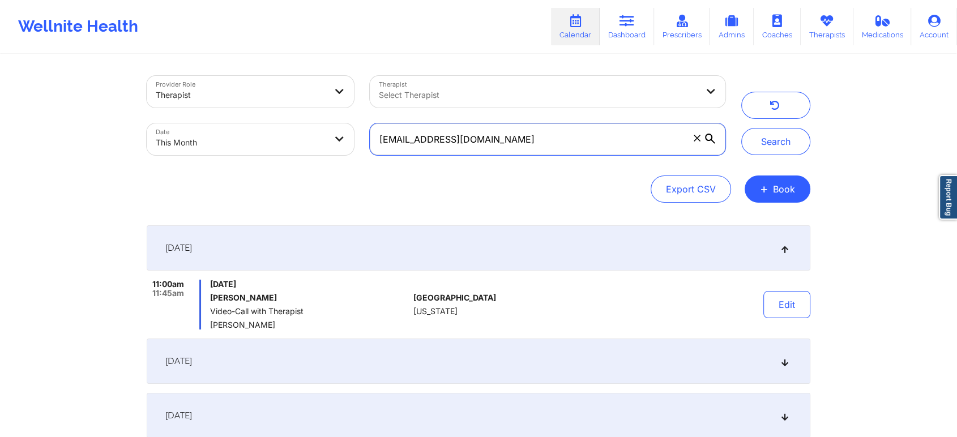
drag, startPoint x: 517, startPoint y: 135, endPoint x: 266, endPoint y: 87, distance: 255.3
click at [266, 87] on div "Provider Role Therapist Therapist Select Therapist Date This Month [EMAIL_ADDRE…" at bounding box center [436, 115] width 594 height 95
click at [741, 128] on button "Search" at bounding box center [775, 141] width 69 height 27
drag, startPoint x: 516, startPoint y: 138, endPoint x: 280, endPoint y: 124, distance: 236.4
click at [280, 124] on div "Provider Role Therapist Therapist Select Therapist Date This Month [EMAIL_ADDRE…" at bounding box center [436, 115] width 594 height 95
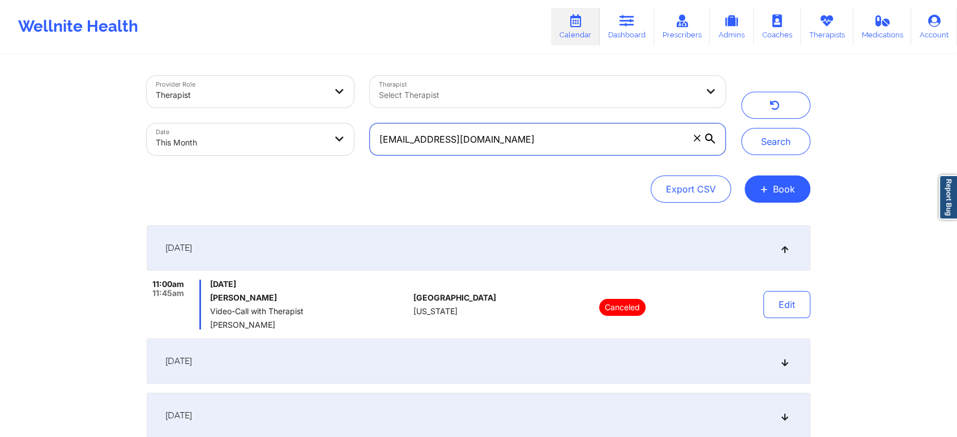
paste input "1454284290"
drag, startPoint x: 447, startPoint y: 140, endPoint x: 275, endPoint y: 123, distance: 172.9
click at [275, 123] on div "Provider Role Therapist Therapist Select Therapist Date This Month 1454284290" at bounding box center [436, 115] width 594 height 95
paste input "[EMAIL_ADDRESS][PERSON_NAME][DATE][DOMAIN_NAME]"
click at [741, 128] on button "Search" at bounding box center [775, 141] width 69 height 27
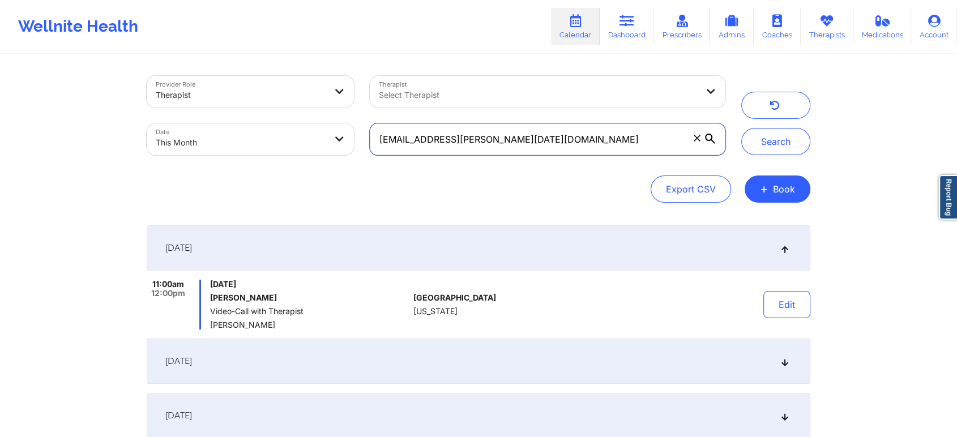
scroll to position [157, 0]
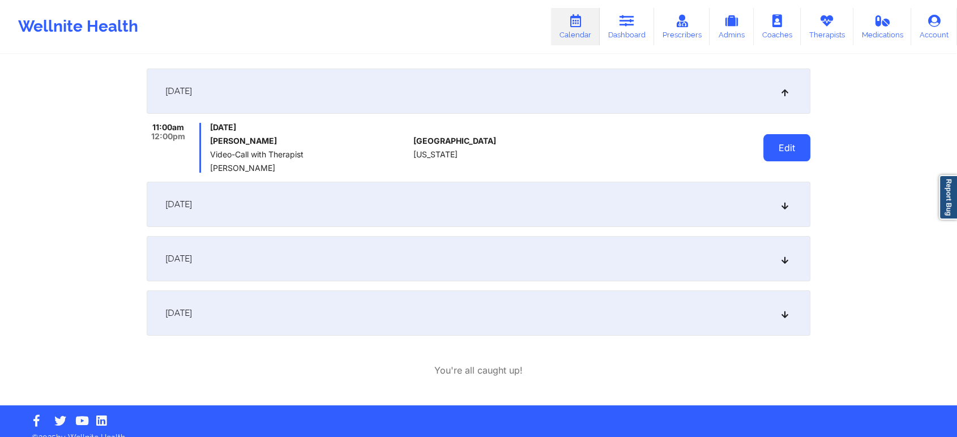
click at [783, 152] on button "Edit" at bounding box center [786, 147] width 47 height 27
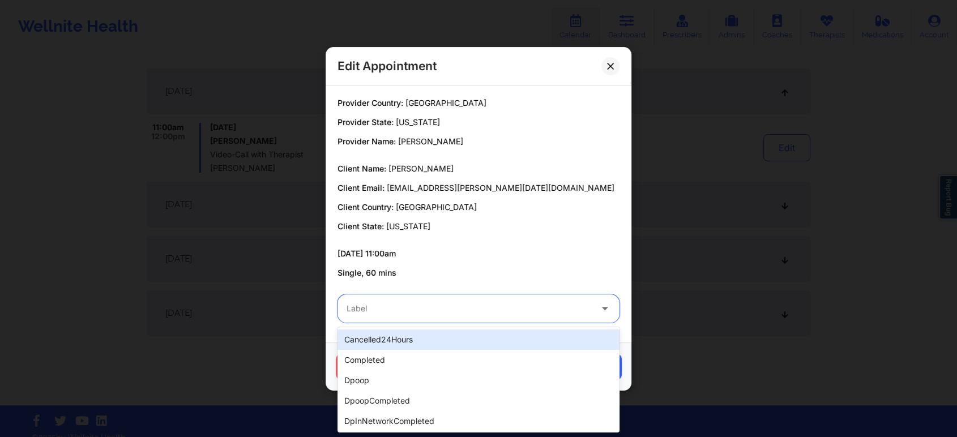
click at [507, 299] on div "Label" at bounding box center [464, 308] width 255 height 28
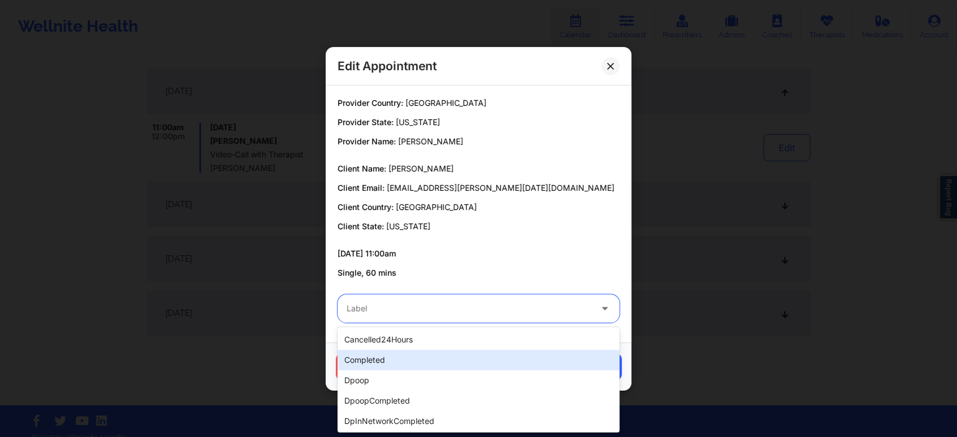
click at [394, 356] on div "completed" at bounding box center [478, 360] width 282 height 20
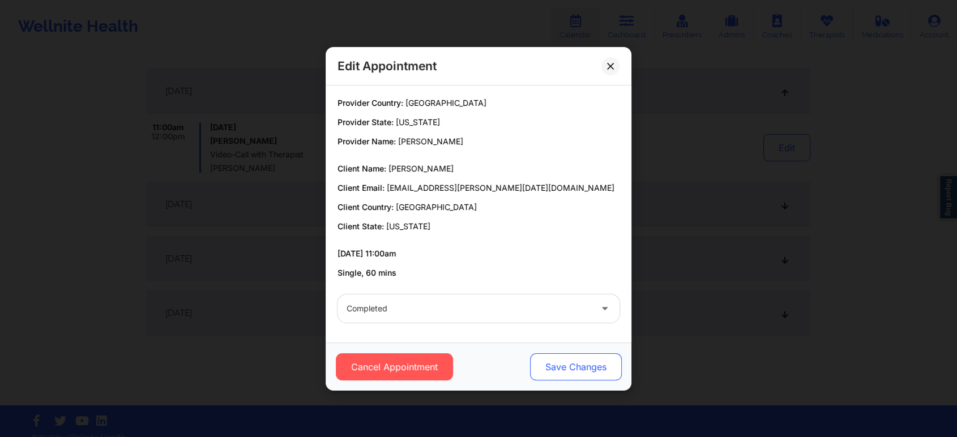
click at [554, 373] on button "Save Changes" at bounding box center [576, 366] width 92 height 27
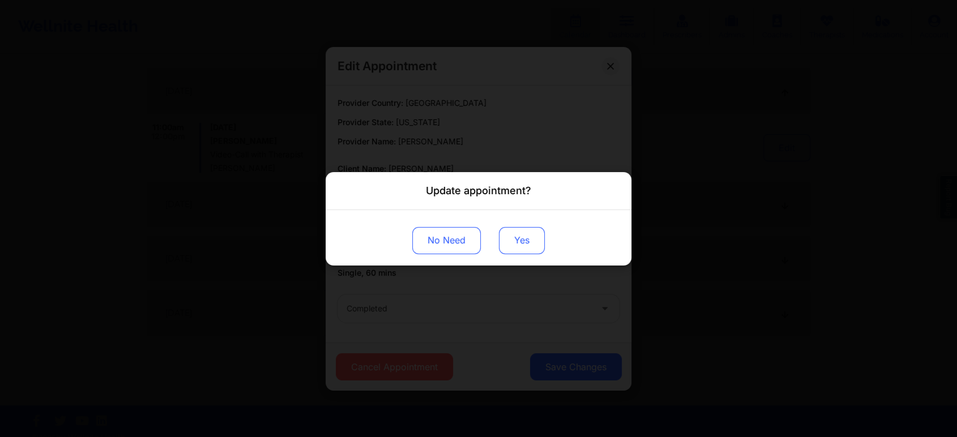
click at [517, 248] on button "Yes" at bounding box center [522, 239] width 46 height 27
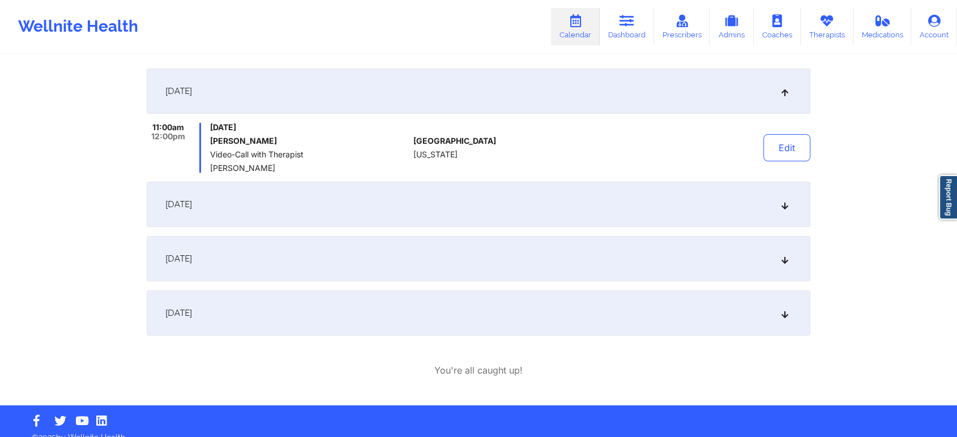
scroll to position [0, 0]
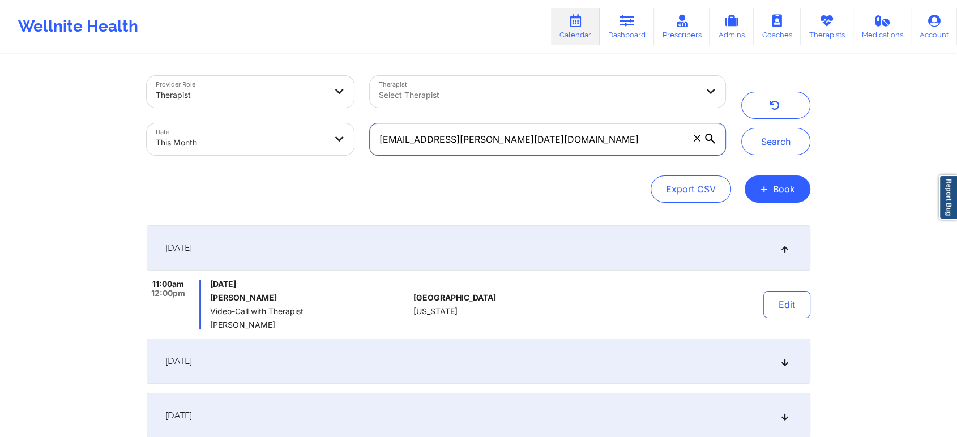
drag, startPoint x: 534, startPoint y: 136, endPoint x: 202, endPoint y: 140, distance: 332.3
click at [202, 140] on div "Provider Role Therapist Therapist Select Therapist Date This Month [EMAIL_ADDRE…" at bounding box center [436, 115] width 594 height 95
click at [741, 128] on button "Search" at bounding box center [775, 141] width 69 height 27
drag, startPoint x: 516, startPoint y: 142, endPoint x: 315, endPoint y: 133, distance: 201.1
click at [315, 133] on div "Provider Role Therapist Therapist Select Therapist Date This Month [EMAIL_ADDRE…" at bounding box center [436, 115] width 594 height 95
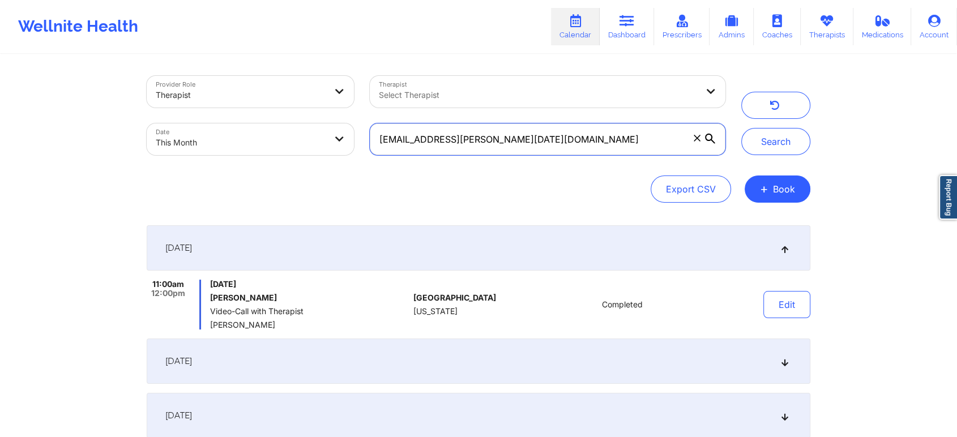
paste input "[PERSON_NAME].[PERSON_NAME]"
click at [741, 128] on button "Search" at bounding box center [775, 141] width 69 height 27
drag, startPoint x: 515, startPoint y: 130, endPoint x: 362, endPoint y: 112, distance: 153.9
click at [362, 112] on div "Provider Role Therapist Therapist Select Therapist Date This Month [PERSON_NAME…" at bounding box center [436, 115] width 594 height 95
paste input "9ZoME1jeZsPhYRGkc1wsRY"
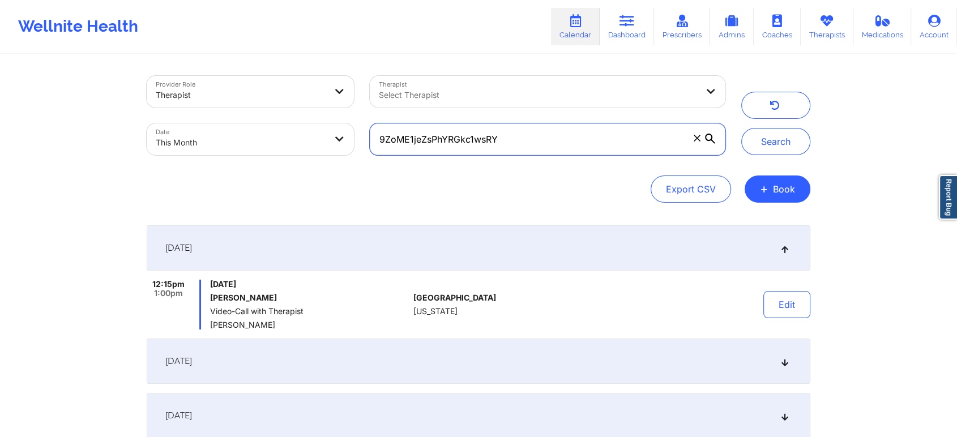
click at [741, 128] on button "Search" at bounding box center [775, 141] width 69 height 27
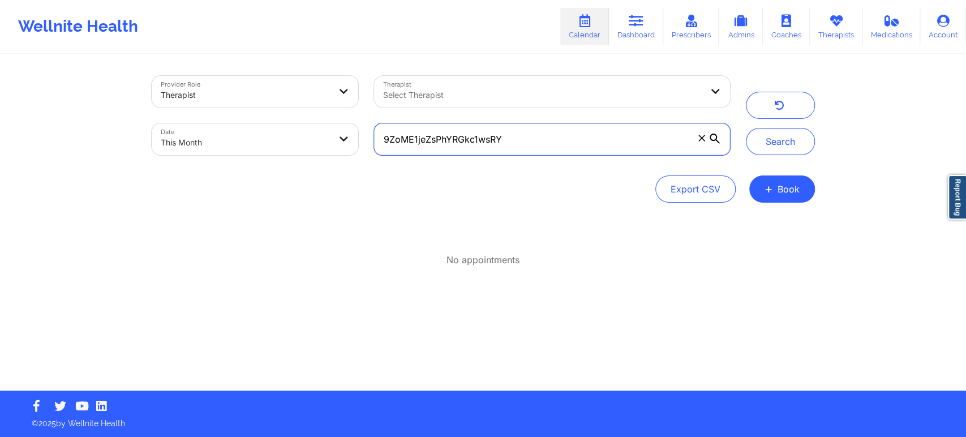
drag, startPoint x: 526, startPoint y: 140, endPoint x: 353, endPoint y: 135, distance: 173.8
click at [353, 135] on div "Provider Role Therapist Therapist Select Therapist Date This Month 9ZoME1jeZsPh…" at bounding box center [441, 115] width 594 height 95
paste input "[EMAIL_ADDRESS][DOMAIN_NAME]"
click at [746, 128] on button "Search" at bounding box center [780, 141] width 69 height 27
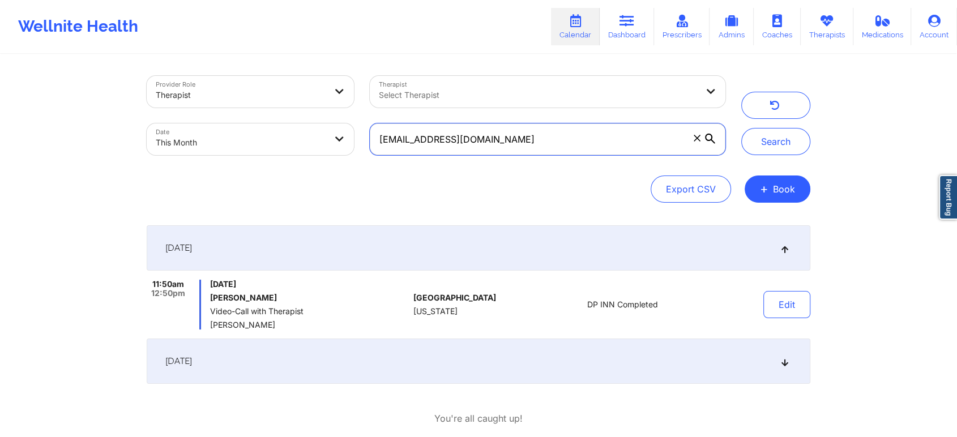
drag, startPoint x: 529, startPoint y: 144, endPoint x: 321, endPoint y: 135, distance: 207.4
click at [321, 135] on div "Provider Role Therapist Therapist Select Therapist Date This Month [EMAIL_ADDRE…" at bounding box center [436, 115] width 594 height 95
paste input "[PERSON_NAME]"
click at [741, 128] on button "Search" at bounding box center [775, 141] width 69 height 27
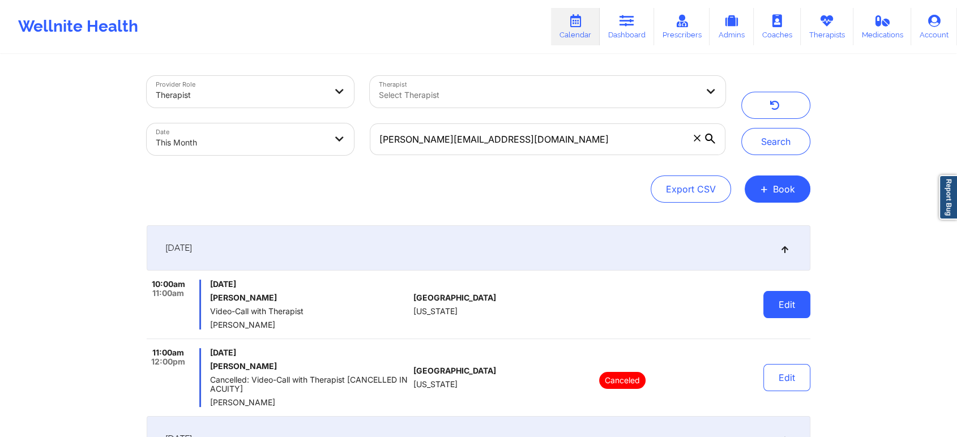
click at [780, 311] on button "Edit" at bounding box center [786, 304] width 47 height 27
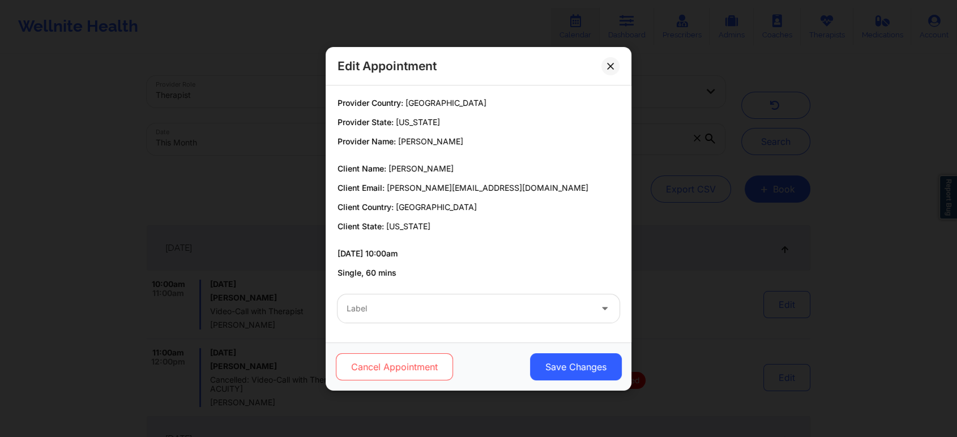
click at [378, 375] on button "Cancel Appointment" at bounding box center [394, 366] width 117 height 27
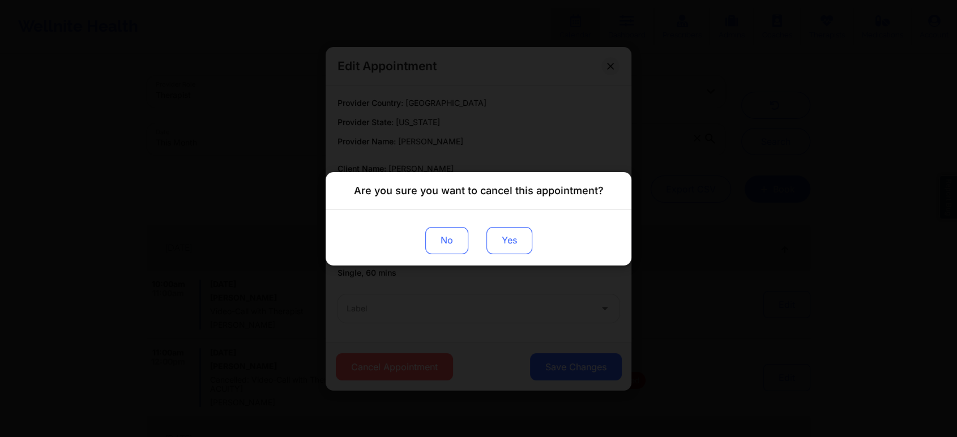
click at [524, 235] on button "Yes" at bounding box center [509, 239] width 46 height 27
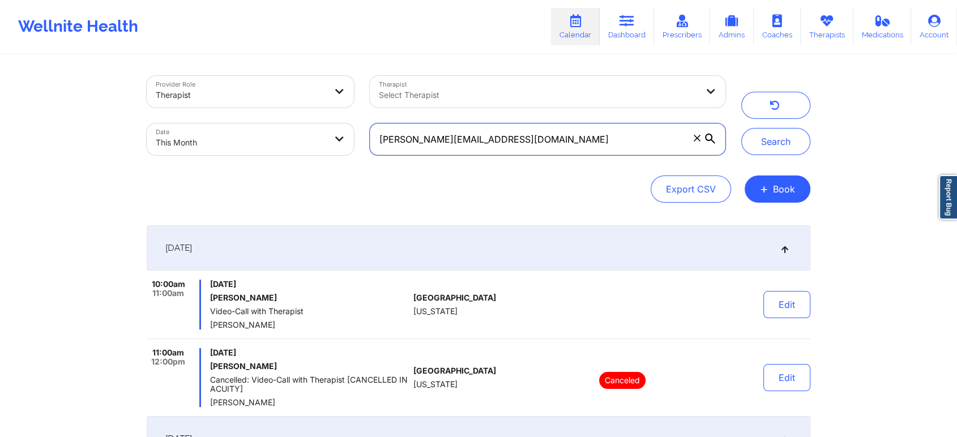
drag, startPoint x: 495, startPoint y: 152, endPoint x: 334, endPoint y: 133, distance: 161.9
click at [334, 133] on div "Provider Role Therapist Therapist Select Therapist Date This Month [PERSON_NAME…" at bounding box center [436, 115] width 594 height 95
paste input "claudinemellish"
type input "[EMAIL_ADDRESS][DOMAIN_NAME]"
click at [741, 128] on button "Search" at bounding box center [775, 141] width 69 height 27
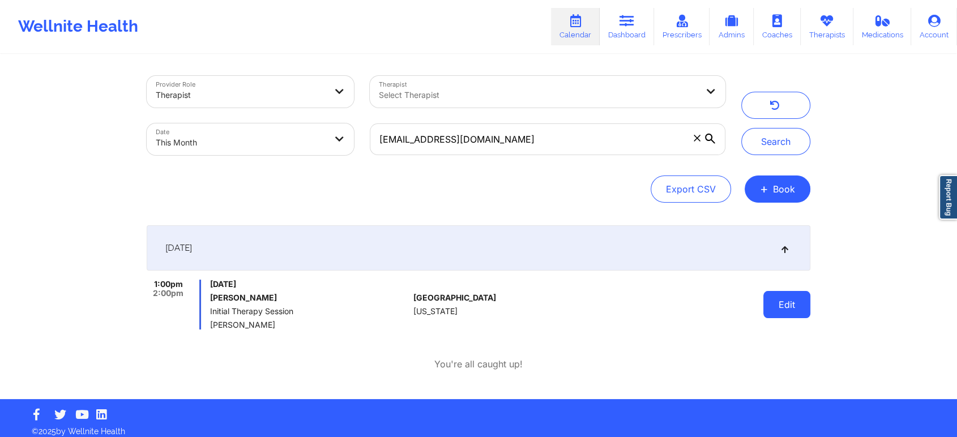
click at [785, 302] on button "Edit" at bounding box center [786, 304] width 47 height 27
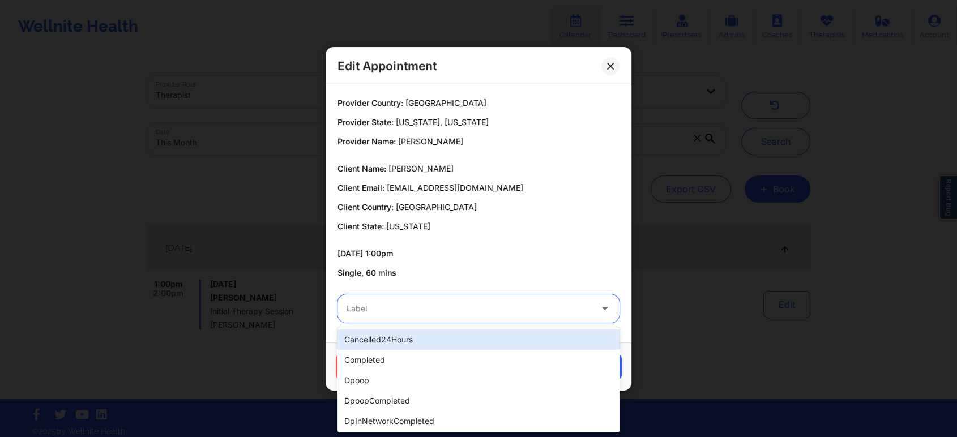
click at [457, 316] on div "Label" at bounding box center [464, 308] width 255 height 28
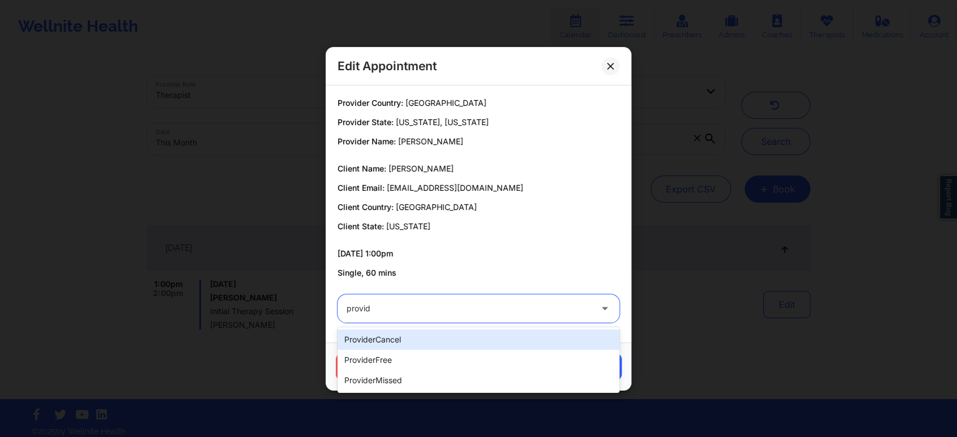
type input "provide"
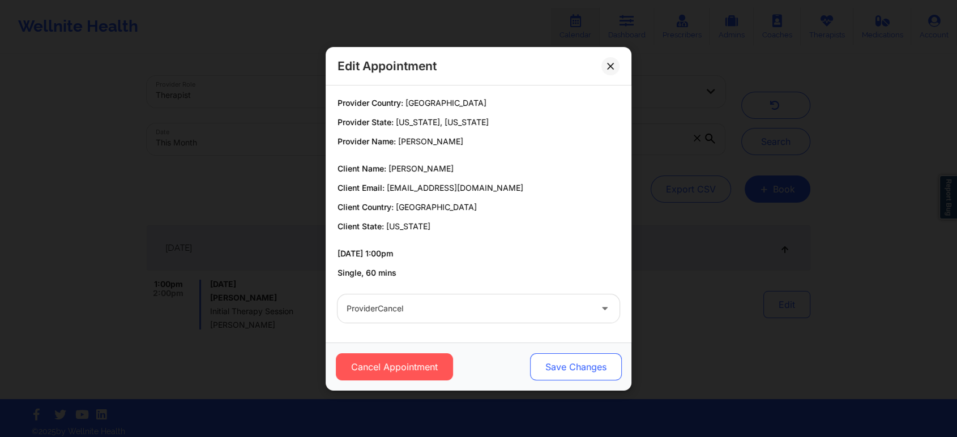
click at [575, 359] on button "Save Changes" at bounding box center [576, 366] width 92 height 27
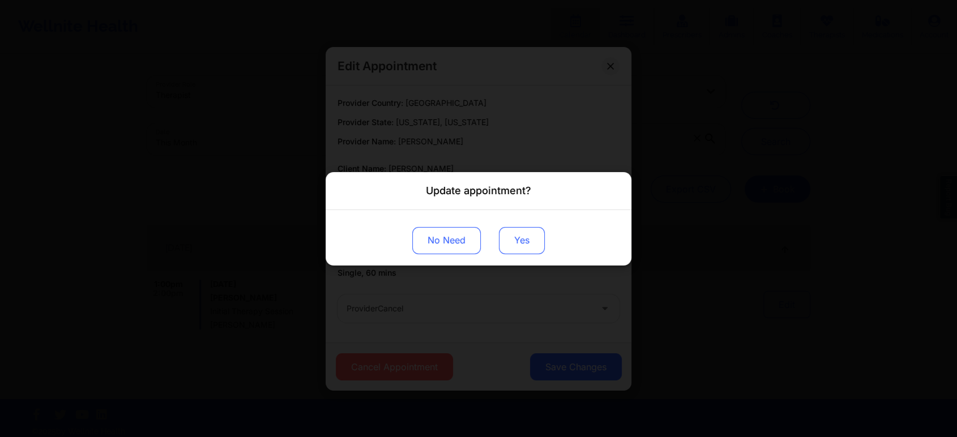
click at [503, 233] on button "Yes" at bounding box center [522, 239] width 46 height 27
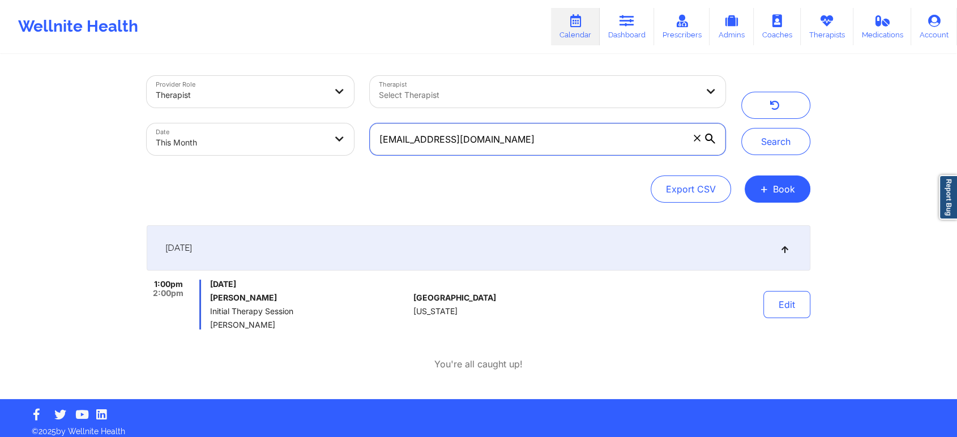
drag, startPoint x: 530, startPoint y: 136, endPoint x: 251, endPoint y: 115, distance: 279.9
click at [251, 115] on div "Provider Role Therapist Therapist Select Therapist Date This Month [EMAIL_ADDRE…" at bounding box center [436, 115] width 594 height 95
click at [741, 128] on button "Search" at bounding box center [775, 141] width 69 height 27
drag, startPoint x: 531, startPoint y: 143, endPoint x: 337, endPoint y: 144, distance: 194.1
click at [337, 144] on div "Provider Role Therapist Therapist Select Therapist Date This Month [EMAIL_ADDRE…" at bounding box center [436, 115] width 594 height 95
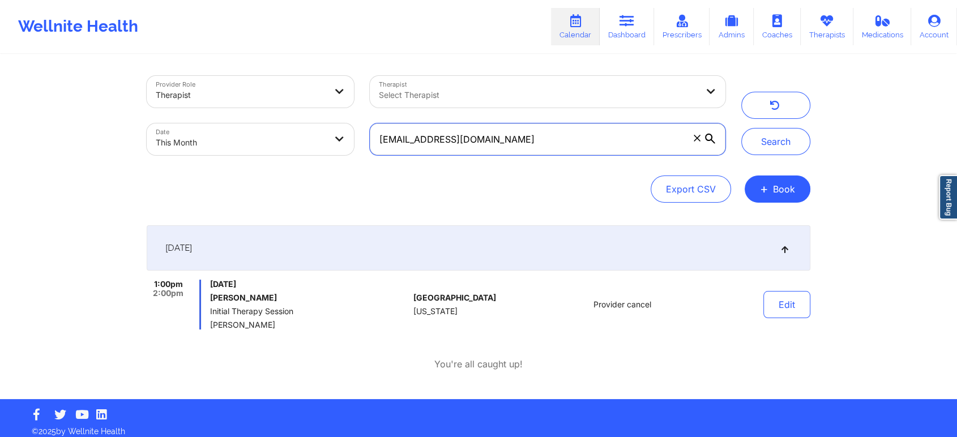
paste input "garymonches585"
click at [741, 128] on button "Search" at bounding box center [775, 141] width 69 height 27
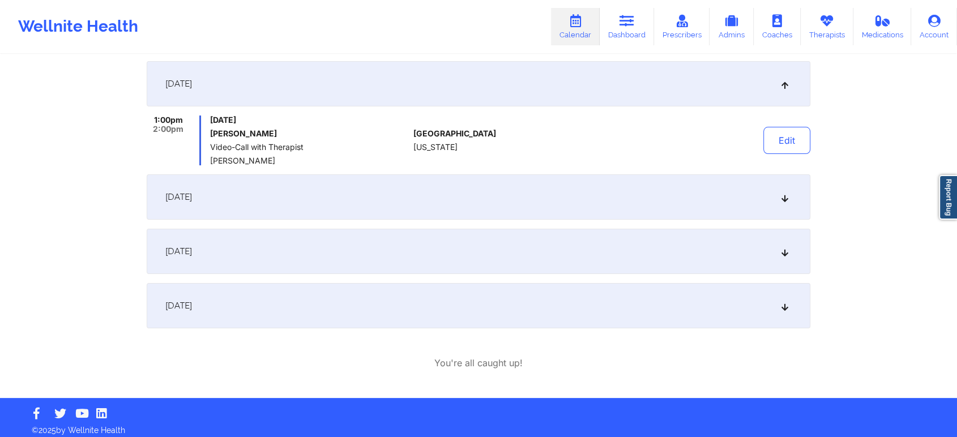
scroll to position [167, 0]
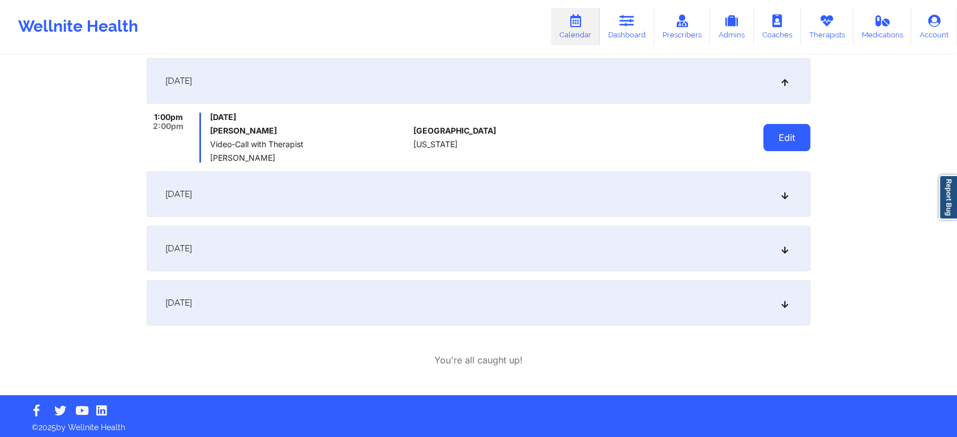
click at [789, 142] on button "Edit" at bounding box center [786, 137] width 47 height 27
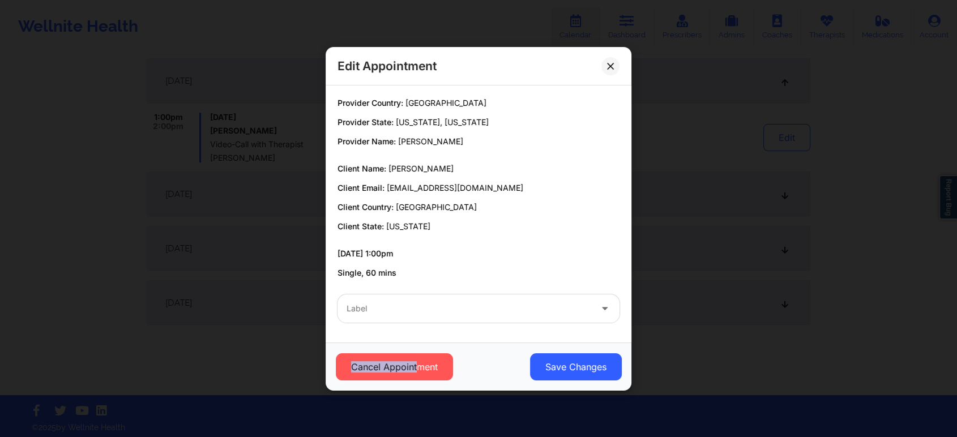
drag, startPoint x: 420, startPoint y: 383, endPoint x: 355, endPoint y: 333, distance: 81.9
click at [355, 333] on div "Edit Appointment Provider Country: [GEOGRAPHIC_DATA] Provider State: [US_STATE]…" at bounding box center [478, 219] width 306 height 344
click at [354, 359] on button "Cancel Appointment" at bounding box center [394, 366] width 117 height 27
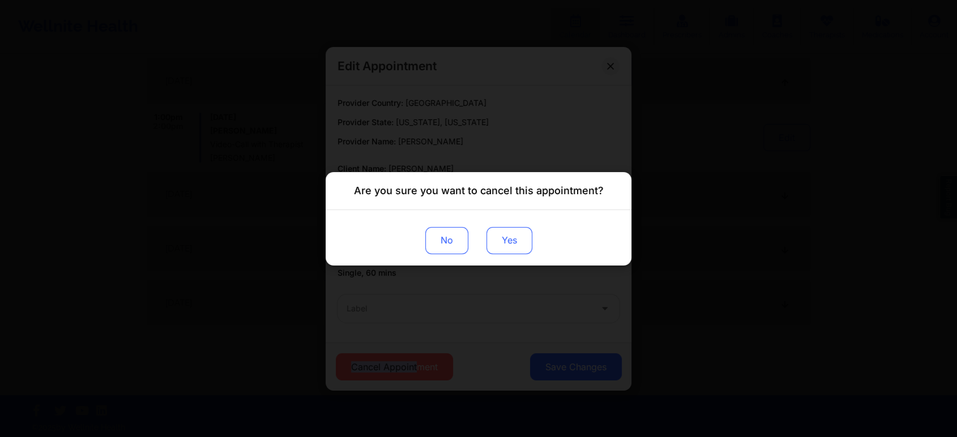
click at [507, 230] on button "Yes" at bounding box center [509, 239] width 46 height 27
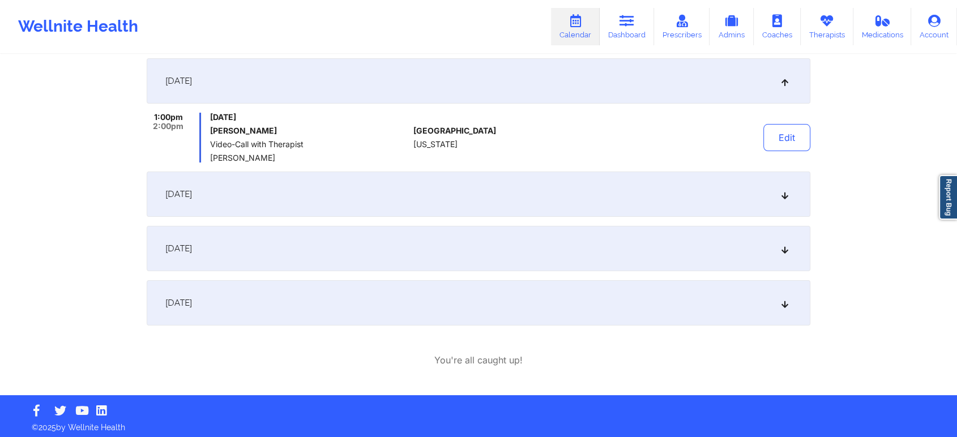
scroll to position [0, 0]
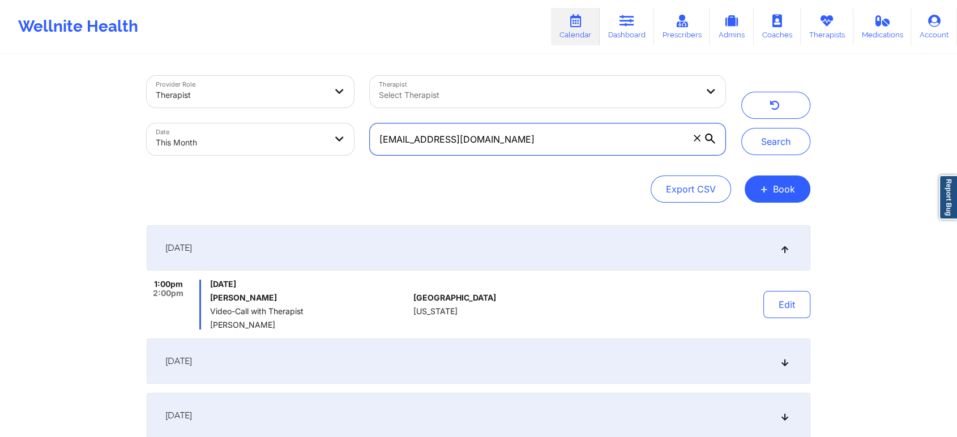
drag, startPoint x: 516, startPoint y: 143, endPoint x: 268, endPoint y: 123, distance: 248.7
click at [268, 123] on div "Provider Role Therapist Therapist Select Therapist Date This Month [EMAIL_ADDRE…" at bounding box center [436, 115] width 594 height 95
paste input "aaronclazar"
click at [741, 128] on button "Search" at bounding box center [775, 141] width 69 height 27
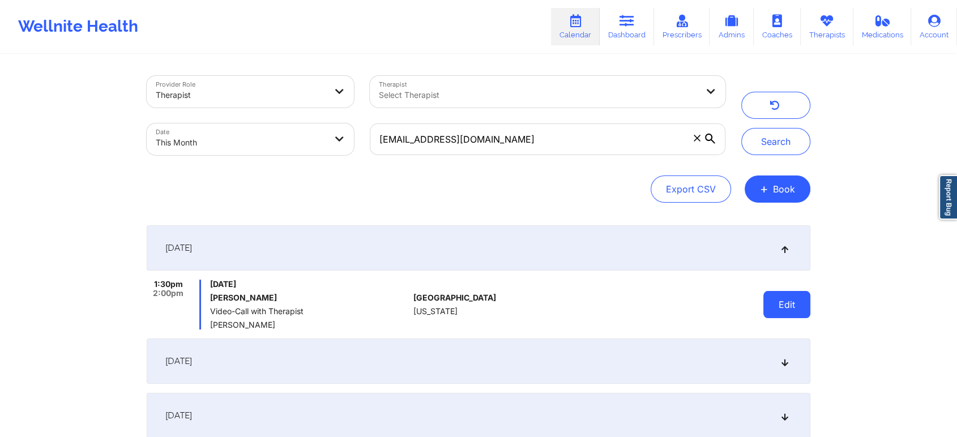
click at [788, 296] on button "Edit" at bounding box center [786, 304] width 47 height 27
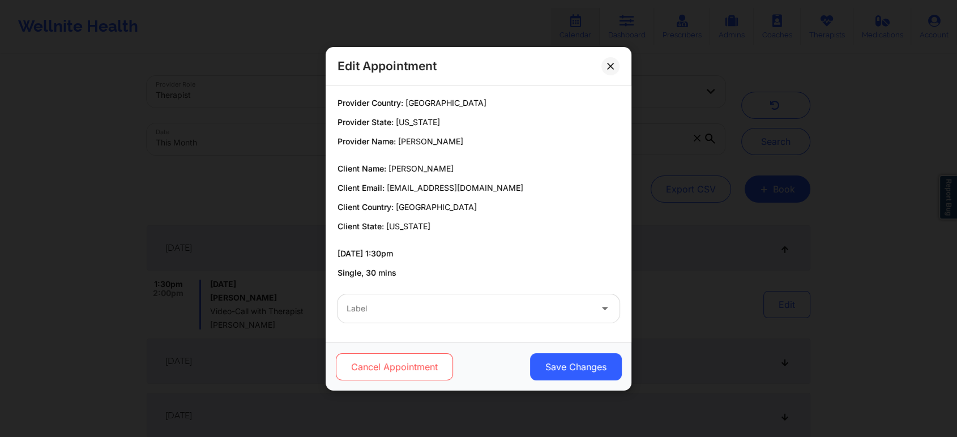
click at [413, 375] on button "Cancel Appointment" at bounding box center [394, 366] width 117 height 27
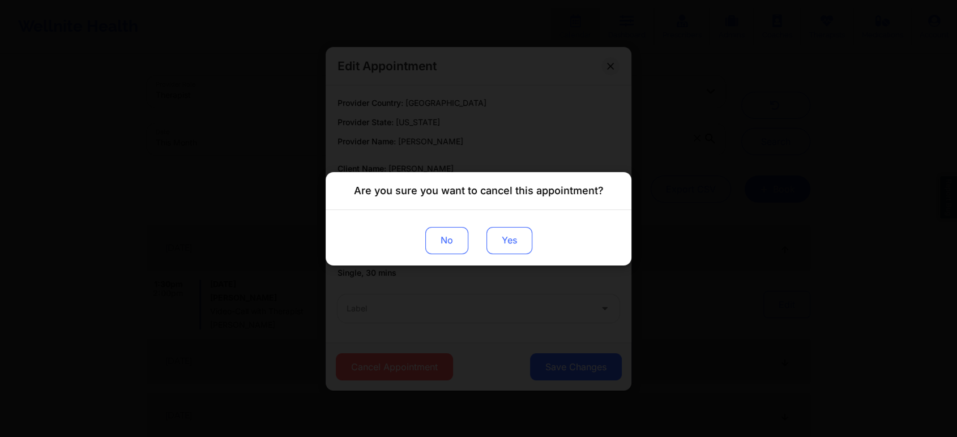
click at [516, 242] on button "Yes" at bounding box center [509, 239] width 46 height 27
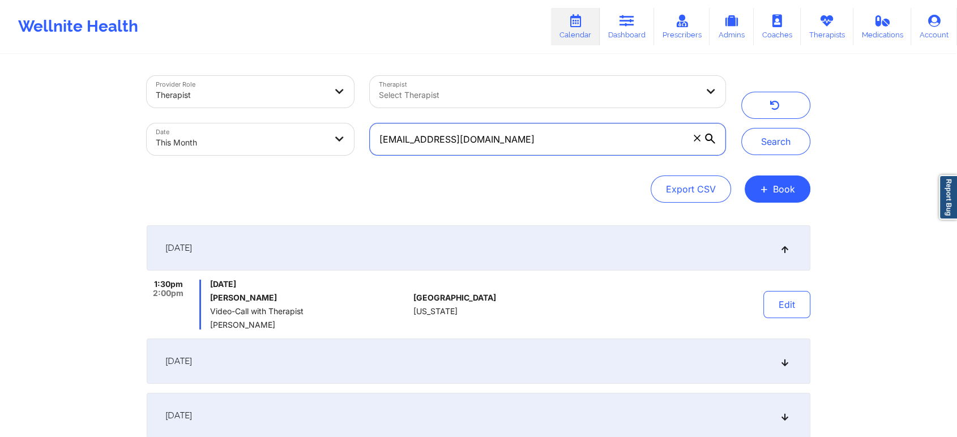
drag, startPoint x: 496, startPoint y: 147, endPoint x: 258, endPoint y: 102, distance: 242.6
click at [258, 102] on div "Provider Role Therapist Therapist Select Therapist Date This Month [EMAIL_ADDRE…" at bounding box center [436, 115] width 594 height 95
click at [741, 128] on button "Search" at bounding box center [775, 141] width 69 height 27
drag, startPoint x: 534, startPoint y: 139, endPoint x: 333, endPoint y: 139, distance: 201.5
click at [333, 139] on div "Provider Role Therapist Therapist Select Therapist Date This Month [EMAIL_ADDRE…" at bounding box center [436, 115] width 594 height 95
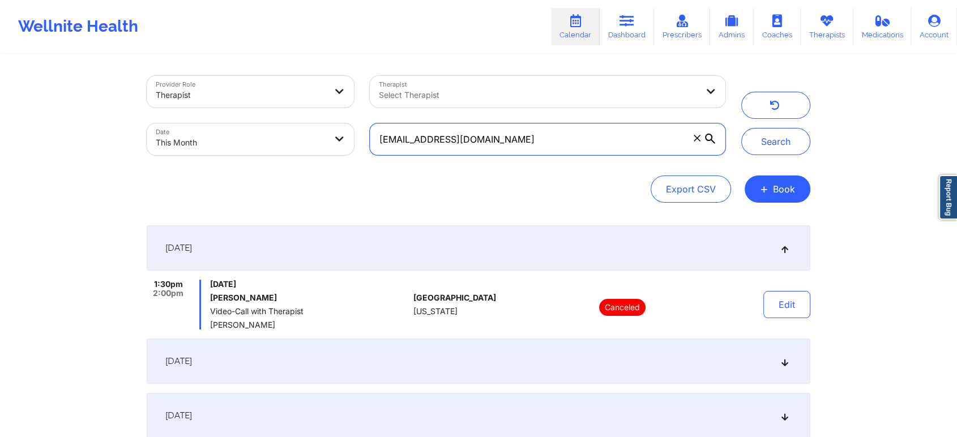
paste input "dahraven"
click at [741, 128] on button "Search" at bounding box center [775, 141] width 69 height 27
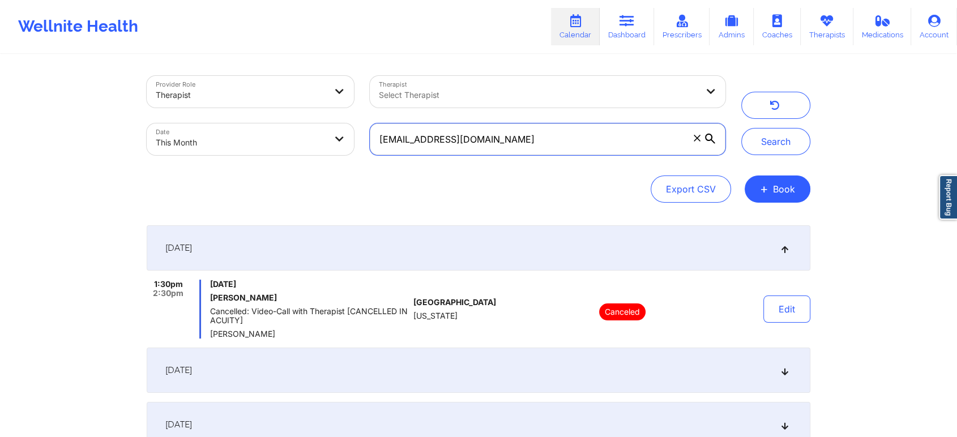
scroll to position [104, 0]
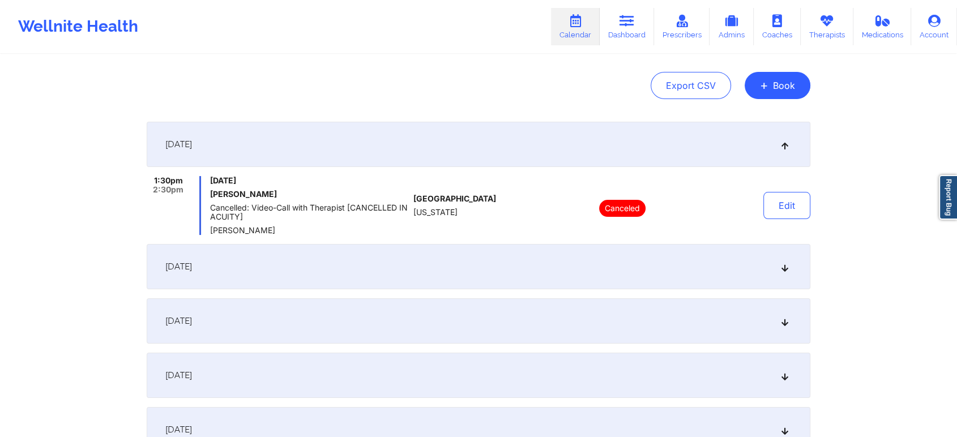
click at [445, 282] on div "[DATE]" at bounding box center [478, 266] width 663 height 45
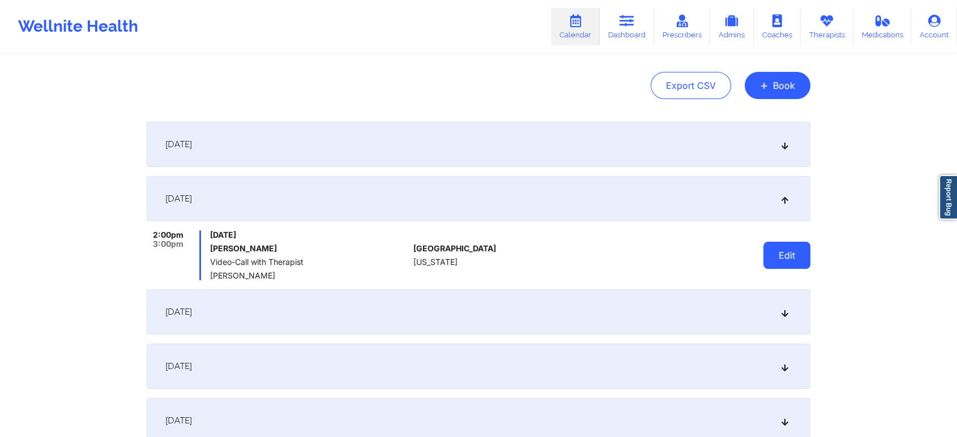
click at [778, 255] on button "Edit" at bounding box center [786, 255] width 47 height 27
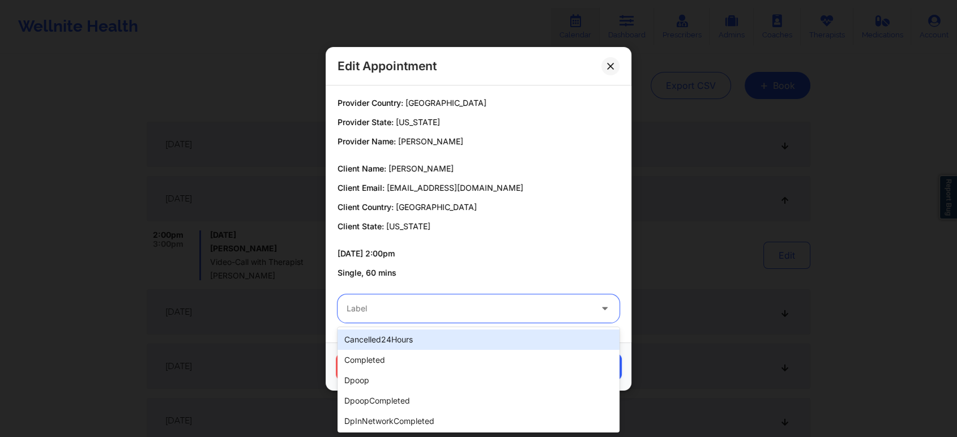
click at [405, 308] on div at bounding box center [468, 309] width 245 height 14
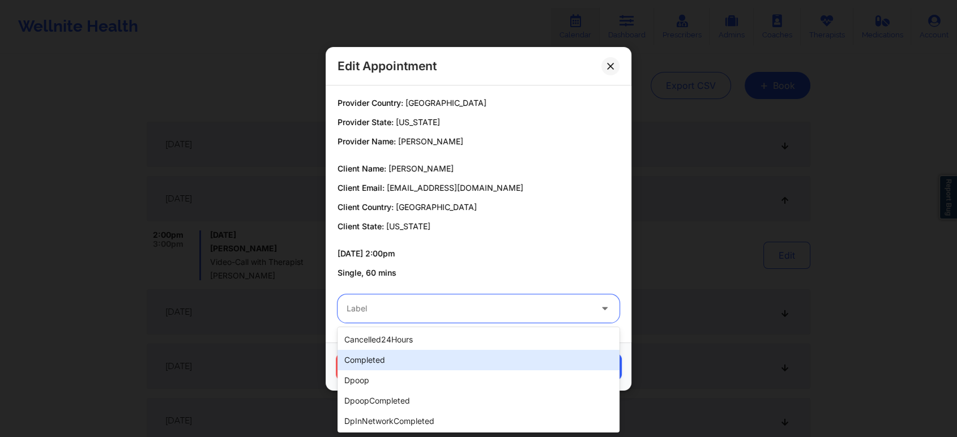
click at [373, 361] on div "completed" at bounding box center [478, 360] width 282 height 20
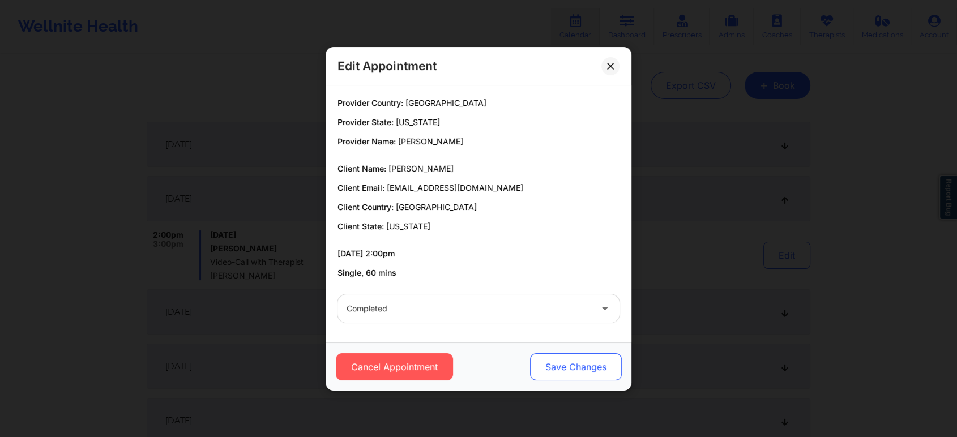
click at [604, 376] on button "Save Changes" at bounding box center [576, 366] width 92 height 27
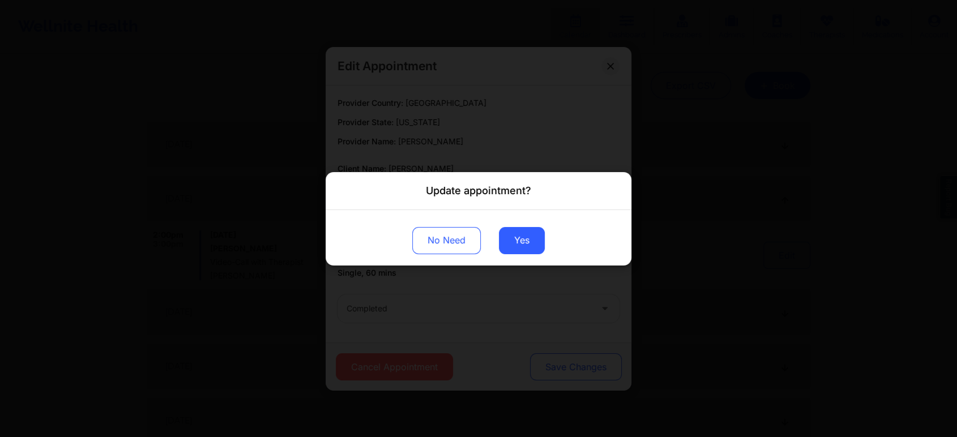
click at [604, 376] on div "Update appointment? No Need Yes" at bounding box center [478, 218] width 957 height 437
click at [515, 243] on button "Yes" at bounding box center [522, 239] width 46 height 27
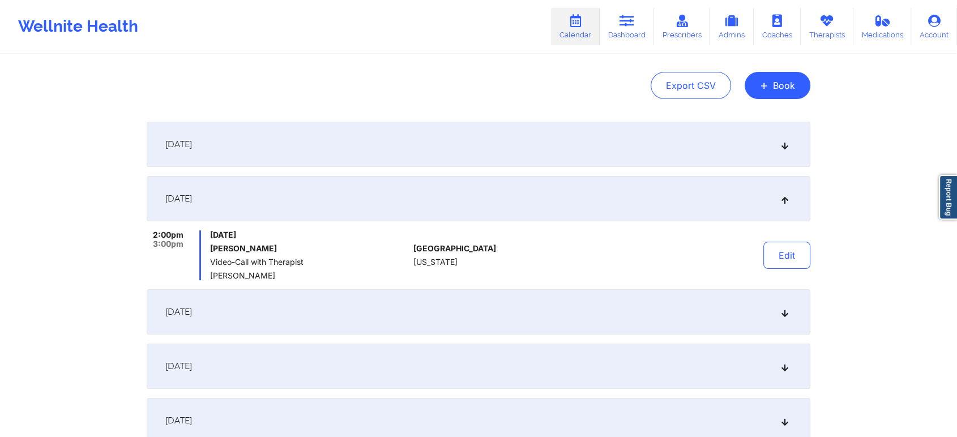
scroll to position [0, 0]
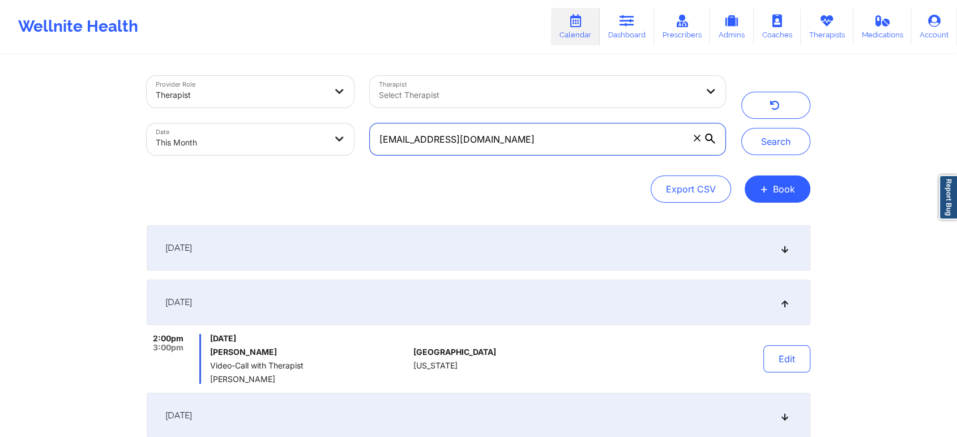
drag, startPoint x: 544, startPoint y: 148, endPoint x: 312, endPoint y: 92, distance: 238.2
click at [312, 92] on div "Provider Role Therapist Therapist Select Therapist Date This Month [EMAIL_ADDRE…" at bounding box center [436, 115] width 594 height 95
paste input "ianeogboli"
type input "[EMAIL_ADDRESS][DOMAIN_NAME]"
click at [741, 128] on button "Search" at bounding box center [775, 141] width 69 height 27
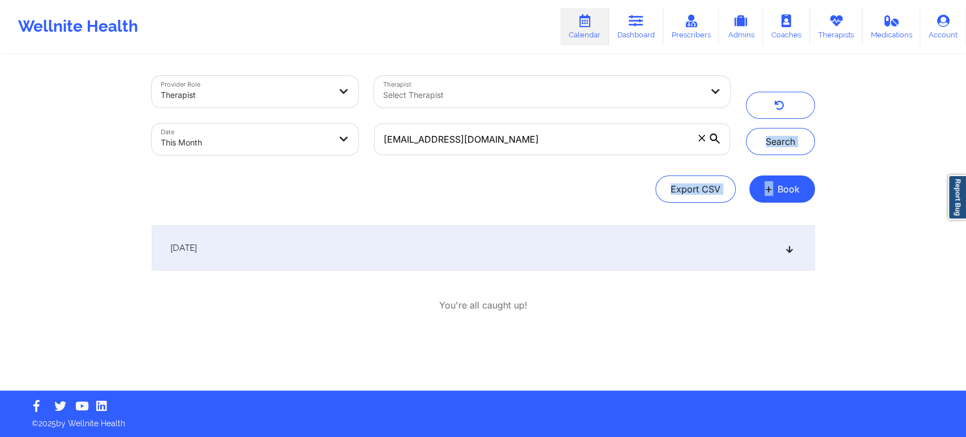
drag, startPoint x: 965, startPoint y: 114, endPoint x: 964, endPoint y: 170, distance: 56.6
click at [964, 170] on div "Provider Role Therapist Therapist Select Therapist Date This Month [EMAIL_ADDRE…" at bounding box center [483, 195] width 966 height 391
click at [489, 231] on div "[DATE]" at bounding box center [483, 247] width 663 height 45
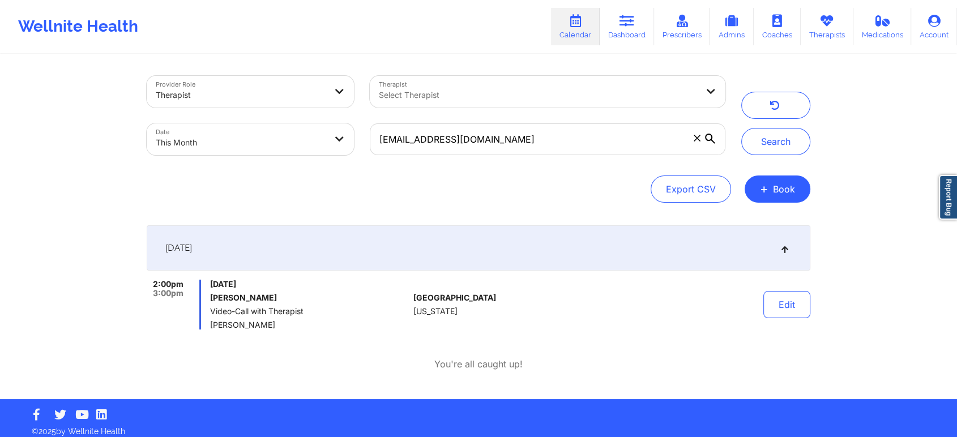
click at [788, 290] on div "Edit" at bounding box center [757, 305] width 105 height 50
click at [786, 307] on button "Edit" at bounding box center [786, 304] width 47 height 27
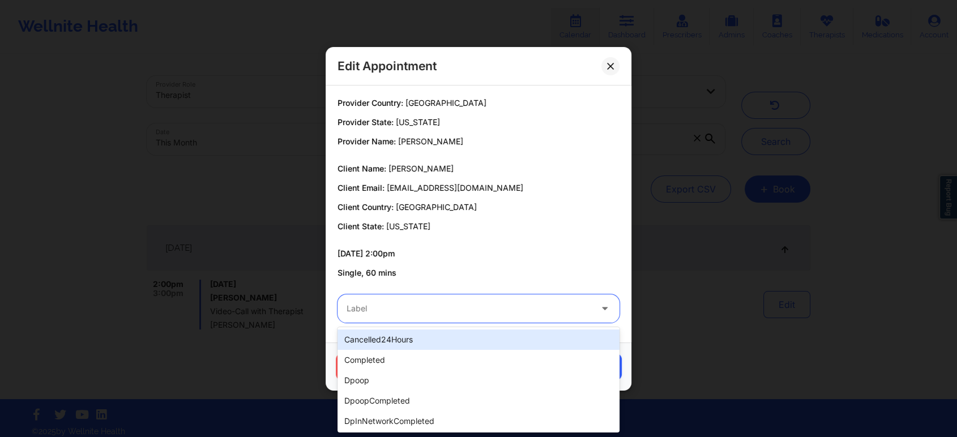
click at [457, 316] on div "Label" at bounding box center [464, 308] width 255 height 28
type input "dp"
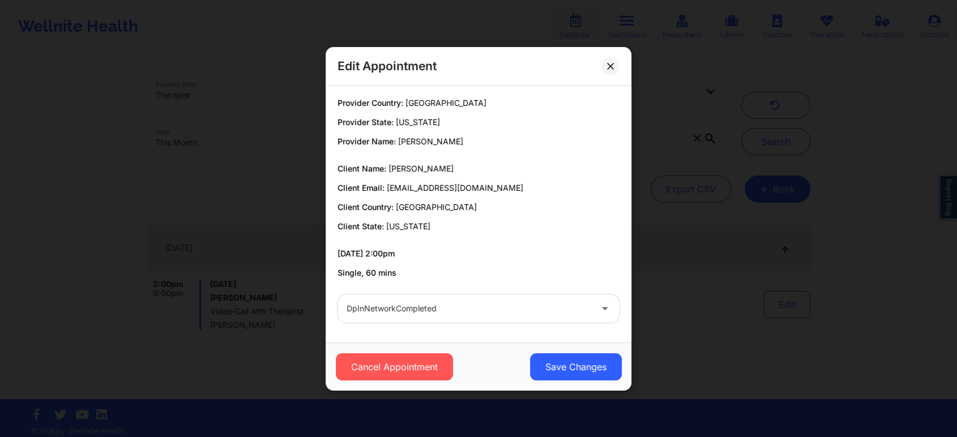
click at [575, 383] on div "Cancel Appointment Save Changes" at bounding box center [478, 366] width 306 height 48
click at [590, 369] on button "Save Changes" at bounding box center [576, 366] width 92 height 27
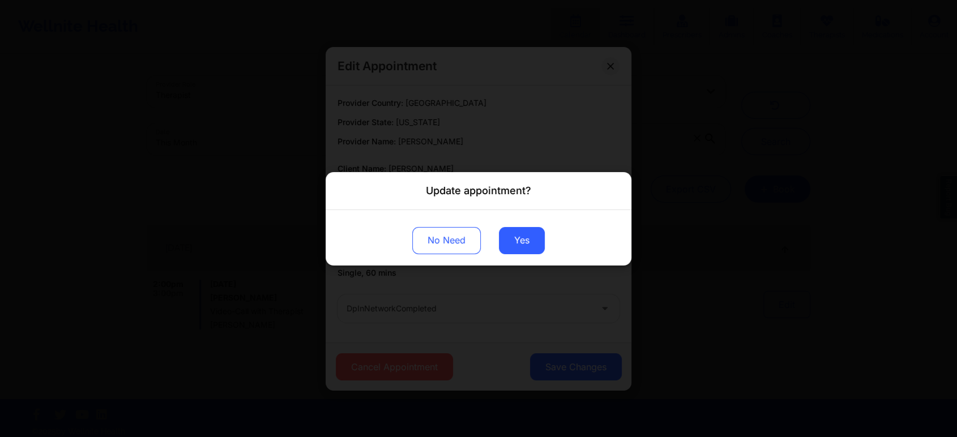
click at [495, 234] on div "No Need Yes" at bounding box center [478, 236] width 306 height 55
click at [512, 234] on button "Yes" at bounding box center [522, 239] width 46 height 27
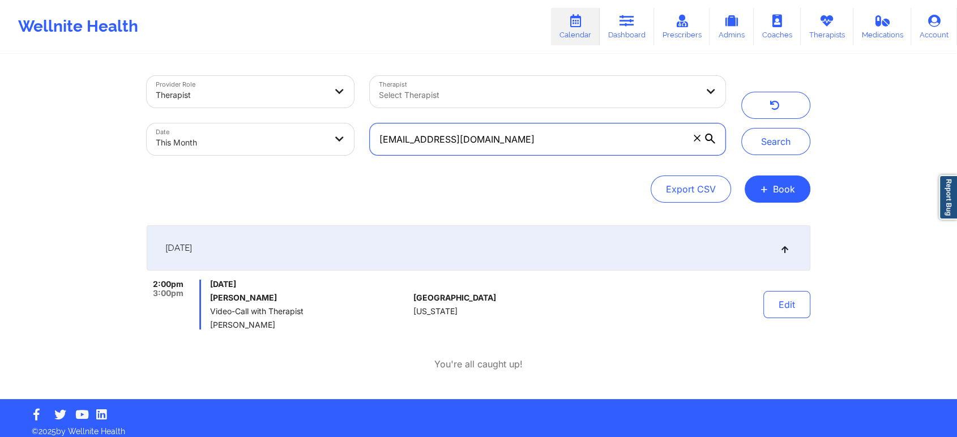
drag, startPoint x: 556, startPoint y: 151, endPoint x: 248, endPoint y: 118, distance: 309.0
click at [248, 118] on div "Provider Role Therapist Therapist Select Therapist Date This Month [EMAIL_ADDRE…" at bounding box center [436, 115] width 594 height 95
paste input "whZKAm5swUJxTmRpDWQaNN"
click at [741, 128] on button "Search" at bounding box center [775, 141] width 69 height 27
drag, startPoint x: 537, startPoint y: 138, endPoint x: 299, endPoint y: 148, distance: 237.9
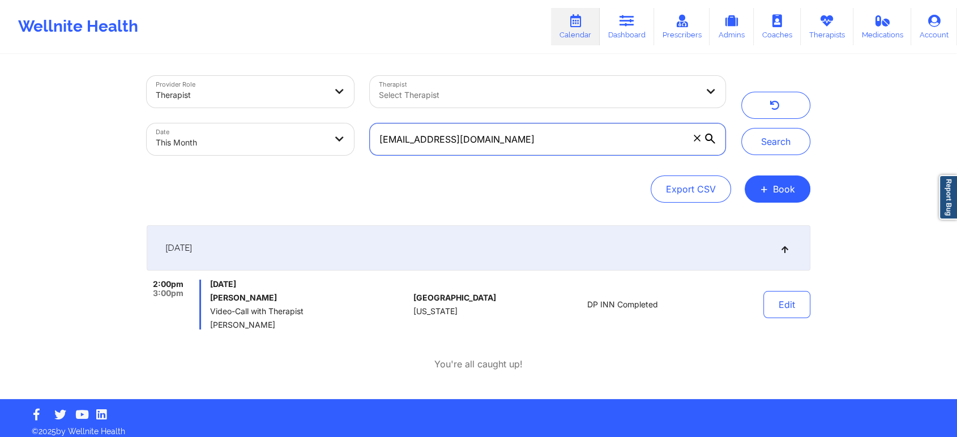
click at [299, 148] on div "Provider Role Therapist Therapist Select Therapist Date This Month [EMAIL_ADDRE…" at bounding box center [436, 115] width 594 height 95
paste input "anielaramos2412"
type input "[EMAIL_ADDRESS][DOMAIN_NAME]"
click at [741, 128] on button "Search" at bounding box center [775, 141] width 69 height 27
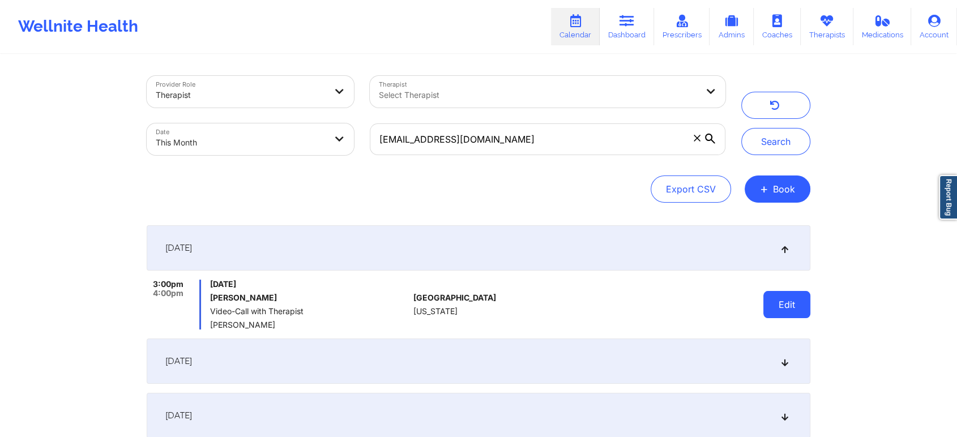
click at [792, 313] on button "Edit" at bounding box center [786, 304] width 47 height 27
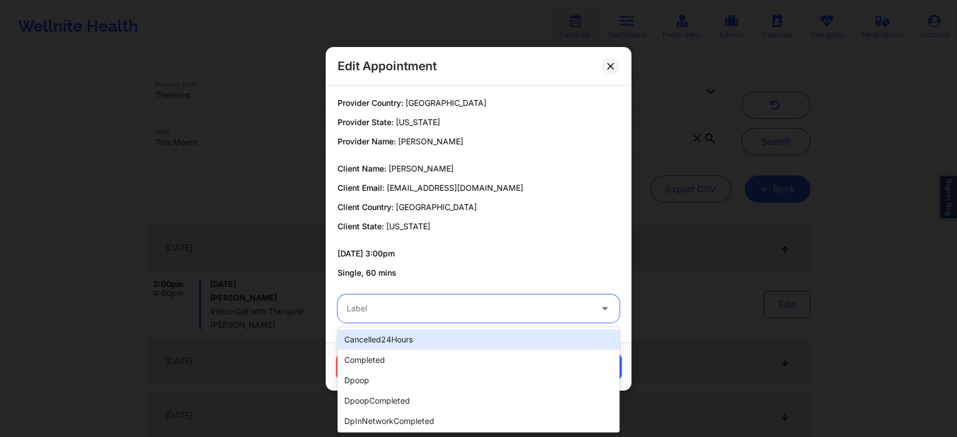
click at [487, 308] on div at bounding box center [468, 309] width 245 height 14
type input "can"
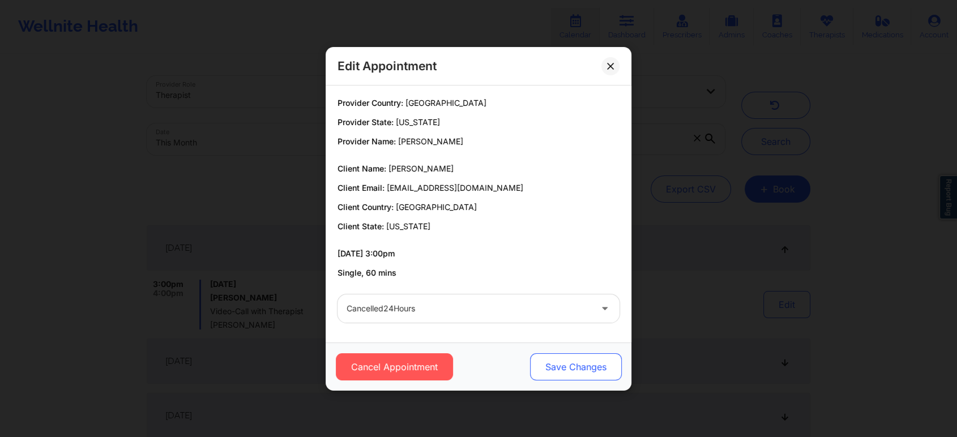
drag, startPoint x: 554, startPoint y: 351, endPoint x: 559, endPoint y: 363, distance: 13.2
click at [559, 363] on div "Cancel Appointment Save Changes" at bounding box center [478, 366] width 306 height 48
click at [559, 363] on button "Save Changes" at bounding box center [576, 366] width 92 height 27
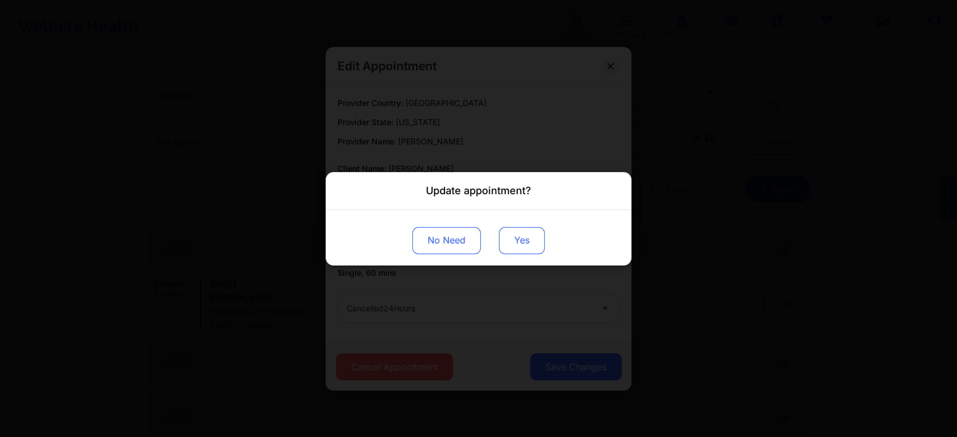
click at [516, 240] on button "Yes" at bounding box center [522, 239] width 46 height 27
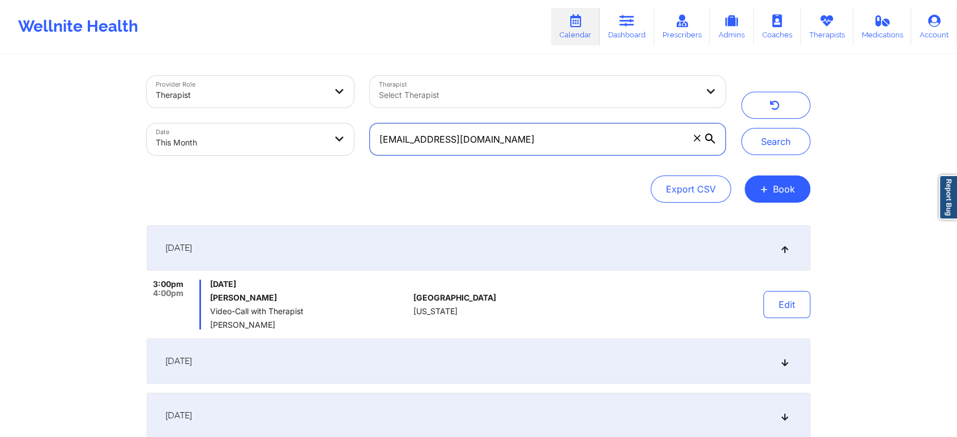
drag, startPoint x: 547, startPoint y: 152, endPoint x: 328, endPoint y: 131, distance: 220.7
click at [328, 131] on div "Provider Role Therapist Therapist Select Therapist Date This Month [EMAIL_ADDRE…" at bounding box center [436, 115] width 594 height 95
paste input "iforce91"
click at [741, 128] on button "Search" at bounding box center [775, 141] width 69 height 27
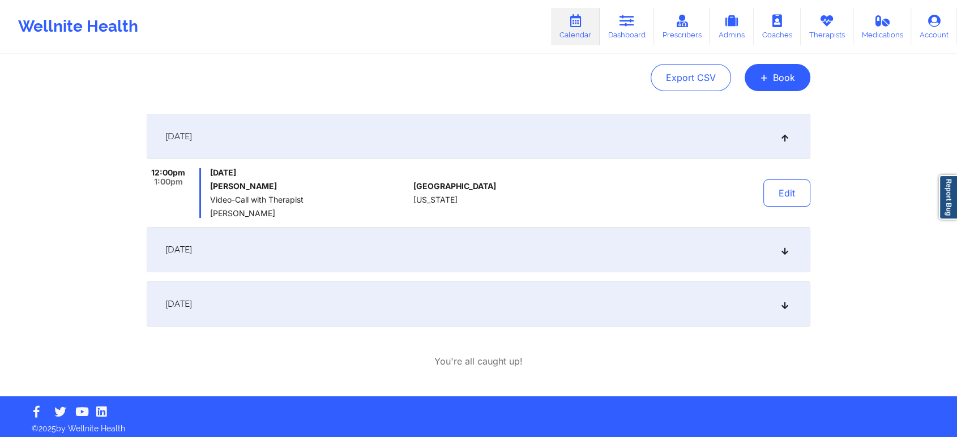
scroll to position [15, 0]
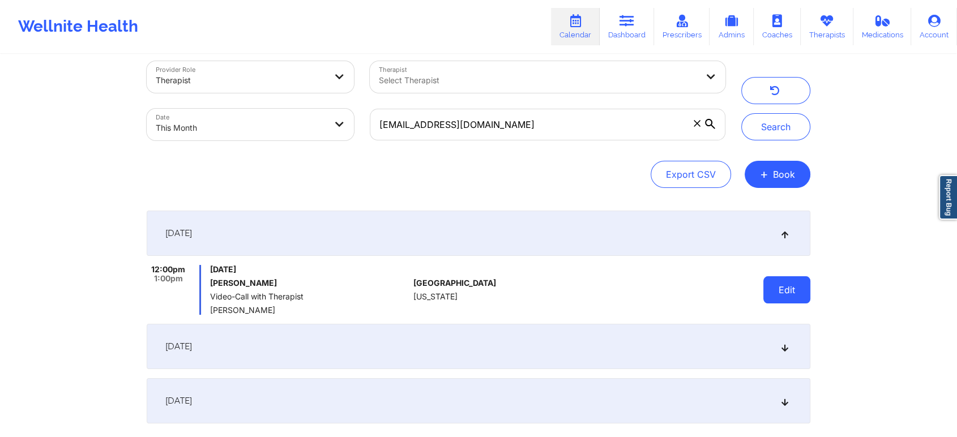
click at [779, 290] on button "Edit" at bounding box center [786, 289] width 47 height 27
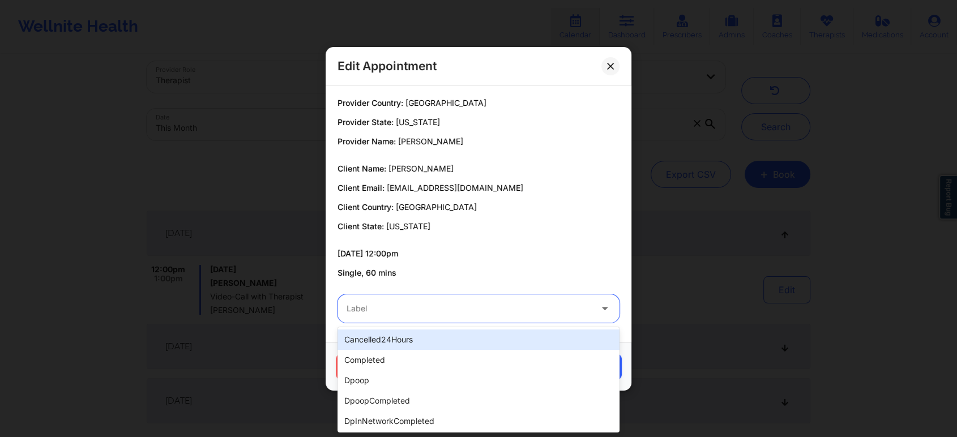
click at [438, 312] on div at bounding box center [468, 309] width 245 height 14
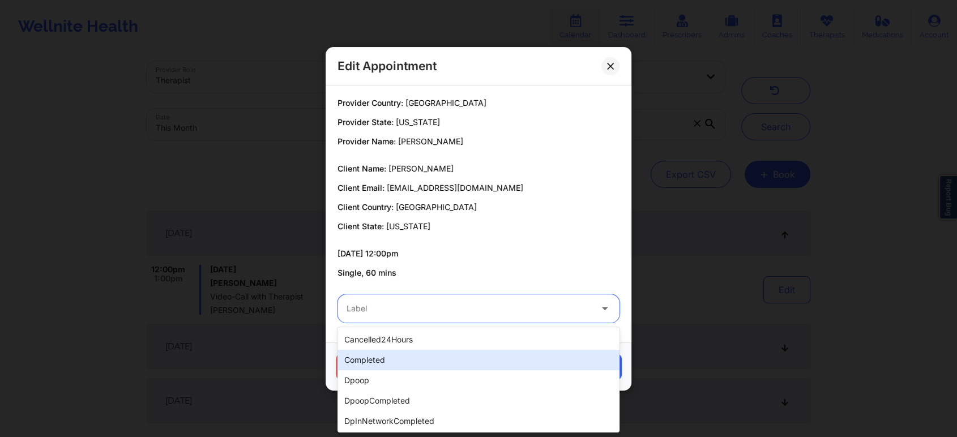
click at [379, 353] on div "completed" at bounding box center [478, 360] width 282 height 20
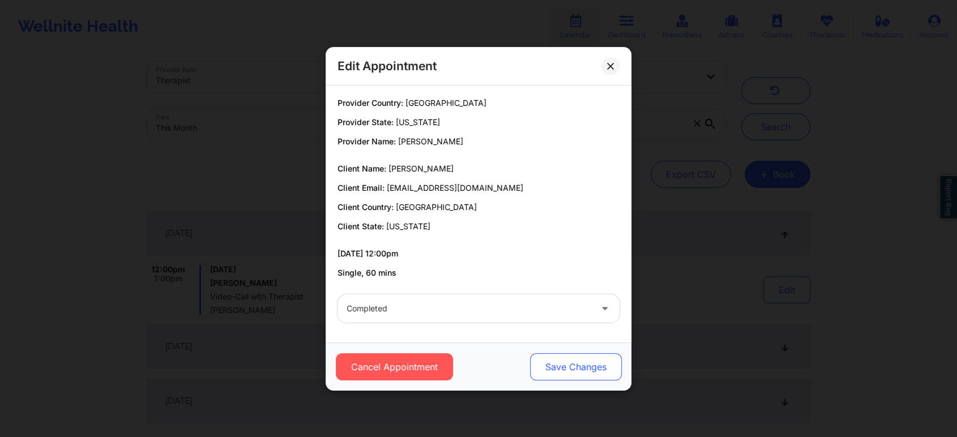
click at [590, 369] on button "Save Changes" at bounding box center [576, 366] width 92 height 27
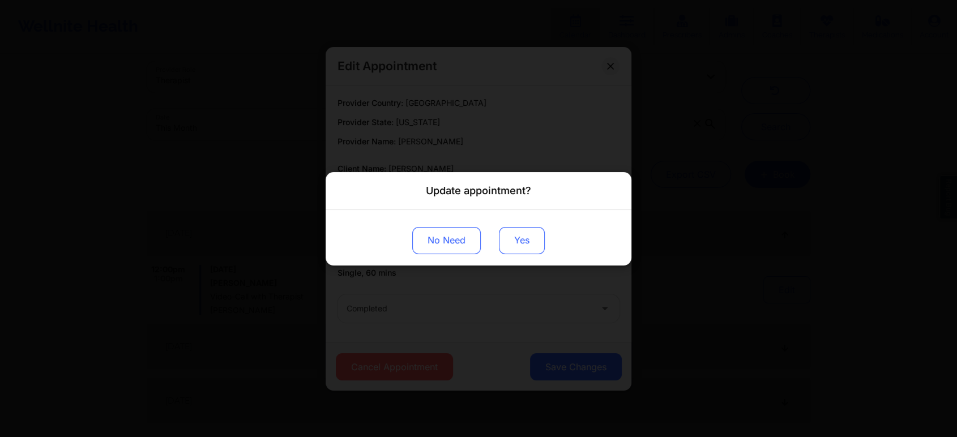
click at [525, 248] on button "Yes" at bounding box center [522, 239] width 46 height 27
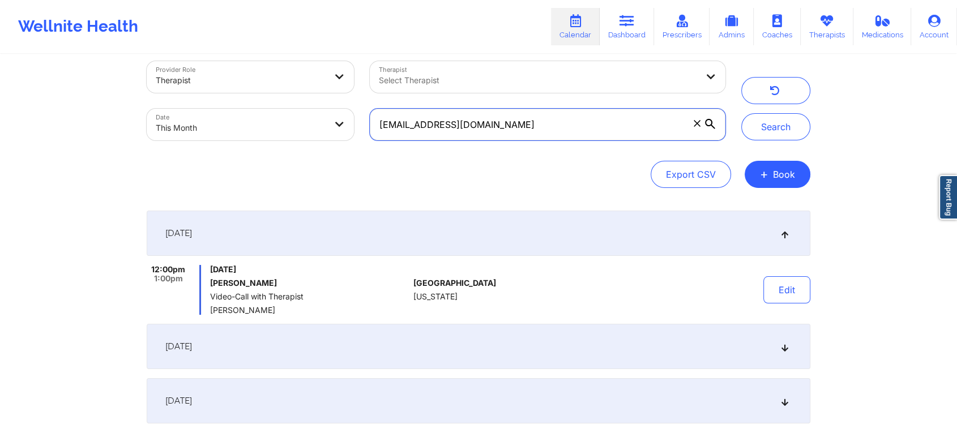
drag, startPoint x: 501, startPoint y: 123, endPoint x: 273, endPoint y: 123, distance: 228.7
click at [273, 123] on div "Provider Role Therapist Therapist Select Therapist Date This Month [EMAIL_ADDRE…" at bounding box center [436, 100] width 594 height 95
paste input "quickservicesaq"
type input "[EMAIL_ADDRESS][DOMAIN_NAME]"
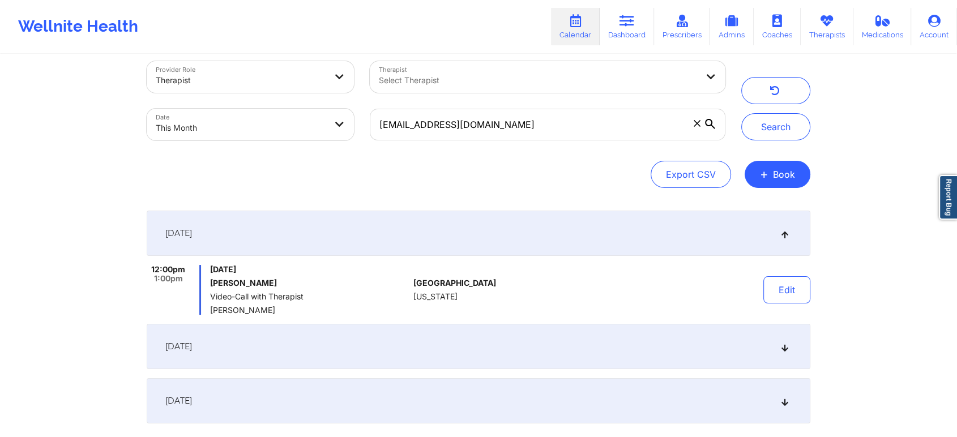
select select "2025-8"
select select "2025-9"
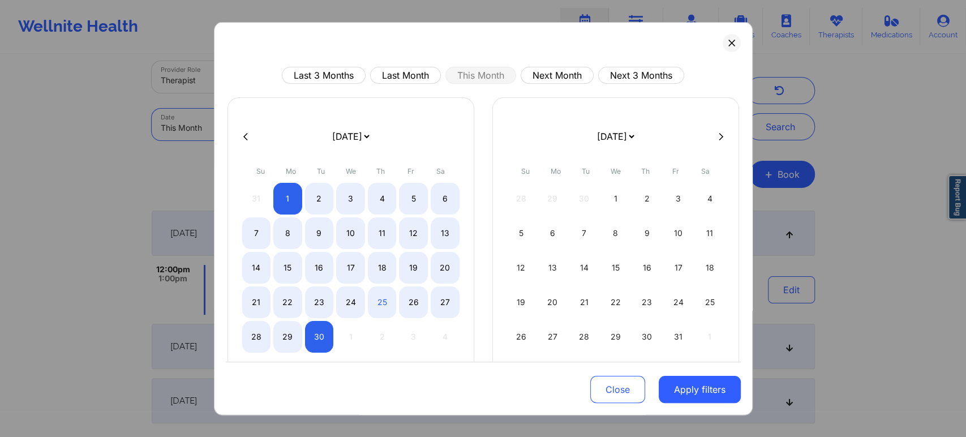
click at [746, 113] on button "Search" at bounding box center [780, 126] width 69 height 27
click at [273, 123] on body "Wellnite Health Calendar Dashboard Prescribers Admins Coaches Therapists Medica…" at bounding box center [483, 203] width 966 height 437
select select "2025-8"
select select "2025-9"
click at [733, 39] on button at bounding box center [732, 43] width 18 height 18
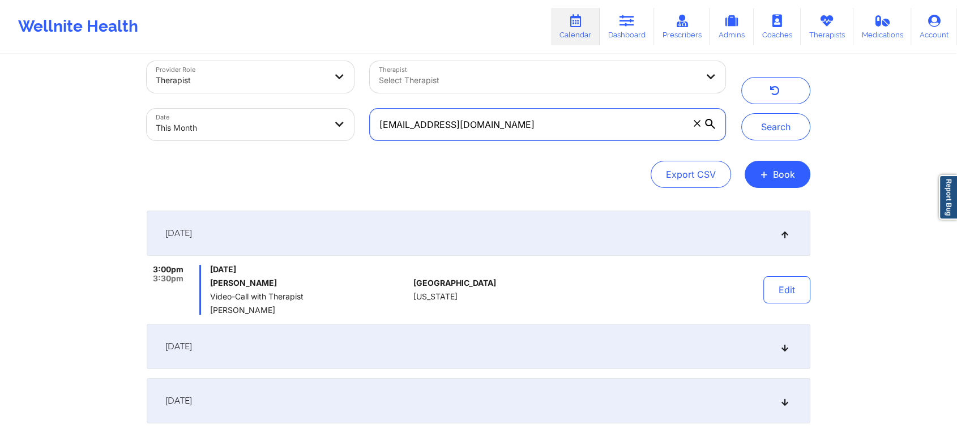
click at [568, 126] on input "[EMAIL_ADDRESS][DOMAIN_NAME]" at bounding box center [547, 125] width 355 height 32
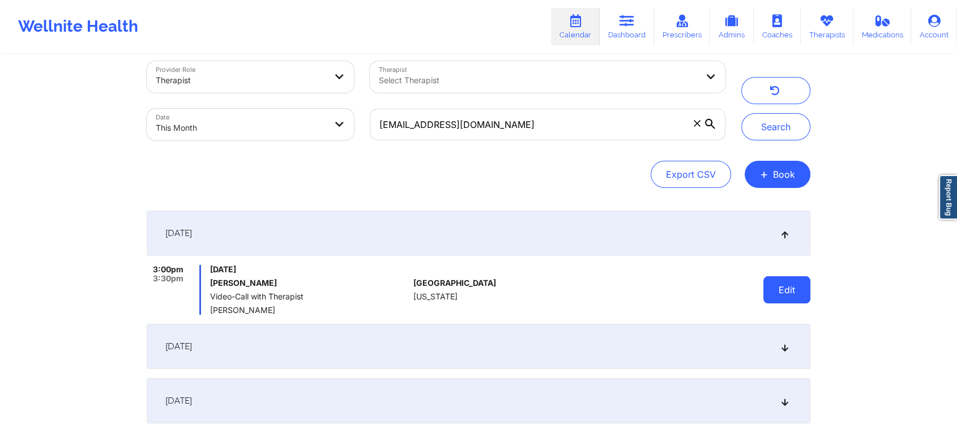
click at [782, 292] on button "Edit" at bounding box center [786, 289] width 47 height 27
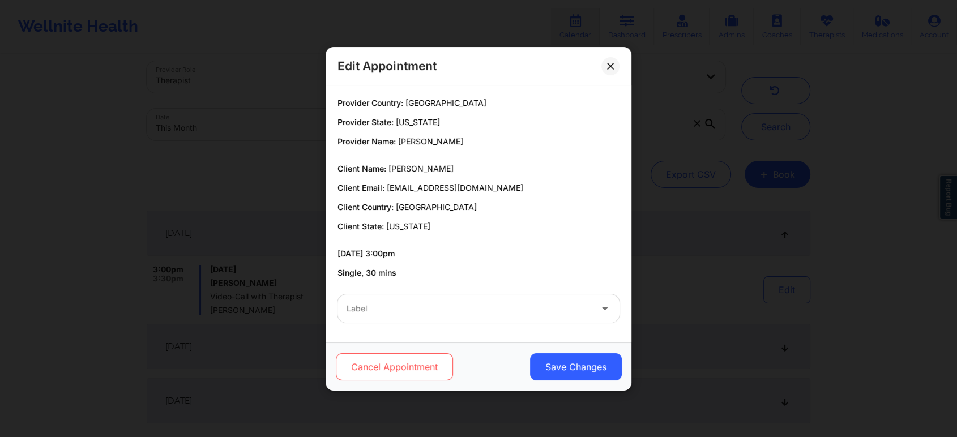
click at [410, 363] on button "Cancel Appointment" at bounding box center [394, 366] width 117 height 27
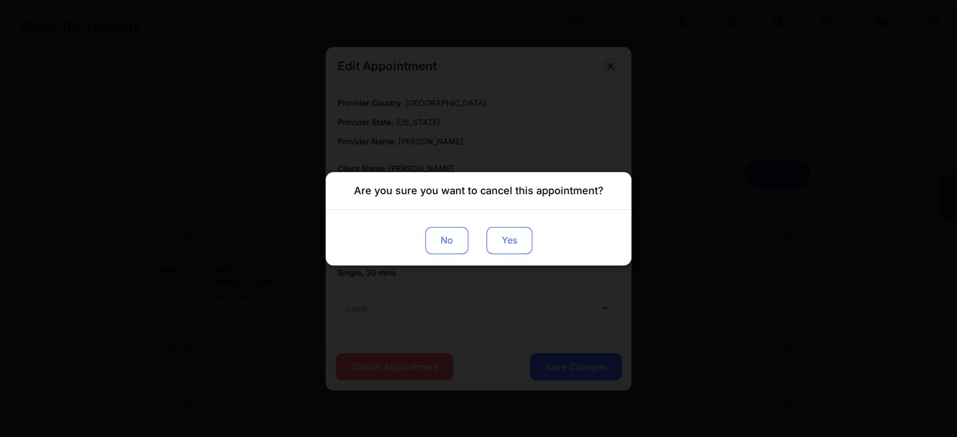
click at [500, 238] on button "Yes" at bounding box center [509, 239] width 46 height 27
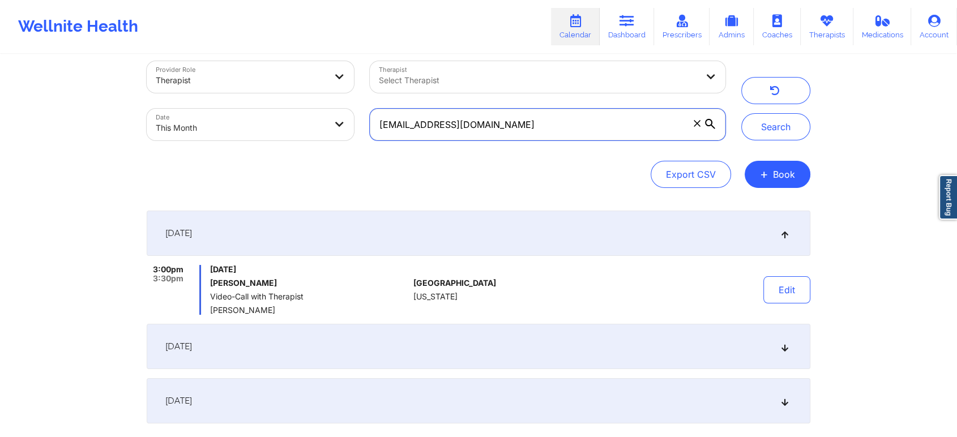
drag, startPoint x: 519, startPoint y: 134, endPoint x: 299, endPoint y: 113, distance: 221.2
click at [299, 113] on div "Provider Role Therapist Therapist Select Therapist Date This Month [EMAIL_ADDRE…" at bounding box center [436, 100] width 594 height 95
paste input "velvethollandbrown"
click at [741, 113] on button "Search" at bounding box center [775, 126] width 69 height 27
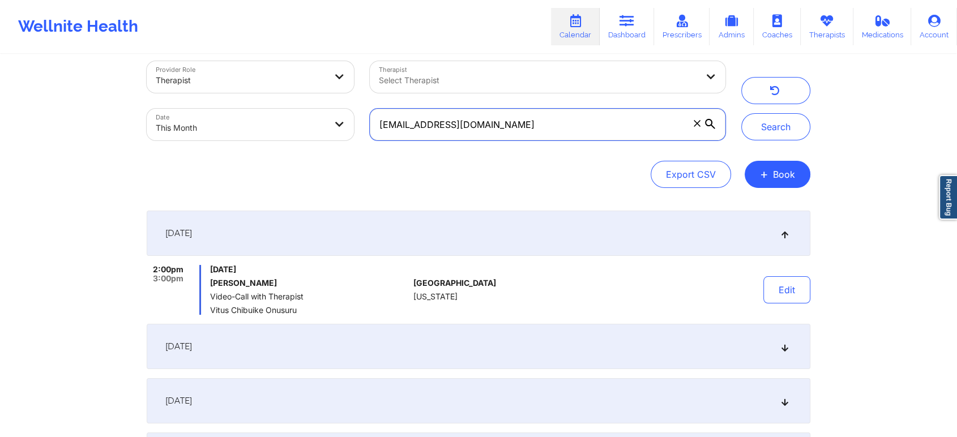
scroll to position [32, 0]
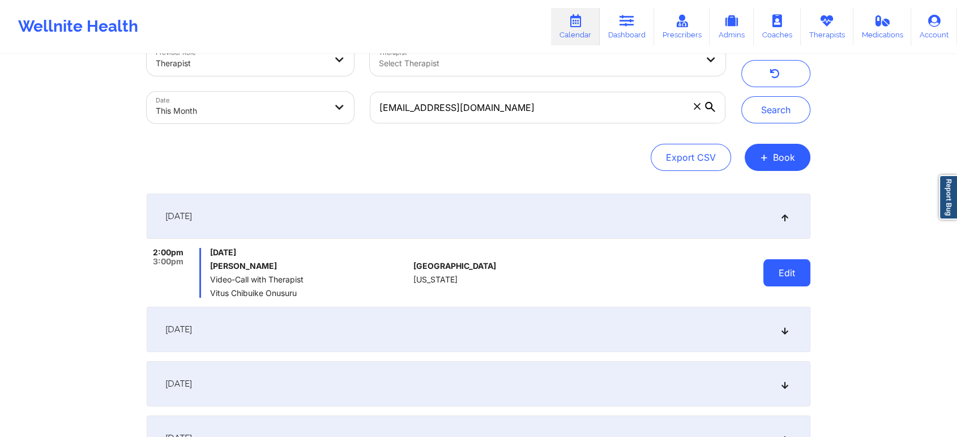
click at [770, 273] on button "Edit" at bounding box center [786, 272] width 47 height 27
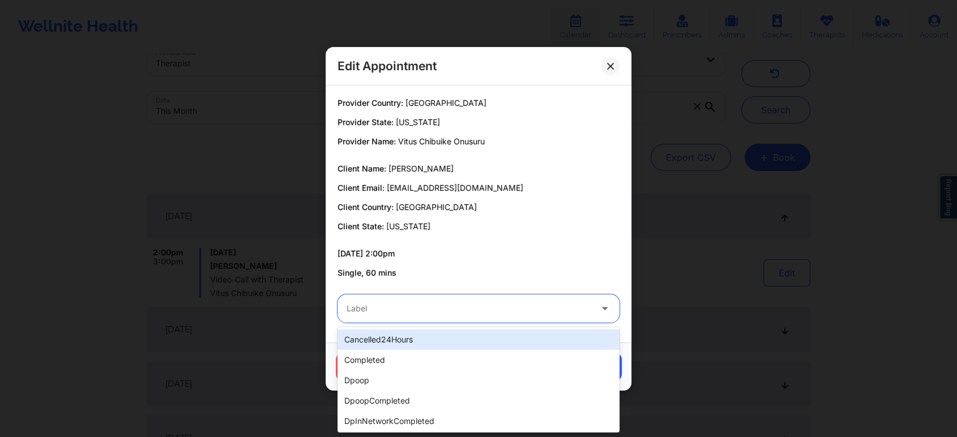
click at [457, 298] on div "Label" at bounding box center [464, 308] width 255 height 28
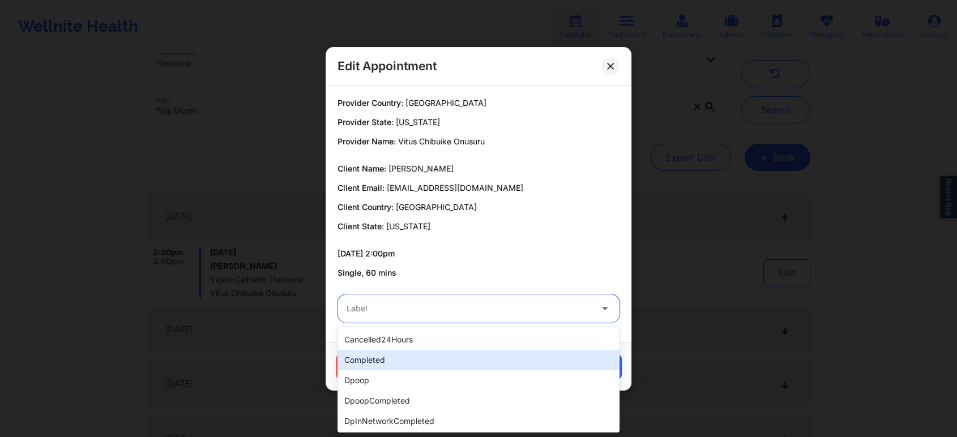
click at [359, 354] on div "completed" at bounding box center [478, 360] width 282 height 20
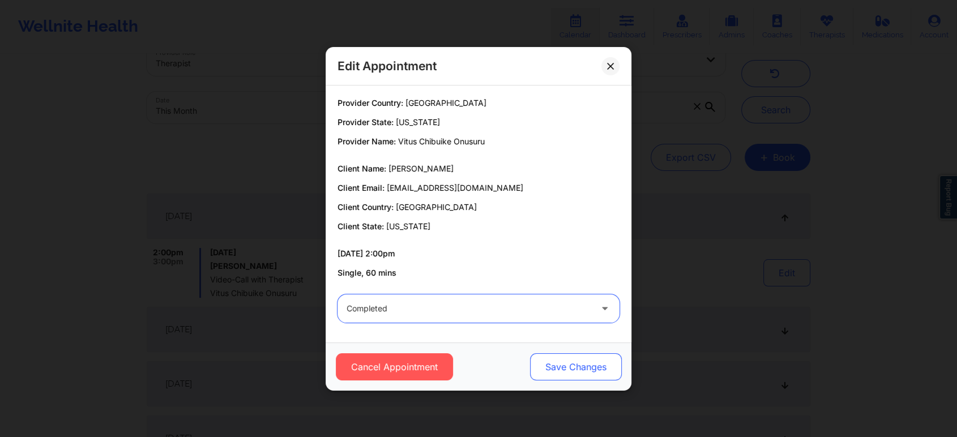
click at [595, 361] on button "Save Changes" at bounding box center [576, 366] width 92 height 27
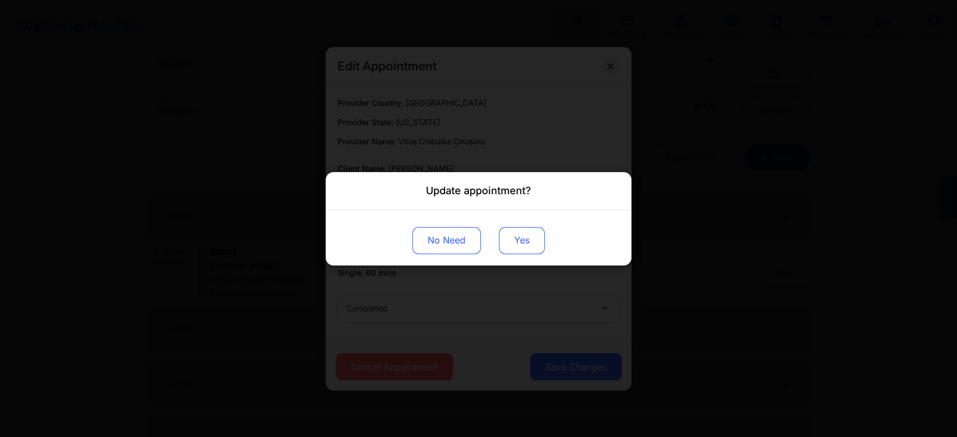
click at [521, 236] on button "Yes" at bounding box center [522, 239] width 46 height 27
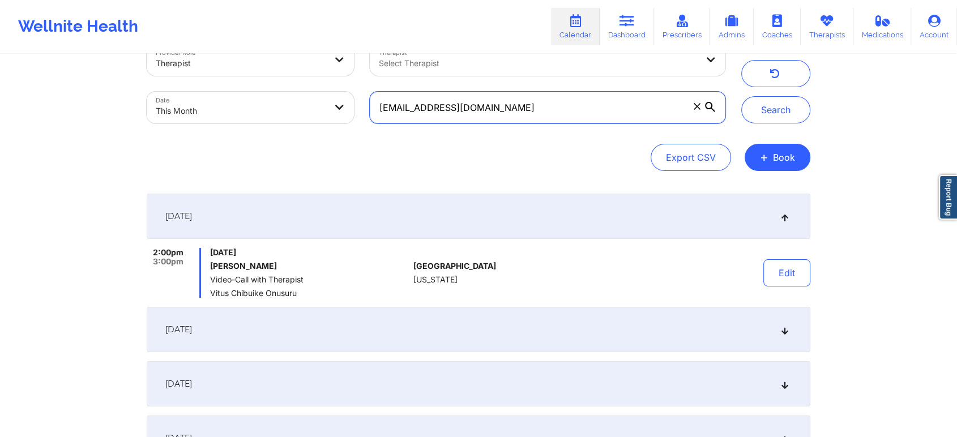
drag, startPoint x: 547, startPoint y: 121, endPoint x: 348, endPoint y: 92, distance: 201.4
click at [348, 92] on div "Provider Role Therapist Therapist Select Therapist Date This Month [EMAIL_ADDRE…" at bounding box center [436, 83] width 594 height 95
paste input "eszaras"
click at [741, 96] on button "Search" at bounding box center [775, 109] width 69 height 27
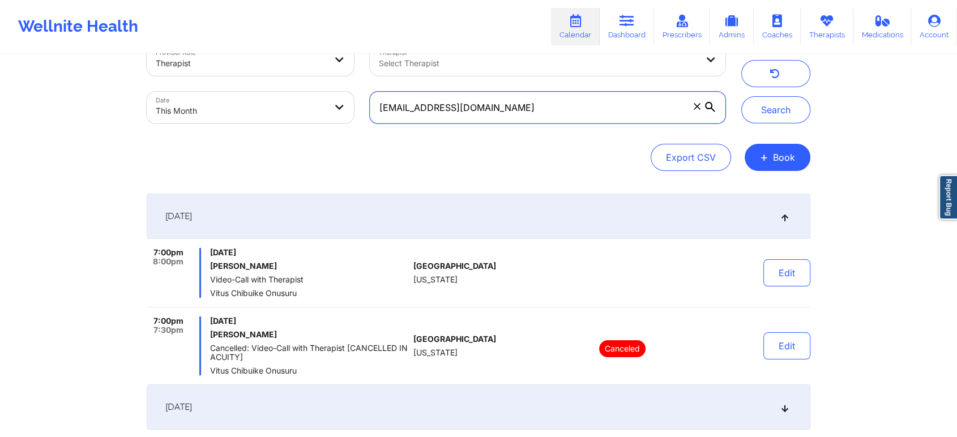
scroll to position [208, 0]
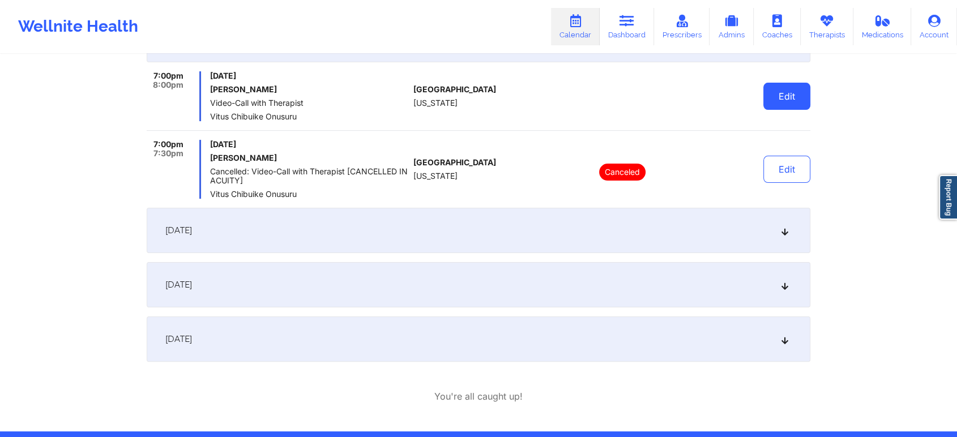
click at [781, 98] on button "Edit" at bounding box center [786, 96] width 47 height 27
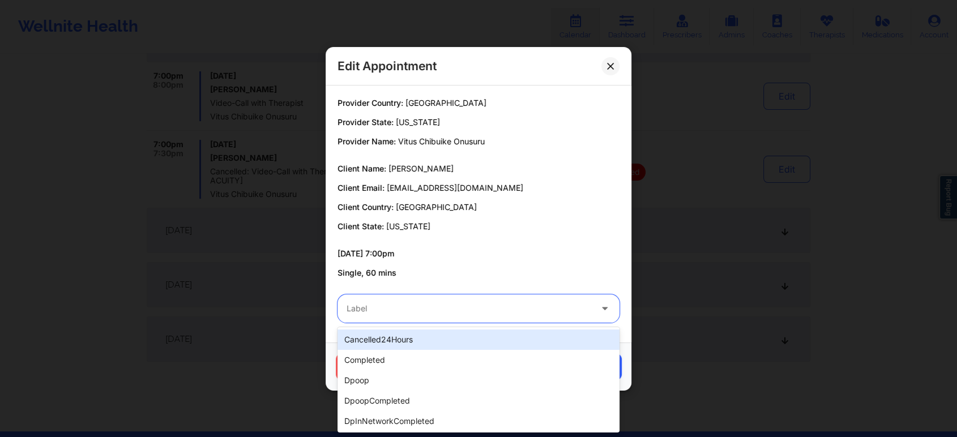
click at [457, 318] on div "Label" at bounding box center [464, 308] width 255 height 28
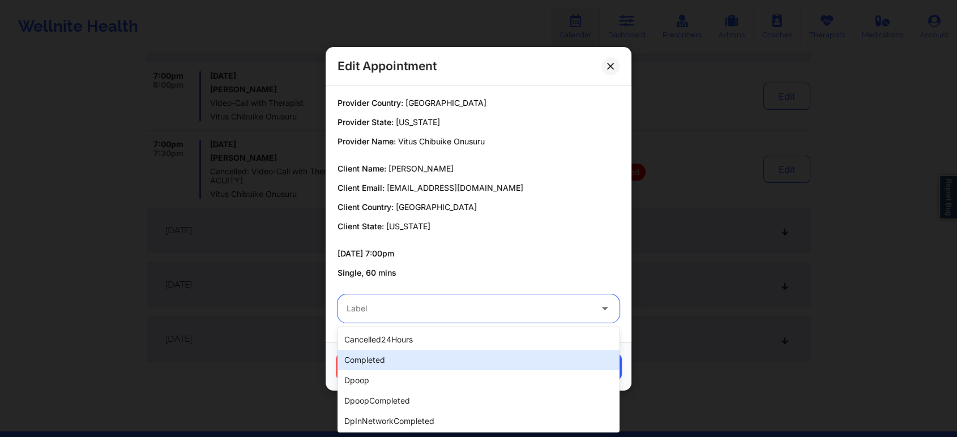
click at [361, 366] on div "completed" at bounding box center [478, 360] width 282 height 20
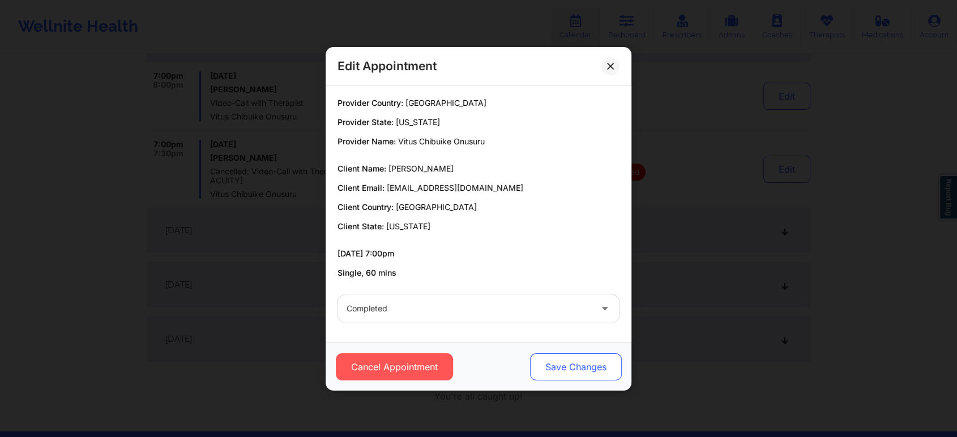
click at [573, 361] on button "Save Changes" at bounding box center [576, 366] width 92 height 27
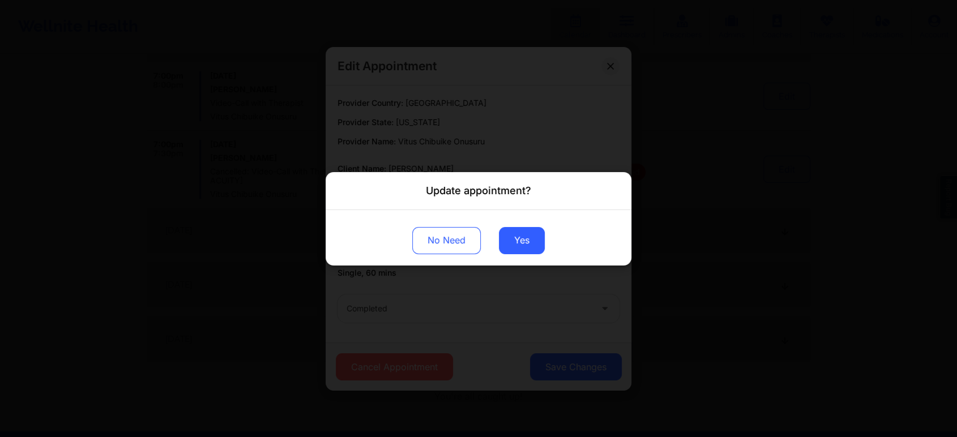
click at [524, 226] on div "No Need Yes" at bounding box center [478, 236] width 306 height 55
click at [516, 239] on button "Yes" at bounding box center [522, 239] width 46 height 27
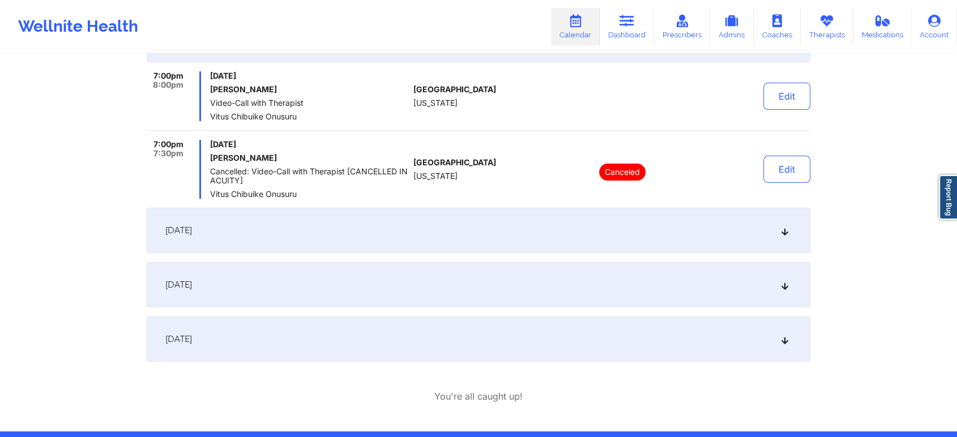
scroll to position [0, 0]
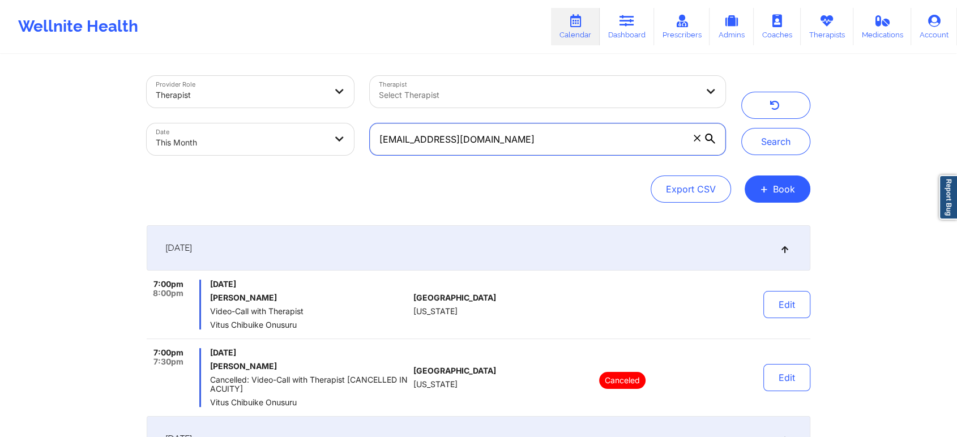
drag, startPoint x: 521, startPoint y: 145, endPoint x: 288, endPoint y: 142, distance: 232.7
click at [288, 142] on div "Provider Role Therapist Therapist Select Therapist Date This Month [EMAIL_ADDRE…" at bounding box center [436, 115] width 594 height 95
paste input "owilliamshealth"
click at [741, 128] on button "Search" at bounding box center [775, 141] width 69 height 27
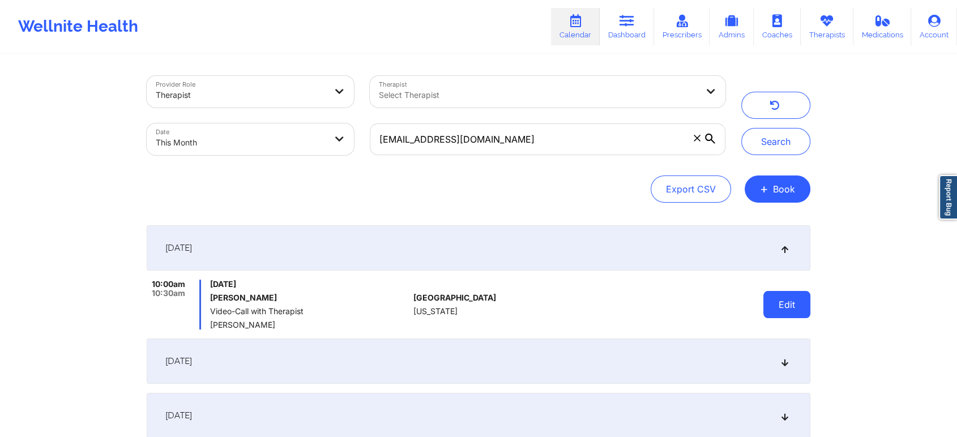
click at [783, 313] on button "Edit" at bounding box center [786, 304] width 47 height 27
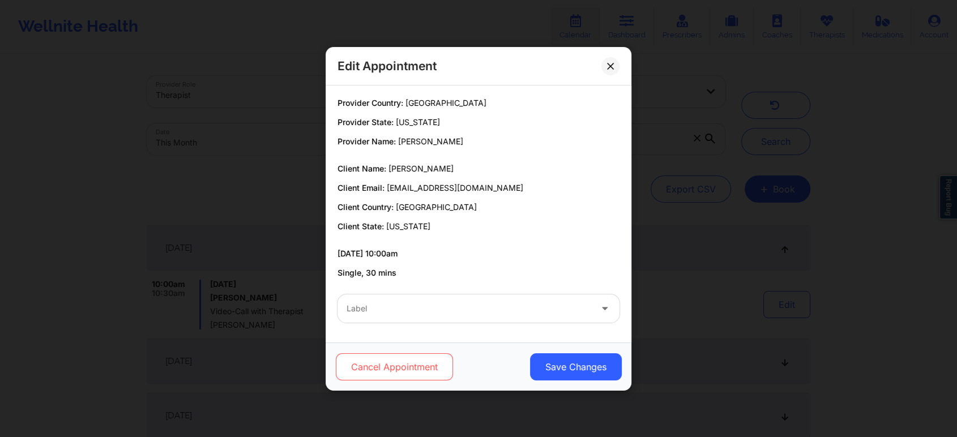
click at [388, 368] on button "Cancel Appointment" at bounding box center [394, 366] width 117 height 27
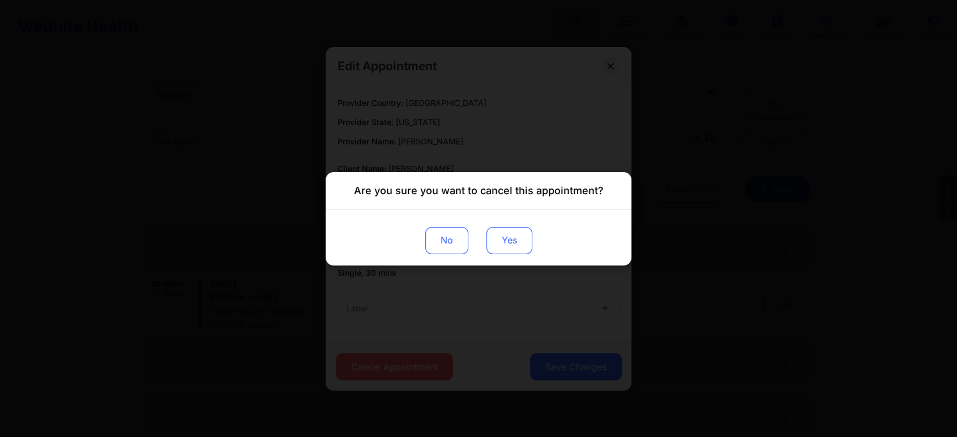
click at [507, 242] on button "Yes" at bounding box center [509, 239] width 46 height 27
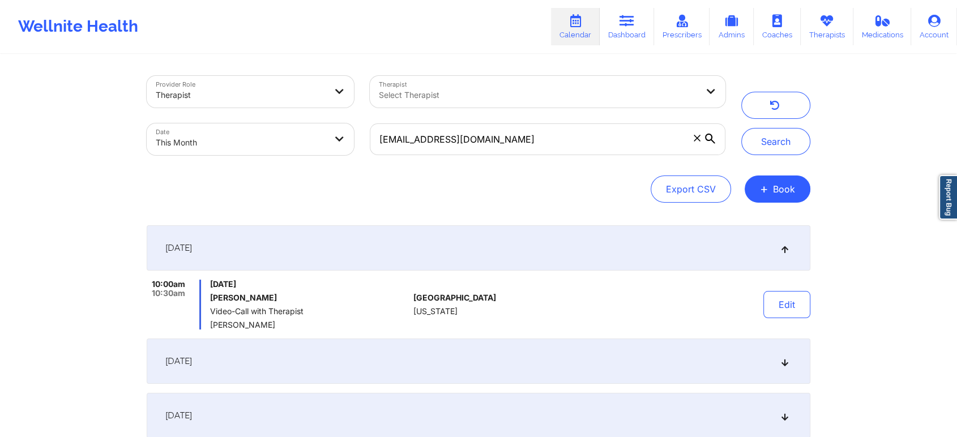
drag, startPoint x: 513, startPoint y: 119, endPoint x: 518, endPoint y: 129, distance: 11.4
click at [518, 129] on div "[EMAIL_ADDRESS][DOMAIN_NAME]" at bounding box center [547, 139] width 371 height 48
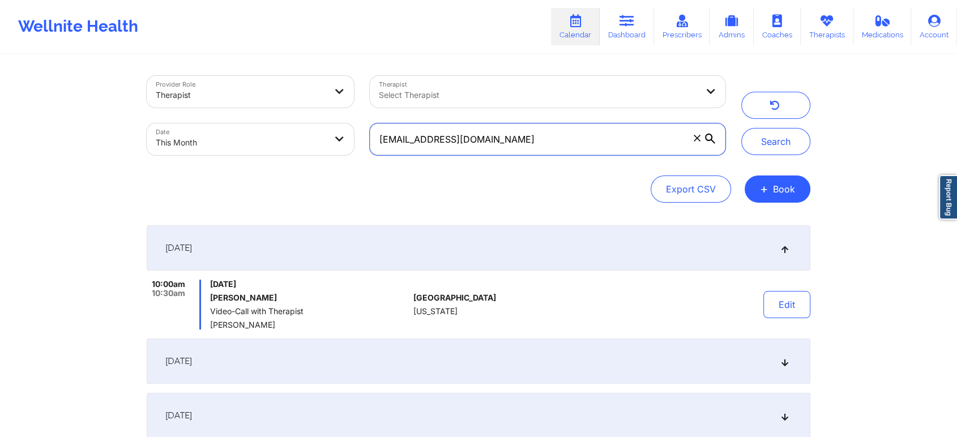
drag, startPoint x: 518, startPoint y: 129, endPoint x: 277, endPoint y: 102, distance: 242.6
click at [277, 102] on div "Provider Role Therapist Therapist Select Therapist Date This Month [EMAIL_ADDRE…" at bounding box center [436, 115] width 594 height 95
paste input "[PERSON_NAME]"
click at [741, 128] on button "Search" at bounding box center [775, 141] width 69 height 27
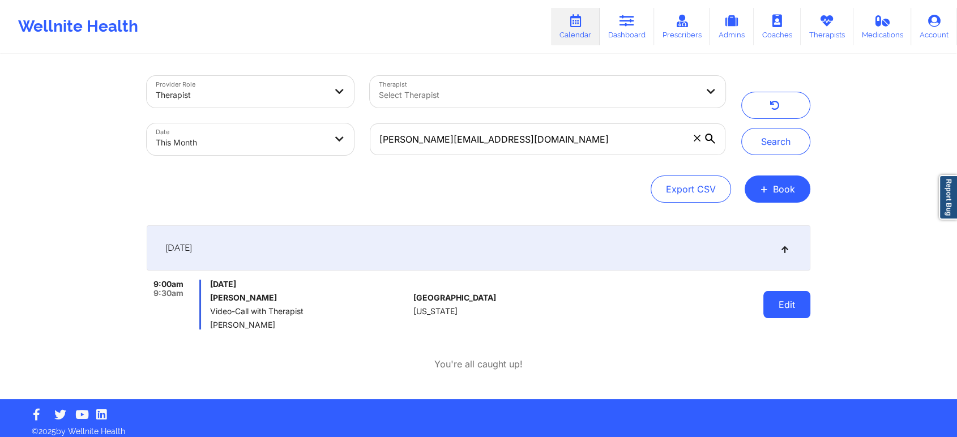
click at [794, 291] on button "Edit" at bounding box center [786, 304] width 47 height 27
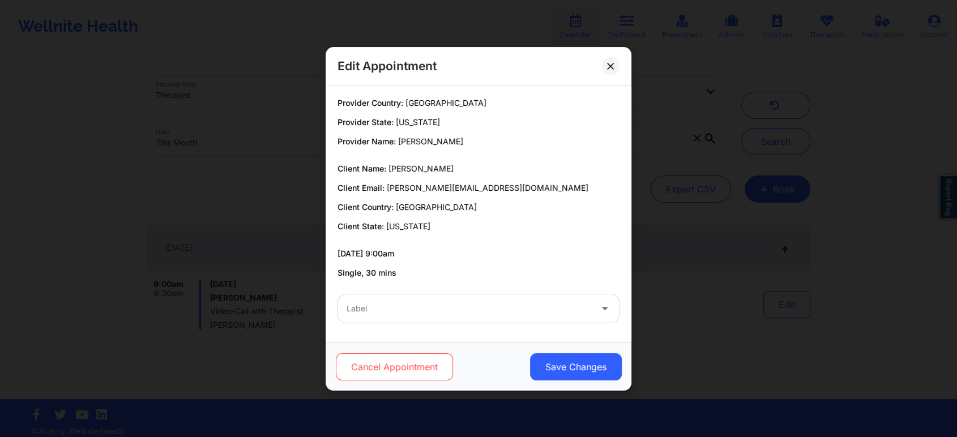
click at [415, 370] on button "Cancel Appointment" at bounding box center [394, 366] width 117 height 27
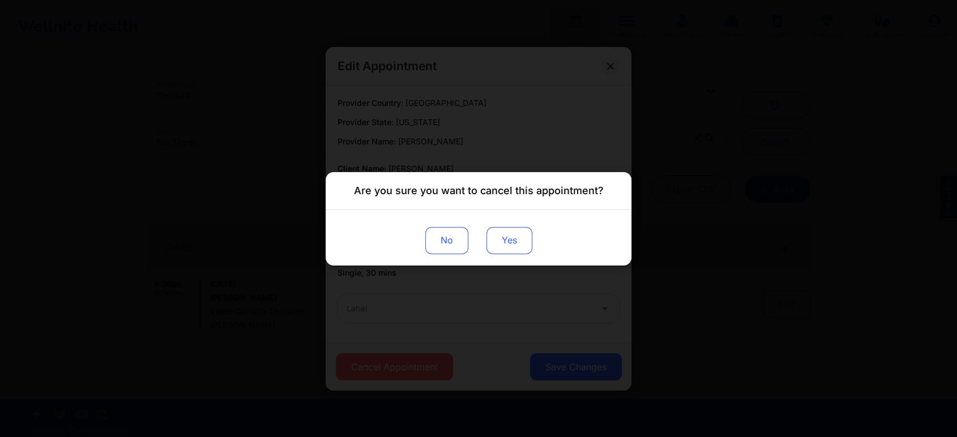
click at [515, 243] on button "Yes" at bounding box center [509, 239] width 46 height 27
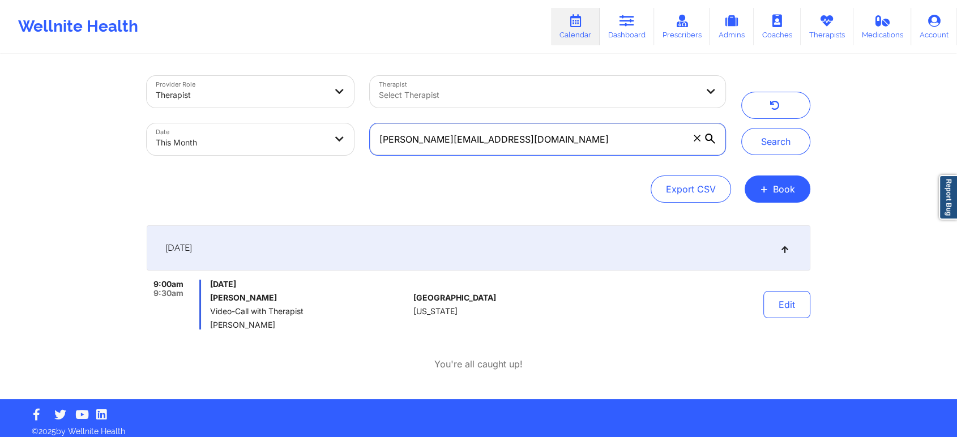
drag, startPoint x: 528, startPoint y: 151, endPoint x: 319, endPoint y: 173, distance: 210.0
click at [319, 173] on div "Provider Role Therapist Therapist Select Therapist Date This Month [PERSON_NAME…" at bounding box center [478, 139] width 663 height 127
paste input "[EMAIL_ADDRESS]"
click at [741, 128] on button "Search" at bounding box center [775, 141] width 69 height 27
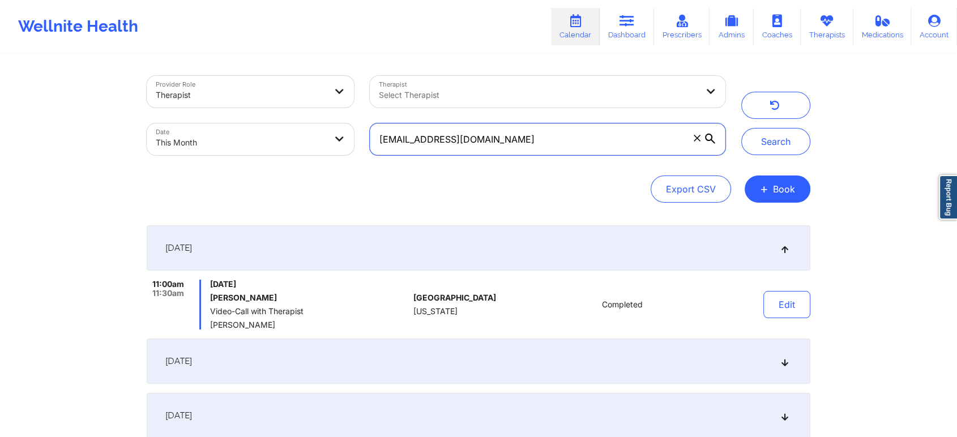
drag, startPoint x: 534, startPoint y: 147, endPoint x: 332, endPoint y: 138, distance: 202.3
click at [332, 138] on div "Provider Role Therapist Therapist Select Therapist Date This Month [EMAIL_ADDRE…" at bounding box center [436, 115] width 594 height 95
paste input "[EMAIL_ADDRESS]"
click at [741, 128] on button "Search" at bounding box center [775, 141] width 69 height 27
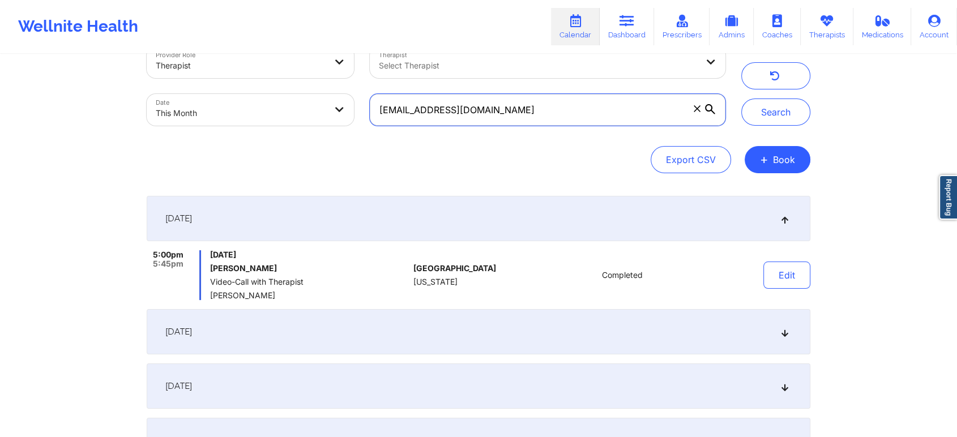
scroll to position [32, 0]
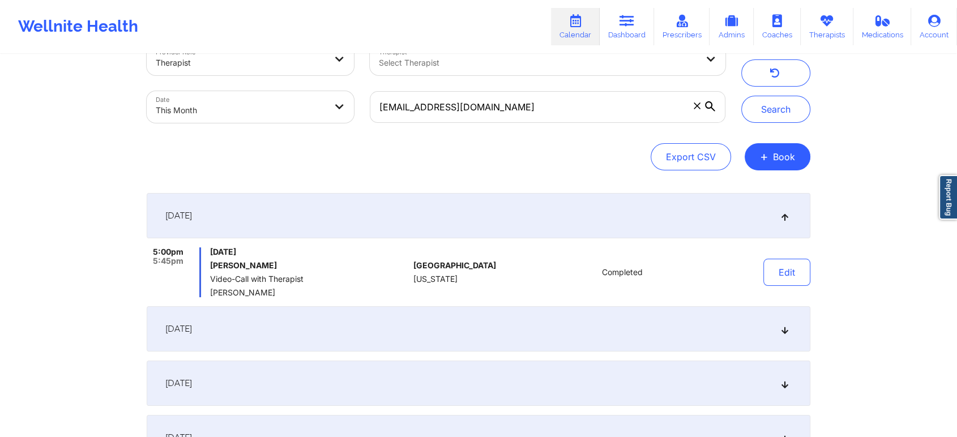
click at [530, 325] on div "[DATE]" at bounding box center [478, 328] width 663 height 45
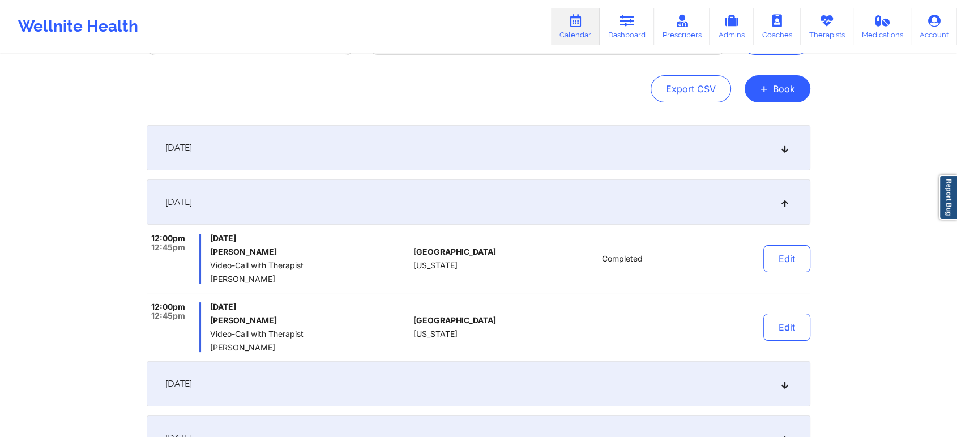
scroll to position [106, 0]
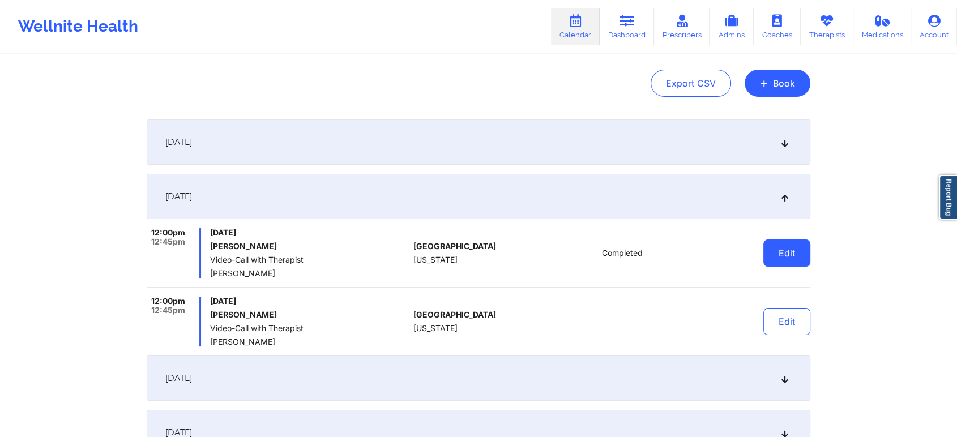
click at [787, 253] on button "Edit" at bounding box center [786, 252] width 47 height 27
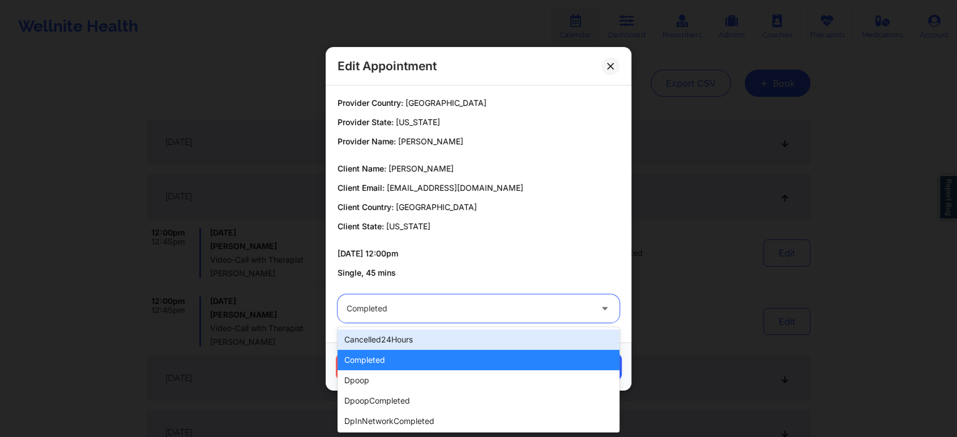
click at [505, 298] on div "Completed" at bounding box center [468, 308] width 245 height 28
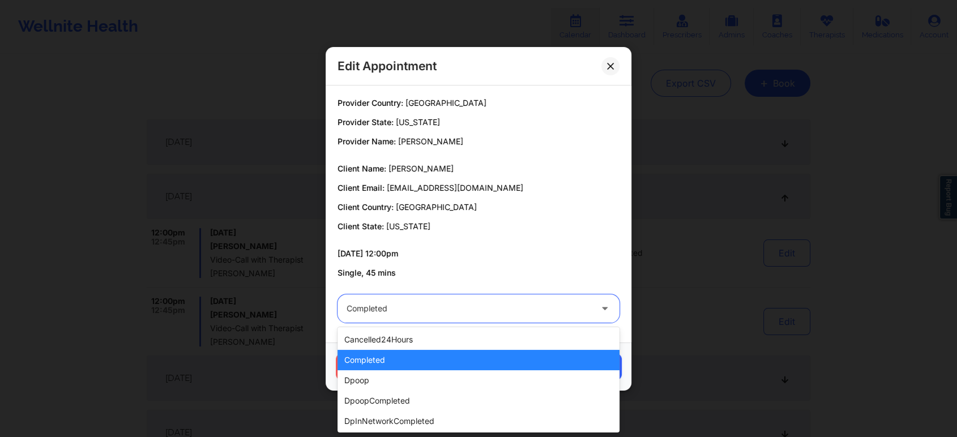
click at [408, 355] on div "completed" at bounding box center [478, 360] width 282 height 20
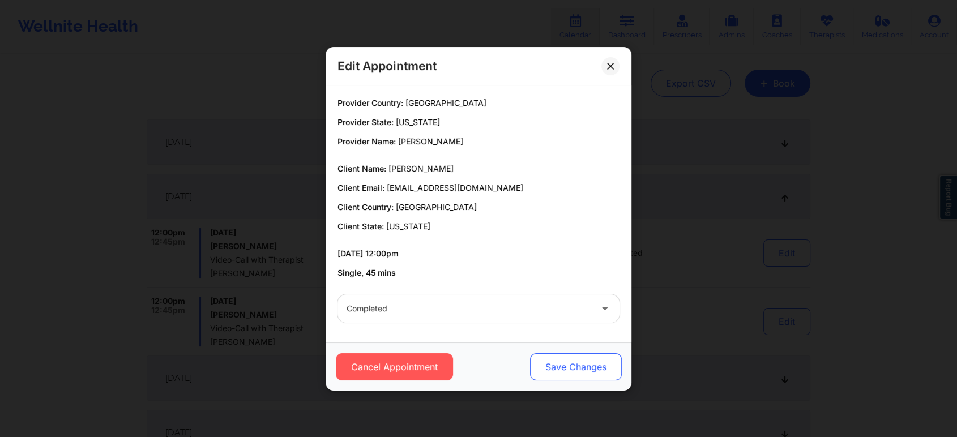
click at [565, 371] on button "Save Changes" at bounding box center [576, 366] width 92 height 27
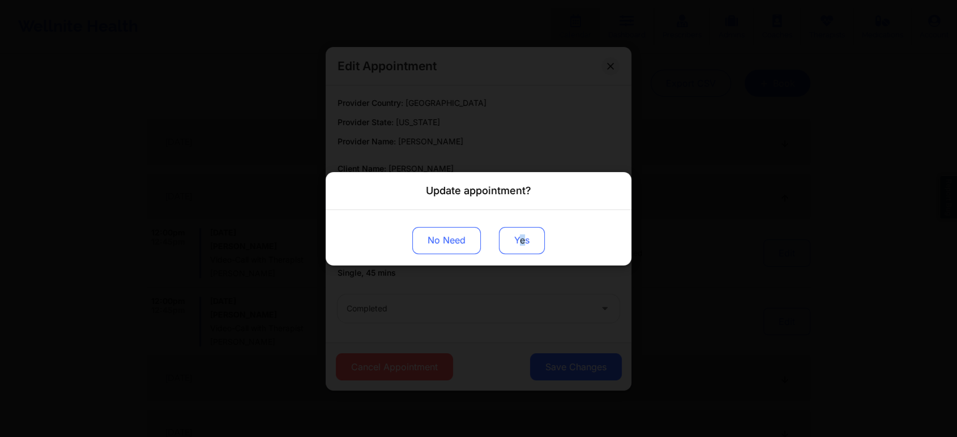
drag, startPoint x: 525, startPoint y: 216, endPoint x: 521, endPoint y: 236, distance: 20.3
click at [521, 236] on div "No Need Yes" at bounding box center [478, 236] width 306 height 55
click at [521, 236] on button "Yes" at bounding box center [522, 239] width 46 height 27
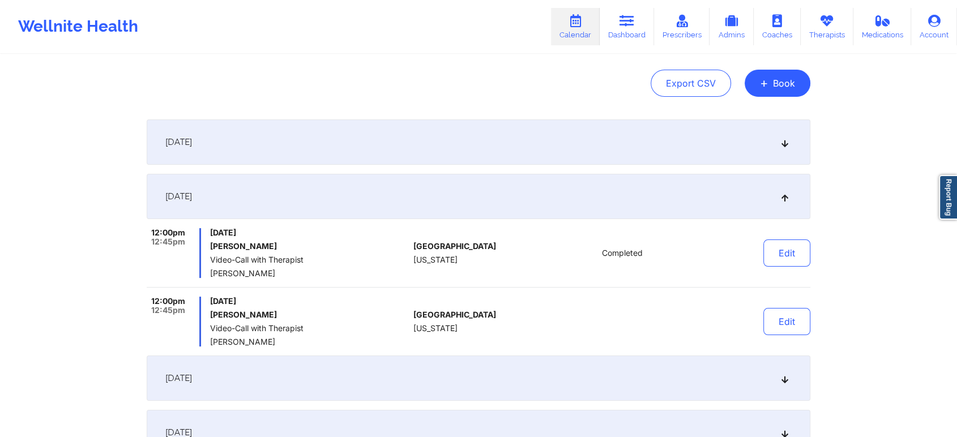
click at [783, 347] on div "[DATE] 5:00pm 5:45pm [DATE] [PERSON_NAME] Video-Call with Therapist [PERSON_NAM…" at bounding box center [478, 341] width 663 height 444
click at [777, 324] on button "Edit" at bounding box center [786, 321] width 47 height 27
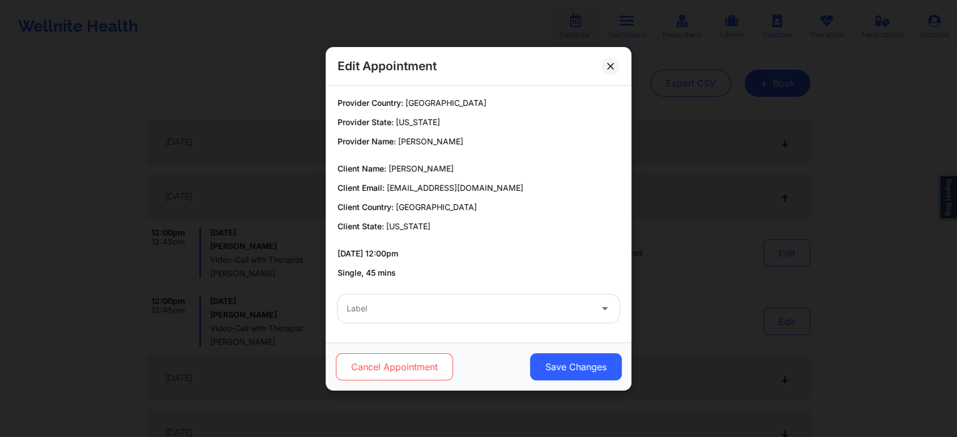
click at [427, 367] on button "Cancel Appointment" at bounding box center [394, 366] width 117 height 27
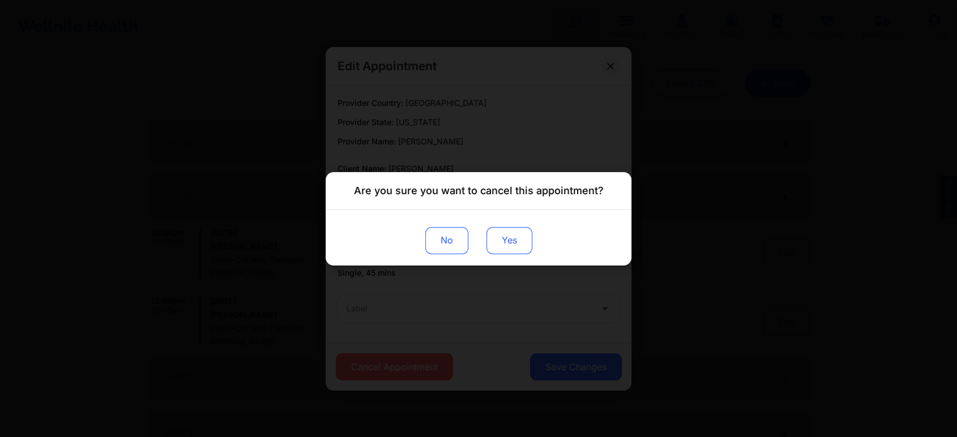
click at [514, 236] on button "Yes" at bounding box center [509, 239] width 46 height 27
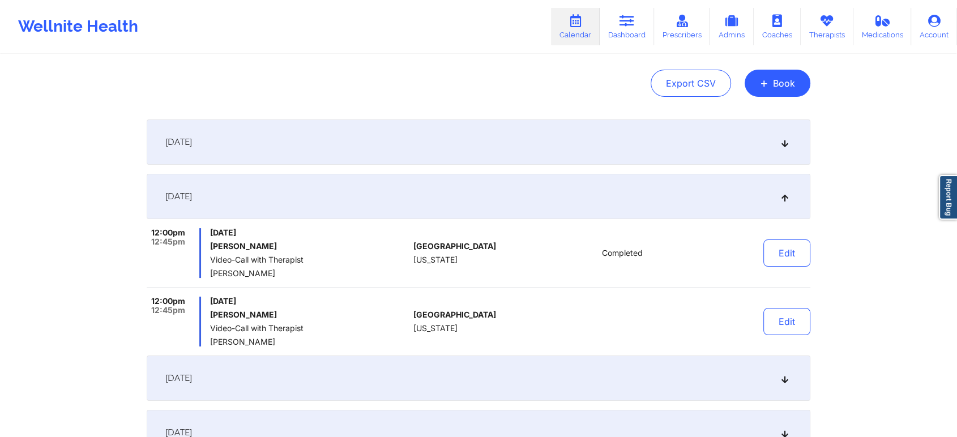
scroll to position [0, 0]
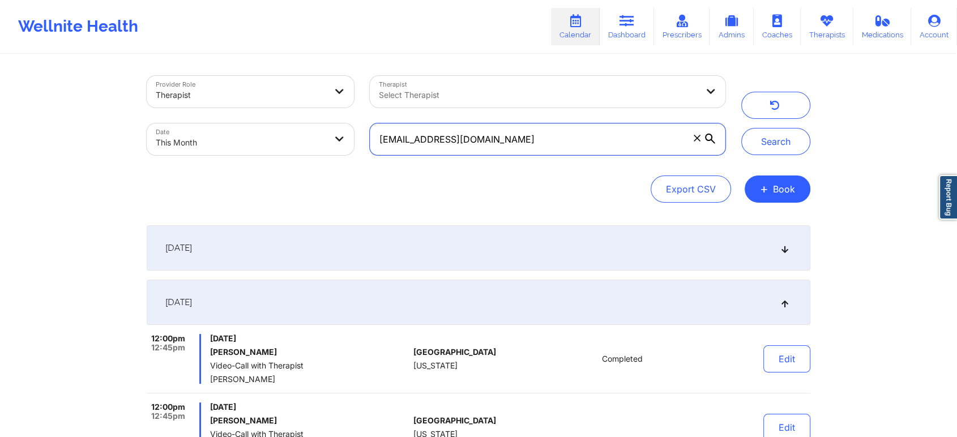
drag, startPoint x: 569, startPoint y: 139, endPoint x: 291, endPoint y: 112, distance: 278.6
click at [291, 112] on div "Provider Role Therapist Therapist Select Therapist Date This Month [EMAIL_ADDRE…" at bounding box center [436, 115] width 594 height 95
paste input "[PERSON_NAME].[PERSON_NAME]"
click at [741, 128] on button "Search" at bounding box center [775, 141] width 69 height 27
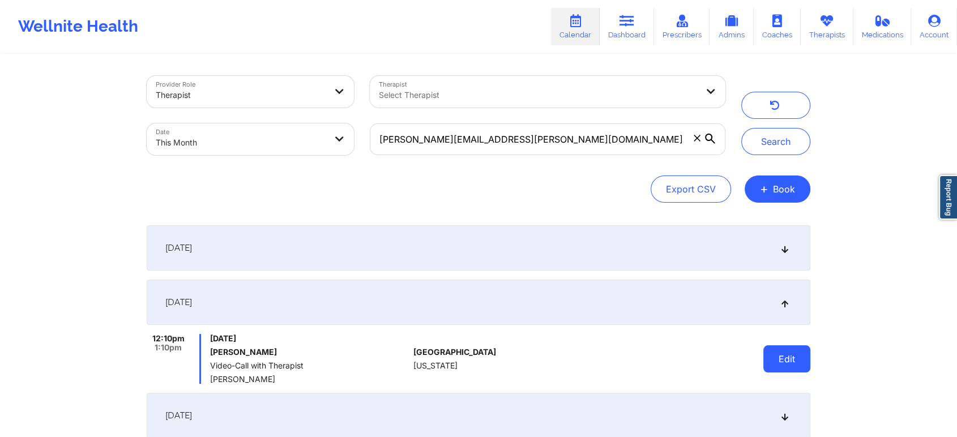
click at [776, 349] on button "Edit" at bounding box center [786, 358] width 47 height 27
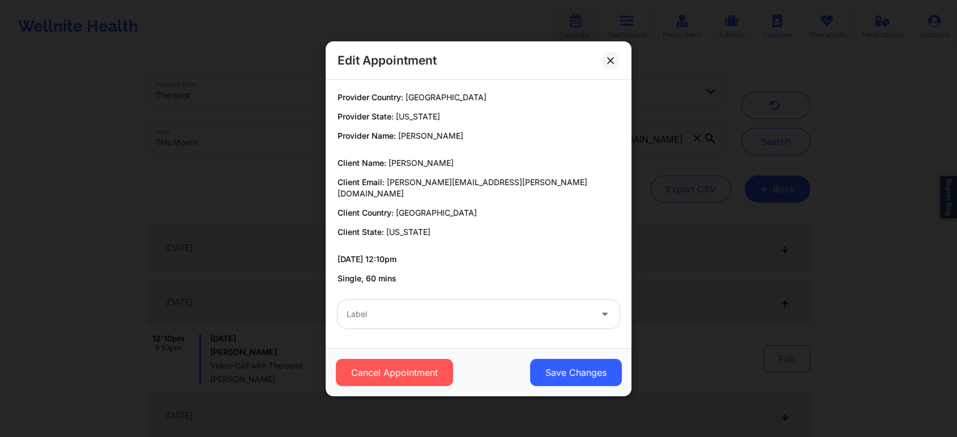
drag, startPoint x: 423, startPoint y: 340, endPoint x: 439, endPoint y: 318, distance: 27.2
click at [439, 318] on div "Provider Country: [GEOGRAPHIC_DATA] Provider State: [US_STATE] Provider Name: […" at bounding box center [478, 214] width 306 height 268
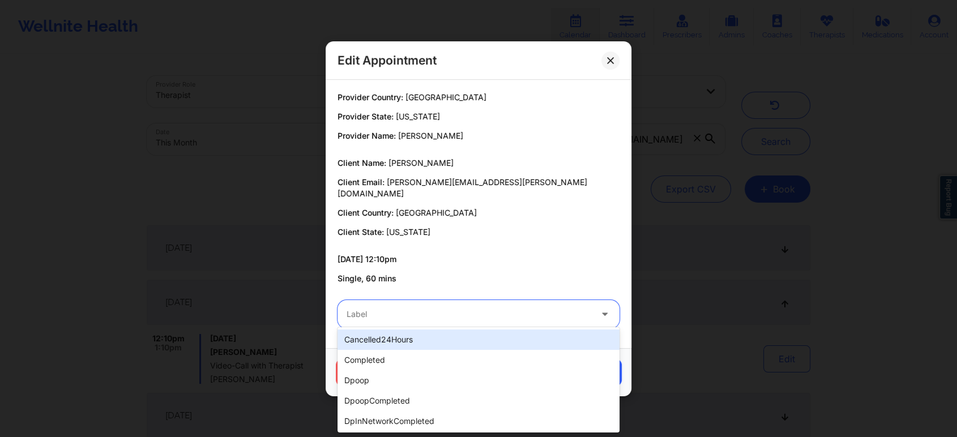
click at [439, 318] on div "Label" at bounding box center [464, 314] width 255 height 28
click at [391, 344] on div "cancelled24Hours" at bounding box center [478, 339] width 282 height 20
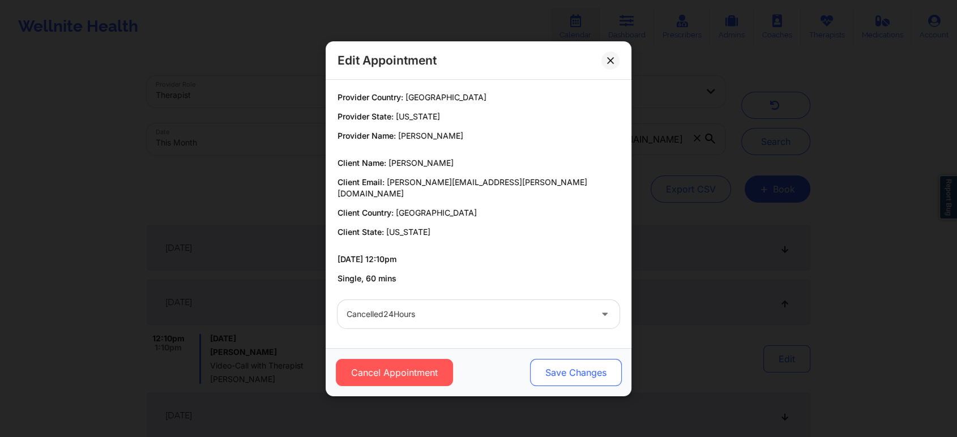
click at [563, 361] on button "Save Changes" at bounding box center [576, 372] width 92 height 27
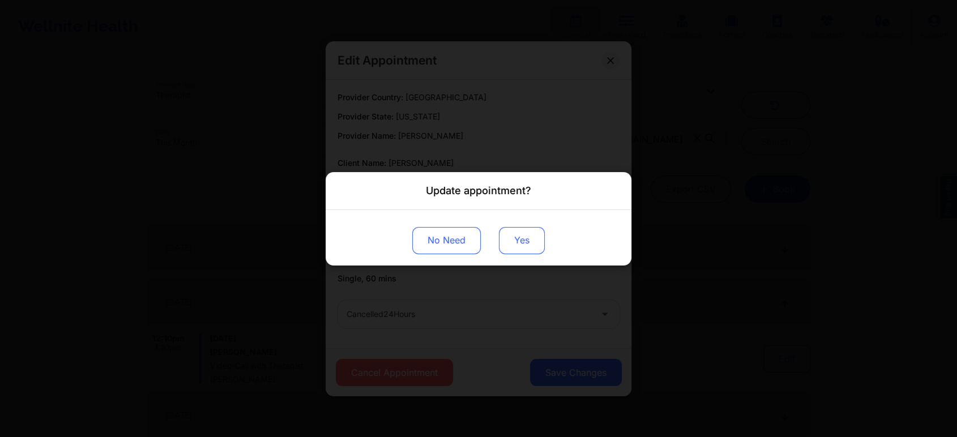
click at [517, 230] on button "Yes" at bounding box center [522, 239] width 46 height 27
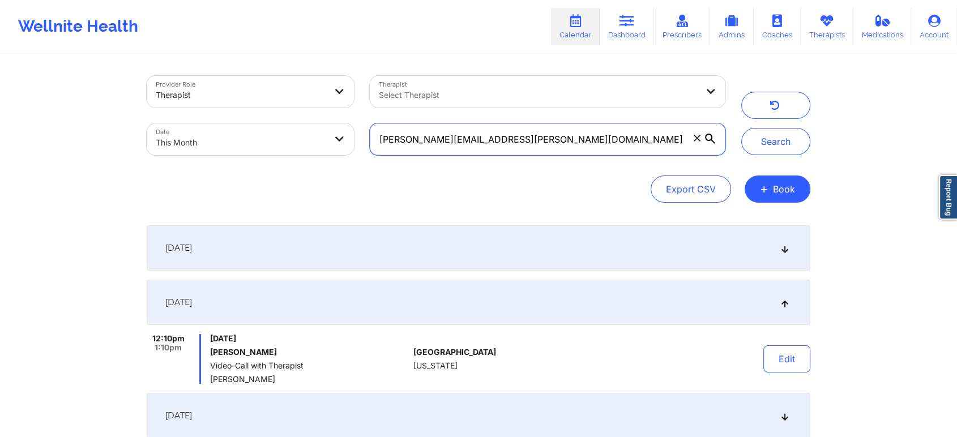
drag, startPoint x: 546, startPoint y: 146, endPoint x: 333, endPoint y: 141, distance: 212.9
click at [333, 141] on div "Provider Role Therapist Therapist Select Therapist Date This Month [PERSON_NAME…" at bounding box center [436, 115] width 594 height 95
click at [741, 128] on button "Search" at bounding box center [775, 141] width 69 height 27
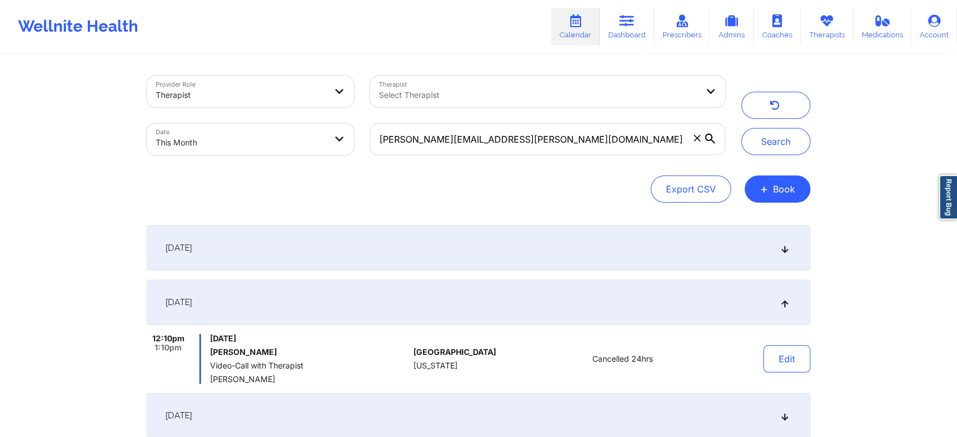
drag, startPoint x: 566, startPoint y: 119, endPoint x: 543, endPoint y: 147, distance: 35.4
click at [543, 147] on div "[PERSON_NAME][EMAIL_ADDRESS][PERSON_NAME][DOMAIN_NAME]" at bounding box center [547, 139] width 371 height 48
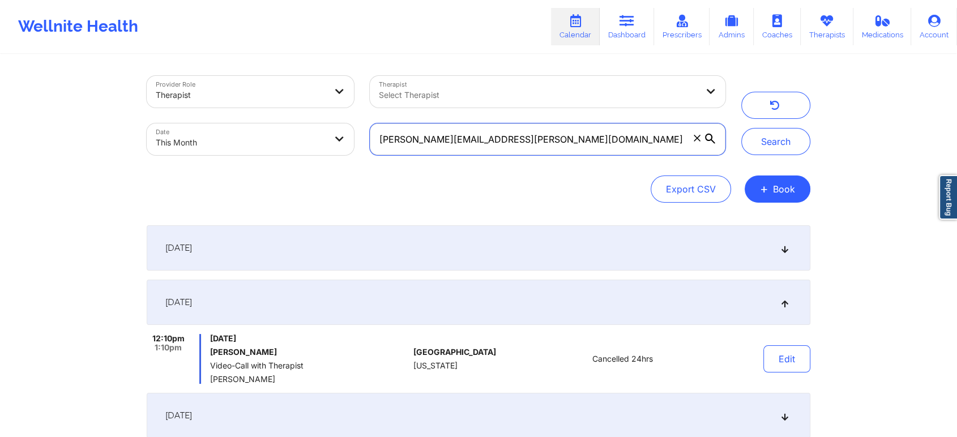
drag, startPoint x: 543, startPoint y: 147, endPoint x: 267, endPoint y: 92, distance: 281.5
click at [267, 92] on div "Provider Role Therapist Therapist Select Therapist Date This Month [PERSON_NAME…" at bounding box center [436, 115] width 594 height 95
paste input "yazminearocha"
click at [741, 128] on button "Search" at bounding box center [775, 141] width 69 height 27
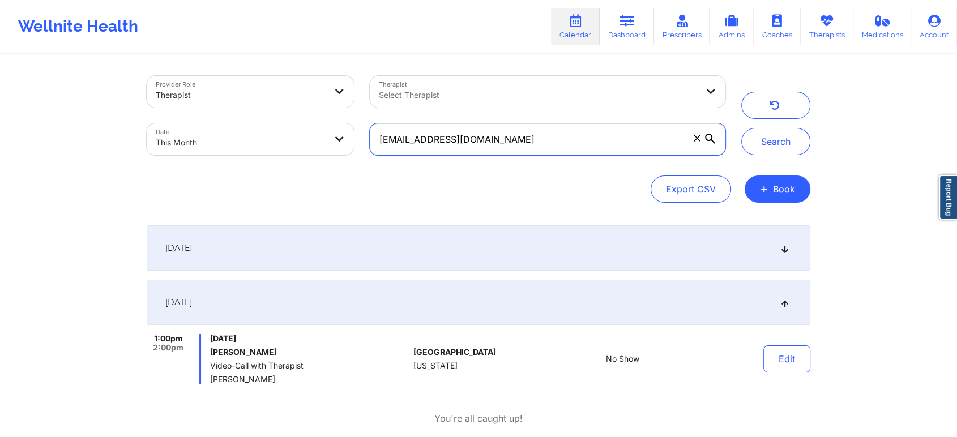
scroll to position [62, 0]
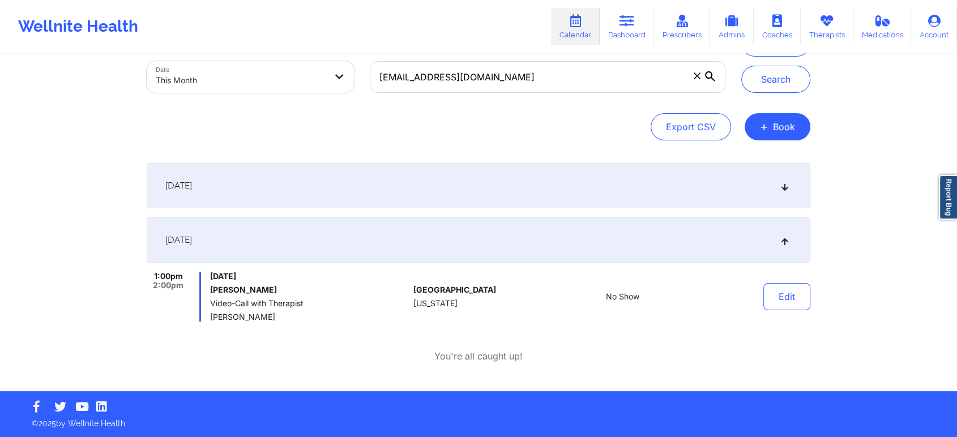
click at [421, 198] on div "[DATE]" at bounding box center [478, 185] width 663 height 45
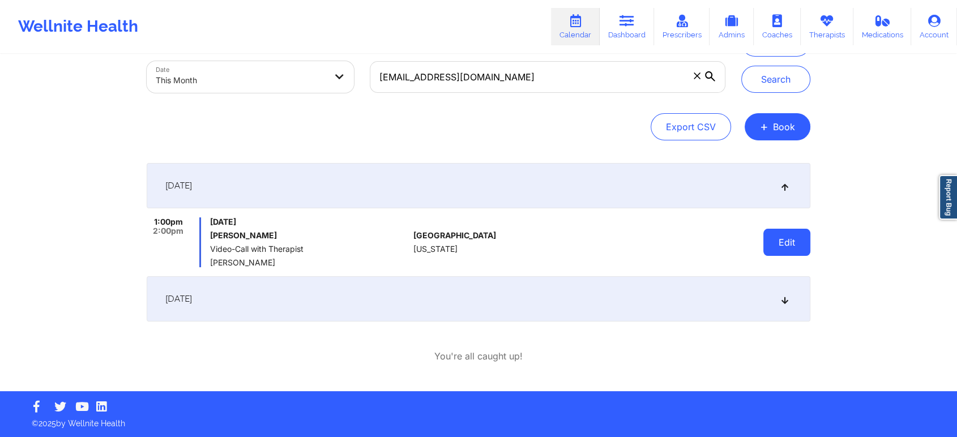
click at [794, 245] on button "Edit" at bounding box center [786, 242] width 47 height 27
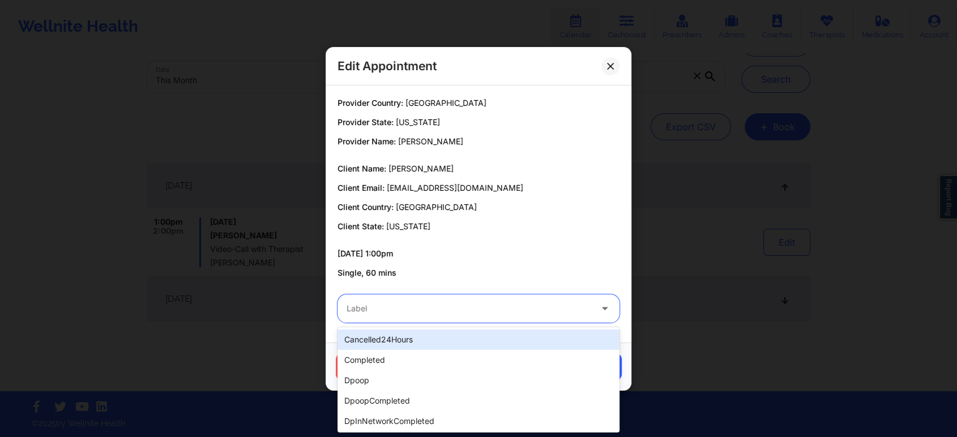
click at [534, 307] on div at bounding box center [468, 309] width 245 height 14
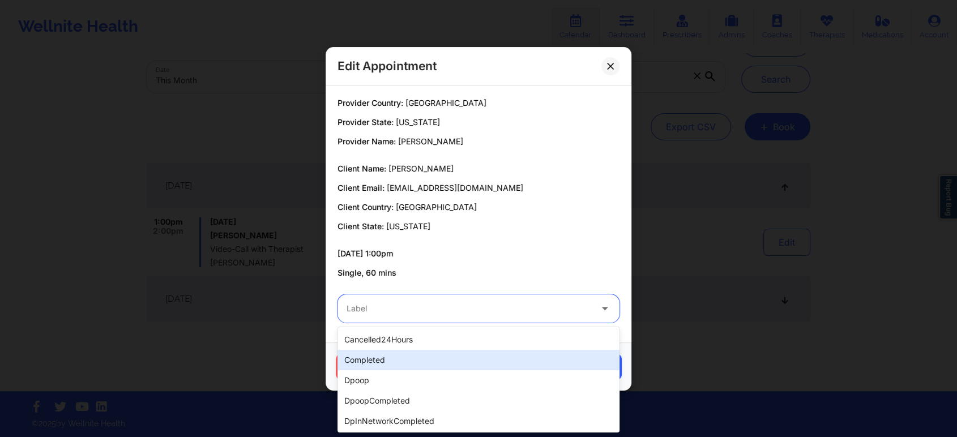
click at [403, 366] on div "completed" at bounding box center [478, 360] width 282 height 20
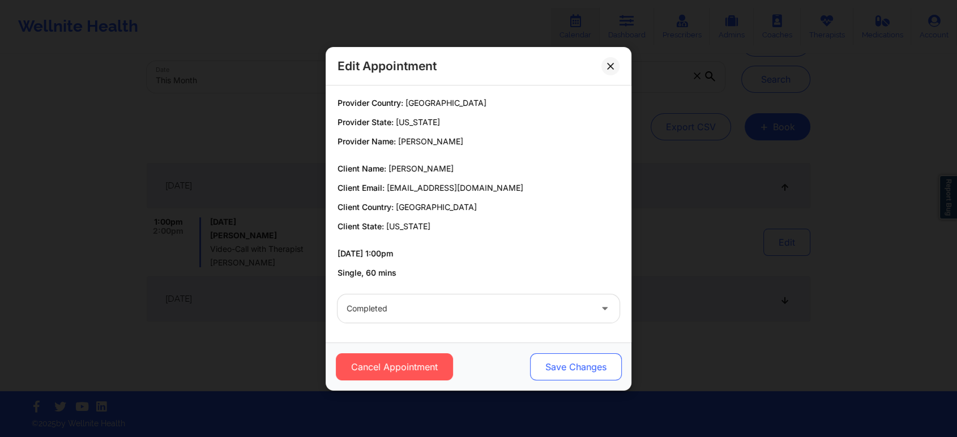
click at [561, 375] on button "Save Changes" at bounding box center [576, 366] width 92 height 27
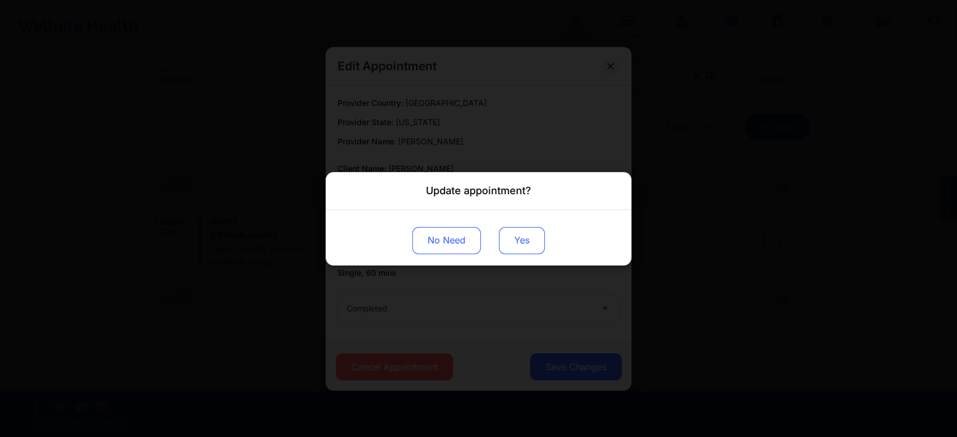
click at [515, 231] on button "Yes" at bounding box center [522, 239] width 46 height 27
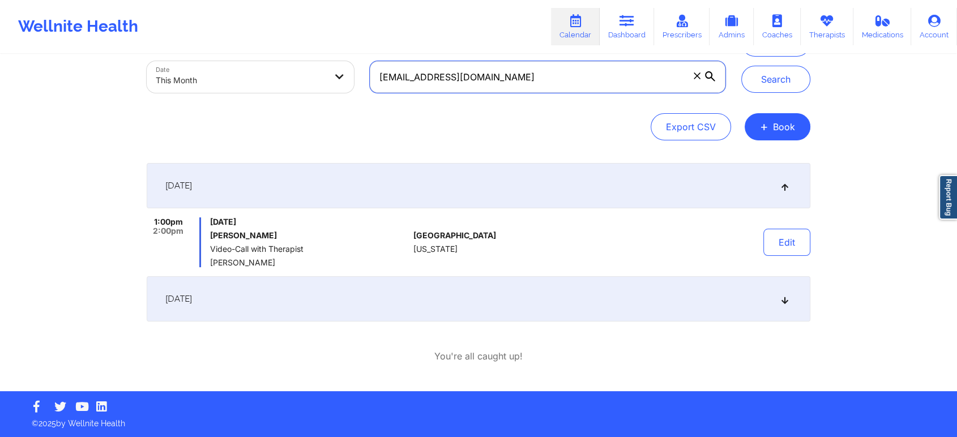
drag, startPoint x: 549, startPoint y: 85, endPoint x: 259, endPoint y: 64, distance: 290.6
click at [259, 64] on div "Provider Role Therapist Therapist Select Therapist Date This Month [EMAIL_ADDRE…" at bounding box center [436, 53] width 594 height 95
paste input "cartershaniece217"
click at [741, 66] on button "Search" at bounding box center [775, 79] width 69 height 27
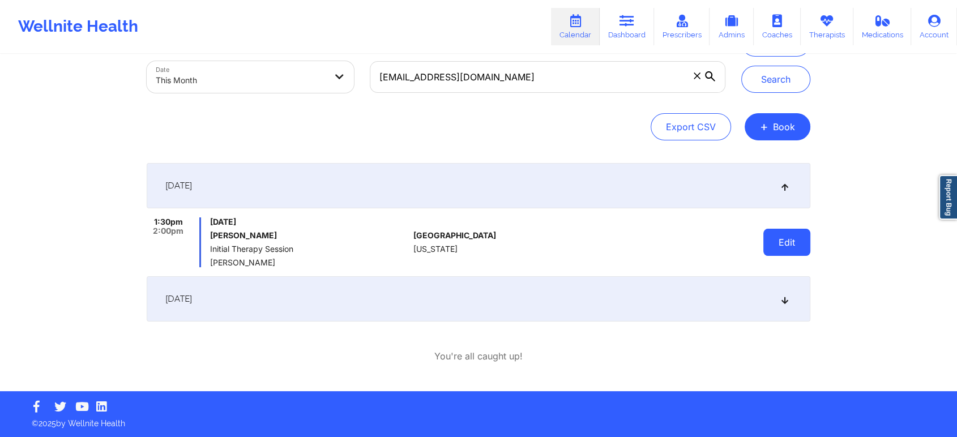
click at [770, 236] on button "Edit" at bounding box center [786, 242] width 47 height 27
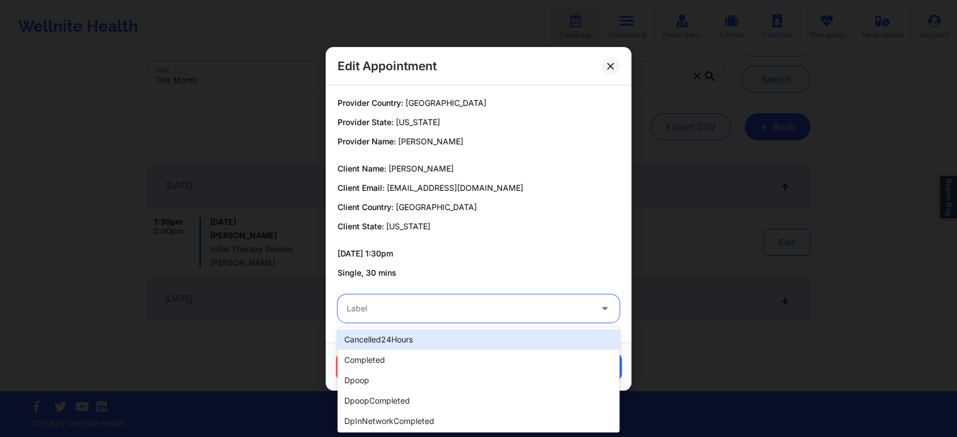
click at [498, 316] on div "Label" at bounding box center [464, 308] width 255 height 28
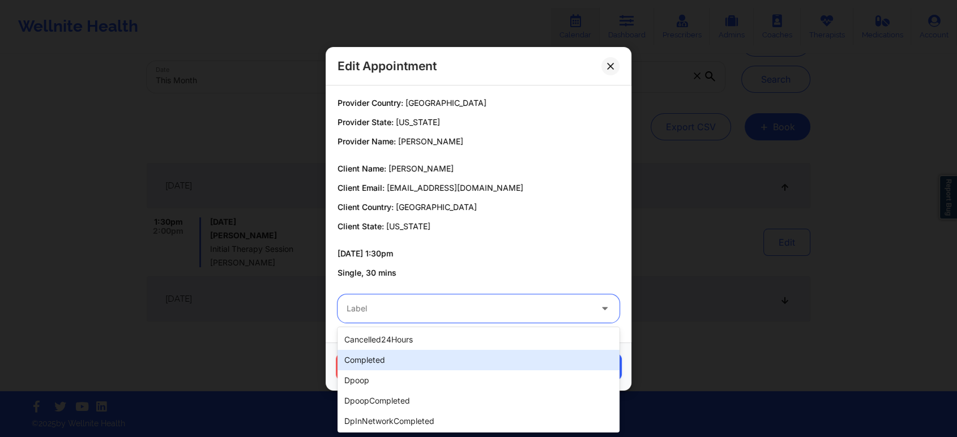
click at [374, 359] on div "completed" at bounding box center [478, 360] width 282 height 20
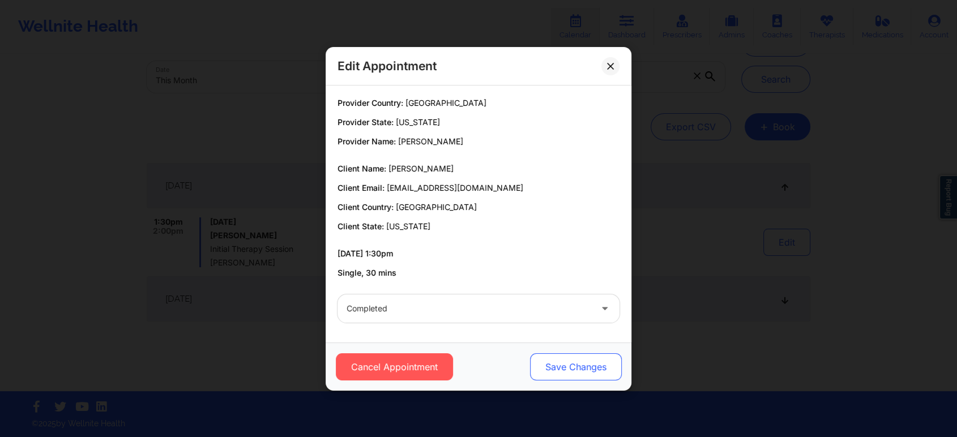
drag, startPoint x: 575, startPoint y: 348, endPoint x: 567, endPoint y: 361, distance: 14.8
click at [567, 361] on div "Cancel Appointment Save Changes" at bounding box center [478, 366] width 306 height 48
click at [567, 361] on button "Save Changes" at bounding box center [576, 366] width 92 height 27
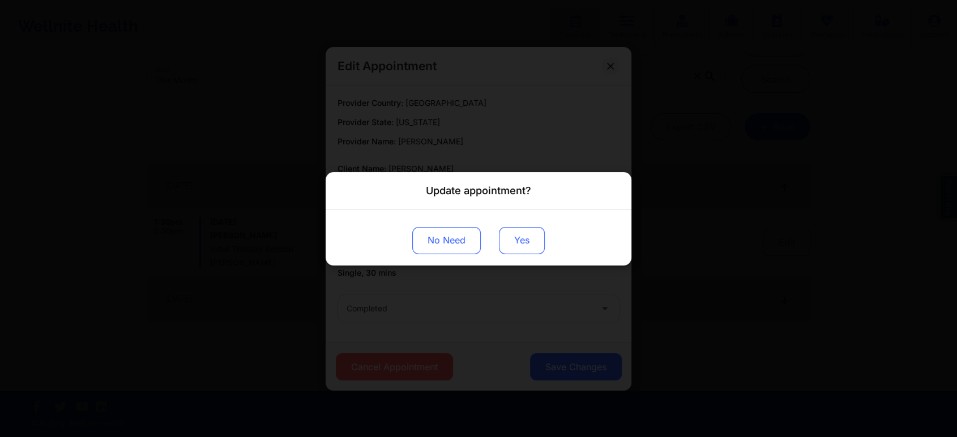
click at [505, 246] on button "Yes" at bounding box center [522, 239] width 46 height 27
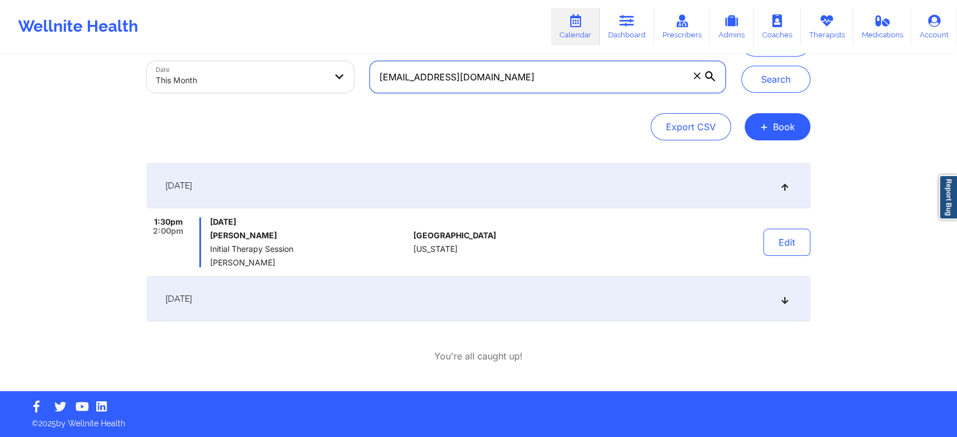
drag, startPoint x: 546, startPoint y: 81, endPoint x: 282, endPoint y: 46, distance: 265.5
click at [282, 46] on div "Wellnite Health Calendar Dashboard Prescribers Admins Coaches Therapists Medica…" at bounding box center [478, 164] width 957 height 453
paste input "edricka1183"
type input "[EMAIL_ADDRESS][DOMAIN_NAME]"
click at [741, 66] on button "Search" at bounding box center [775, 79] width 69 height 27
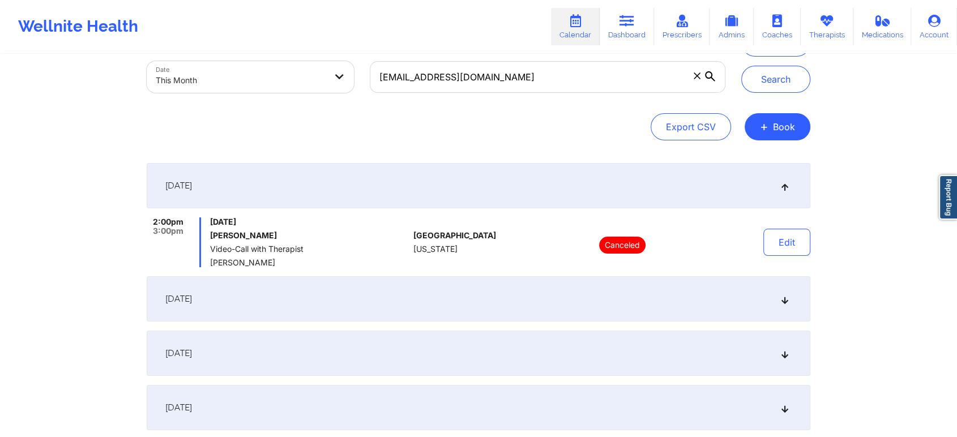
click at [597, 296] on div "[DATE]" at bounding box center [478, 298] width 663 height 45
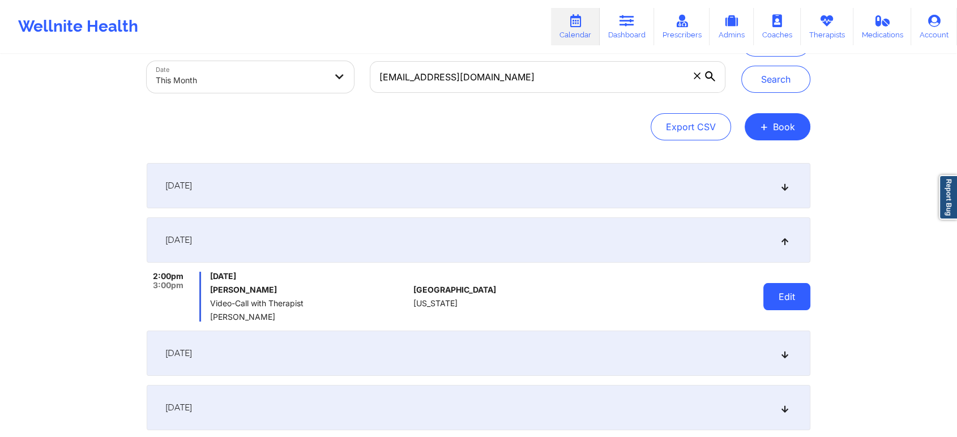
click at [791, 305] on button "Edit" at bounding box center [786, 296] width 47 height 27
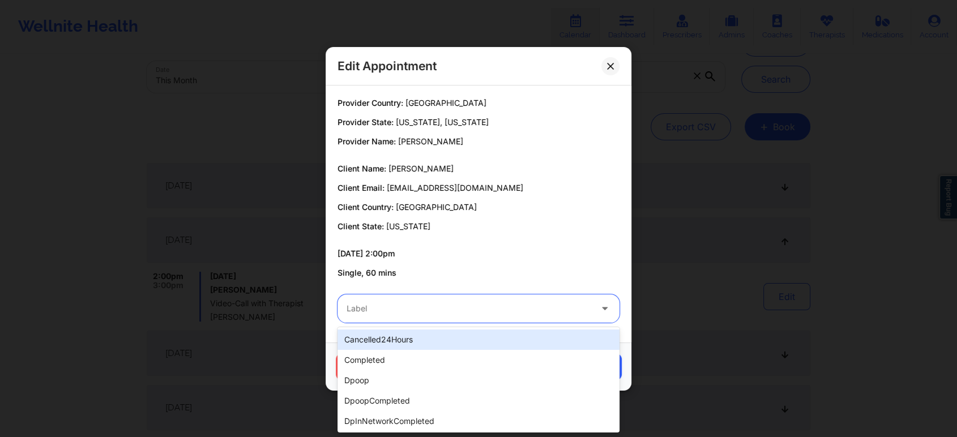
click at [490, 315] on div "Label" at bounding box center [464, 308] width 255 height 28
type input "dp"
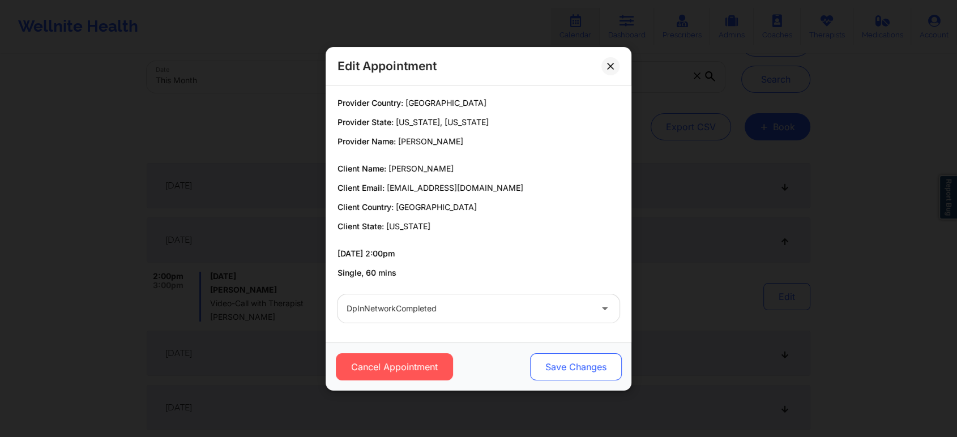
click at [552, 357] on button "Save Changes" at bounding box center [576, 366] width 92 height 27
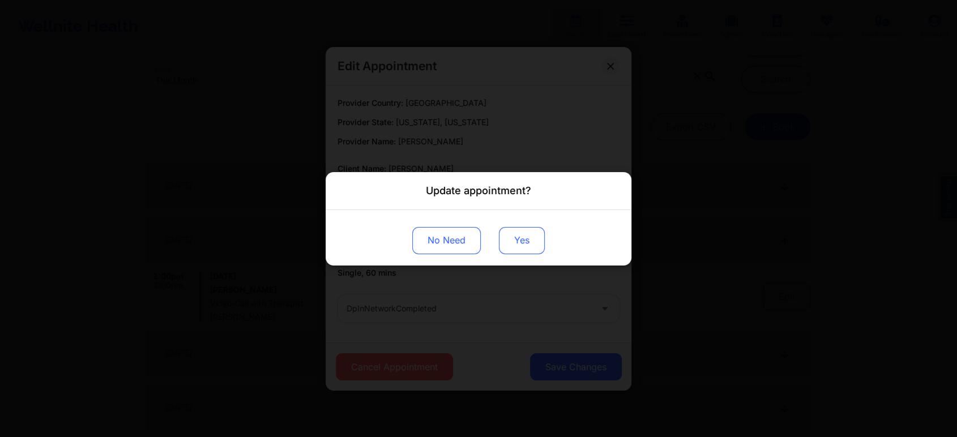
click at [526, 252] on button "Yes" at bounding box center [522, 239] width 46 height 27
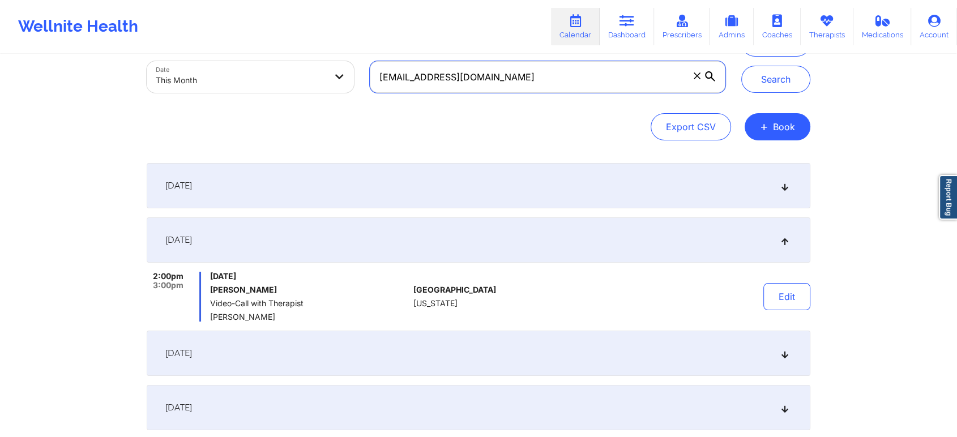
drag, startPoint x: 525, startPoint y: 78, endPoint x: 228, endPoint y: 80, distance: 297.2
click at [228, 80] on div "Provider Role Therapist Therapist Select Therapist Date This Month [EMAIL_ADDRE…" at bounding box center [436, 53] width 594 height 95
click at [741, 66] on button "Search" at bounding box center [775, 79] width 69 height 27
click at [529, 87] on input "[EMAIL_ADDRESS][DOMAIN_NAME]" at bounding box center [547, 77] width 355 height 32
drag, startPoint x: 529, startPoint y: 87, endPoint x: 357, endPoint y: 84, distance: 172.1
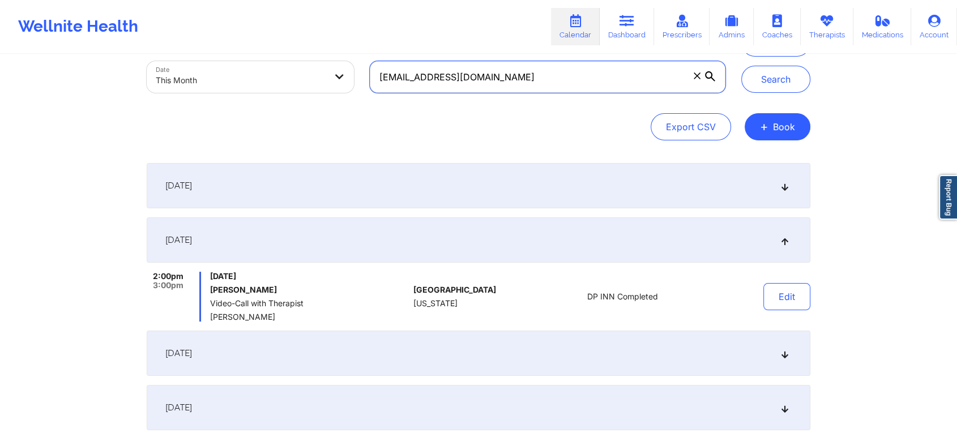
click at [357, 84] on div "Provider Role Therapist Therapist Select Therapist Date This Month [EMAIL_ADDRE…" at bounding box center [436, 53] width 594 height 95
paste input "[EMAIL_ADDRESS]"
click at [741, 66] on button "Search" at bounding box center [775, 79] width 69 height 27
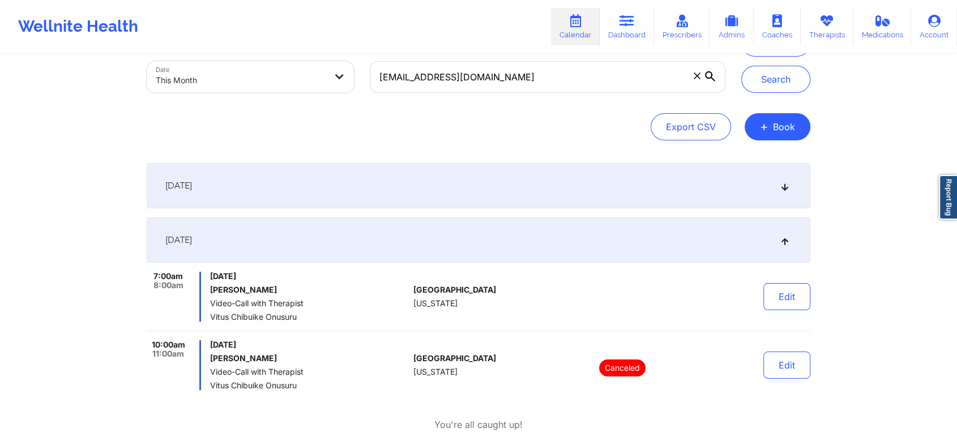
click at [568, 178] on div "[DATE]" at bounding box center [478, 185] width 663 height 45
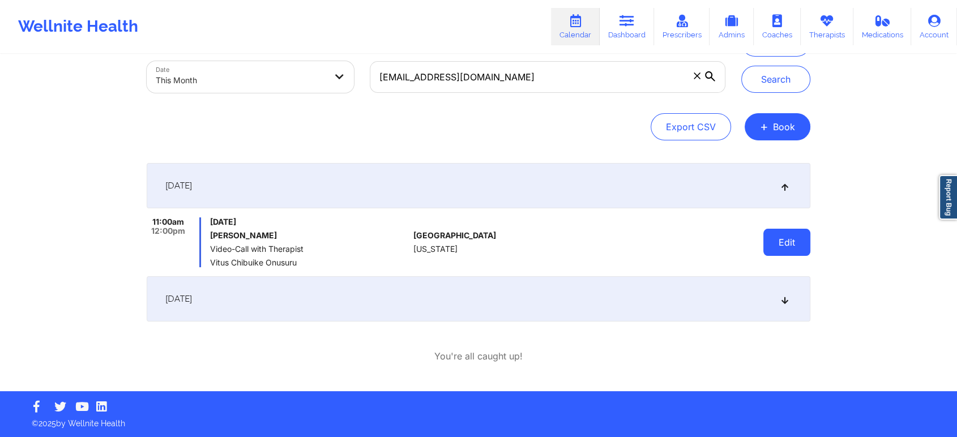
click at [786, 233] on button "Edit" at bounding box center [786, 242] width 47 height 27
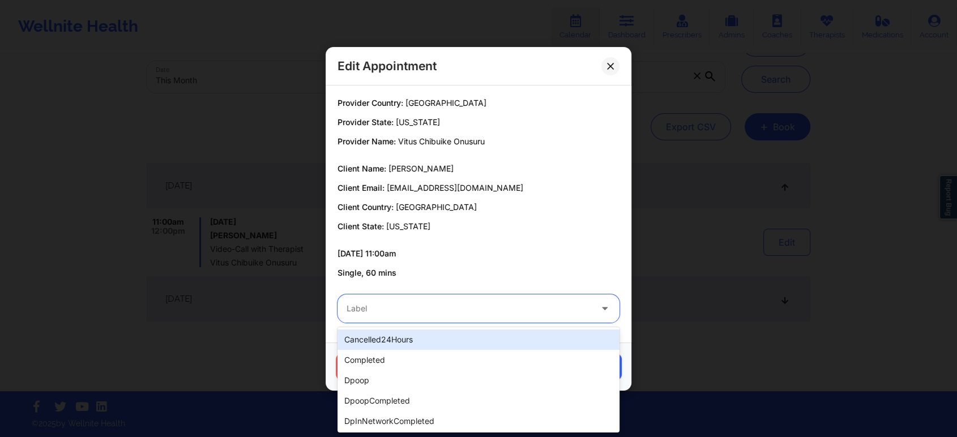
click at [444, 311] on div at bounding box center [468, 309] width 245 height 14
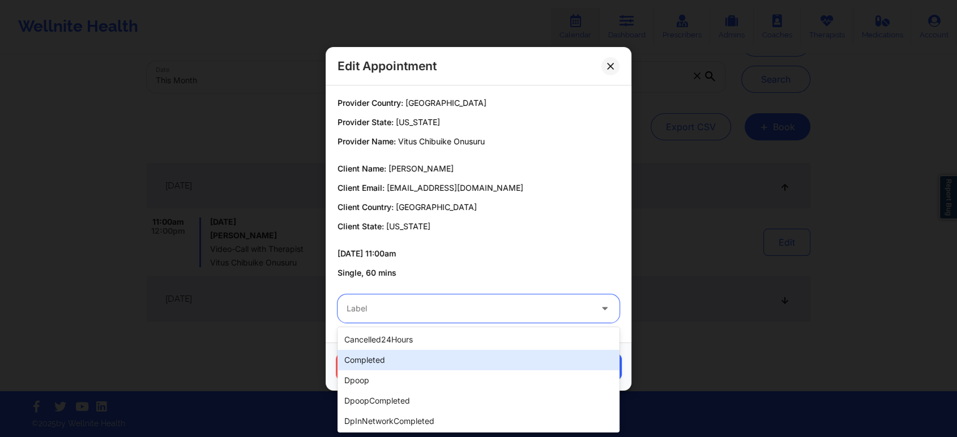
click at [367, 360] on div "completed" at bounding box center [478, 360] width 282 height 20
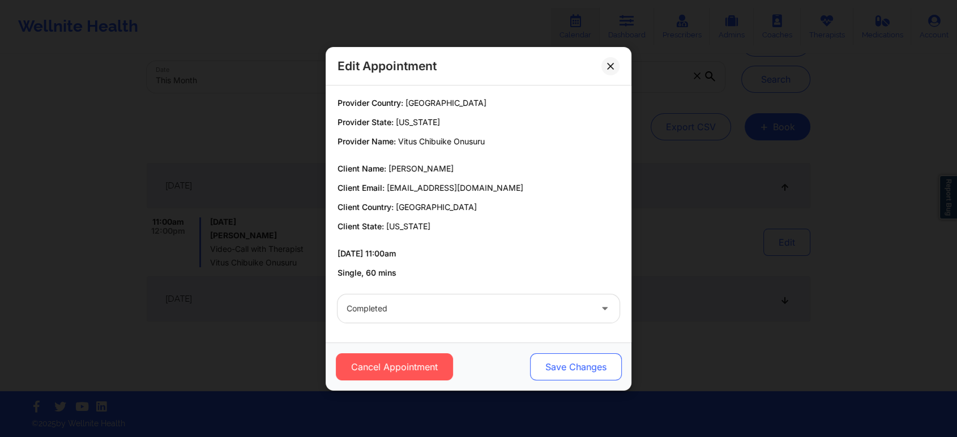
click at [557, 366] on button "Save Changes" at bounding box center [576, 366] width 92 height 27
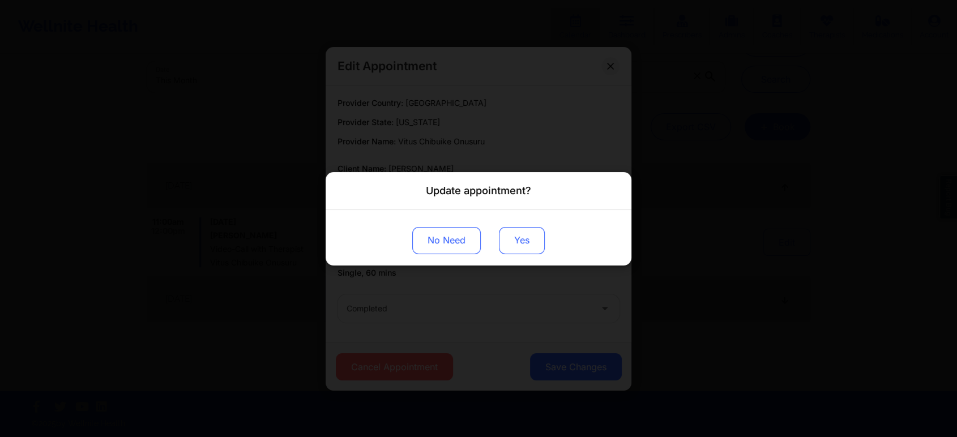
click at [513, 229] on button "Yes" at bounding box center [522, 239] width 46 height 27
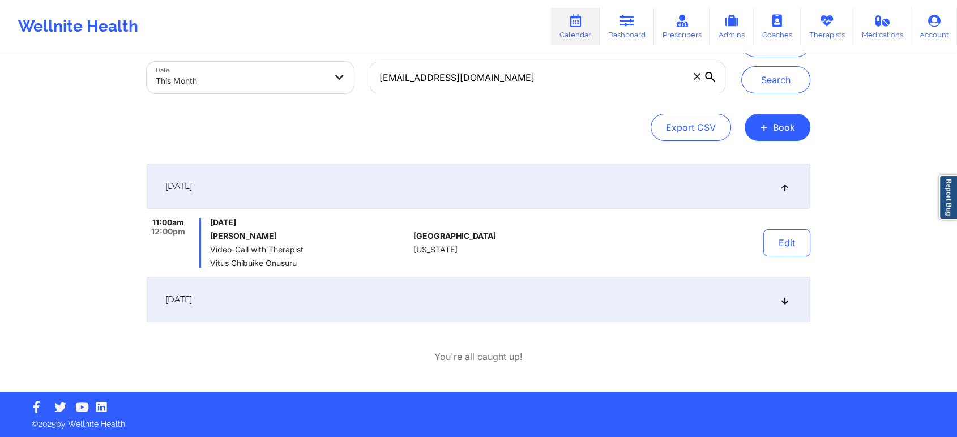
scroll to position [0, 0]
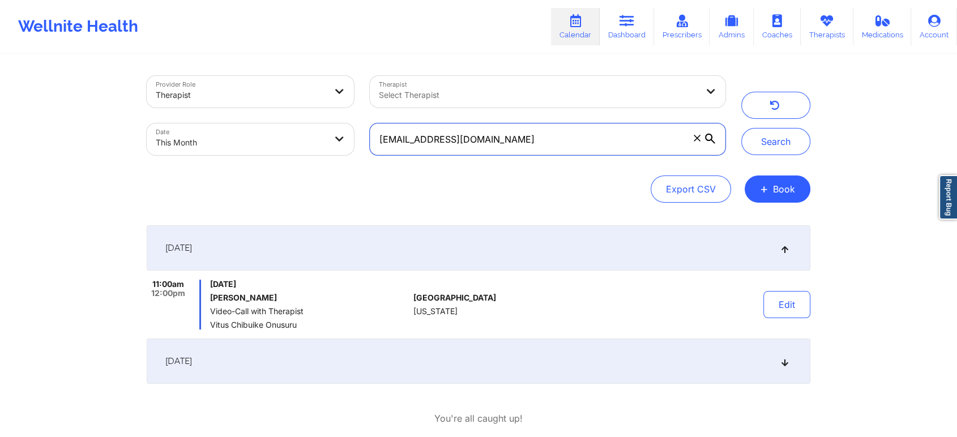
drag, startPoint x: 521, startPoint y: 137, endPoint x: 269, endPoint y: 131, distance: 251.9
click at [269, 131] on div "Provider Role Therapist Therapist Select Therapist Date This Month [EMAIL_ADDRE…" at bounding box center [436, 115] width 594 height 95
paste input "[EMAIL_ADDRESS]"
click at [741, 128] on button "Search" at bounding box center [775, 141] width 69 height 27
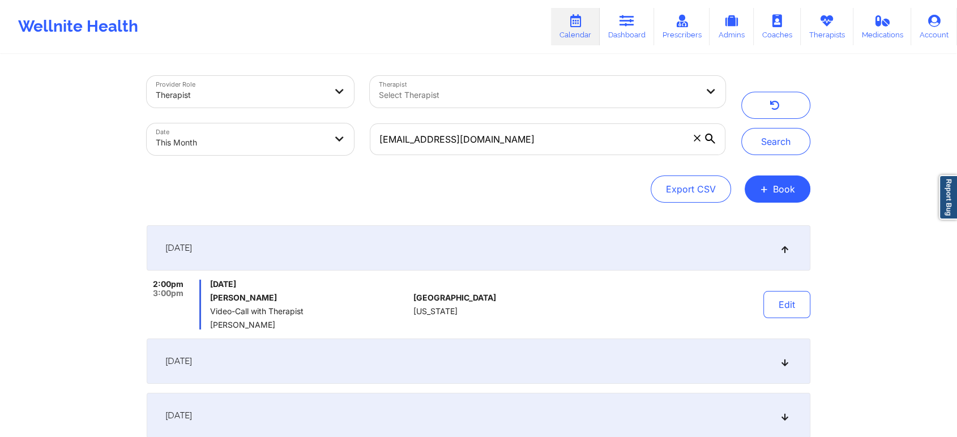
click at [762, 300] on div "Edit" at bounding box center [757, 305] width 105 height 50
click at [796, 320] on div "Edit" at bounding box center [757, 305] width 105 height 50
click at [801, 304] on button "Edit" at bounding box center [786, 304] width 47 height 27
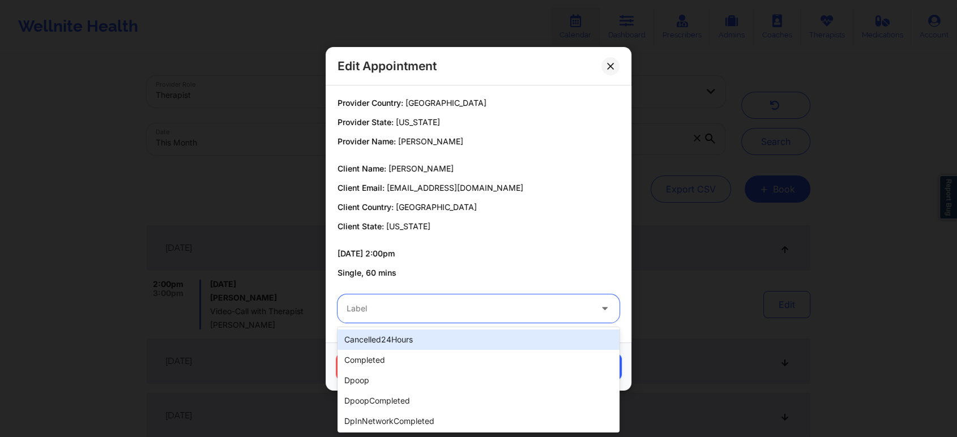
click at [421, 302] on div at bounding box center [468, 309] width 245 height 14
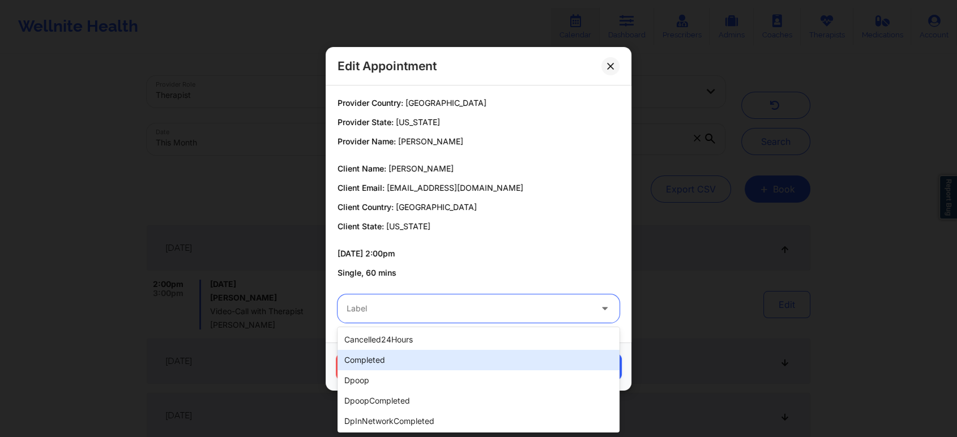
click at [363, 363] on div "completed" at bounding box center [478, 360] width 282 height 20
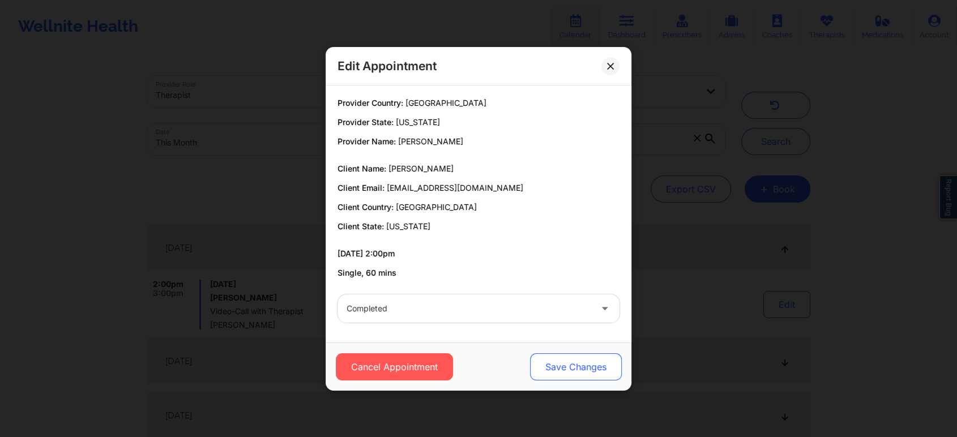
click at [561, 365] on button "Save Changes" at bounding box center [576, 366] width 92 height 27
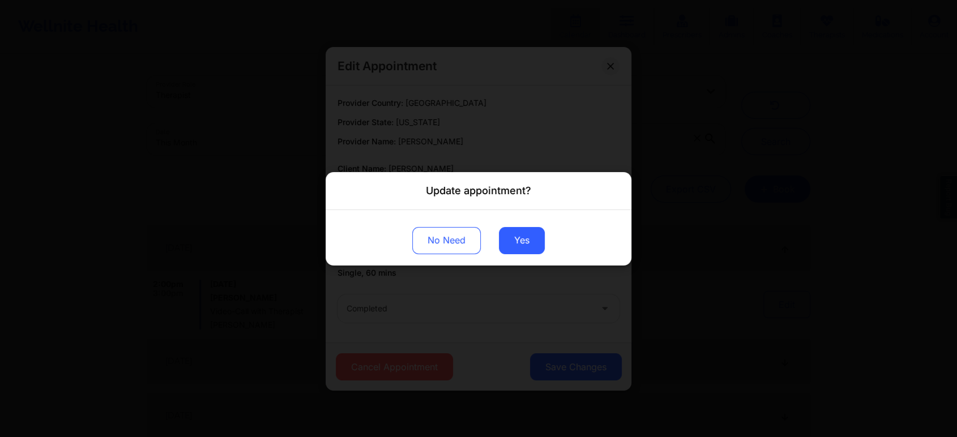
click at [528, 256] on div "No Need Yes" at bounding box center [478, 236] width 306 height 55
click at [534, 244] on button "Yes" at bounding box center [522, 239] width 46 height 27
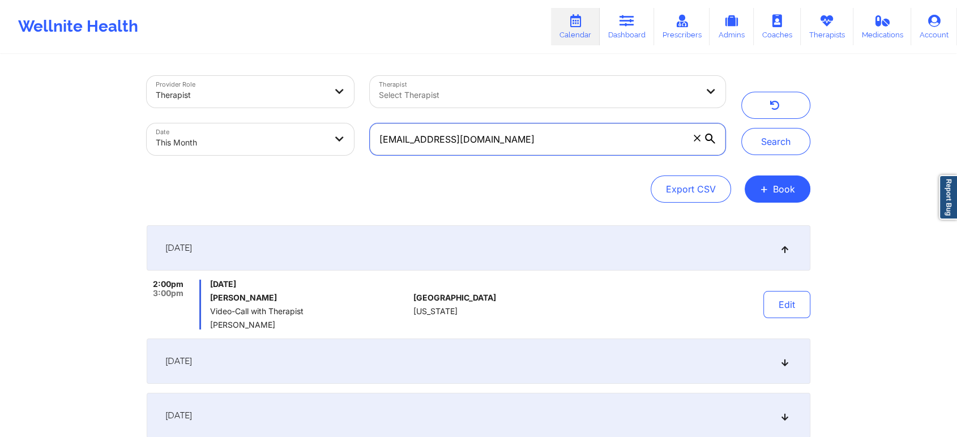
drag, startPoint x: 531, startPoint y: 127, endPoint x: 342, endPoint y: 121, distance: 189.7
click at [342, 121] on div "Provider Role Therapist Therapist Select Therapist Date This Month [EMAIL_ADDRE…" at bounding box center [436, 115] width 594 height 95
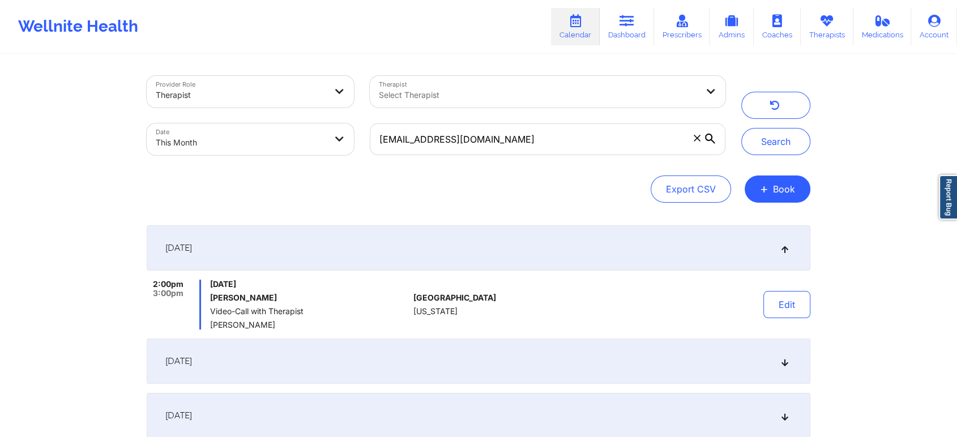
click at [737, 143] on div "Search" at bounding box center [775, 115] width 85 height 79
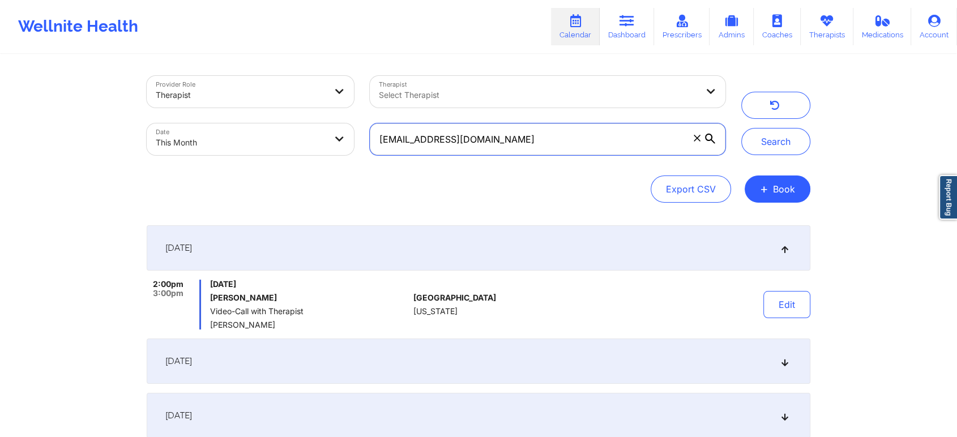
click at [629, 135] on input "[EMAIL_ADDRESS][DOMAIN_NAME]" at bounding box center [547, 139] width 355 height 32
click at [741, 128] on button "Search" at bounding box center [775, 141] width 69 height 27
drag, startPoint x: 572, startPoint y: 138, endPoint x: 276, endPoint y: 139, distance: 296.0
click at [276, 139] on div "Provider Role Therapist Therapist Select Therapist Date This Month [EMAIL_ADDRE…" at bounding box center [436, 115] width 594 height 95
paste input "[EMAIL_ADDRESS]"
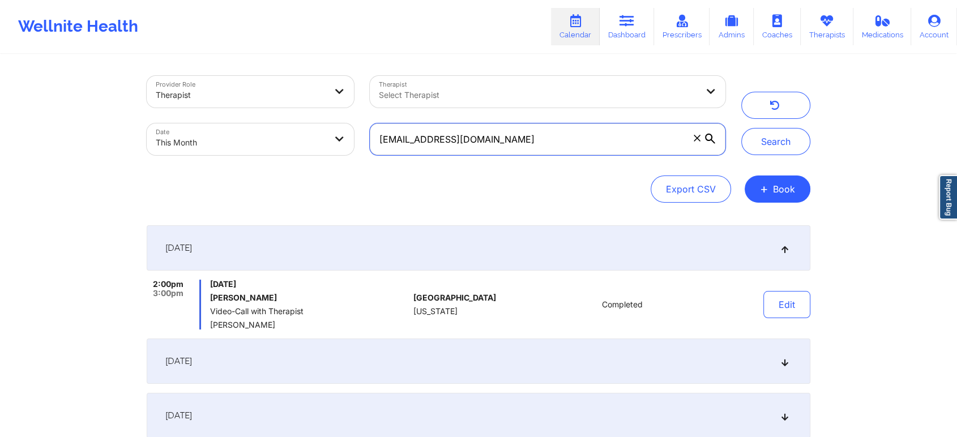
click at [741, 128] on button "Search" at bounding box center [775, 141] width 69 height 27
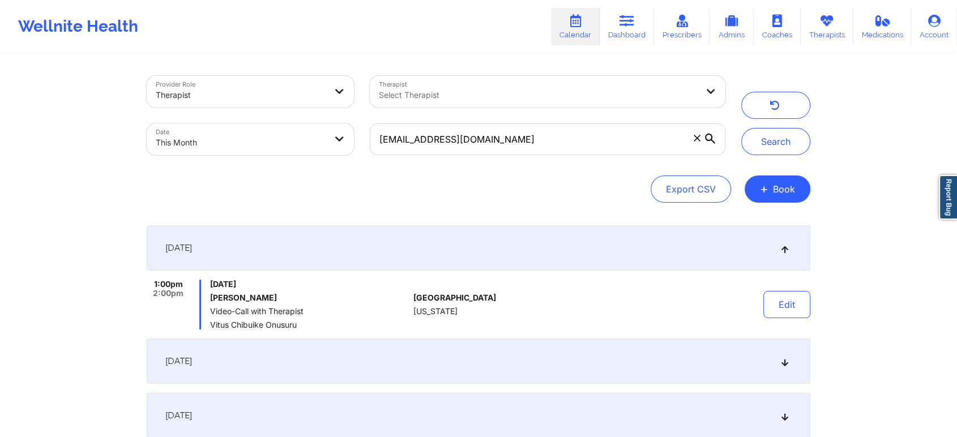
click at [947, 226] on div "Provider Role Therapist Therapist Select Therapist Date This Month [EMAIL_ADDRE…" at bounding box center [478, 281] width 957 height 562
click at [803, 301] on button "Edit" at bounding box center [786, 304] width 47 height 27
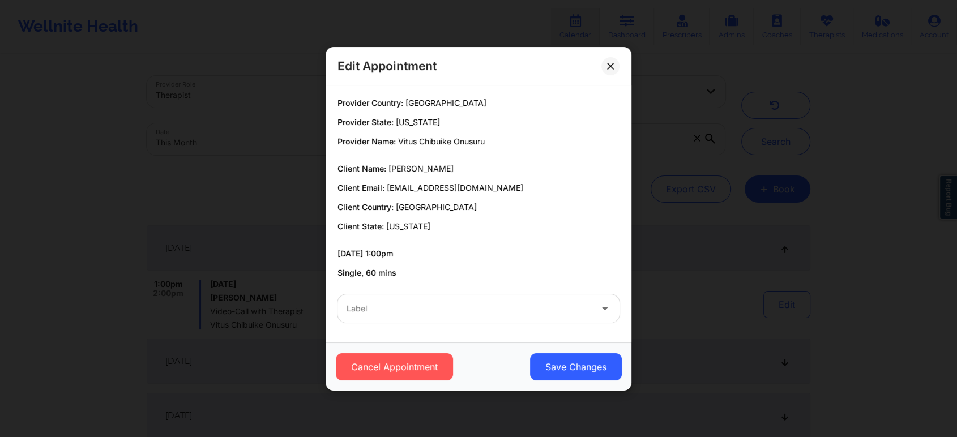
click at [398, 323] on div "Label" at bounding box center [478, 308] width 298 height 44
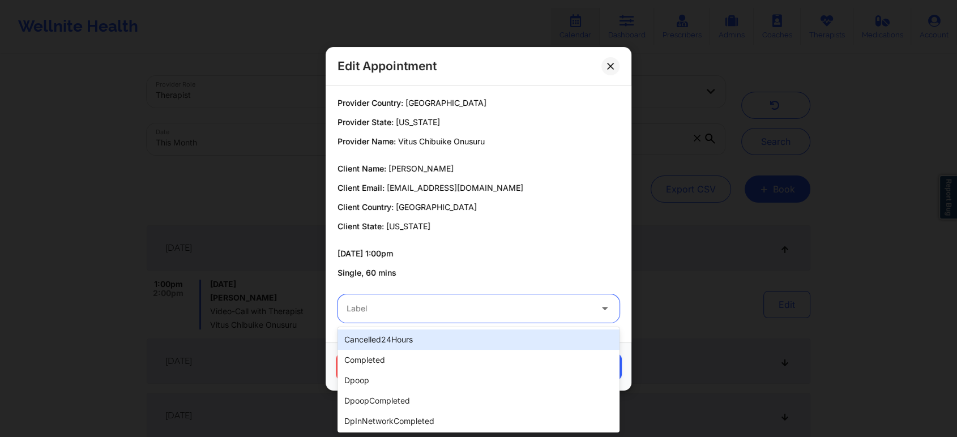
click at [377, 319] on div "Label" at bounding box center [464, 308] width 255 height 28
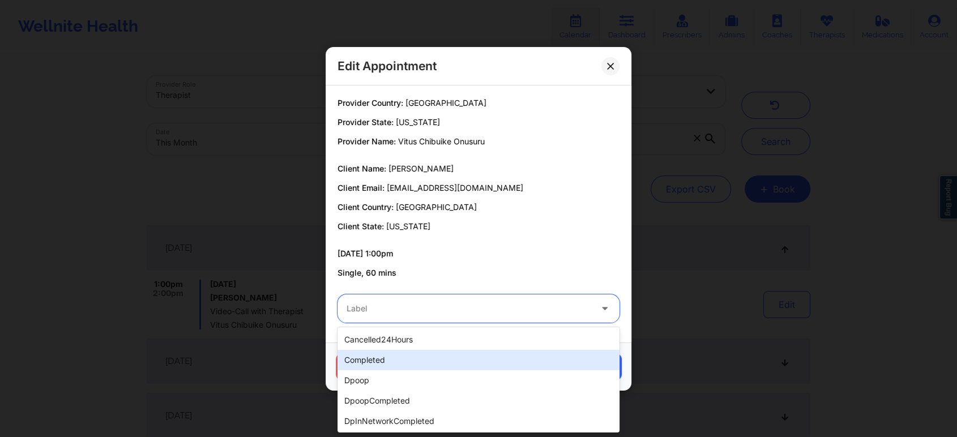
click at [384, 359] on div "completed" at bounding box center [478, 360] width 282 height 20
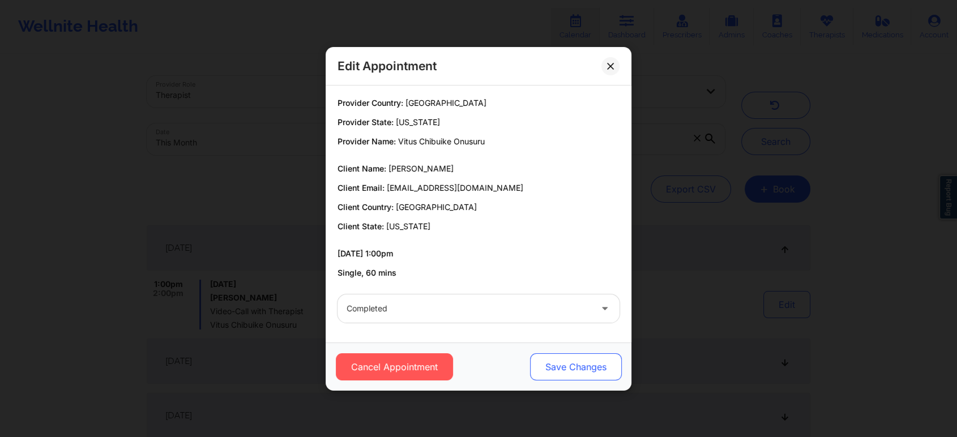
click at [543, 372] on button "Save Changes" at bounding box center [576, 366] width 92 height 27
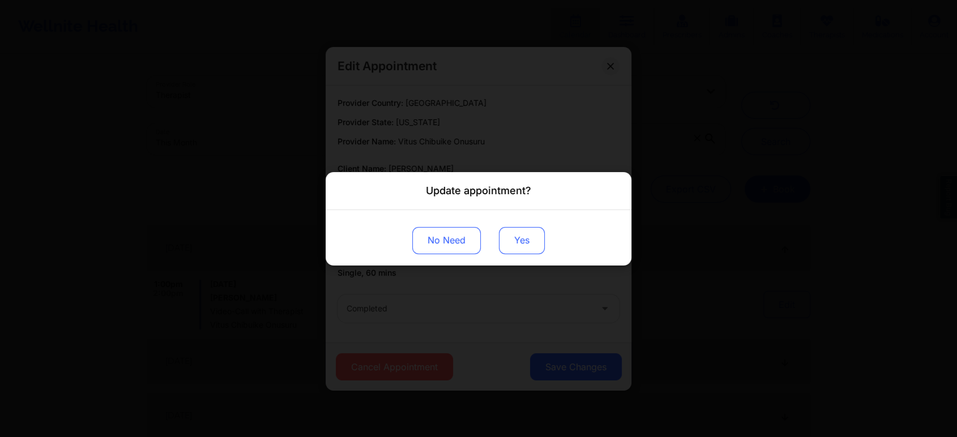
click at [518, 239] on button "Yes" at bounding box center [522, 239] width 46 height 27
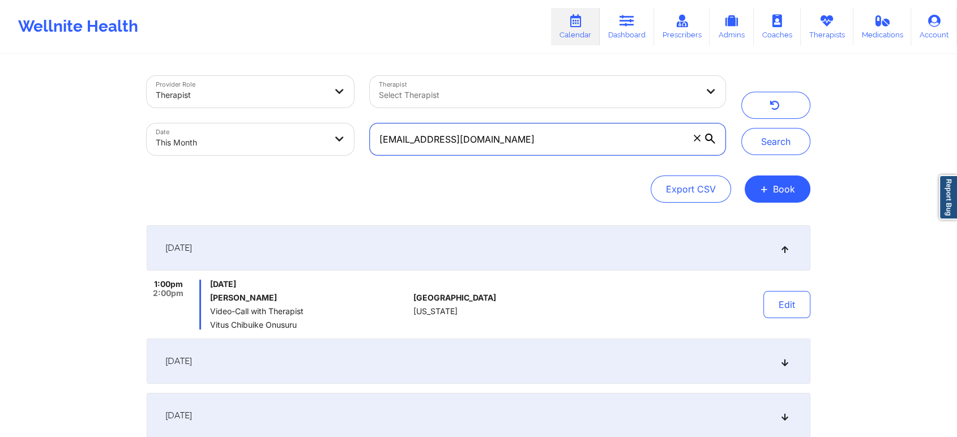
drag, startPoint x: 533, startPoint y: 139, endPoint x: 295, endPoint y: 133, distance: 237.2
click at [295, 133] on div "Provider Role Therapist Therapist Select Therapist Date This Month [EMAIL_ADDRE…" at bounding box center [436, 115] width 594 height 95
paste input "[EMAIL_ADDRESS]"
click at [741, 128] on button "Search" at bounding box center [775, 141] width 69 height 27
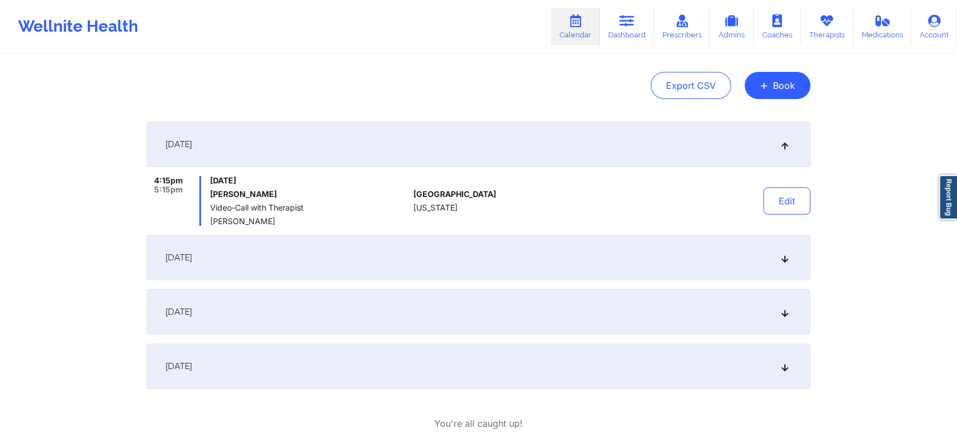
scroll to position [125, 0]
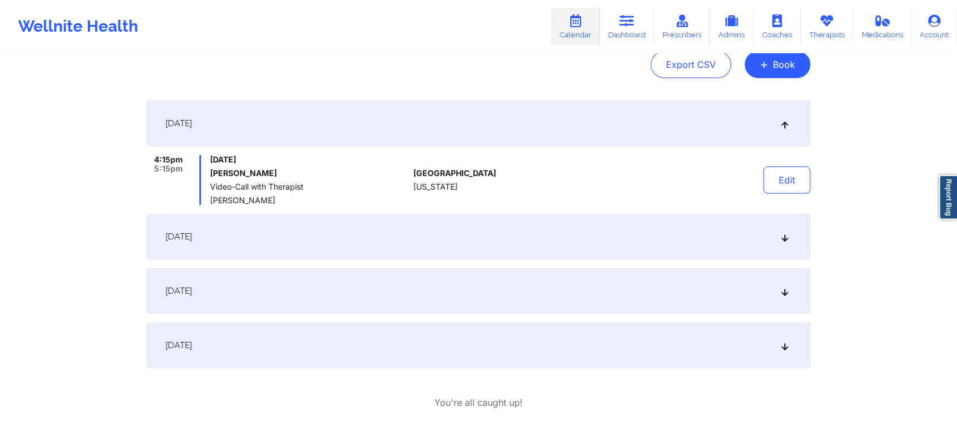
drag, startPoint x: 932, startPoint y: 261, endPoint x: 941, endPoint y: 240, distance: 23.3
click at [941, 240] on div "Provider Role Therapist Therapist Select Therapist Date This Month [PERSON_NAME…" at bounding box center [478, 156] width 957 height 562
click at [787, 188] on button "Edit" at bounding box center [786, 179] width 47 height 27
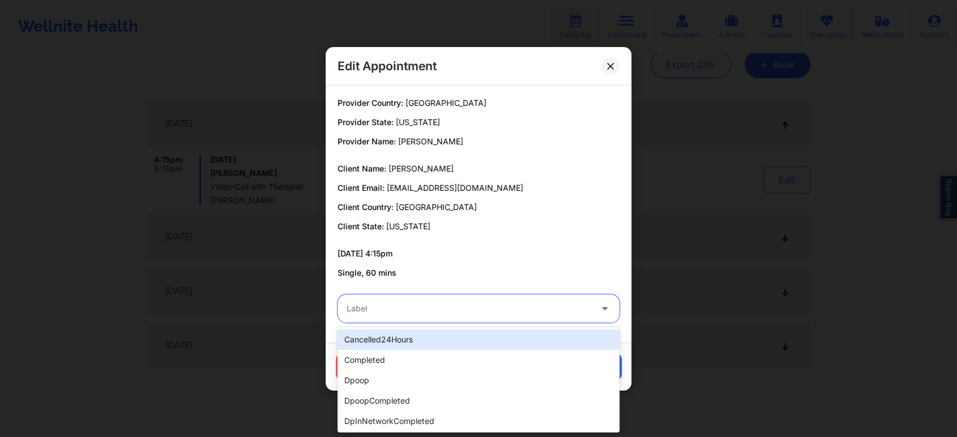
click at [389, 317] on div "Label" at bounding box center [464, 308] width 255 height 28
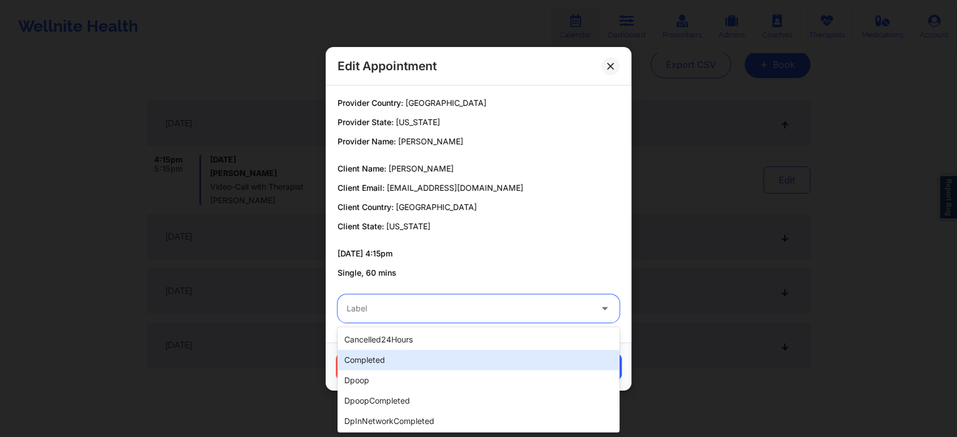
click at [383, 355] on div "completed" at bounding box center [478, 360] width 282 height 20
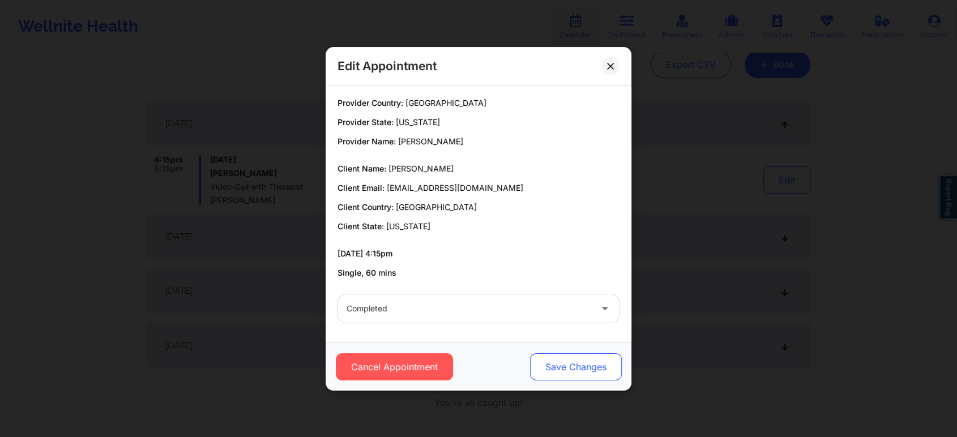
click at [571, 357] on button "Save Changes" at bounding box center [576, 366] width 92 height 27
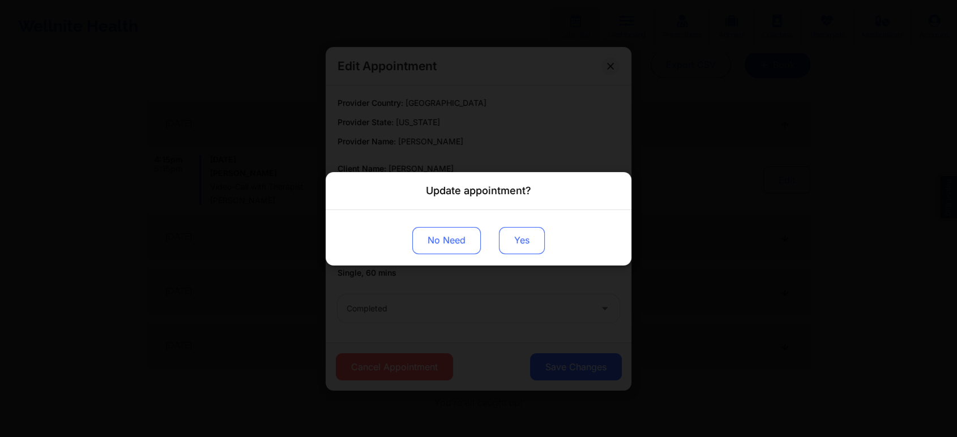
click at [512, 227] on button "Yes" at bounding box center [522, 239] width 46 height 27
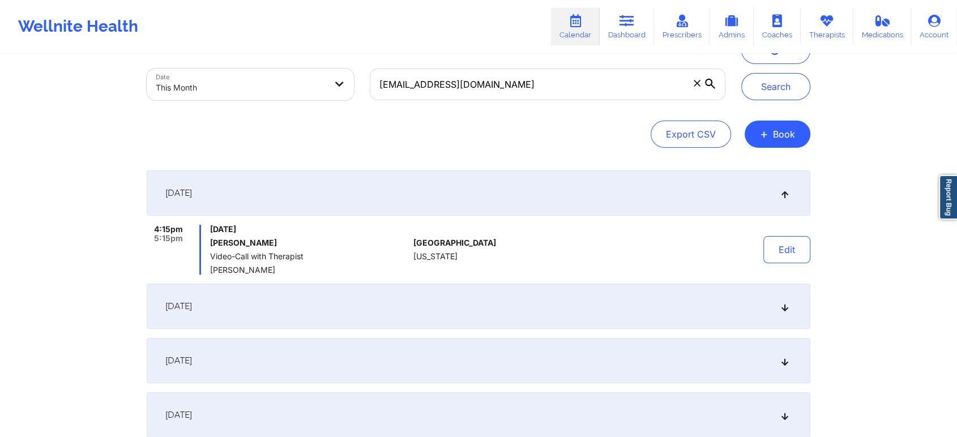
scroll to position [0, 0]
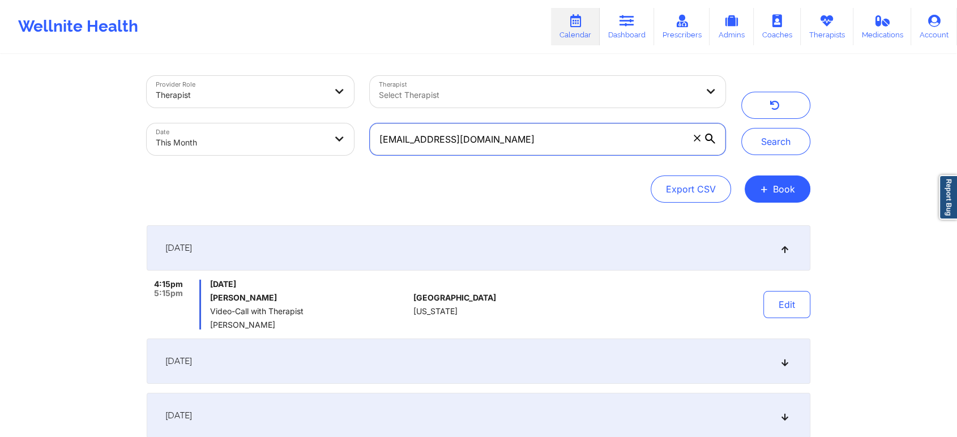
drag, startPoint x: 488, startPoint y: 147, endPoint x: 272, endPoint y: 144, distance: 216.2
click at [272, 144] on div "Provider Role Therapist Therapist Select Therapist Date This Month [PERSON_NAME…" at bounding box center [436, 115] width 594 height 95
click at [741, 128] on button "Search" at bounding box center [775, 141] width 69 height 27
drag, startPoint x: 557, startPoint y: 148, endPoint x: 338, endPoint y: 140, distance: 219.2
click at [338, 140] on div "Provider Role Therapist Therapist Select Therapist Date This Month [PERSON_NAME…" at bounding box center [436, 115] width 594 height 95
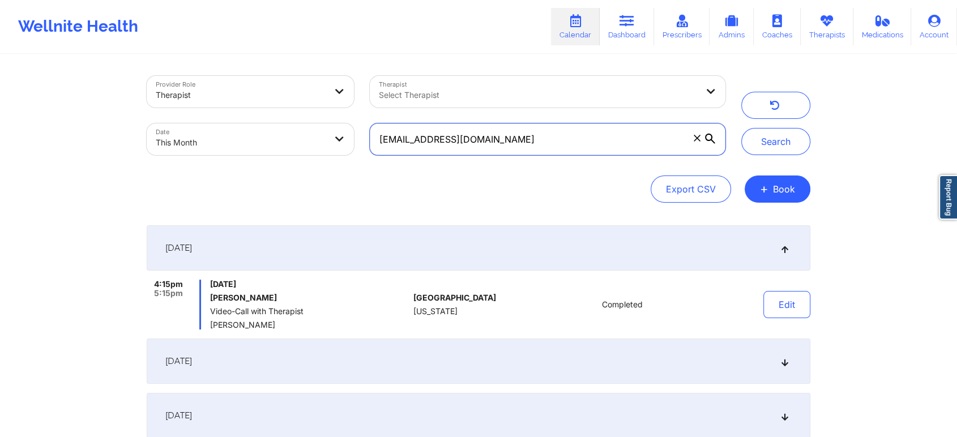
paste input "[EMAIL_ADDRESS]"
click at [741, 128] on button "Search" at bounding box center [775, 141] width 69 height 27
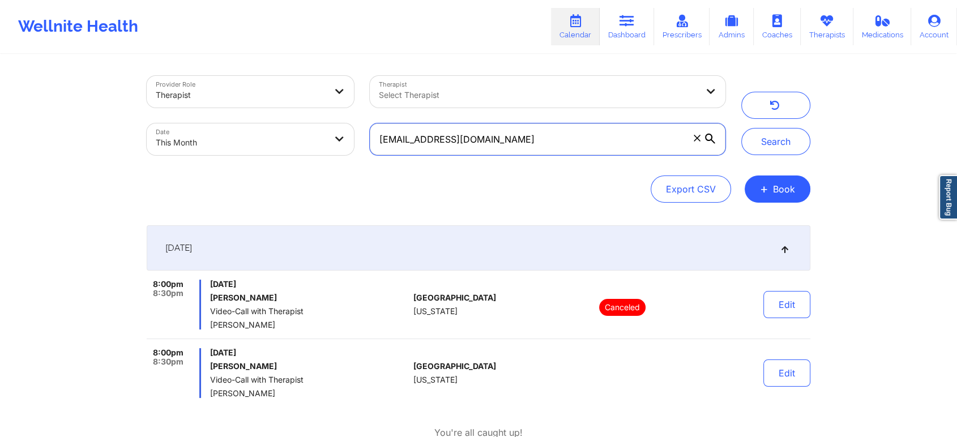
scroll to position [76, 0]
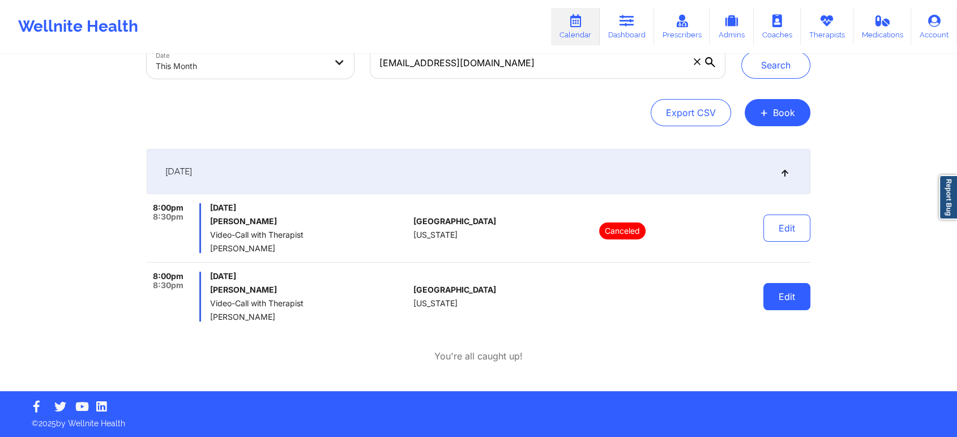
click at [776, 301] on button "Edit" at bounding box center [786, 296] width 47 height 27
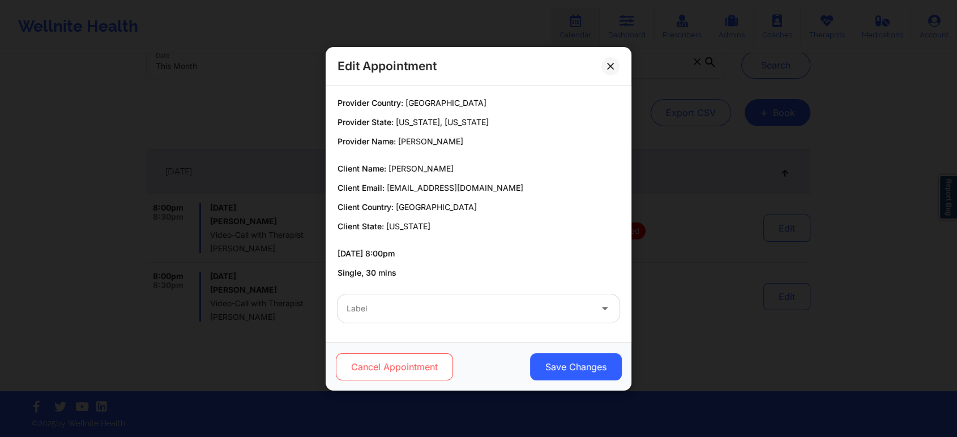
click at [380, 361] on button "Cancel Appointment" at bounding box center [394, 366] width 117 height 27
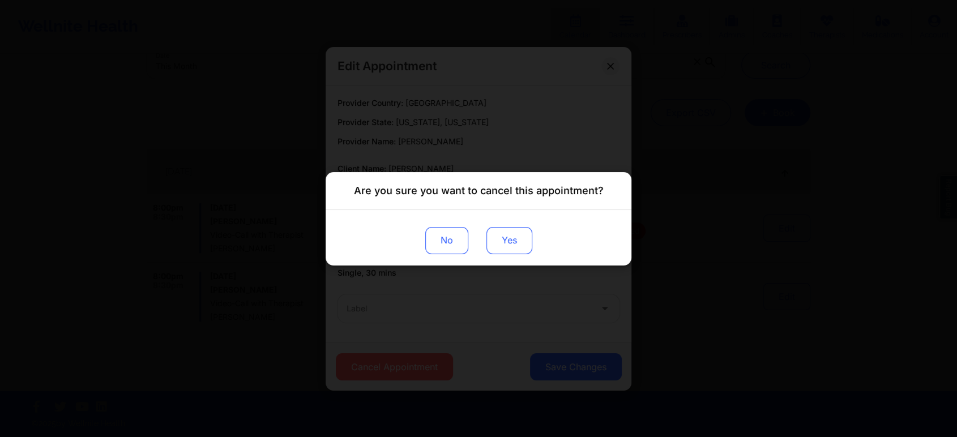
click at [516, 235] on button "Yes" at bounding box center [509, 239] width 46 height 27
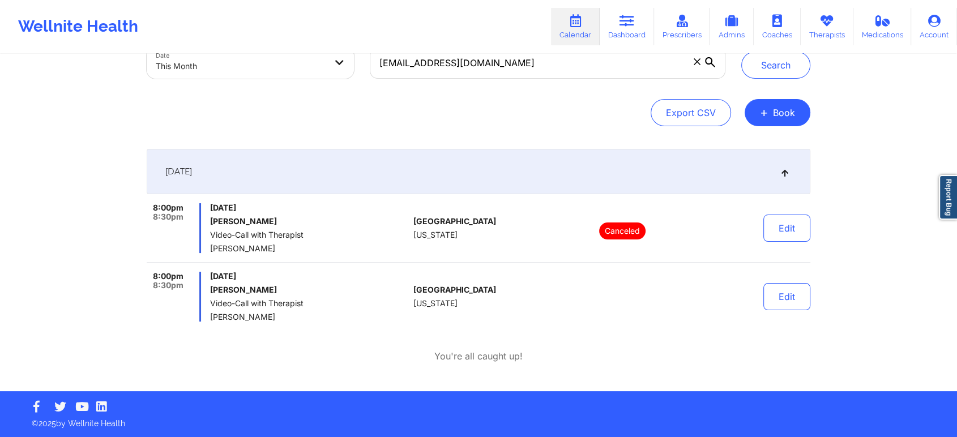
scroll to position [0, 0]
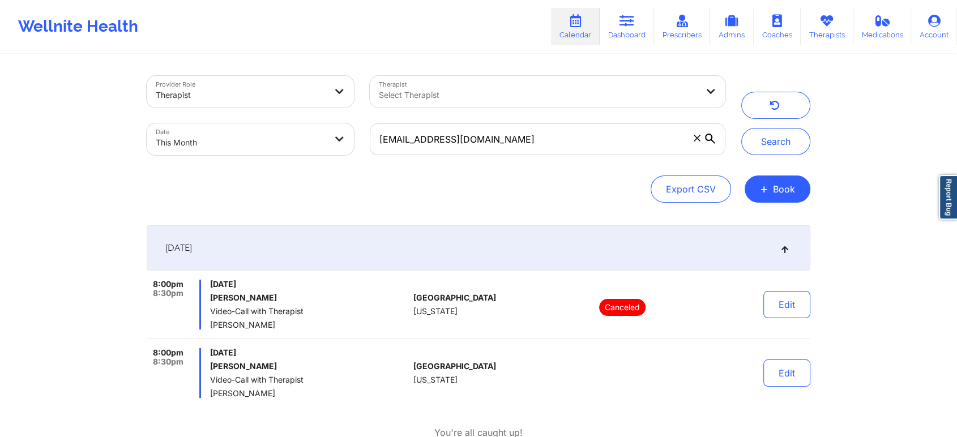
drag, startPoint x: 525, startPoint y: 157, endPoint x: 556, endPoint y: 142, distance: 34.7
click at [556, 142] on div "[EMAIL_ADDRESS][DOMAIN_NAME]" at bounding box center [547, 139] width 371 height 48
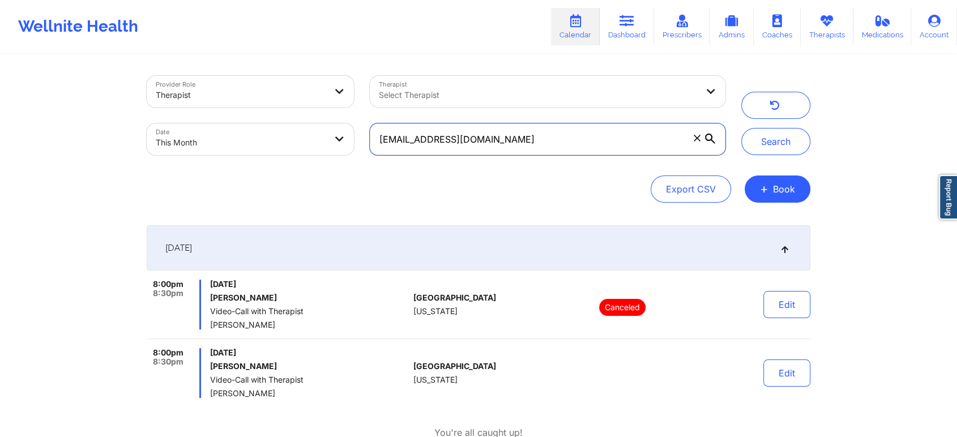
drag, startPoint x: 556, startPoint y: 142, endPoint x: 242, endPoint y: 136, distance: 314.2
click at [242, 136] on div "Provider Role Therapist Therapist Select Therapist Date This Month [EMAIL_ADDRE…" at bounding box center [436, 115] width 594 height 95
paste input "ramirezmateo465"
click at [741, 128] on button "Search" at bounding box center [775, 141] width 69 height 27
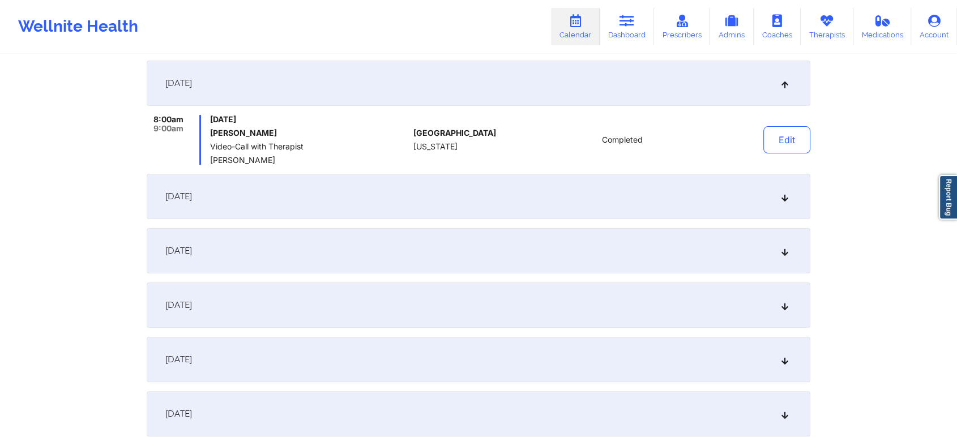
scroll to position [168, 0]
click at [430, 234] on div "[DATE]" at bounding box center [478, 247] width 663 height 45
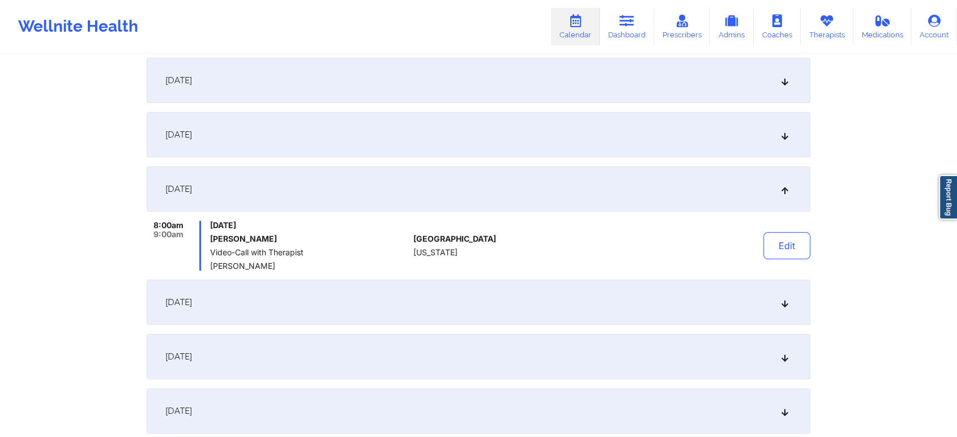
click at [563, 311] on div "[DATE]" at bounding box center [478, 302] width 663 height 45
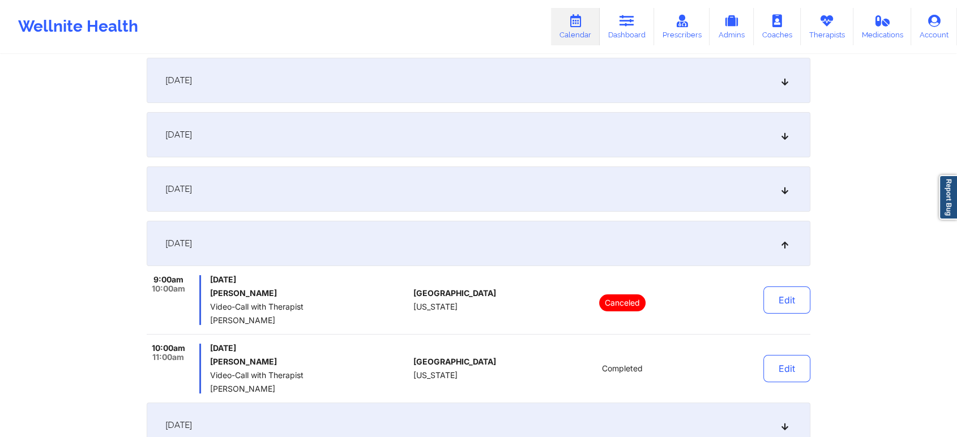
click at [691, 208] on div "[DATE]" at bounding box center [478, 188] width 663 height 45
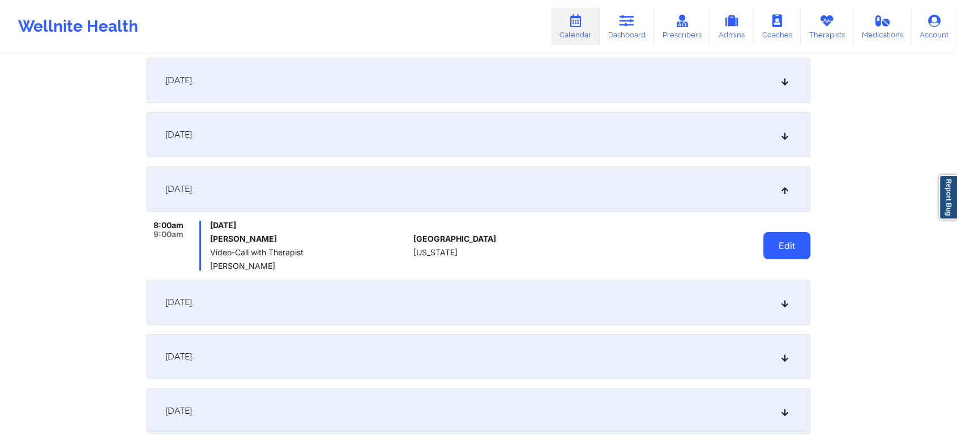
click at [774, 242] on button "Edit" at bounding box center [786, 245] width 47 height 27
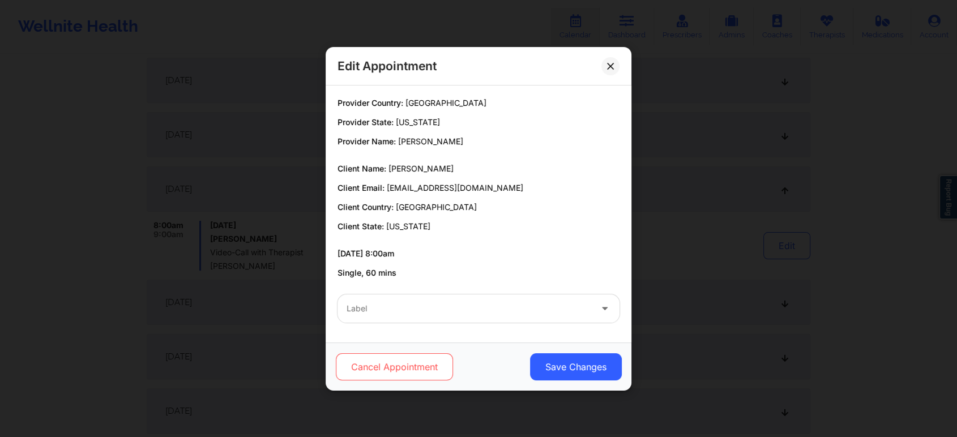
click at [417, 355] on button "Cancel Appointment" at bounding box center [394, 366] width 117 height 27
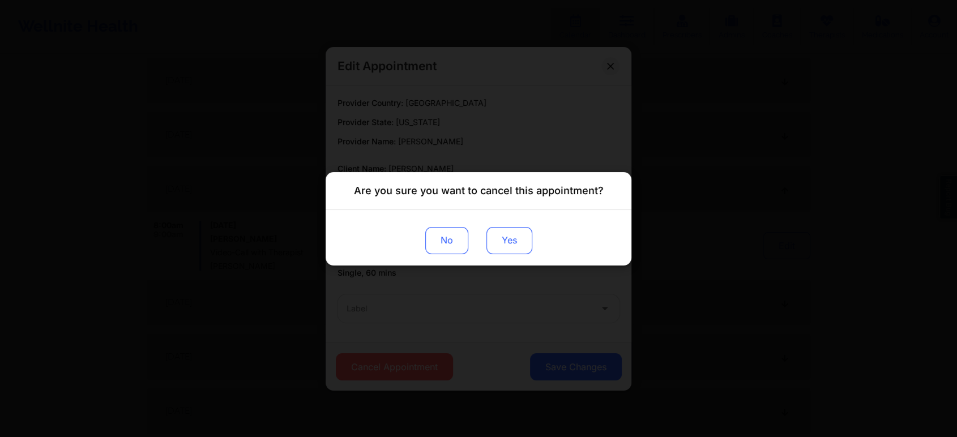
click at [516, 237] on button "Yes" at bounding box center [509, 239] width 46 height 27
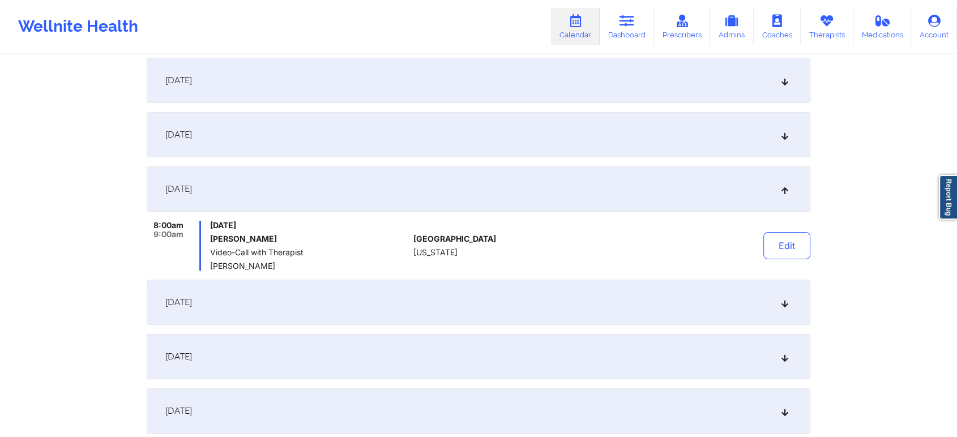
scroll to position [0, 0]
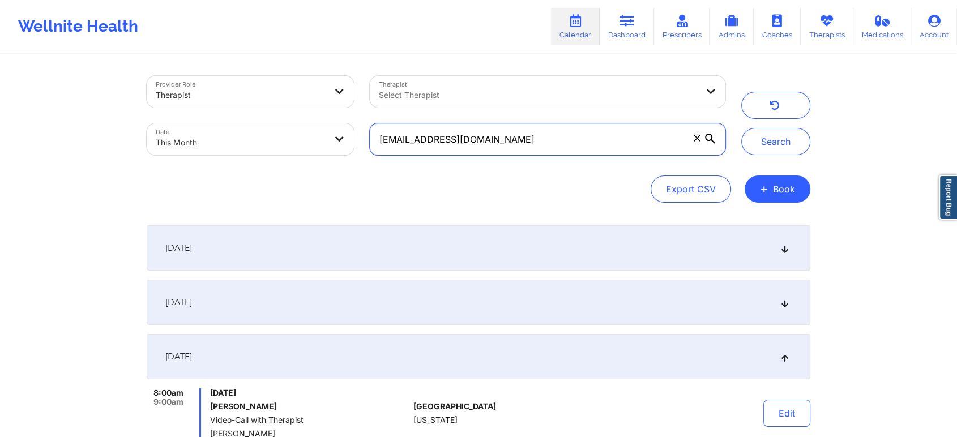
drag, startPoint x: 559, startPoint y: 137, endPoint x: 258, endPoint y: 97, distance: 303.8
click at [258, 97] on div "Provider Role Therapist Therapist Select Therapist Date This Month [EMAIL_ADDRE…" at bounding box center [436, 115] width 594 height 95
paste input "powerforgoodconsulting"
click at [741, 128] on button "Search" at bounding box center [775, 141] width 69 height 27
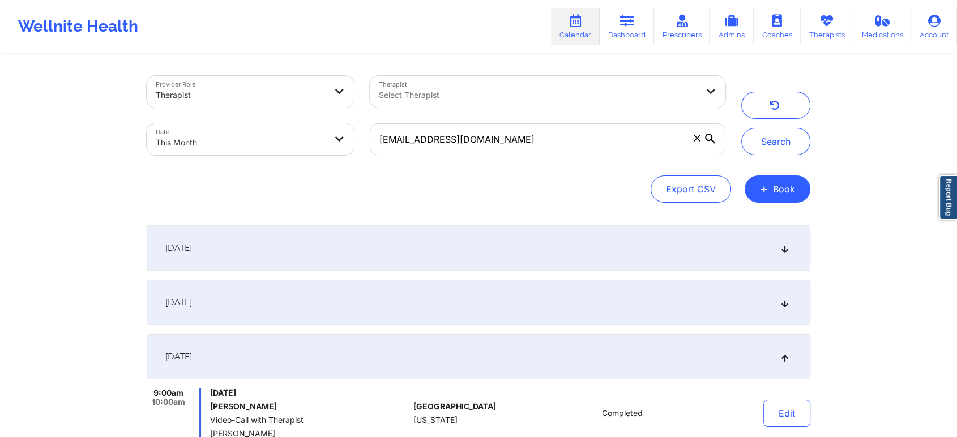
click at [362, 301] on div "[DATE]" at bounding box center [478, 302] width 663 height 45
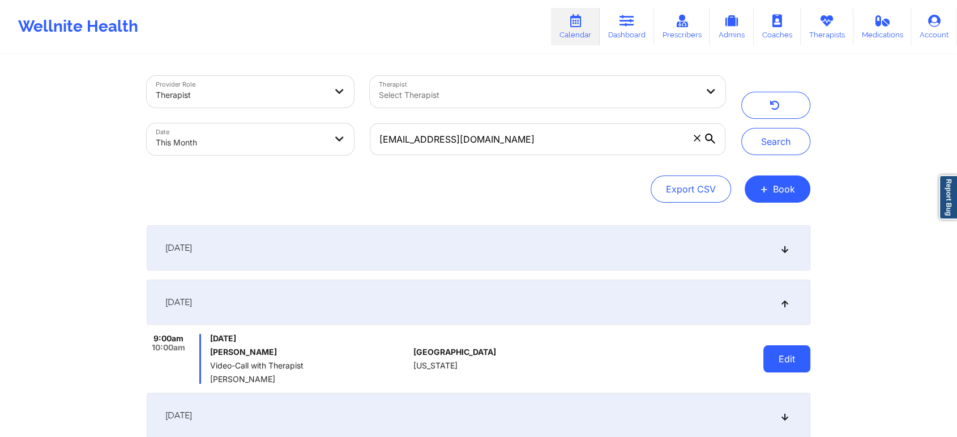
click at [772, 357] on button "Edit" at bounding box center [786, 358] width 47 height 27
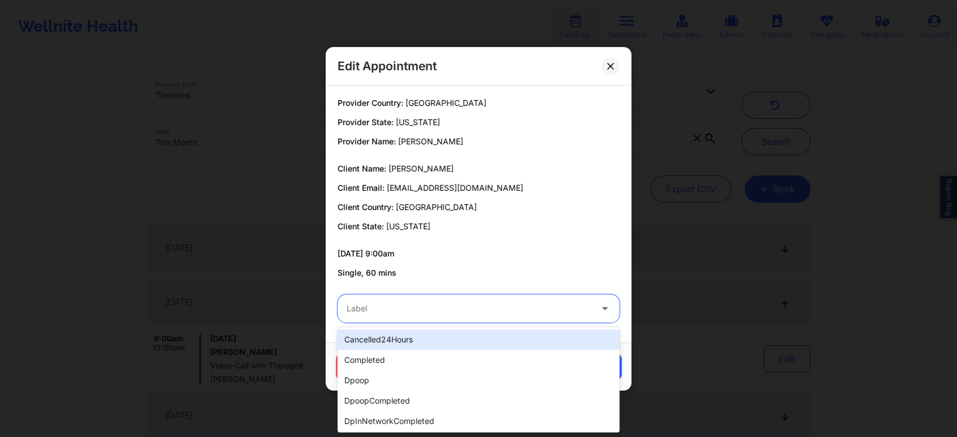
click at [401, 306] on div at bounding box center [468, 309] width 245 height 14
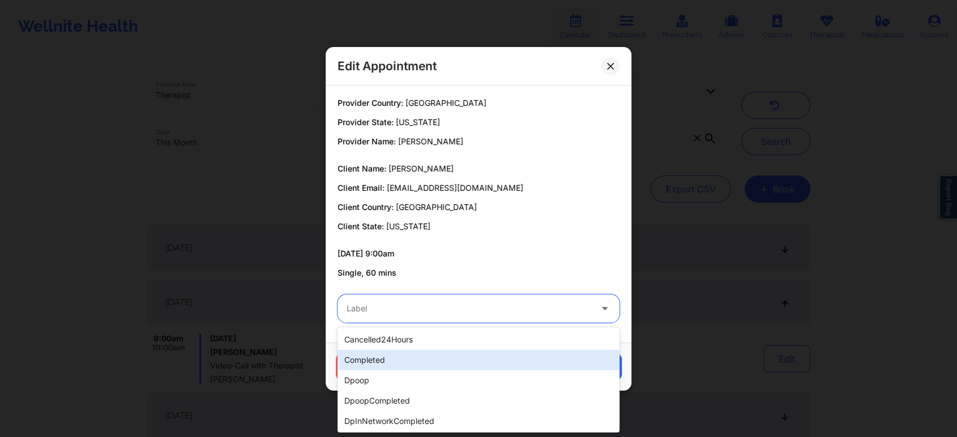
click at [361, 362] on div "completed" at bounding box center [478, 360] width 282 height 20
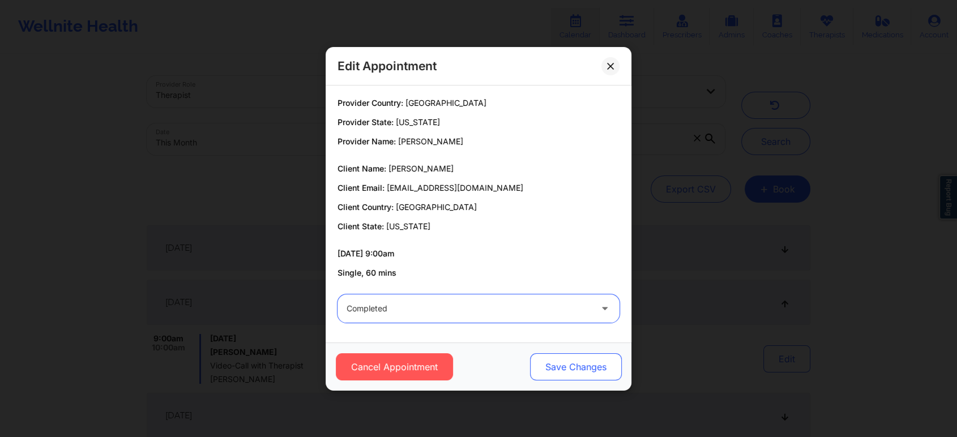
click at [565, 375] on button "Save Changes" at bounding box center [576, 366] width 92 height 27
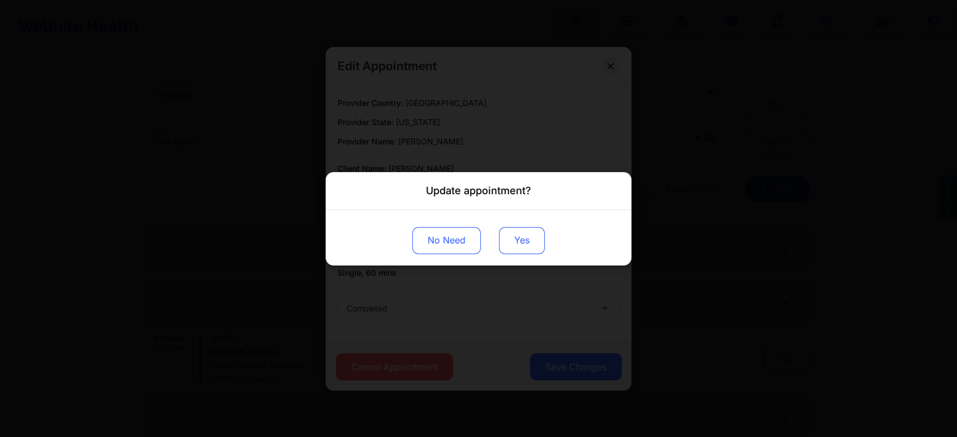
click at [533, 248] on button "Yes" at bounding box center [522, 239] width 46 height 27
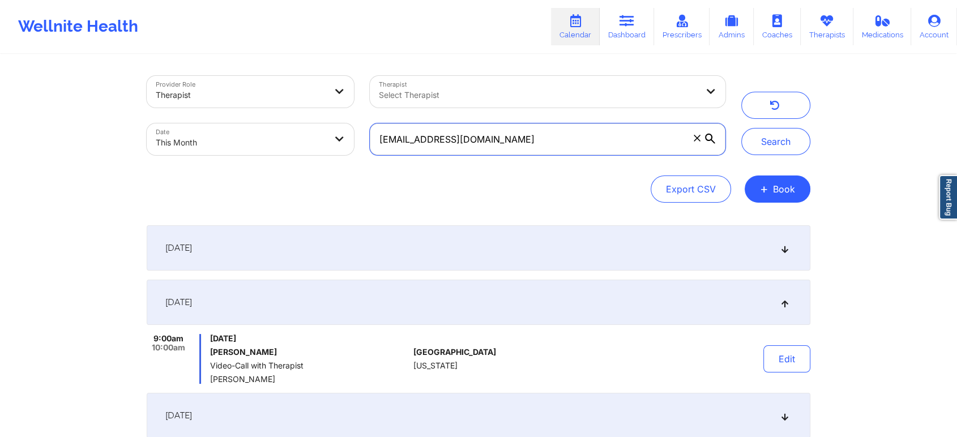
drag, startPoint x: 556, startPoint y: 149, endPoint x: 375, endPoint y: 123, distance: 183.0
click at [375, 123] on input "[EMAIL_ADDRESS][DOMAIN_NAME]" at bounding box center [547, 139] width 355 height 32
paste input "shelbyhrivera"
click at [741, 128] on button "Search" at bounding box center [775, 141] width 69 height 27
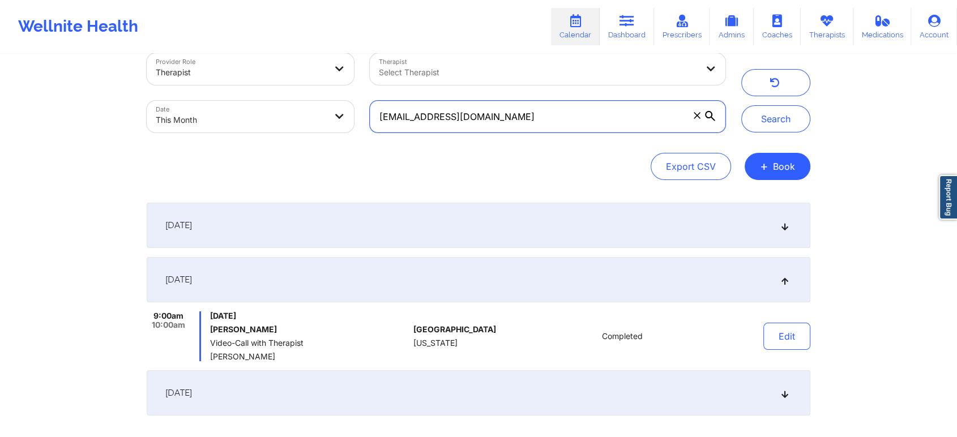
scroll to position [23, 0]
click at [582, 234] on div "[DATE]" at bounding box center [478, 225] width 663 height 45
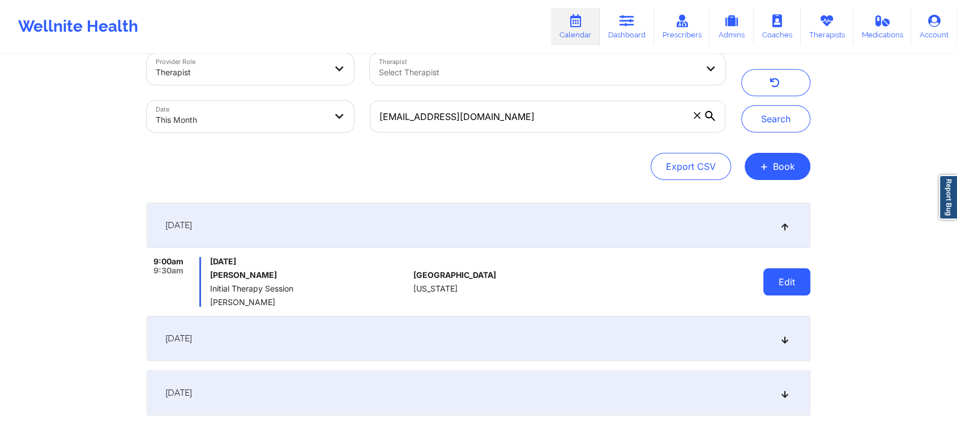
click at [781, 282] on button "Edit" at bounding box center [786, 281] width 47 height 27
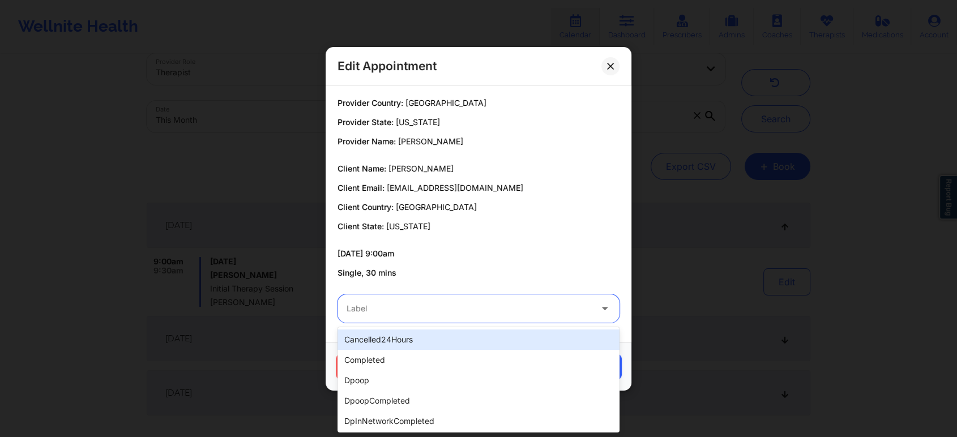
click at [383, 299] on div "Label" at bounding box center [464, 308] width 255 height 28
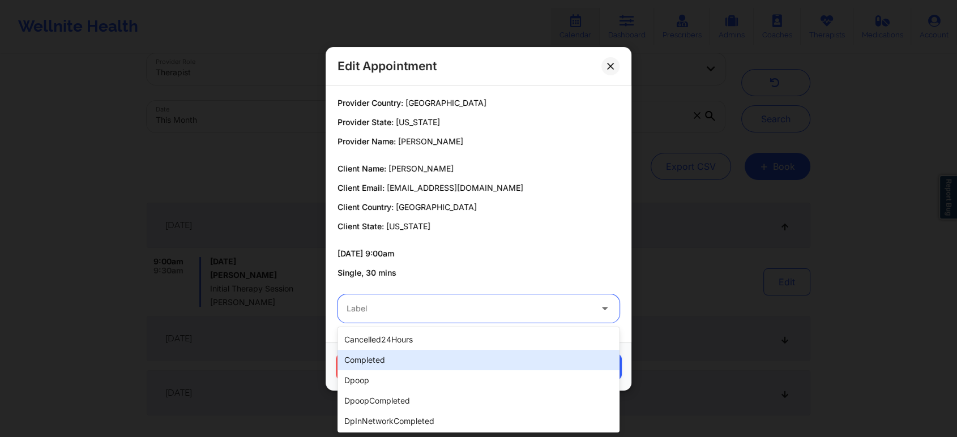
click at [367, 355] on div "completed" at bounding box center [478, 360] width 282 height 20
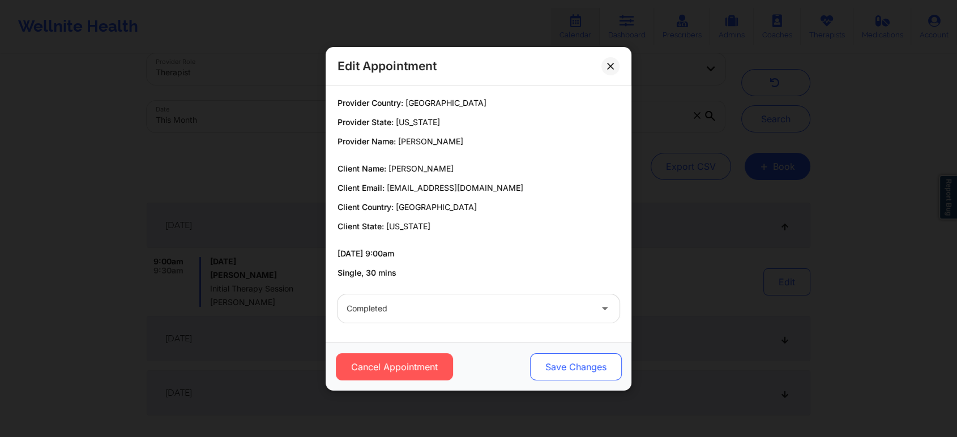
click at [564, 371] on button "Save Changes" at bounding box center [576, 366] width 92 height 27
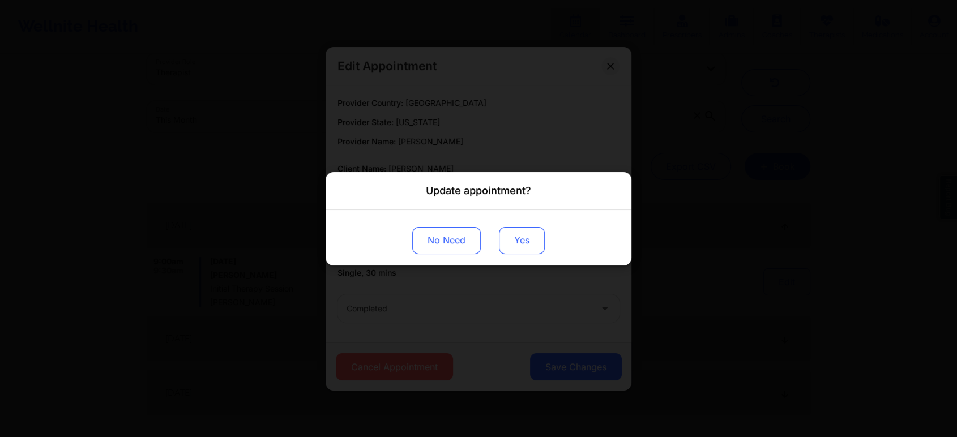
click at [508, 233] on button "Yes" at bounding box center [522, 239] width 46 height 27
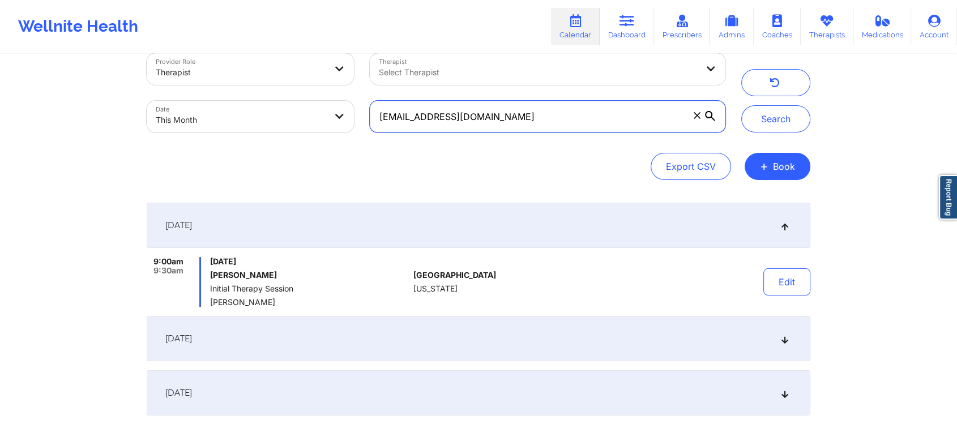
drag, startPoint x: 508, startPoint y: 117, endPoint x: 275, endPoint y: 55, distance: 241.2
click at [275, 55] on div "Provider Role Therapist Therapist Select Therapist Date This Month [EMAIL_ADDRE…" at bounding box center [436, 92] width 594 height 95
paste input "corbynparsonss"
type input "[EMAIL_ADDRESS][DOMAIN_NAME]"
click at [741, 105] on button "Search" at bounding box center [775, 118] width 69 height 27
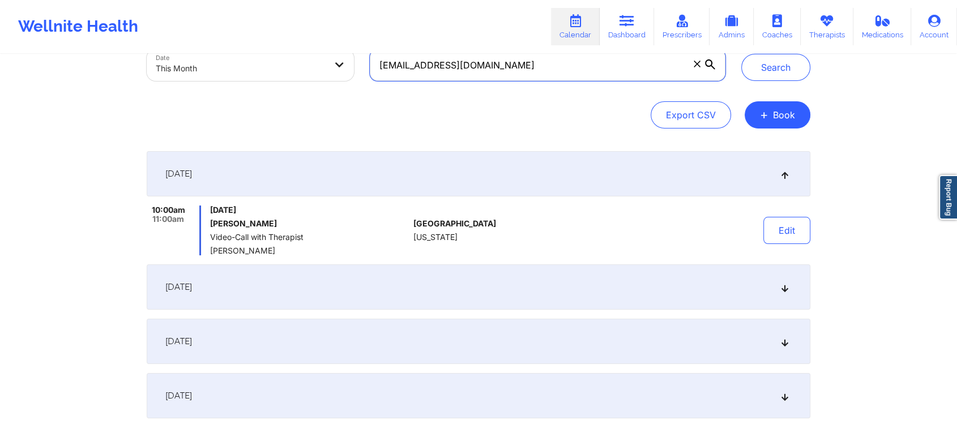
scroll to position [76, 0]
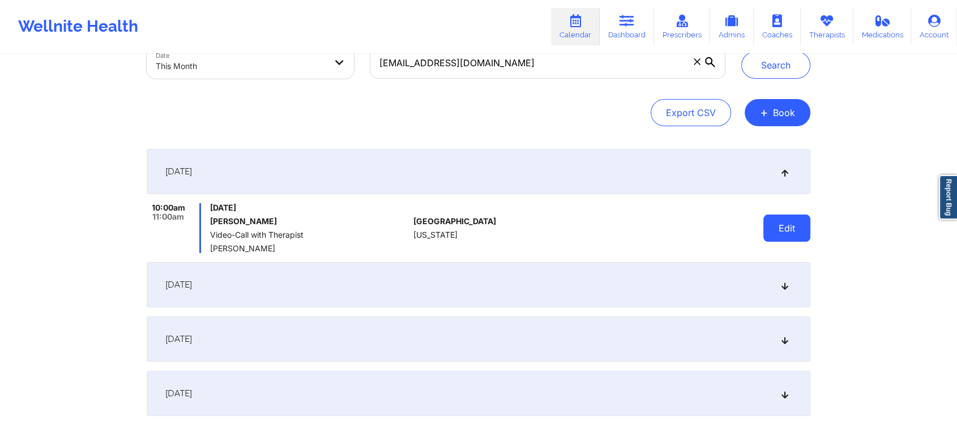
click at [788, 218] on button "Edit" at bounding box center [786, 228] width 47 height 27
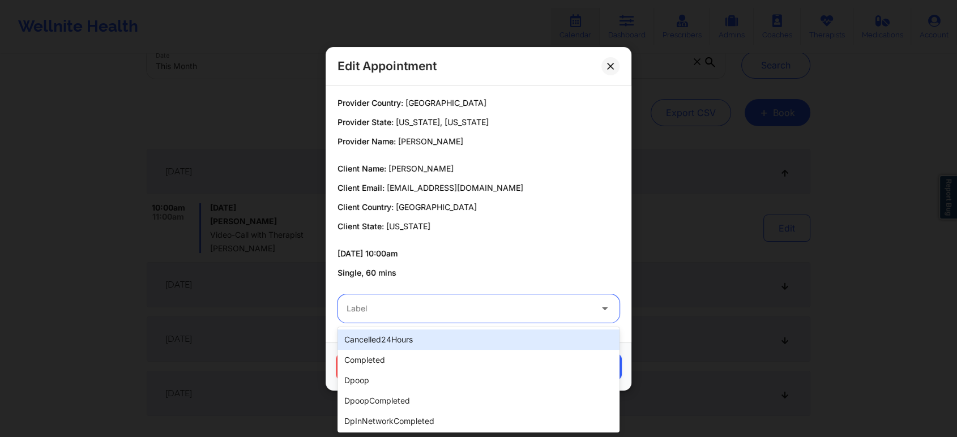
click at [376, 296] on div "Label" at bounding box center [464, 308] width 255 height 28
type input "dp"
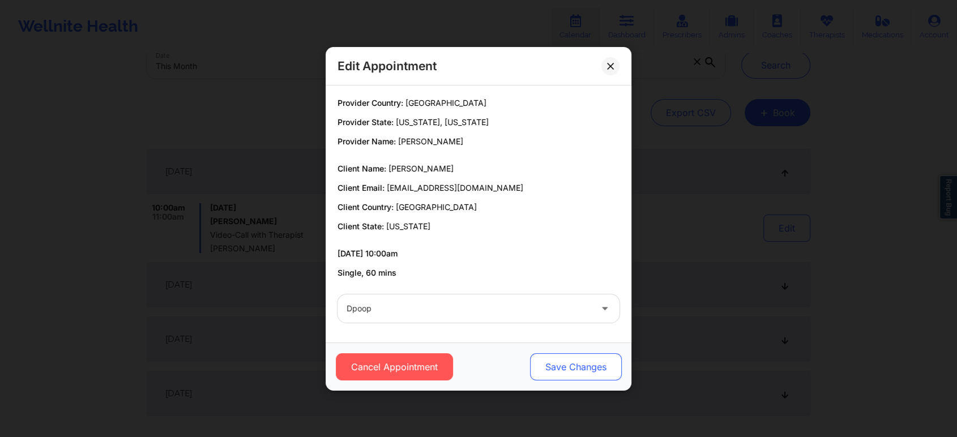
click at [568, 366] on button "Save Changes" at bounding box center [576, 366] width 92 height 27
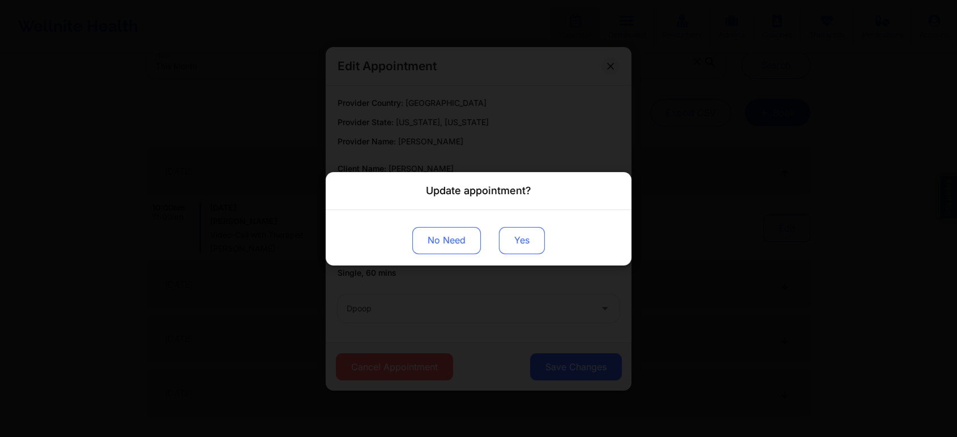
click at [518, 238] on button "Yes" at bounding box center [522, 239] width 46 height 27
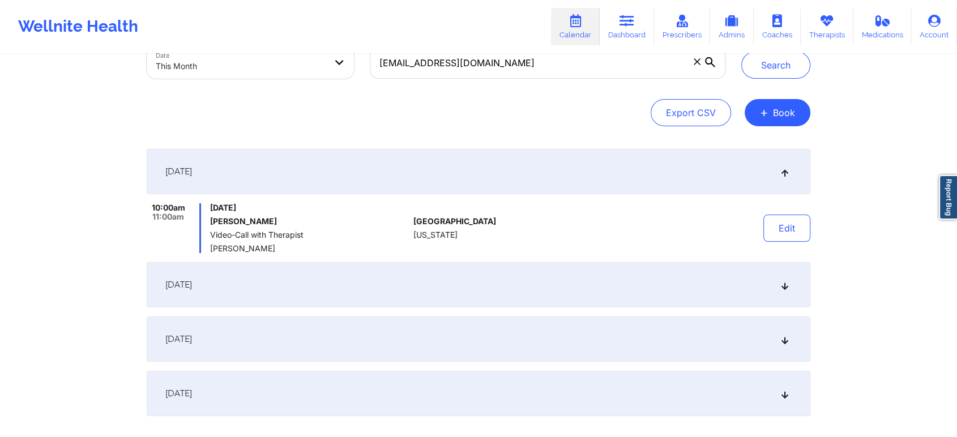
scroll to position [0, 0]
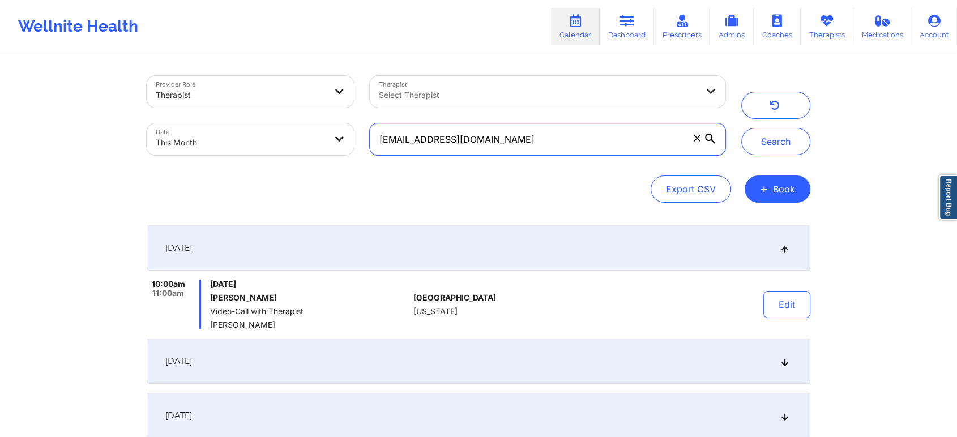
click at [564, 145] on input "[EMAIL_ADDRESS][DOMAIN_NAME]" at bounding box center [547, 139] width 355 height 32
drag, startPoint x: 529, startPoint y: 148, endPoint x: 294, endPoint y: 103, distance: 238.7
click at [294, 103] on div "Provider Role Therapist Therapist Select Therapist Date This Month [EMAIL_ADDRE…" at bounding box center [436, 115] width 594 height 95
paste input "allibrookeowen"
click at [741, 128] on button "Search" at bounding box center [775, 141] width 69 height 27
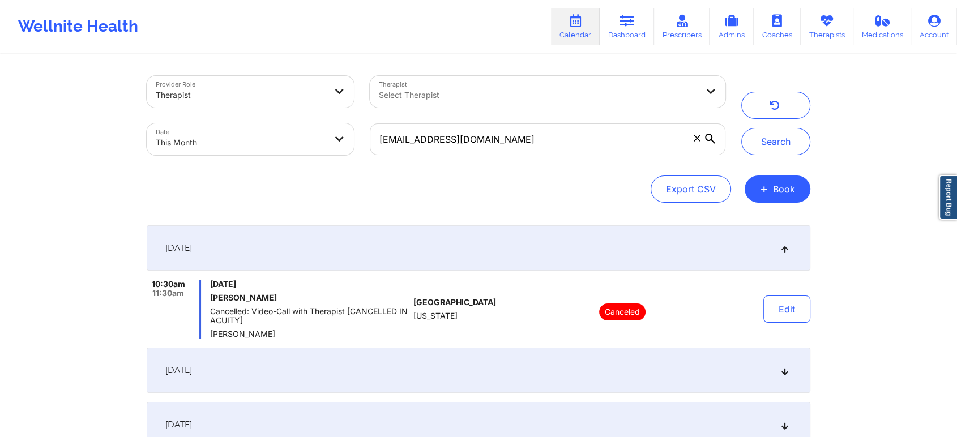
click at [717, 380] on div "[DATE]" at bounding box center [478, 370] width 663 height 45
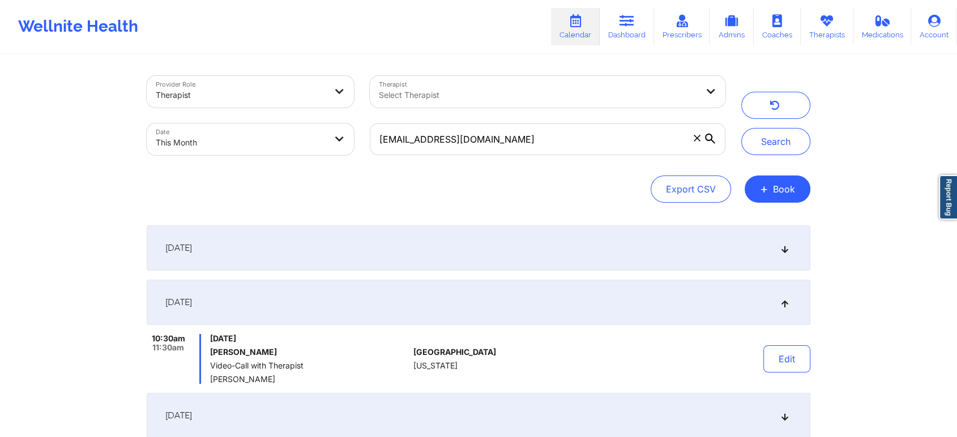
scroll to position [61, 0]
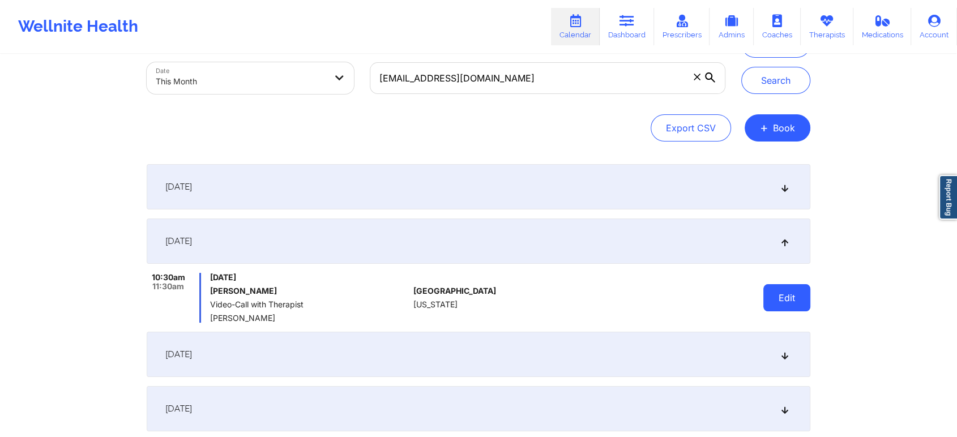
click at [783, 298] on button "Edit" at bounding box center [786, 297] width 47 height 27
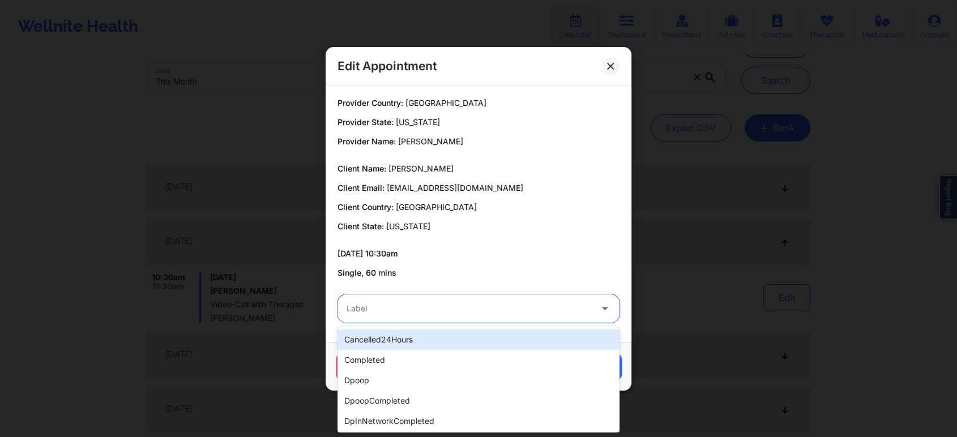
click at [369, 311] on div at bounding box center [468, 309] width 245 height 14
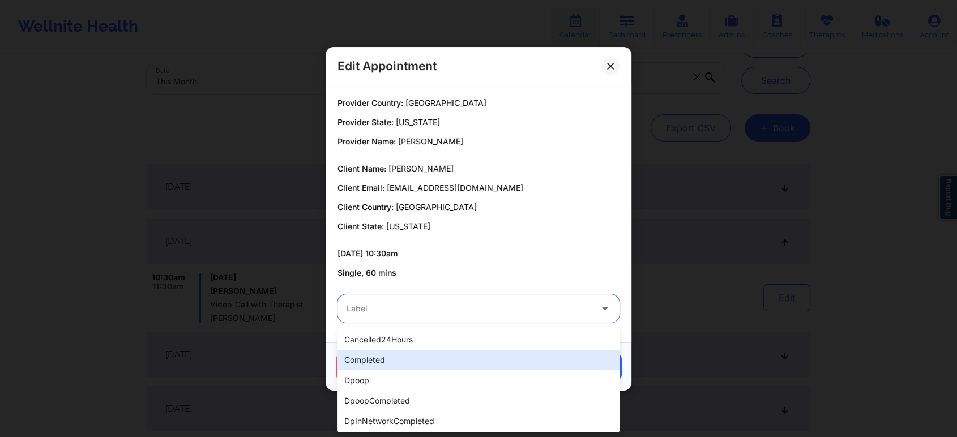
click at [359, 362] on div "completed" at bounding box center [478, 360] width 282 height 20
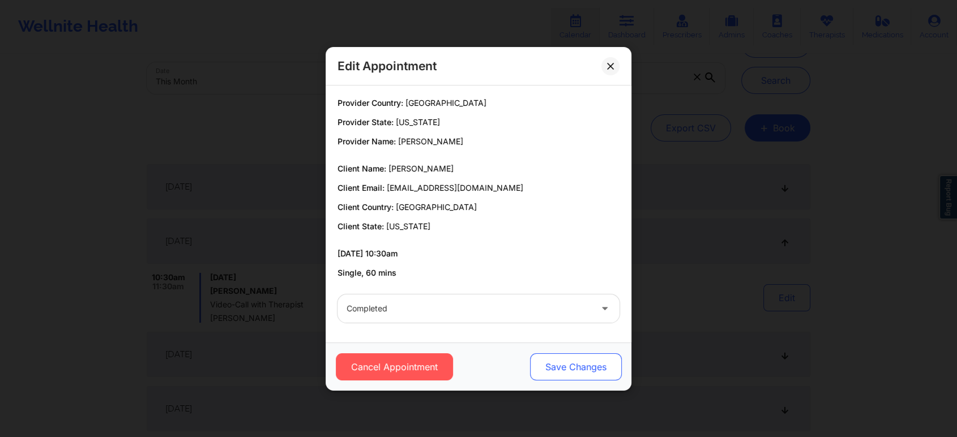
click at [584, 376] on button "Save Changes" at bounding box center [576, 366] width 92 height 27
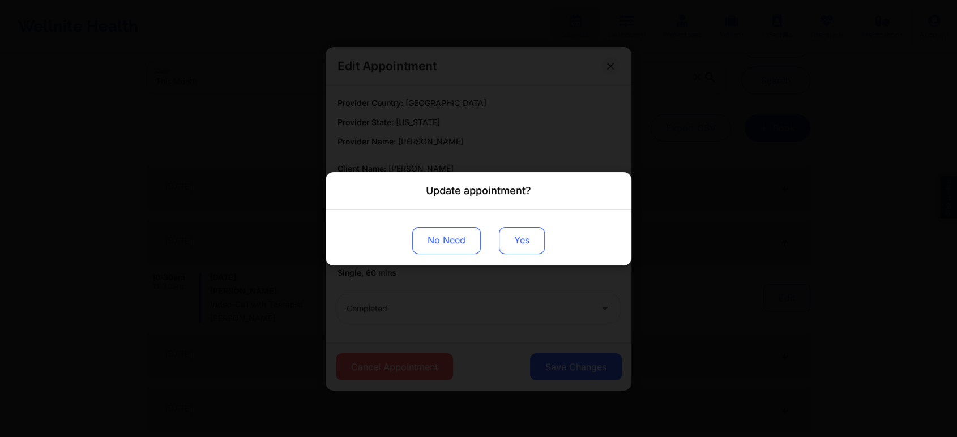
click at [508, 235] on button "Yes" at bounding box center [522, 239] width 46 height 27
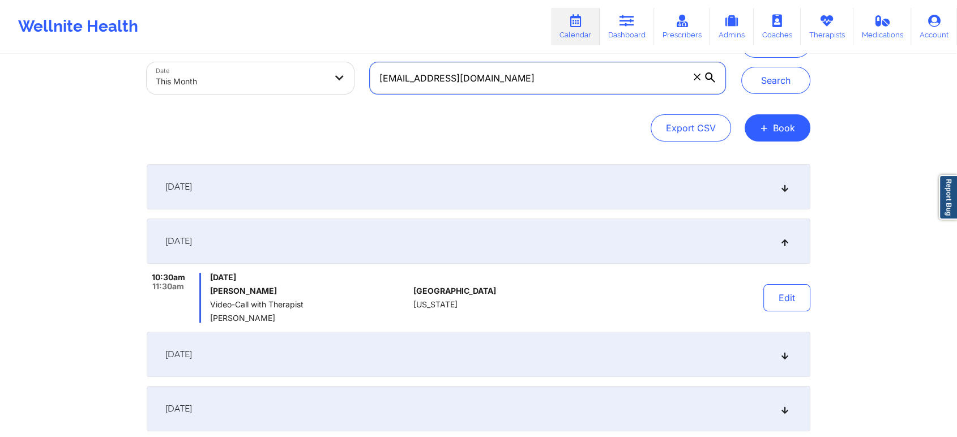
drag, startPoint x: 553, startPoint y: 70, endPoint x: 389, endPoint y: 57, distance: 164.7
click at [389, 57] on div "[EMAIL_ADDRESS][DOMAIN_NAME]" at bounding box center [547, 78] width 371 height 48
type input "a"
paste input "[EMAIL_ADDRESS][DOMAIN_NAME]"
click at [741, 67] on button "Search" at bounding box center [775, 80] width 69 height 27
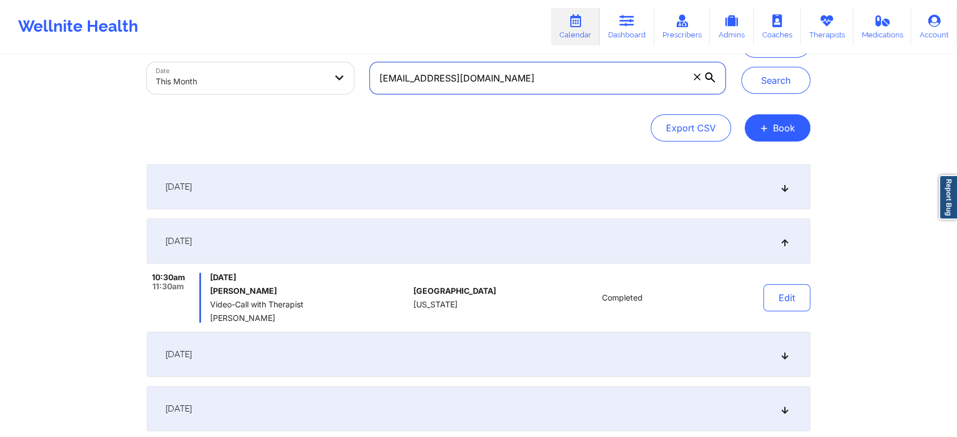
drag, startPoint x: 515, startPoint y: 76, endPoint x: 245, endPoint y: 87, distance: 270.2
click at [245, 87] on div "Provider Role Therapist Therapist Select Therapist Date This Month [EMAIL_ADDRE…" at bounding box center [436, 54] width 594 height 95
paste input "dozaid309"
click at [741, 67] on button "Search" at bounding box center [775, 80] width 69 height 27
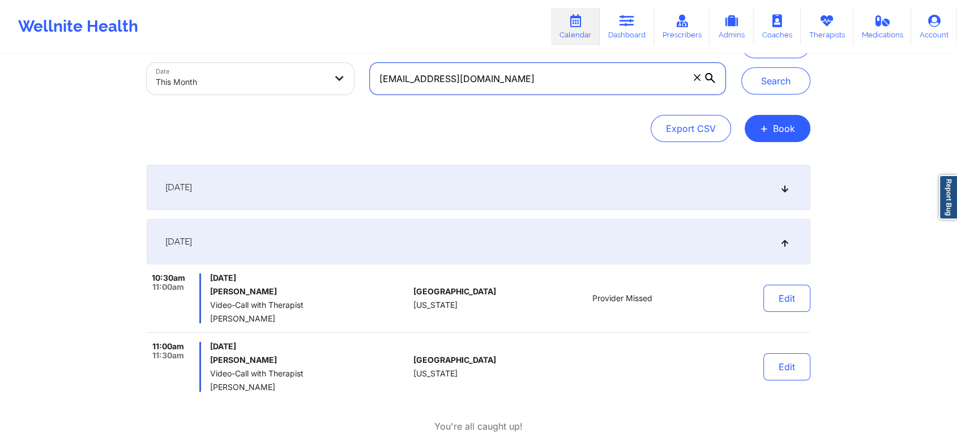
scroll to position [72, 0]
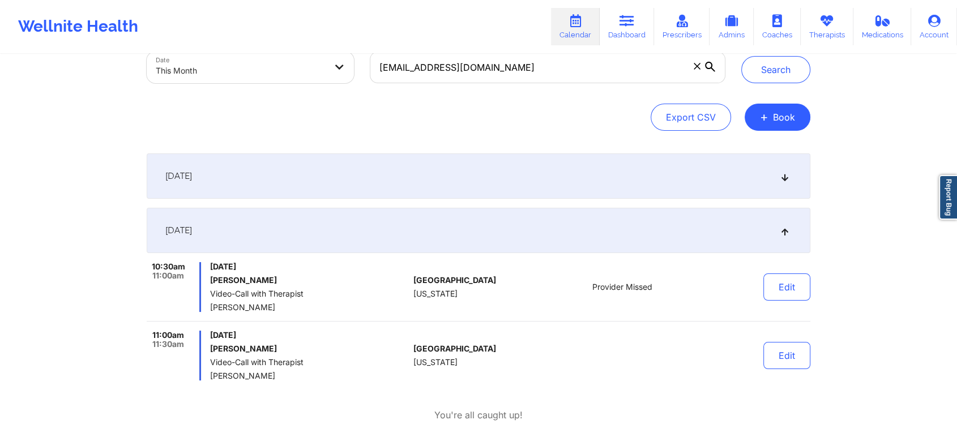
click at [670, 186] on div "[DATE]" at bounding box center [478, 175] width 663 height 45
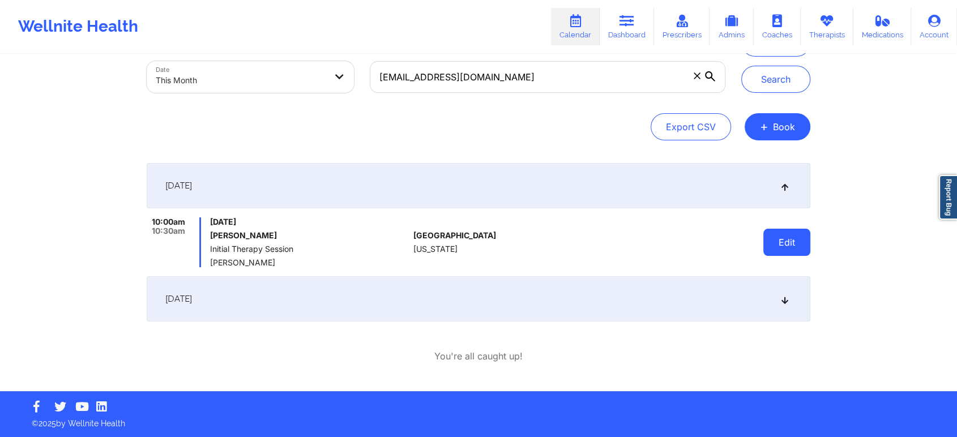
click at [782, 240] on button "Edit" at bounding box center [786, 242] width 47 height 27
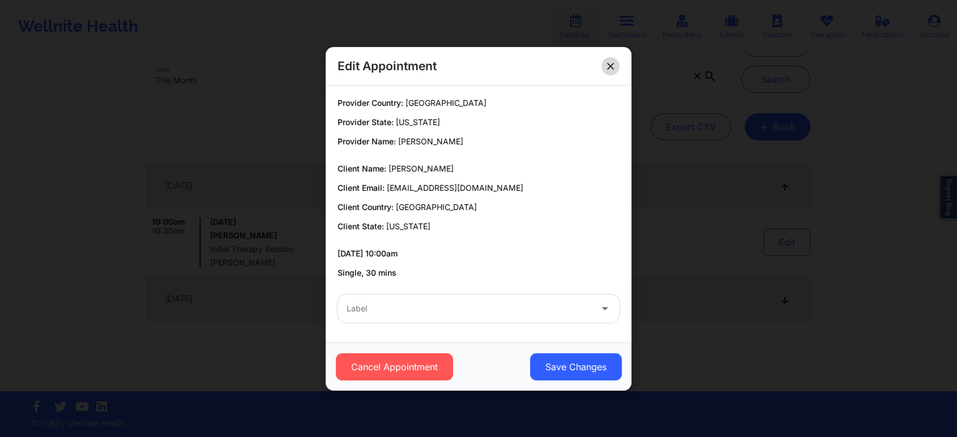
click at [608, 62] on icon at bounding box center [610, 65] width 7 height 7
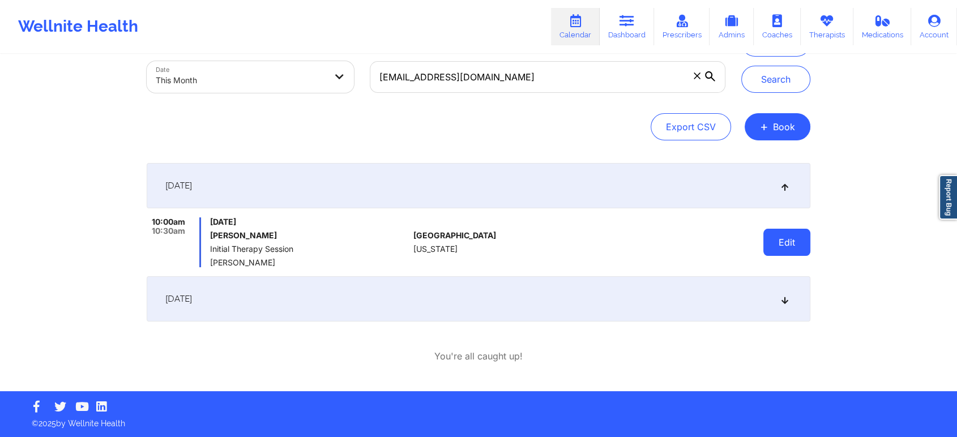
click at [791, 252] on button "Edit" at bounding box center [786, 242] width 47 height 27
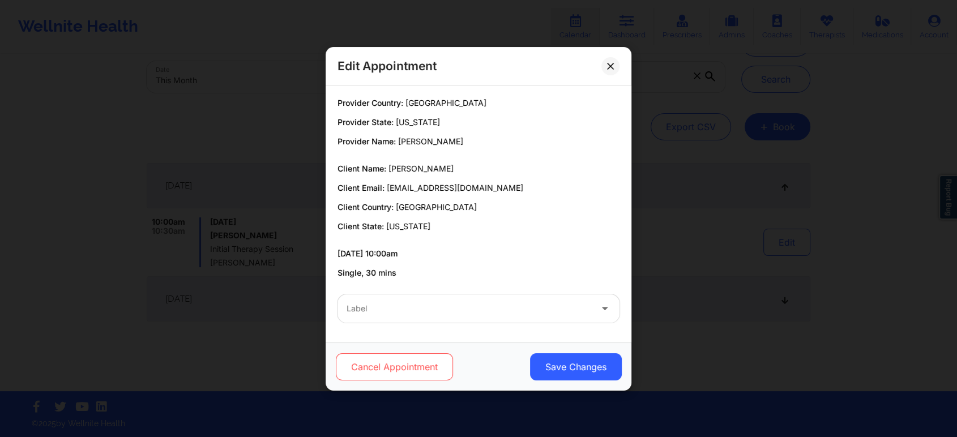
click at [400, 359] on button "Cancel Appointment" at bounding box center [394, 366] width 117 height 27
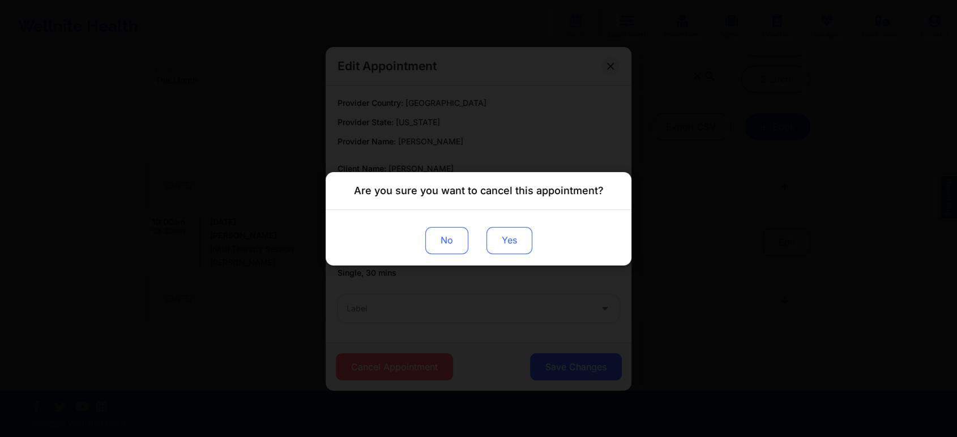
click at [503, 242] on button "Yes" at bounding box center [509, 239] width 46 height 27
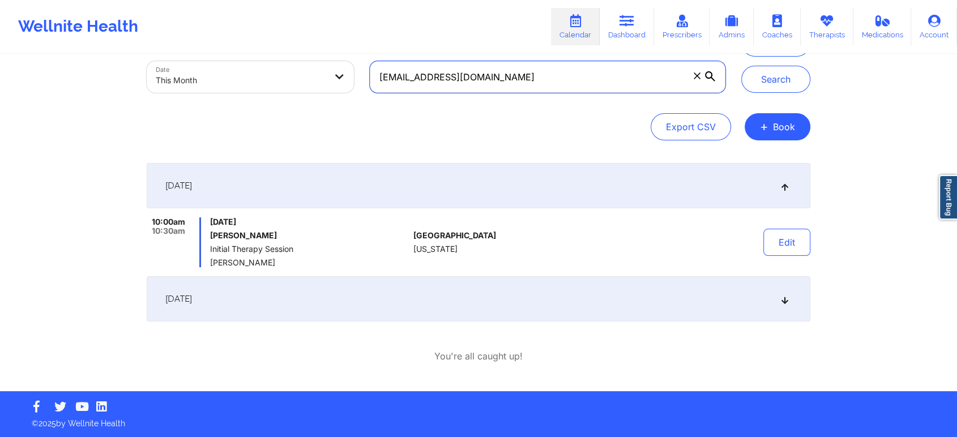
drag, startPoint x: 511, startPoint y: 82, endPoint x: 277, endPoint y: 84, distance: 233.8
click at [277, 84] on div "Provider Role Therapist Therapist Select Therapist Date This Month [EMAIL_ADDRE…" at bounding box center [436, 53] width 594 height 95
paste input "jahairalv28"
click at [741, 66] on button "Search" at bounding box center [775, 79] width 69 height 27
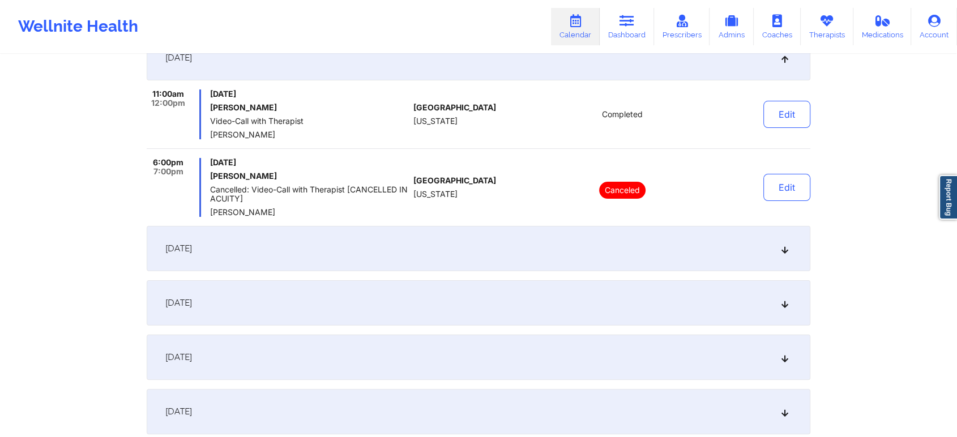
scroll to position [192, 0]
click at [406, 252] on div "[DATE]" at bounding box center [478, 246] width 663 height 45
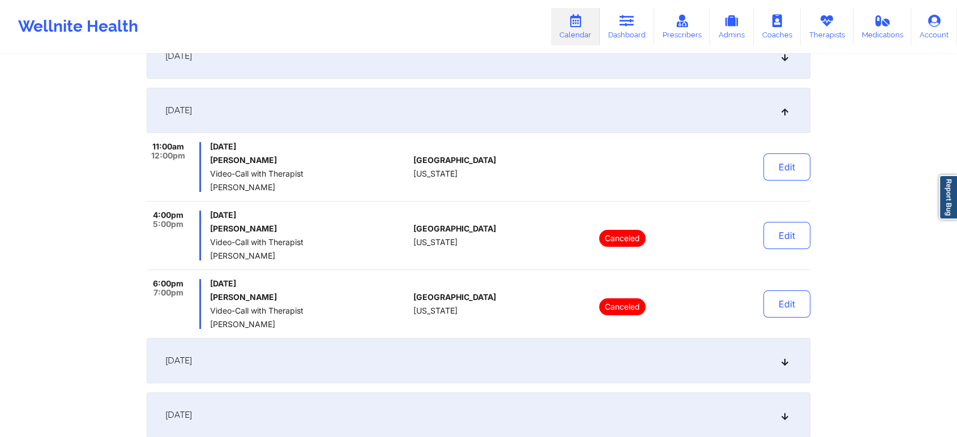
drag, startPoint x: 915, startPoint y: 172, endPoint x: 913, endPoint y: 141, distance: 31.2
click at [913, 141] on div "Provider Role Therapist Therapist Select Therapist Date This Month [EMAIL_ADDRE…" at bounding box center [478, 212] width 957 height 808
click at [783, 167] on button "Edit" at bounding box center [786, 166] width 47 height 27
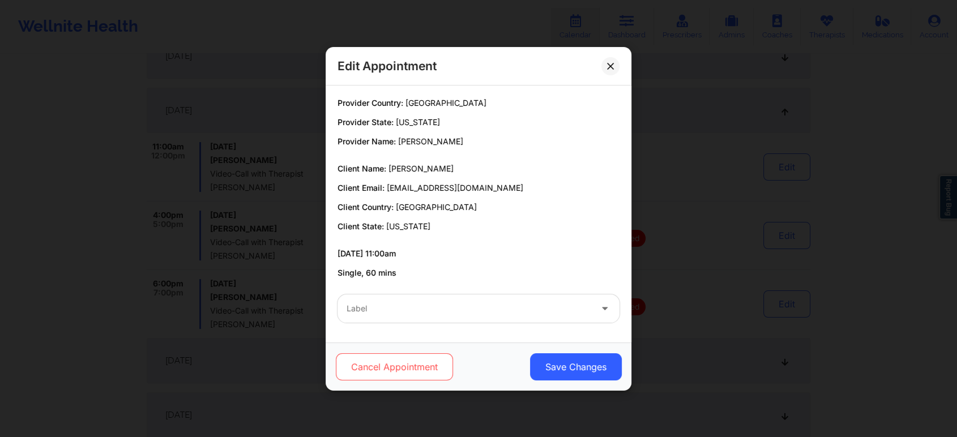
drag, startPoint x: 397, startPoint y: 385, endPoint x: 405, endPoint y: 376, distance: 11.6
click at [405, 376] on div "Cancel Appointment Save Changes" at bounding box center [478, 366] width 306 height 48
click at [405, 376] on button "Cancel Appointment" at bounding box center [394, 366] width 117 height 27
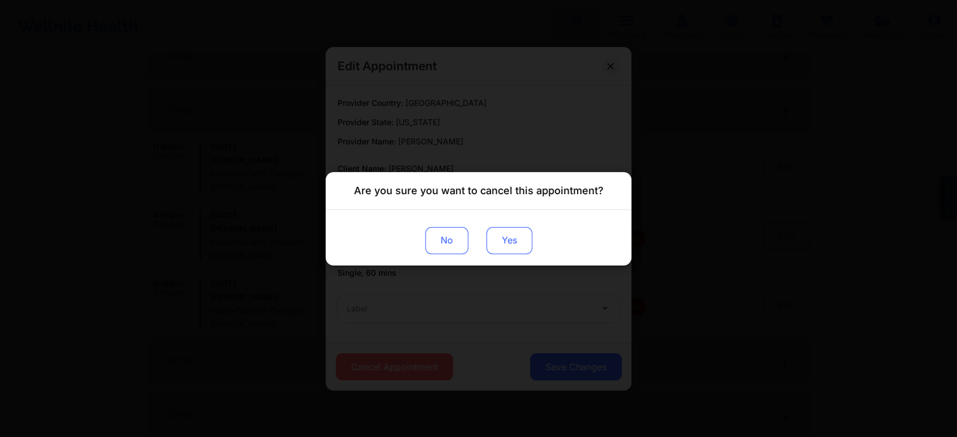
click at [513, 235] on button "Yes" at bounding box center [509, 239] width 46 height 27
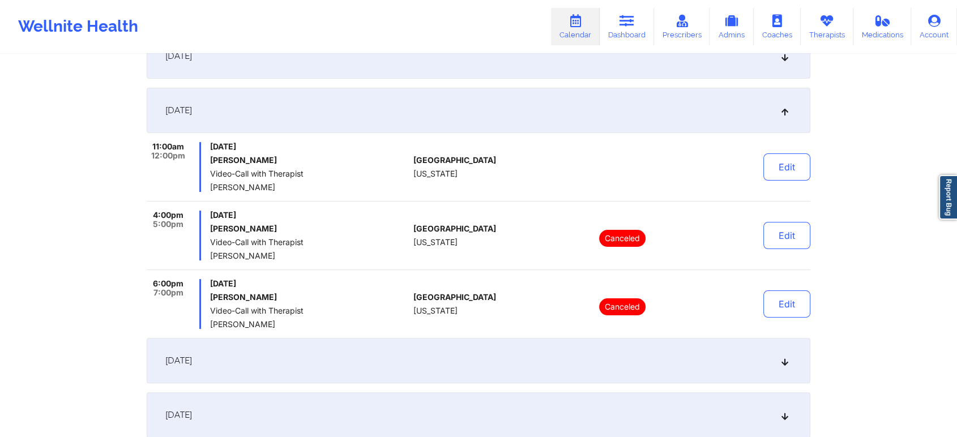
scroll to position [0, 0]
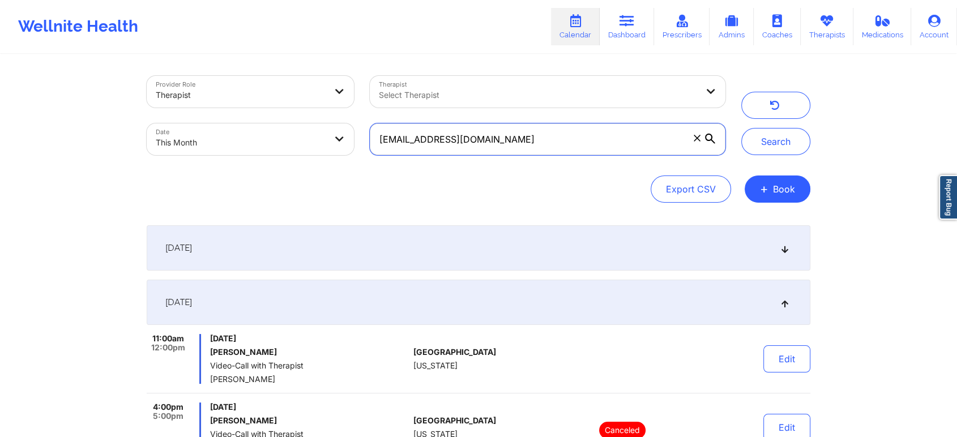
drag, startPoint x: 526, startPoint y: 132, endPoint x: 228, endPoint y: 135, distance: 298.3
click at [228, 135] on div "Provider Role Therapist Therapist Select Therapist Date This Month [EMAIL_ADDRE…" at bounding box center [436, 115] width 594 height 95
paste input "[EMAIL_ADDRESS][DOMAIN_NAME]"
click at [741, 128] on button "Search" at bounding box center [775, 141] width 69 height 27
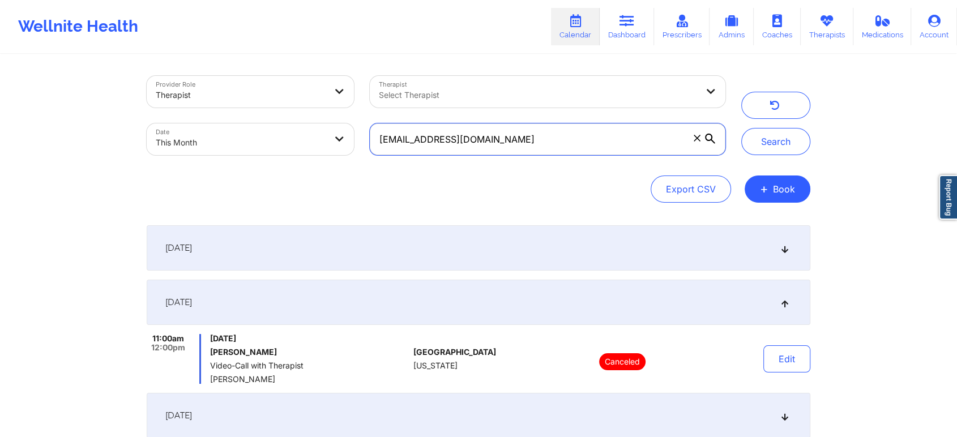
scroll to position [29, 0]
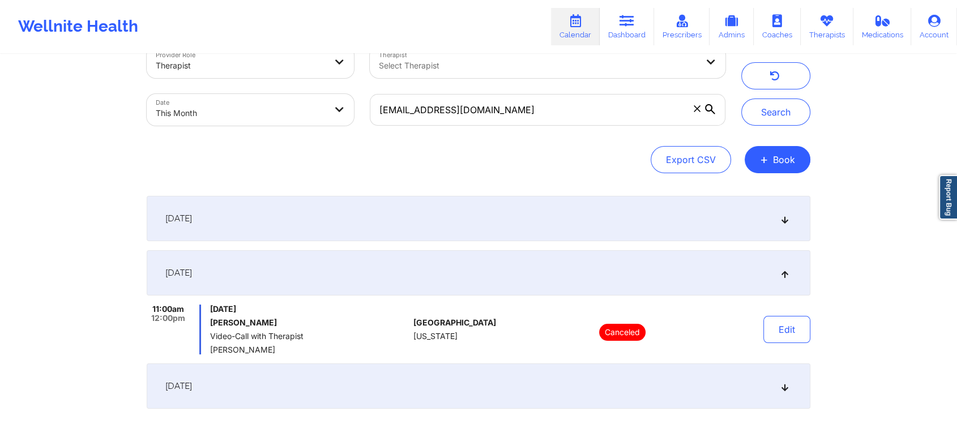
click at [516, 235] on div "[DATE]" at bounding box center [478, 218] width 663 height 45
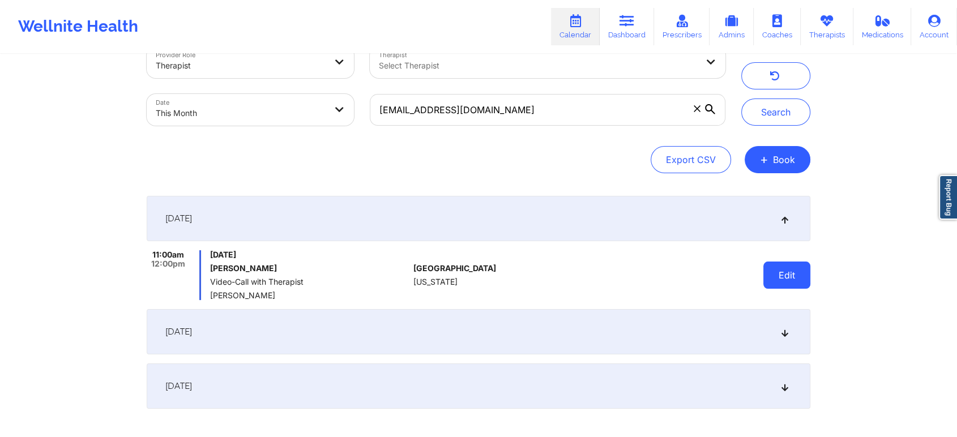
click at [801, 280] on button "Edit" at bounding box center [786, 274] width 47 height 27
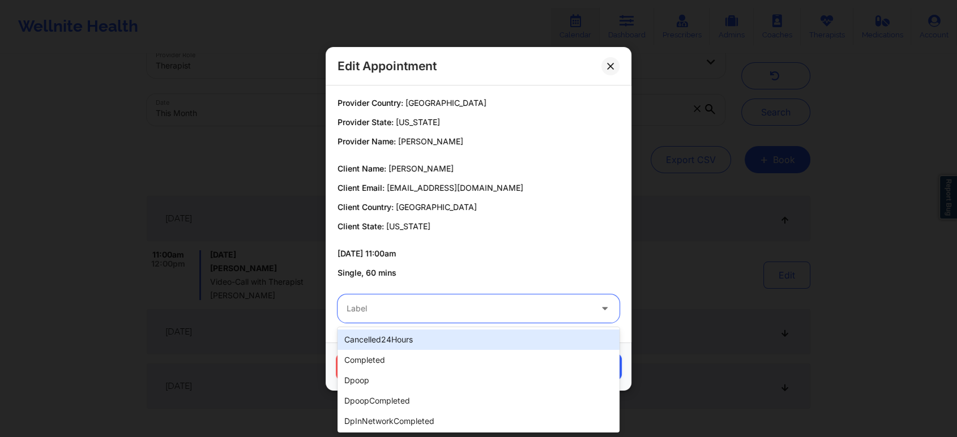
click at [470, 311] on div at bounding box center [468, 309] width 245 height 14
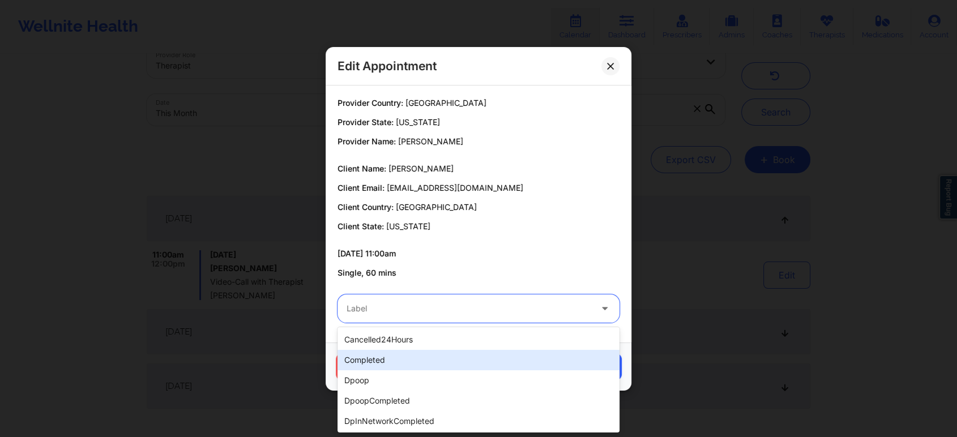
click at [385, 351] on div "completed" at bounding box center [478, 360] width 282 height 20
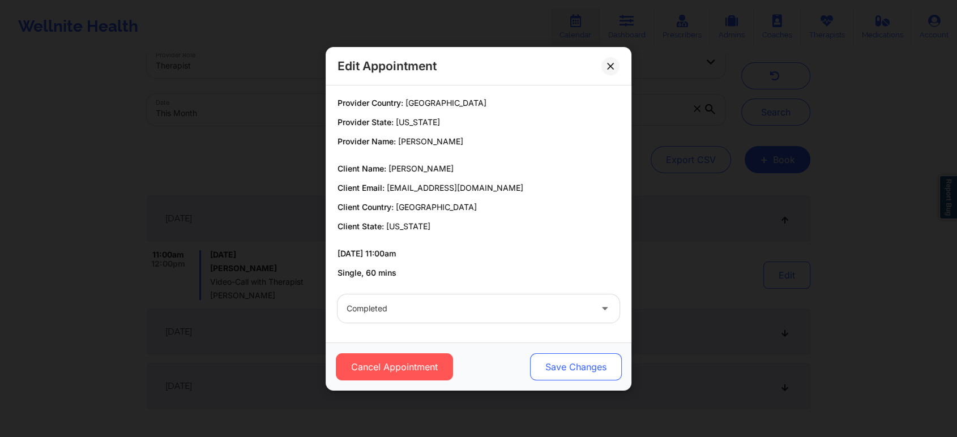
click at [580, 371] on button "Save Changes" at bounding box center [576, 366] width 92 height 27
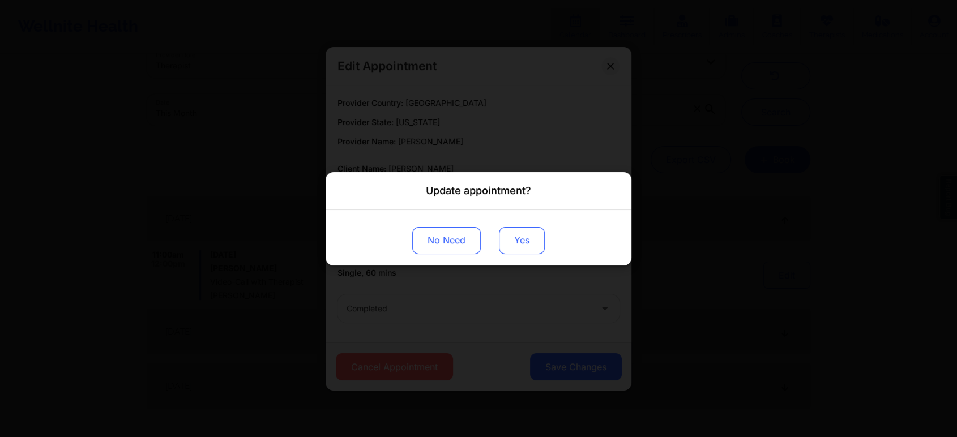
click at [516, 238] on button "Yes" at bounding box center [522, 239] width 46 height 27
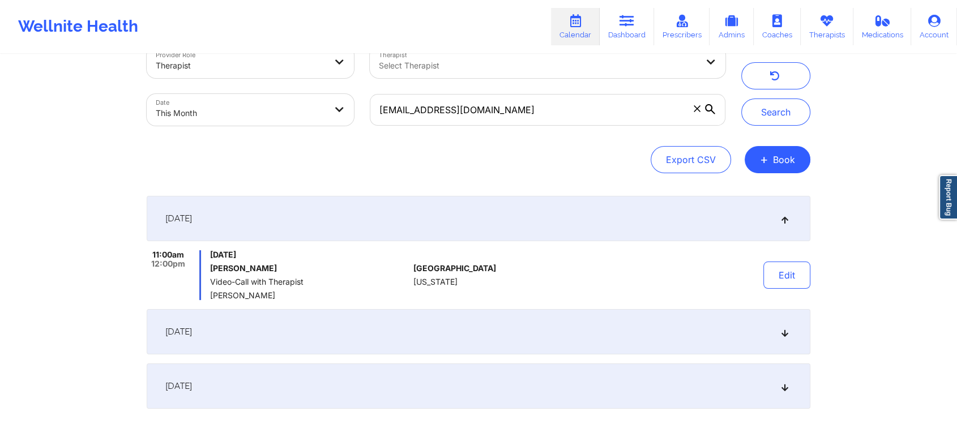
scroll to position [0, 0]
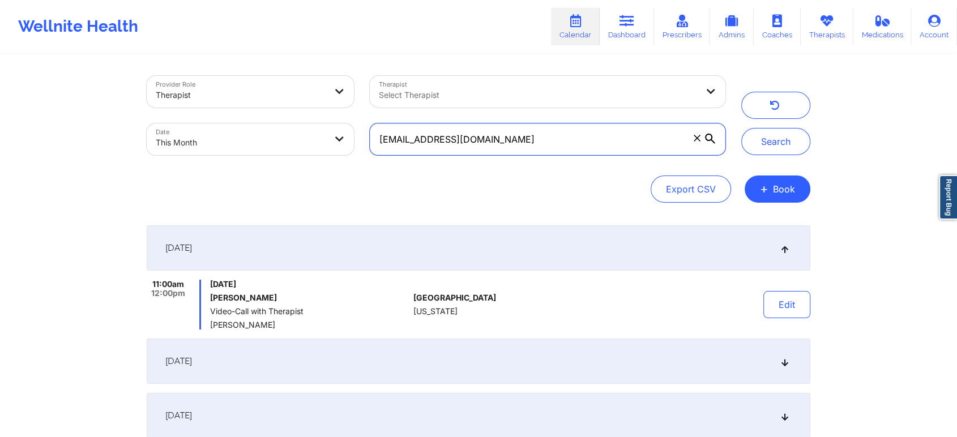
drag, startPoint x: 536, startPoint y: 145, endPoint x: 331, endPoint y: 102, distance: 210.0
click at [331, 102] on div "Provider Role Therapist Therapist Select Therapist Date This Month [EMAIL_ADDRE…" at bounding box center [436, 115] width 594 height 95
click at [741, 128] on button "Search" at bounding box center [775, 141] width 69 height 27
click at [547, 142] on input "[EMAIL_ADDRESS][DOMAIN_NAME]" at bounding box center [547, 139] width 355 height 32
drag, startPoint x: 547, startPoint y: 142, endPoint x: 362, endPoint y: 128, distance: 185.0
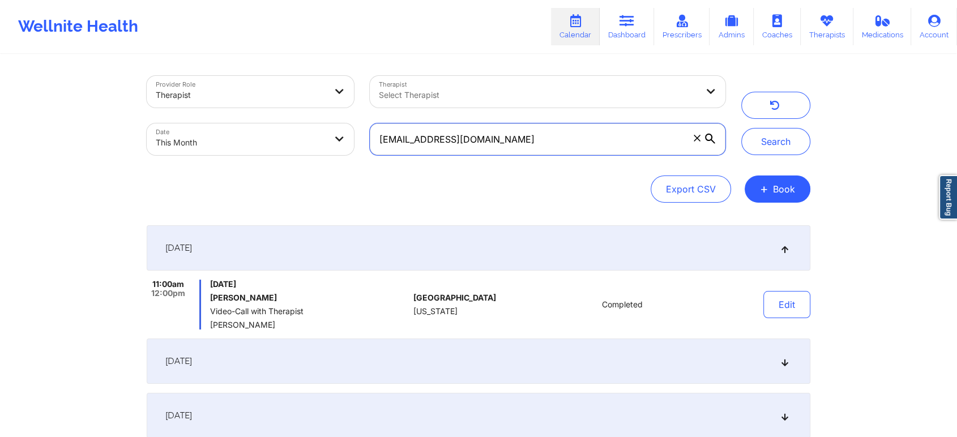
click at [362, 128] on div "[EMAIL_ADDRESS][DOMAIN_NAME]" at bounding box center [547, 139] width 371 height 48
paste input "[EMAIL_ADDRESS][DOMAIN_NAME]"
click at [741, 128] on button "Search" at bounding box center [775, 141] width 69 height 27
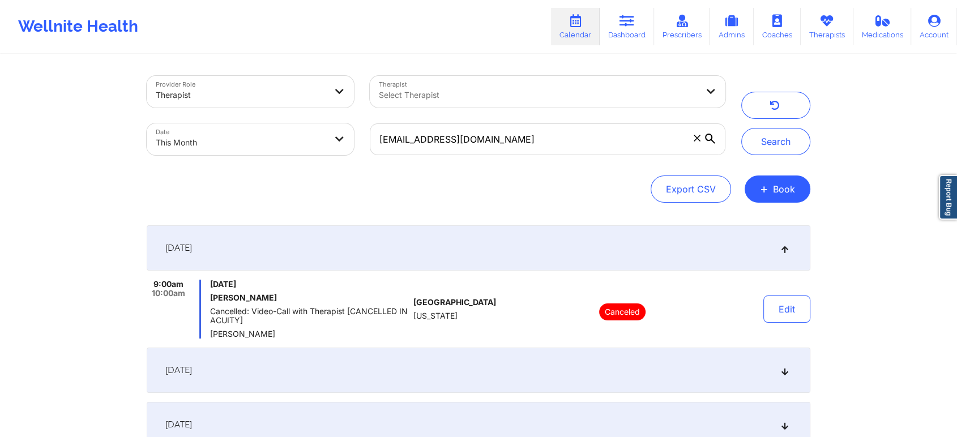
click at [385, 370] on div "[DATE]" at bounding box center [478, 370] width 663 height 45
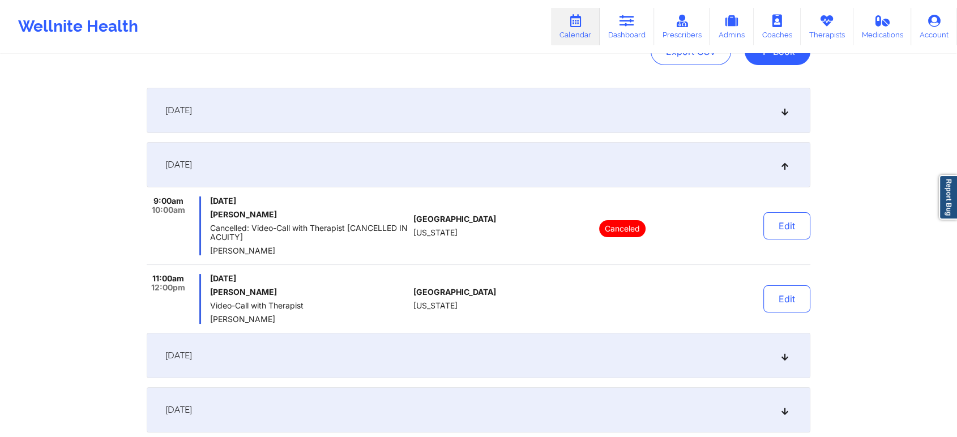
scroll to position [140, 0]
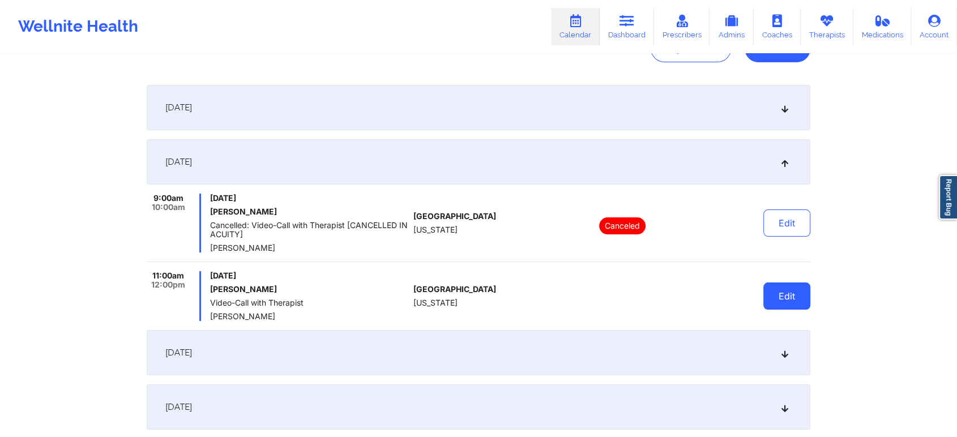
click at [796, 293] on button "Edit" at bounding box center [786, 295] width 47 height 27
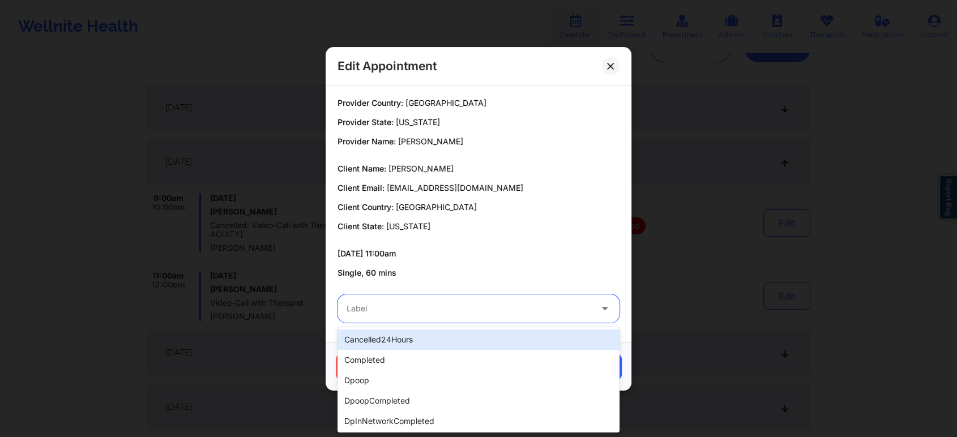
click at [474, 310] on div at bounding box center [468, 309] width 245 height 14
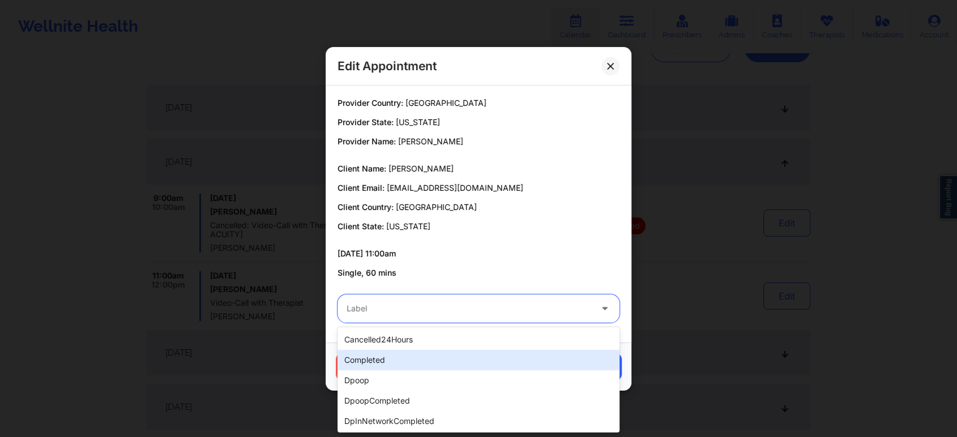
click at [398, 359] on div "completed" at bounding box center [478, 360] width 282 height 20
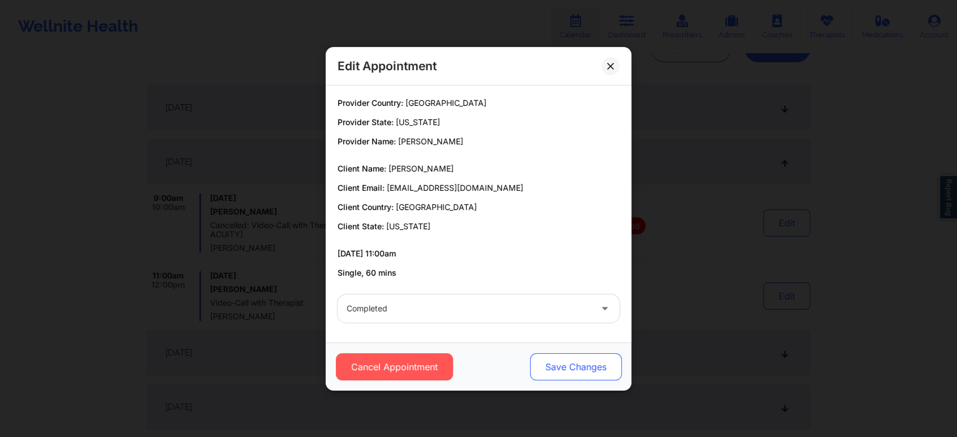
click at [553, 360] on button "Save Changes" at bounding box center [576, 366] width 92 height 27
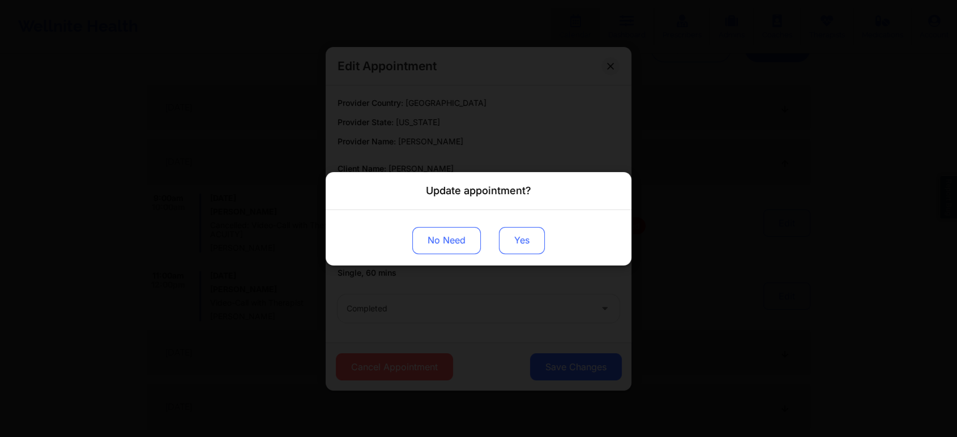
click at [517, 248] on button "Yes" at bounding box center [522, 239] width 46 height 27
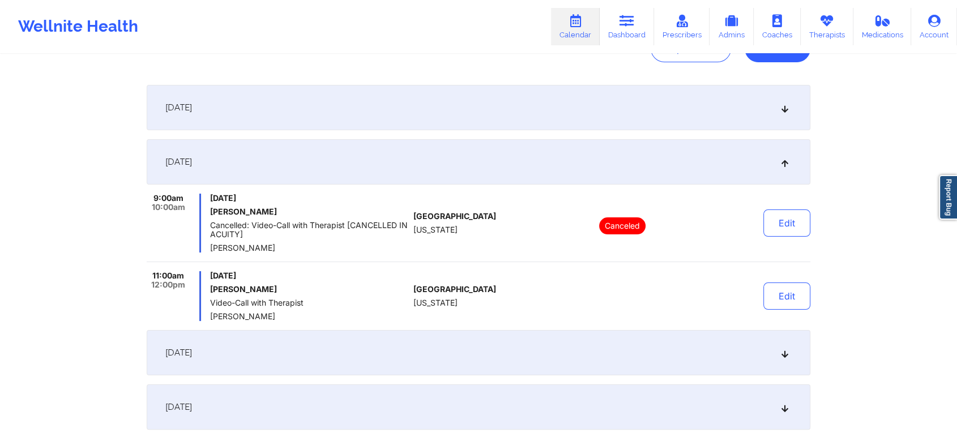
scroll to position [0, 0]
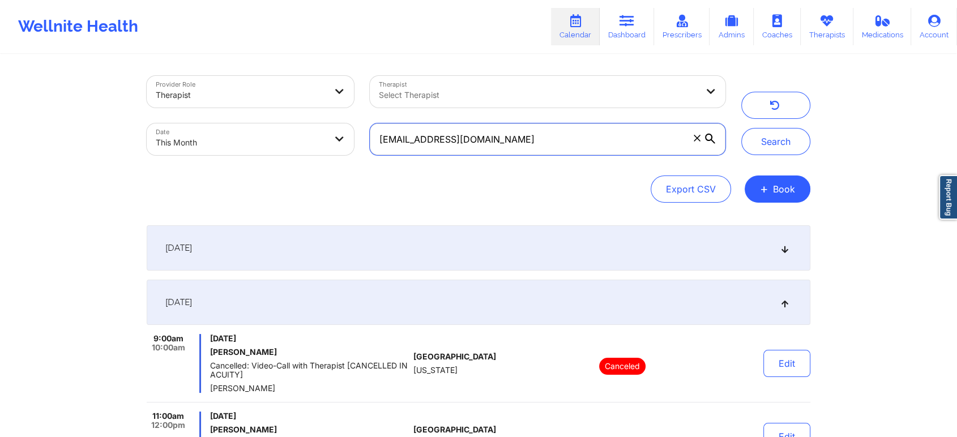
drag, startPoint x: 554, startPoint y: 140, endPoint x: 324, endPoint y: 147, distance: 229.9
click at [324, 147] on div "Provider Role Therapist Therapist Select Therapist Date This Month [EMAIL_ADDRE…" at bounding box center [436, 115] width 594 height 95
paste input "[PERSON_NAME].mitchxelle"
click at [741, 128] on button "Search" at bounding box center [775, 141] width 69 height 27
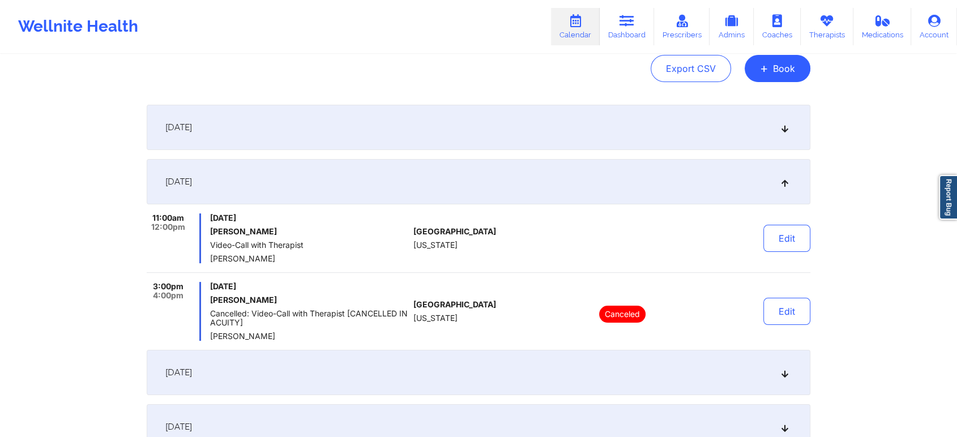
scroll to position [138, 0]
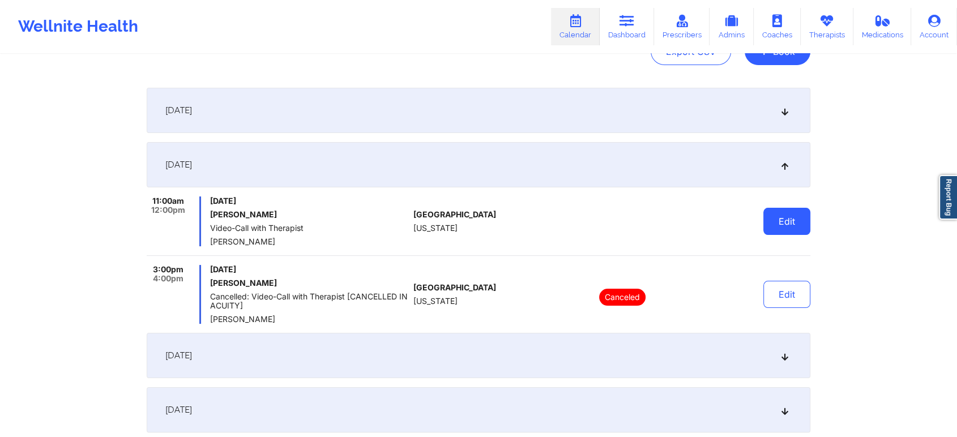
click at [770, 208] on button "Edit" at bounding box center [786, 221] width 47 height 27
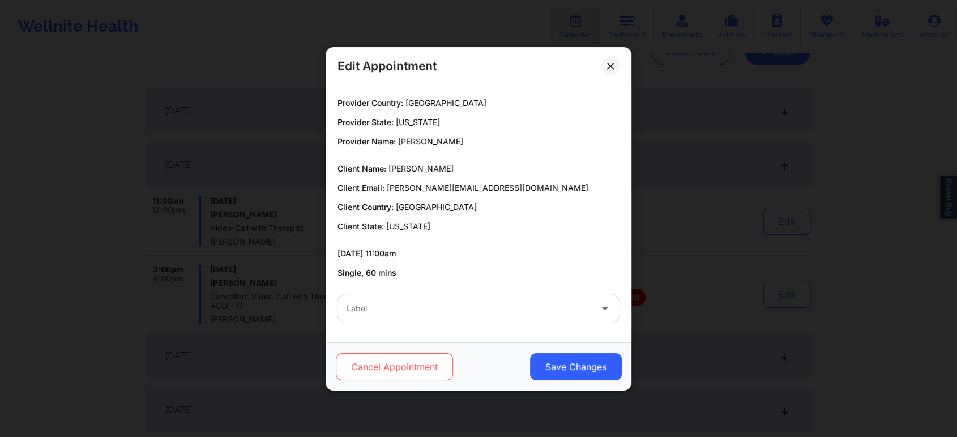
click at [401, 370] on button "Cancel Appointment" at bounding box center [394, 366] width 117 height 27
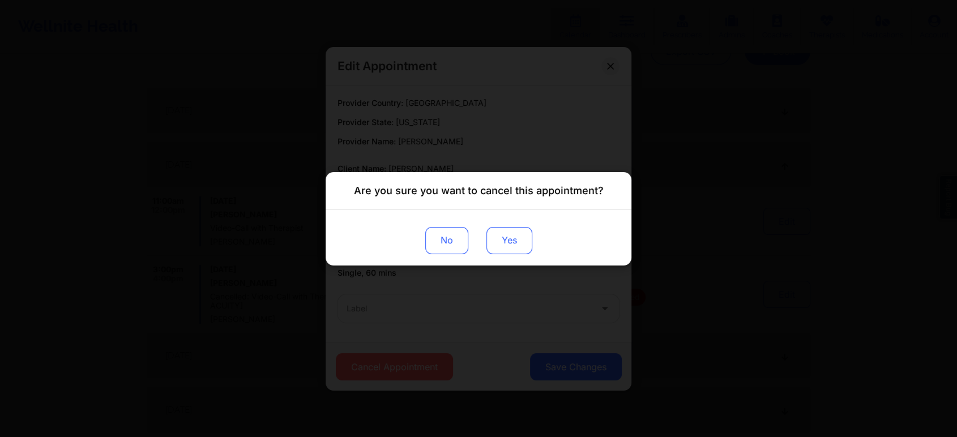
click at [508, 238] on button "Yes" at bounding box center [509, 239] width 46 height 27
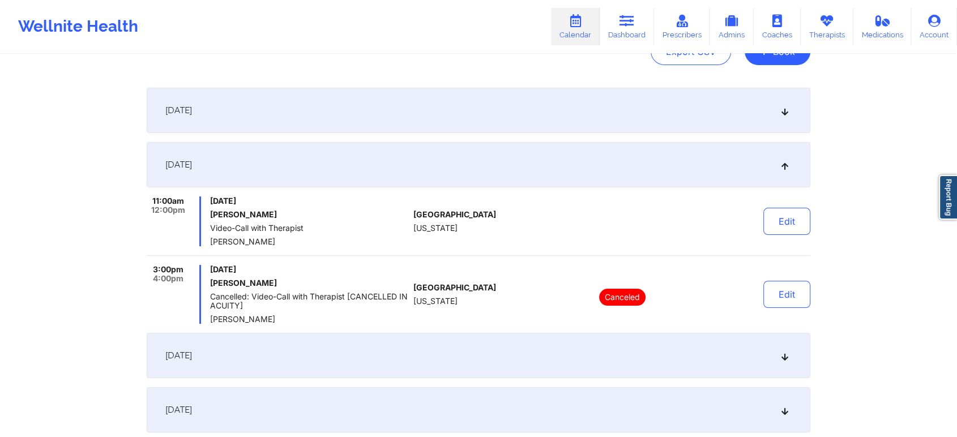
scroll to position [0, 0]
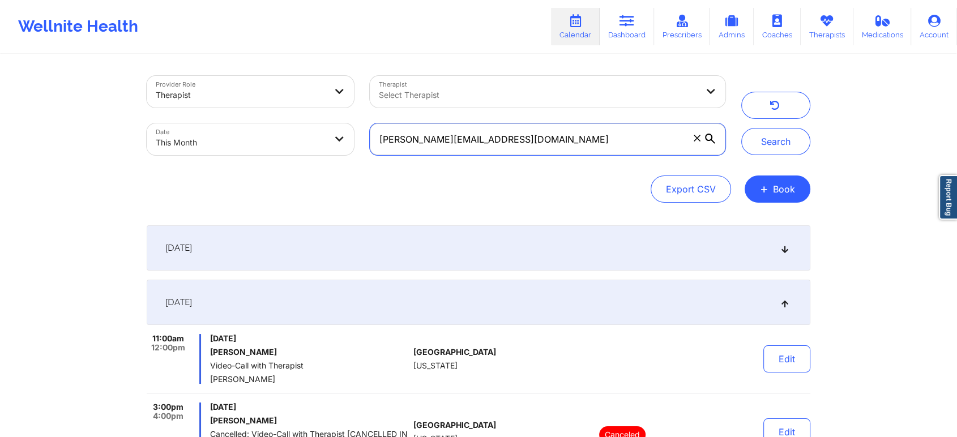
drag, startPoint x: 580, startPoint y: 133, endPoint x: 327, endPoint y: 122, distance: 253.8
click at [327, 122] on div "Provider Role Therapist Therapist Select Therapist Date This Month [PERSON_NAME…" at bounding box center [436, 115] width 594 height 95
paste input "[EMAIL_ADDRESS]"
click at [741, 128] on button "Search" at bounding box center [775, 141] width 69 height 27
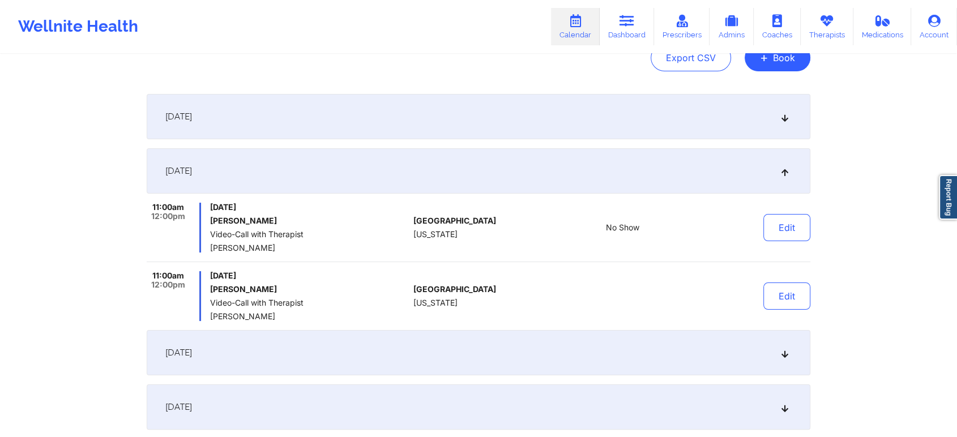
scroll to position [132, 0]
click at [790, 290] on button "Edit" at bounding box center [786, 294] width 47 height 27
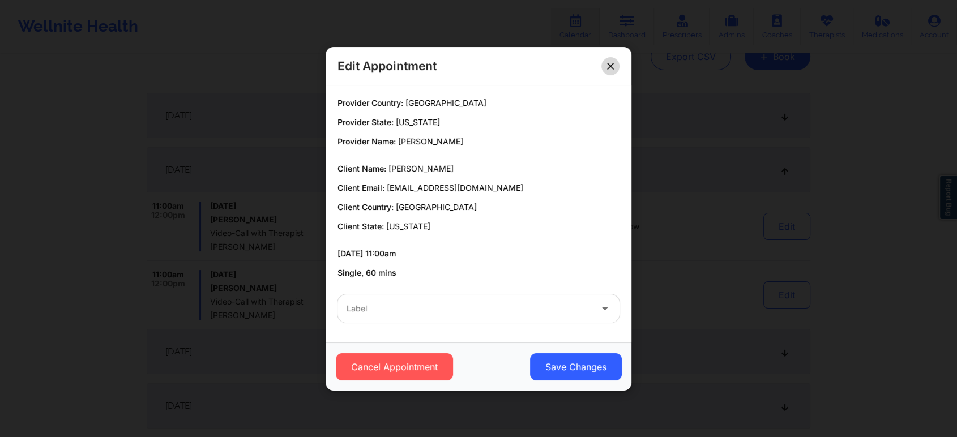
click at [607, 60] on button at bounding box center [610, 66] width 18 height 18
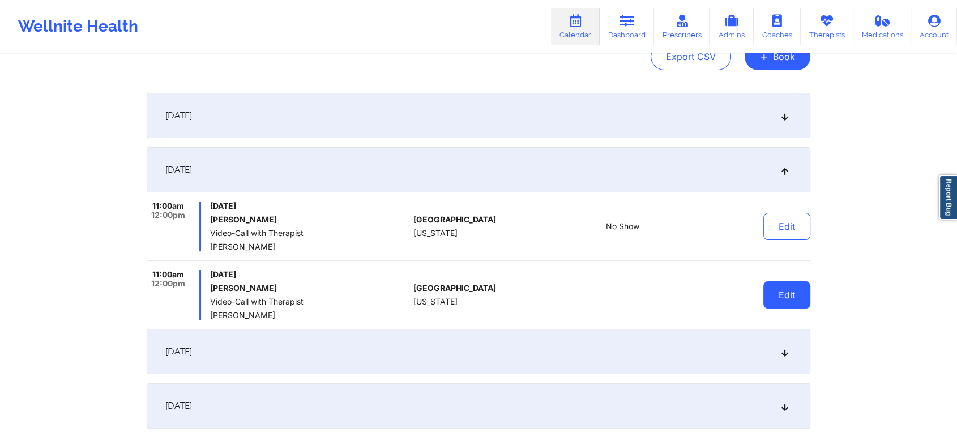
click at [788, 293] on button "Edit" at bounding box center [786, 294] width 47 height 27
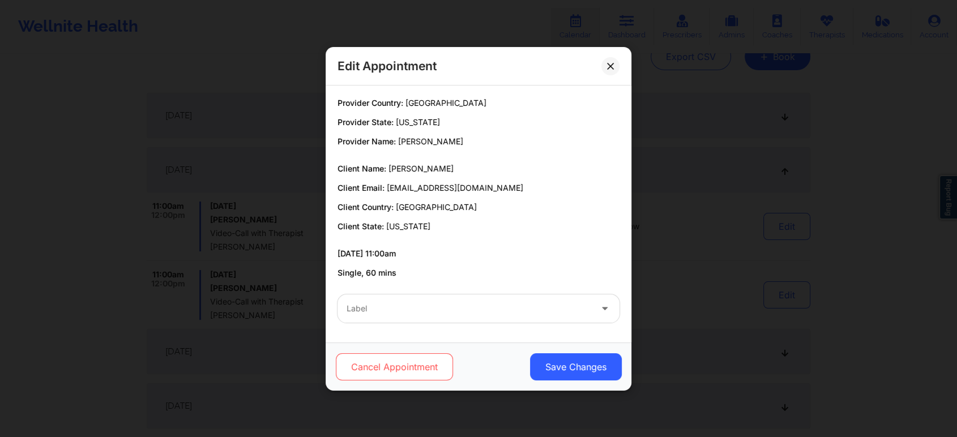
click at [392, 367] on button "Cancel Appointment" at bounding box center [394, 366] width 117 height 27
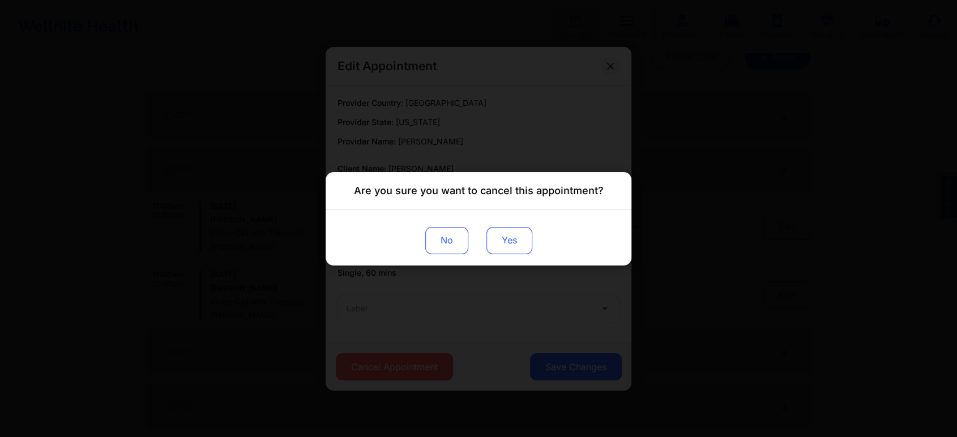
click at [509, 241] on button "Yes" at bounding box center [509, 239] width 46 height 27
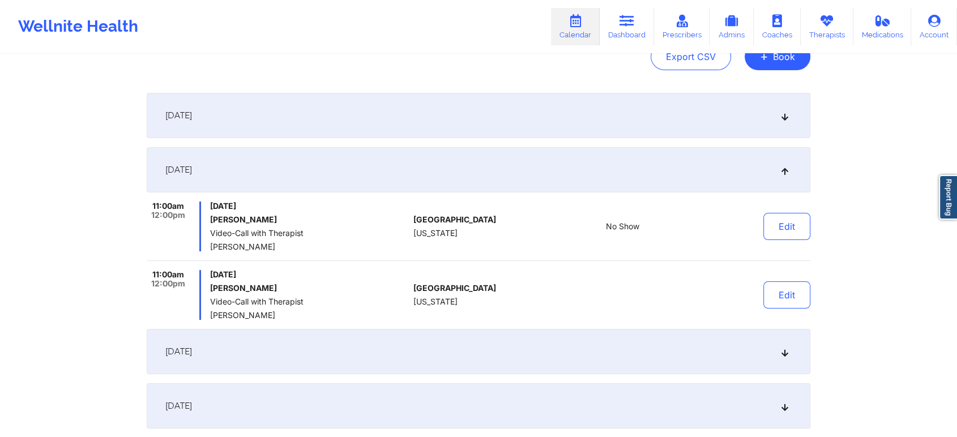
scroll to position [0, 0]
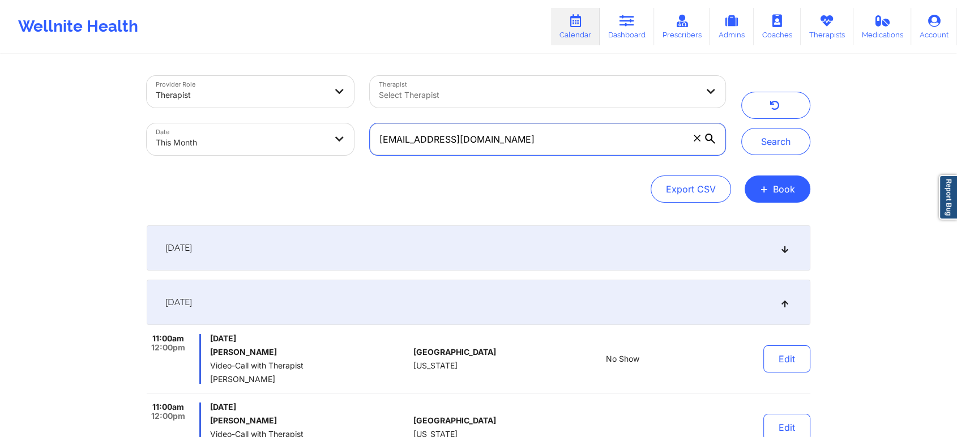
drag, startPoint x: 528, startPoint y: 137, endPoint x: 299, endPoint y: 112, distance: 230.6
click at [299, 112] on div "Provider Role Therapist Therapist Select Therapist Date This Month [EMAIL_ADDRE…" at bounding box center [436, 115] width 594 height 95
paste input "[EMAIL_ADDRESS]"
type input "[EMAIL_ADDRESS][DOMAIN_NAME]"
click at [741, 128] on button "Search" at bounding box center [775, 141] width 69 height 27
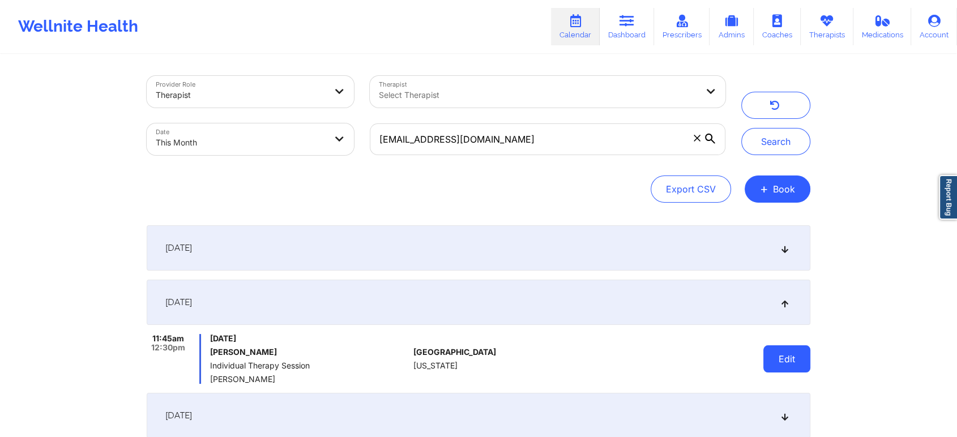
click at [784, 357] on button "Edit" at bounding box center [786, 358] width 47 height 27
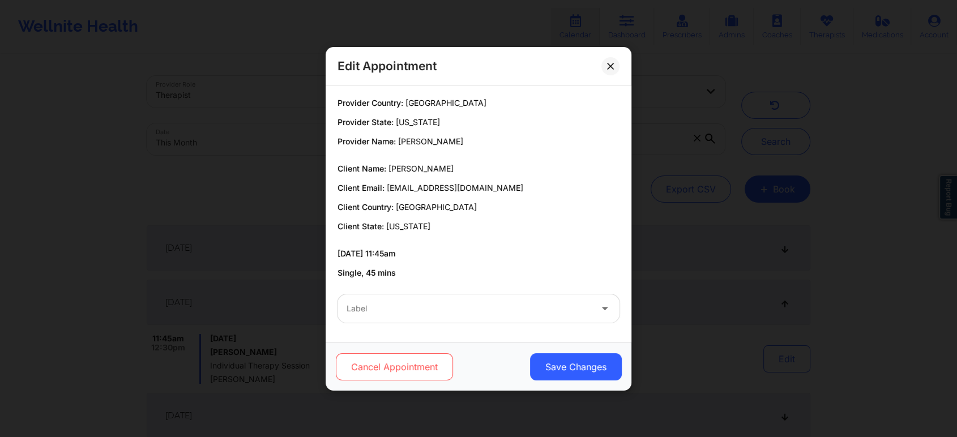
click at [406, 364] on button "Cancel Appointment" at bounding box center [394, 366] width 117 height 27
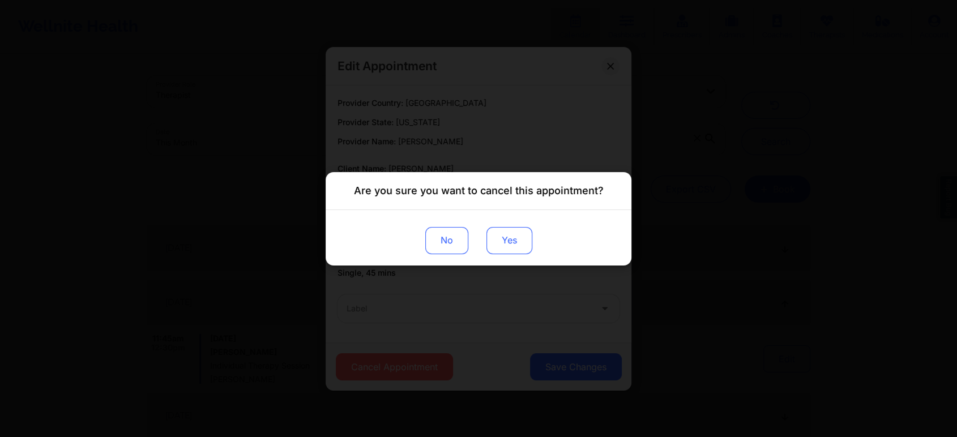
click at [505, 238] on button "Yes" at bounding box center [509, 239] width 46 height 27
